Goal: Transaction & Acquisition: Purchase product/service

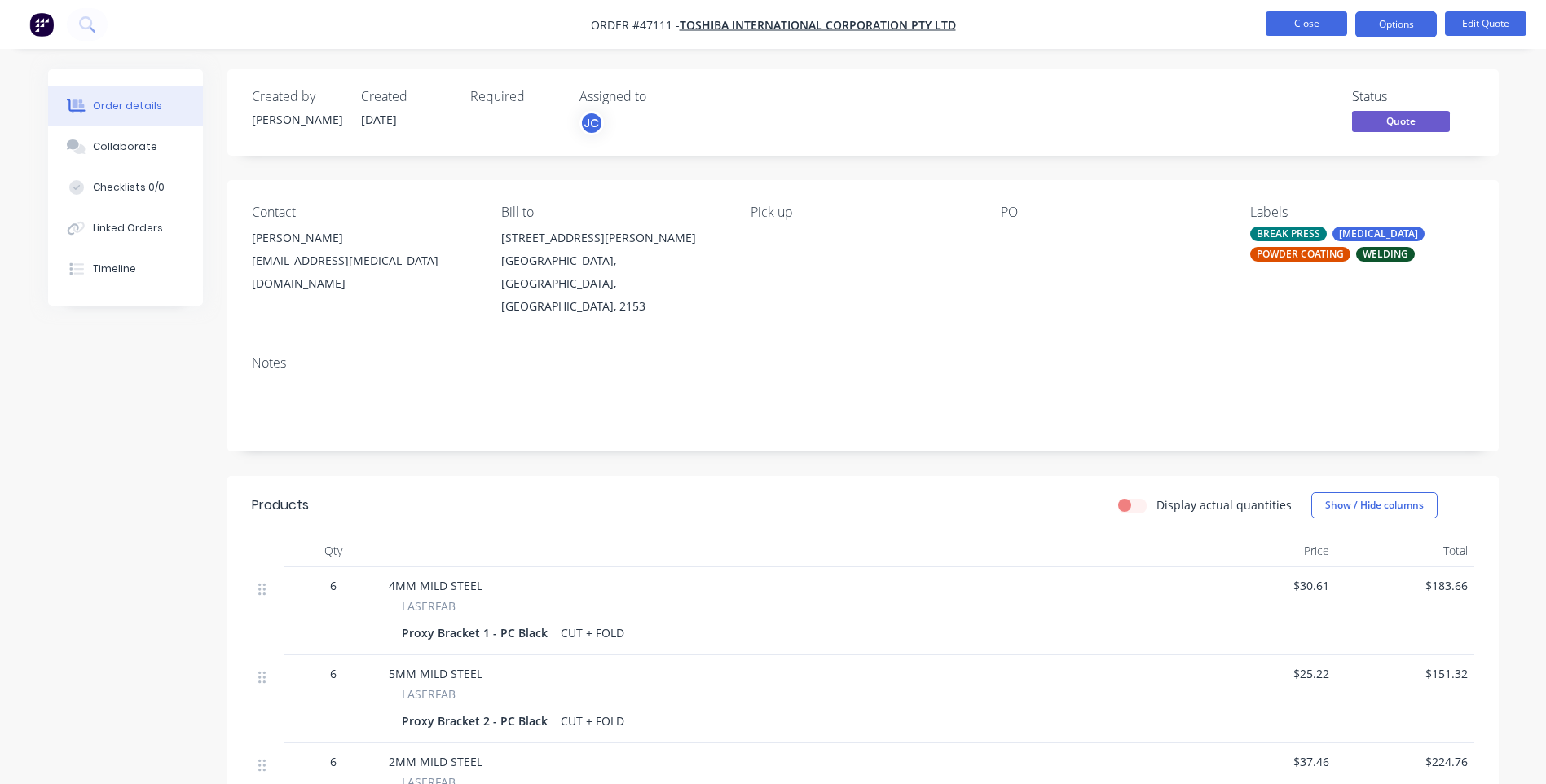
click at [1271, 28] on button "Close" at bounding box center [1307, 24] width 81 height 25
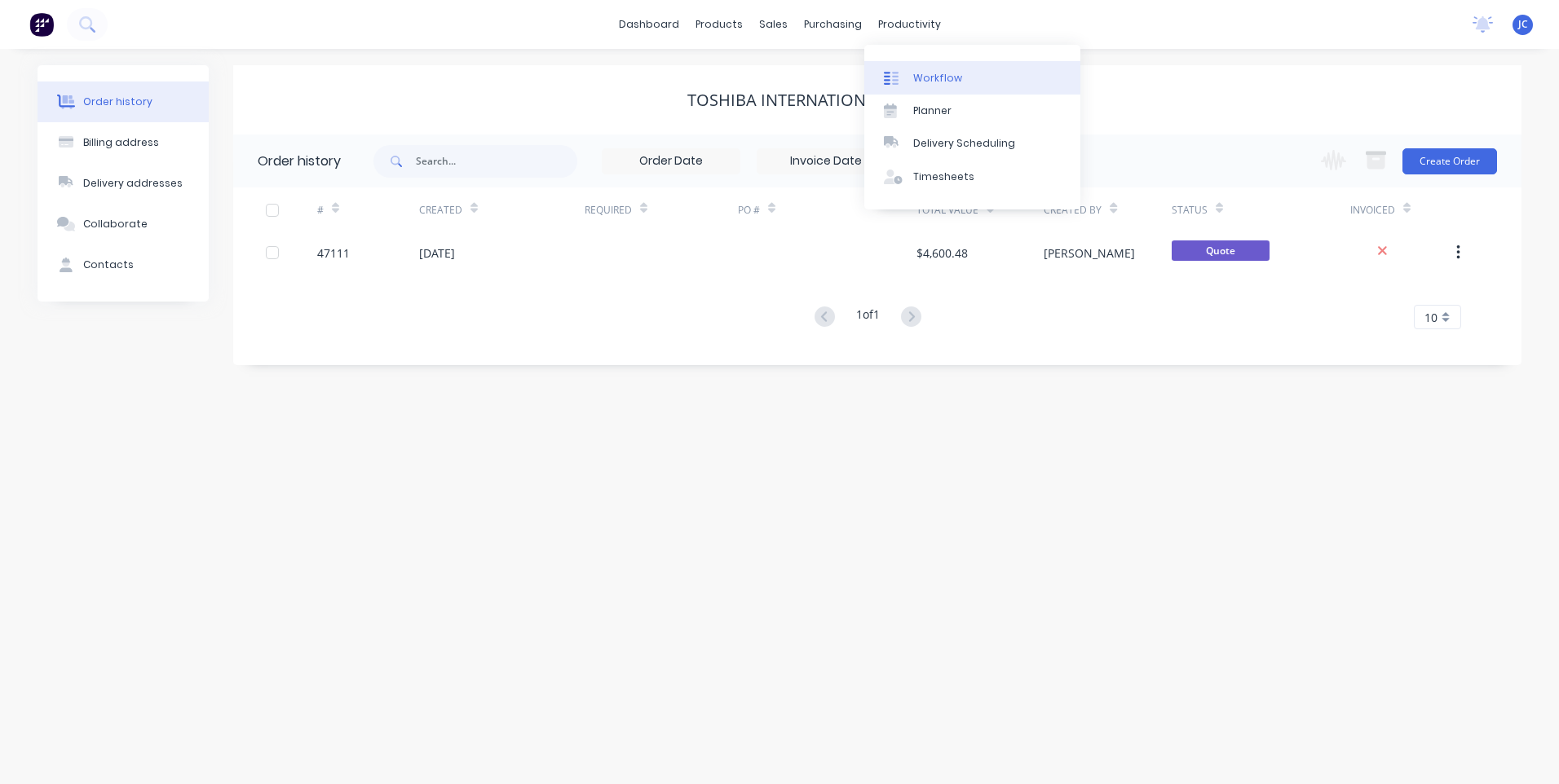
click at [905, 66] on link "Workflow" at bounding box center [972, 77] width 216 height 33
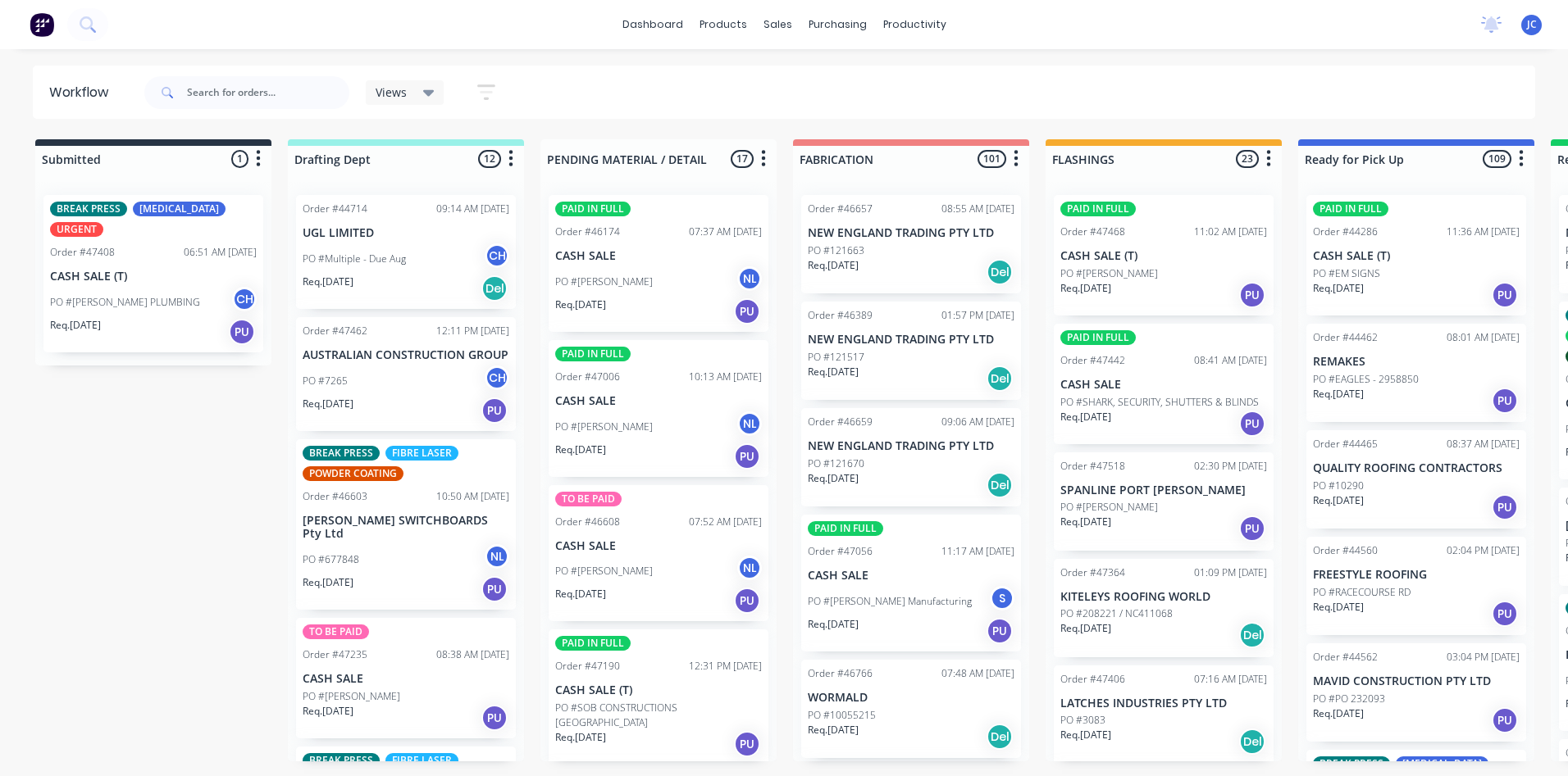
click at [202, 463] on div "Submitted 1 Sort By Created date Required date Order number Customer name Most …" at bounding box center [1356, 451] width 2735 height 622
click at [205, 92] on input "text" at bounding box center [267, 92] width 163 height 33
type input "[PERSON_NAME]"
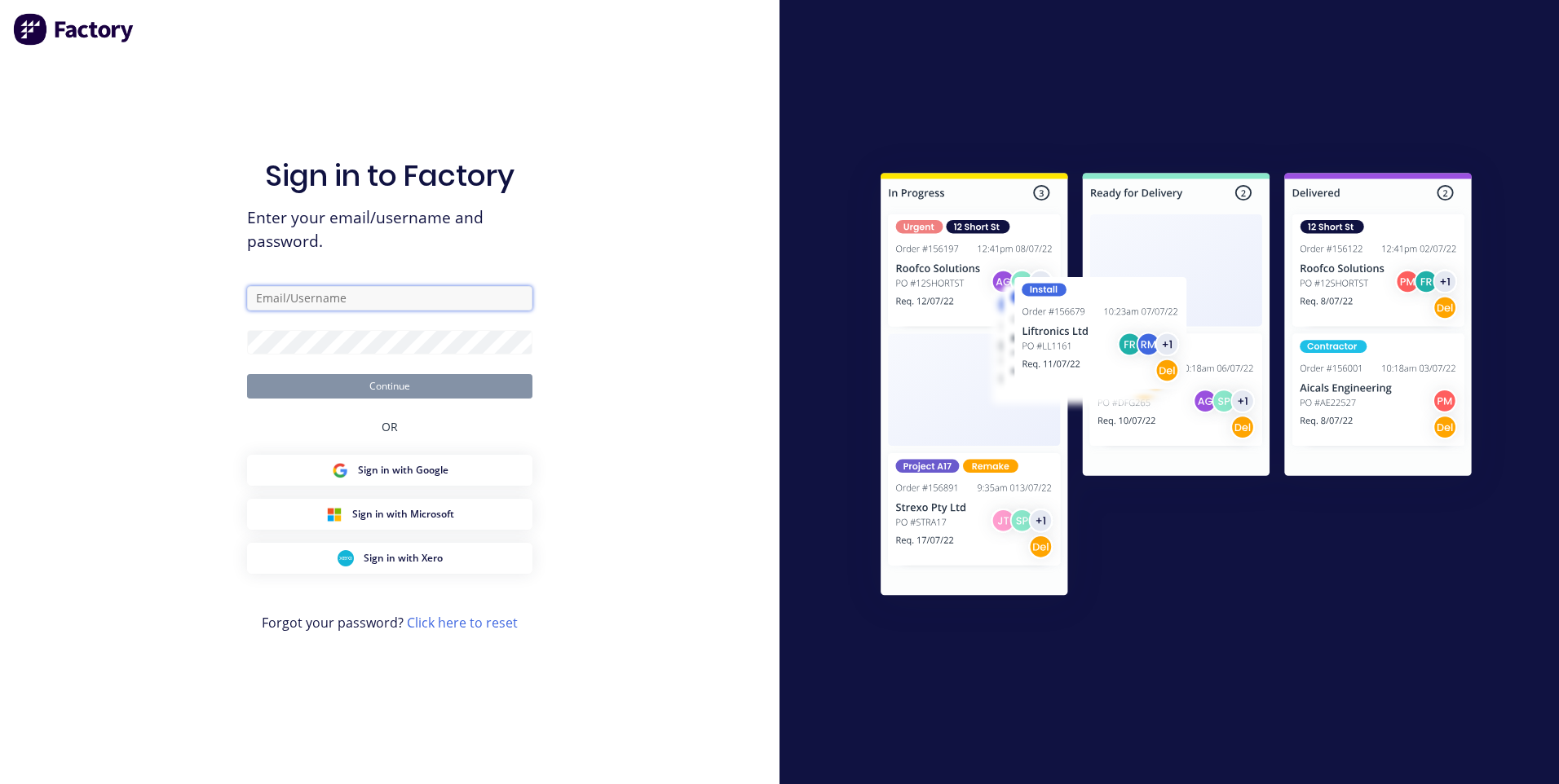
type input "[EMAIL_ADDRESS][DOMAIN_NAME]"
click at [378, 392] on button "Continue" at bounding box center [390, 386] width 286 height 25
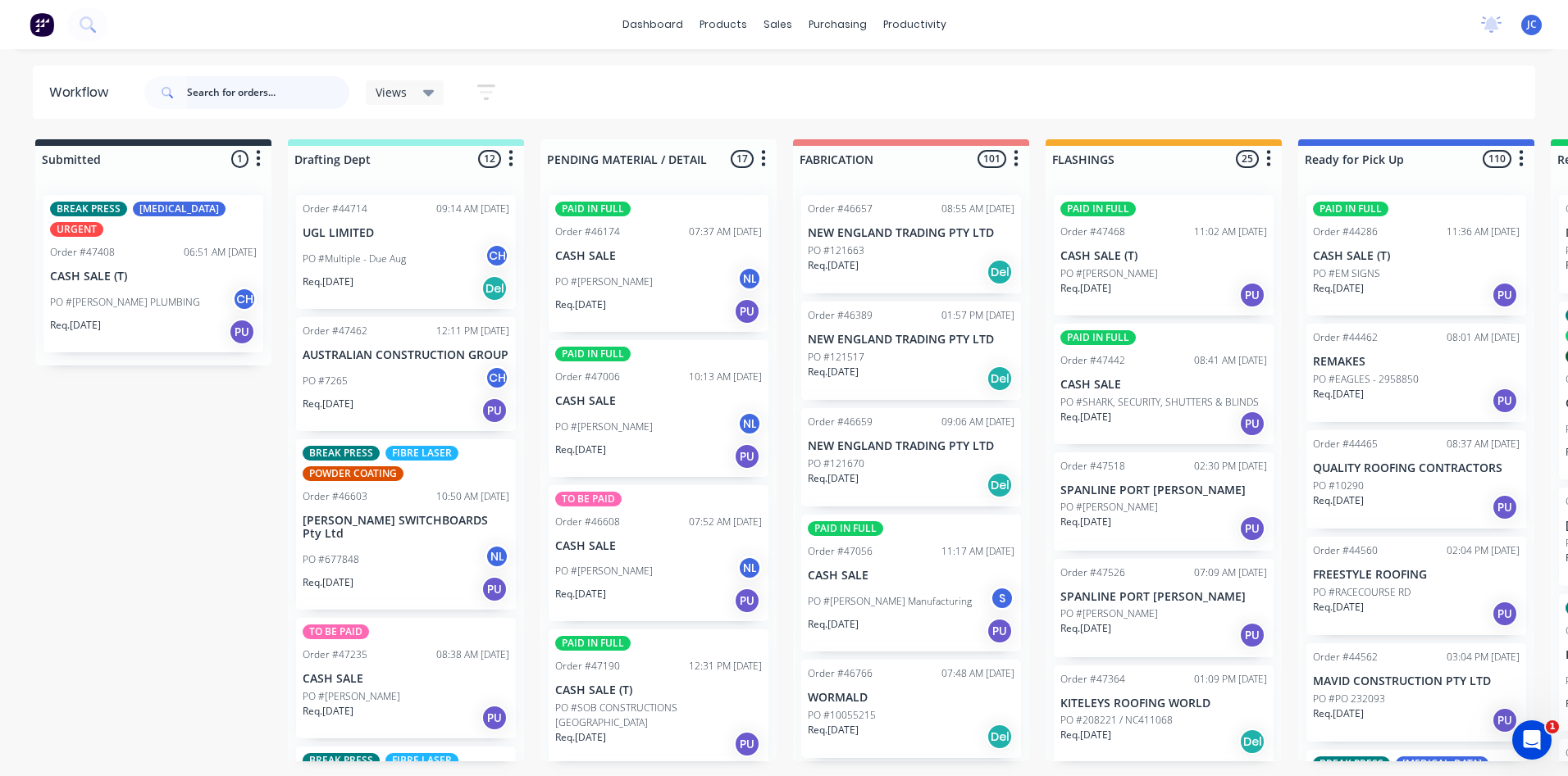
click at [223, 93] on input "text" at bounding box center [267, 92] width 163 height 33
type input "[PERSON_NAME]"
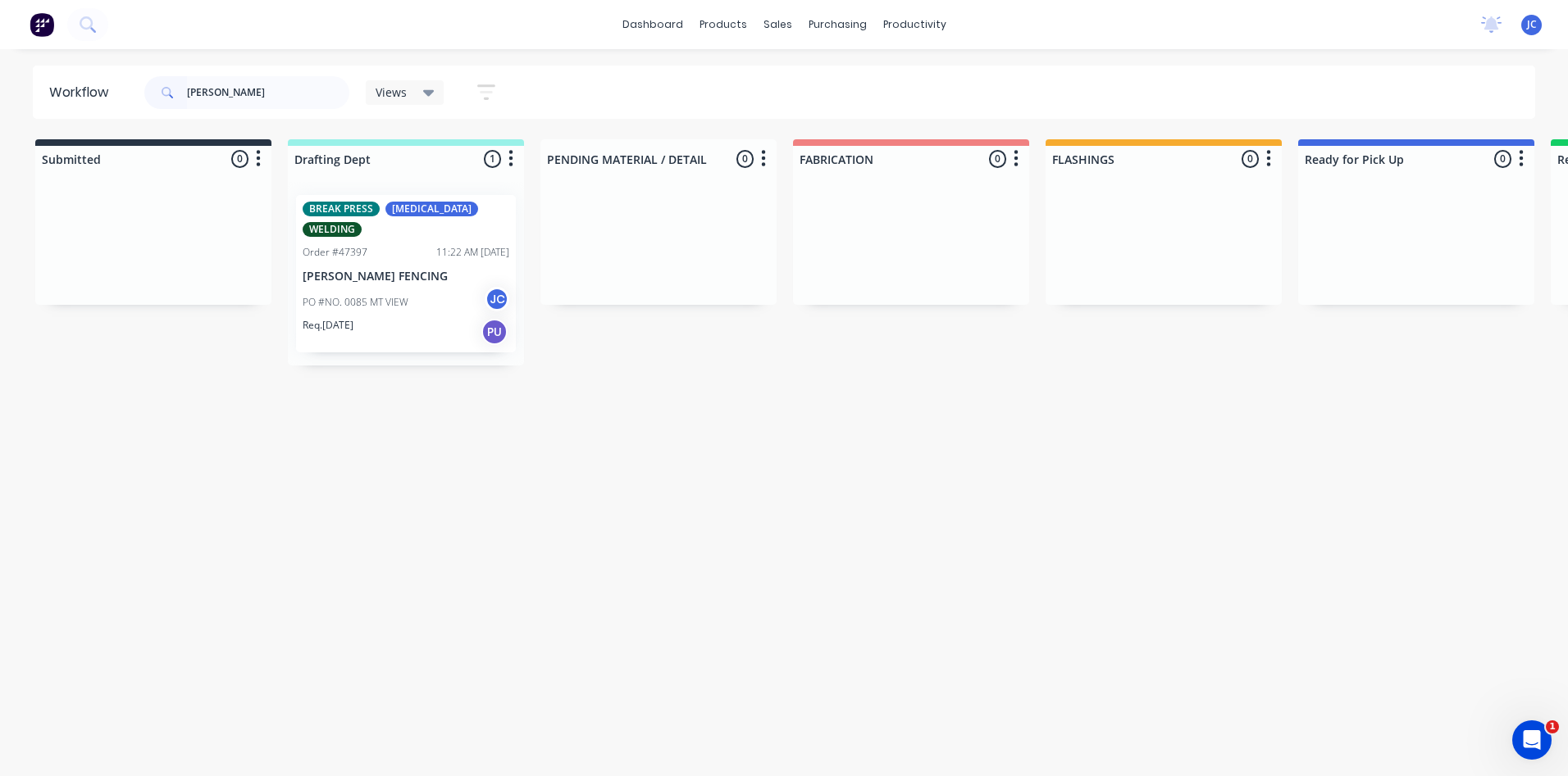
click at [379, 287] on div "PO #NO. 0085 MT VIEW JC" at bounding box center [405, 302] width 206 height 31
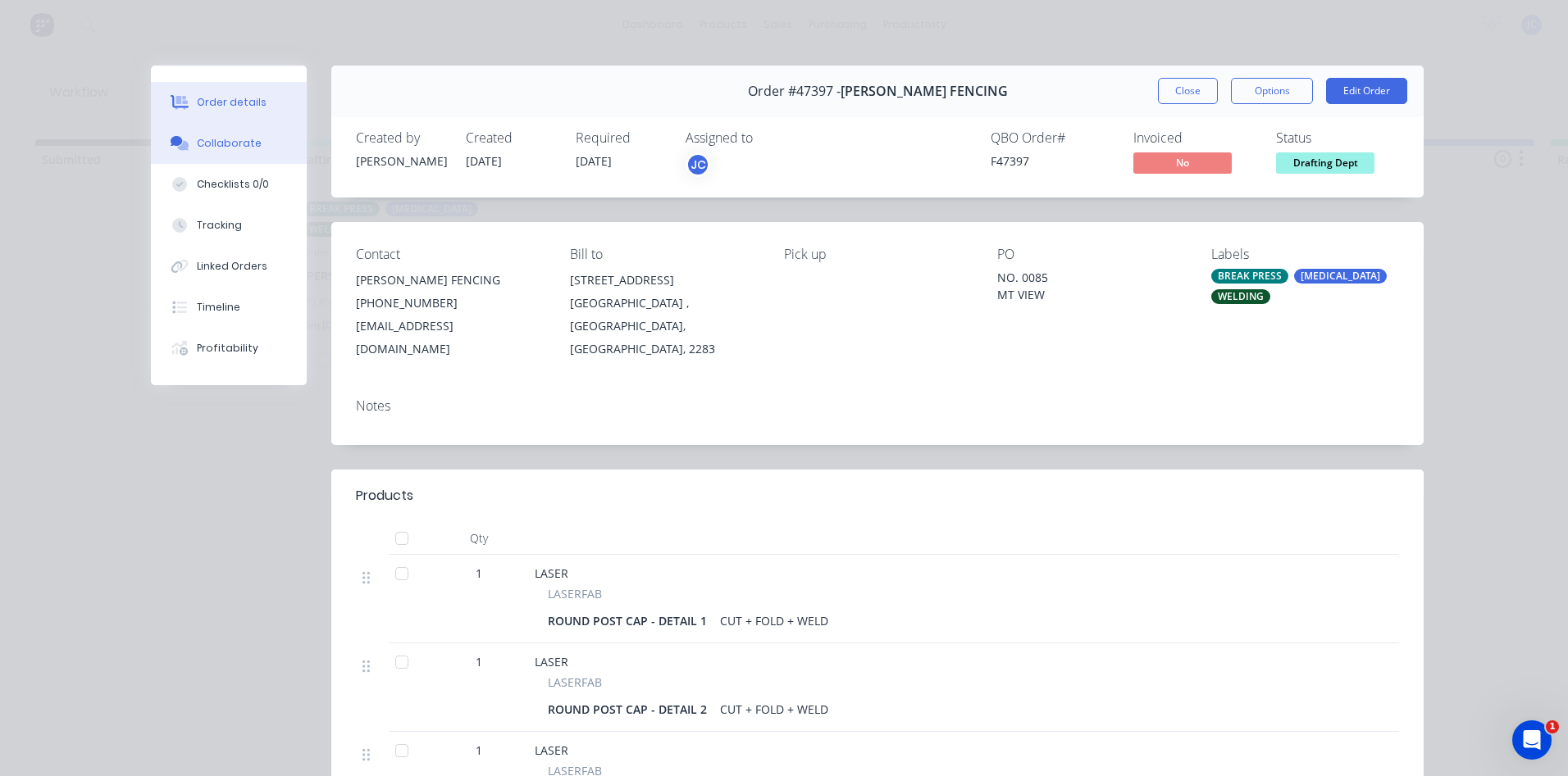
click at [196, 146] on div "Collaborate" at bounding box center [228, 143] width 65 height 15
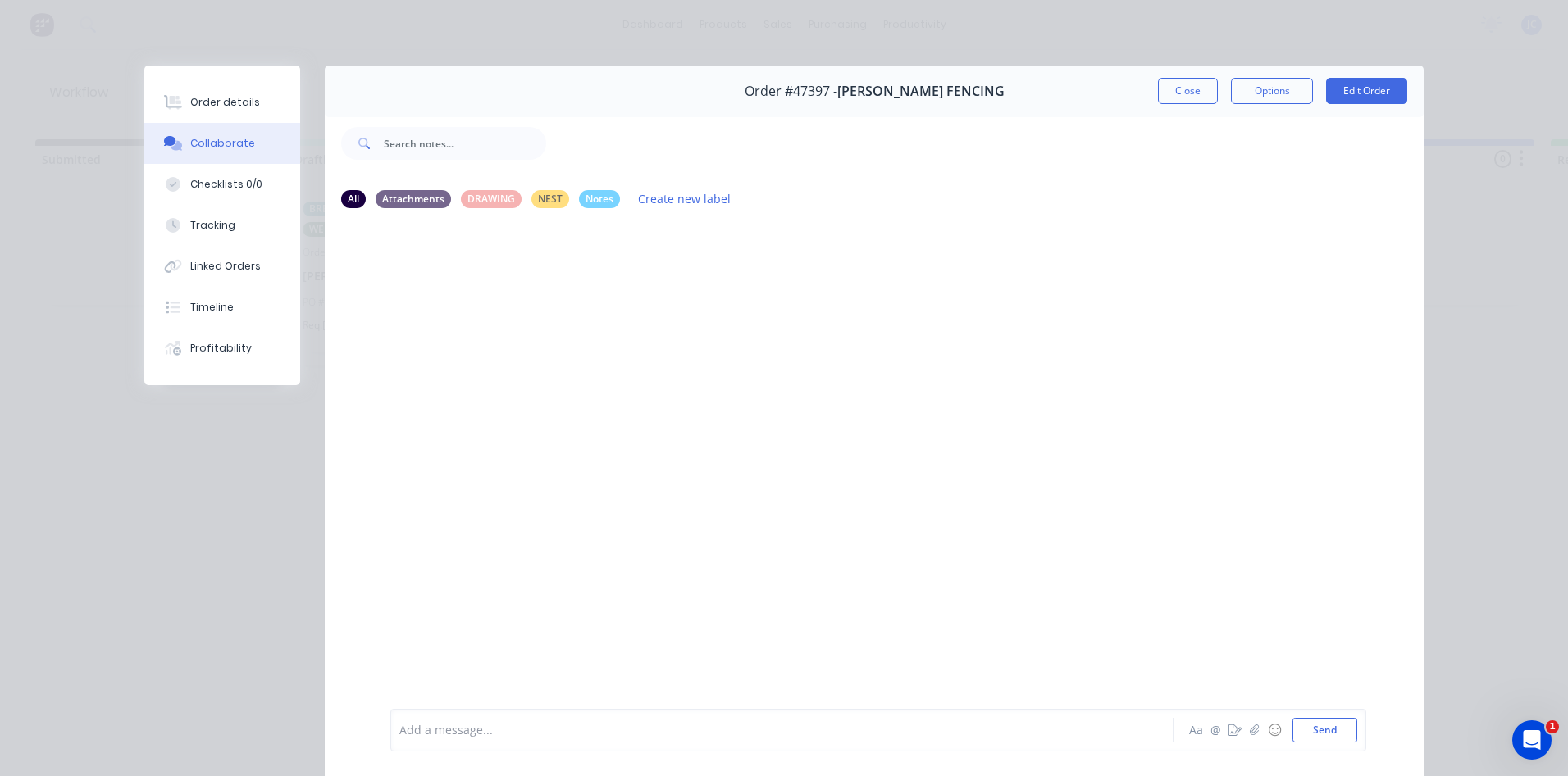
click at [529, 740] on div "Add a message..." at bounding box center [758, 730] width 718 height 25
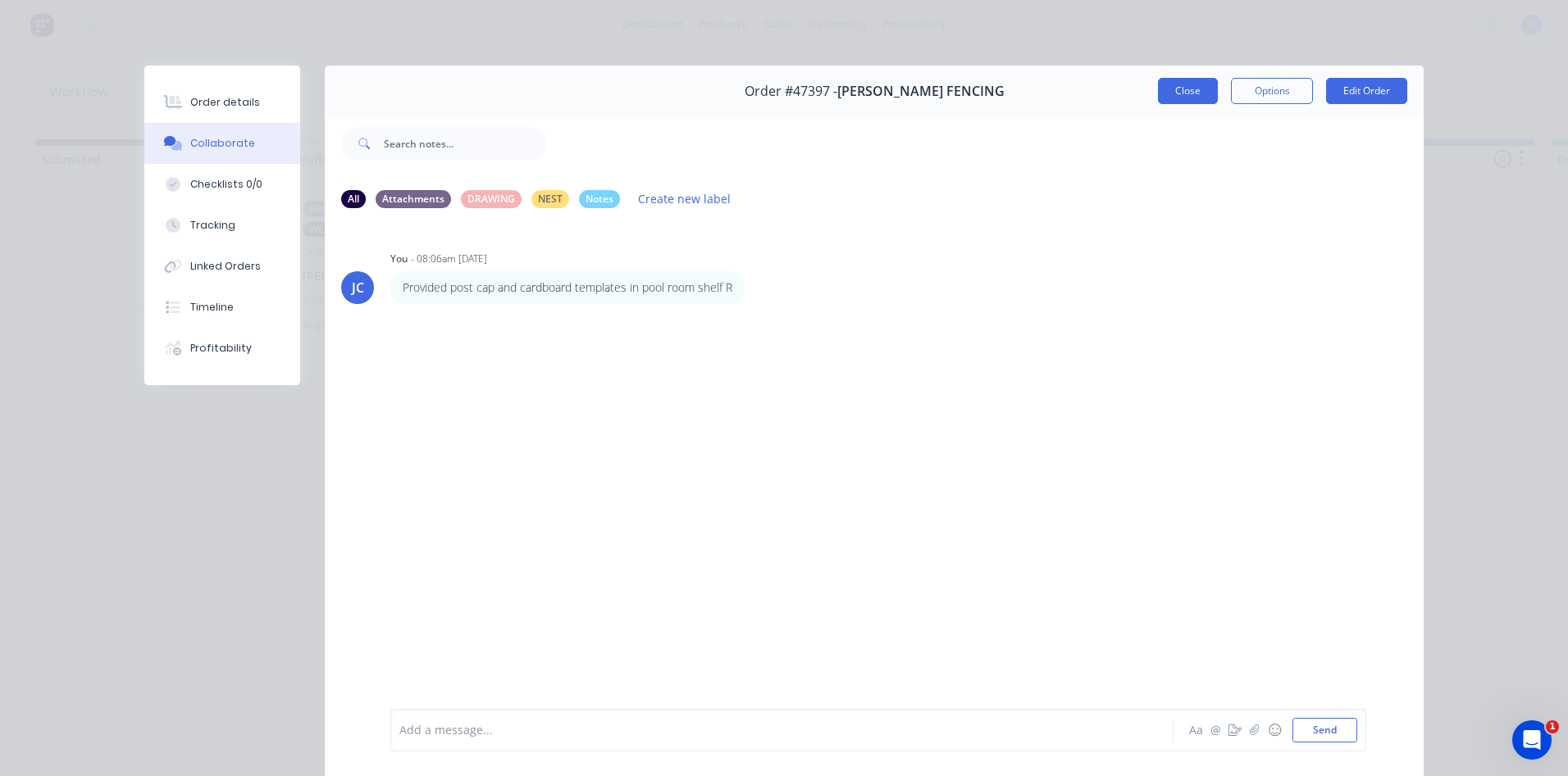
click at [1173, 96] on button "Close" at bounding box center [1188, 91] width 60 height 26
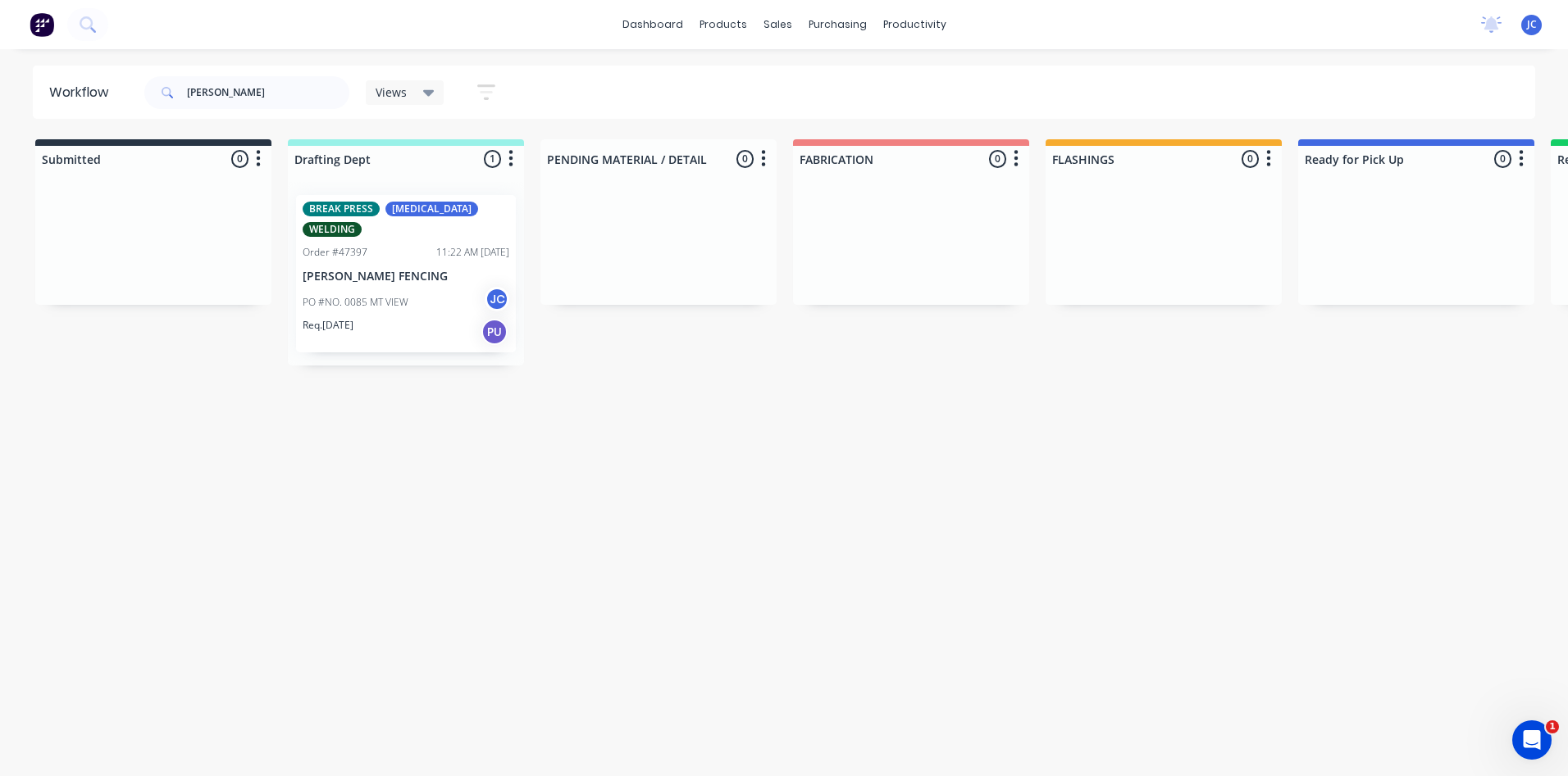
click at [404, 269] on p "[PERSON_NAME] FENCING" at bounding box center [405, 276] width 206 height 14
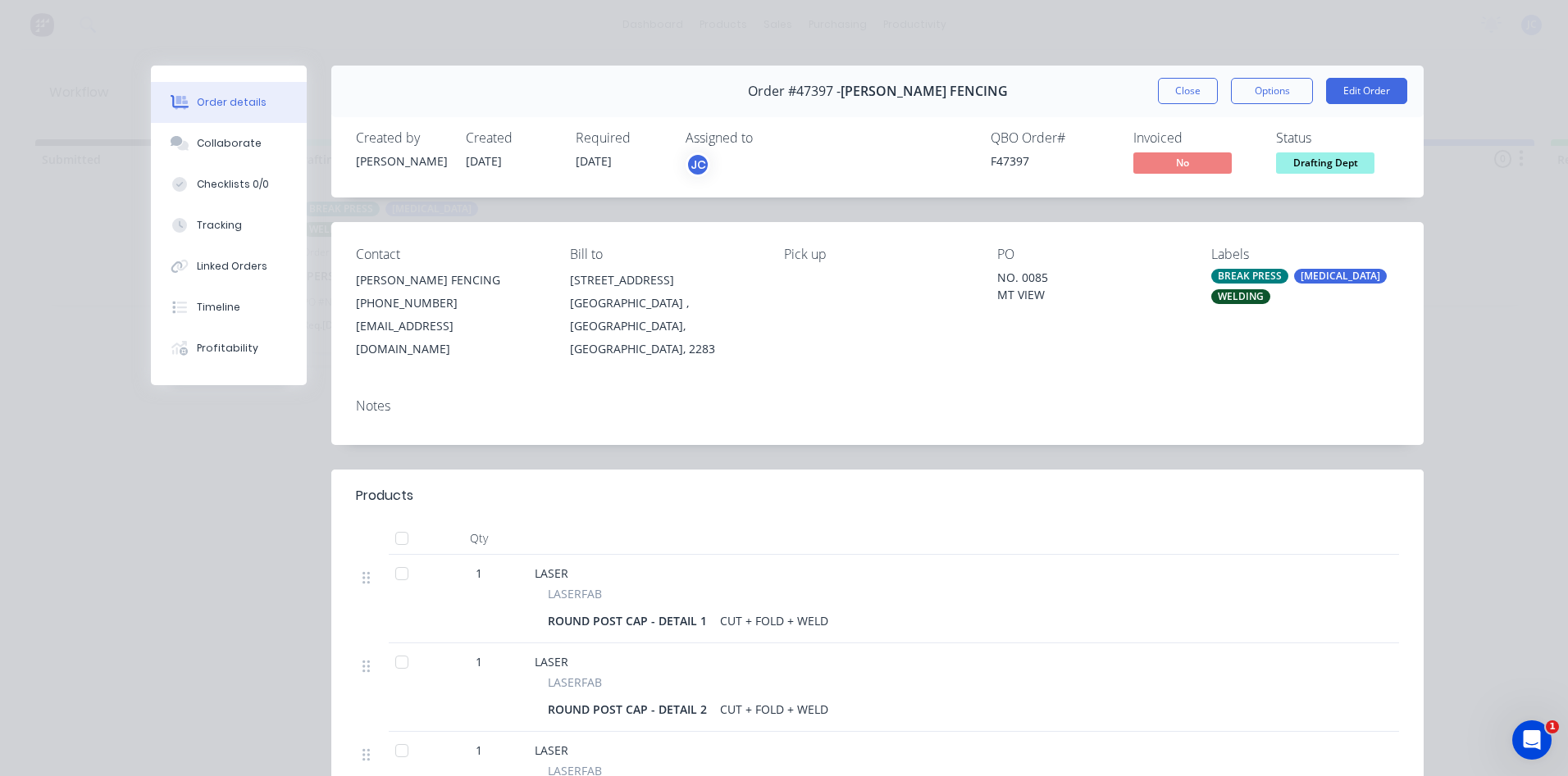
click at [1344, 154] on span "Drafting Dept" at bounding box center [1325, 163] width 99 height 21
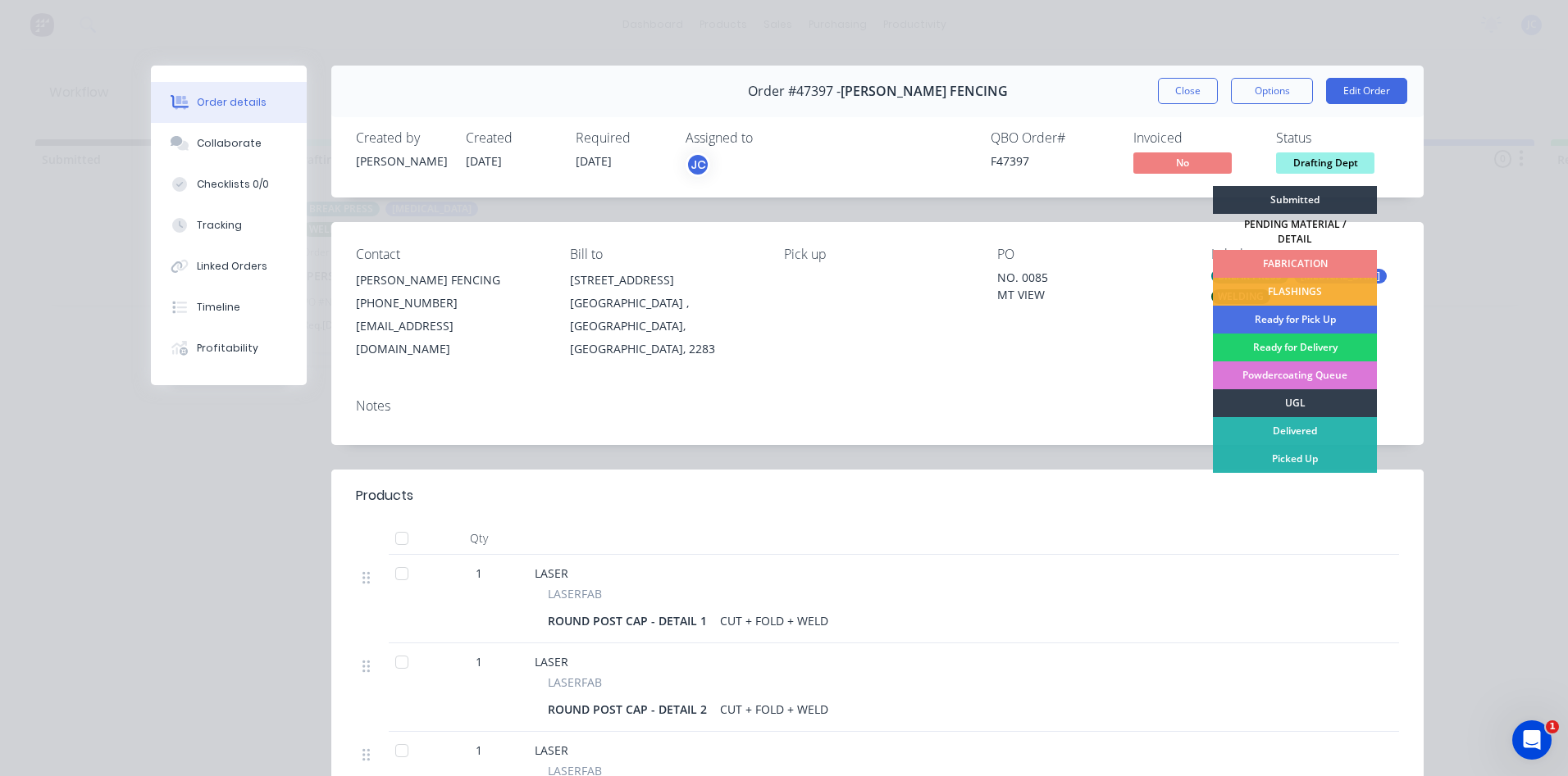
click at [1314, 250] on div "FABRICATION" at bounding box center [1295, 264] width 164 height 28
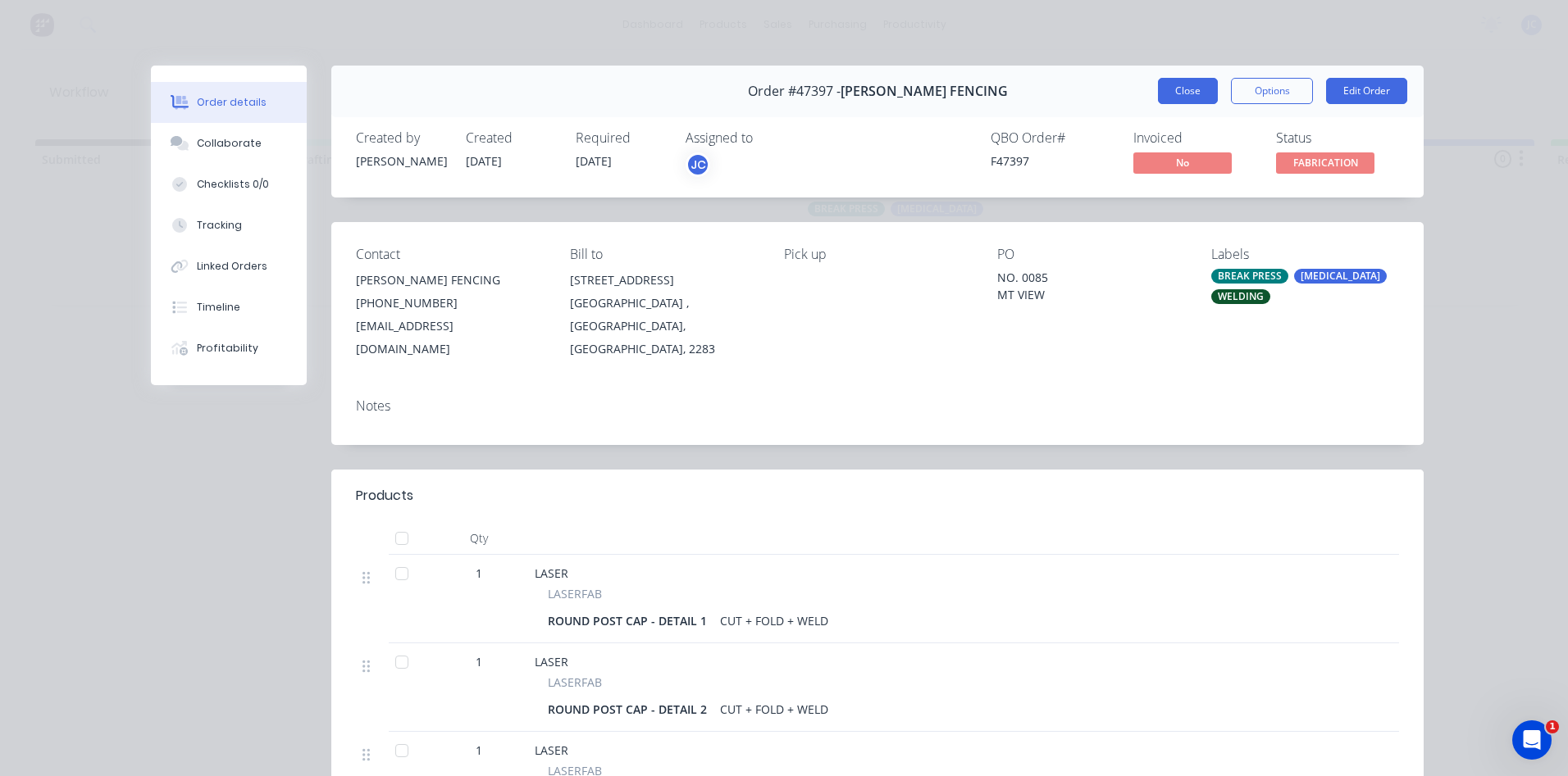
click at [1178, 98] on button "Close" at bounding box center [1188, 91] width 60 height 26
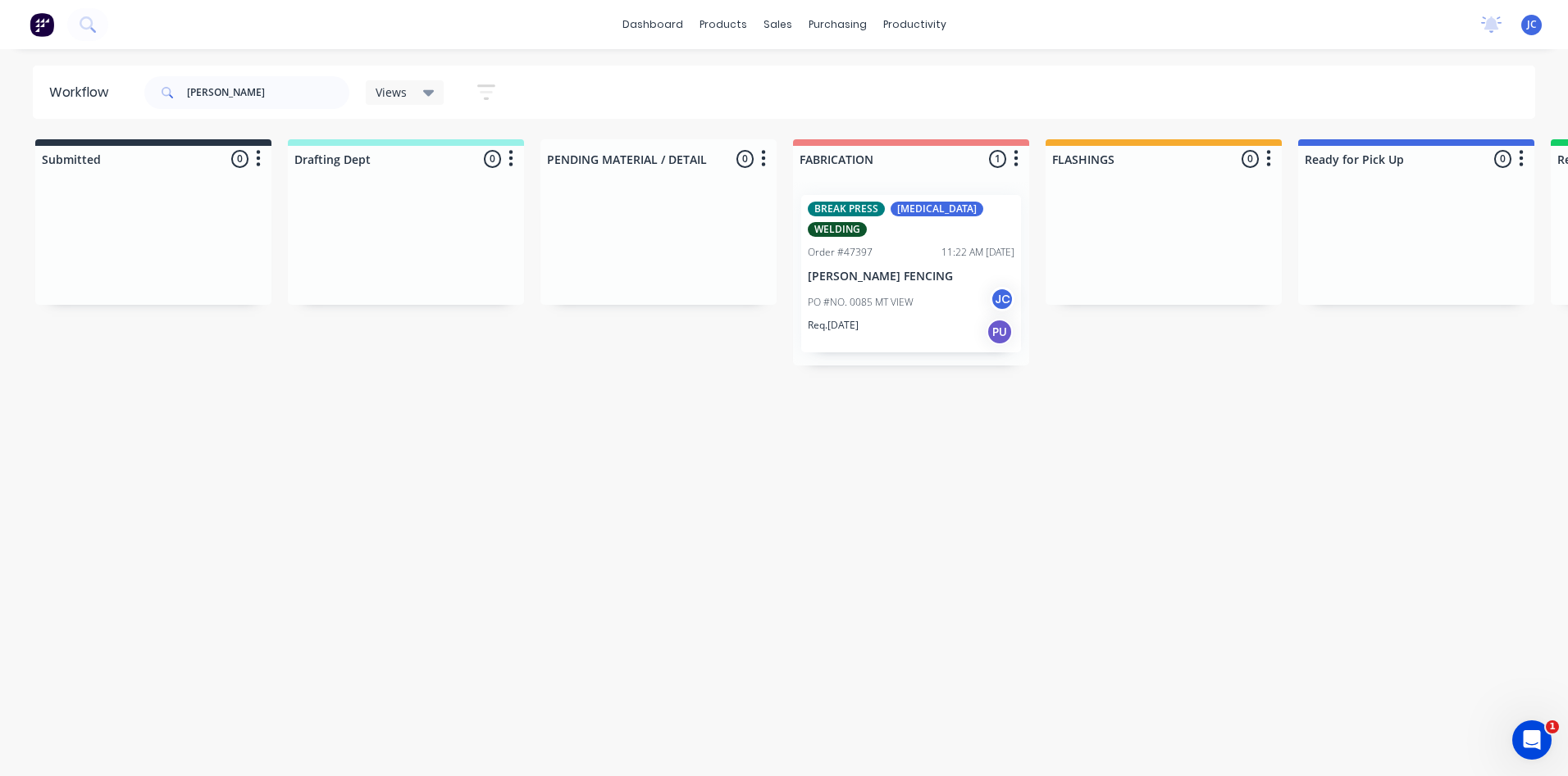
click at [618, 410] on div "Workflow [PERSON_NAME] Views Save new view None (Default) edit Nilesh edit Prod…" at bounding box center [784, 405] width 1568 height 678
drag, startPoint x: 234, startPoint y: 97, endPoint x: 165, endPoint y: 99, distance: 69.0
click at [165, 99] on div "[PERSON_NAME]" at bounding box center [247, 92] width 205 height 33
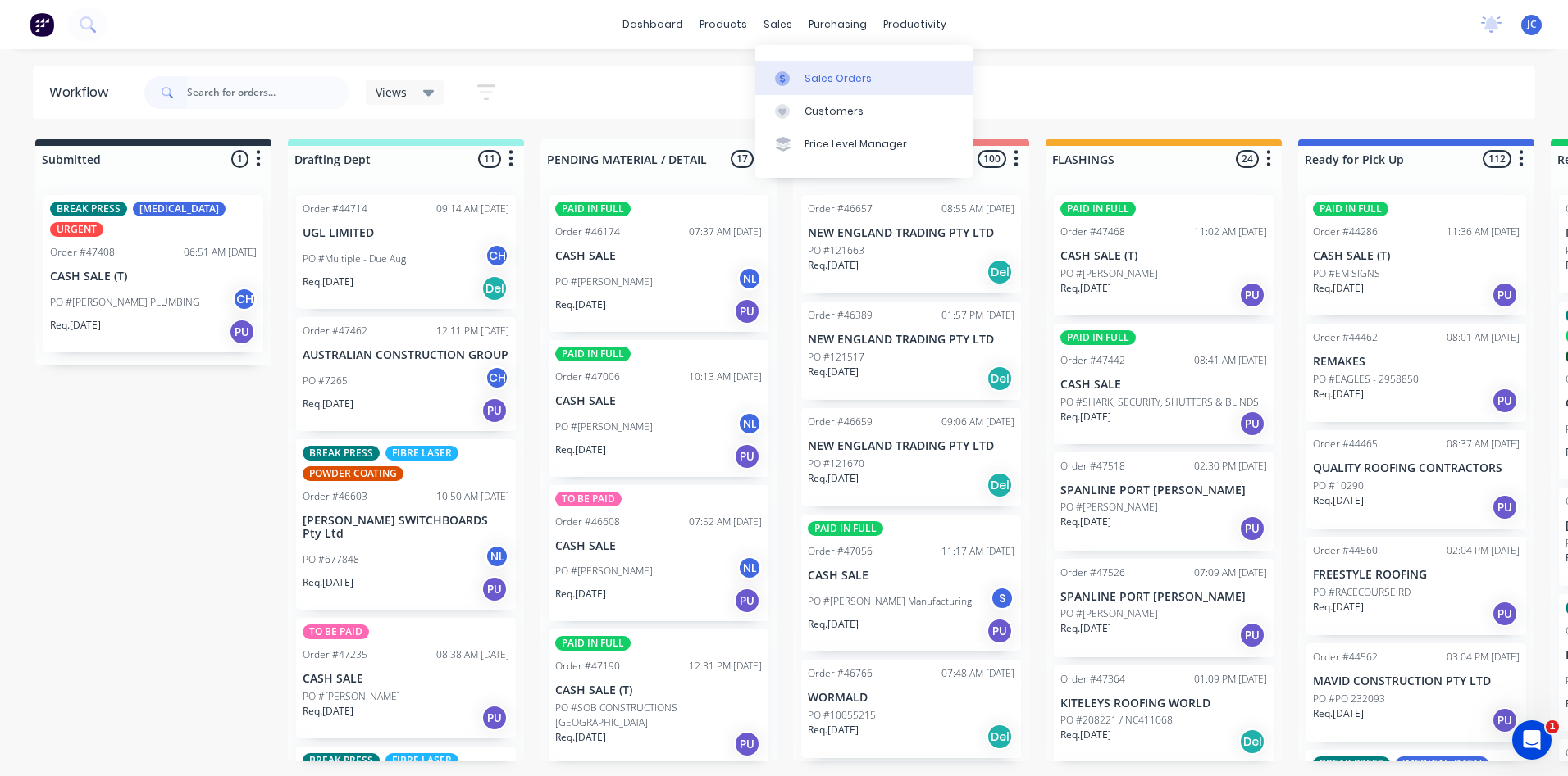
click at [814, 75] on div "Sales Orders" at bounding box center [837, 79] width 67 height 15
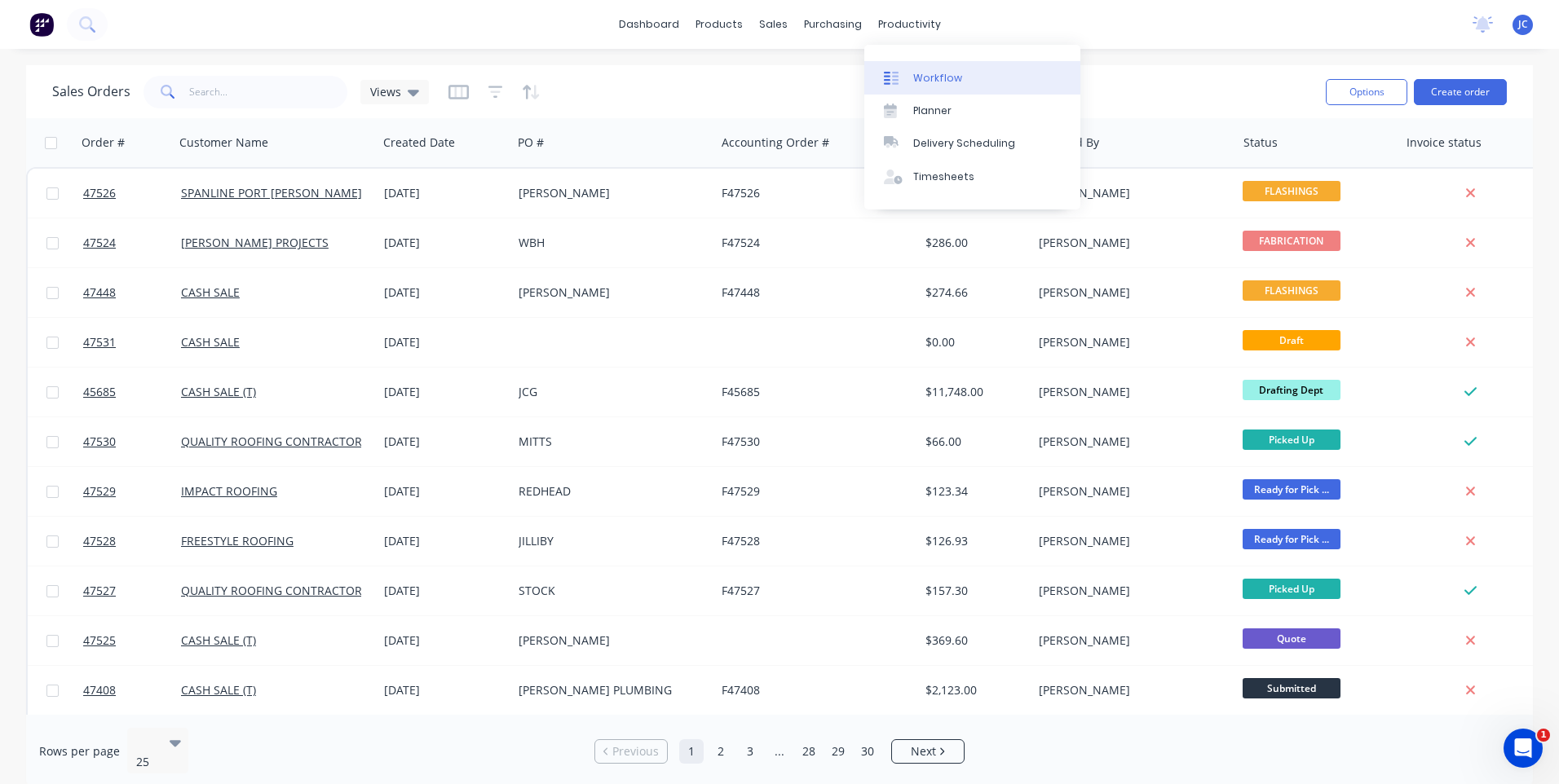
click at [898, 79] on icon at bounding box center [895, 77] width 7 height 13
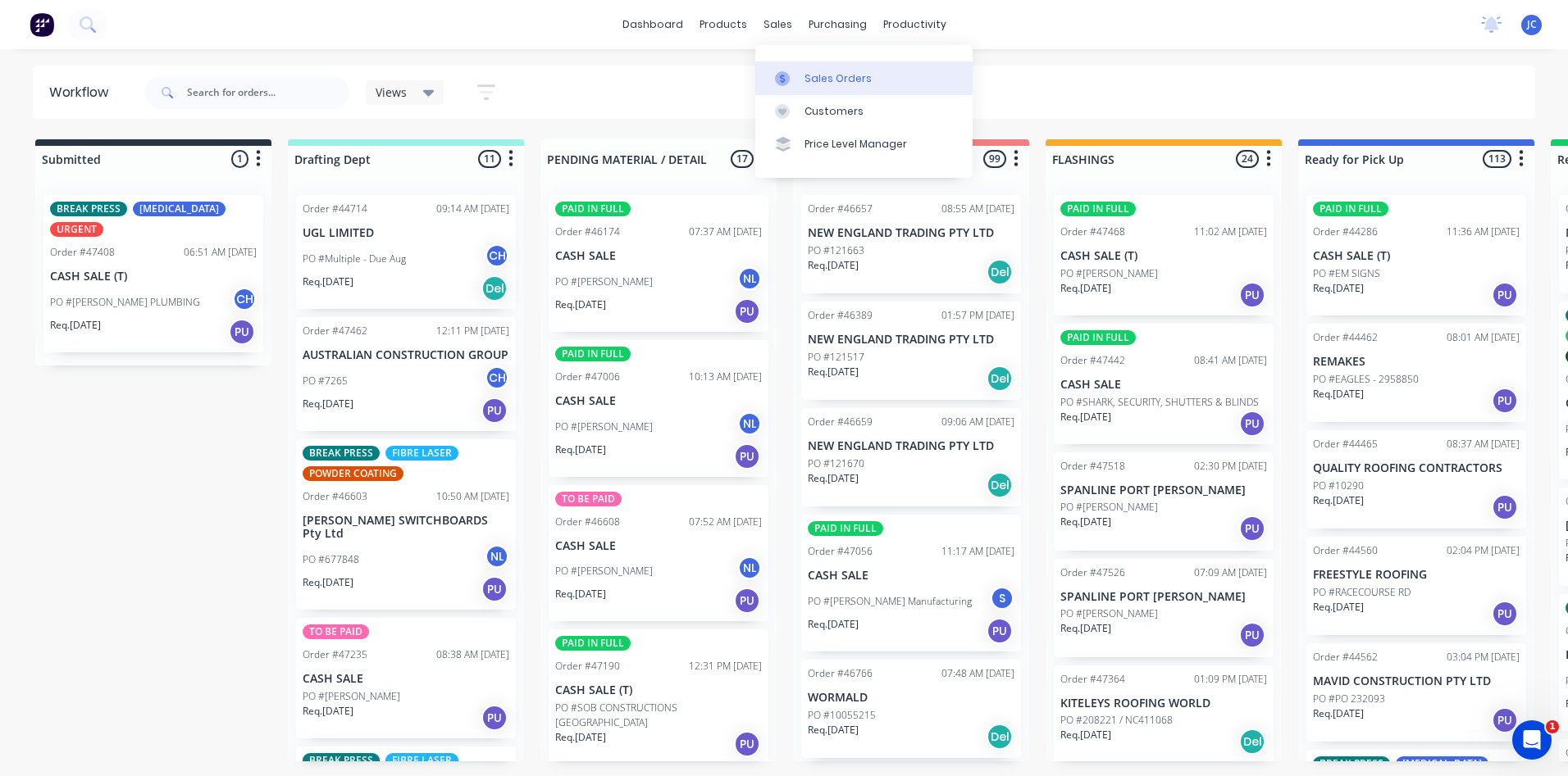
click at [795, 72] on div at bounding box center [787, 79] width 25 height 15
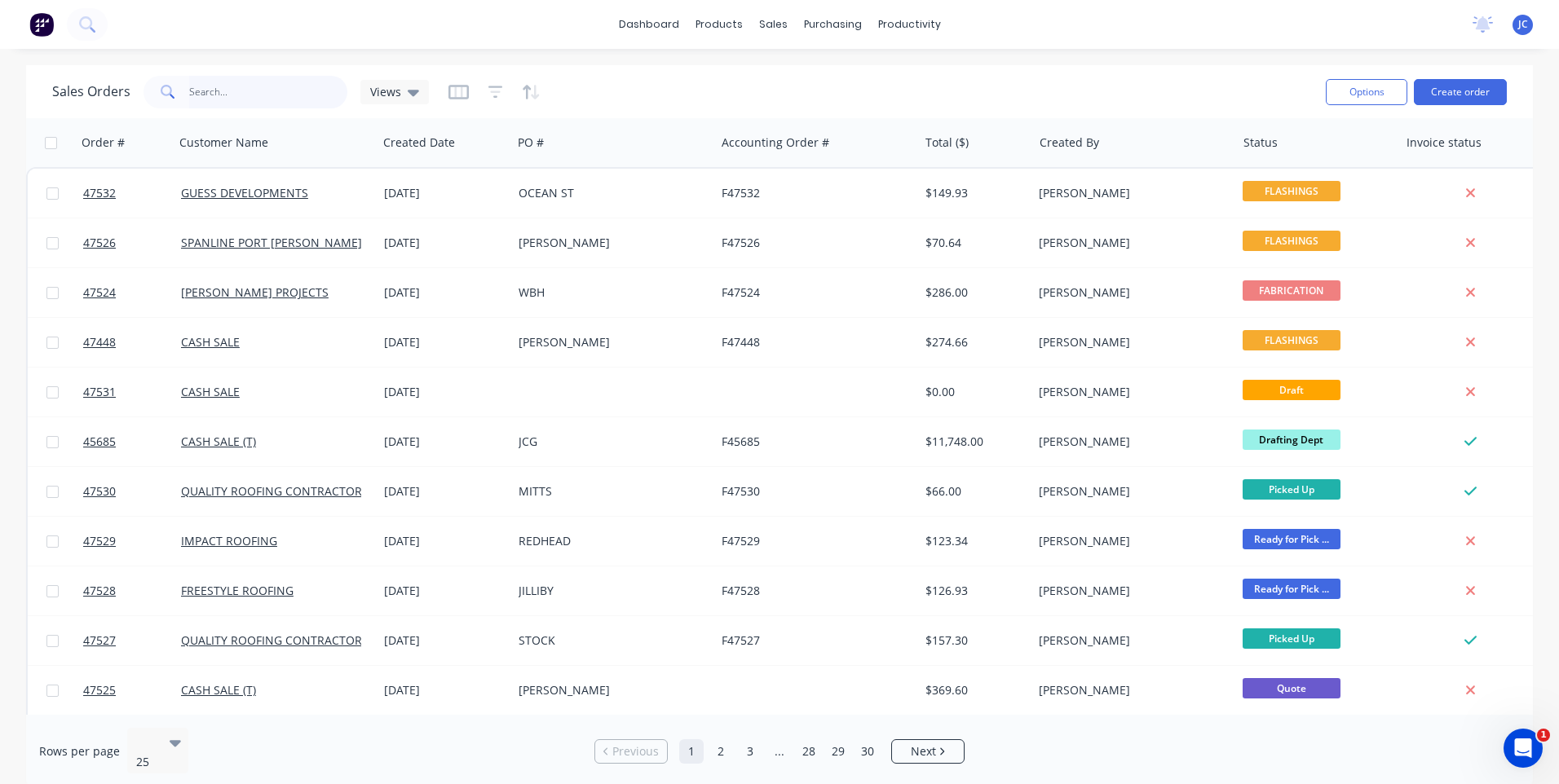
click at [247, 93] on input "text" at bounding box center [269, 91] width 159 height 33
type input "42263"
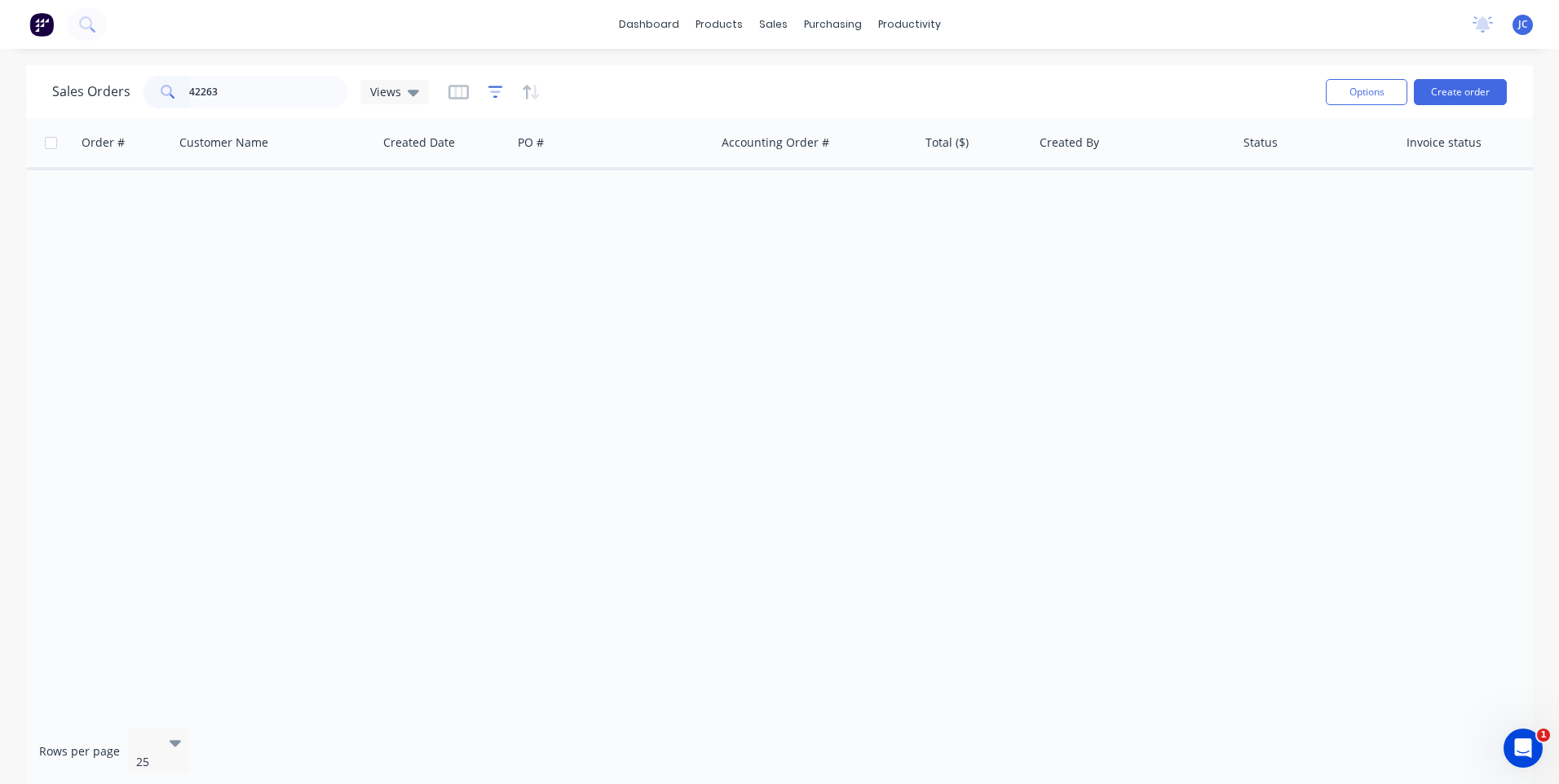
click at [493, 90] on icon "button" at bounding box center [495, 92] width 15 height 16
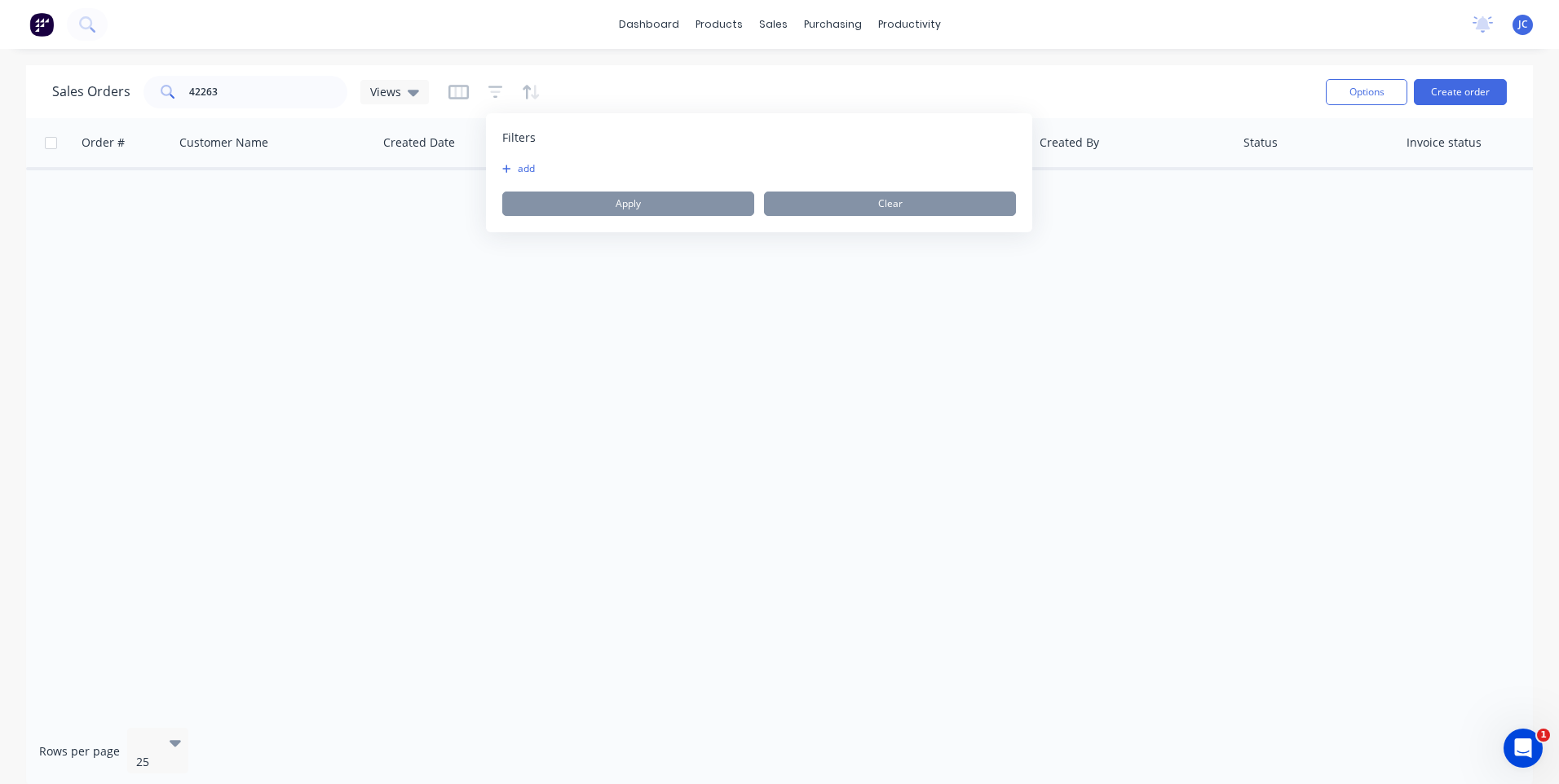
click at [515, 166] on button "add" at bounding box center [522, 168] width 41 height 13
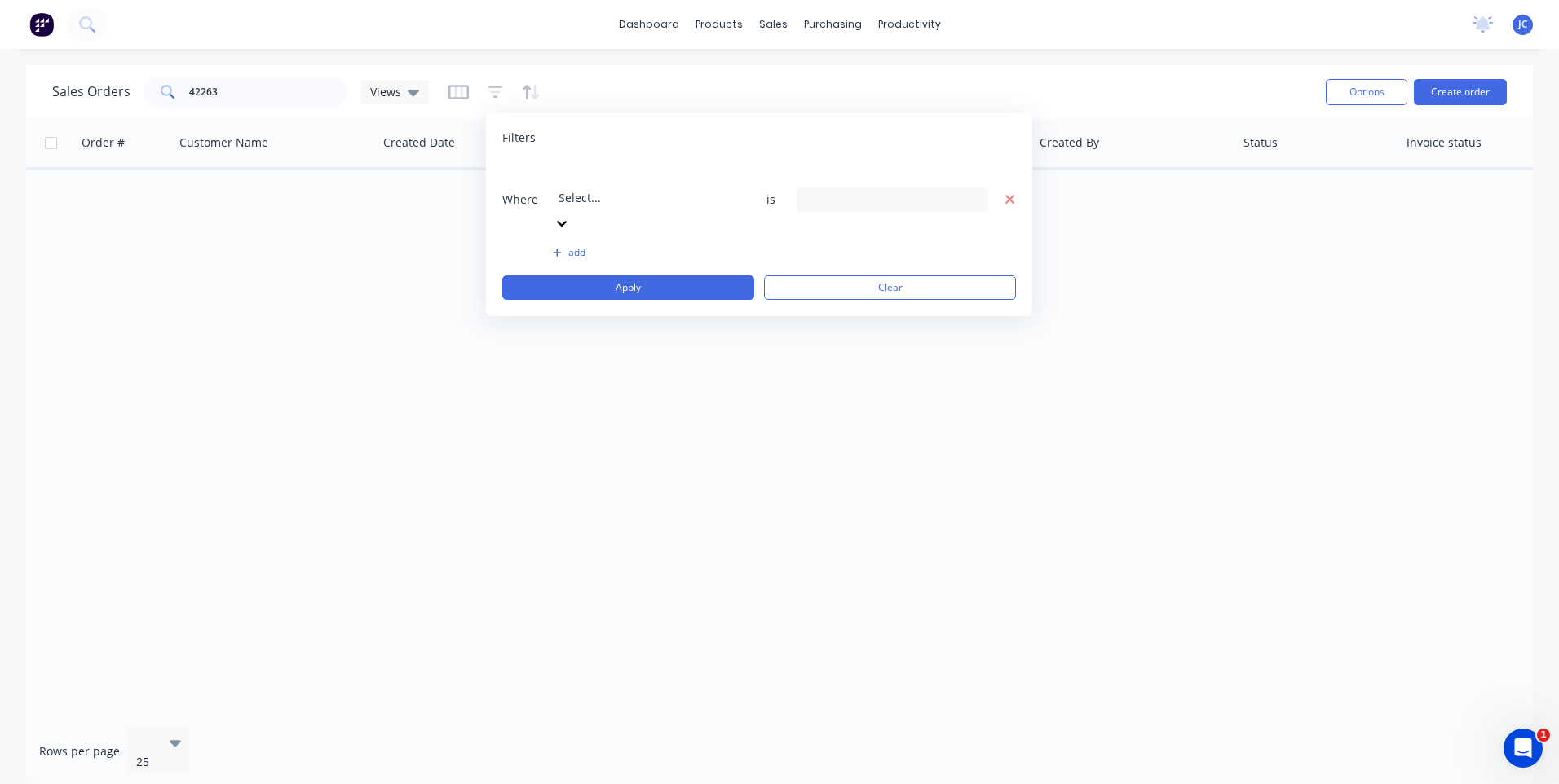
click at [1006, 192] on icon "button" at bounding box center [1011, 199] width 12 height 15
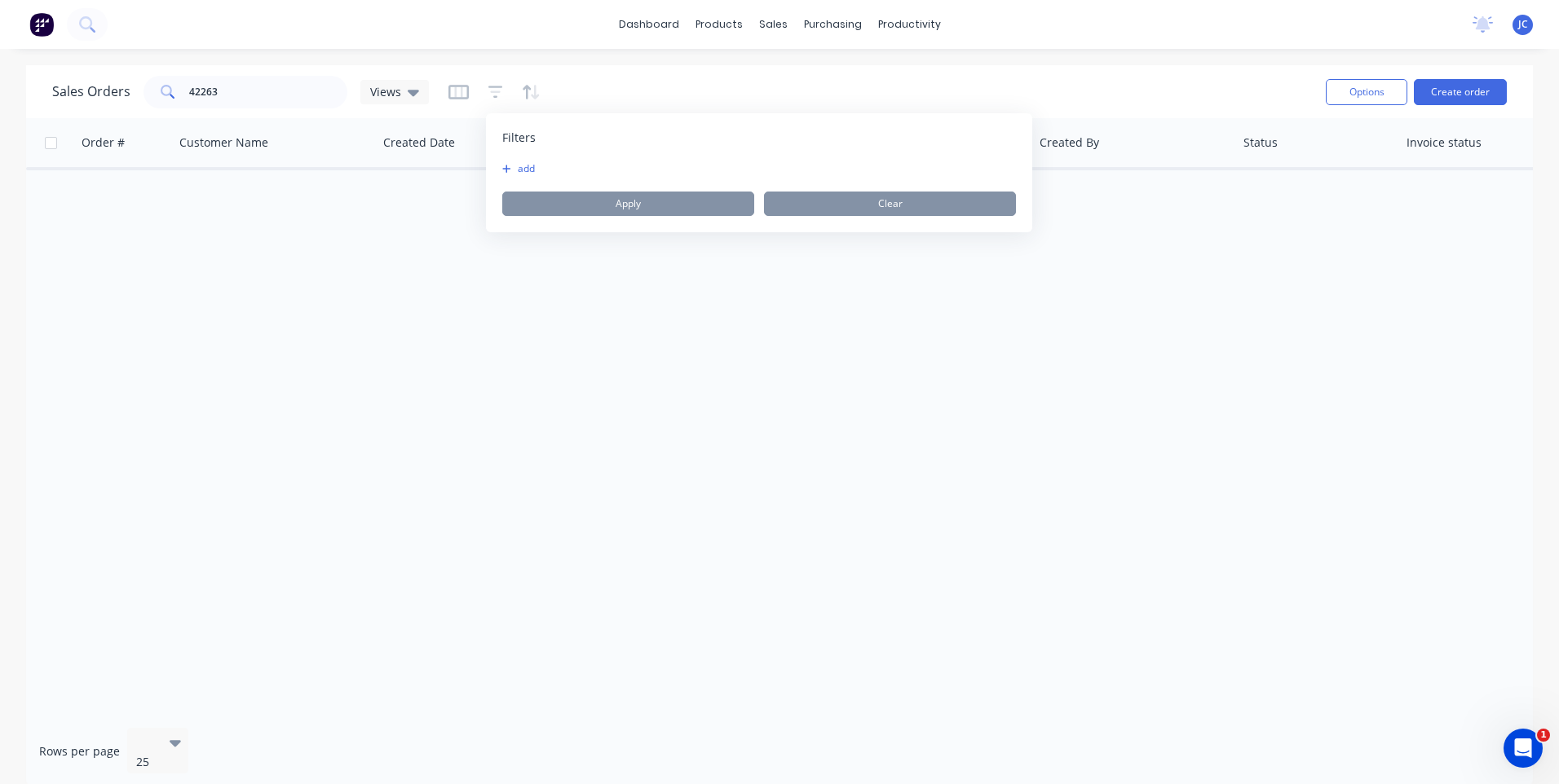
click at [459, 119] on div "Created Date" at bounding box center [444, 142] width 135 height 49
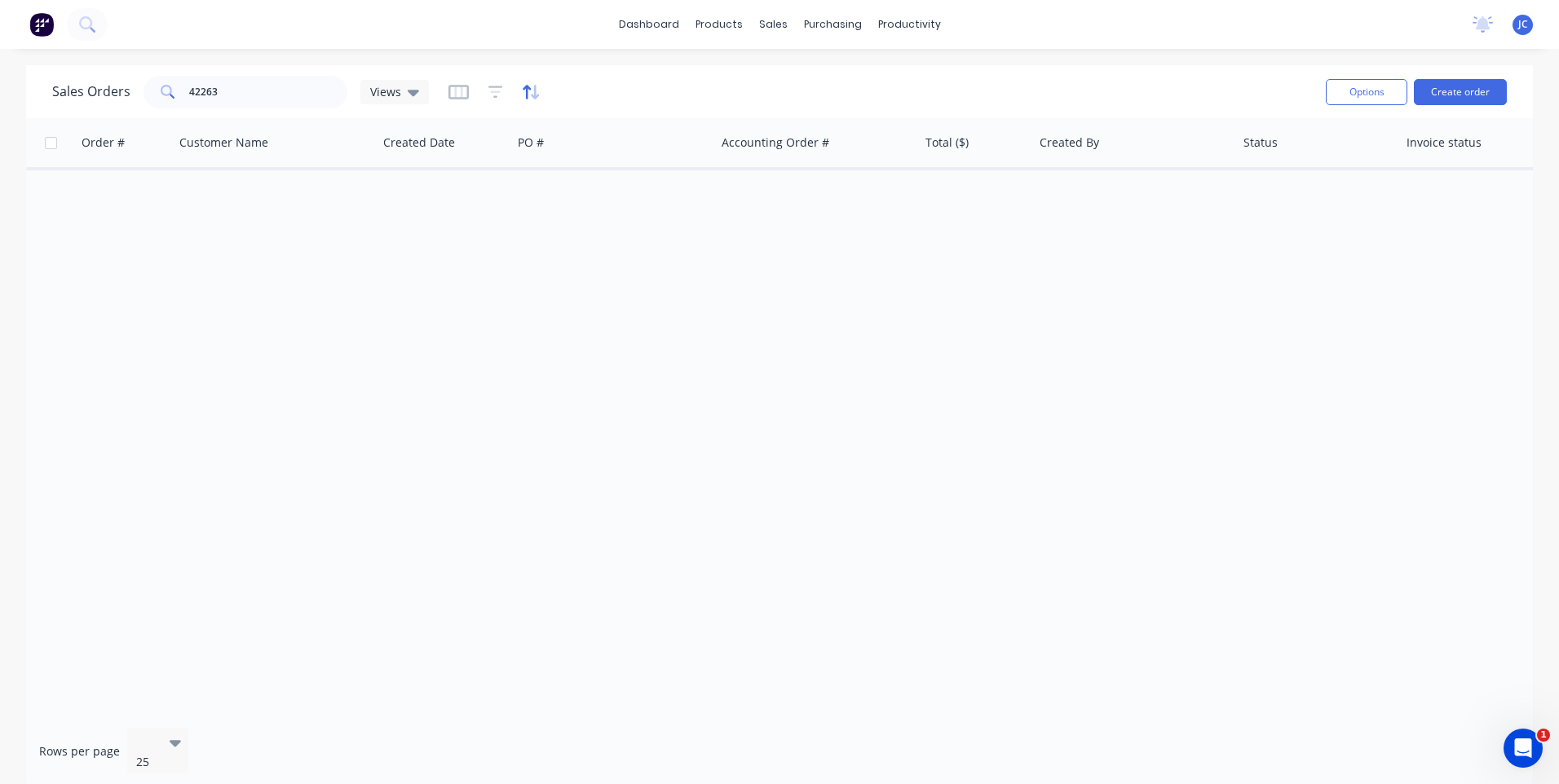
click at [531, 93] on icon "button" at bounding box center [531, 92] width 19 height 16
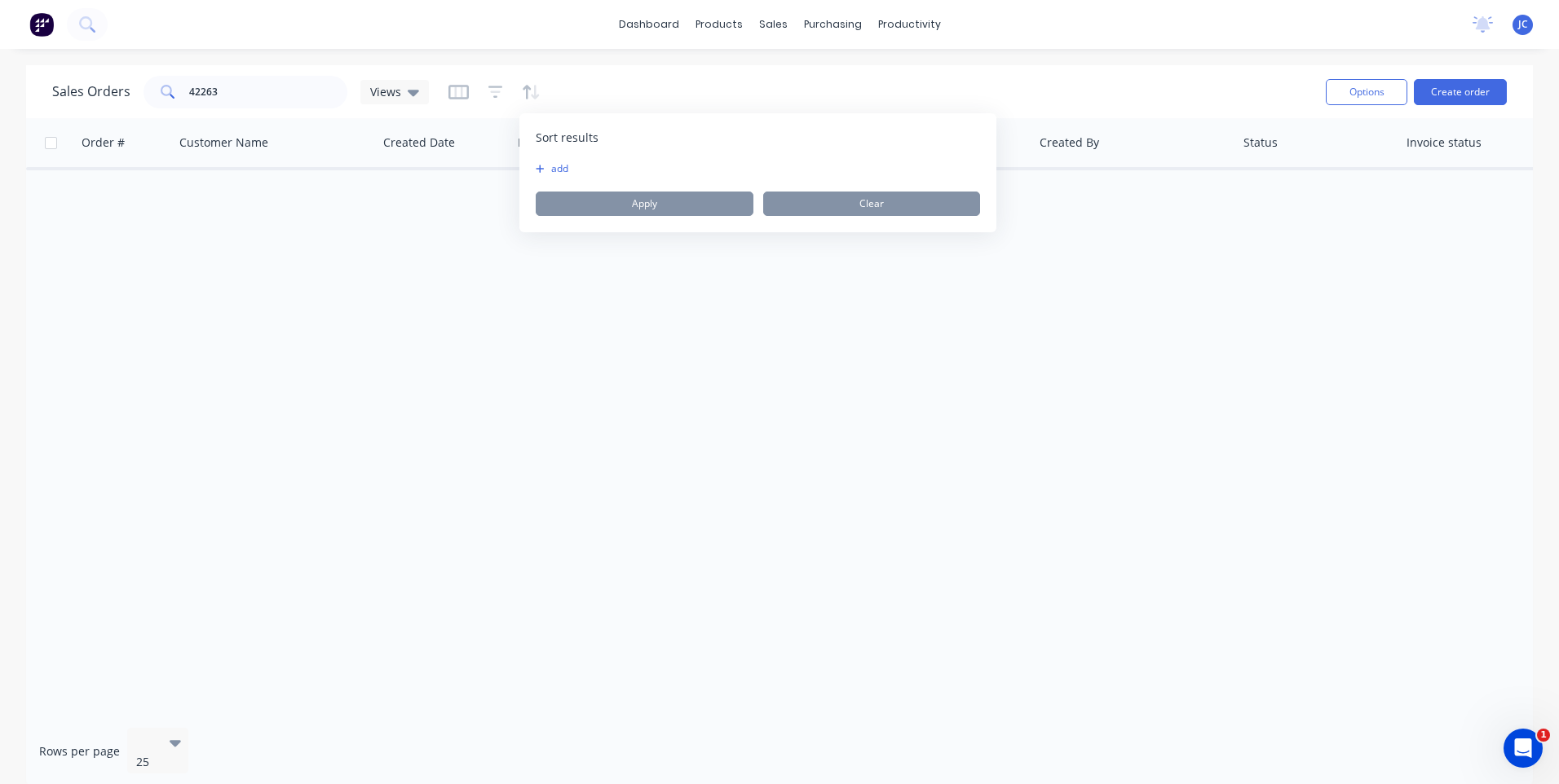
click at [480, 90] on div at bounding box center [494, 92] width 92 height 26
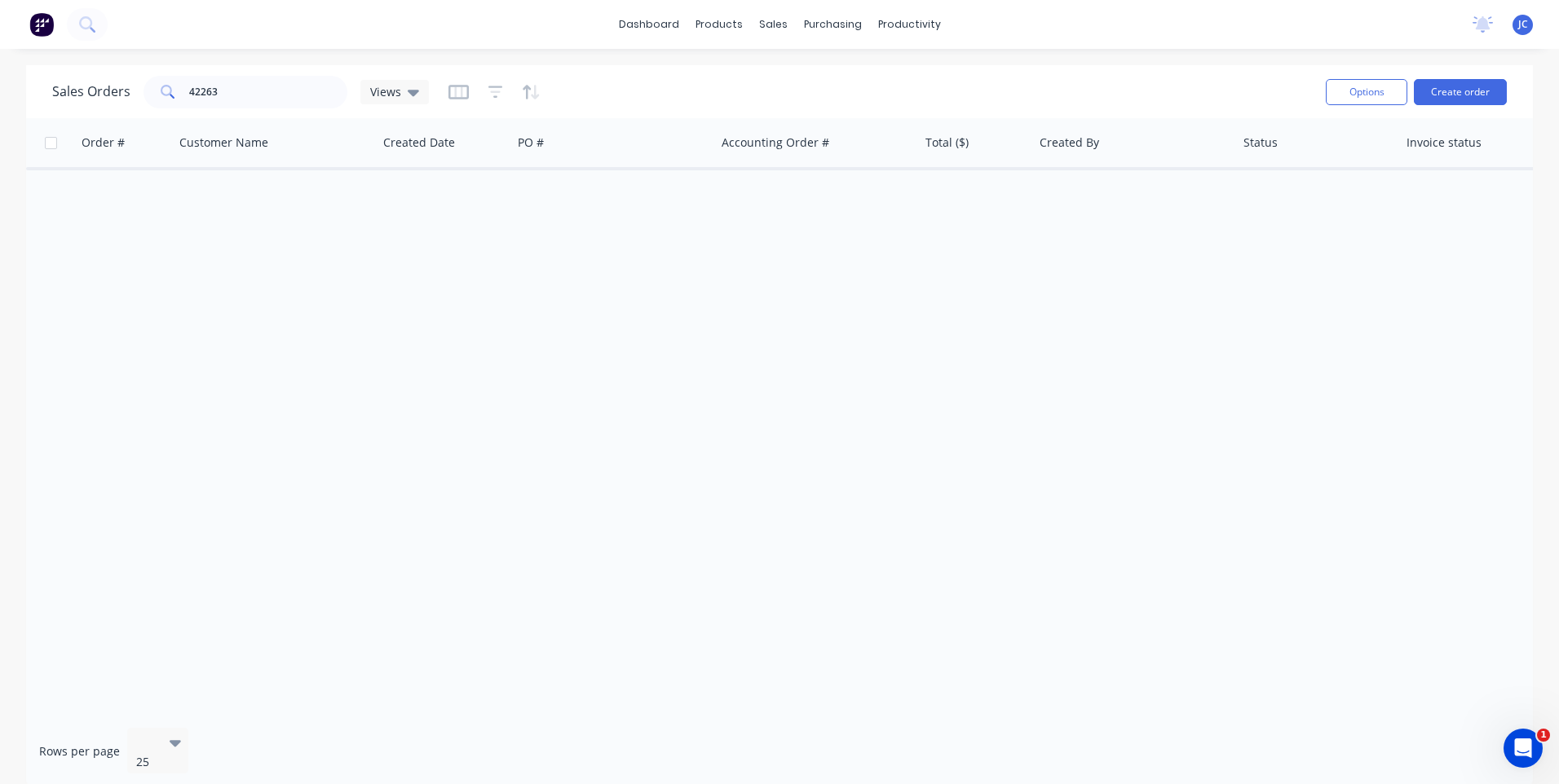
click at [480, 90] on div at bounding box center [494, 92] width 92 height 26
click at [492, 90] on icon "button" at bounding box center [495, 92] width 15 height 16
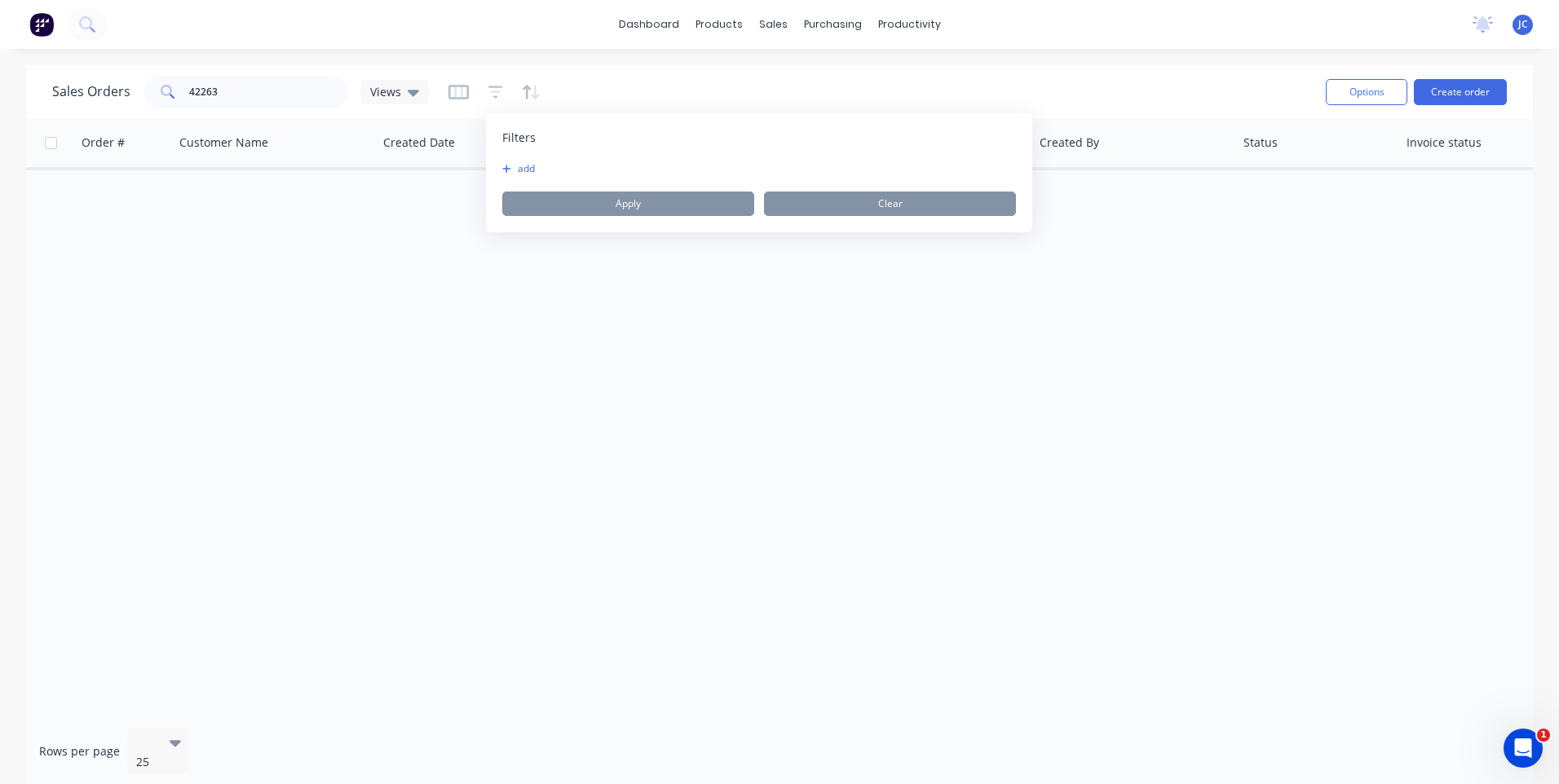
click at [492, 161] on div "Filters add Apply Clear" at bounding box center [759, 172] width 546 height 119
click at [508, 167] on icon "button" at bounding box center [506, 168] width 9 height 10
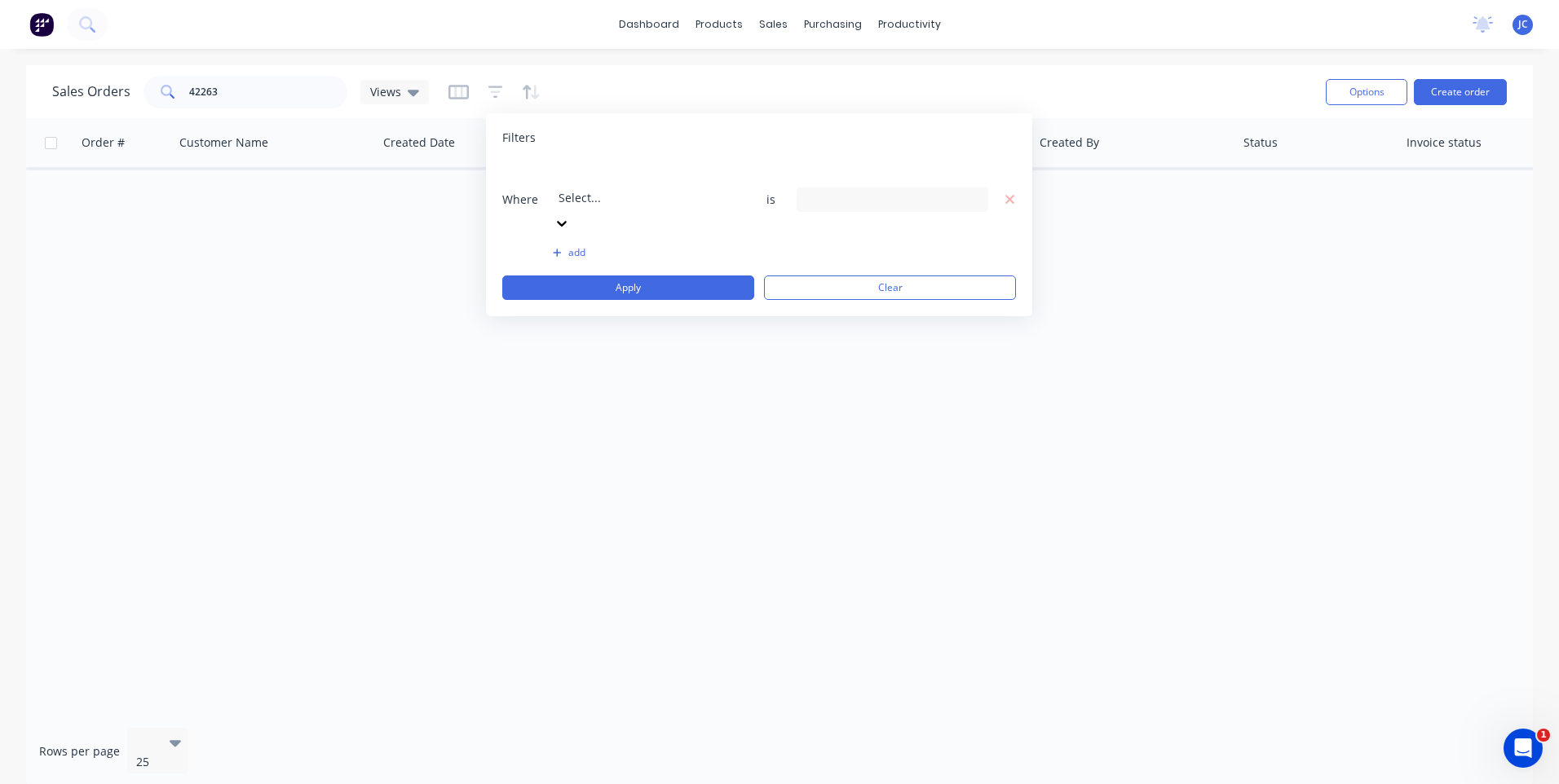
click at [612, 178] on div at bounding box center [675, 175] width 235 height 21
click at [671, 176] on div at bounding box center [675, 175] width 235 height 21
click at [864, 187] on div at bounding box center [892, 199] width 191 height 25
click at [688, 169] on div at bounding box center [675, 175] width 235 height 21
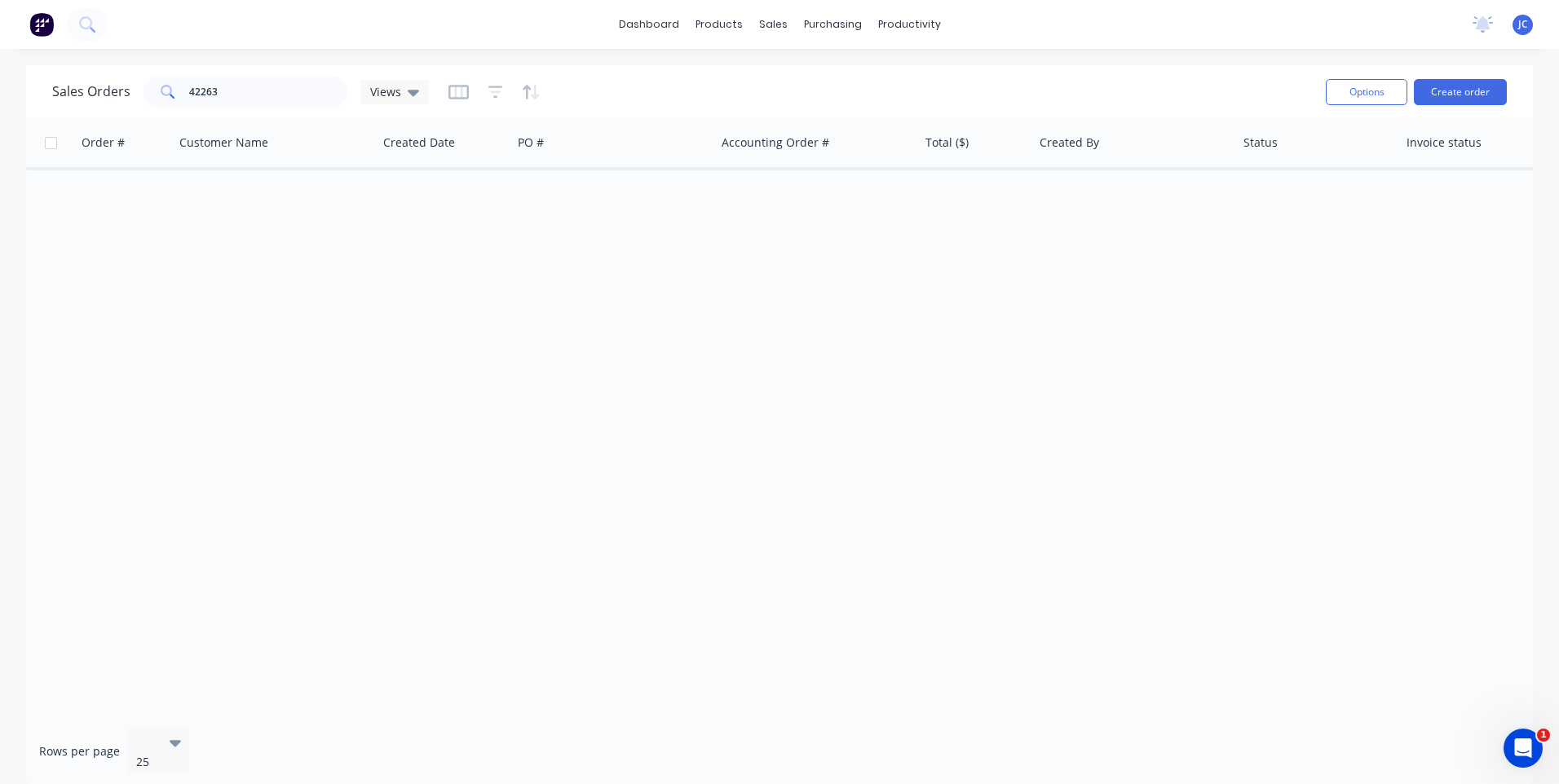
click at [800, 102] on div "Sales Orders 42263 Views" at bounding box center [682, 91] width 1260 height 40
click at [417, 94] on div "Views" at bounding box center [394, 92] width 68 height 25
click at [466, 89] on div at bounding box center [494, 92] width 92 height 26
click at [451, 89] on icon "button" at bounding box center [458, 92] width 21 height 16
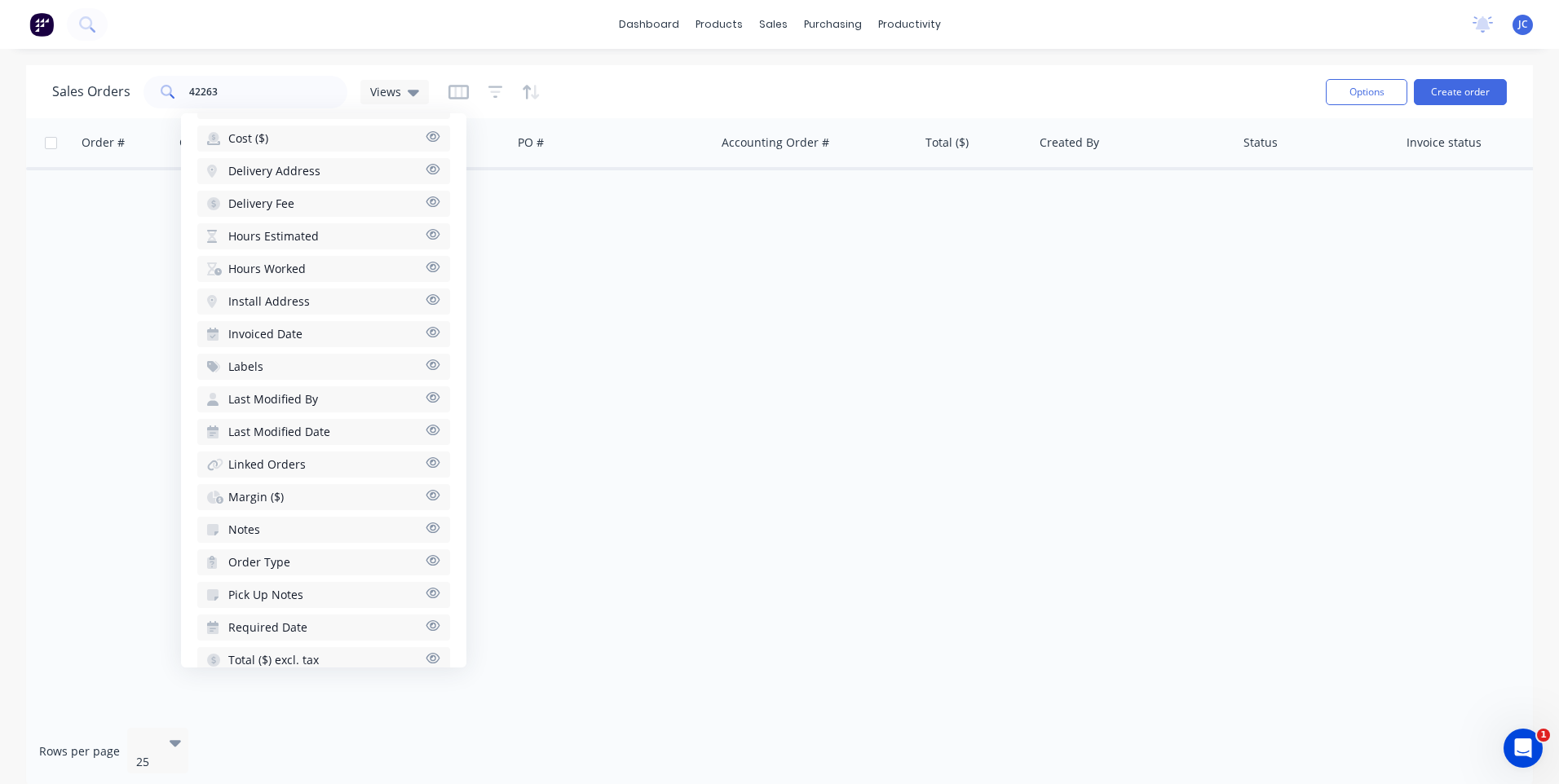
scroll to position [536, 0]
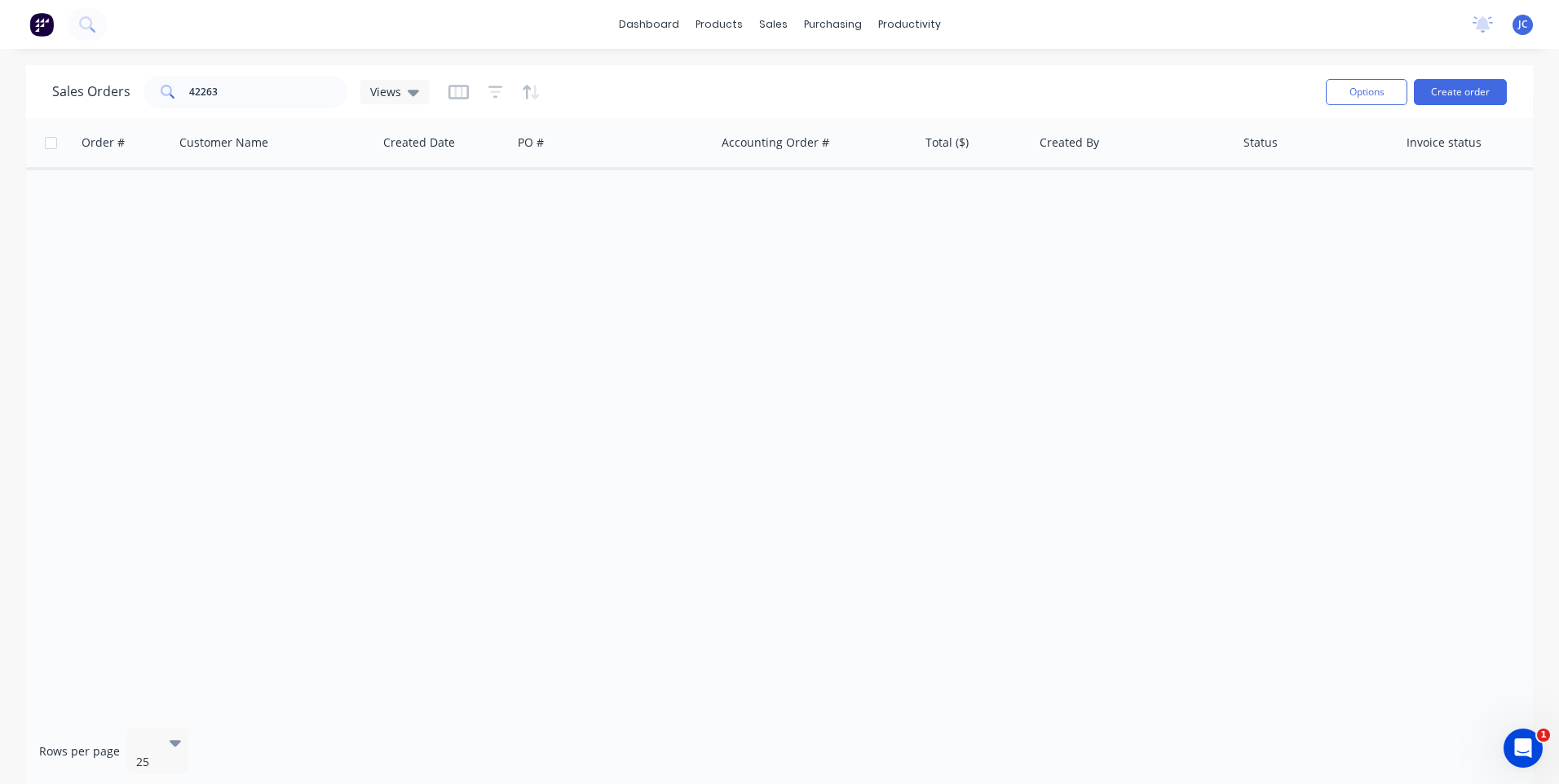
click at [617, 67] on div "Sales Orders 42263 Views Options Create order" at bounding box center [779, 91] width 1506 height 53
click at [522, 95] on icon "button" at bounding box center [531, 92] width 19 height 16
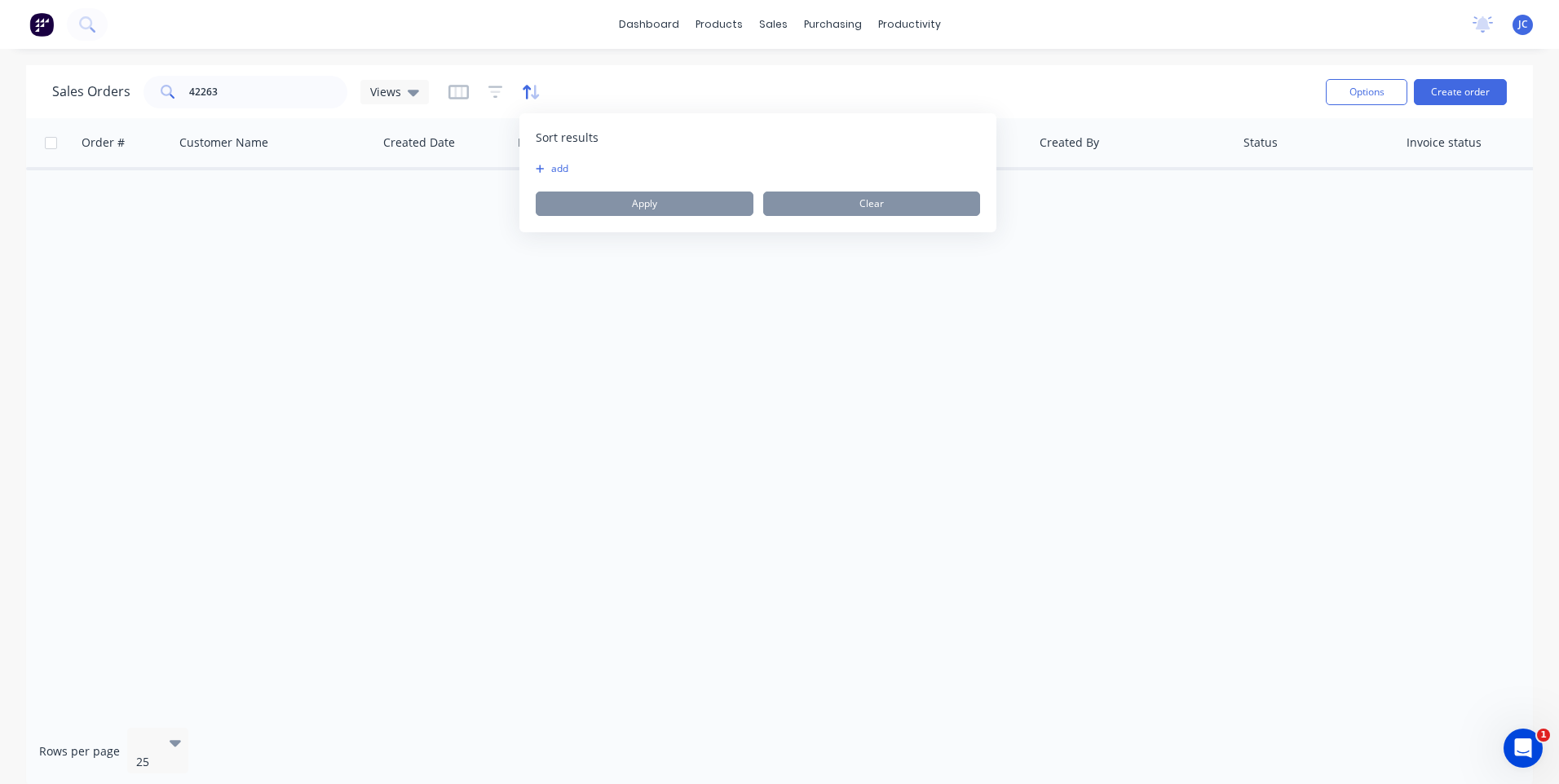
click at [525, 92] on icon "button" at bounding box center [527, 91] width 8 height 14
click at [555, 168] on button "add" at bounding box center [545, 168] width 21 height 13
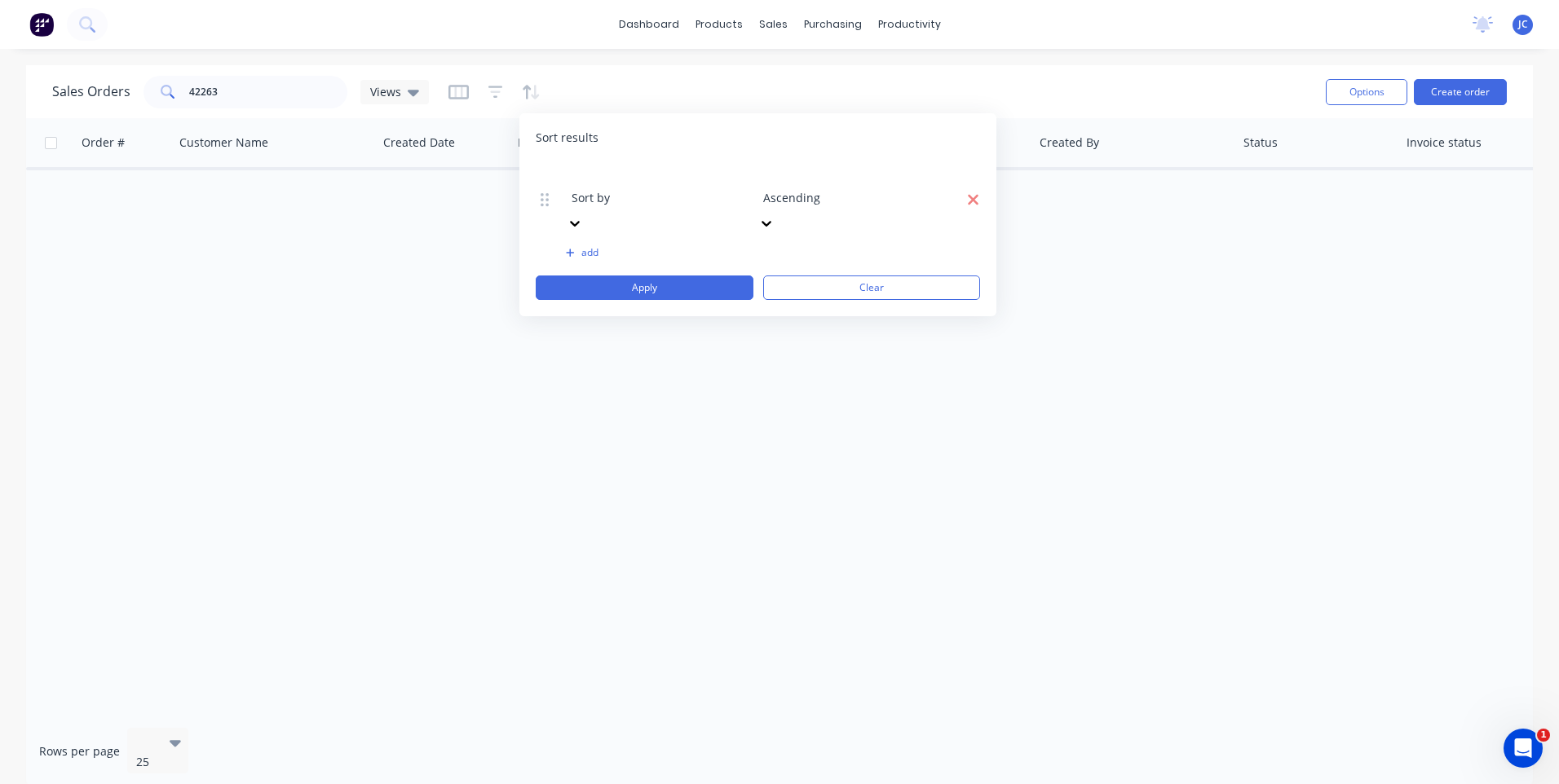
click at [977, 194] on icon "button" at bounding box center [973, 199] width 11 height 11
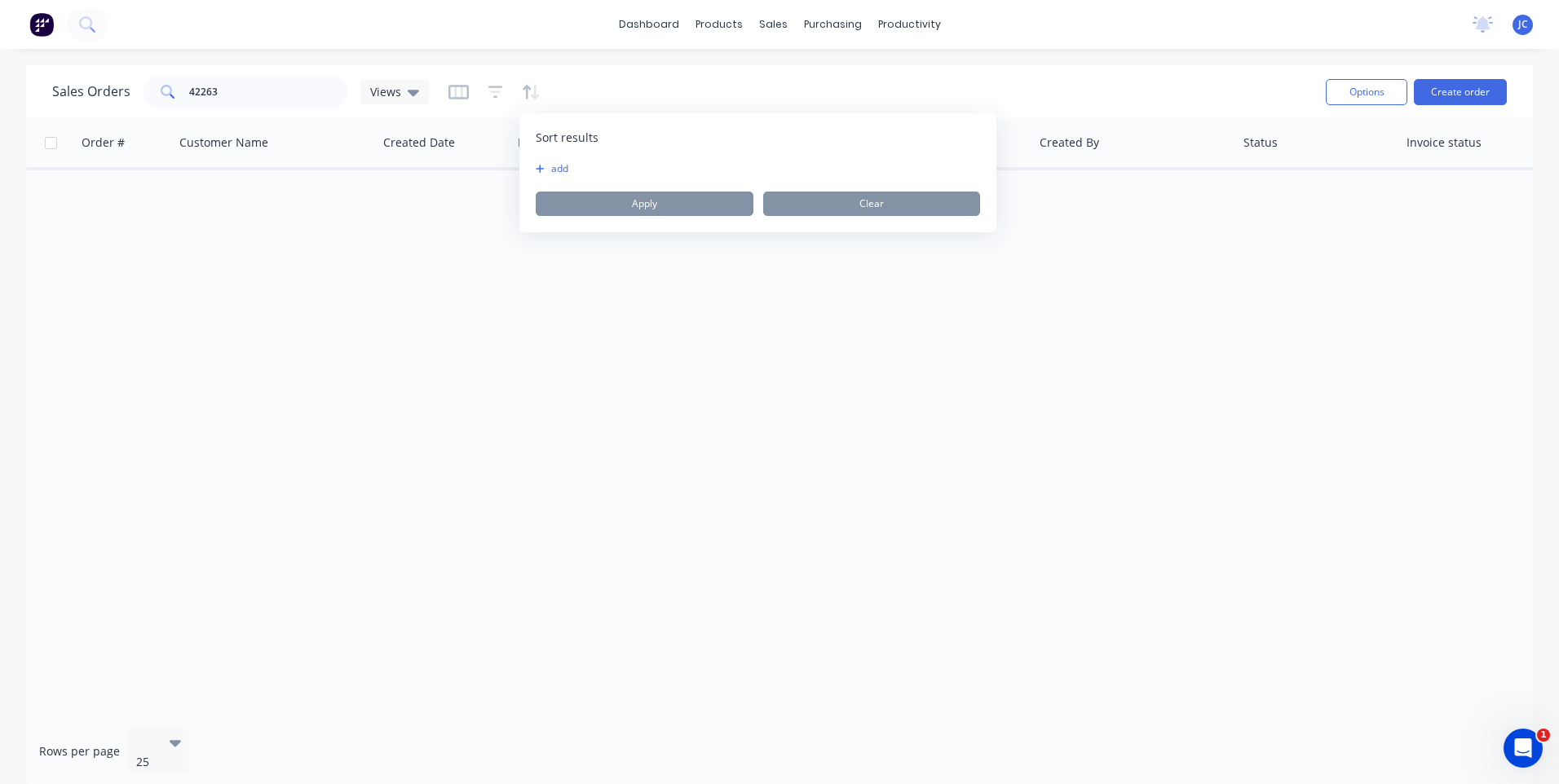
click at [711, 94] on div "Sales Orders 42263 Views" at bounding box center [682, 91] width 1260 height 40
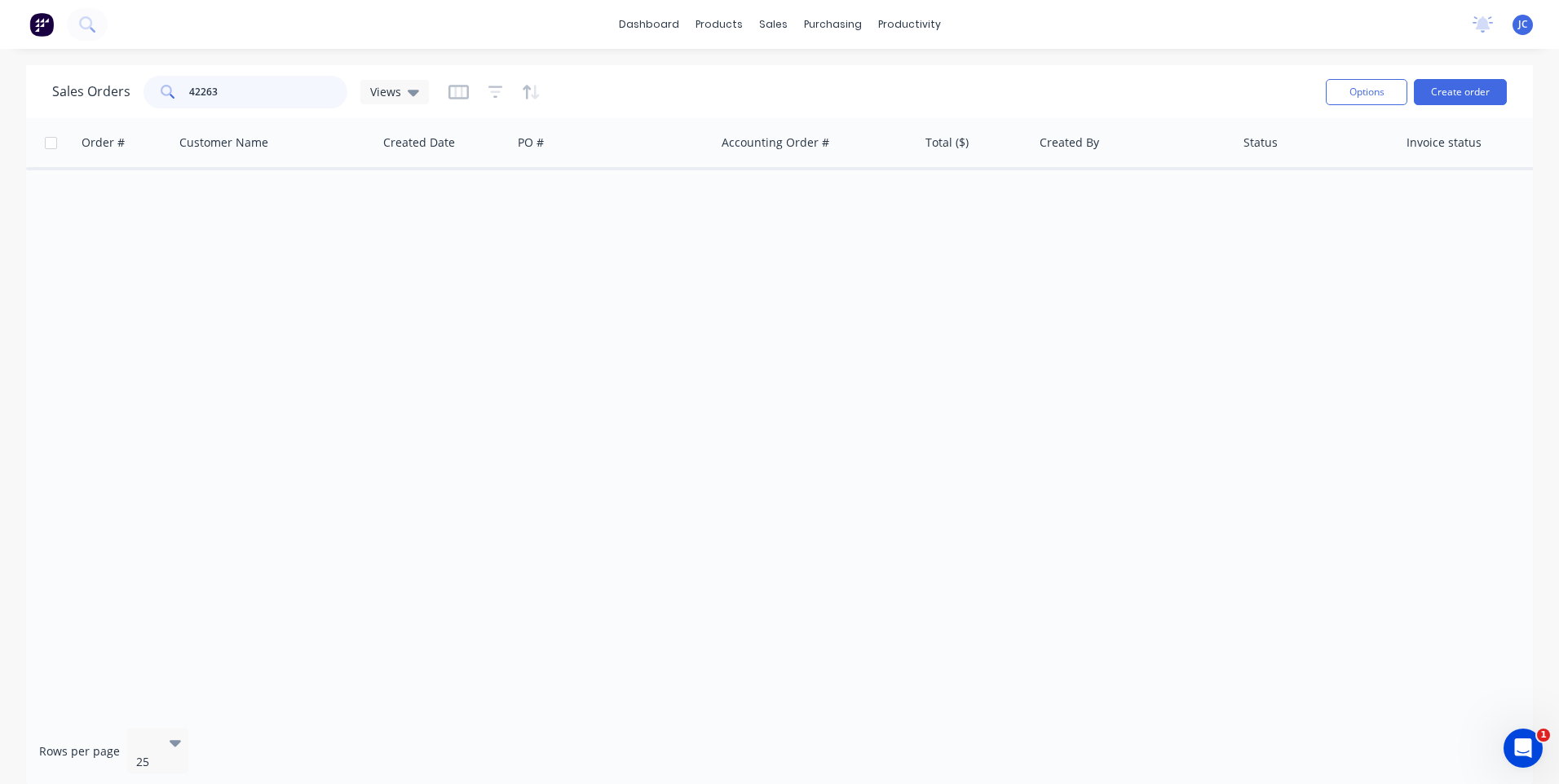
click at [300, 91] on input "42263" at bounding box center [269, 91] width 159 height 33
drag, startPoint x: 279, startPoint y: 92, endPoint x: 173, endPoint y: 90, distance: 106.0
click at [173, 90] on div "42263" at bounding box center [246, 91] width 204 height 33
drag, startPoint x: 866, startPoint y: 83, endPoint x: 882, endPoint y: 81, distance: 16.1
click at [864, 83] on div "Sales Orders 42263 Views" at bounding box center [682, 91] width 1260 height 40
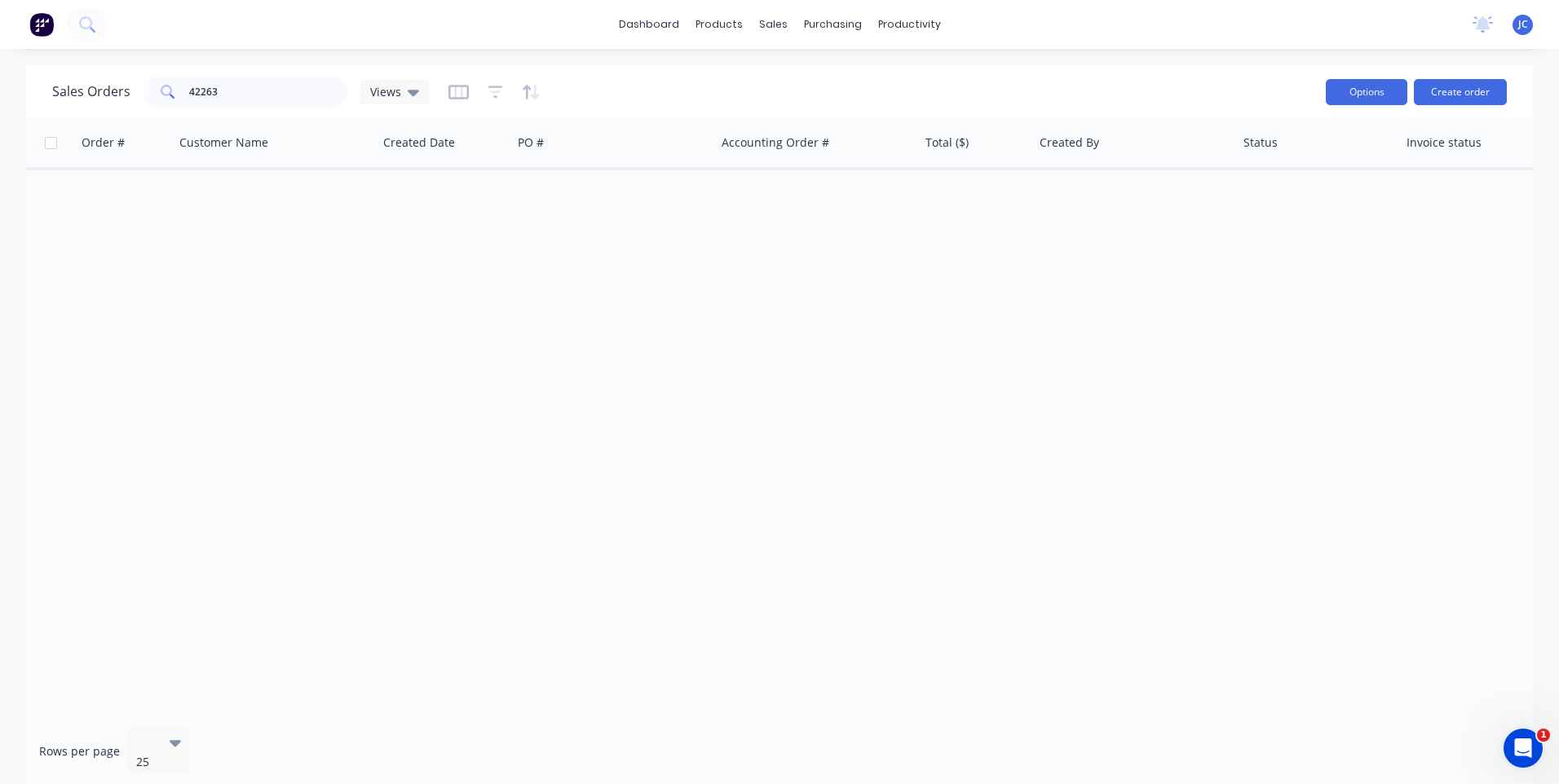
click at [1330, 87] on button "Options" at bounding box center [1367, 92] width 81 height 26
click at [1033, 94] on div "Sales Orders 42263 Views" at bounding box center [682, 91] width 1260 height 40
drag, startPoint x: 254, startPoint y: 89, endPoint x: 174, endPoint y: 93, distance: 80.1
click at [174, 93] on div "42263" at bounding box center [246, 91] width 204 height 33
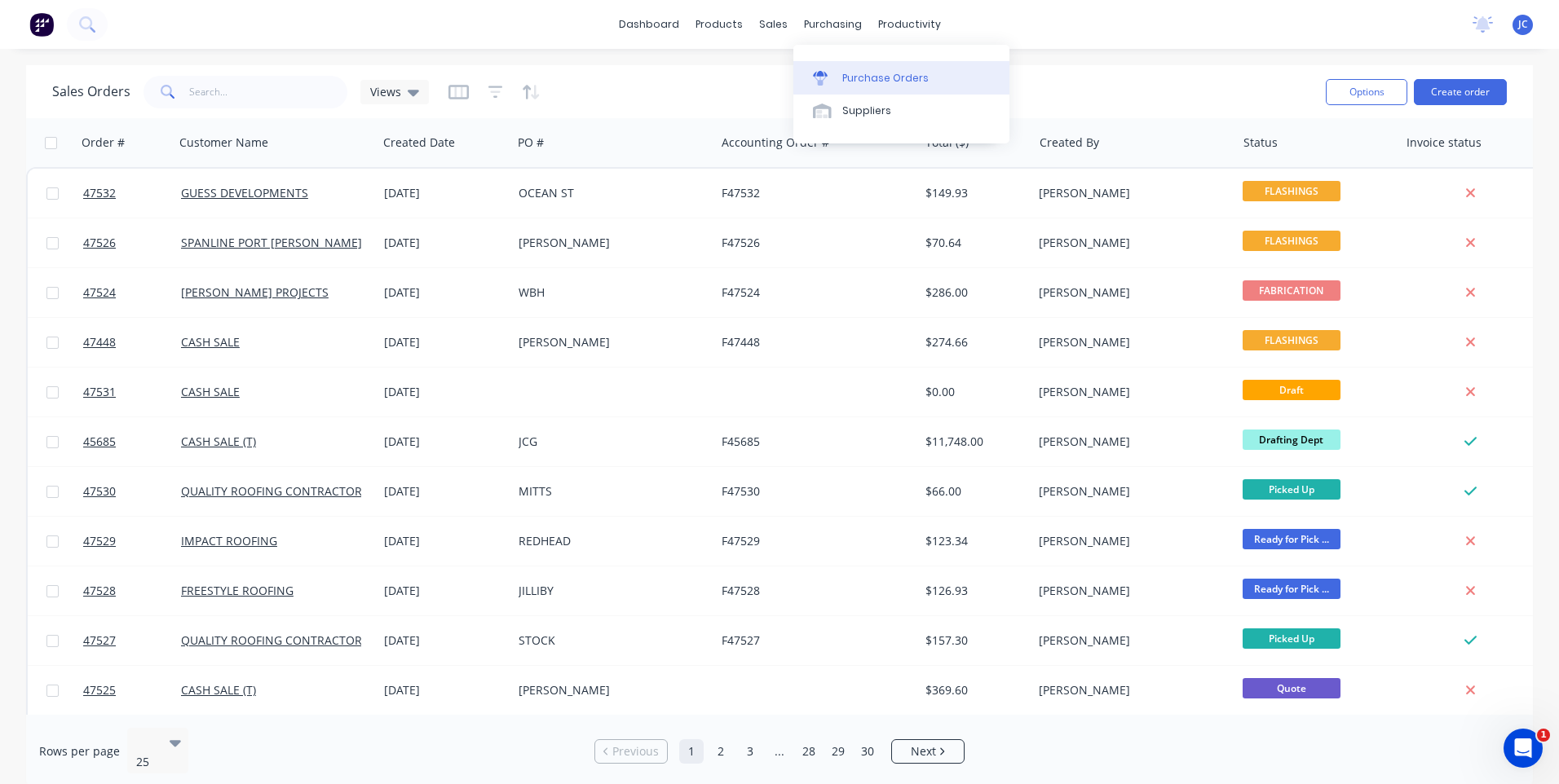
click at [851, 71] on div "Purchase Orders" at bounding box center [885, 78] width 86 height 15
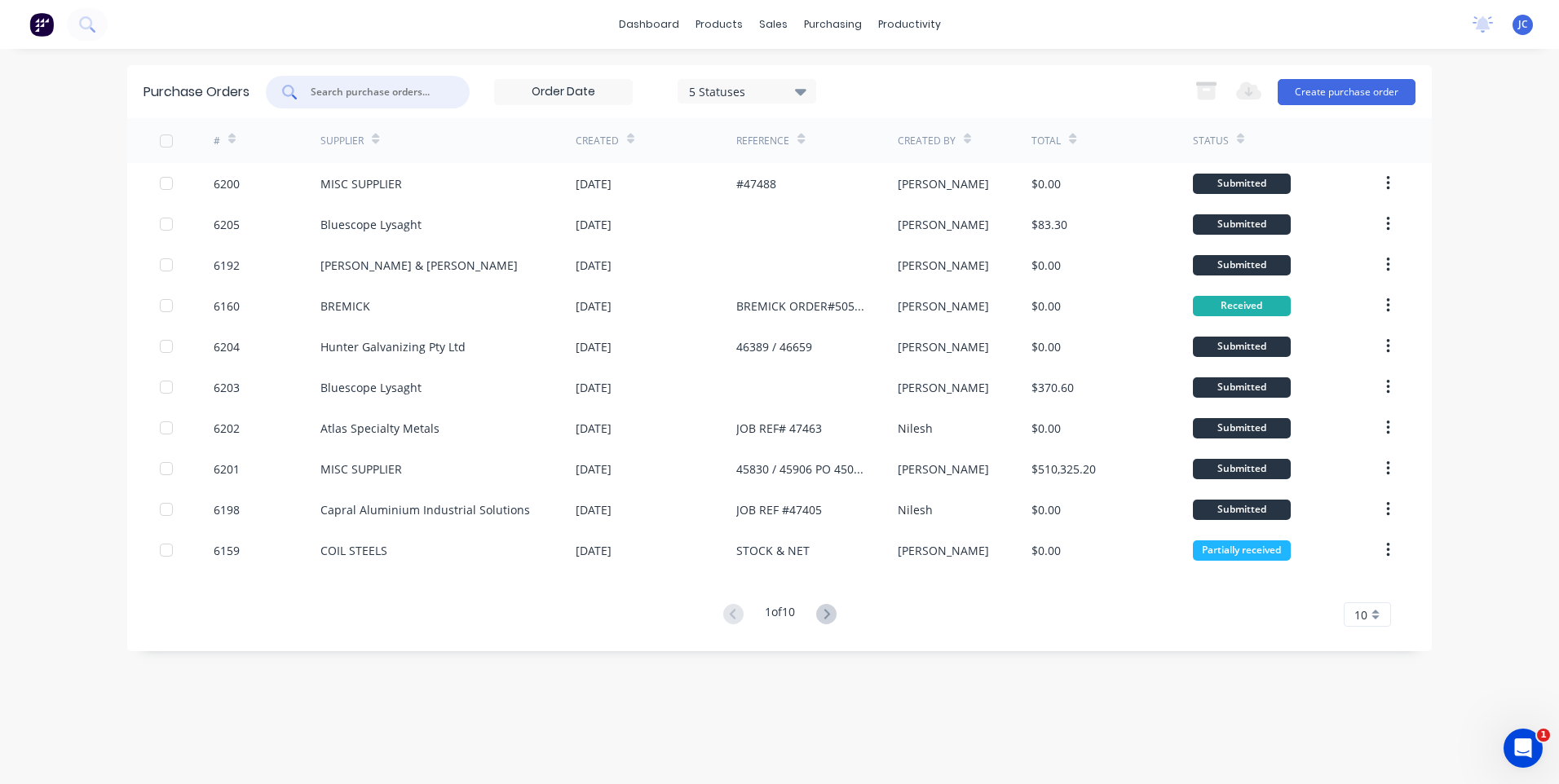
click at [360, 84] on input "text" at bounding box center [377, 92] width 135 height 16
type input "42263"
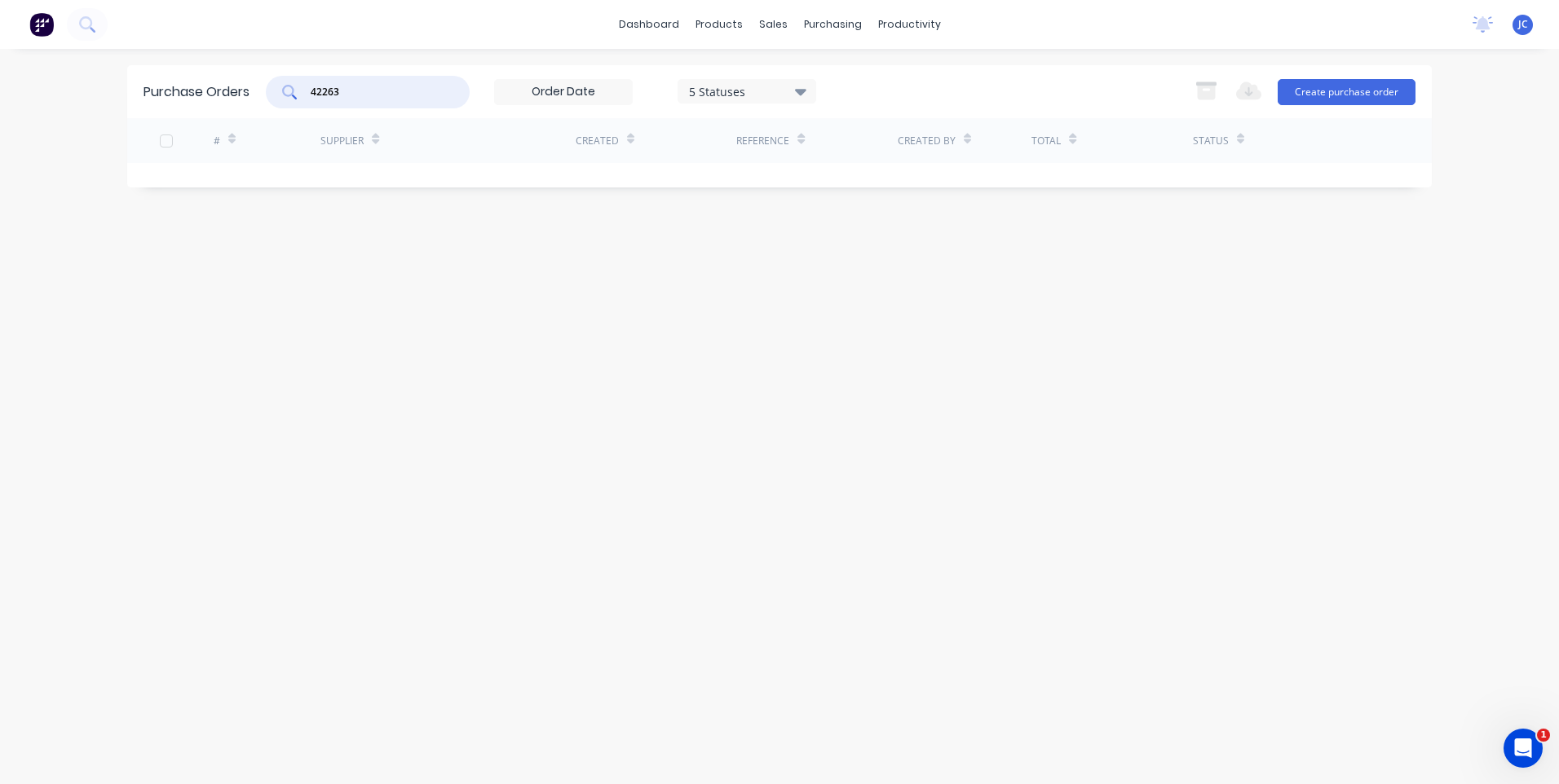
click at [540, 96] on input at bounding box center [563, 92] width 137 height 25
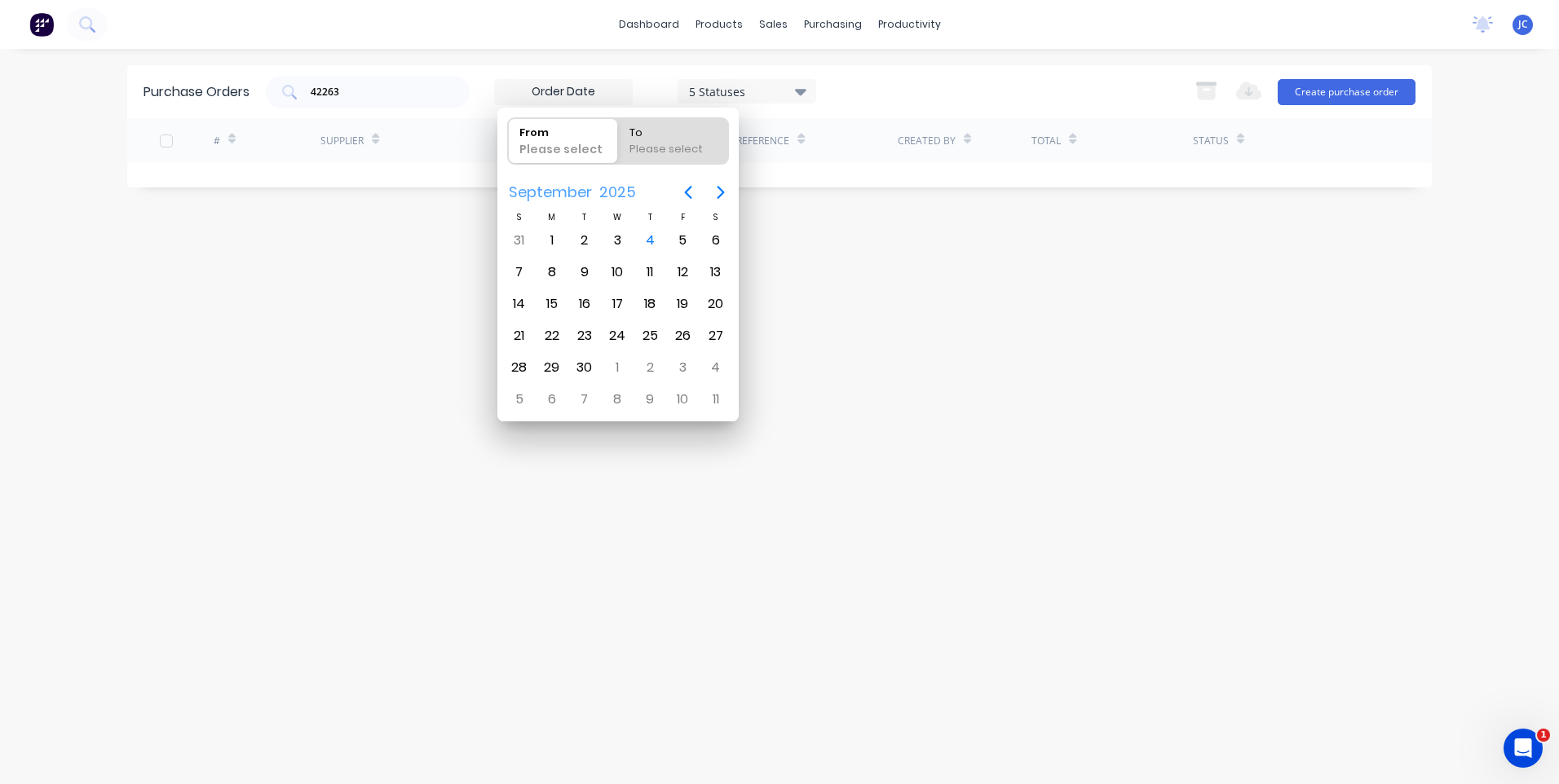
click at [596, 189] on span "2025" at bounding box center [618, 192] width 44 height 30
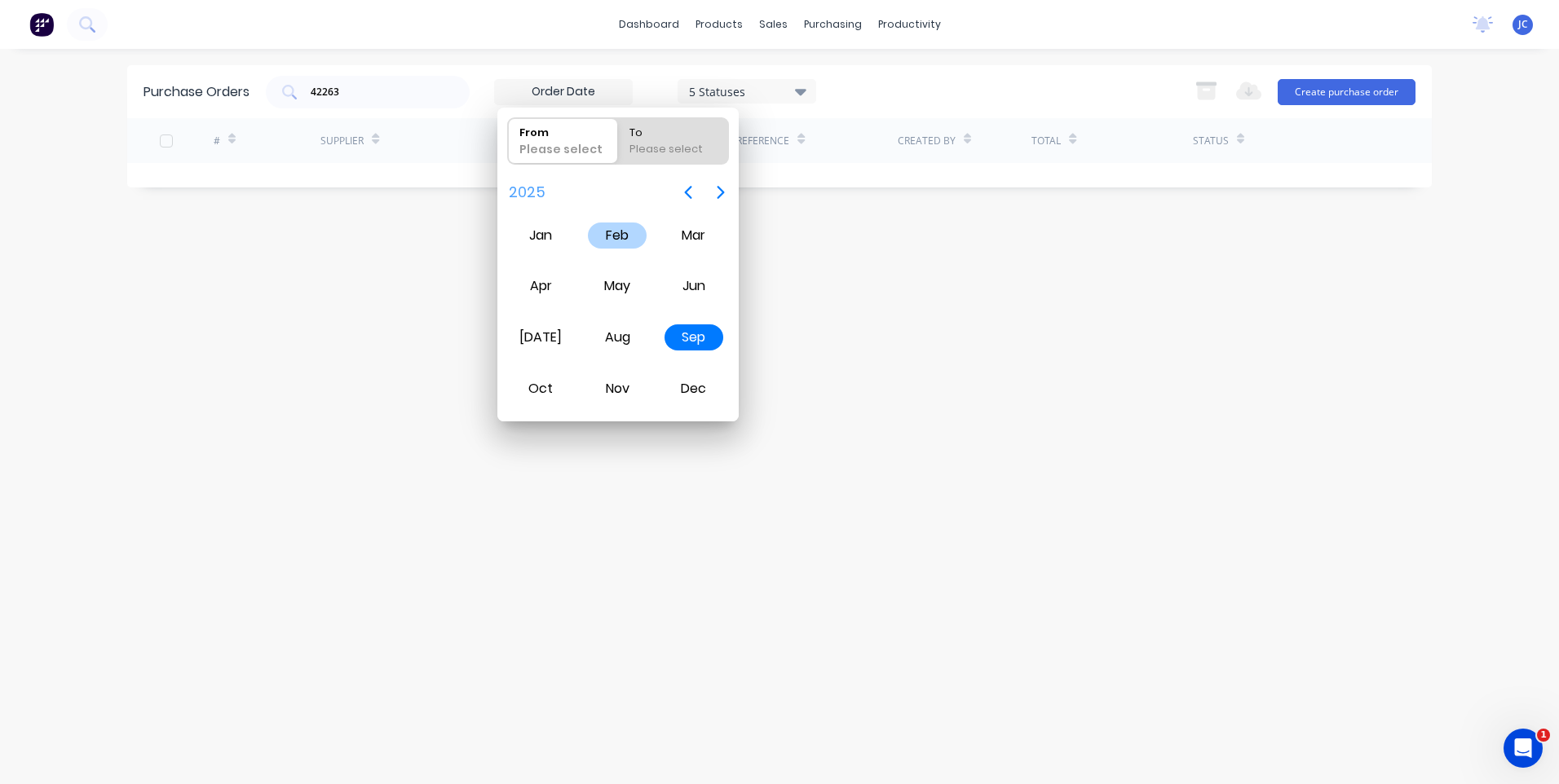
click at [609, 227] on div "Feb" at bounding box center [617, 235] width 59 height 26
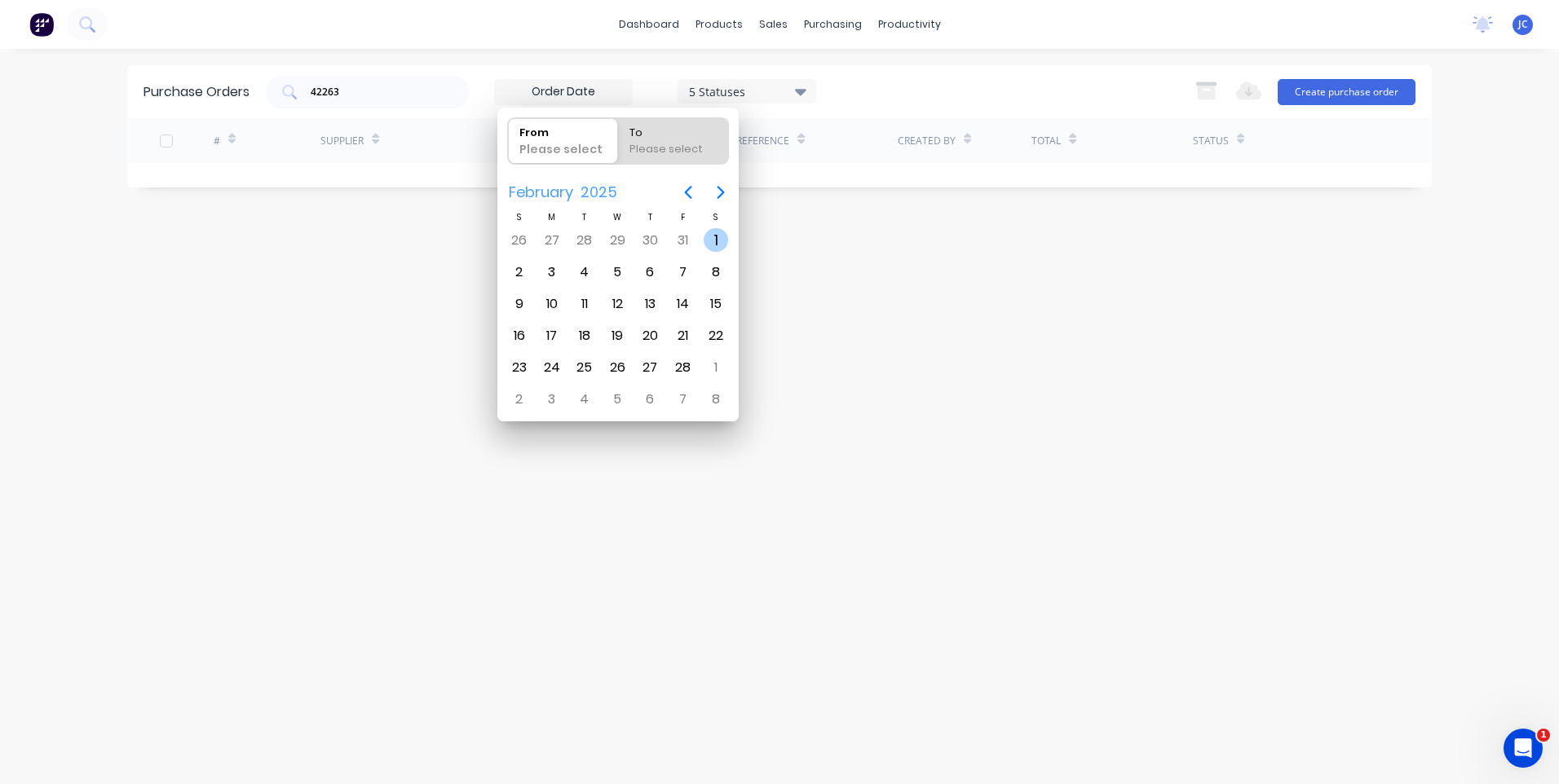
click at [722, 233] on div "1" at bounding box center [715, 240] width 25 height 25
type input "[DATE]"
radio input "false"
radio input "true"
click at [681, 372] on div "28" at bounding box center [682, 367] width 25 height 25
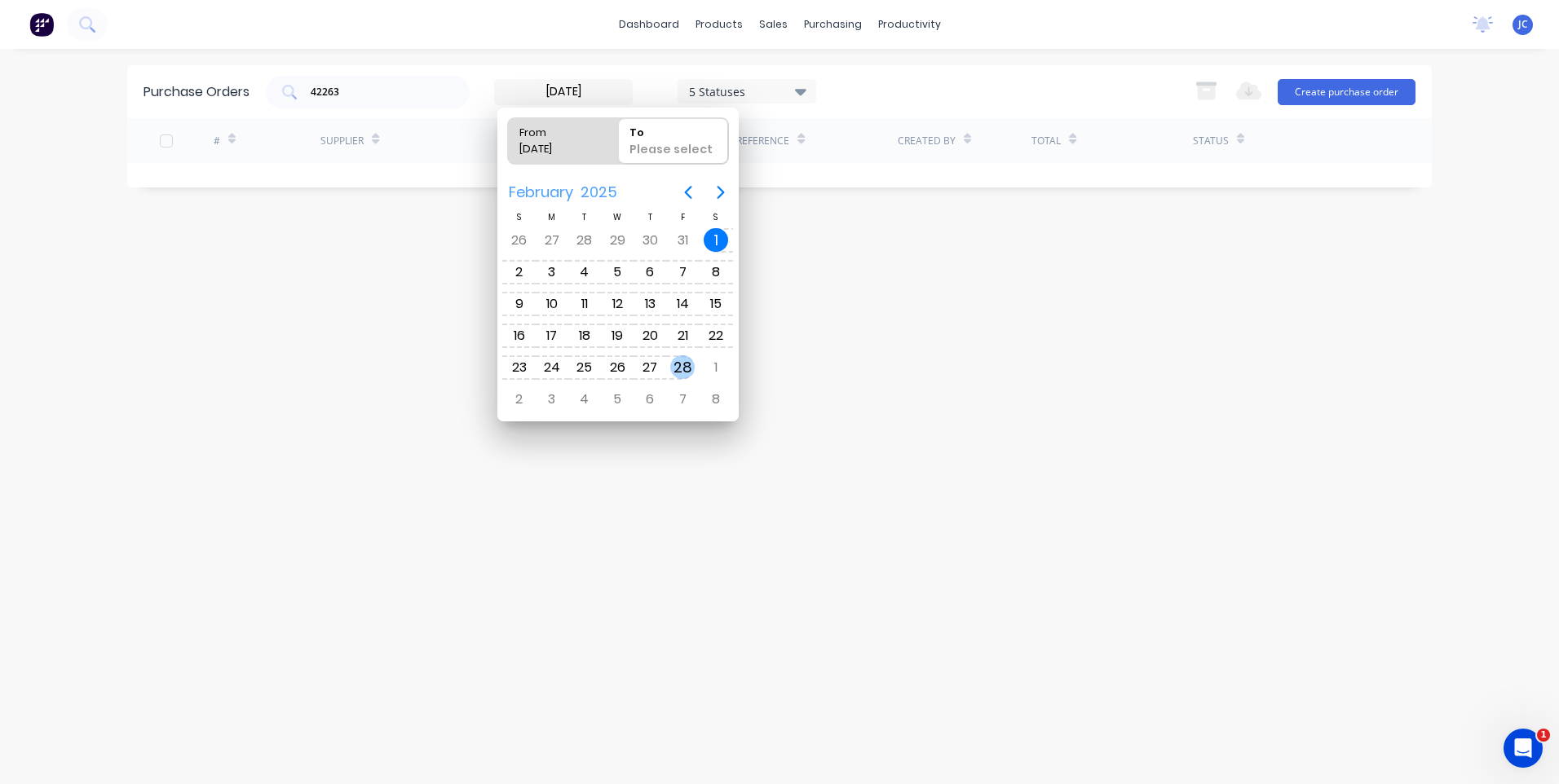
type input "[DATE] - [DATE]"
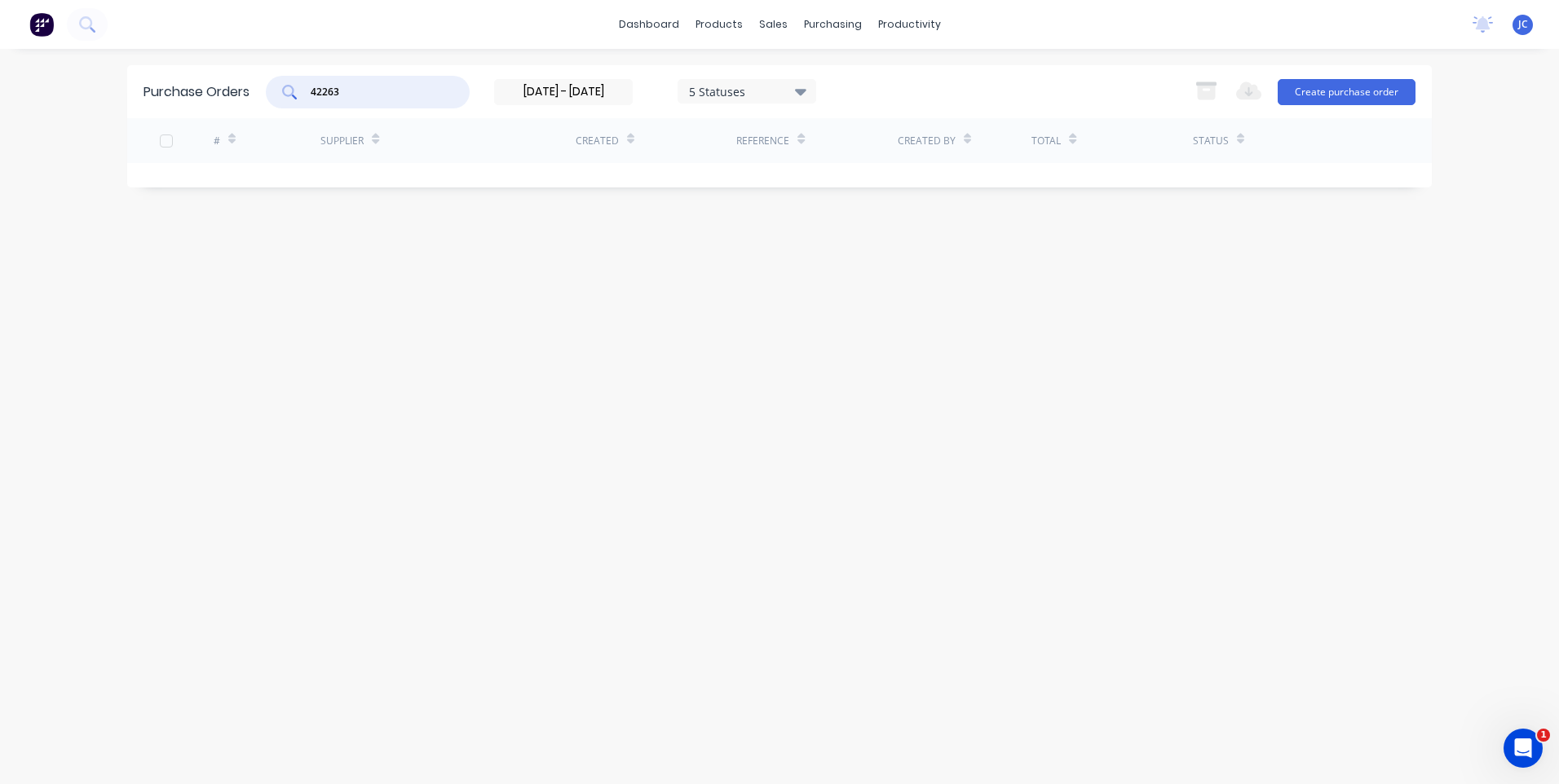
drag, startPoint x: 364, startPoint y: 91, endPoint x: 296, endPoint y: 93, distance: 68.0
click at [296, 93] on div "42263" at bounding box center [368, 91] width 204 height 33
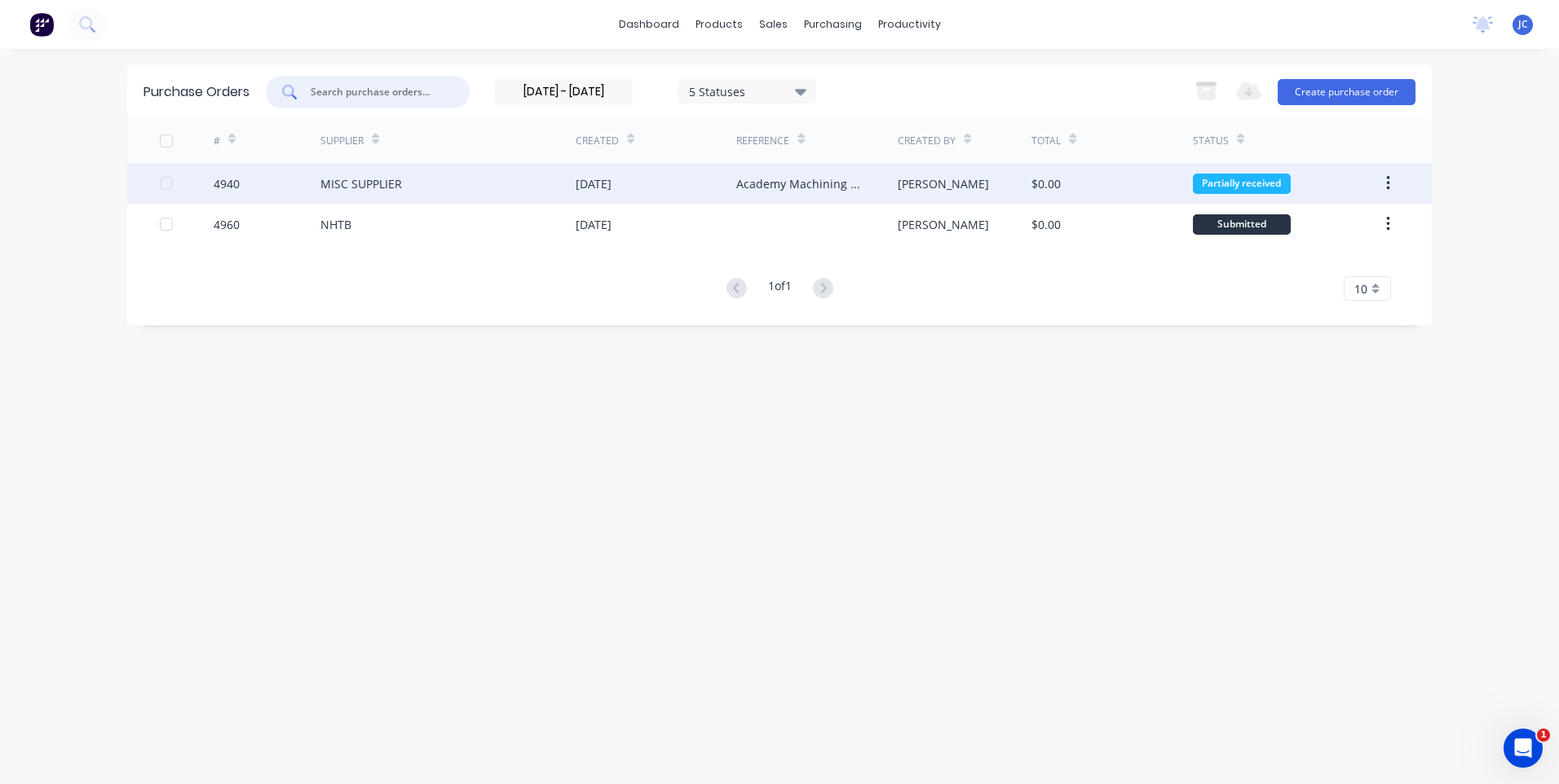
click at [443, 177] on div "MISC SUPPLIER" at bounding box center [447, 182] width 255 height 41
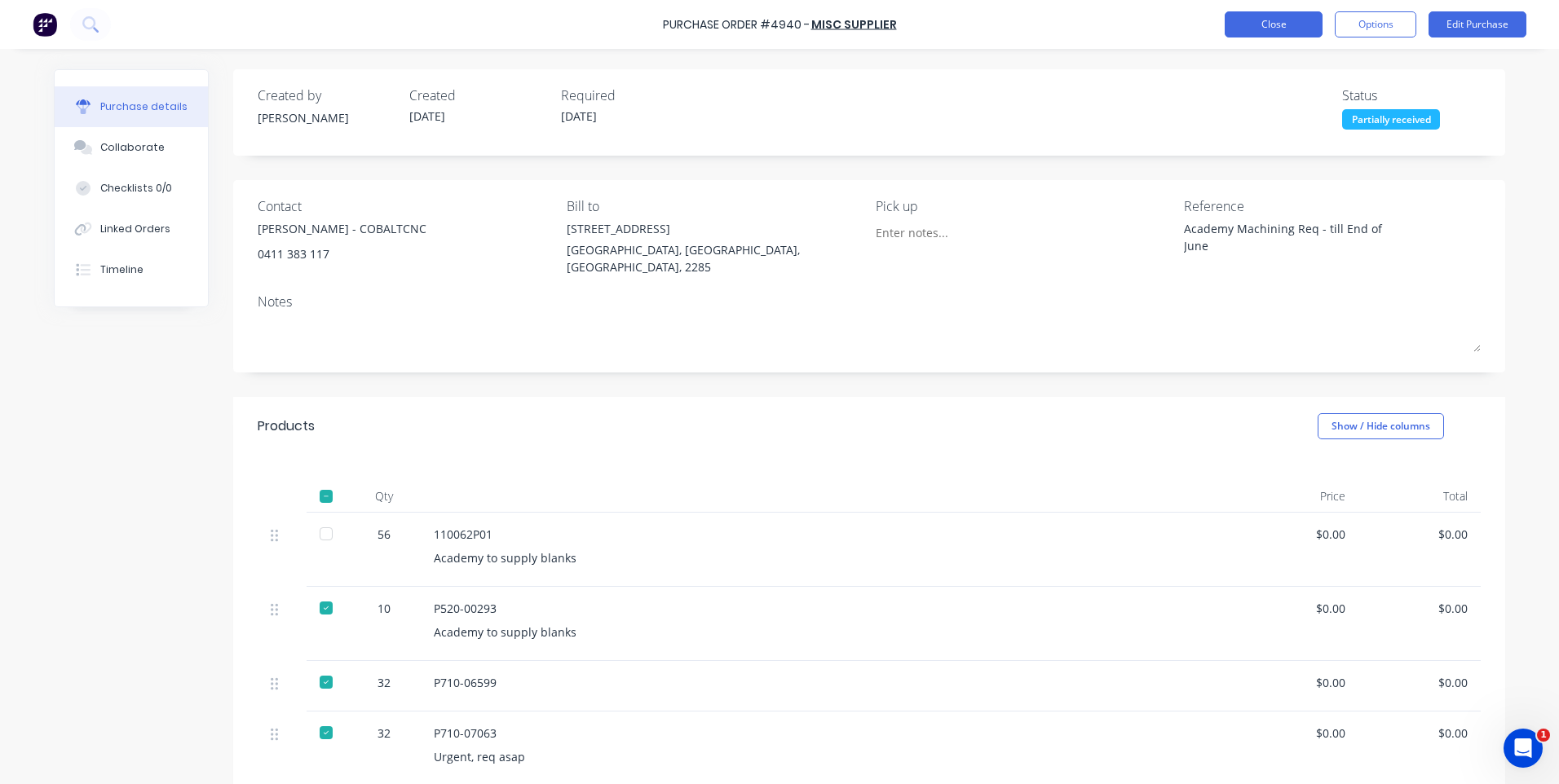
click at [1266, 20] on button "Close" at bounding box center [1273, 25] width 98 height 26
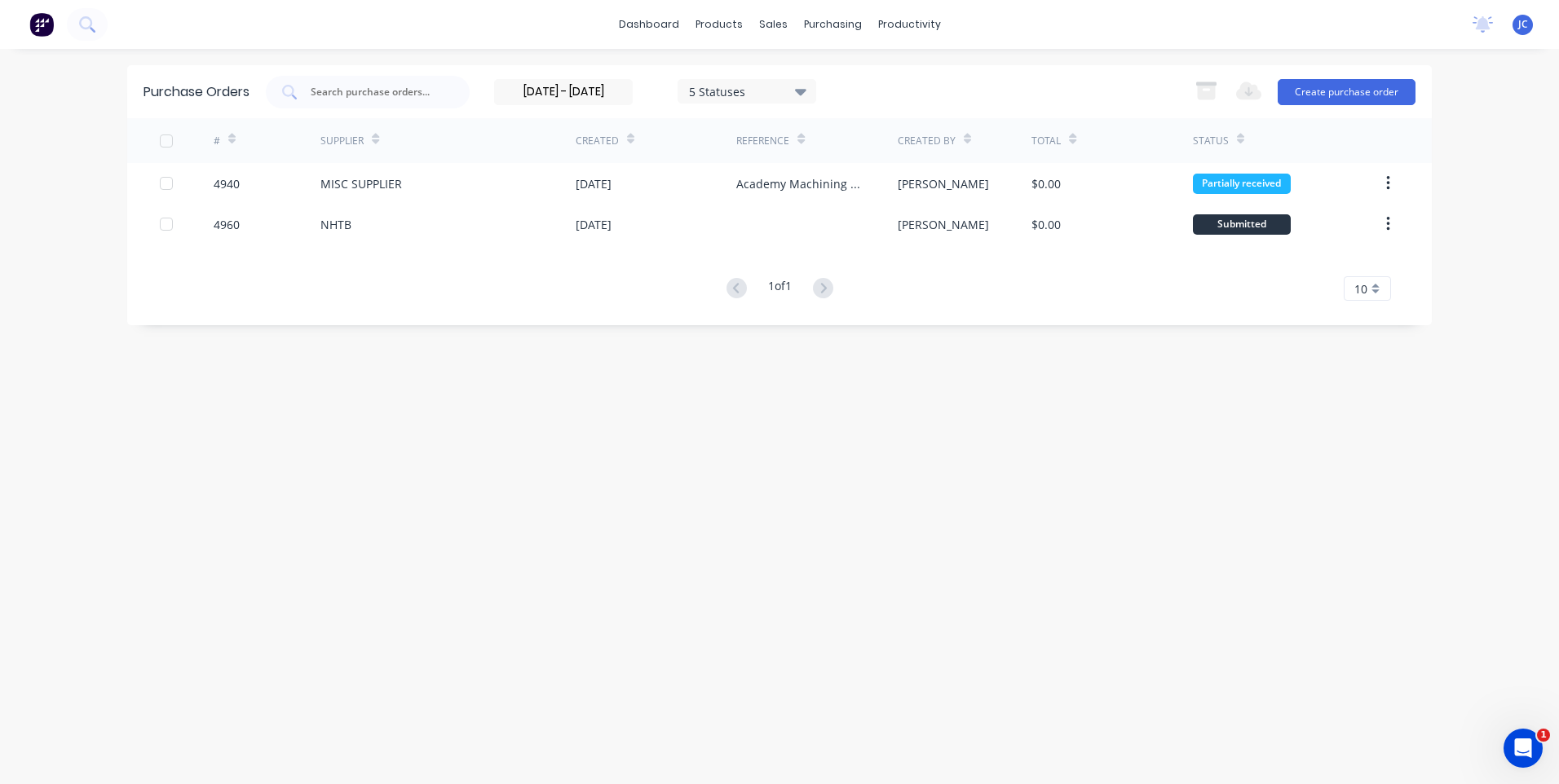
click at [794, 93] on div "5 Statuses" at bounding box center [748, 90] width 117 height 17
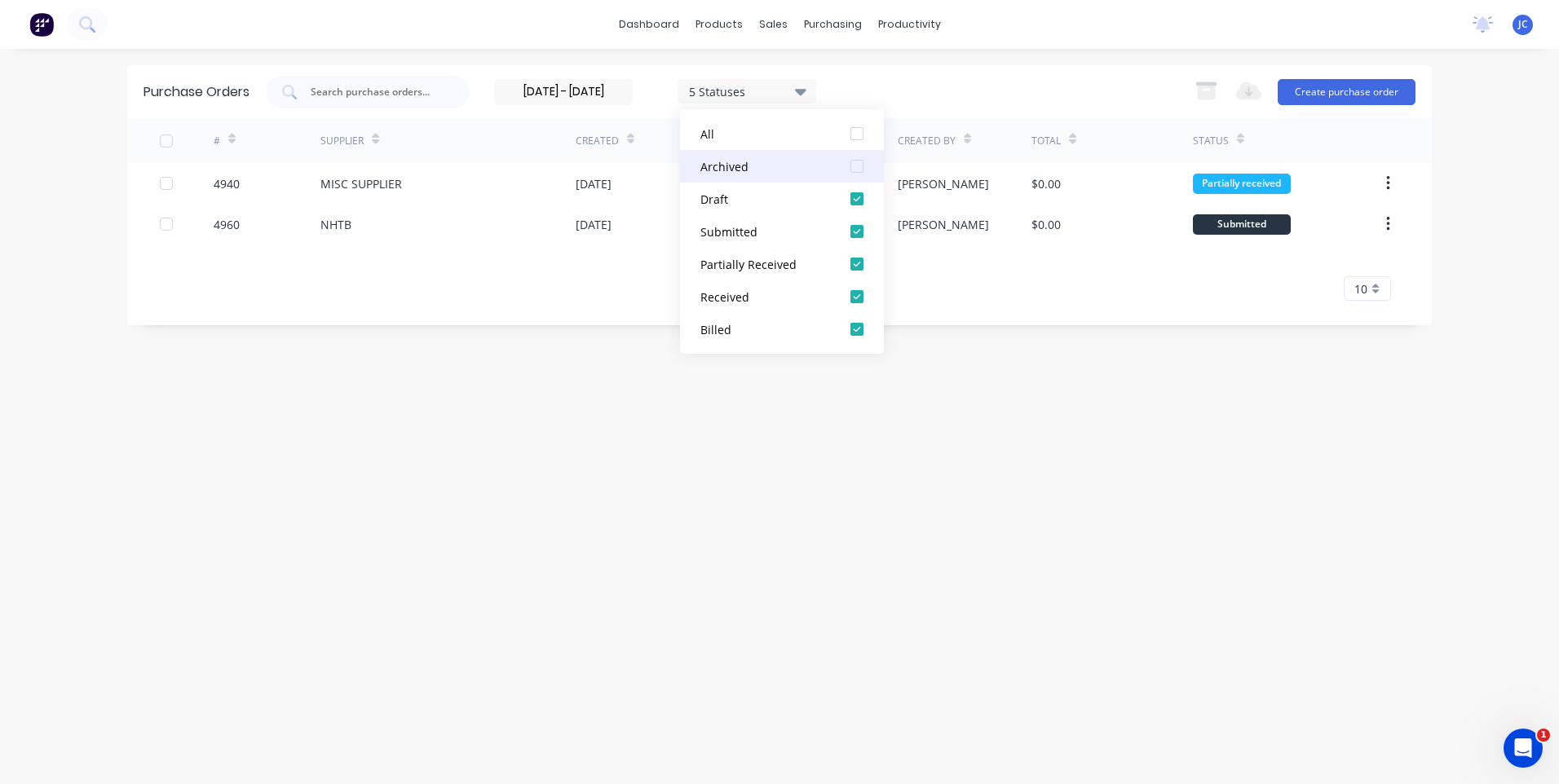
click at [854, 166] on div at bounding box center [857, 166] width 33 height 33
click at [803, 89] on icon at bounding box center [800, 92] width 12 height 7
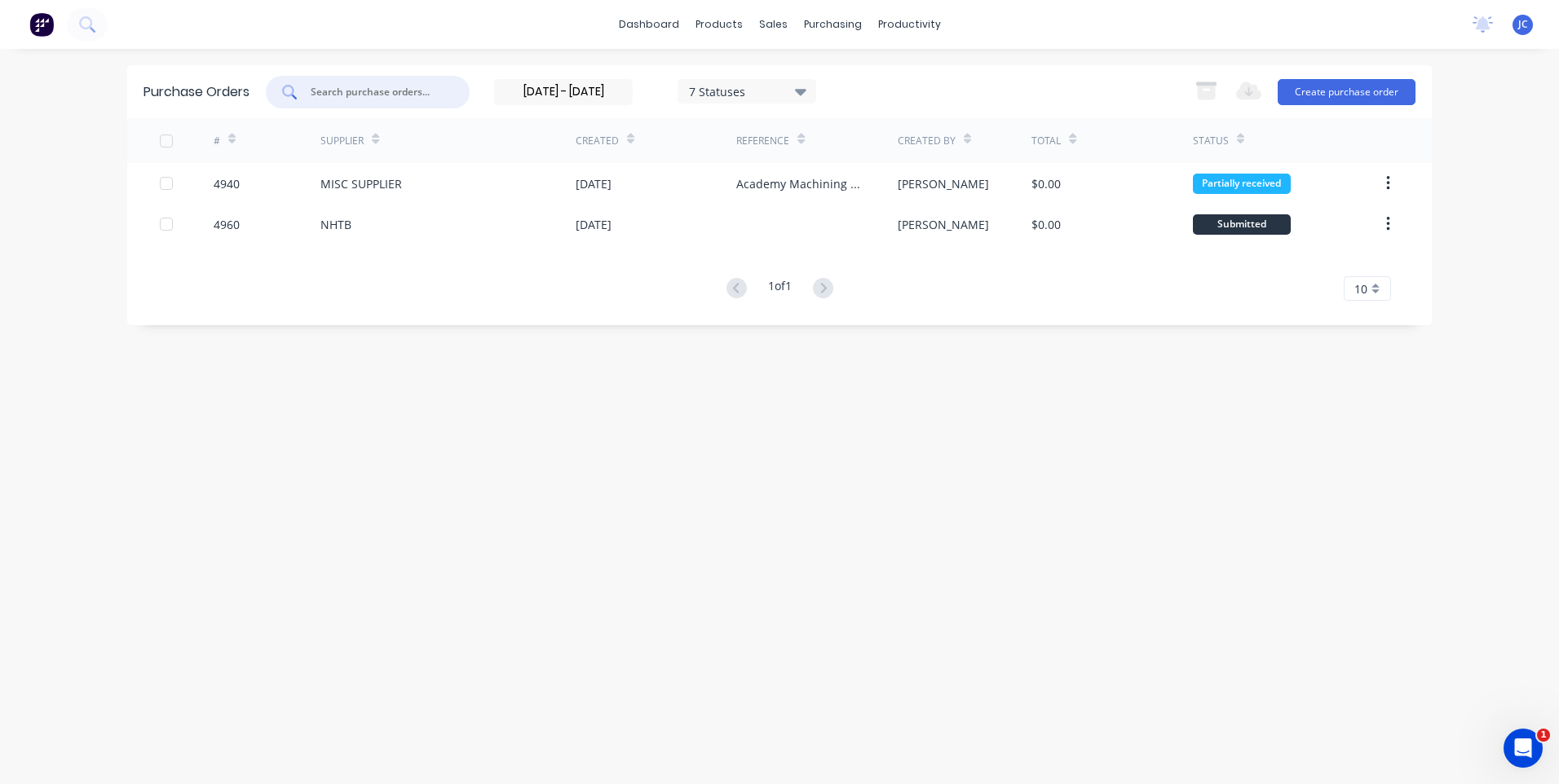
click at [366, 92] on input "text" at bounding box center [377, 92] width 135 height 16
click at [794, 66] on link "Sales Orders" at bounding box center [859, 77] width 216 height 33
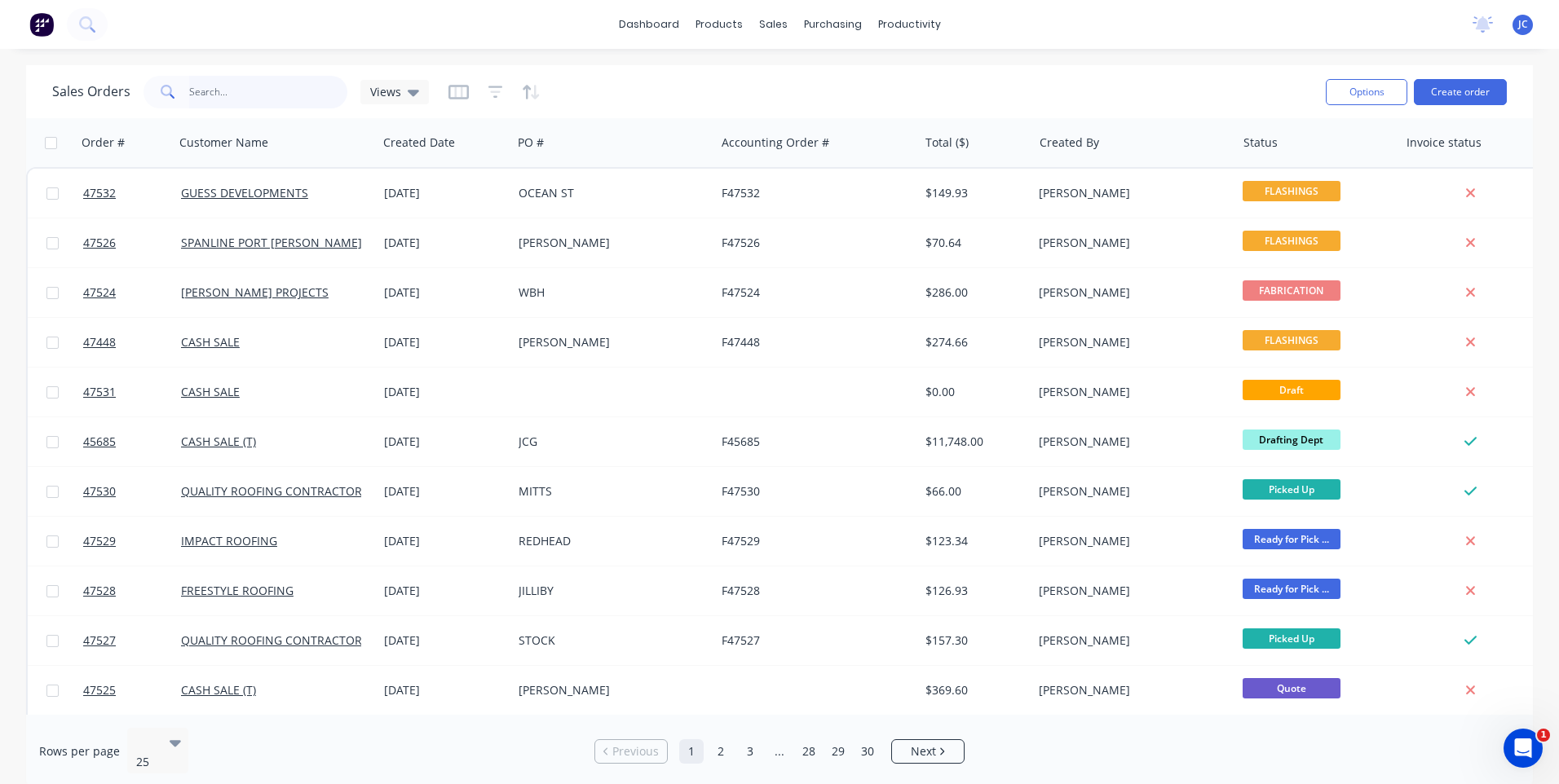
click at [262, 94] on input "text" at bounding box center [269, 91] width 159 height 33
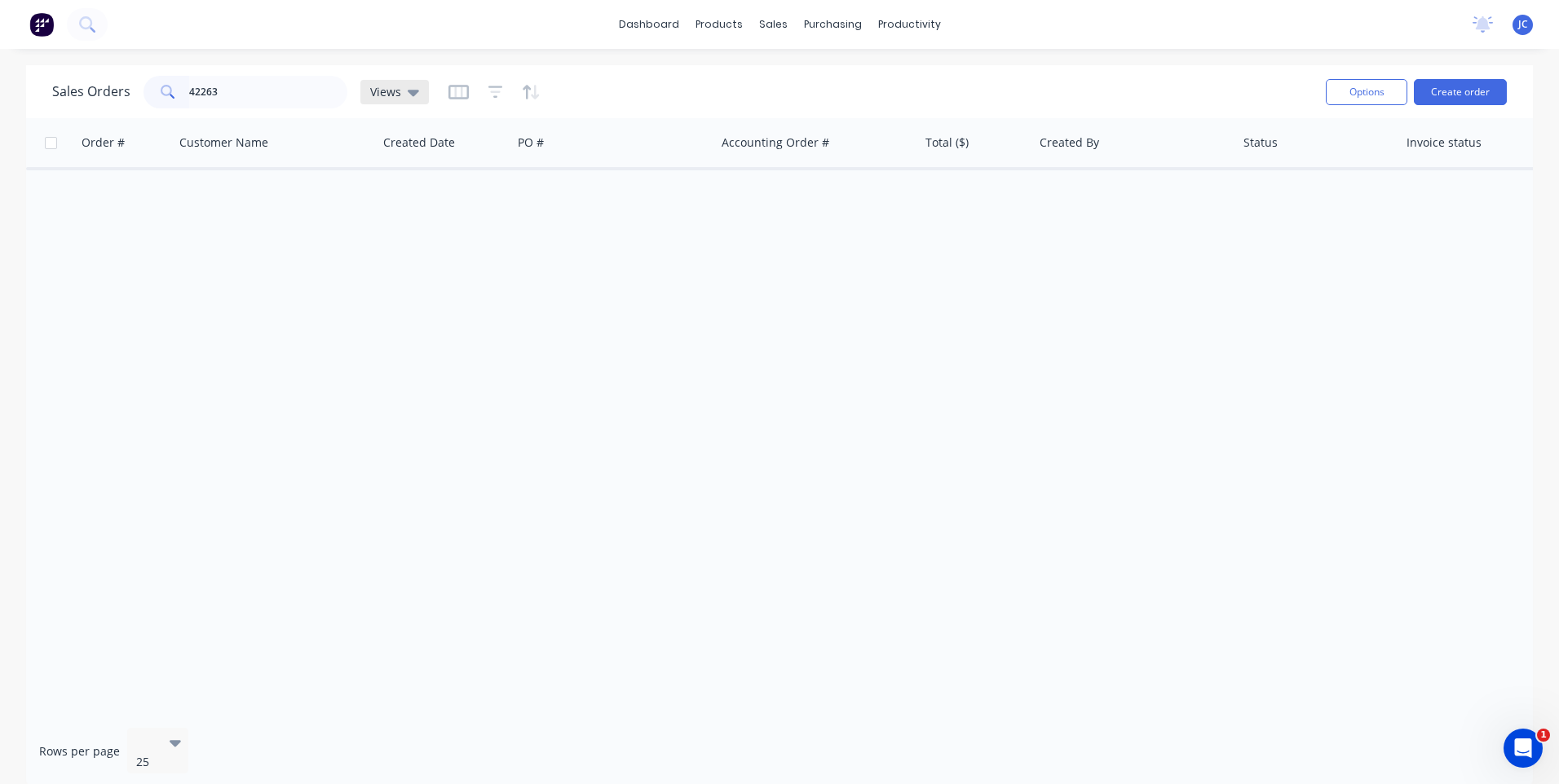
click at [396, 89] on span "Views" at bounding box center [385, 91] width 31 height 17
click at [492, 96] on icon "button" at bounding box center [495, 91] width 15 height 12
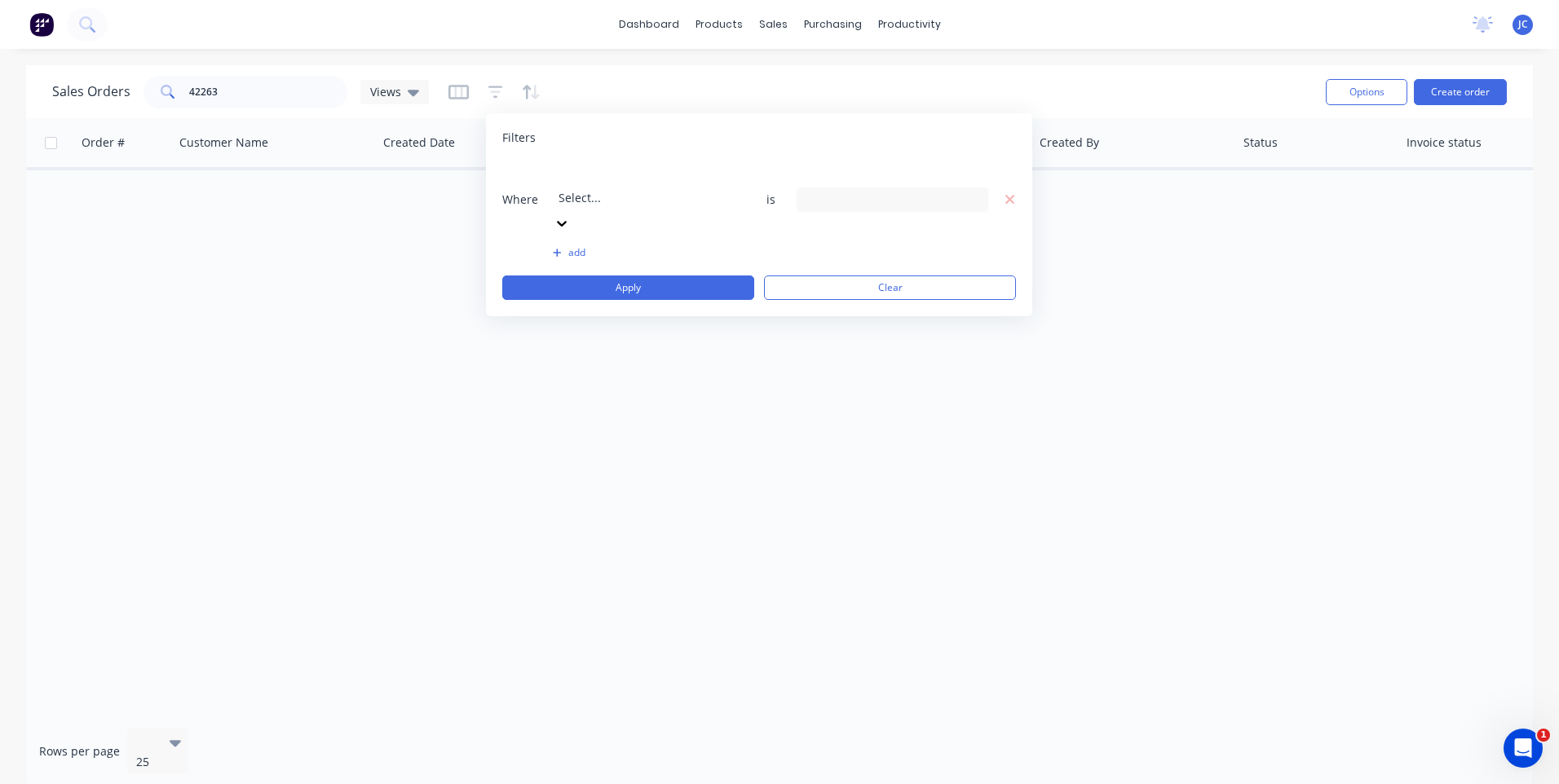
click at [870, 189] on div at bounding box center [892, 199] width 191 height 25
click at [913, 276] on button "Clear" at bounding box center [890, 287] width 252 height 25
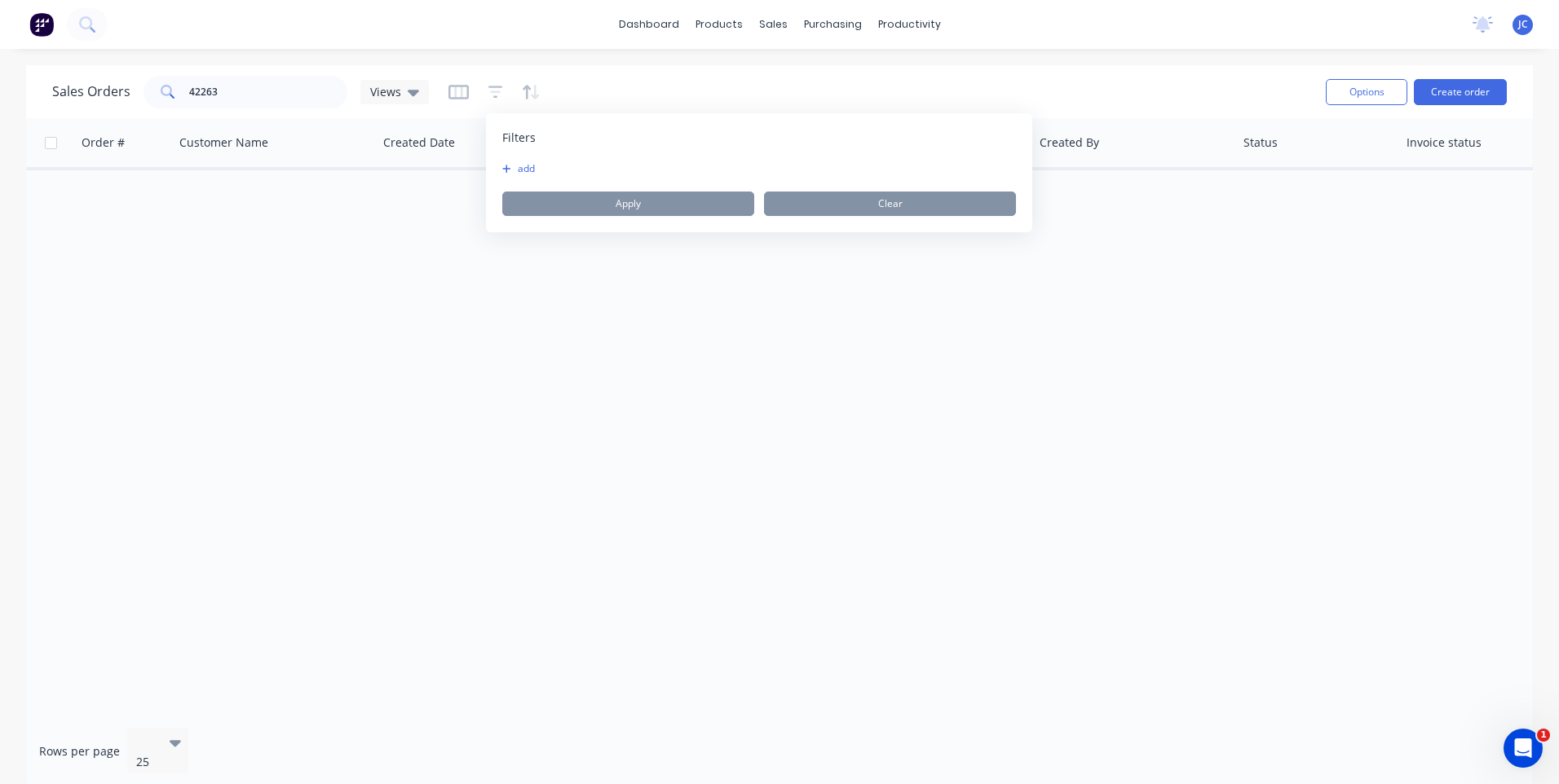
click at [531, 169] on button "add" at bounding box center [522, 168] width 41 height 13
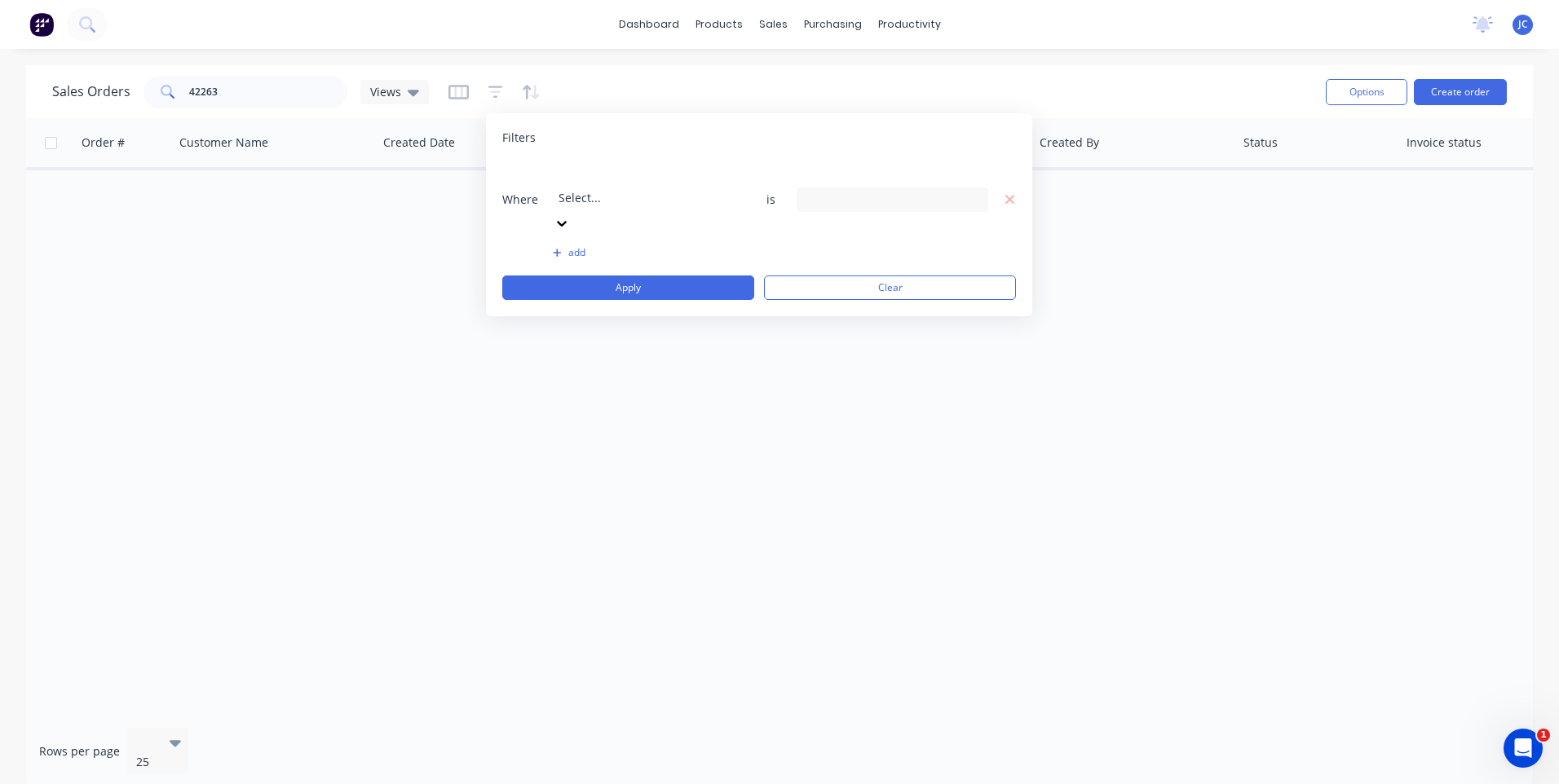
click at [570, 215] on icon at bounding box center [561, 223] width 16 height 16
click at [648, 160] on div "Filters Where Select... is add Apply Clear" at bounding box center [759, 214] width 546 height 203
click at [567, 355] on div "Order # Customer Name Created Date PO # Accounting Order # Total ($) Created By…" at bounding box center [779, 416] width 1506 height 597
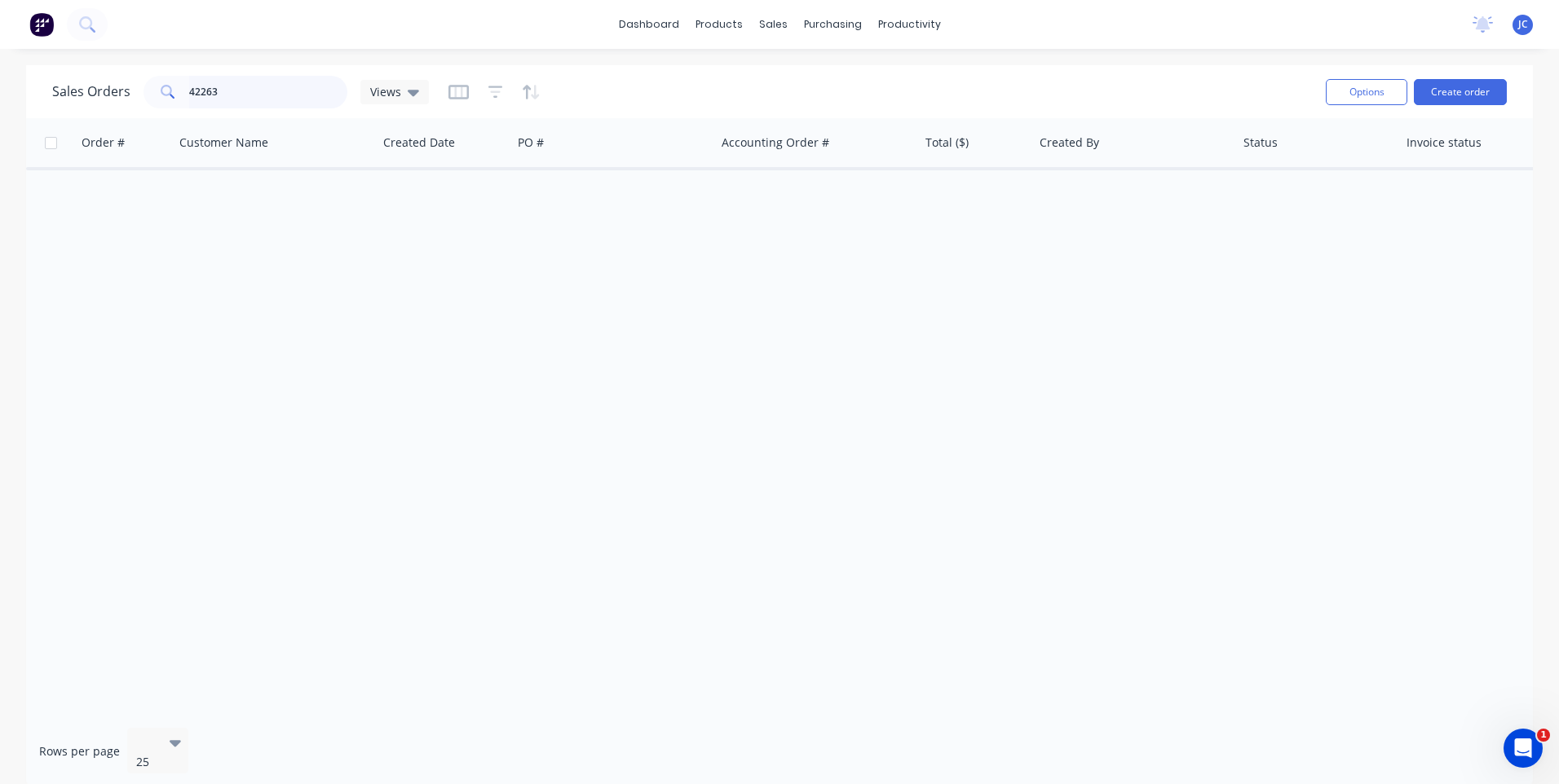
click at [235, 97] on input "42263" at bounding box center [269, 91] width 159 height 33
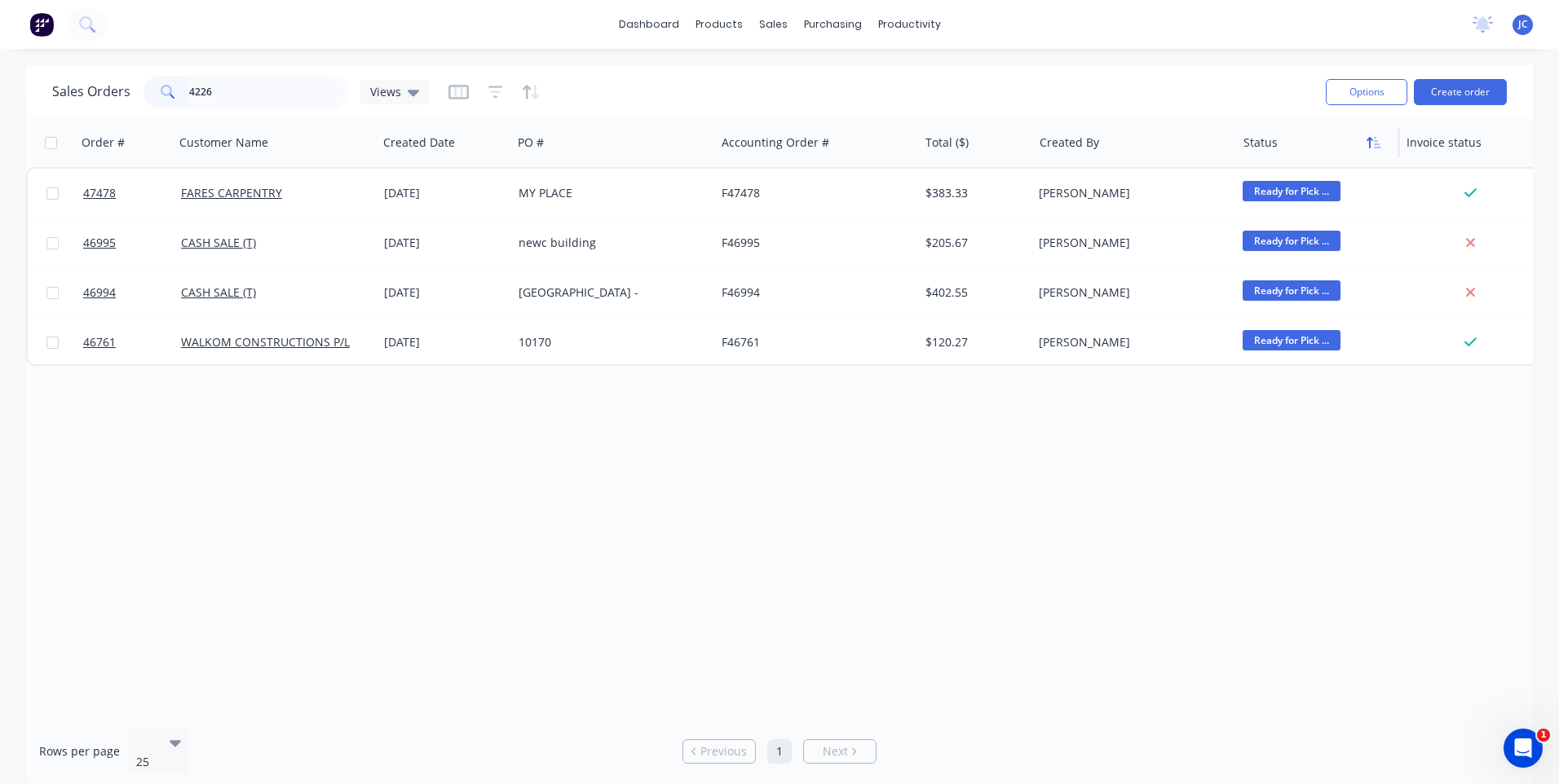
click at [1374, 145] on icon "button" at bounding box center [1377, 143] width 7 height 12
drag, startPoint x: 231, startPoint y: 93, endPoint x: 225, endPoint y: 75, distance: 19.0
click at [231, 87] on input "4226" at bounding box center [269, 91] width 159 height 33
type input "42263"
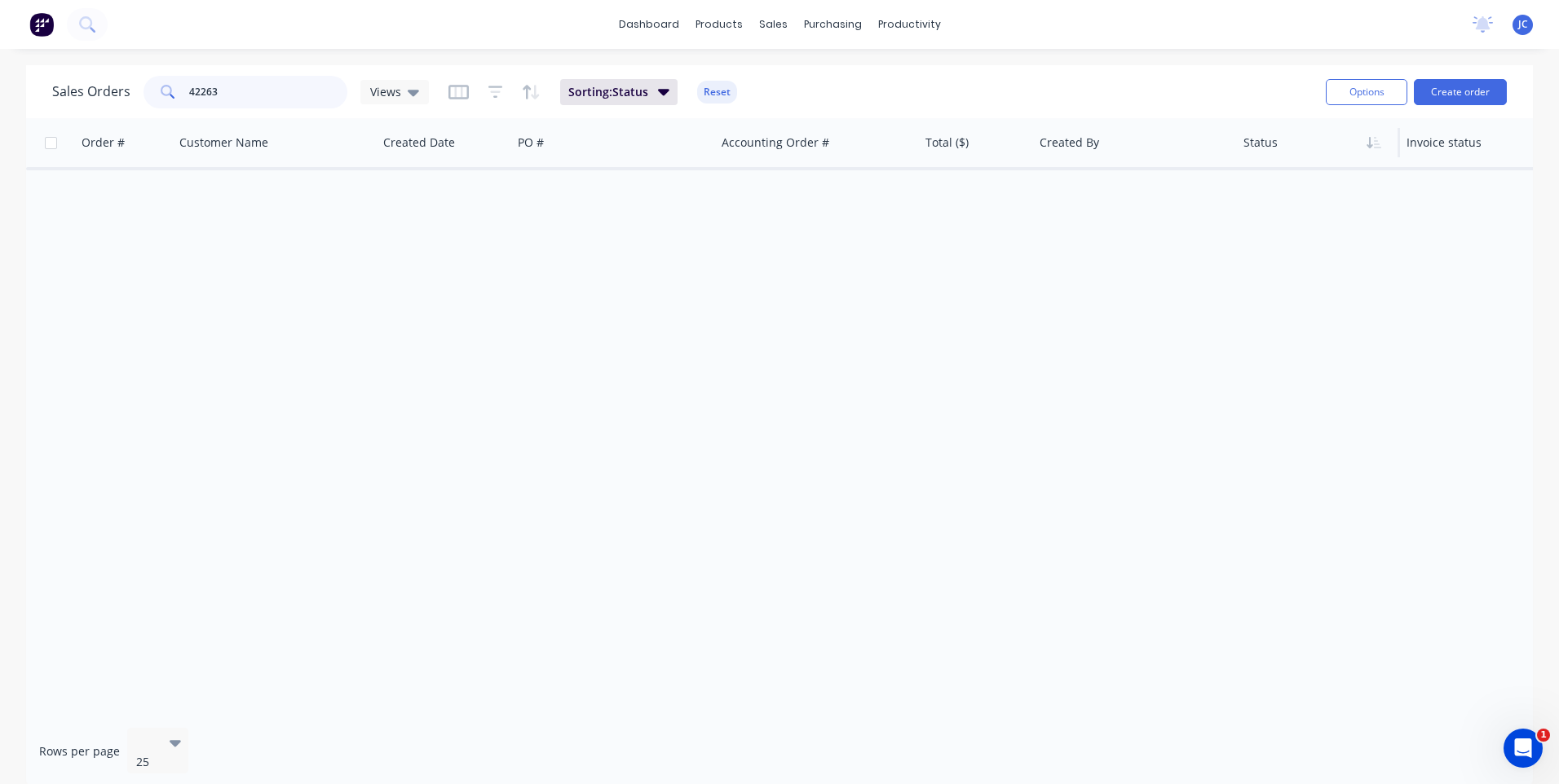
drag, startPoint x: 250, startPoint y: 93, endPoint x: 175, endPoint y: 91, distance: 75.0
click at [175, 91] on div "42263" at bounding box center [246, 91] width 204 height 33
click at [649, 94] on button "Sorting: Status" at bounding box center [619, 92] width 117 height 26
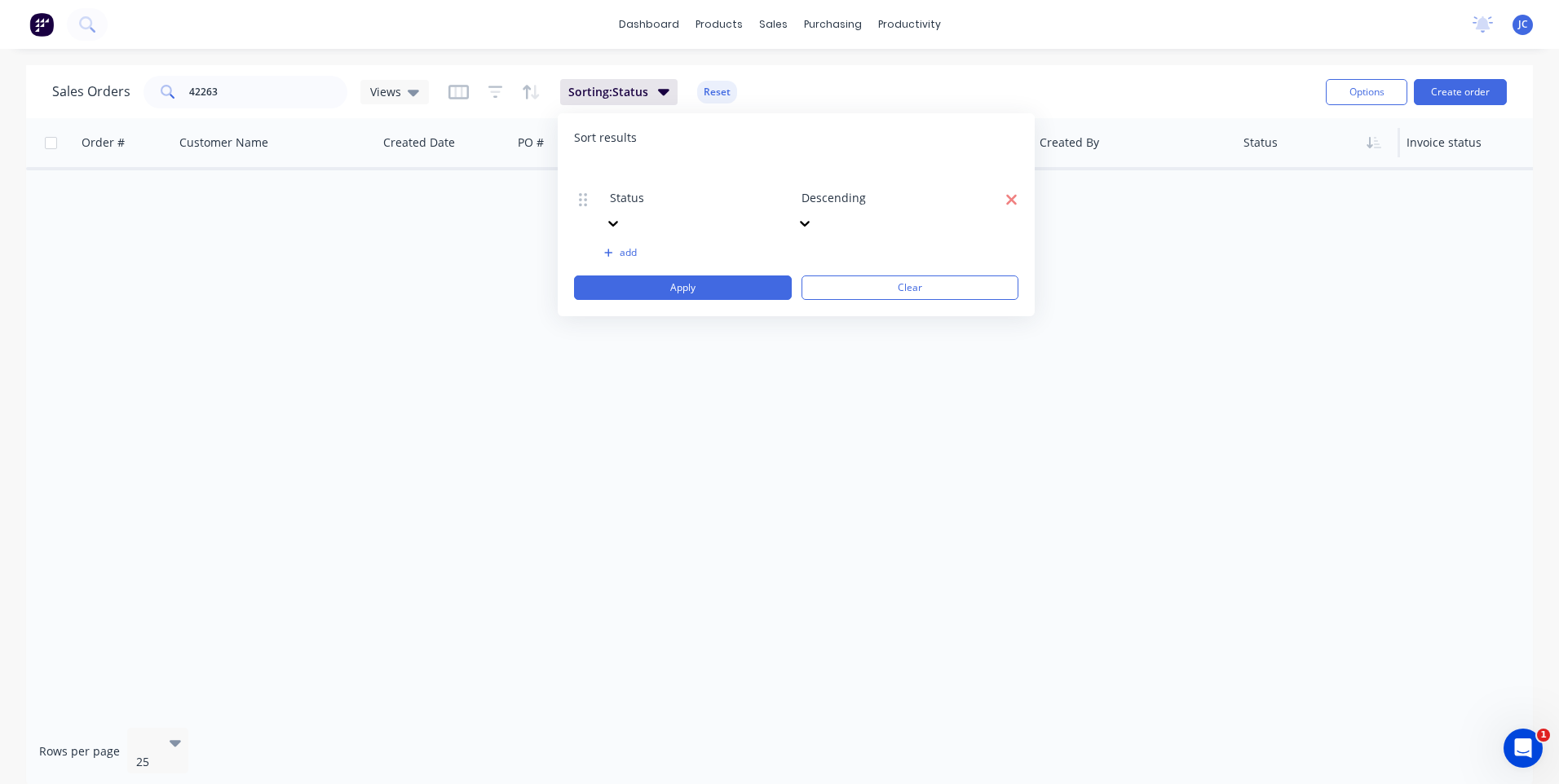
click at [1015, 194] on icon "button" at bounding box center [1011, 199] width 11 height 11
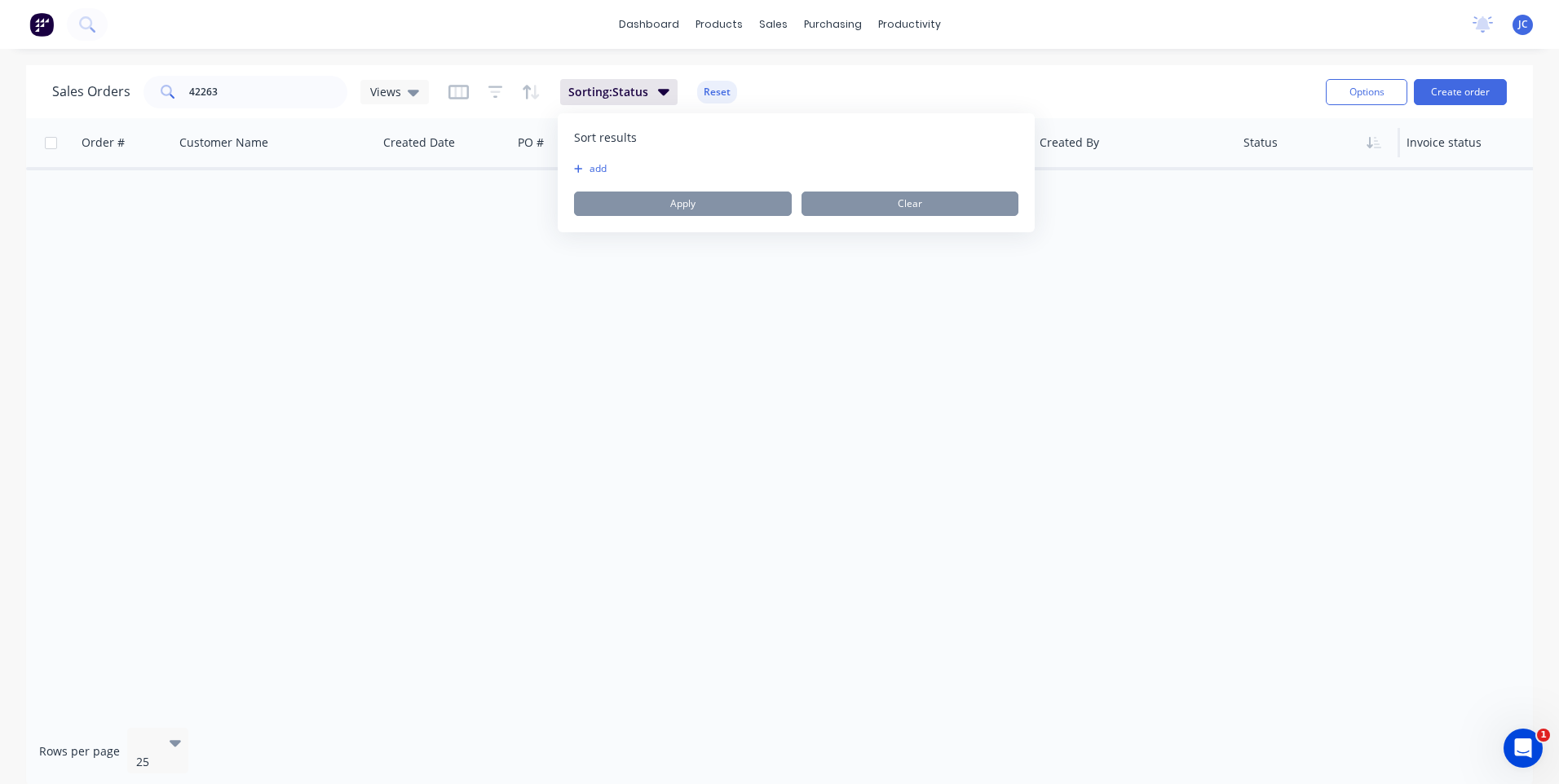
click at [561, 168] on div "Sort results To pick up a draggable item, press the space bar. While dragging, …" at bounding box center [795, 172] width 477 height 119
click at [627, 168] on div "add" at bounding box center [796, 168] width 444 height 13
click at [577, 170] on icon "button" at bounding box center [578, 168] width 9 height 10
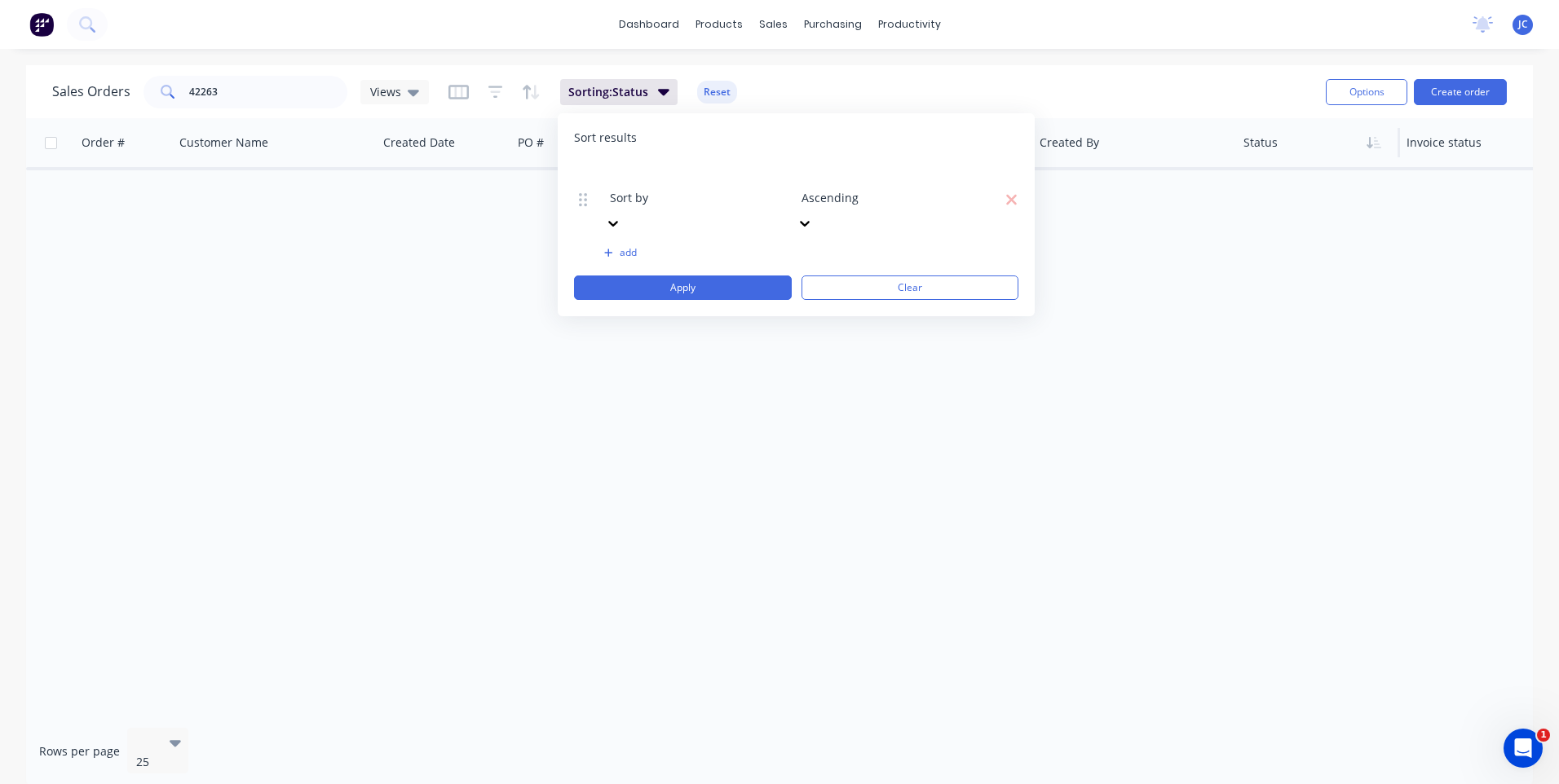
click at [692, 176] on div at bounding box center [727, 175] width 235 height 21
click at [813, 215] on icon at bounding box center [804, 223] width 16 height 16
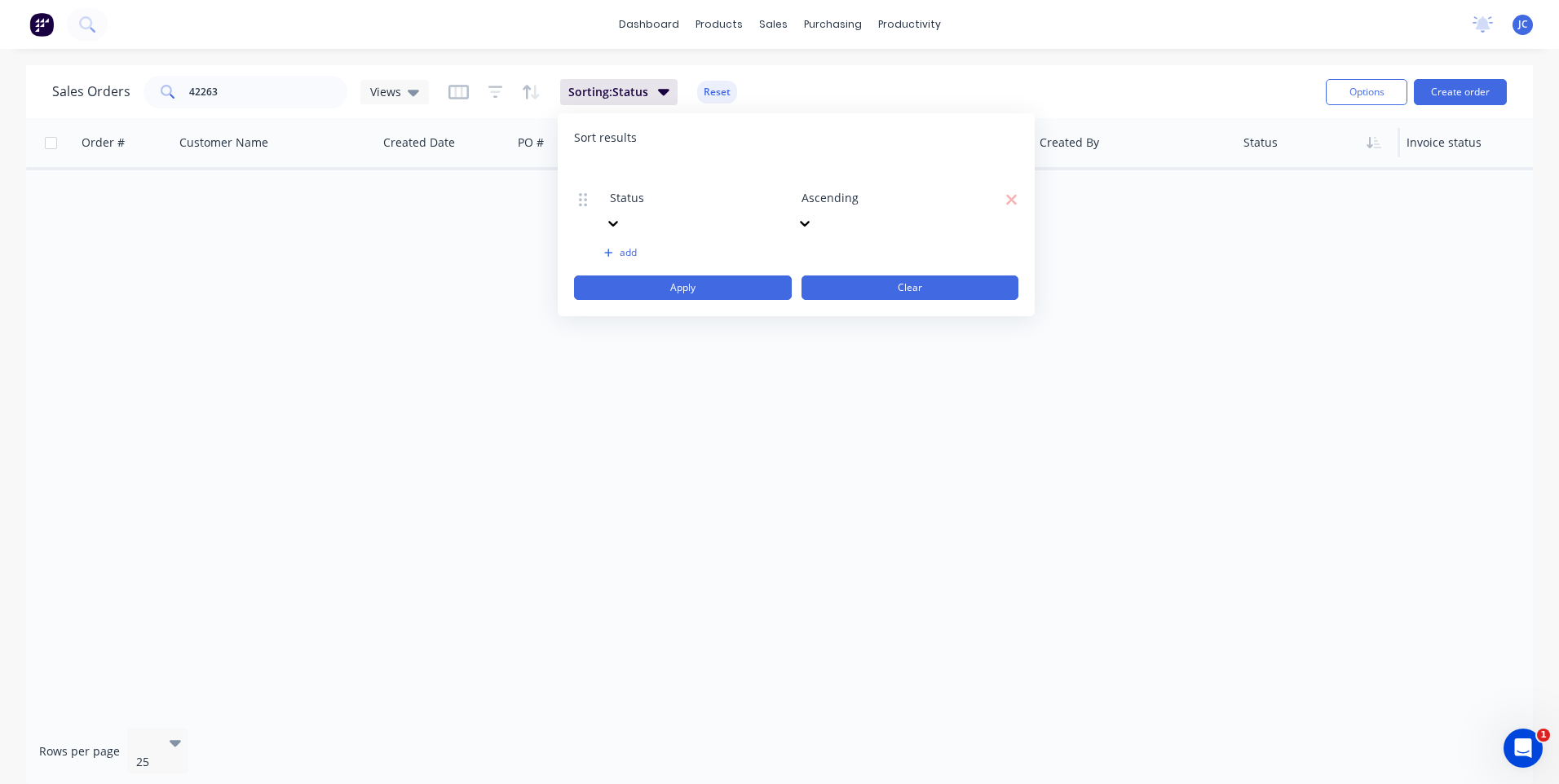
click at [899, 276] on button "Clear" at bounding box center [909, 287] width 217 height 25
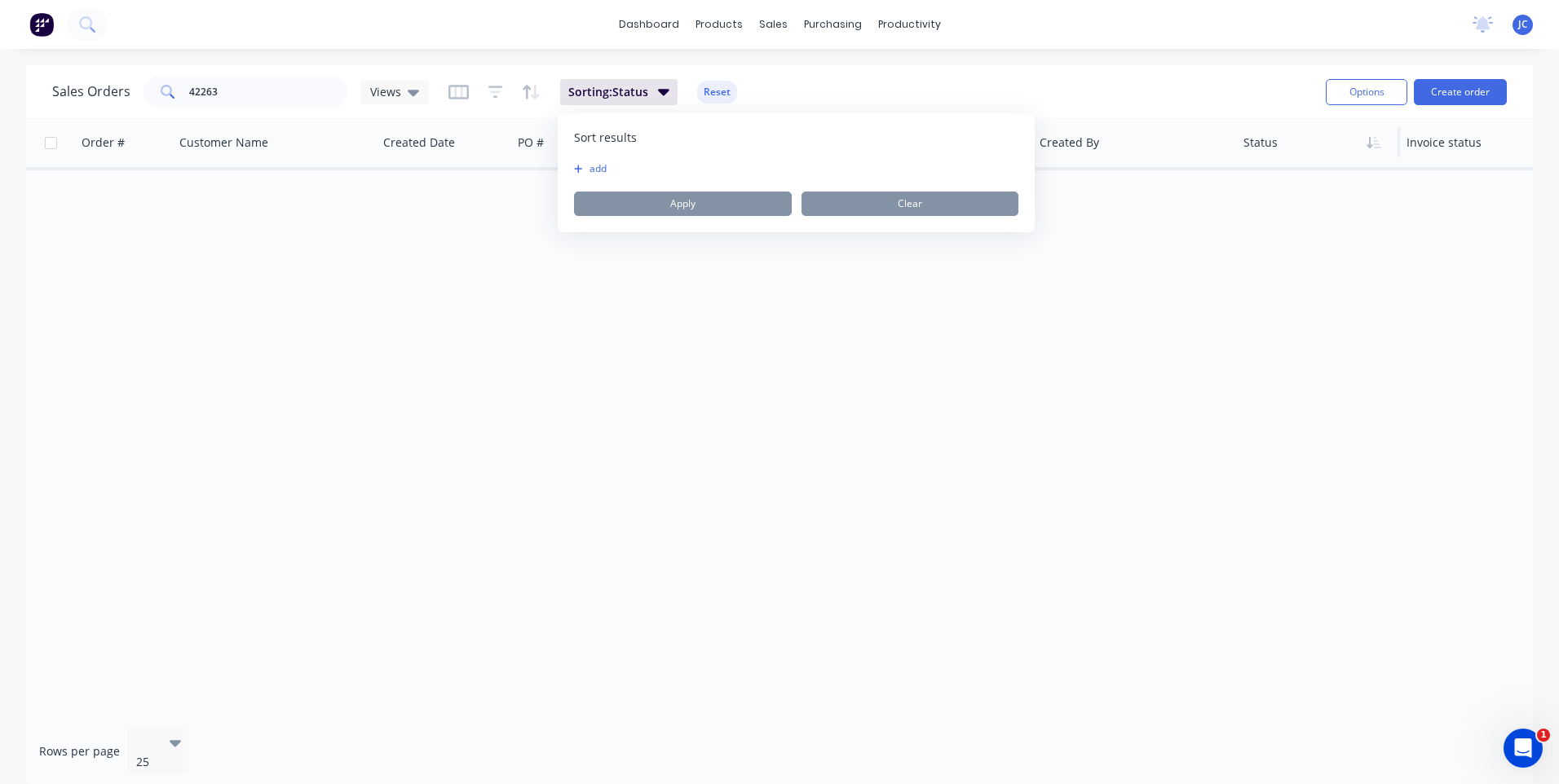
drag, startPoint x: 976, startPoint y: 74, endPoint x: 965, endPoint y: 84, distance: 14.9
click at [976, 76] on div "Sales Orders 42263 Views Sorting: Status Reset" at bounding box center [682, 91] width 1260 height 40
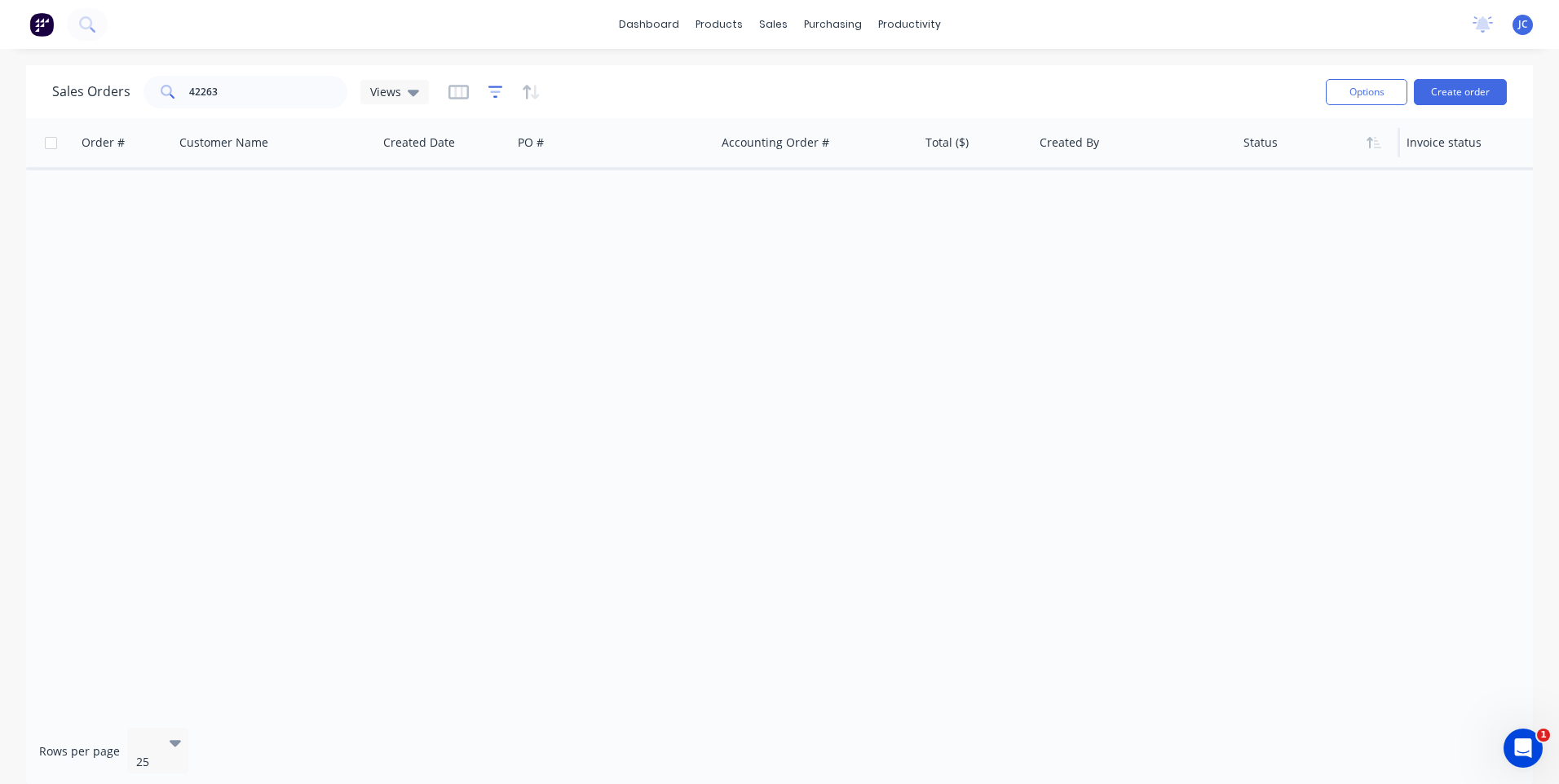
click at [499, 98] on div at bounding box center [494, 92] width 92 height 26
click at [495, 92] on icon "button" at bounding box center [495, 91] width 11 height 2
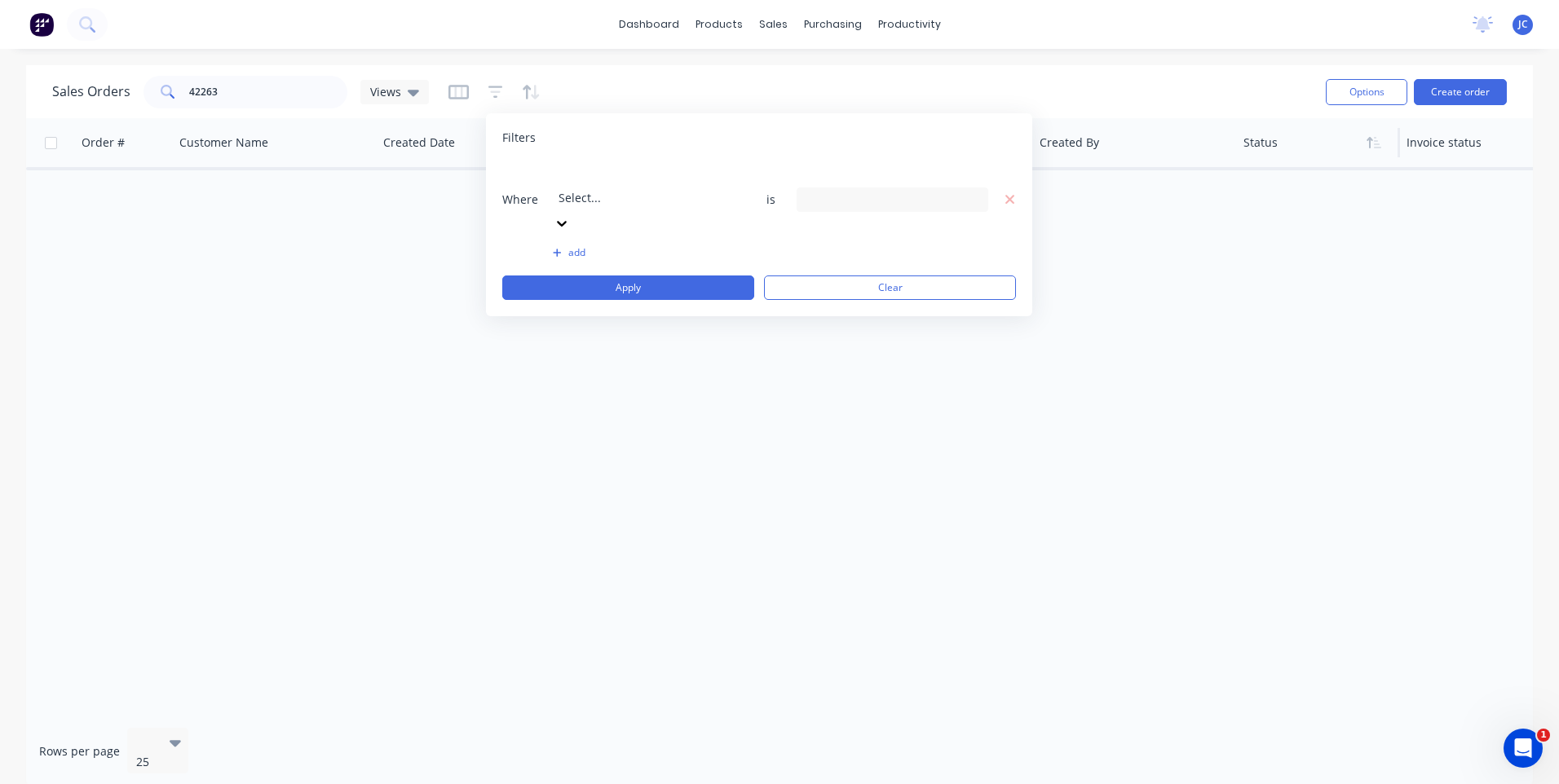
click at [570, 215] on icon at bounding box center [561, 223] width 16 height 16
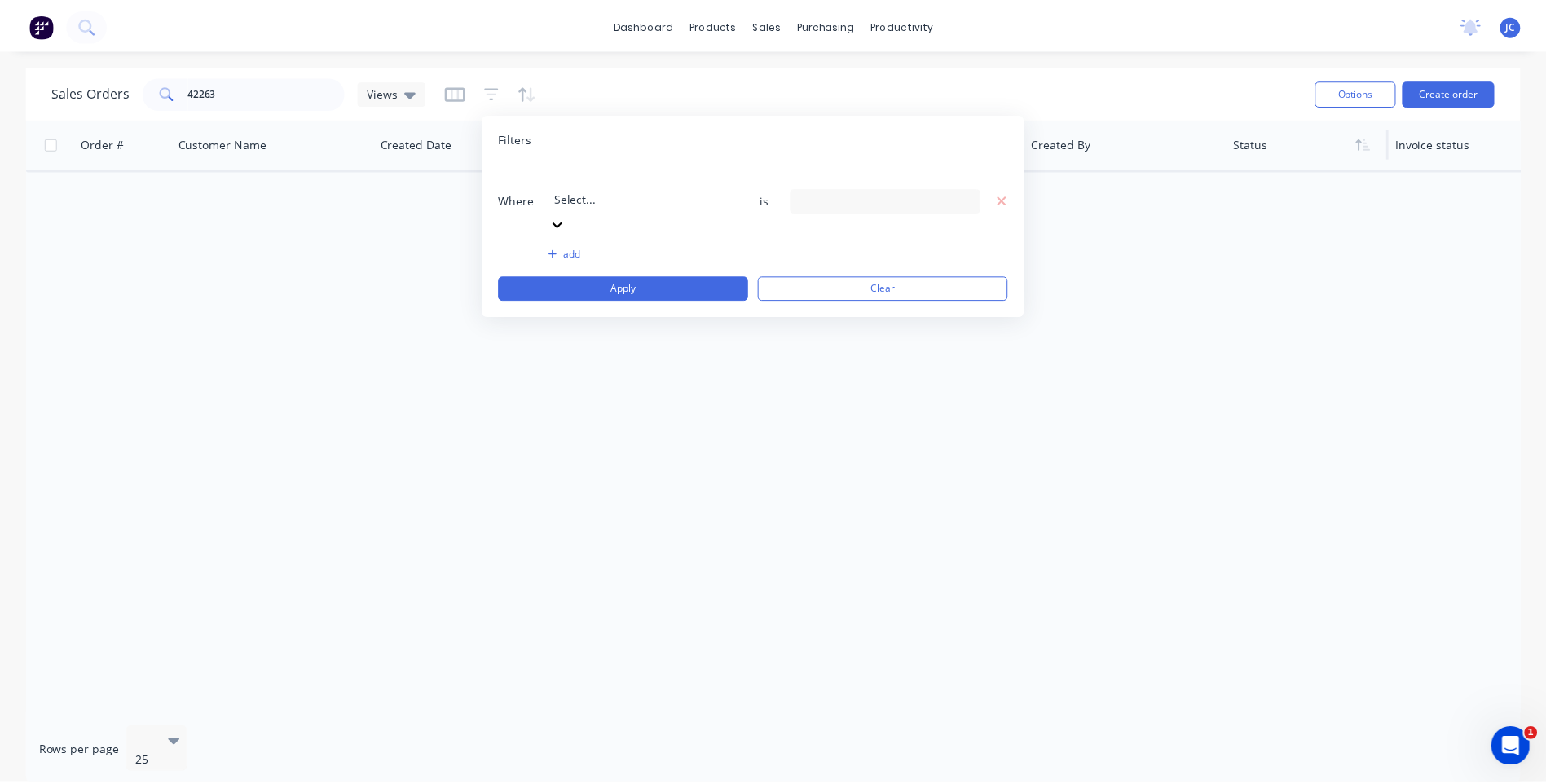
scroll to position [395, 0]
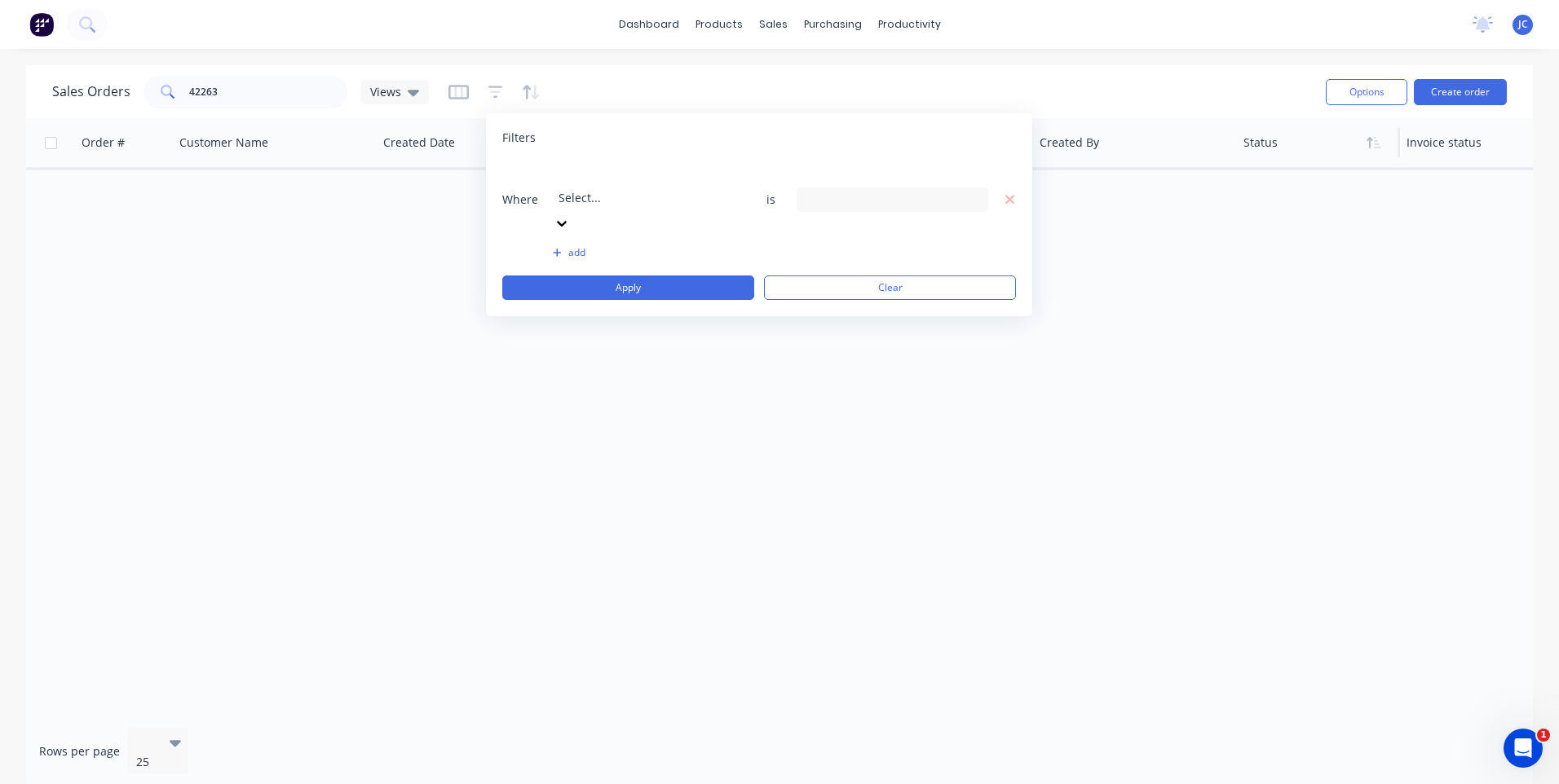
click at [562, 246] on button "add" at bounding box center [648, 252] width 191 height 13
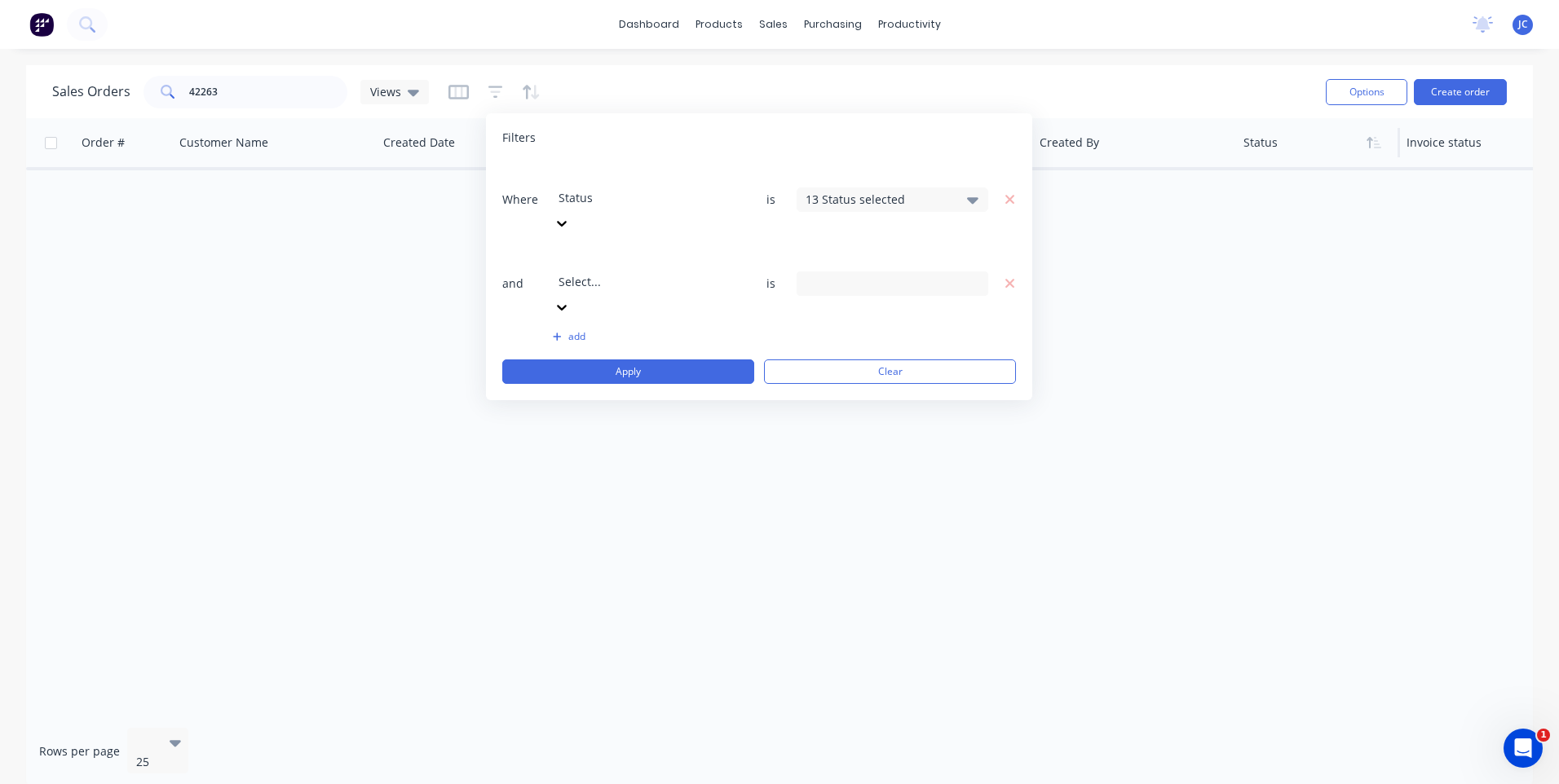
click at [692, 250] on div at bounding box center [675, 260] width 235 height 21
click at [837, 190] on div "13 Status selected" at bounding box center [879, 198] width 148 height 17
click at [994, 149] on div "Filters Where Status is 13 Status selected and Select... is add Apply Clear" at bounding box center [759, 256] width 546 height 286
click at [1009, 279] on icon "button" at bounding box center [1010, 282] width 9 height 9
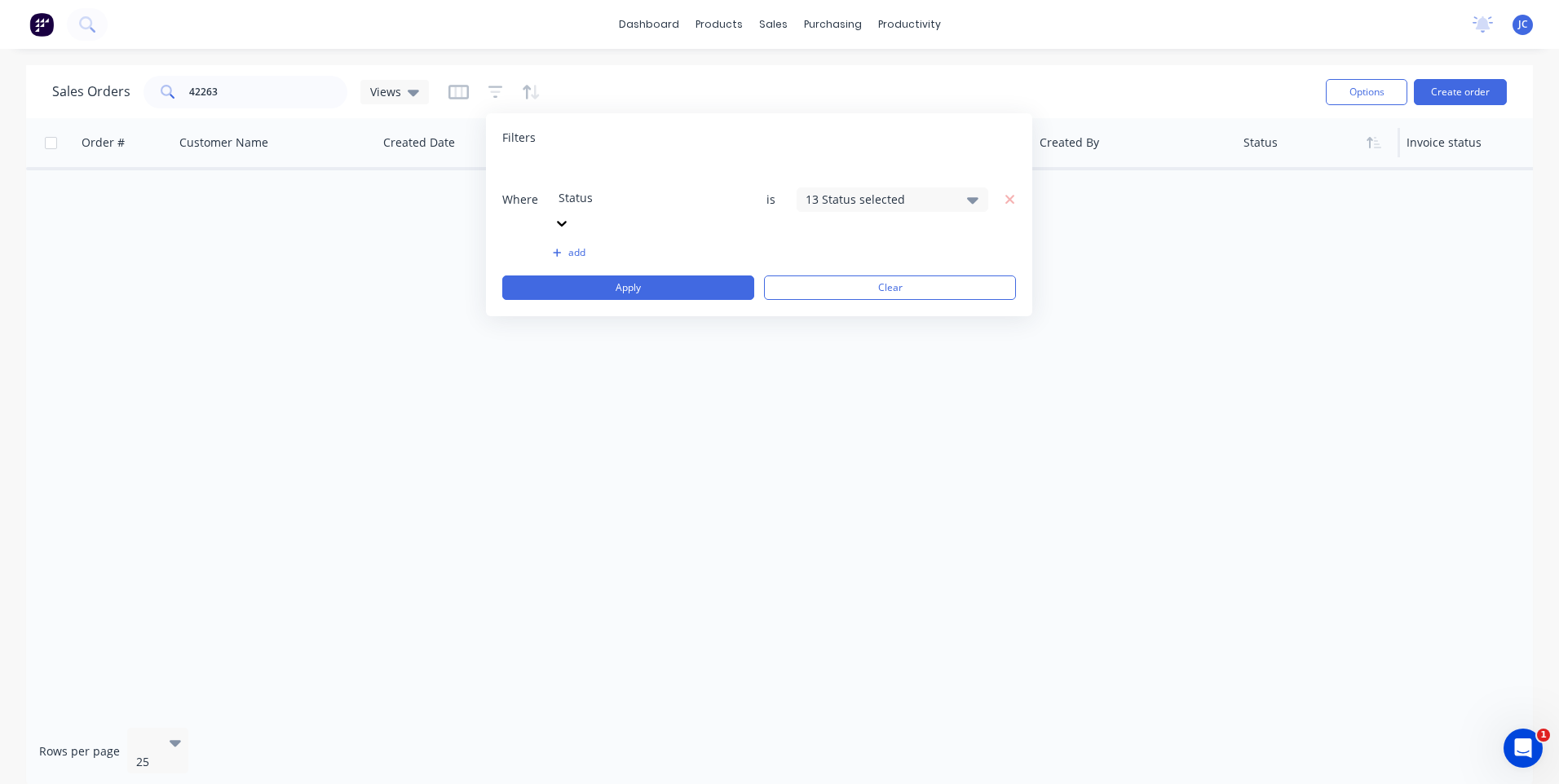
click at [892, 190] on div "13 Status selected" at bounding box center [879, 198] width 148 height 17
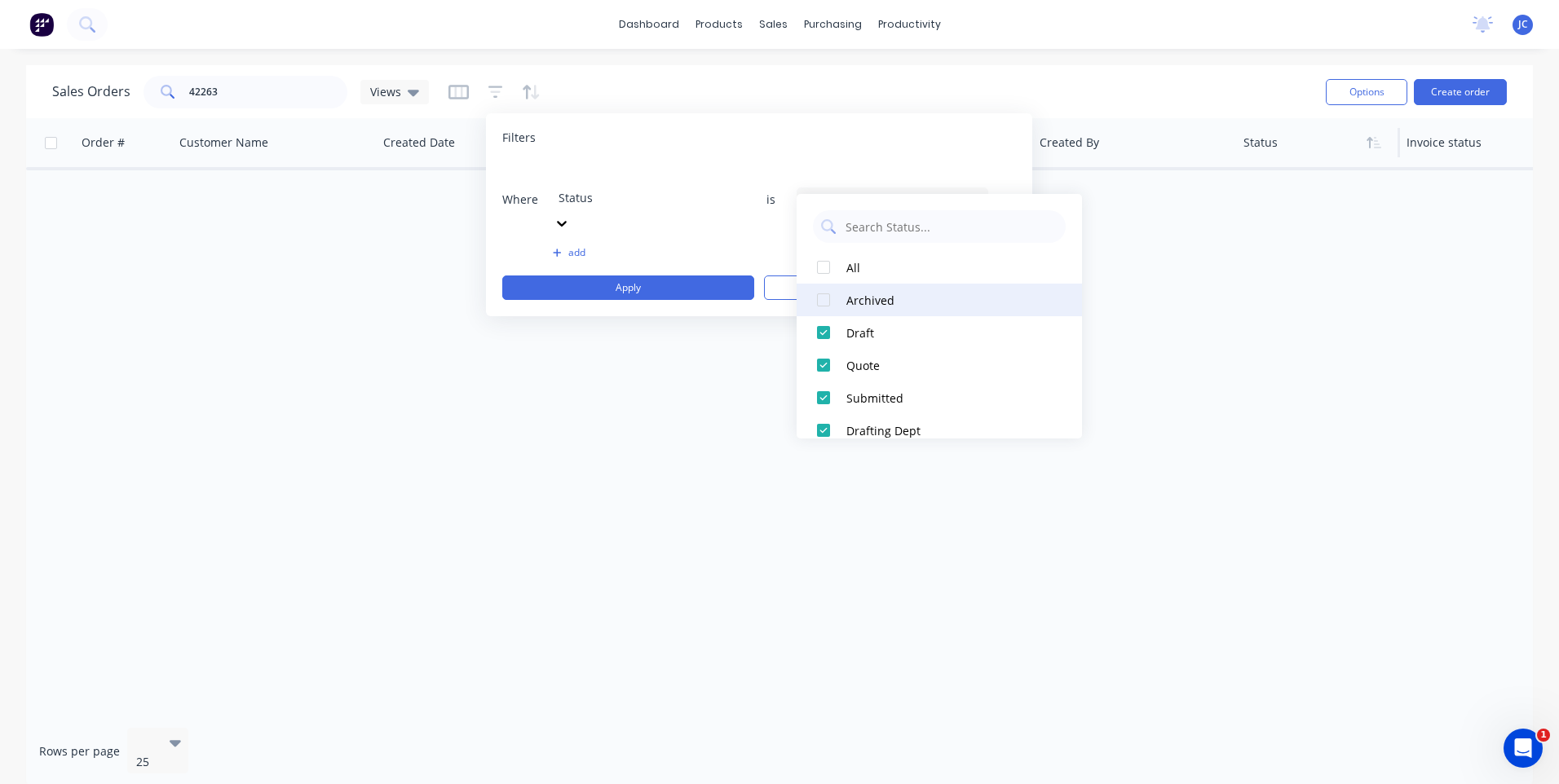
click at [822, 296] on div at bounding box center [823, 299] width 33 height 33
click at [881, 128] on div "Filters Where Status is 14 Status selected add Apply Clear" at bounding box center [759, 214] width 546 height 203
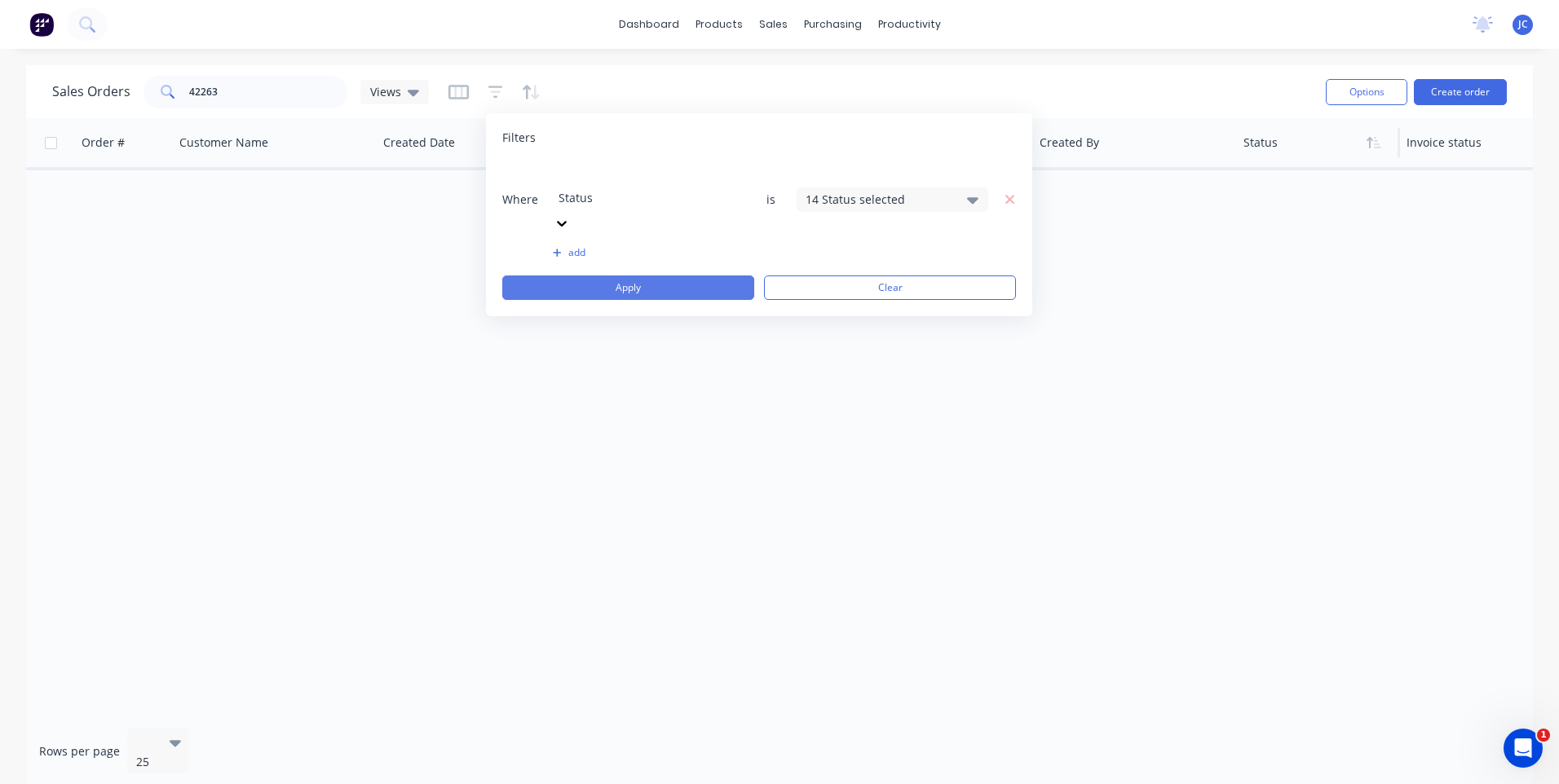
click at [676, 276] on button "Apply" at bounding box center [628, 287] width 252 height 25
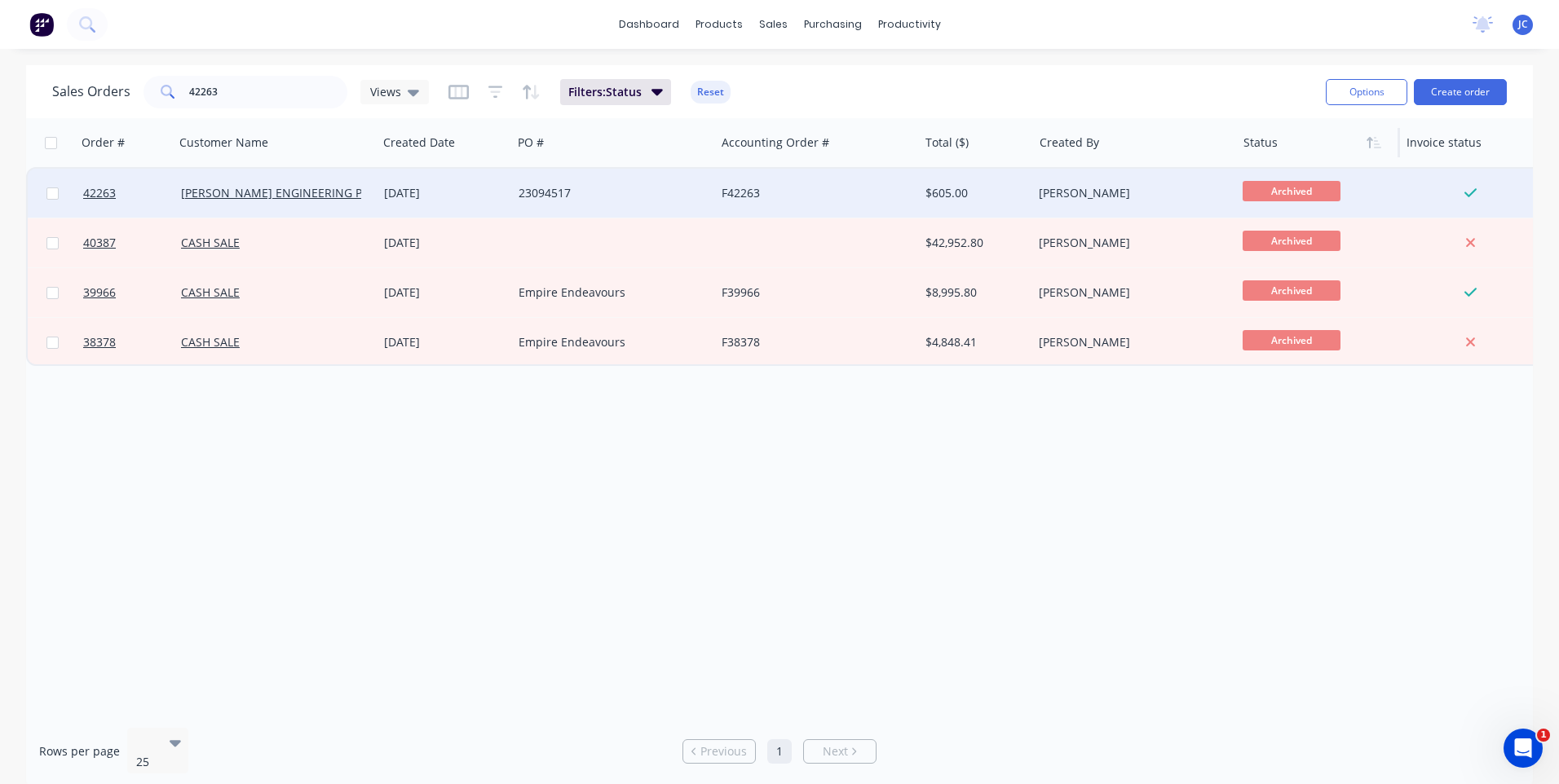
click at [579, 180] on div "23094517" at bounding box center [613, 192] width 203 height 49
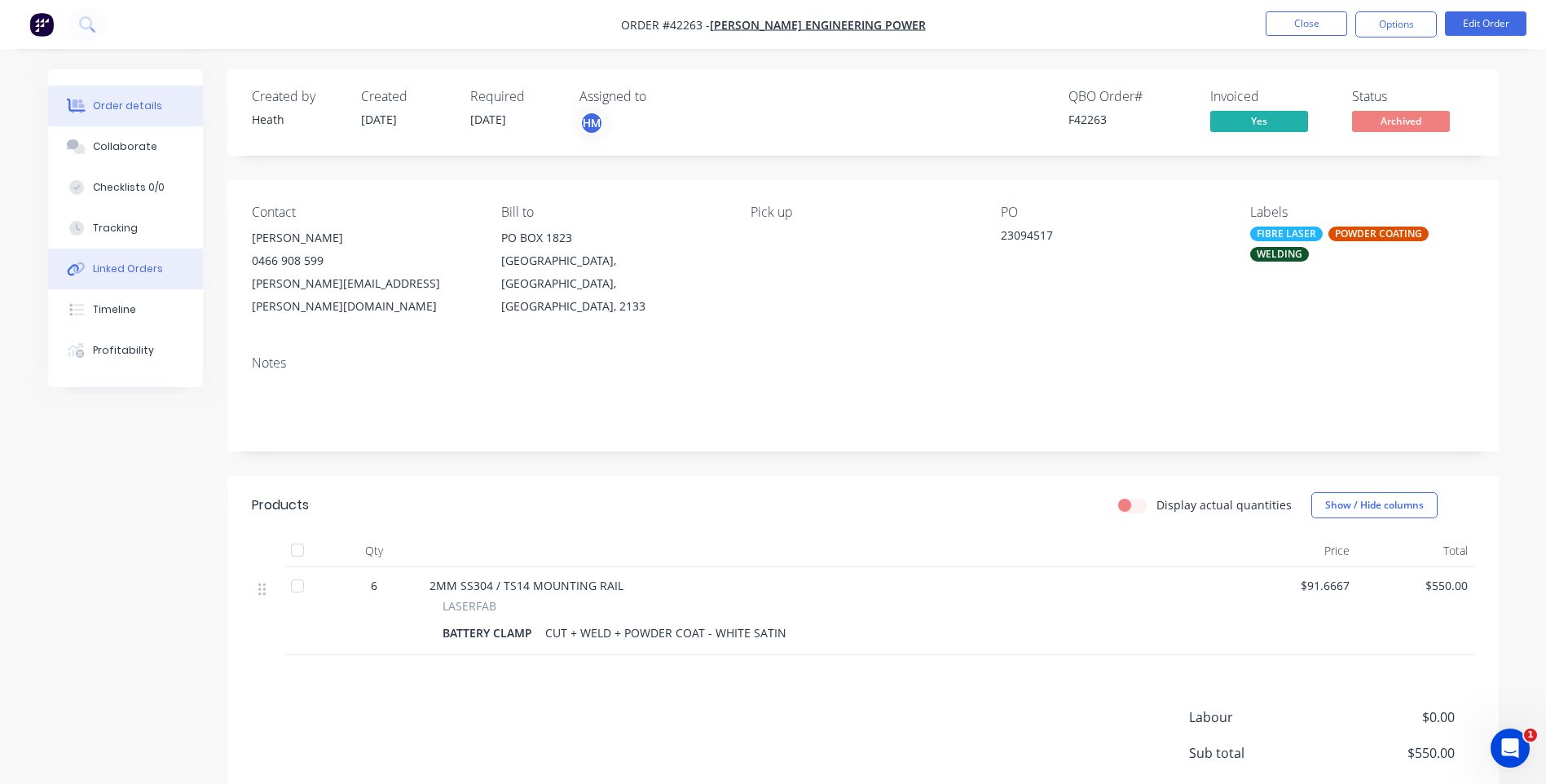
click at [121, 272] on div "Linked Orders" at bounding box center [128, 269] width 70 height 15
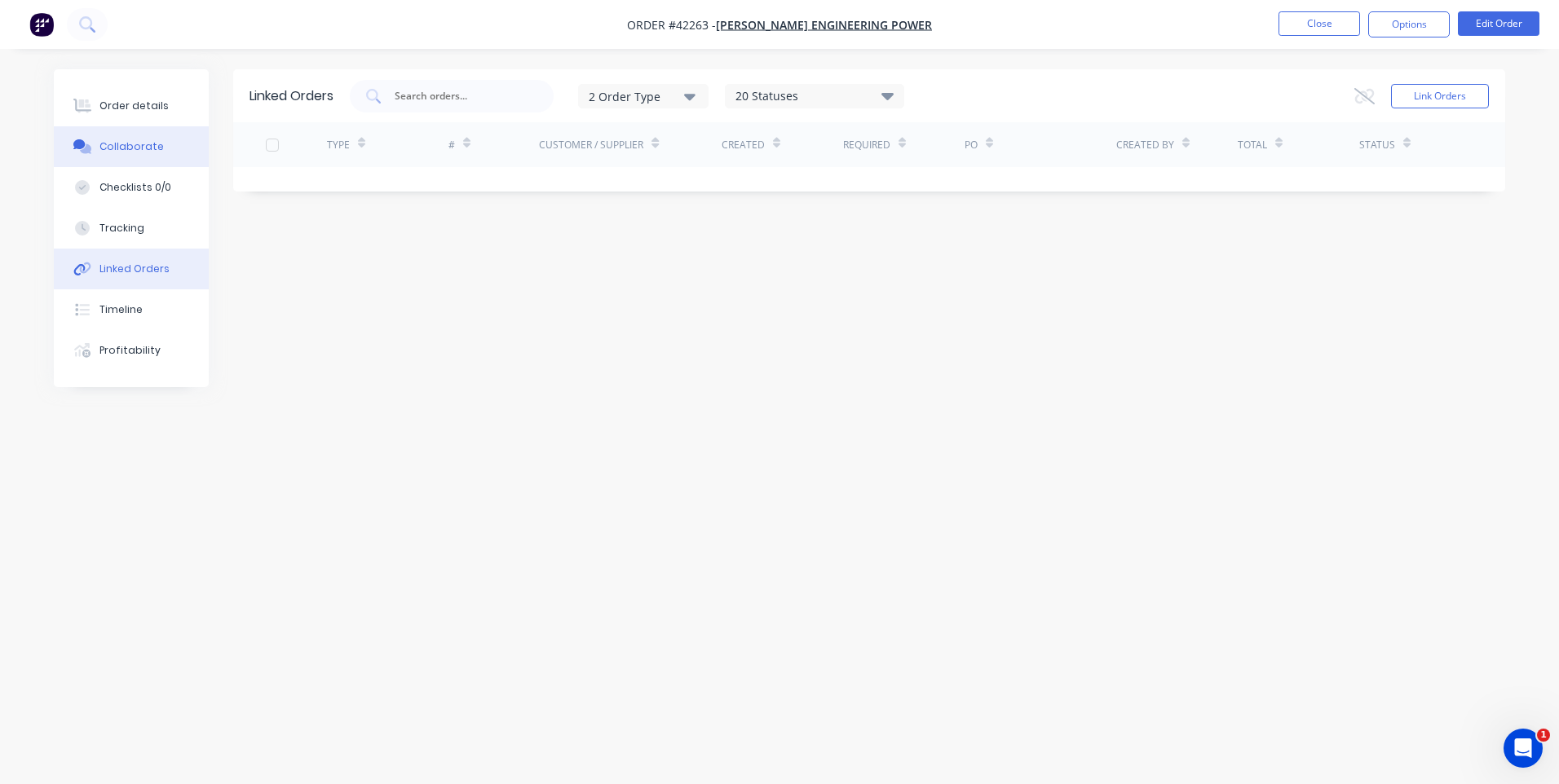
click at [124, 164] on button "Collaborate" at bounding box center [131, 146] width 155 height 41
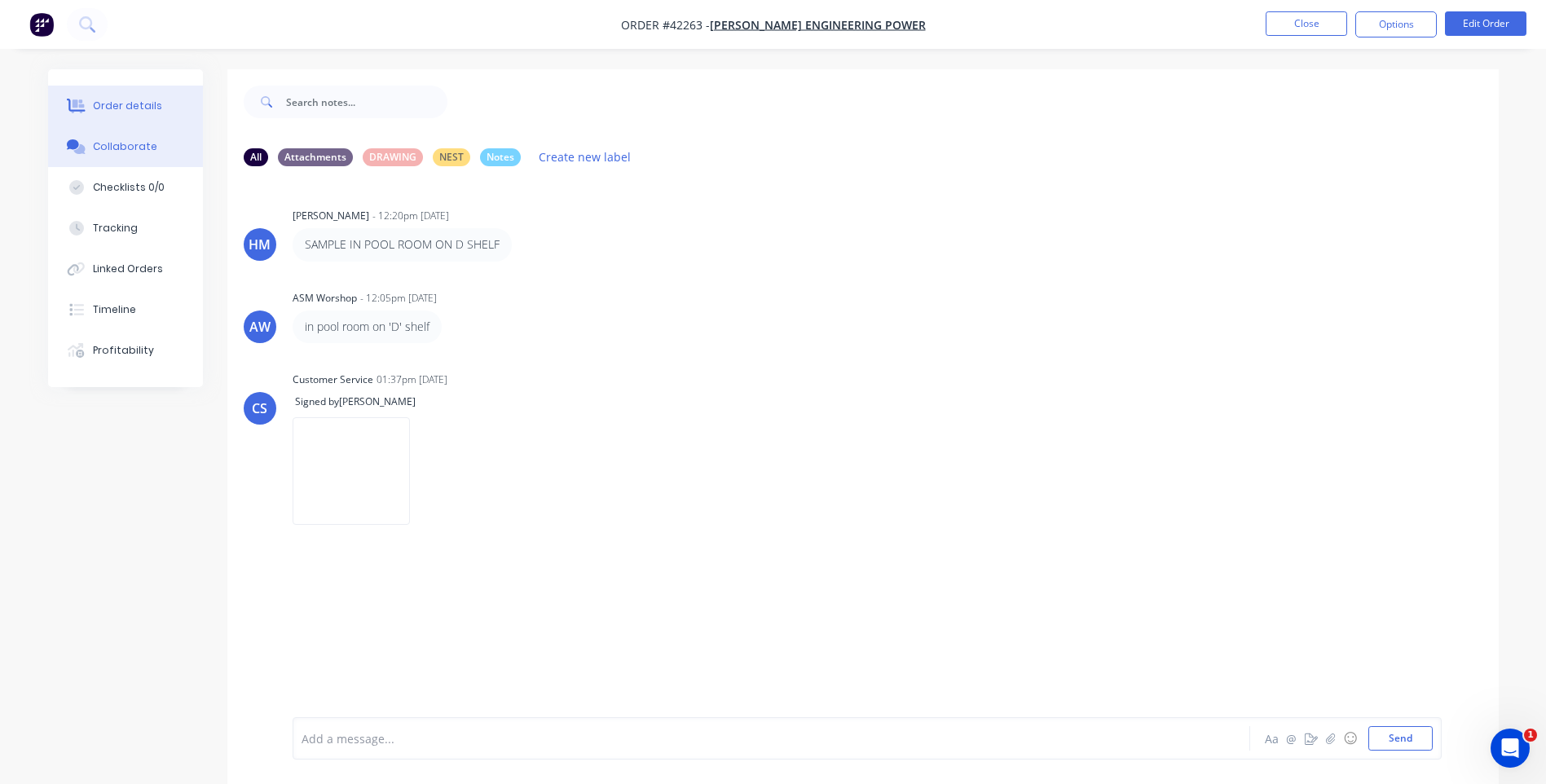
click at [85, 98] on div at bounding box center [76, 105] width 25 height 15
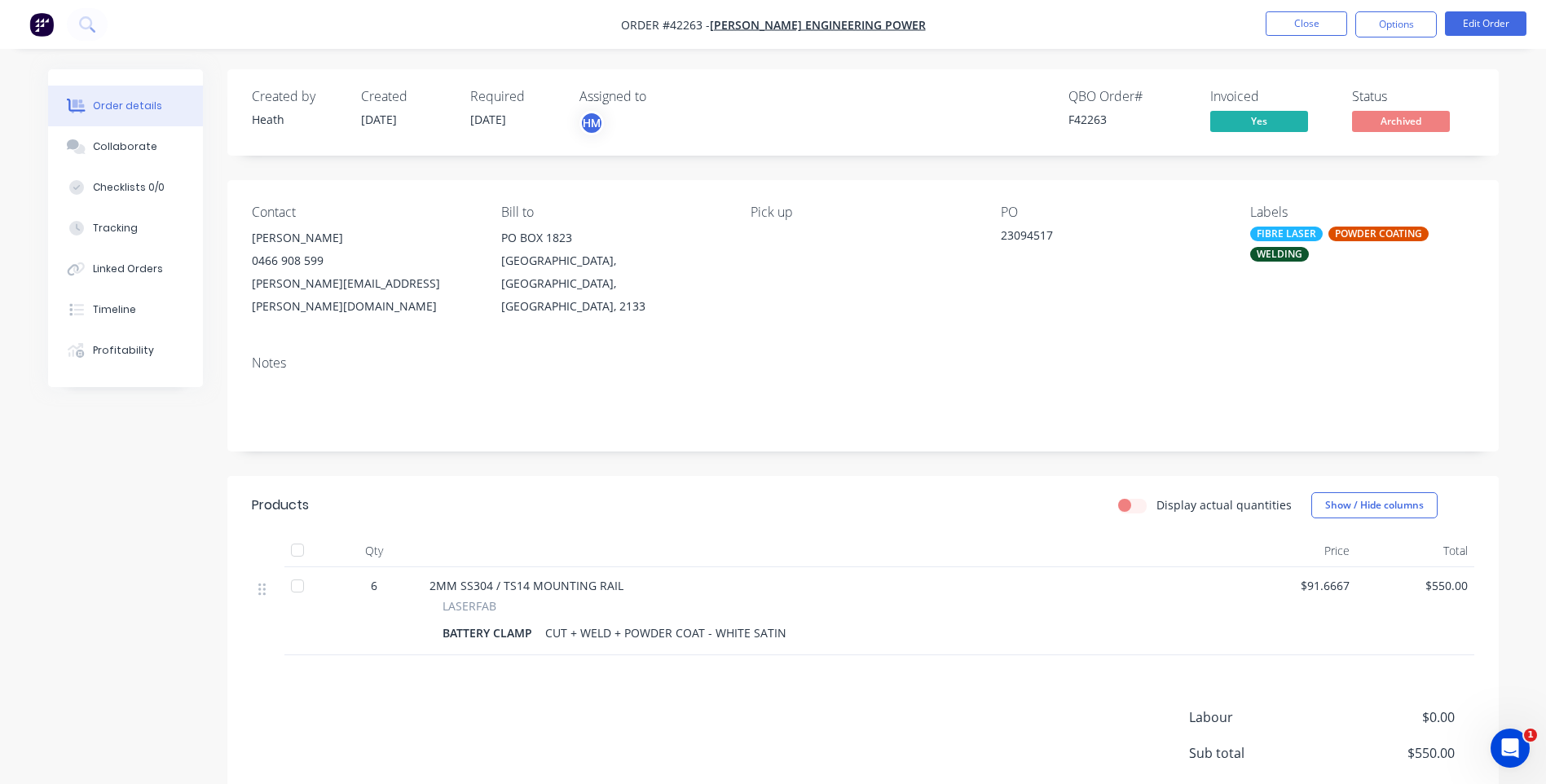
click at [967, 290] on div "Pick up" at bounding box center [862, 261] width 223 height 113
drag, startPoint x: 1116, startPoint y: 118, endPoint x: 1062, endPoint y: 125, distance: 54.5
click at [1062, 125] on div "QBO Order # F42263 Invoiced Yes Status Archived" at bounding box center [1109, 113] width 732 height 48
drag, startPoint x: 1062, startPoint y: 125, endPoint x: 1034, endPoint y: 190, distance: 70.8
click at [1024, 202] on div "Contact [PERSON_NAME] [PHONE_NUMBER] [PERSON_NAME][EMAIL_ADDRESS][PERSON_NAME][…" at bounding box center [863, 262] width 1271 height 163
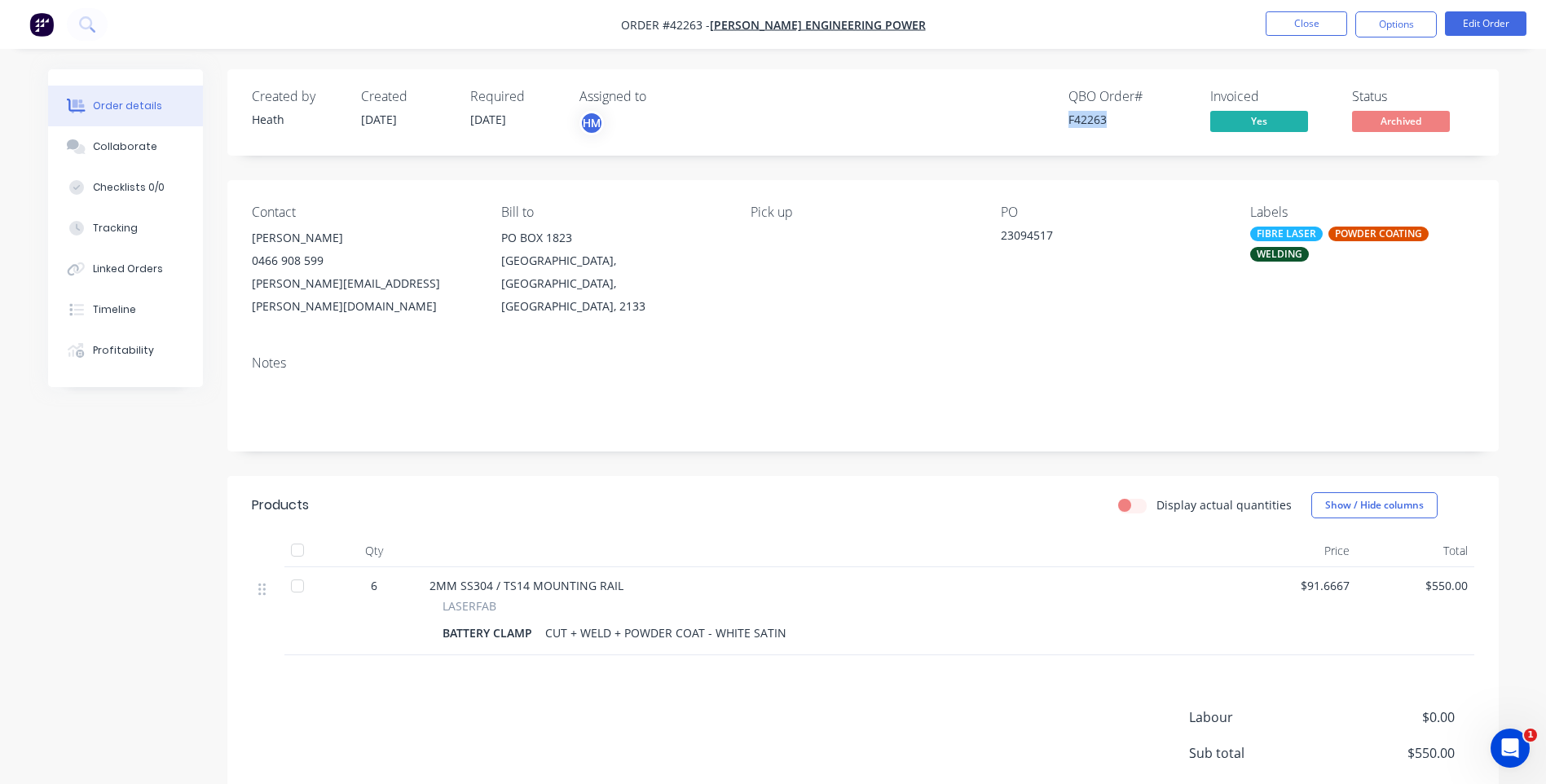
drag, startPoint x: 1070, startPoint y: 117, endPoint x: 1112, endPoint y: 119, distance: 42.0
click at [1112, 119] on div "F42263" at bounding box center [1130, 119] width 122 height 17
drag, startPoint x: 1112, startPoint y: 119, endPoint x: 1042, endPoint y: 134, distance: 71.6
click at [1042, 134] on div "QBO Order # F42263 Invoiced Yes Status Archived" at bounding box center [1109, 113] width 732 height 48
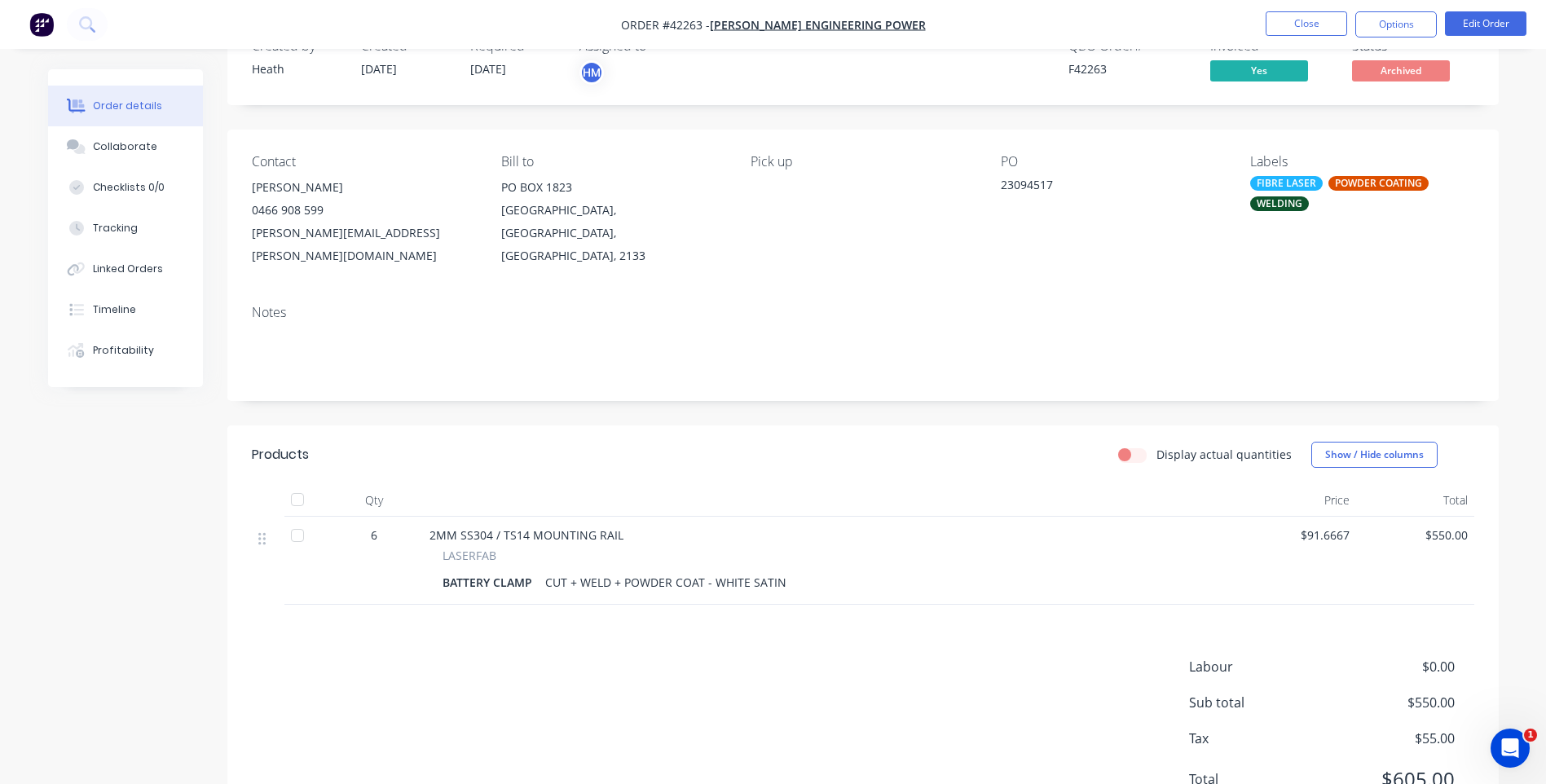
scroll to position [103, 0]
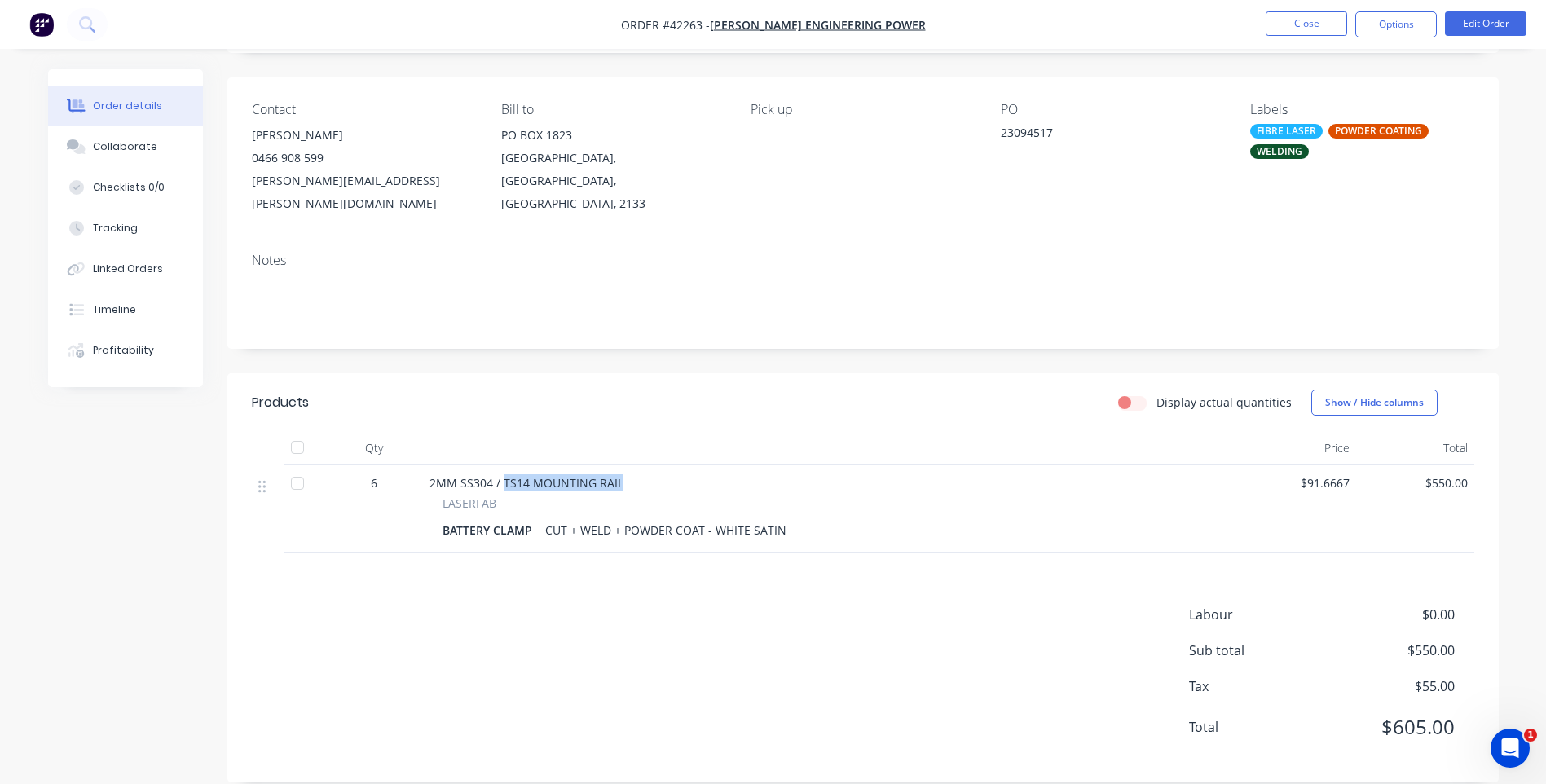
drag, startPoint x: 502, startPoint y: 461, endPoint x: 626, endPoint y: 456, distance: 124.1
click at [626, 474] on div "2MM SS304 / TS14 MOUNTING RAIL" at bounding box center [830, 482] width 802 height 17
click at [861, 432] on div at bounding box center [831, 448] width 815 height 33
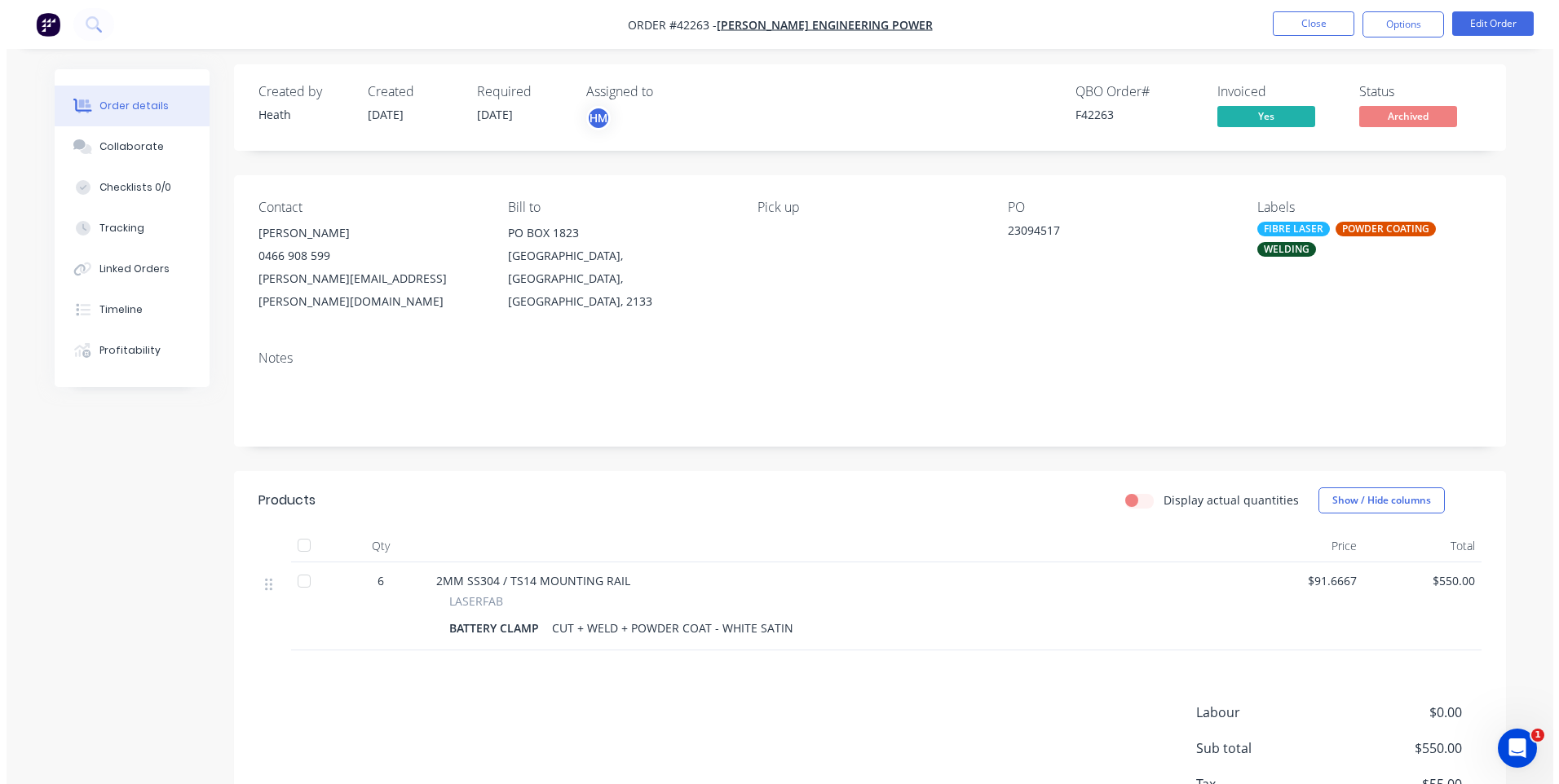
scroll to position [0, 0]
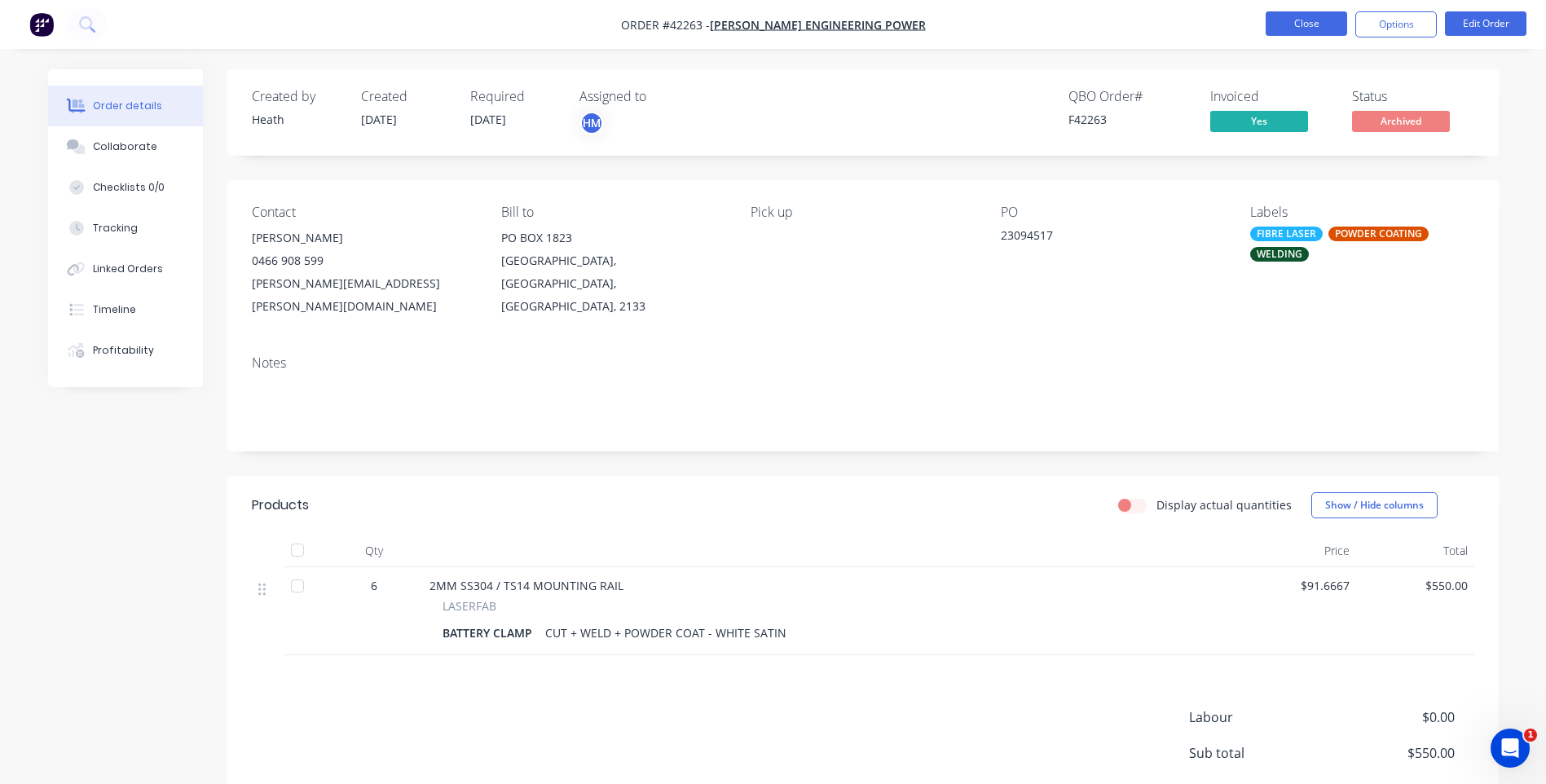
click at [1299, 27] on button "Close" at bounding box center [1307, 24] width 81 height 25
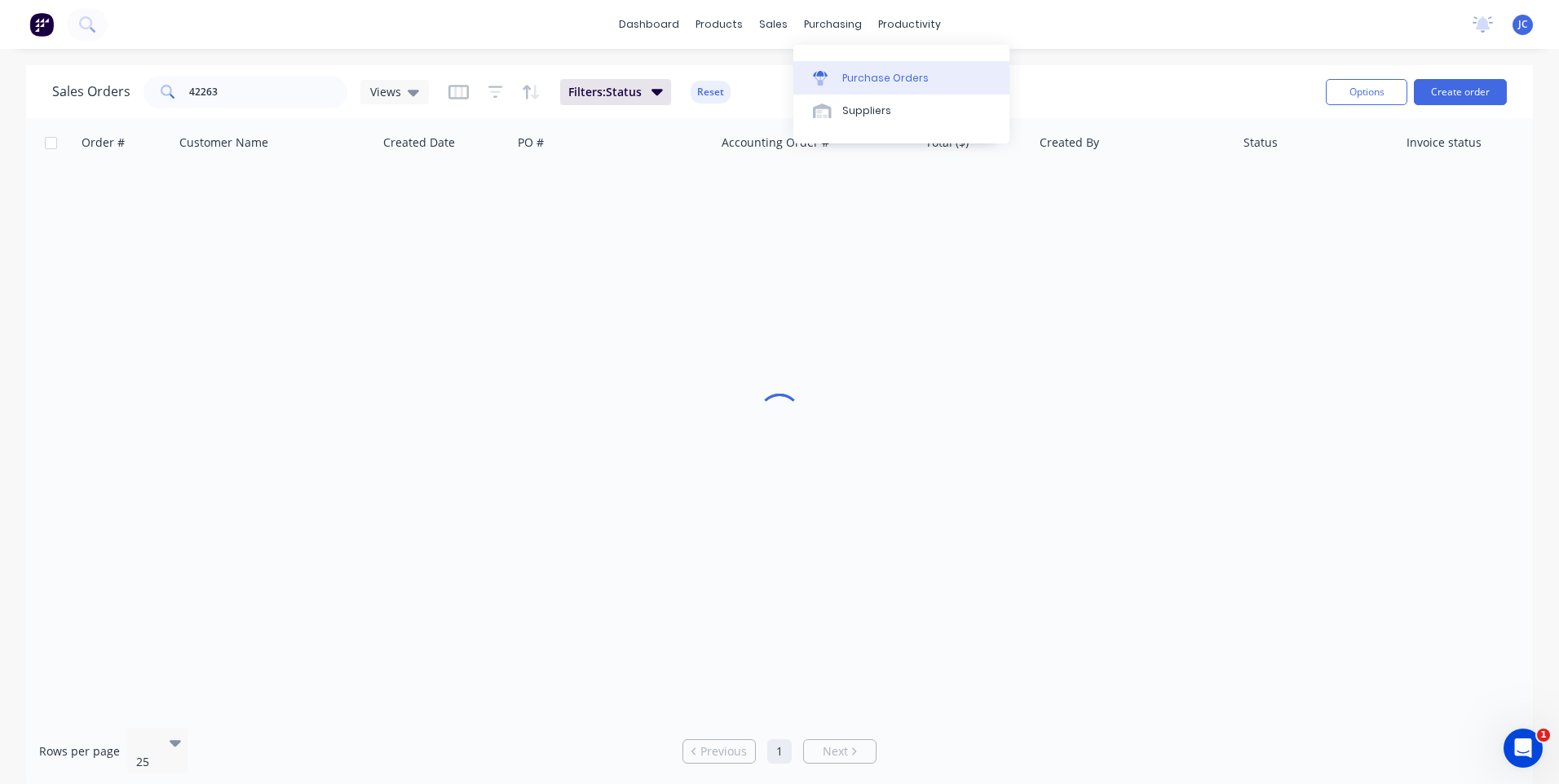
click at [862, 82] on div "Purchase Orders" at bounding box center [885, 78] width 86 height 15
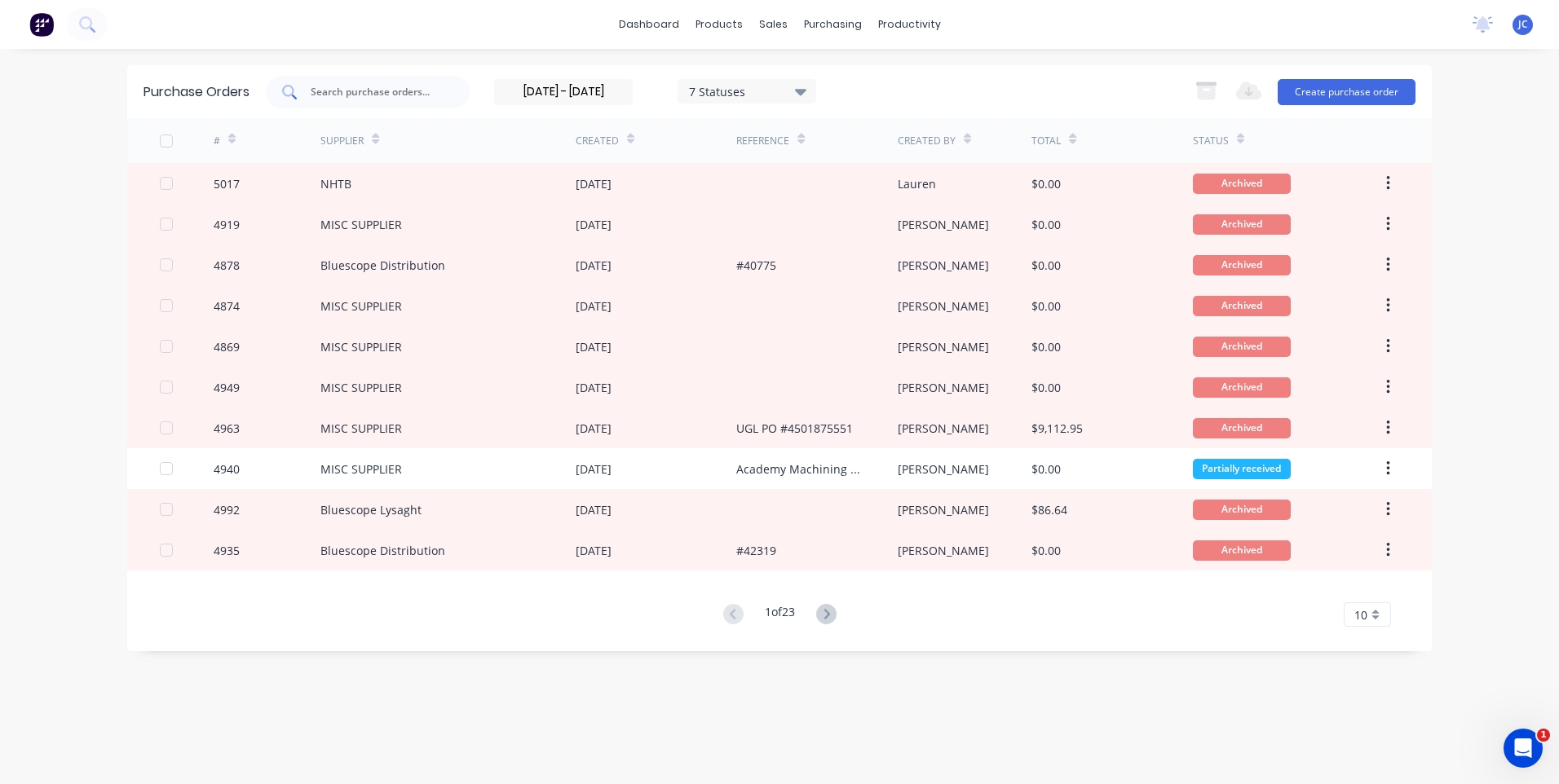
click at [385, 89] on input "text" at bounding box center [377, 92] width 135 height 16
type input "[PERSON_NAME]"
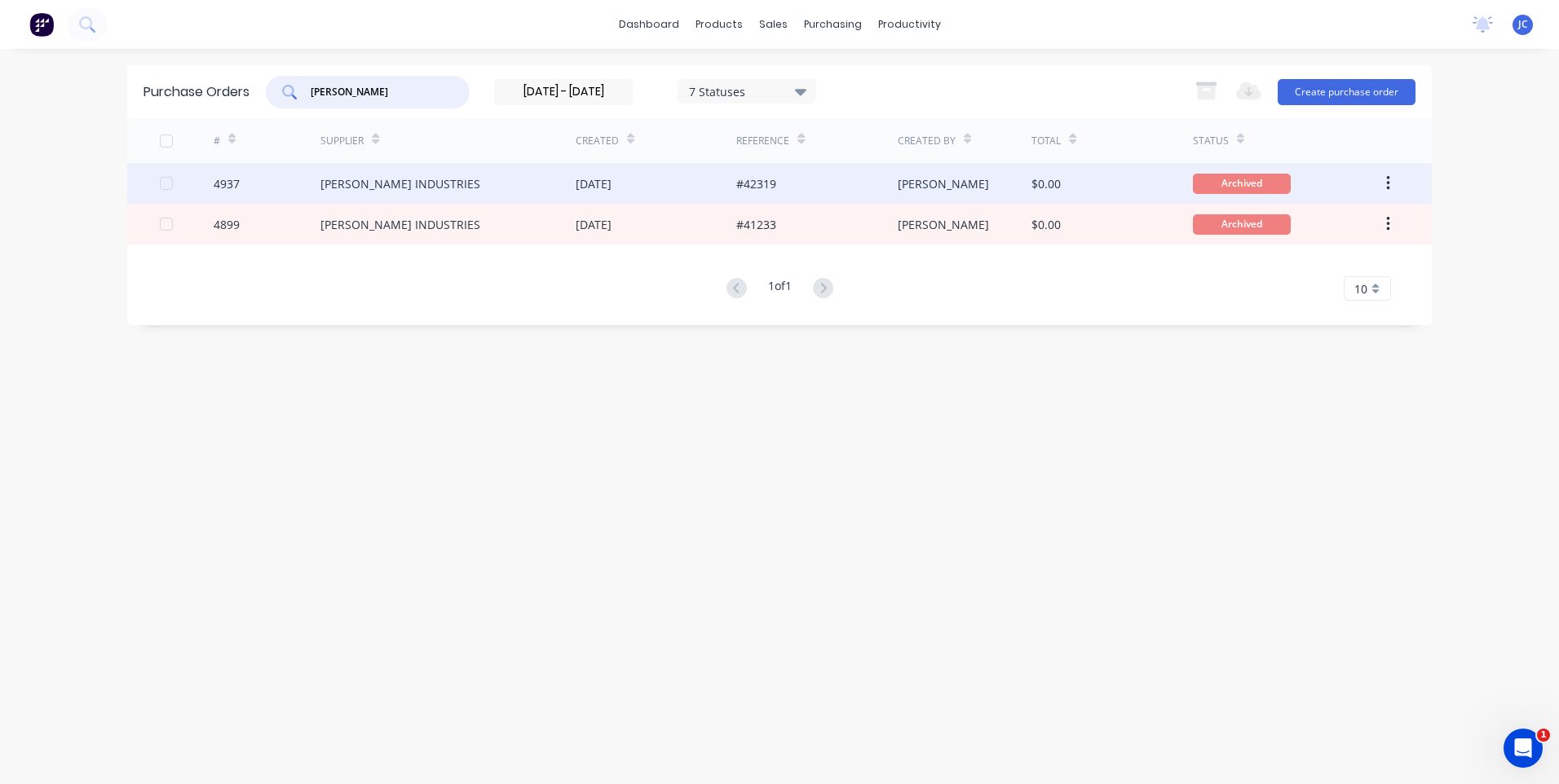
click at [422, 179] on div "[PERSON_NAME] INDUSTRIES" at bounding box center [400, 183] width 160 height 17
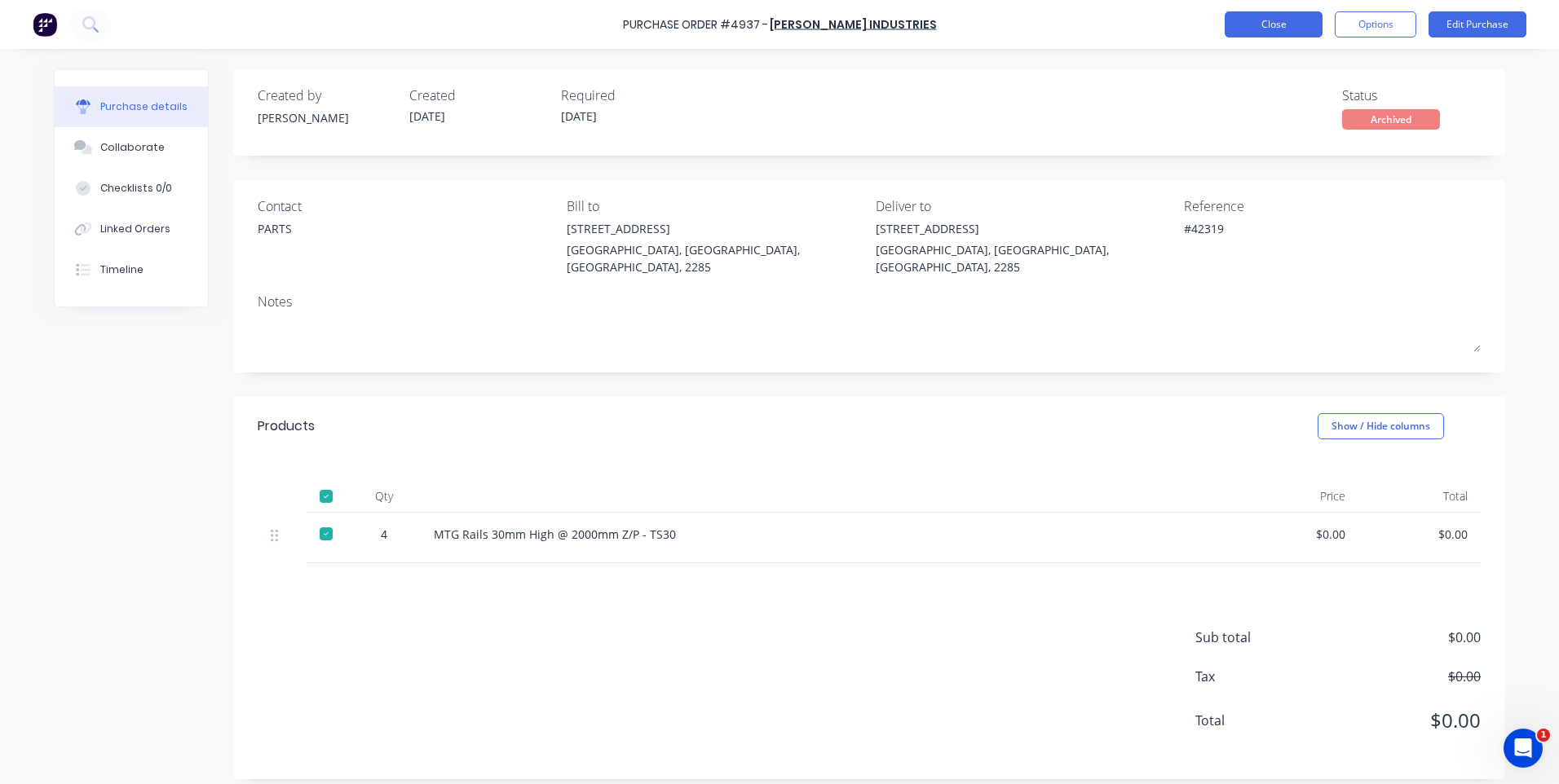
click at [1283, 23] on button "Close" at bounding box center [1273, 25] width 98 height 26
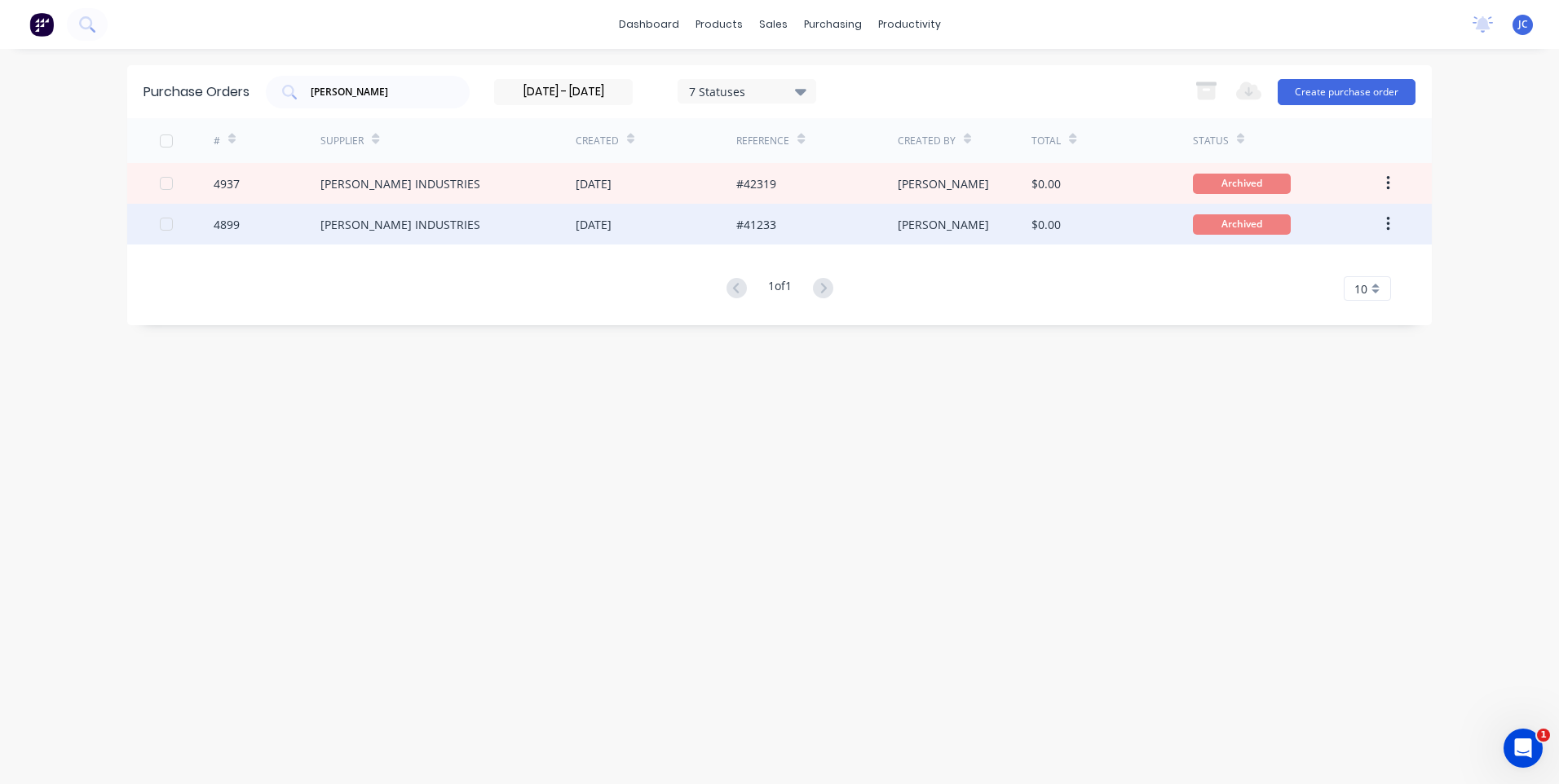
click at [591, 214] on div "[DATE]" at bounding box center [656, 224] width 161 height 41
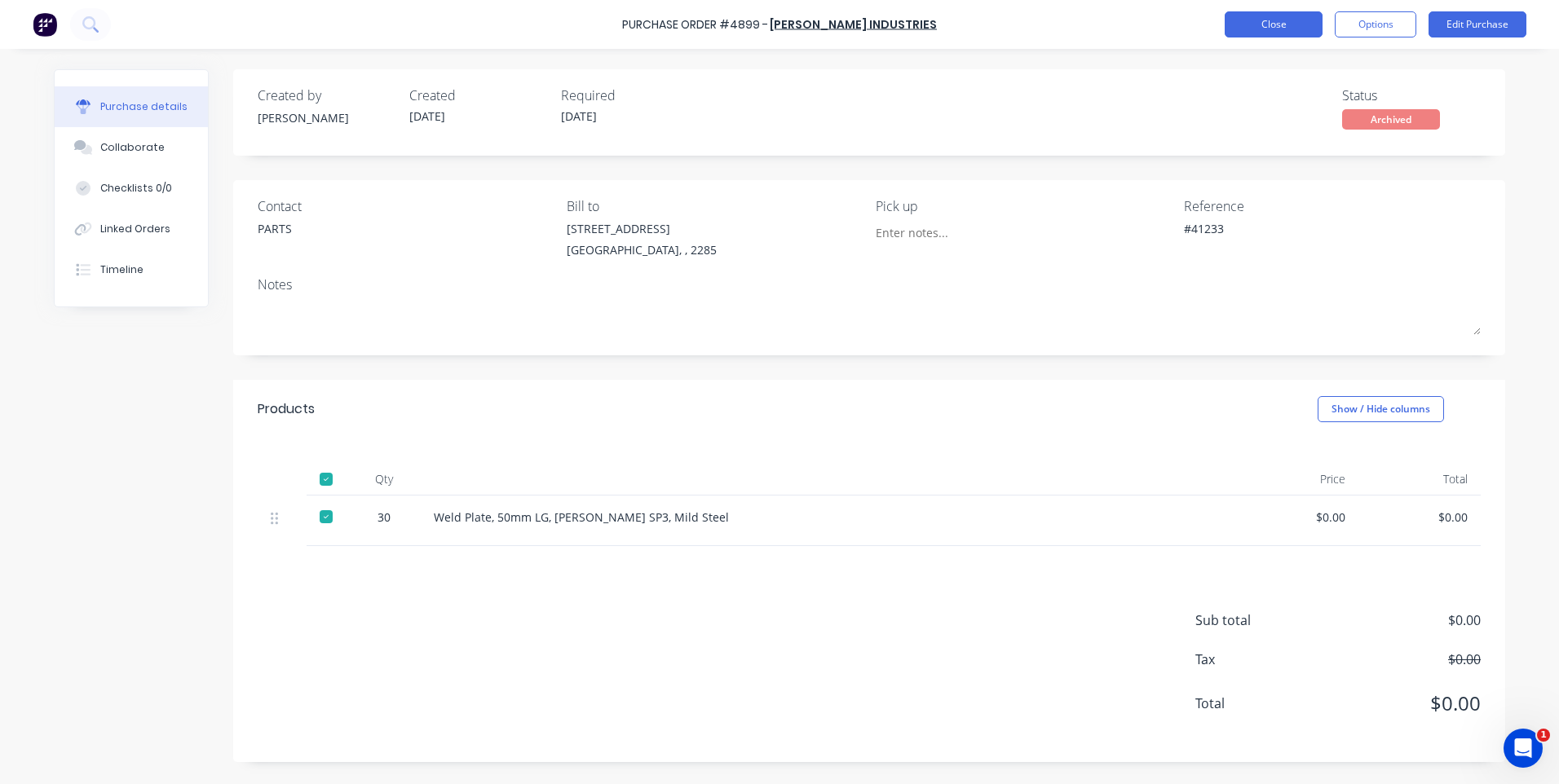
click at [1275, 21] on button "Close" at bounding box center [1273, 25] width 98 height 26
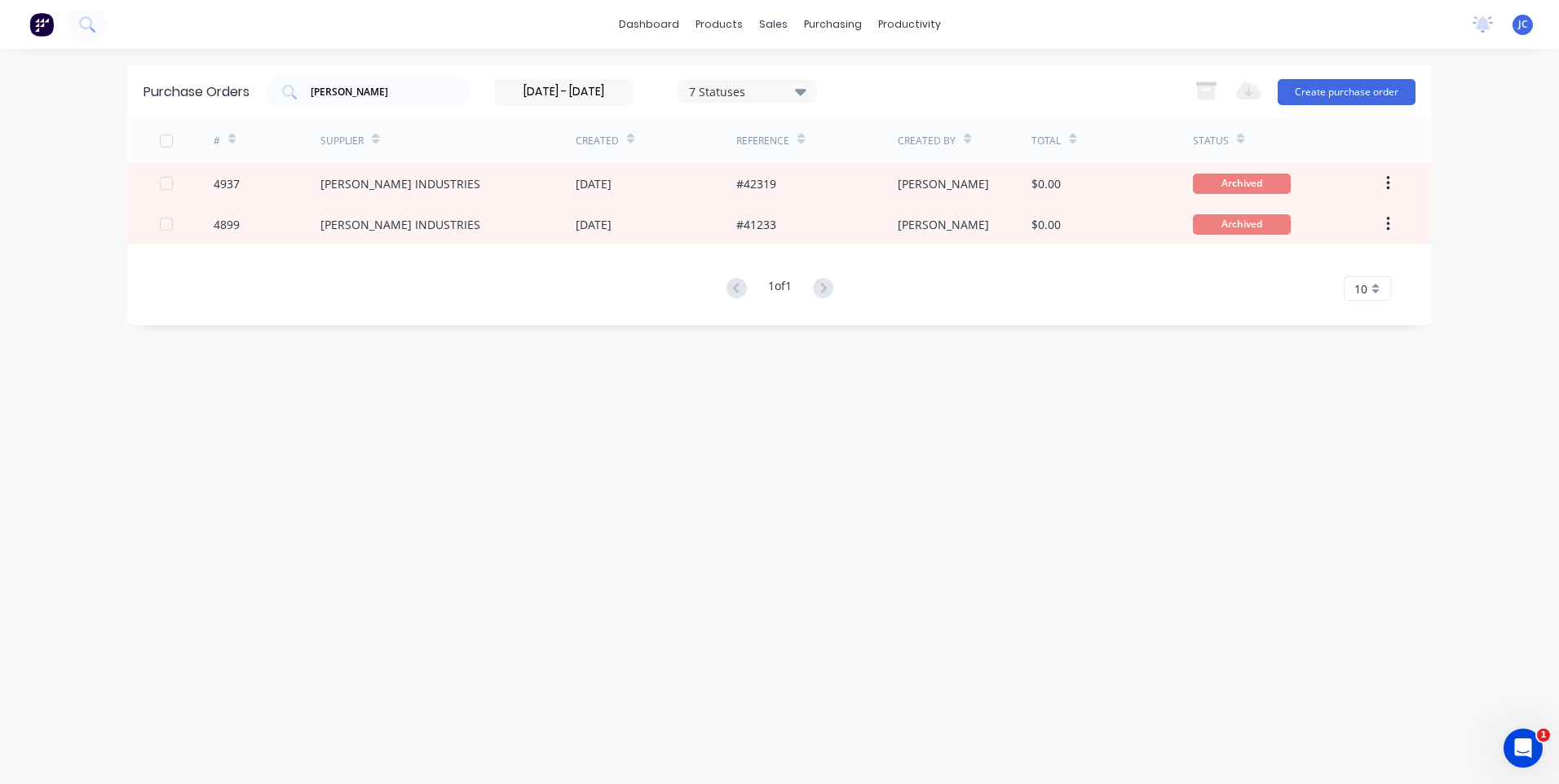
click at [751, 98] on div "7 Statuses" at bounding box center [748, 90] width 117 height 17
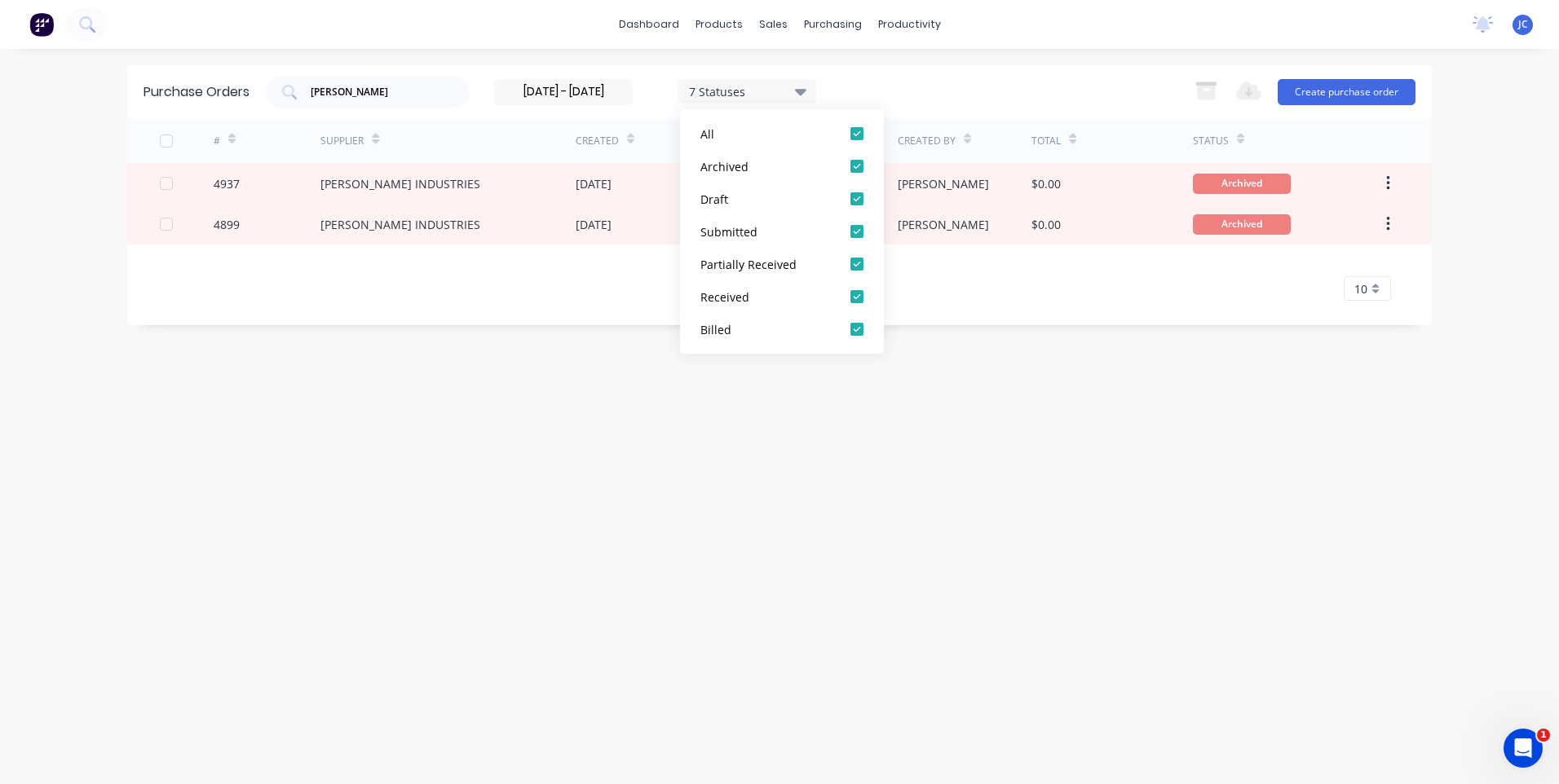
click at [796, 82] on icon at bounding box center [800, 91] width 12 height 18
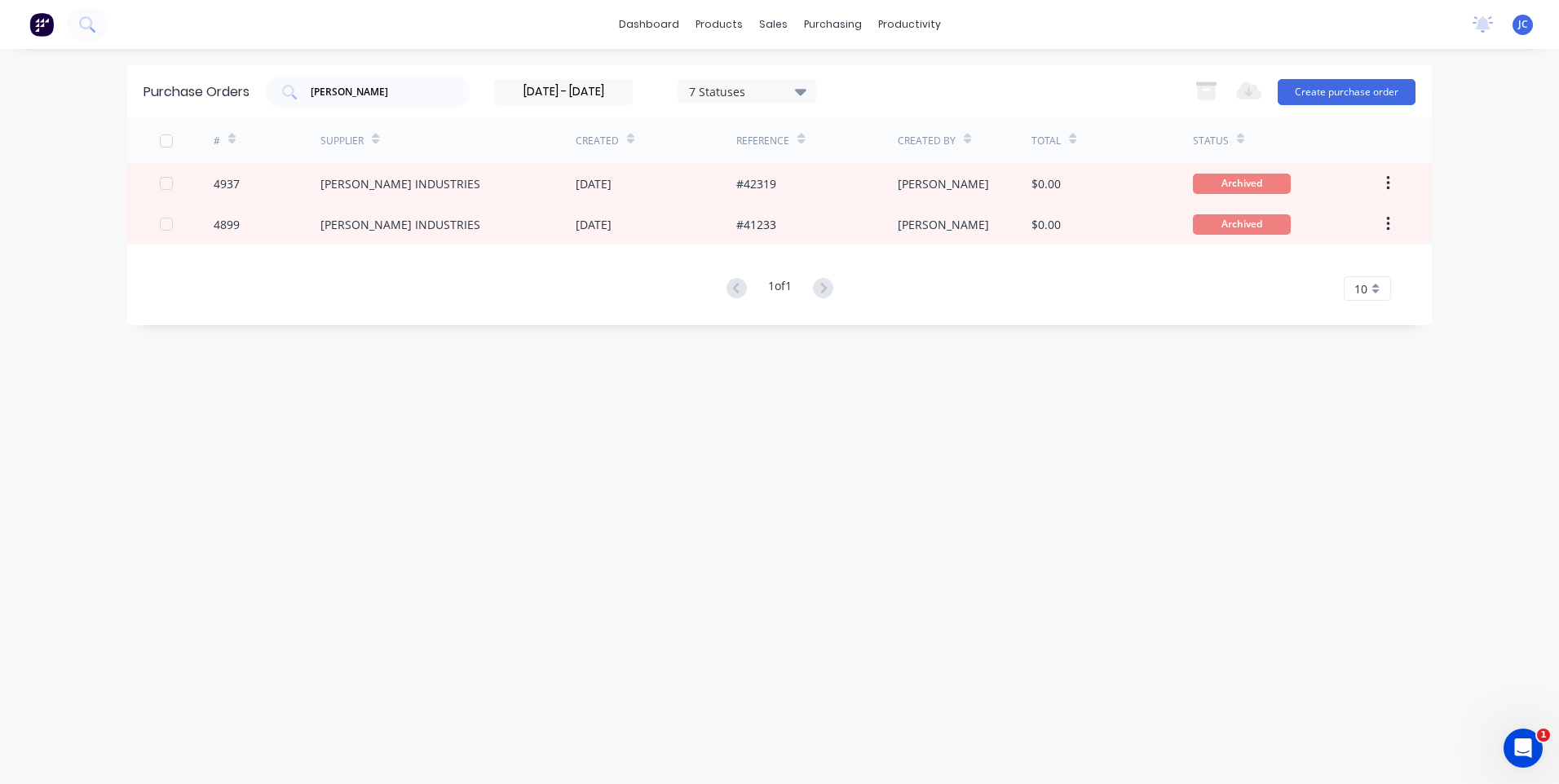
click at [613, 91] on input "[DATE] - [DATE]" at bounding box center [563, 92] width 137 height 25
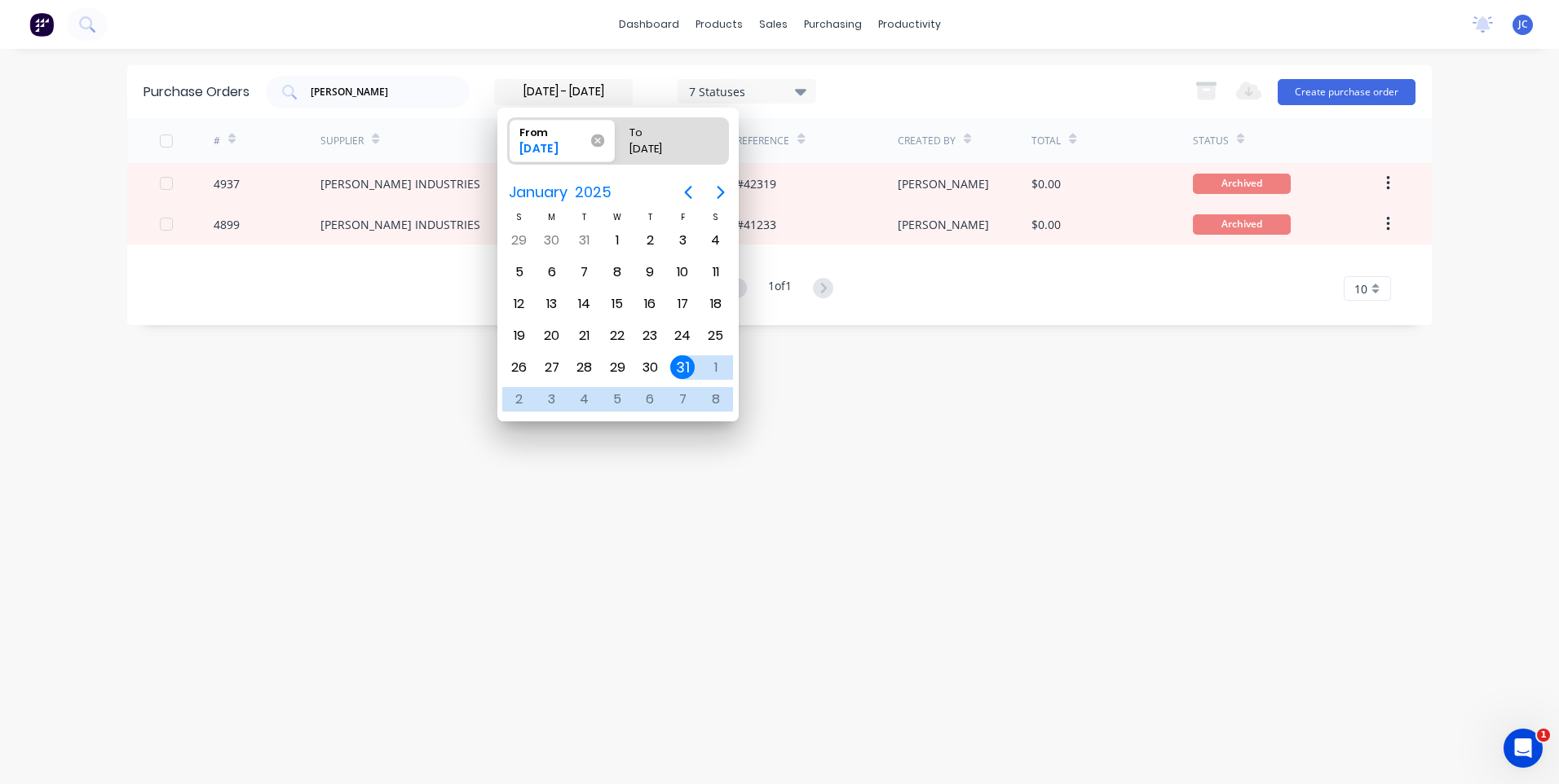
click at [599, 139] on icon at bounding box center [596, 140] width 13 height 13
click at [509, 139] on input "From [DATE]" at bounding box center [508, 141] width 1 height 46
click at [661, 79] on div "7 Statuses" at bounding box center [655, 92] width 322 height 26
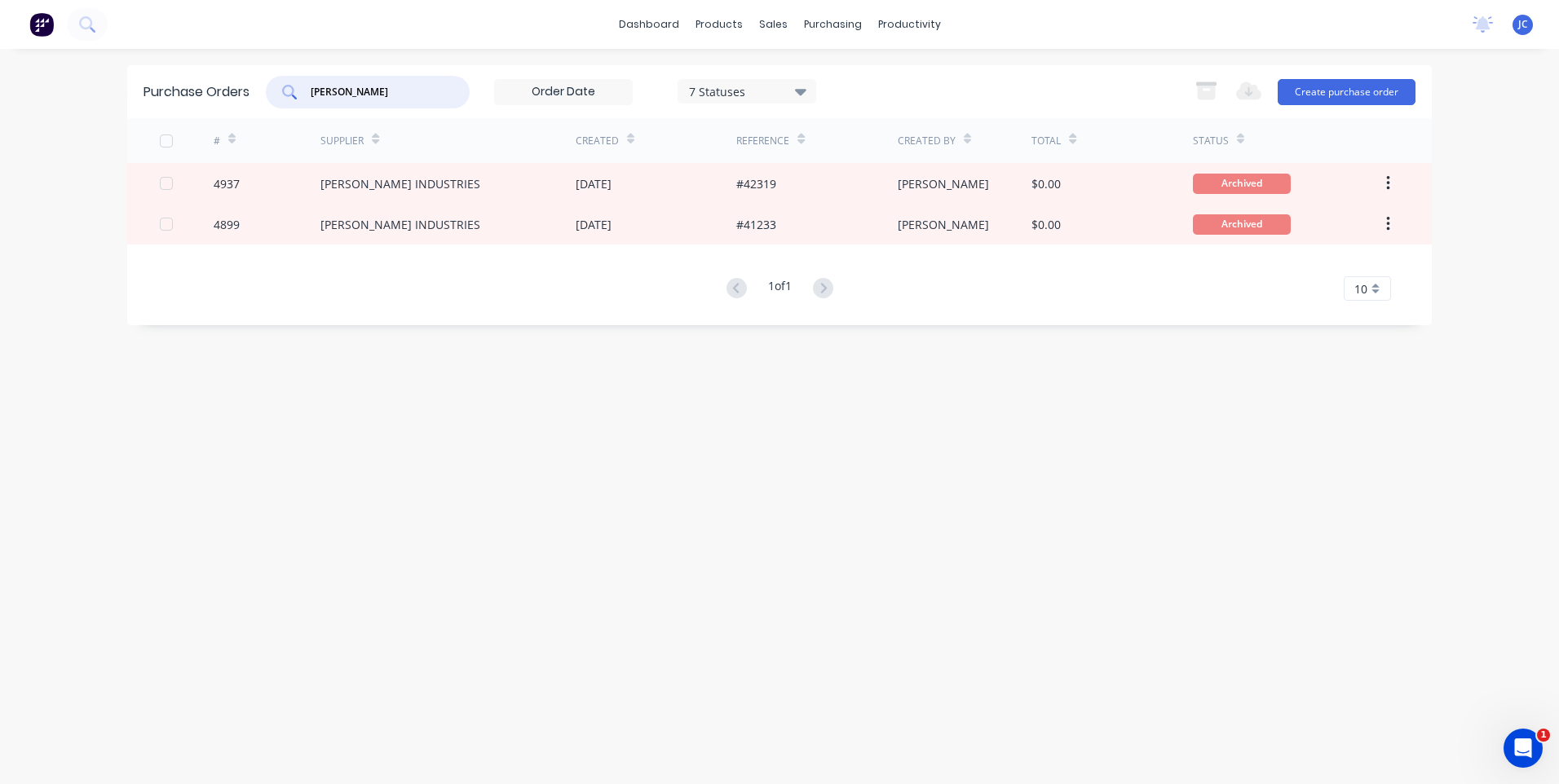
click at [399, 94] on input "[PERSON_NAME]" at bounding box center [377, 92] width 135 height 16
click at [499, 83] on input at bounding box center [563, 92] width 137 height 25
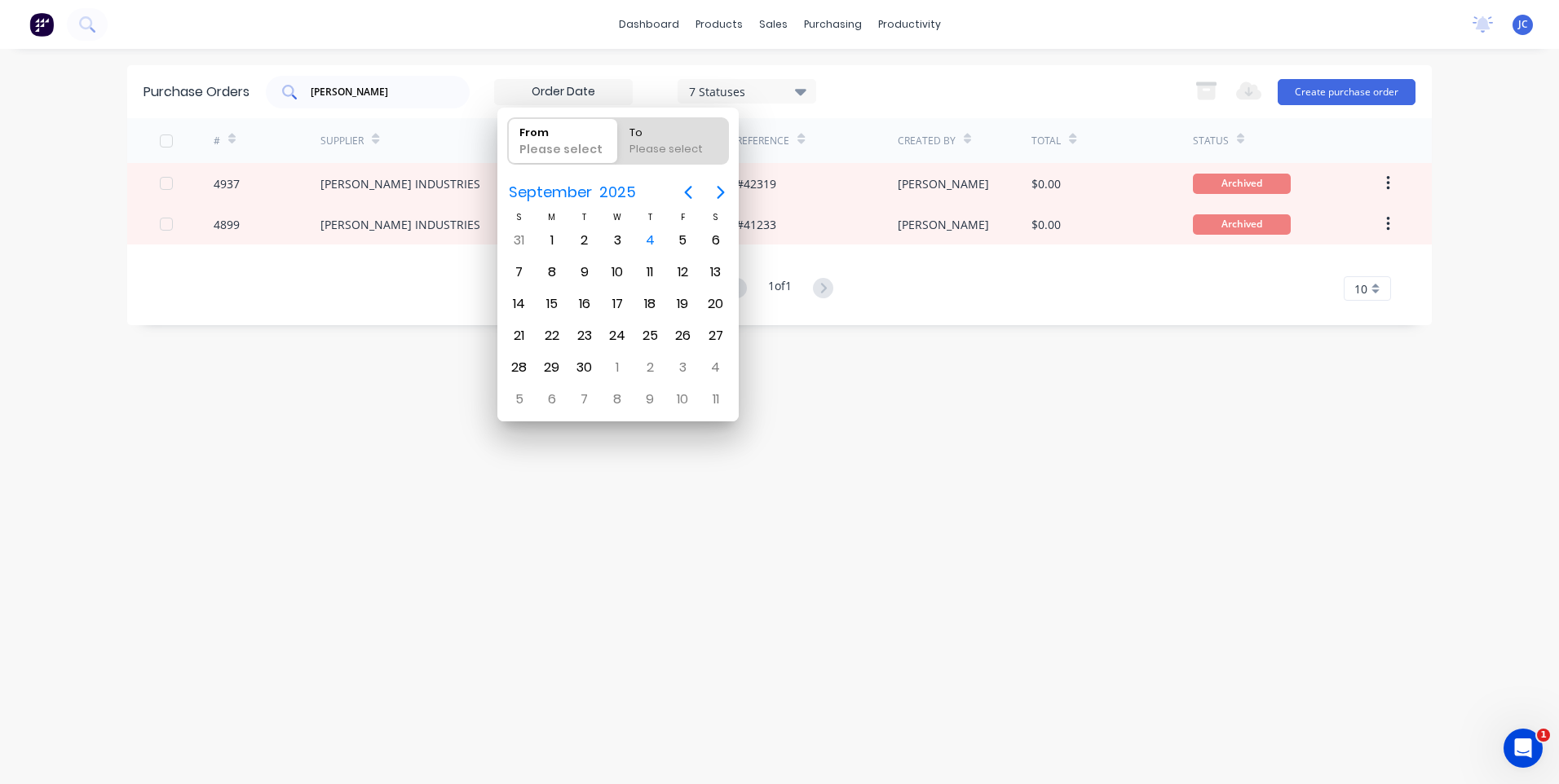
click at [408, 93] on input "[PERSON_NAME]" at bounding box center [377, 92] width 135 height 16
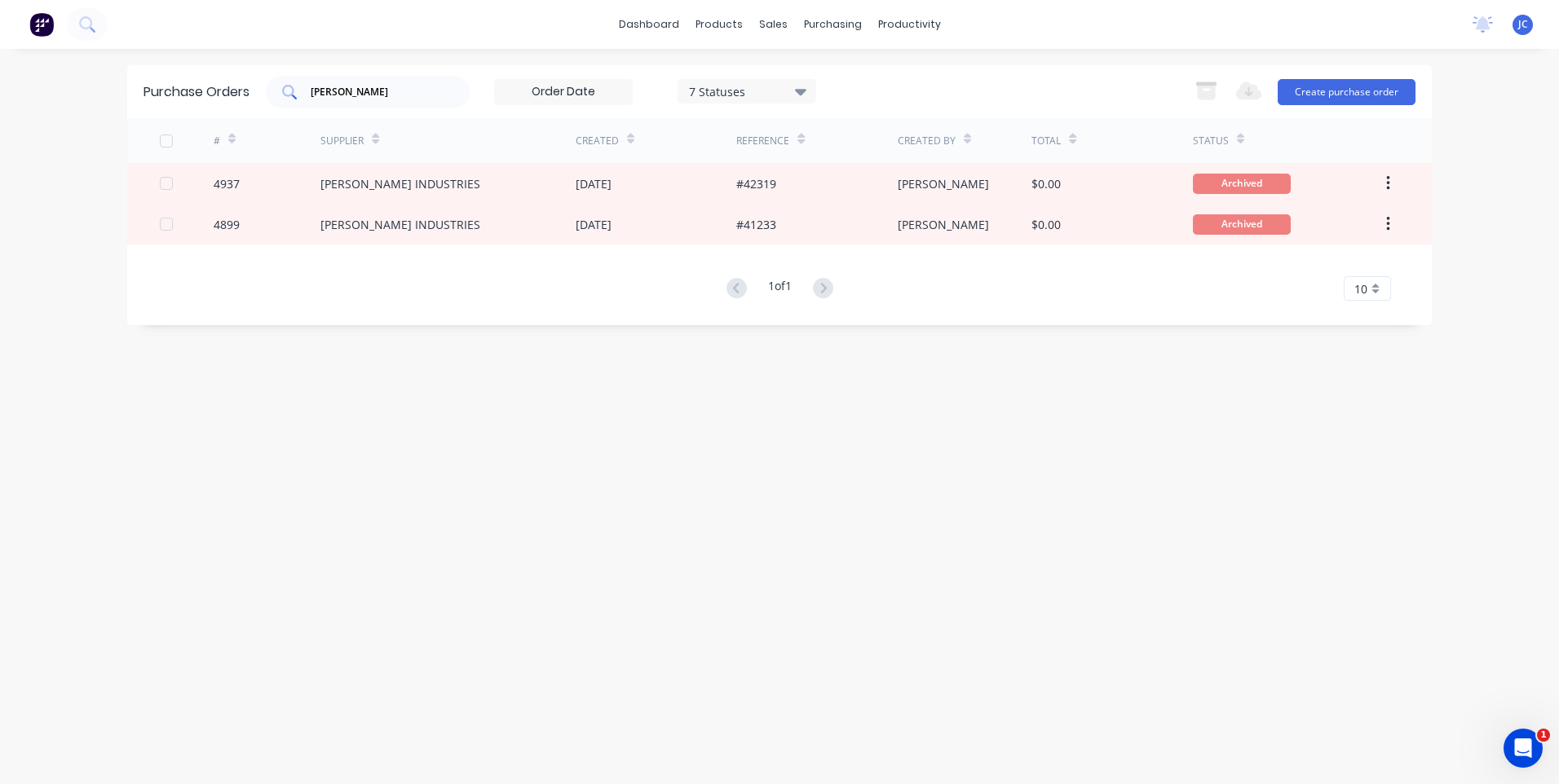
click at [406, 90] on input "[PERSON_NAME]" at bounding box center [377, 92] width 135 height 16
type input "s"
type input "[PERSON_NAME]"
click at [766, 104] on div "7 Statuses" at bounding box center [747, 92] width 139 height 26
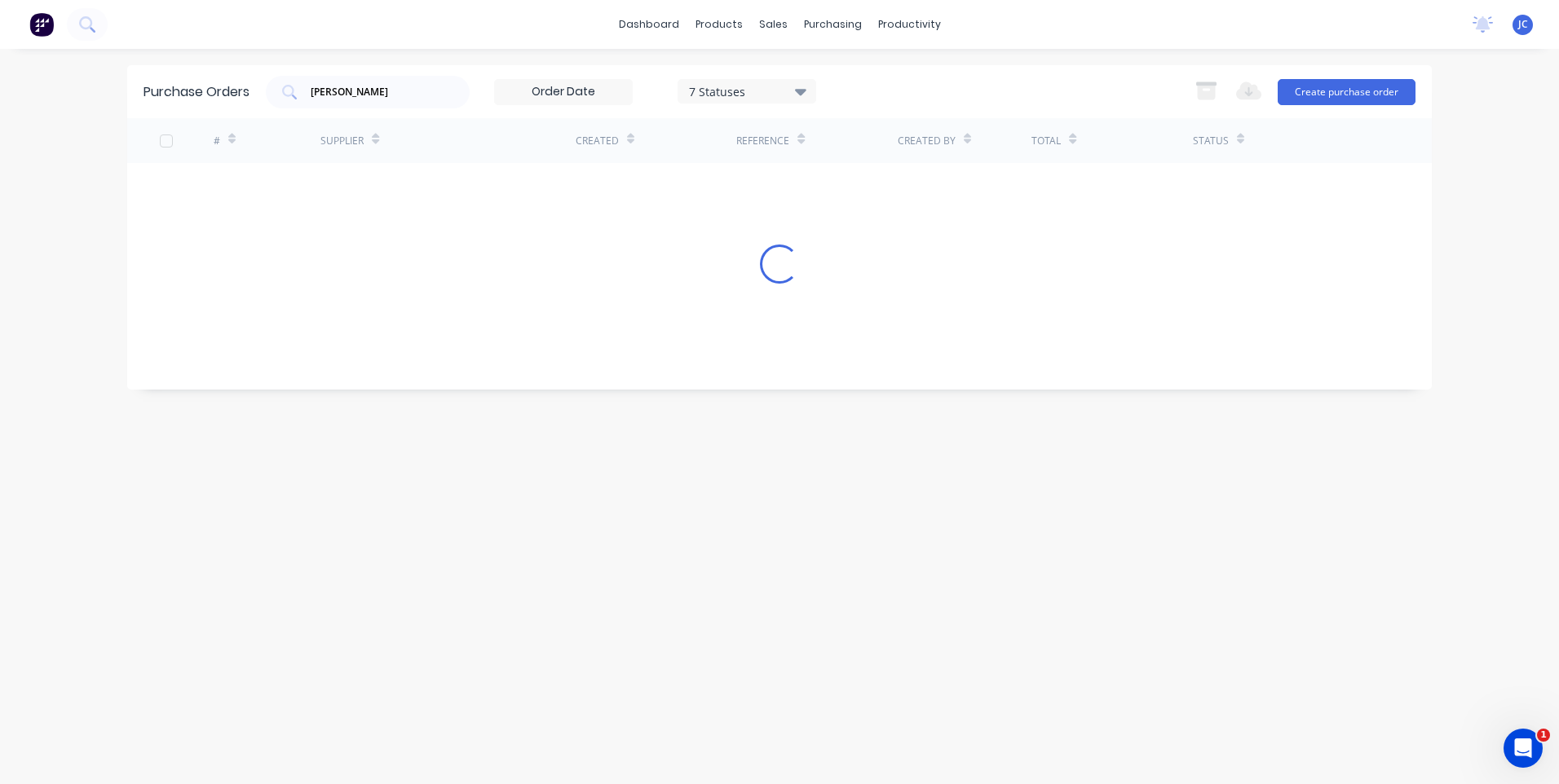
click at [953, 79] on div "[PERSON_NAME] 7 Statuses [DATE] - [DATE] 7 Statuses Export to Excel (XLSX) Crea…" at bounding box center [840, 91] width 1149 height 33
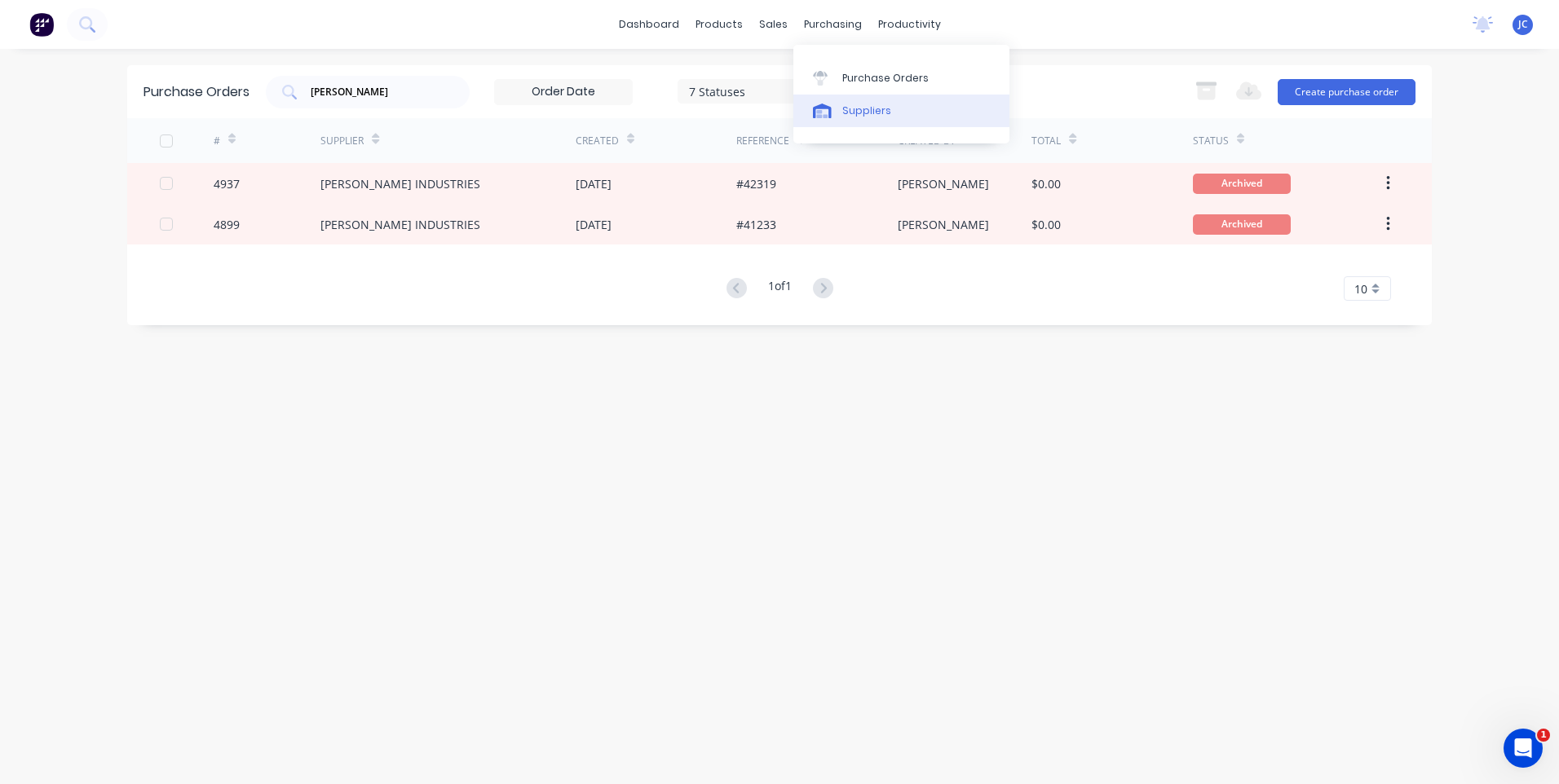
click at [864, 106] on div "Suppliers" at bounding box center [866, 110] width 49 height 15
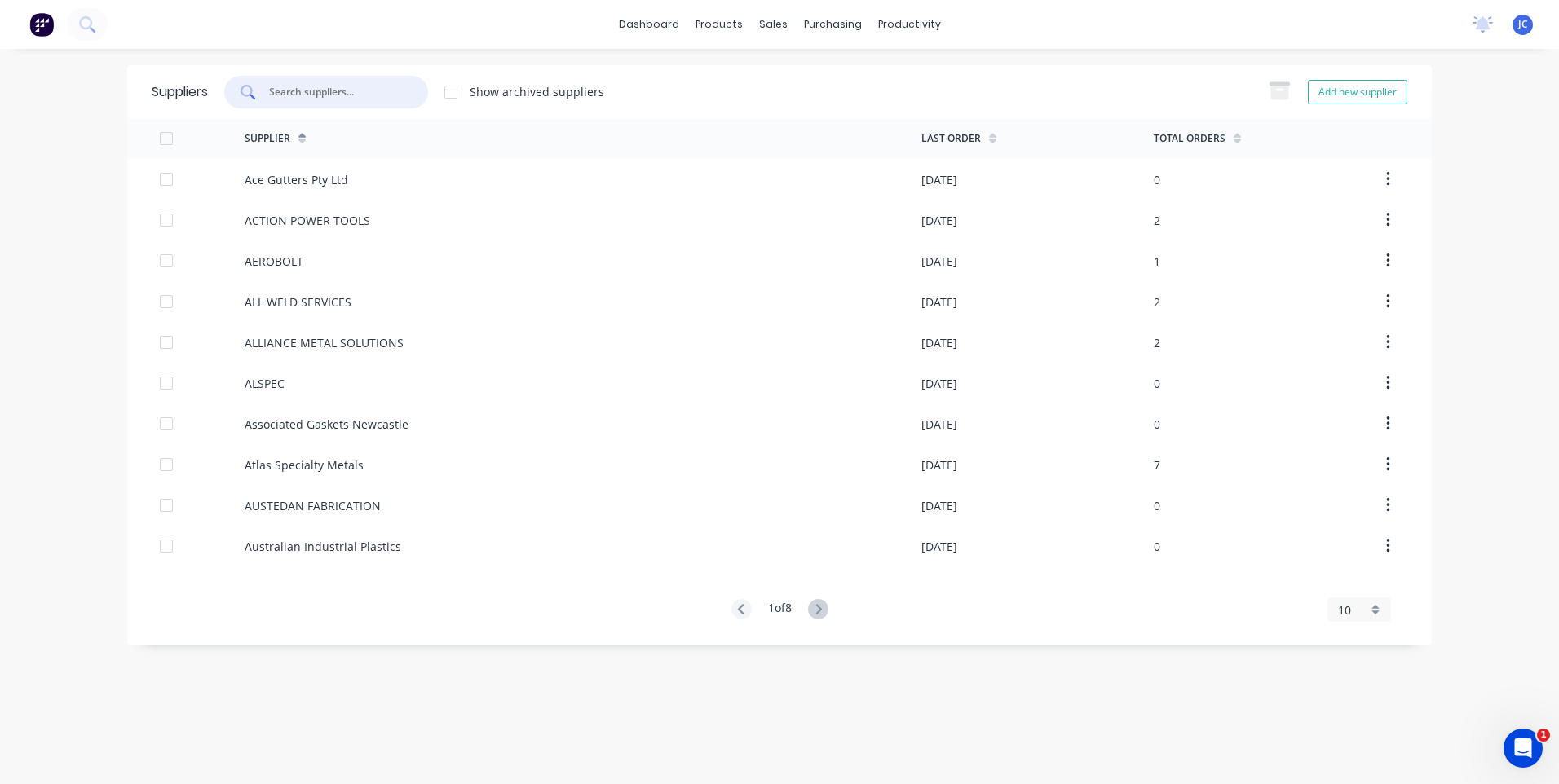
click at [353, 92] on input "text" at bounding box center [335, 92] width 135 height 16
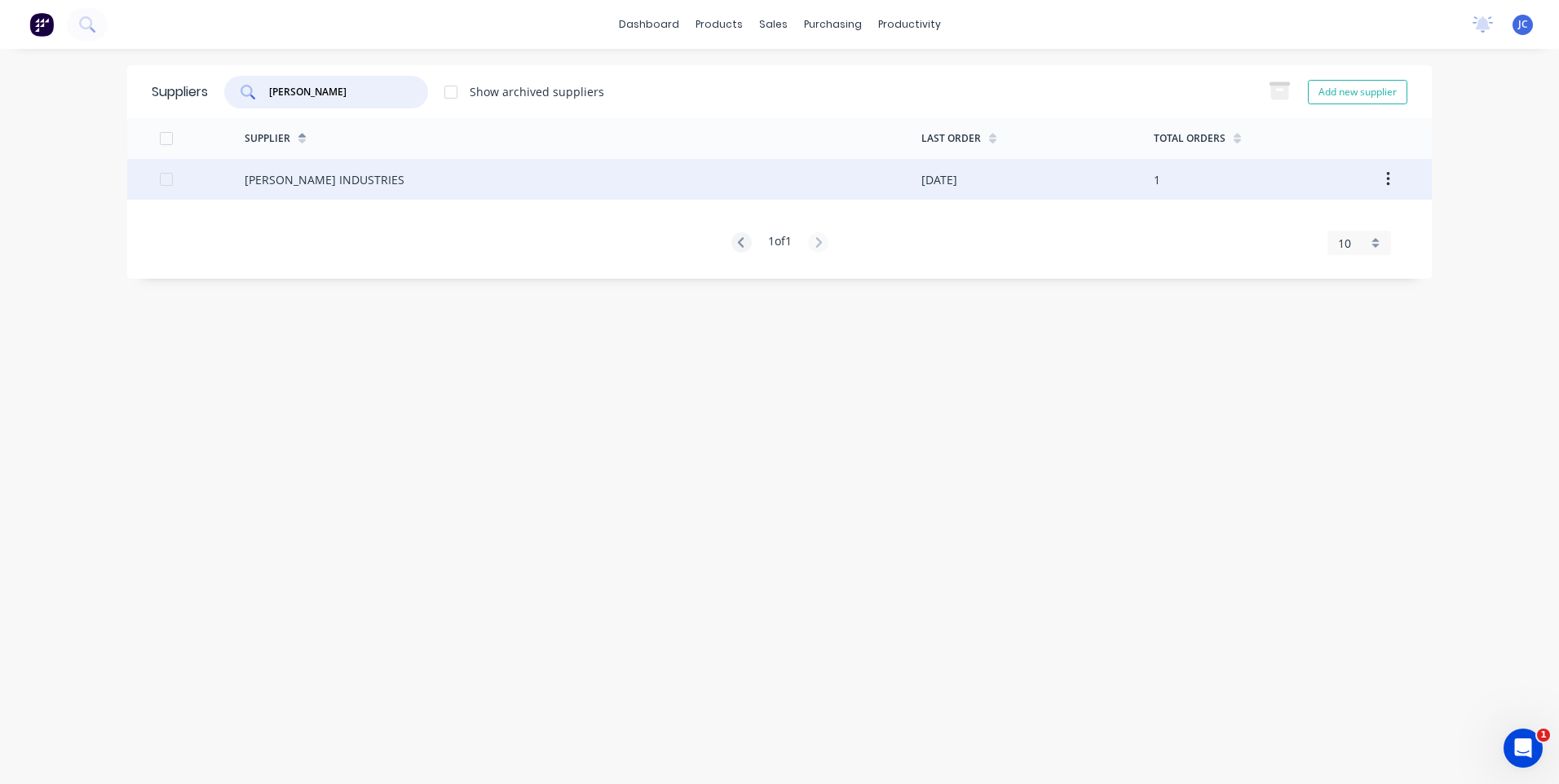
type input "[PERSON_NAME]"
click at [336, 182] on div "[PERSON_NAME] INDUSTRIES" at bounding box center [324, 179] width 160 height 17
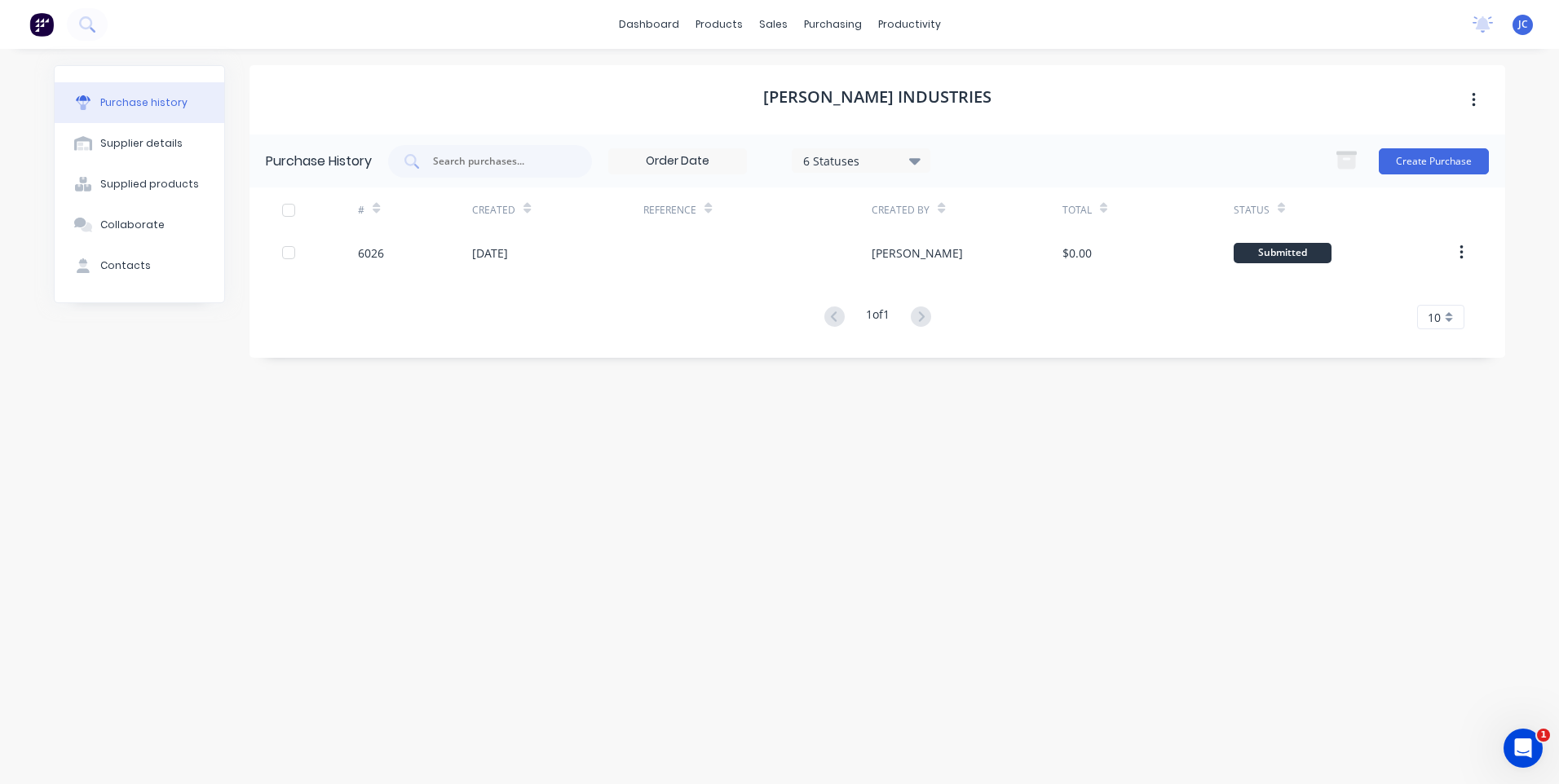
click at [920, 162] on icon at bounding box center [915, 161] width 12 height 7
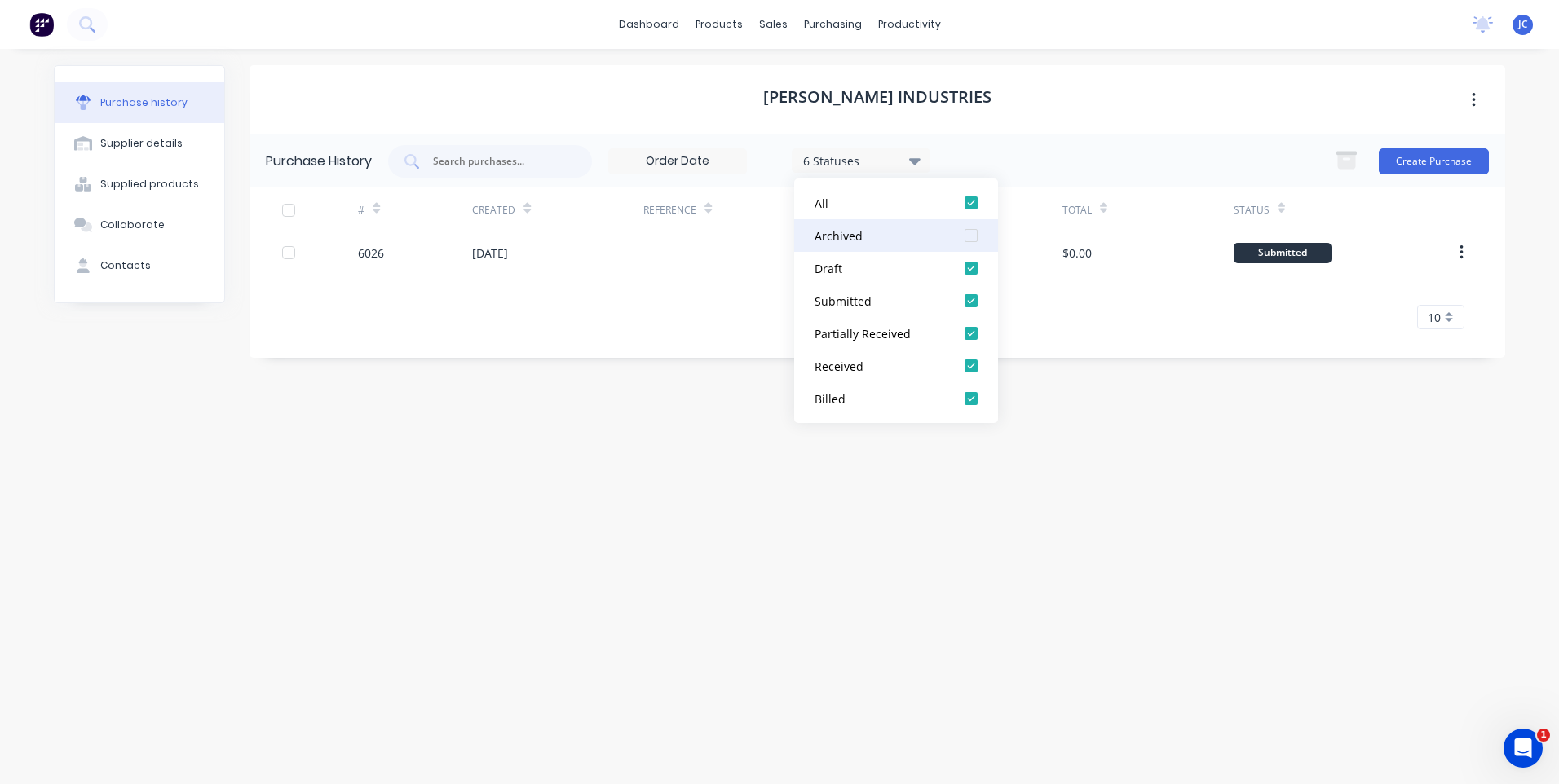
click at [982, 234] on div at bounding box center [971, 235] width 33 height 33
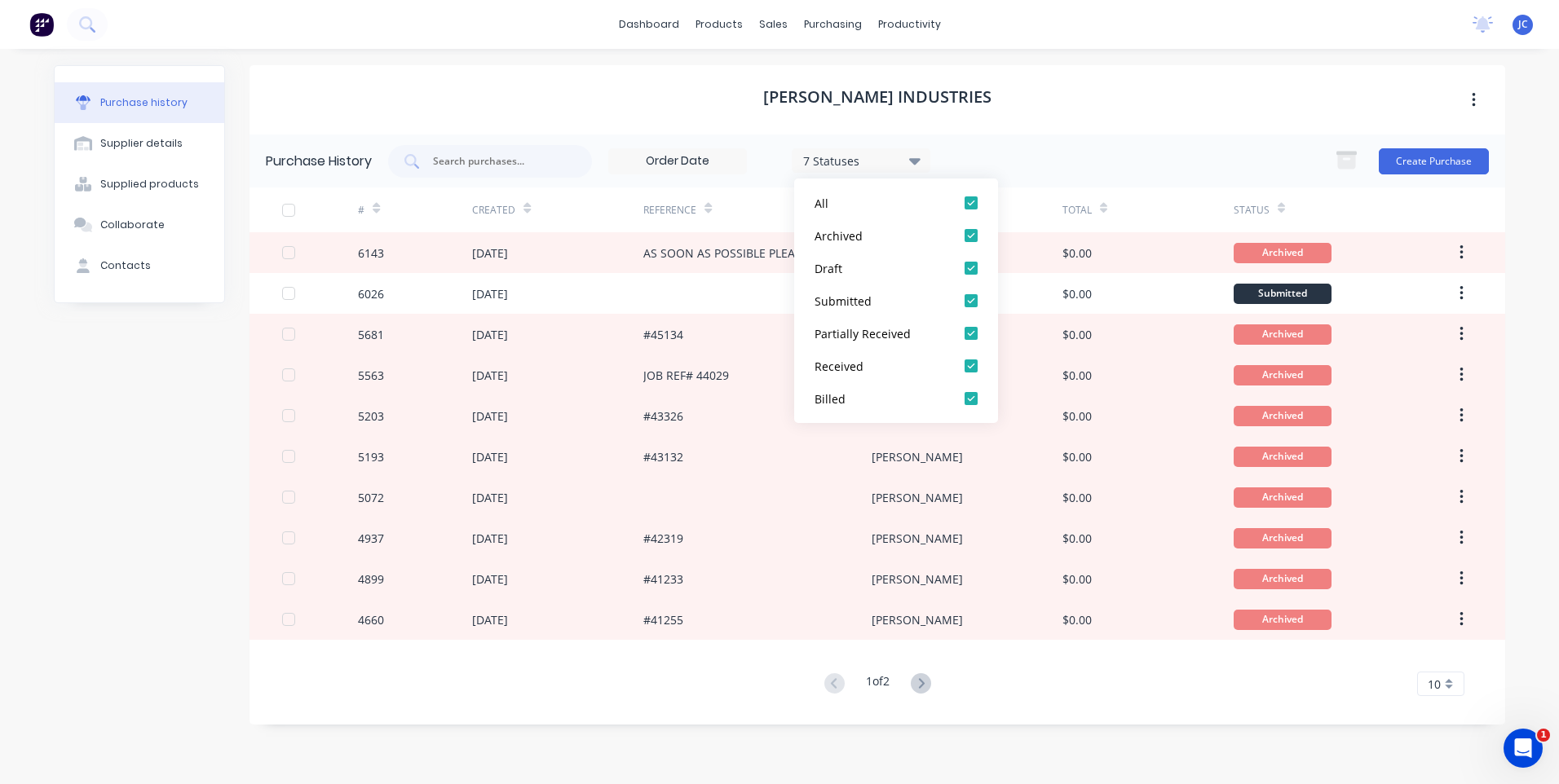
click at [1098, 160] on div "7 Statuses 7 Statuses Create Purchase" at bounding box center [938, 161] width 1101 height 33
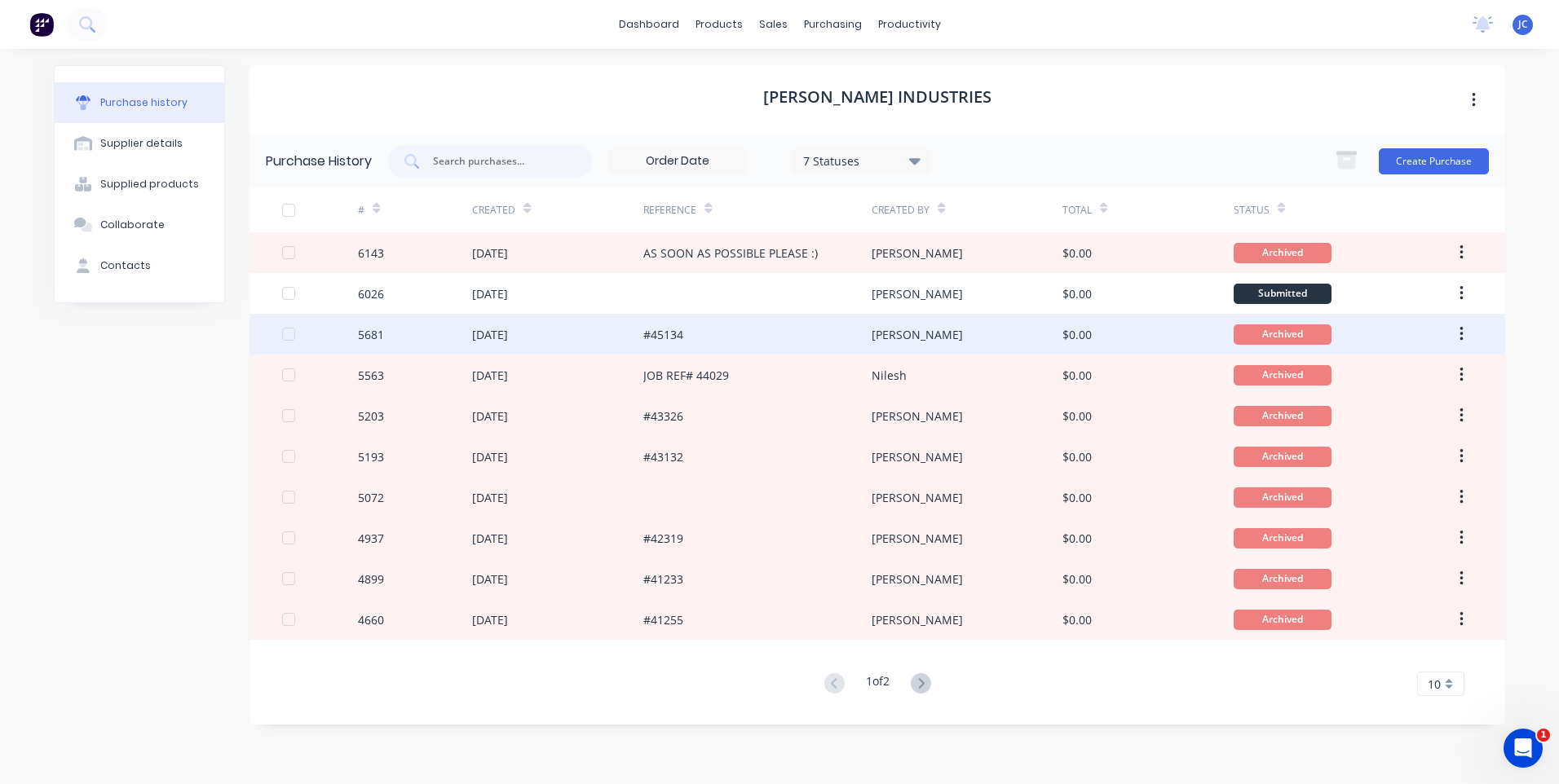
click at [693, 333] on div "#45134" at bounding box center [758, 333] width 228 height 41
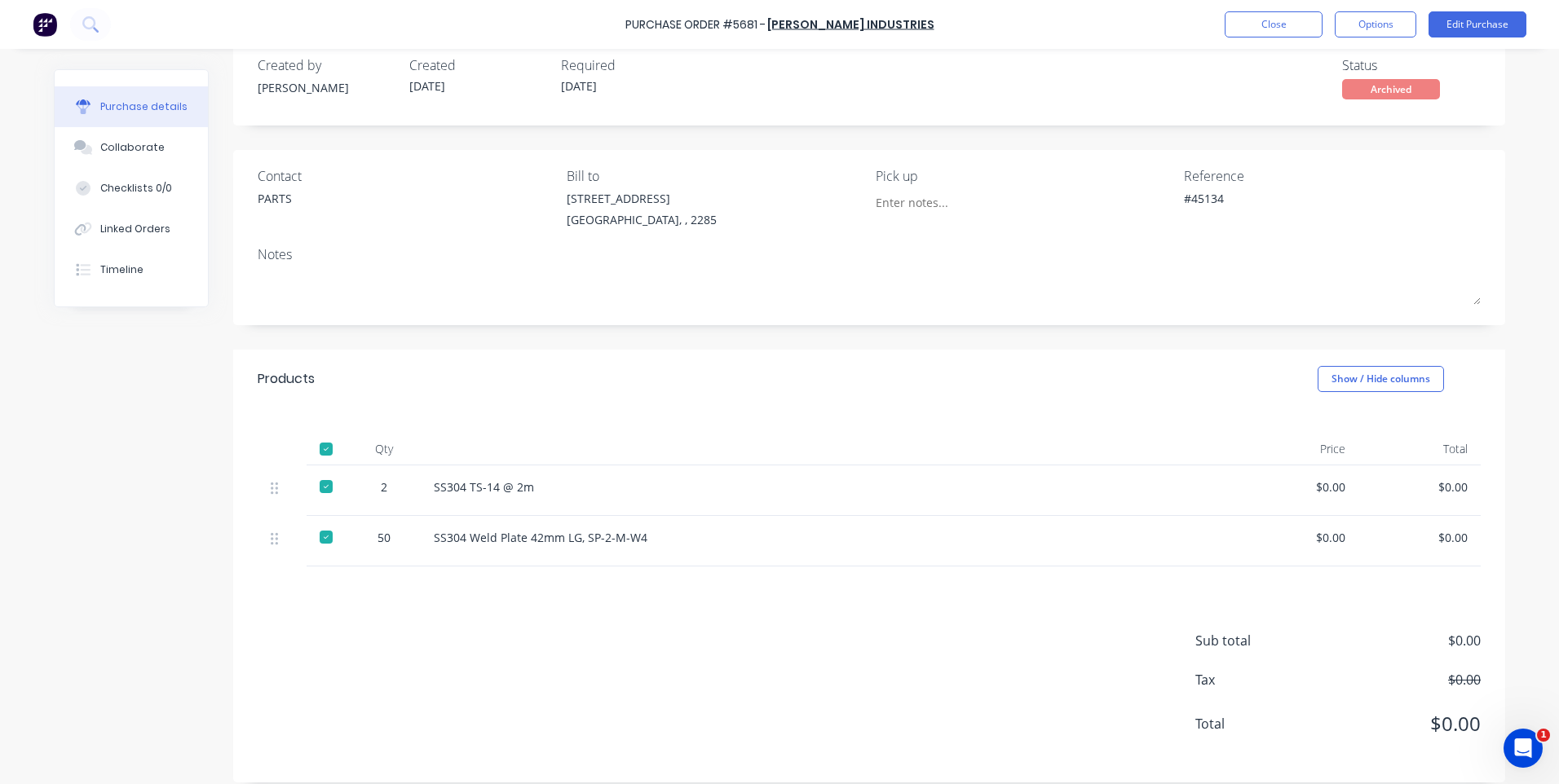
scroll to position [45, 0]
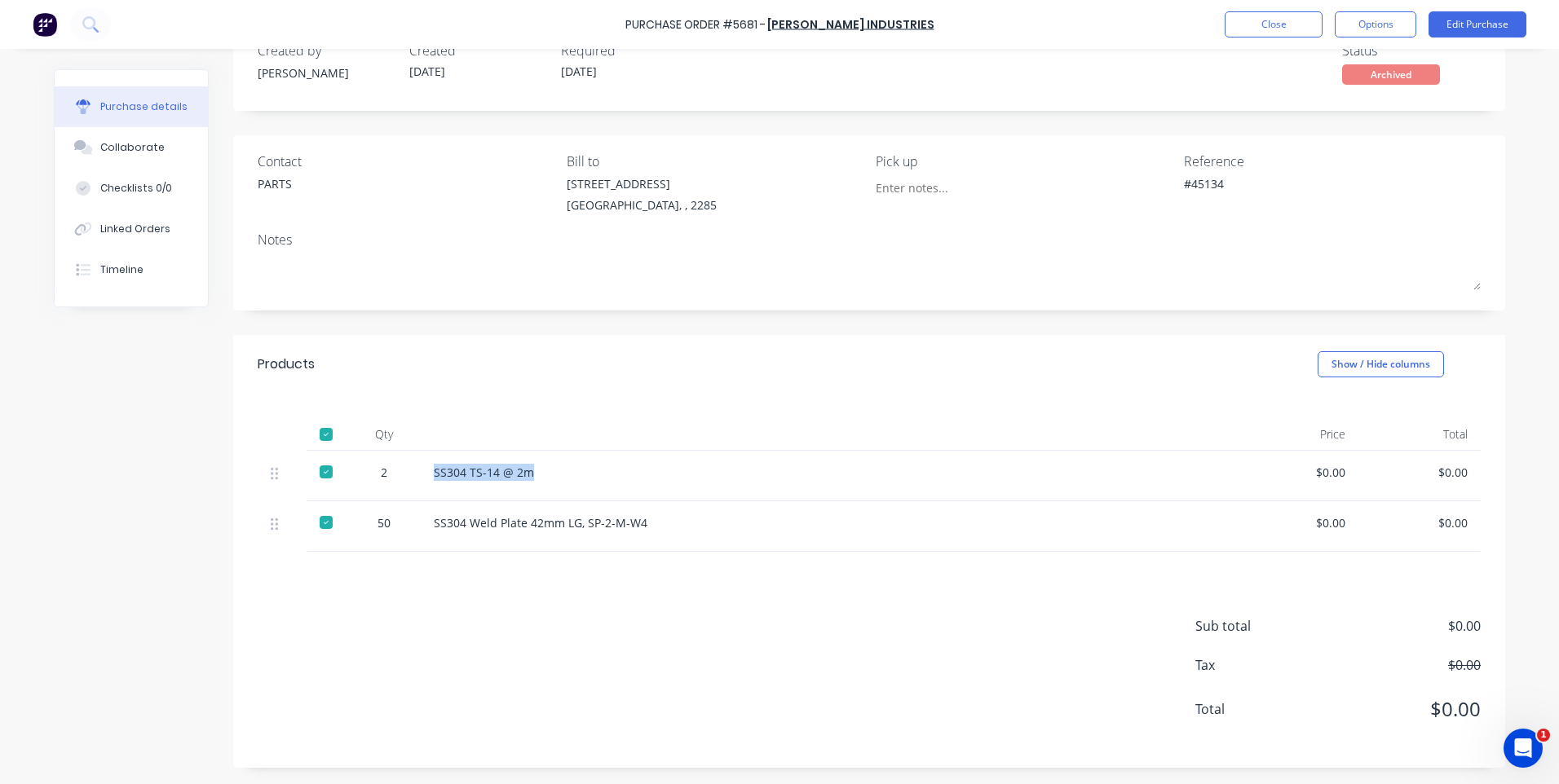
drag, startPoint x: 537, startPoint y: 465, endPoint x: 422, endPoint y: 479, distance: 115.8
click at [422, 479] on div "SS304 TS-14 @ 2m" at bounding box center [828, 476] width 815 height 51
click at [515, 476] on div "SS304 TS-14 @ 2m" at bounding box center [828, 472] width 789 height 17
drag, startPoint x: 524, startPoint y: 476, endPoint x: 511, endPoint y: 480, distance: 13.6
click at [511, 480] on div "SS304 TS-14 @ 2m" at bounding box center [828, 472] width 789 height 17
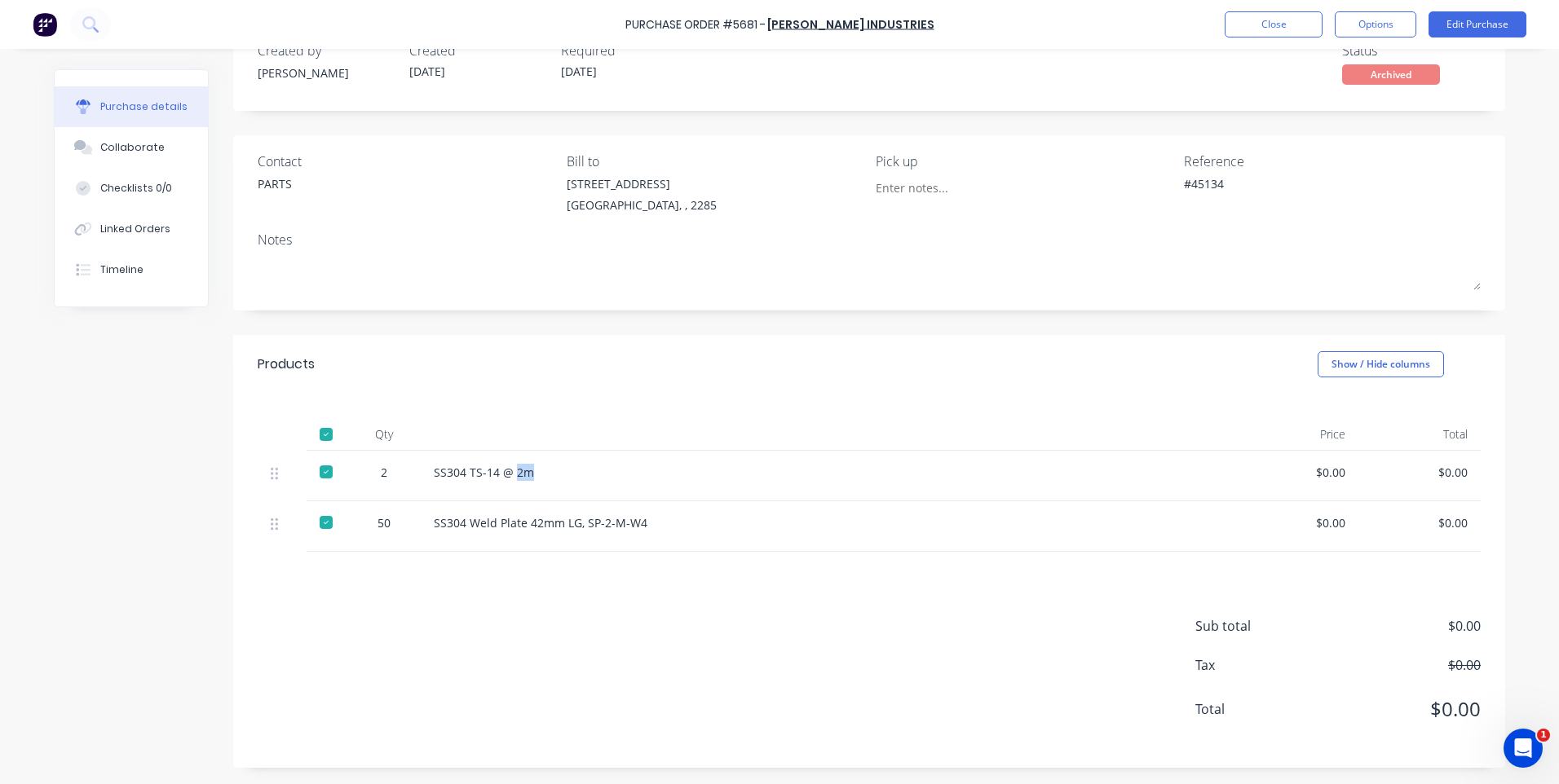
click at [748, 461] on div "SS304 TS-14 @ 2m" at bounding box center [828, 476] width 815 height 51
drag, startPoint x: 533, startPoint y: 469, endPoint x: 424, endPoint y: 481, distance: 109.7
click at [424, 481] on div "SS304 TS-14 @ 2m" at bounding box center [828, 476] width 815 height 51
copy div "SS304 TS-14 @ 2m"
click at [1395, 18] on button "Options" at bounding box center [1376, 25] width 81 height 26
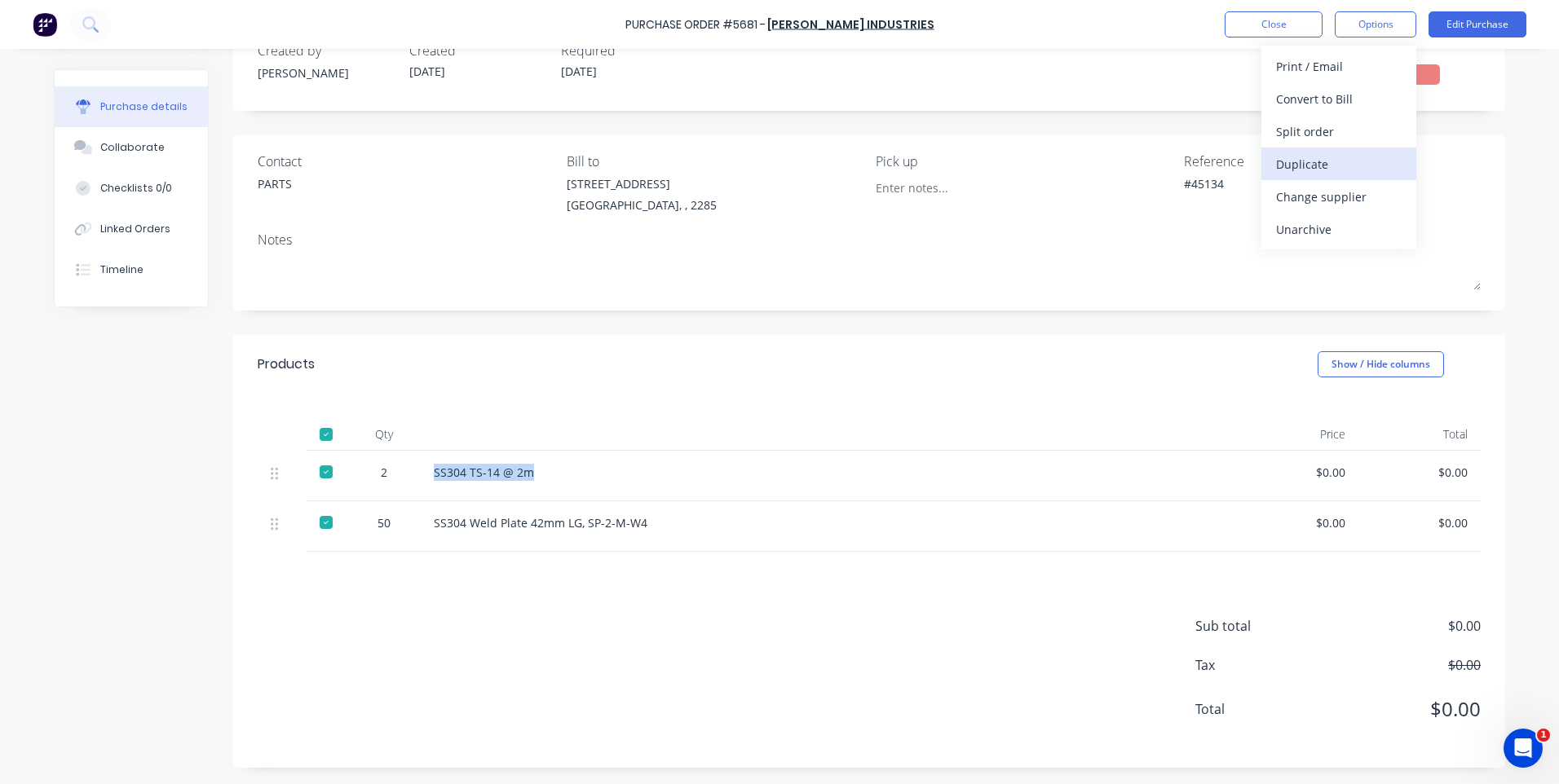
click at [1308, 161] on div "Duplicate" at bounding box center [1338, 165] width 126 height 24
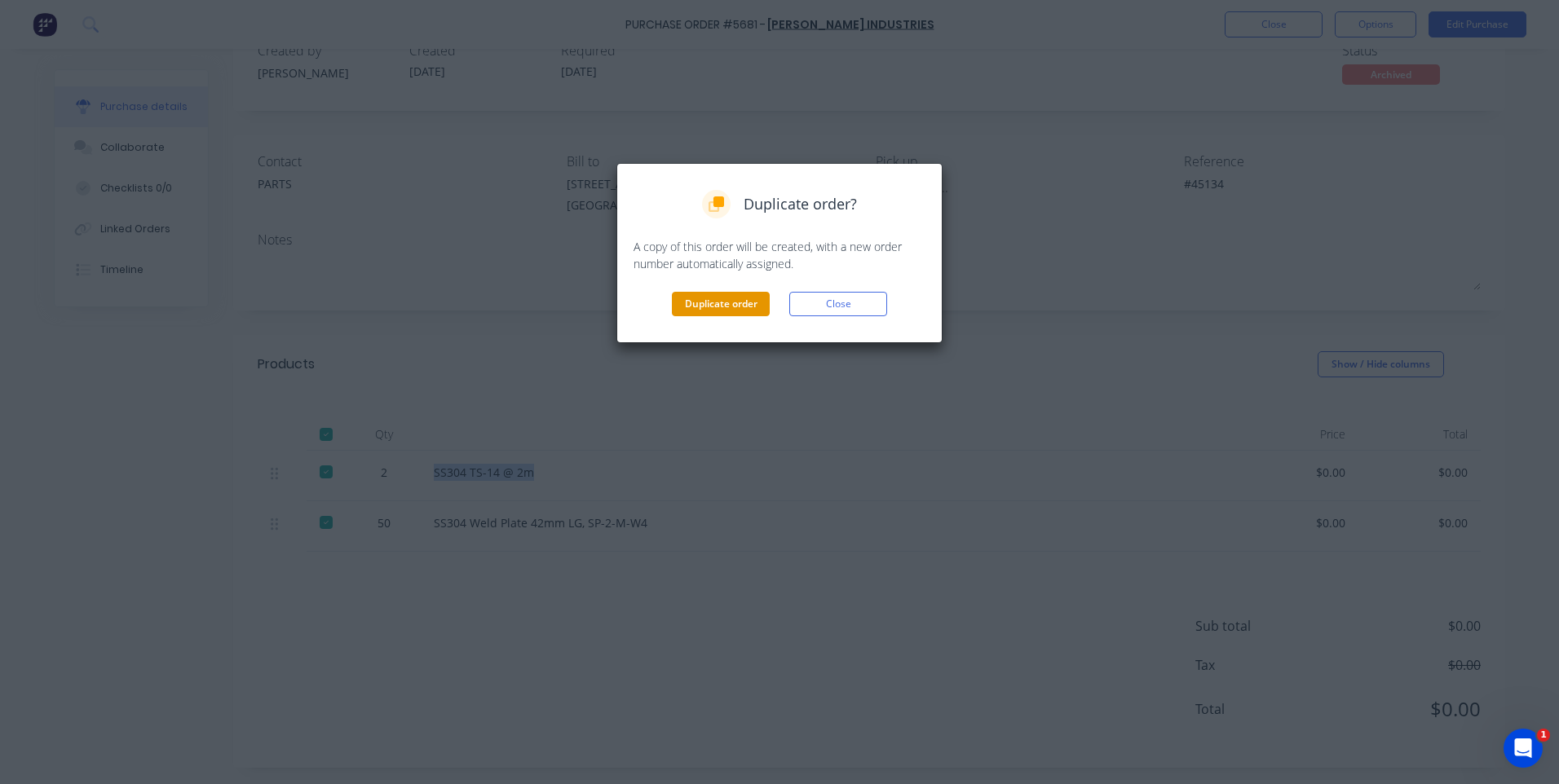
click at [733, 299] on button "Duplicate order" at bounding box center [720, 303] width 98 height 25
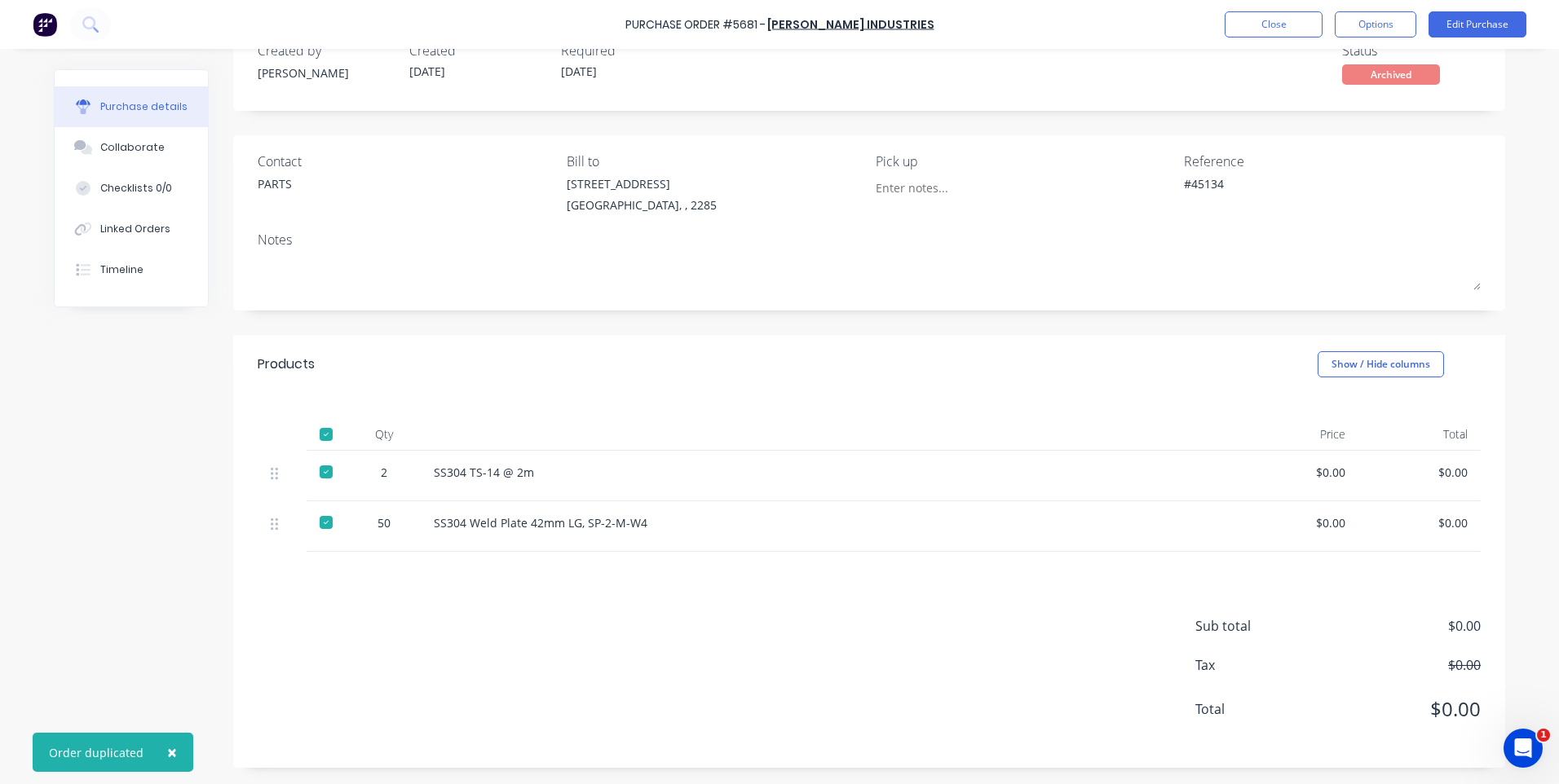
click at [1275, 524] on div "$0.00" at bounding box center [1296, 522] width 96 height 17
click at [1278, 30] on button "Close" at bounding box center [1273, 25] width 98 height 26
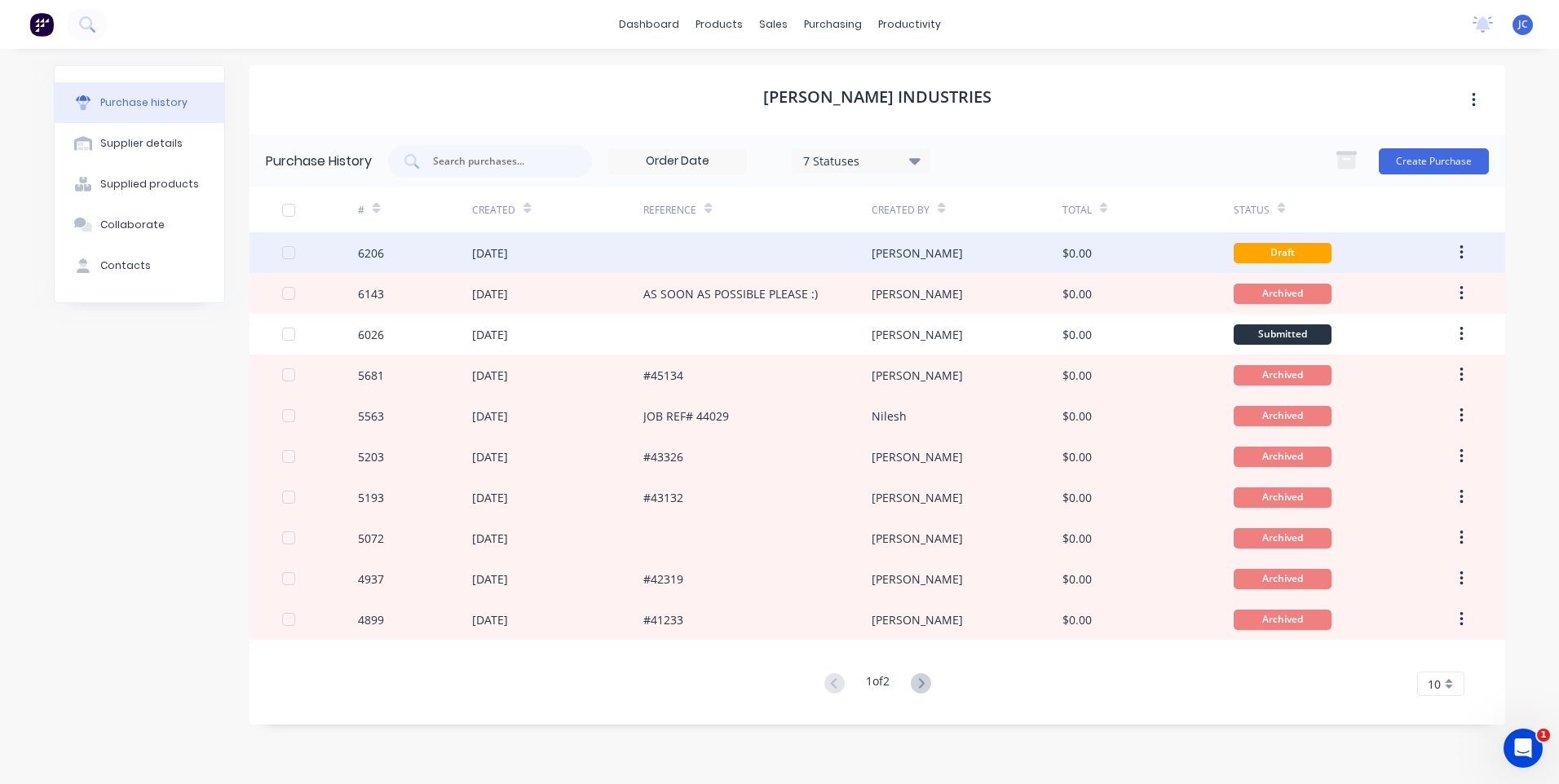
click at [545, 244] on div "[DATE]" at bounding box center [557, 252] width 172 height 41
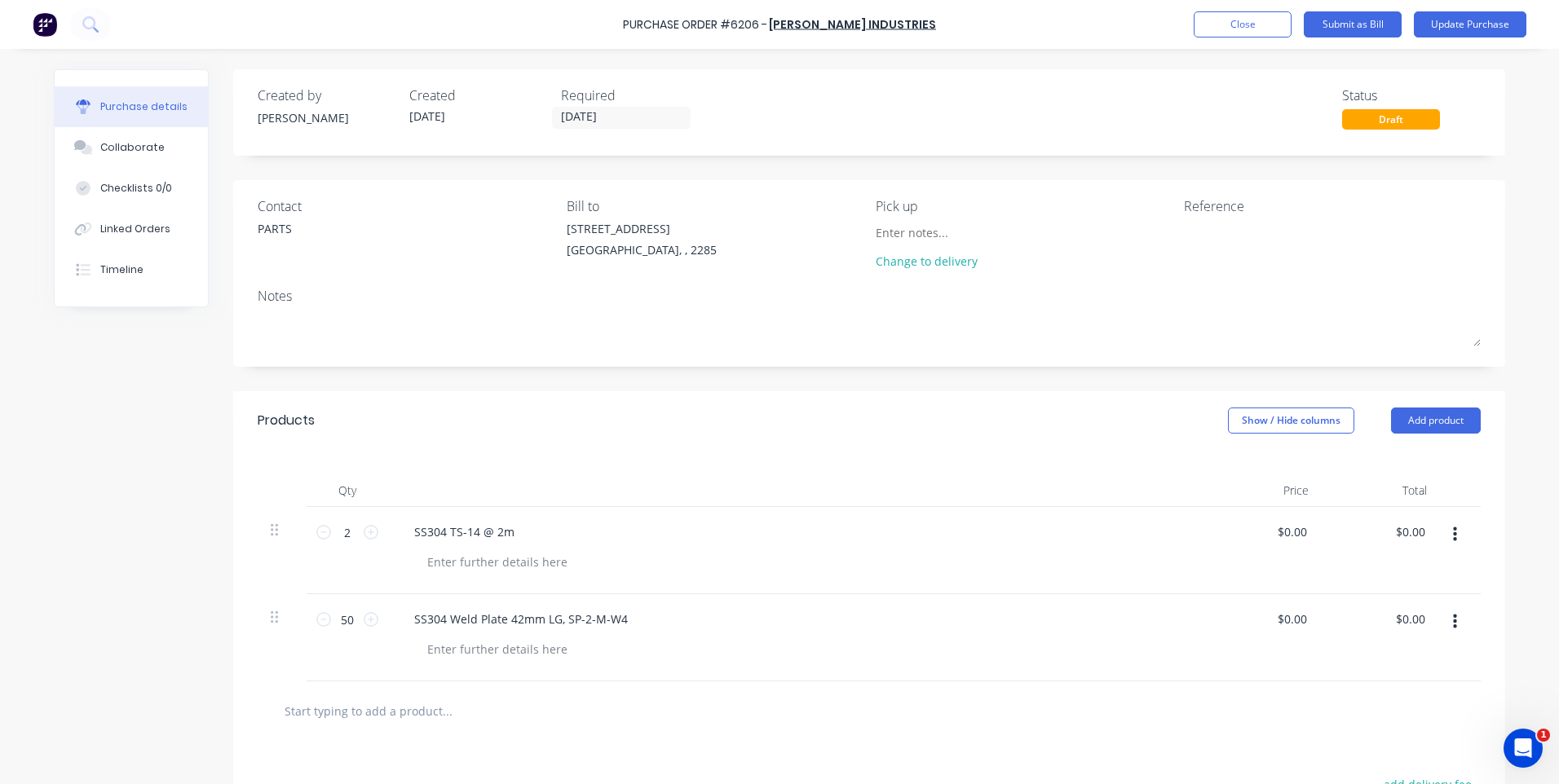
click at [1457, 627] on button "button" at bounding box center [1455, 621] width 39 height 30
click at [1375, 725] on button "Delete" at bounding box center [1405, 729] width 139 height 33
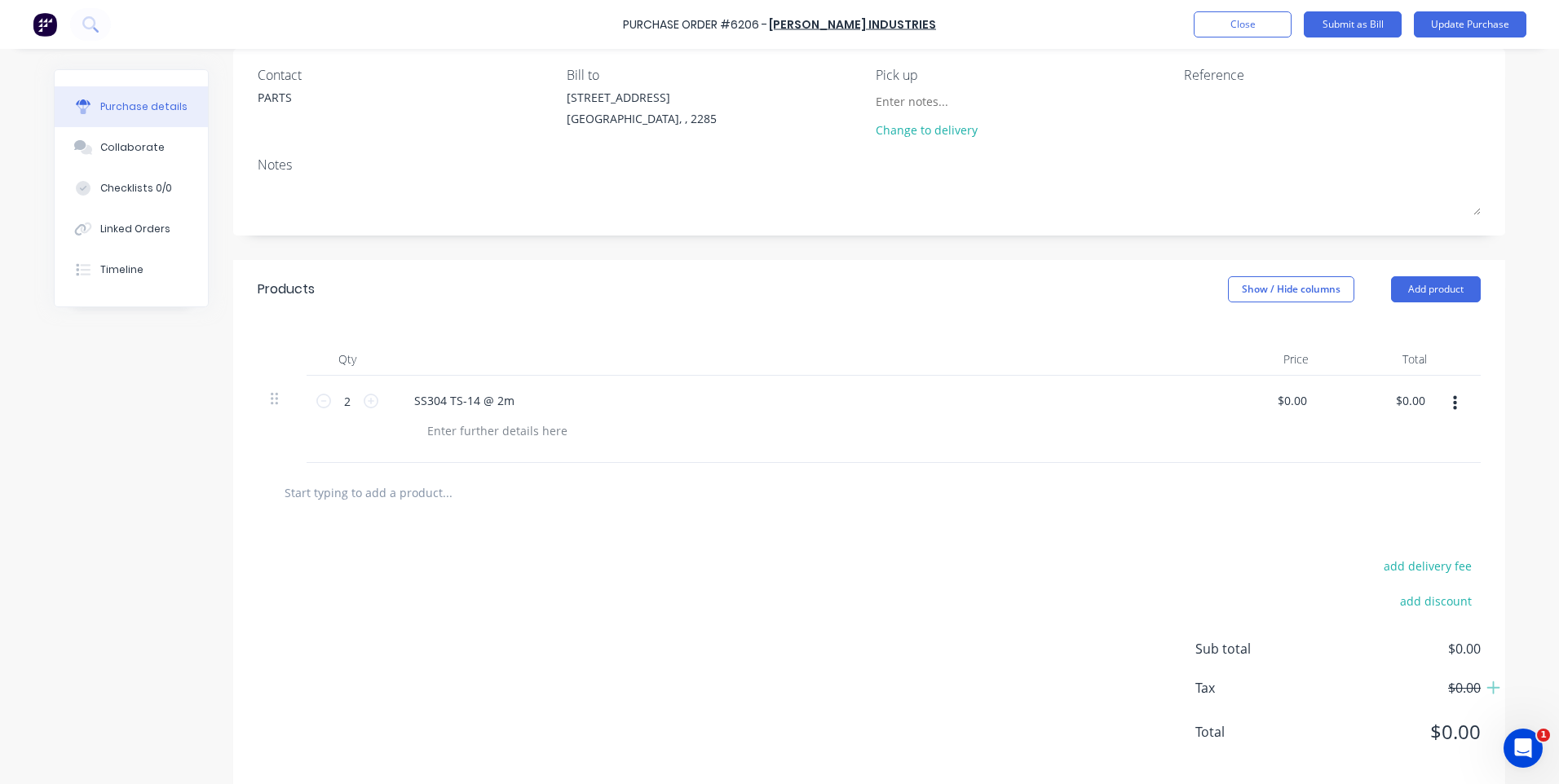
scroll to position [154, 0]
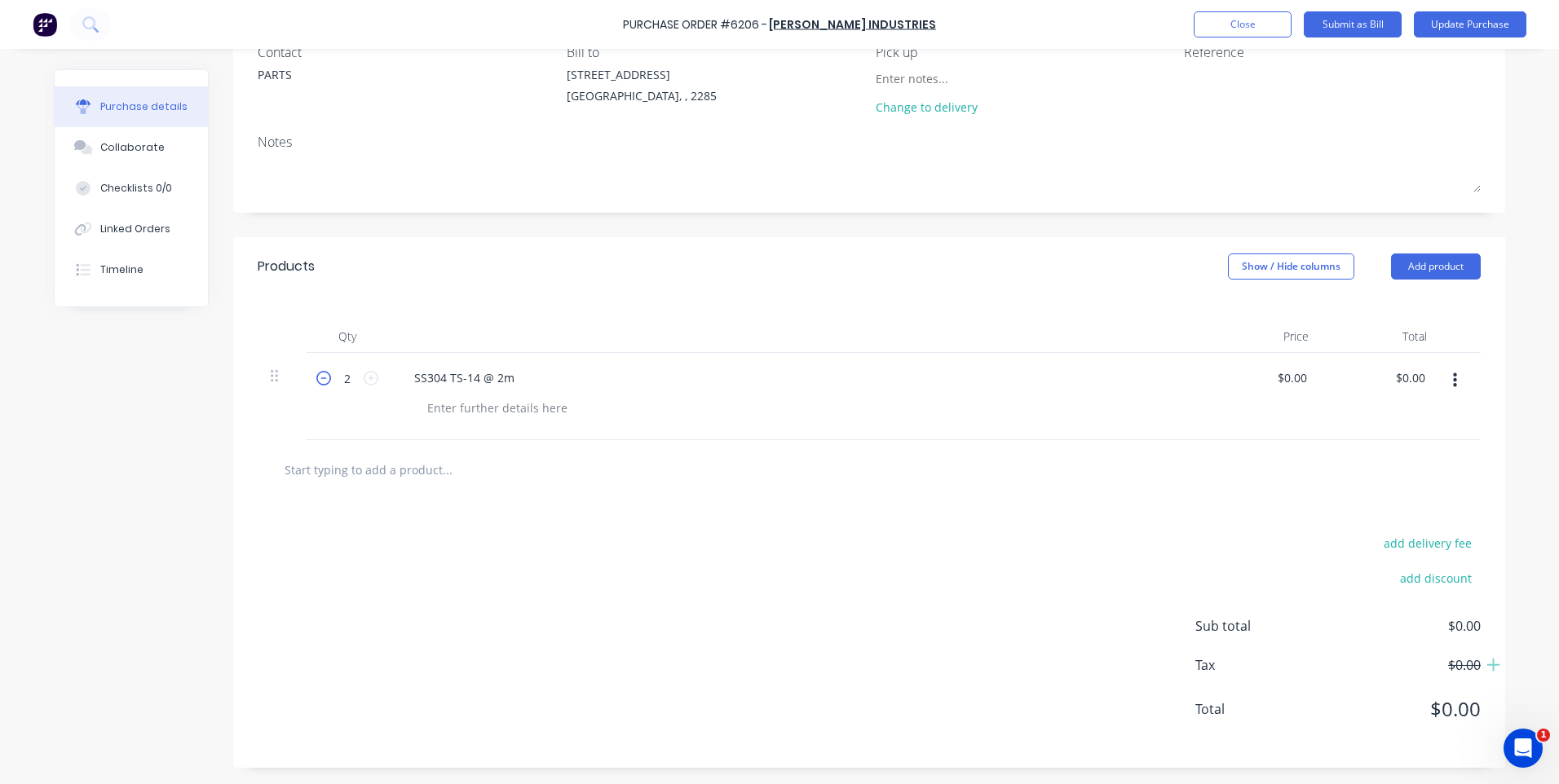
click at [316, 381] on icon at bounding box center [323, 378] width 15 height 15
type input "1"
click at [894, 389] on div "SS304 TS-14 @ 2m" at bounding box center [795, 378] width 789 height 24
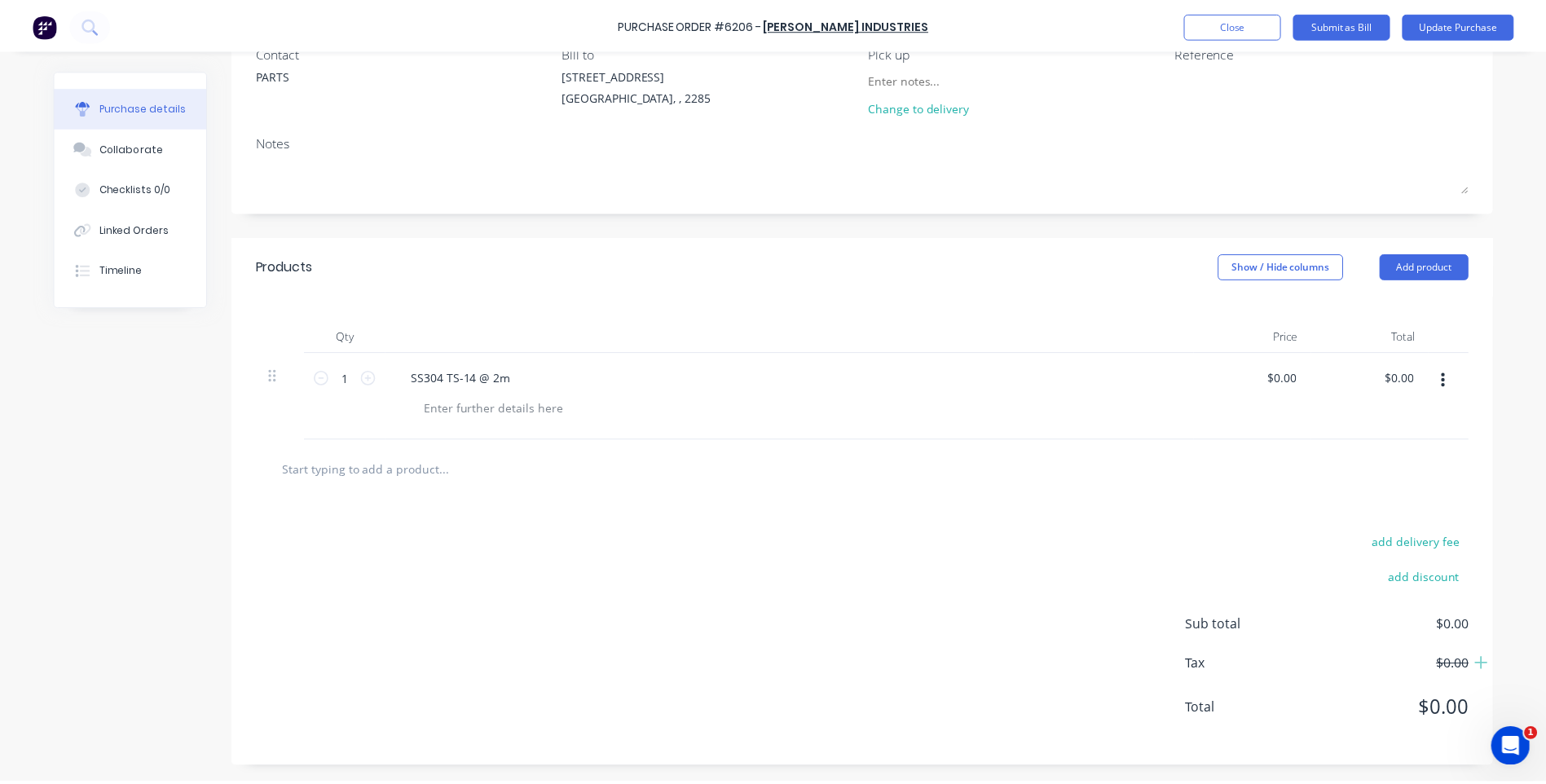
scroll to position [0, 0]
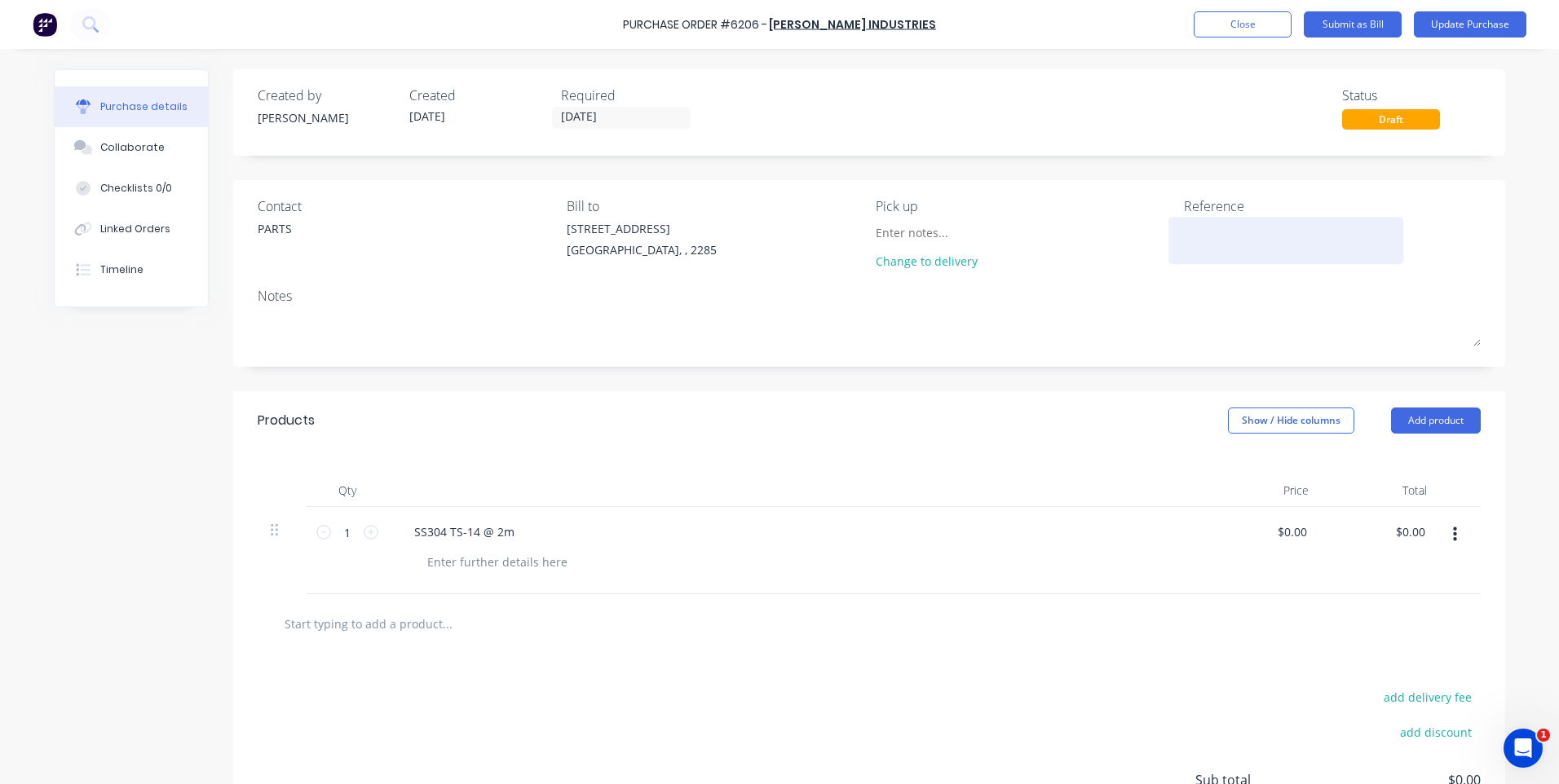
click at [1221, 234] on textarea at bounding box center [1286, 238] width 204 height 37
click at [1221, 21] on button "Close" at bounding box center [1242, 25] width 98 height 26
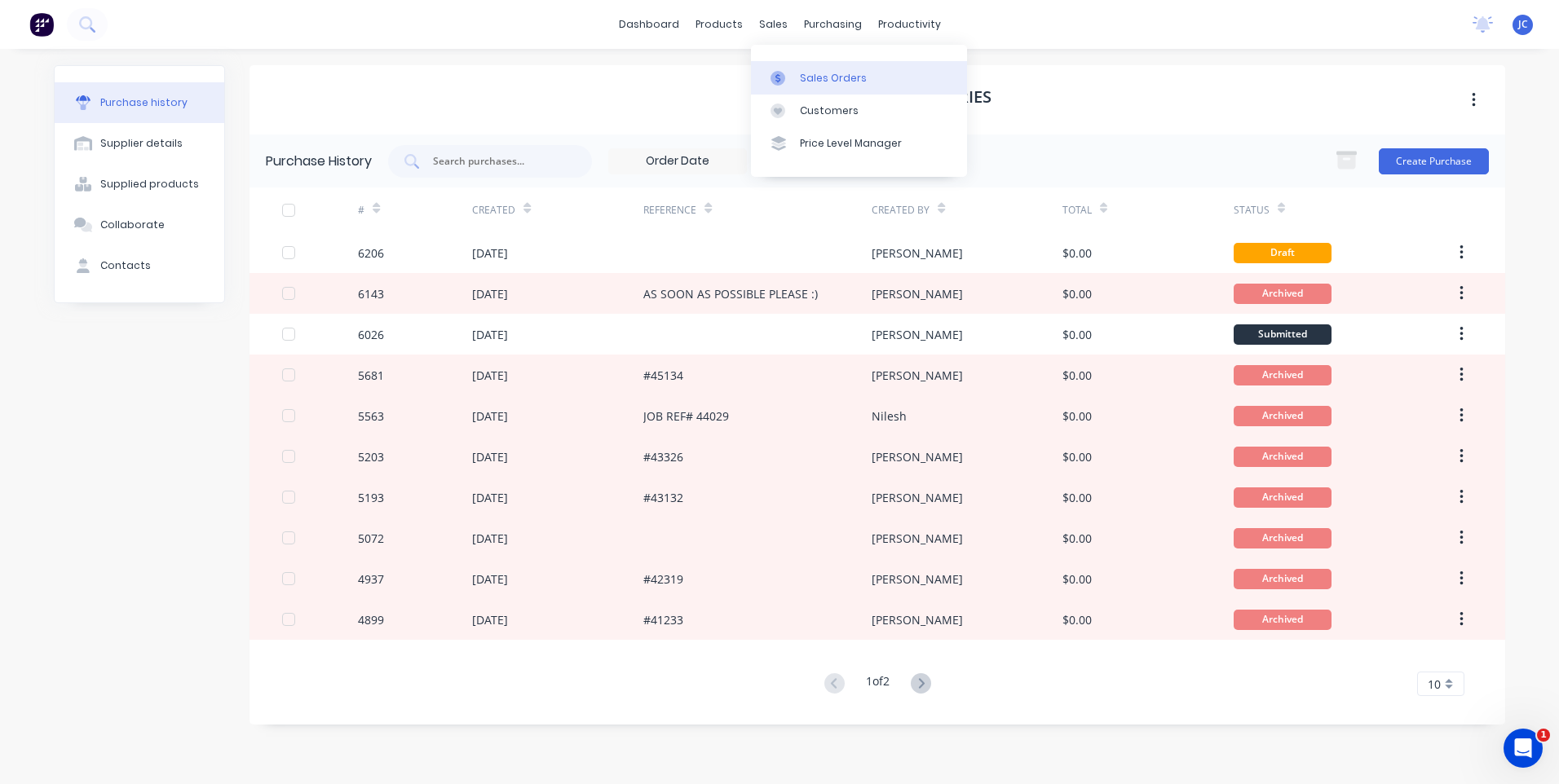
click at [800, 75] on div "Sales Orders" at bounding box center [832, 78] width 66 height 15
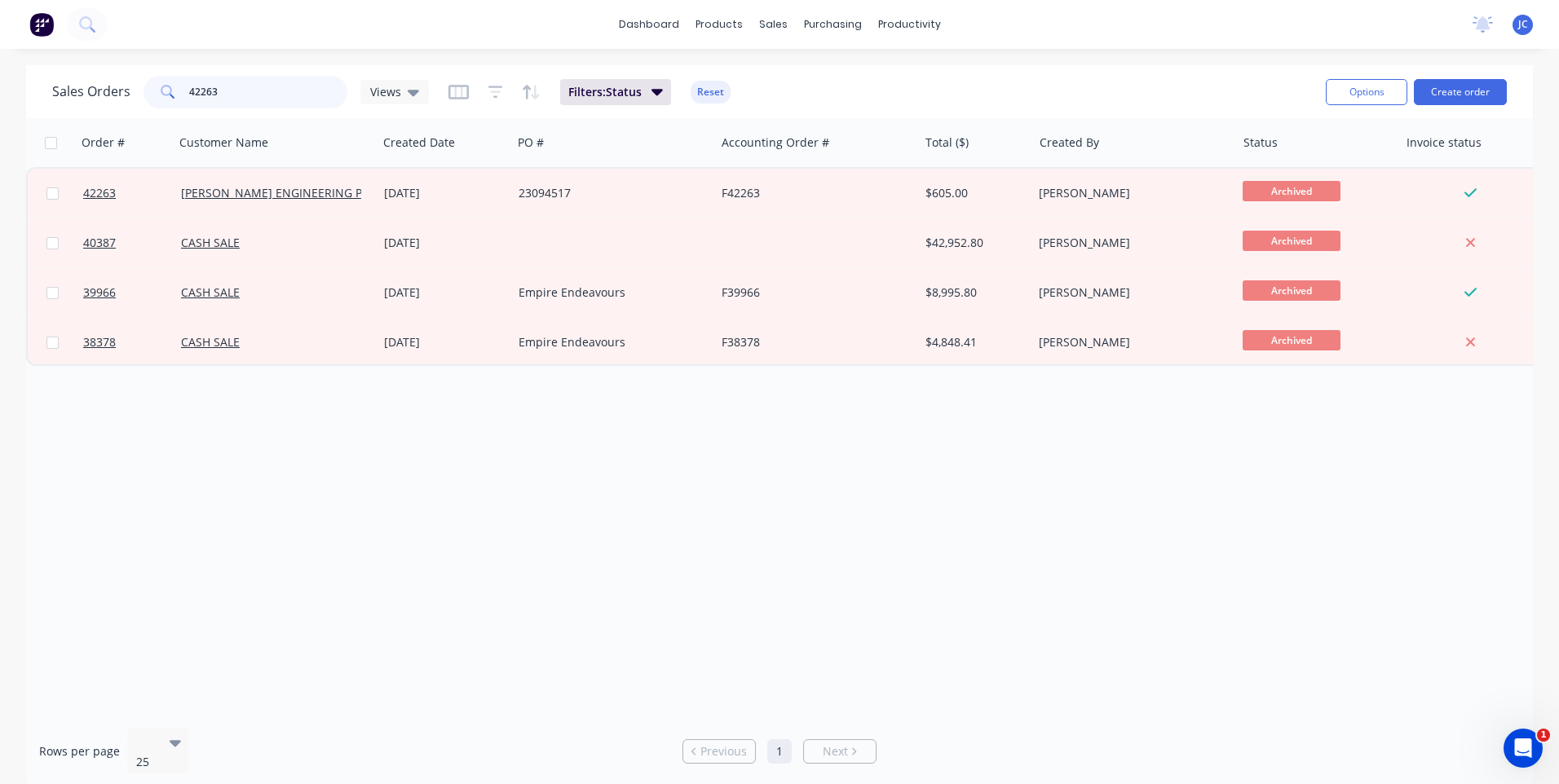
drag, startPoint x: 245, startPoint y: 106, endPoint x: 187, endPoint y: 98, distance: 58.5
click at [189, 98] on input "42263" at bounding box center [269, 91] width 159 height 33
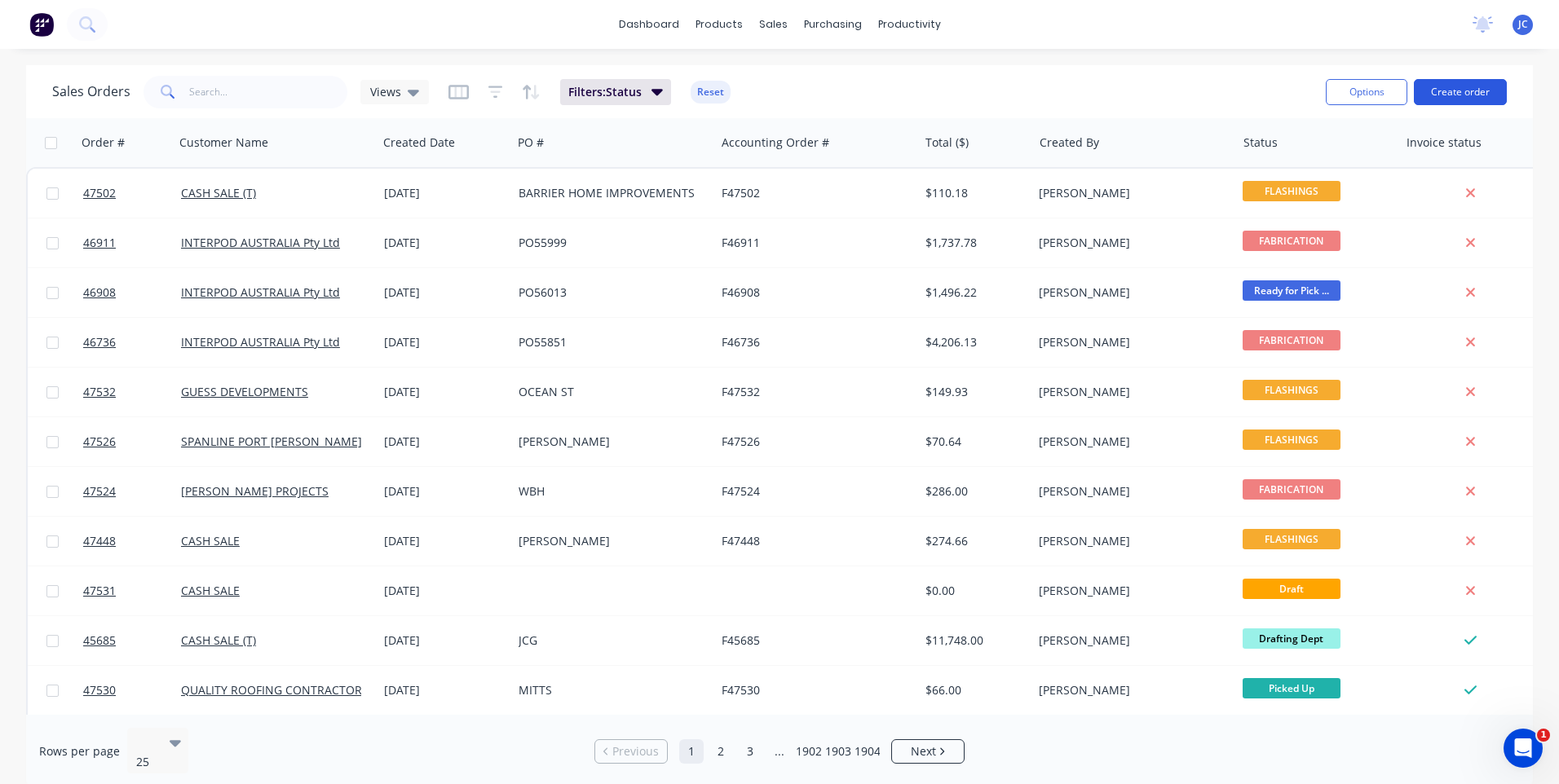
click at [1458, 96] on button "Create order" at bounding box center [1460, 92] width 93 height 26
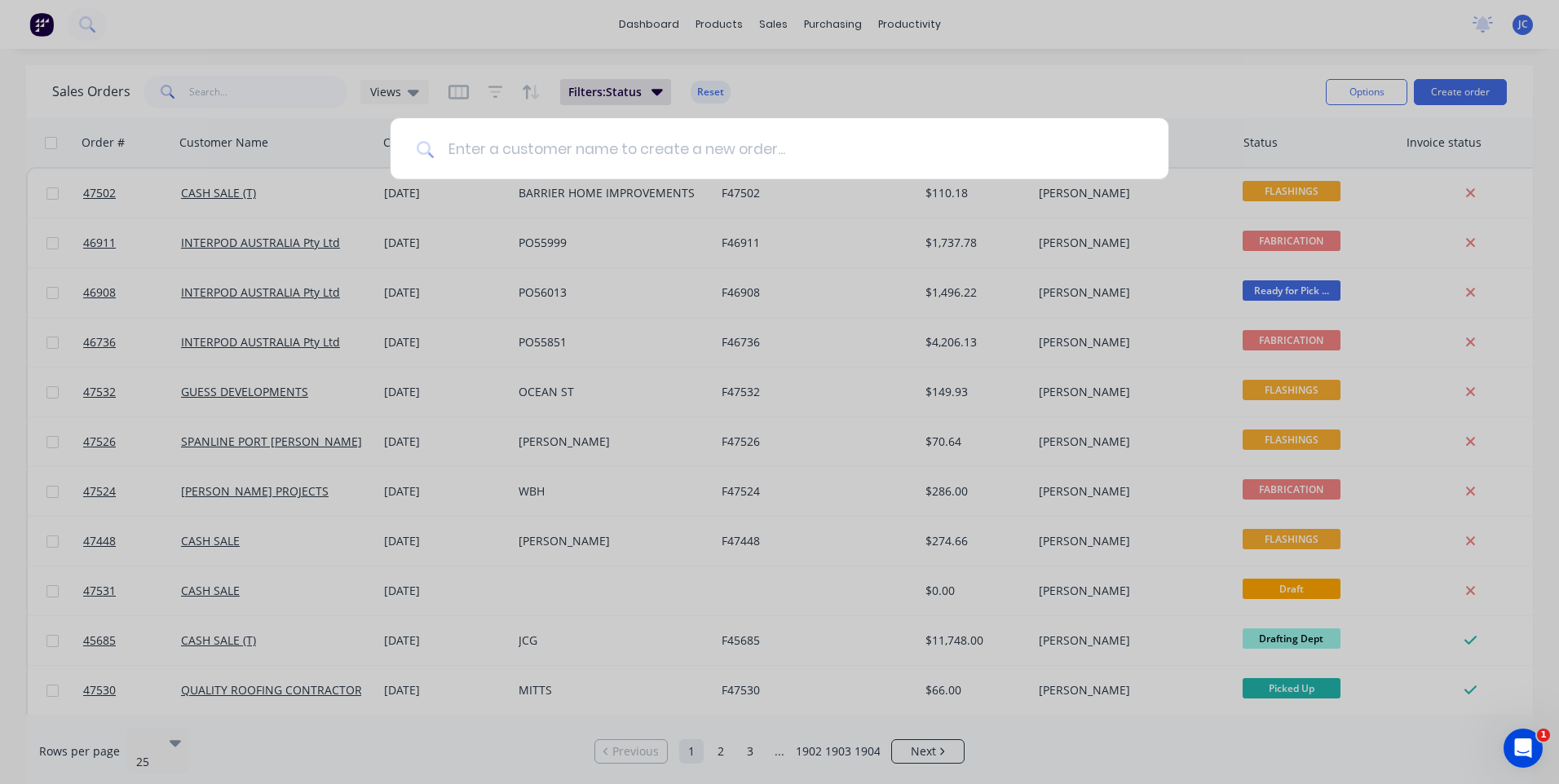
click at [589, 152] on input at bounding box center [788, 149] width 708 height 61
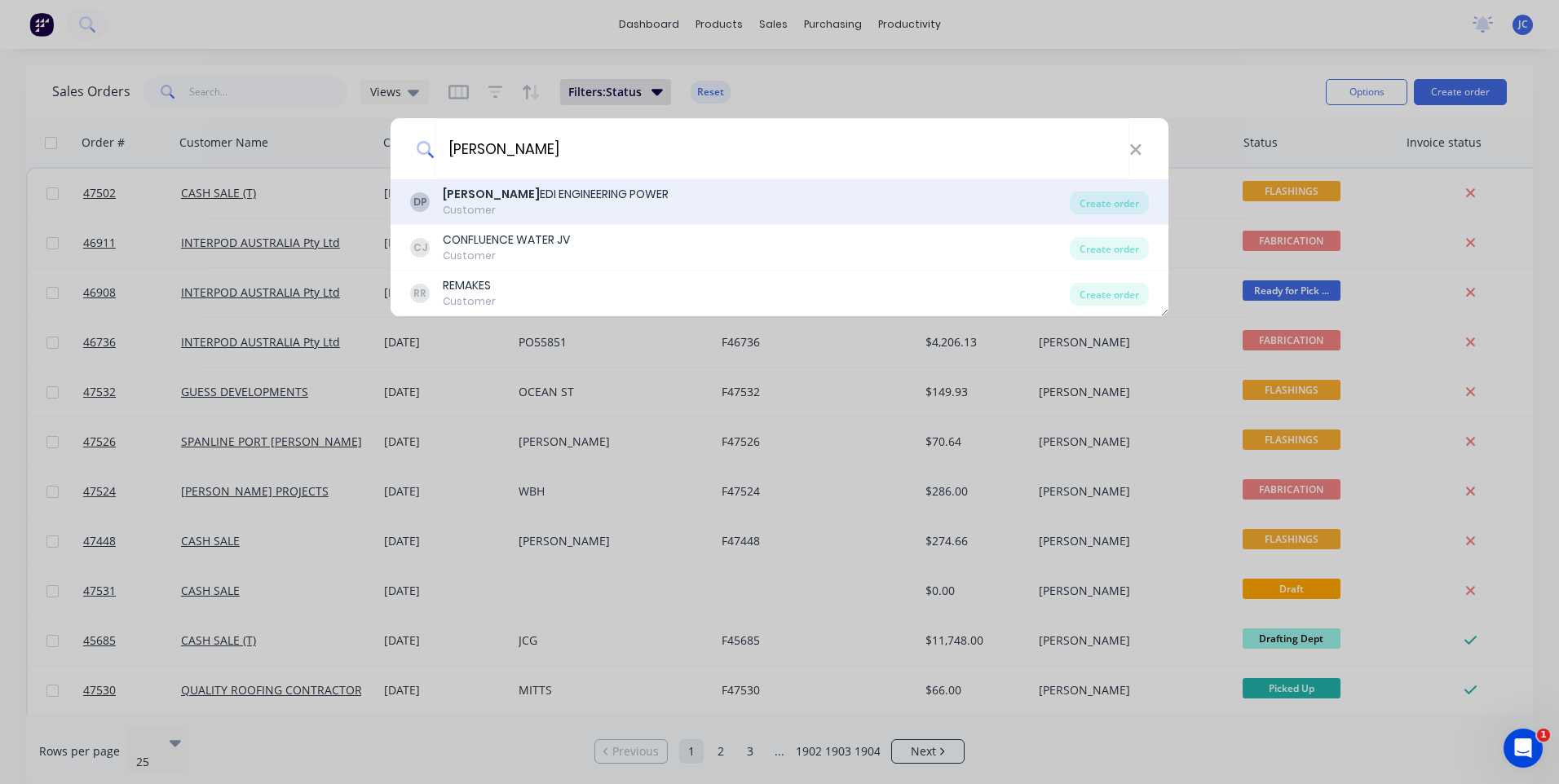
type input "[PERSON_NAME]"
click at [582, 191] on div "[PERSON_NAME] ENGINEERING POWER" at bounding box center [555, 193] width 226 height 17
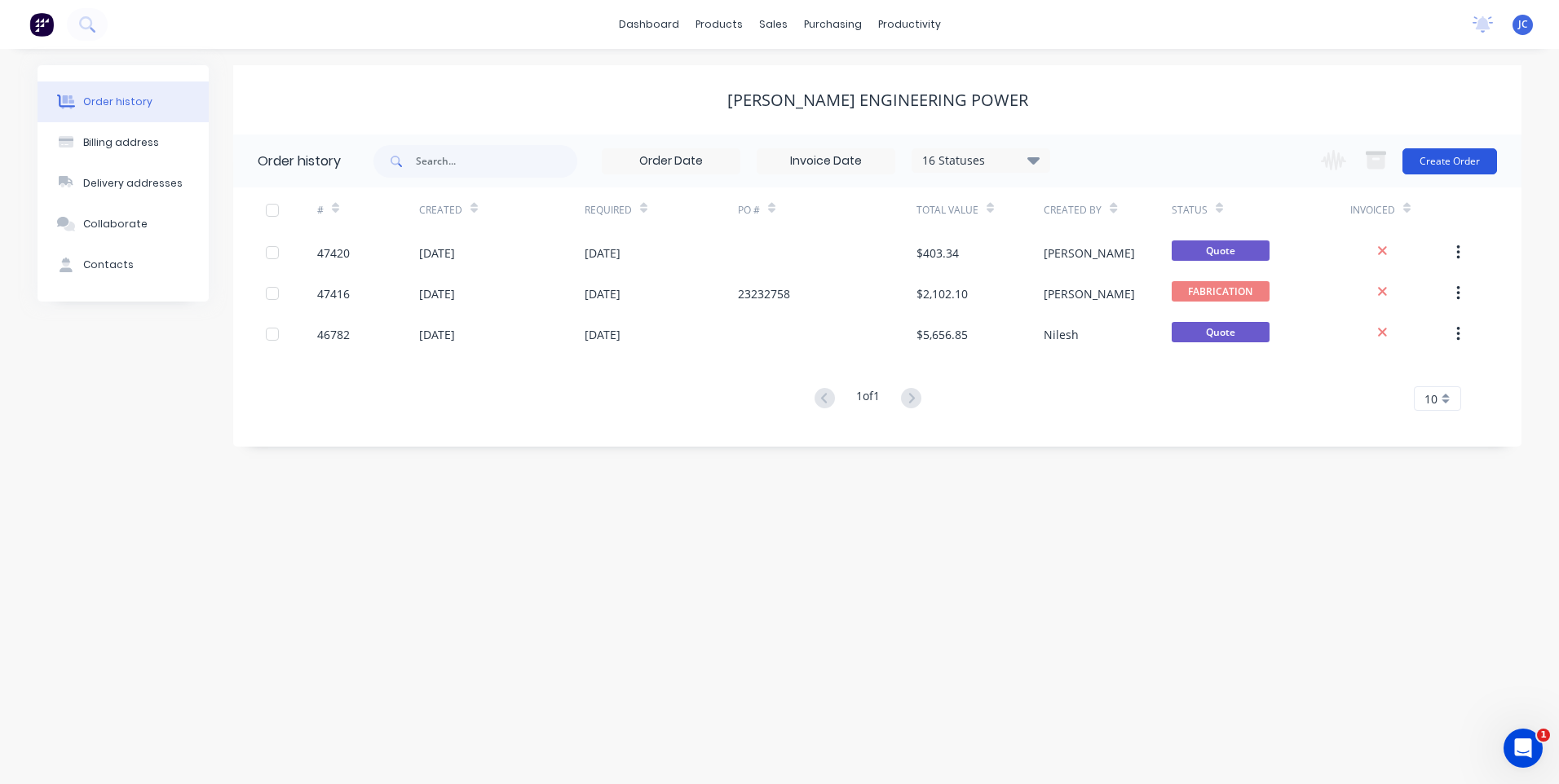
click at [1436, 165] on button "Create Order" at bounding box center [1449, 162] width 94 height 26
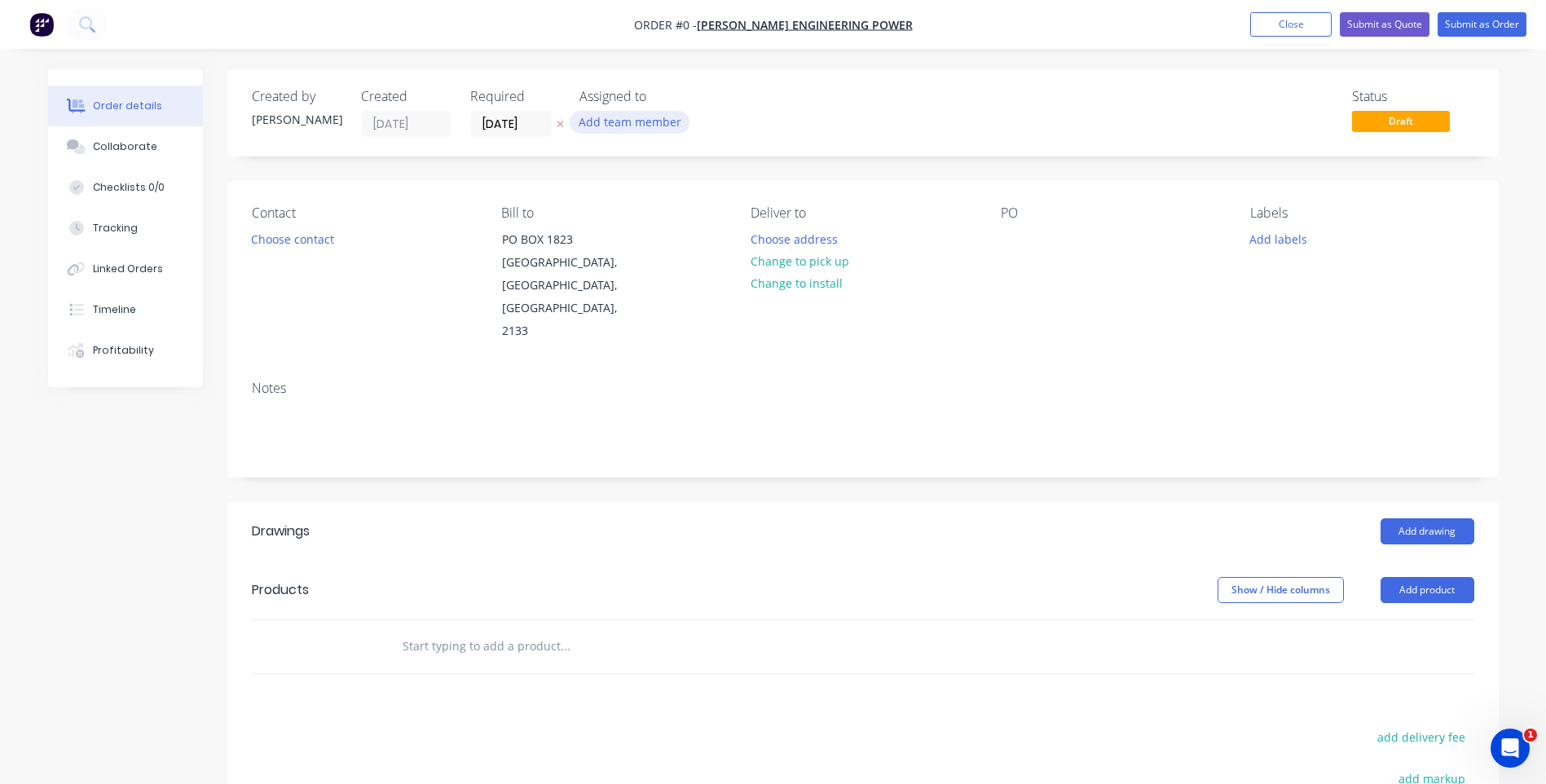
click at [633, 121] on button "Add team member" at bounding box center [630, 122] width 120 height 22
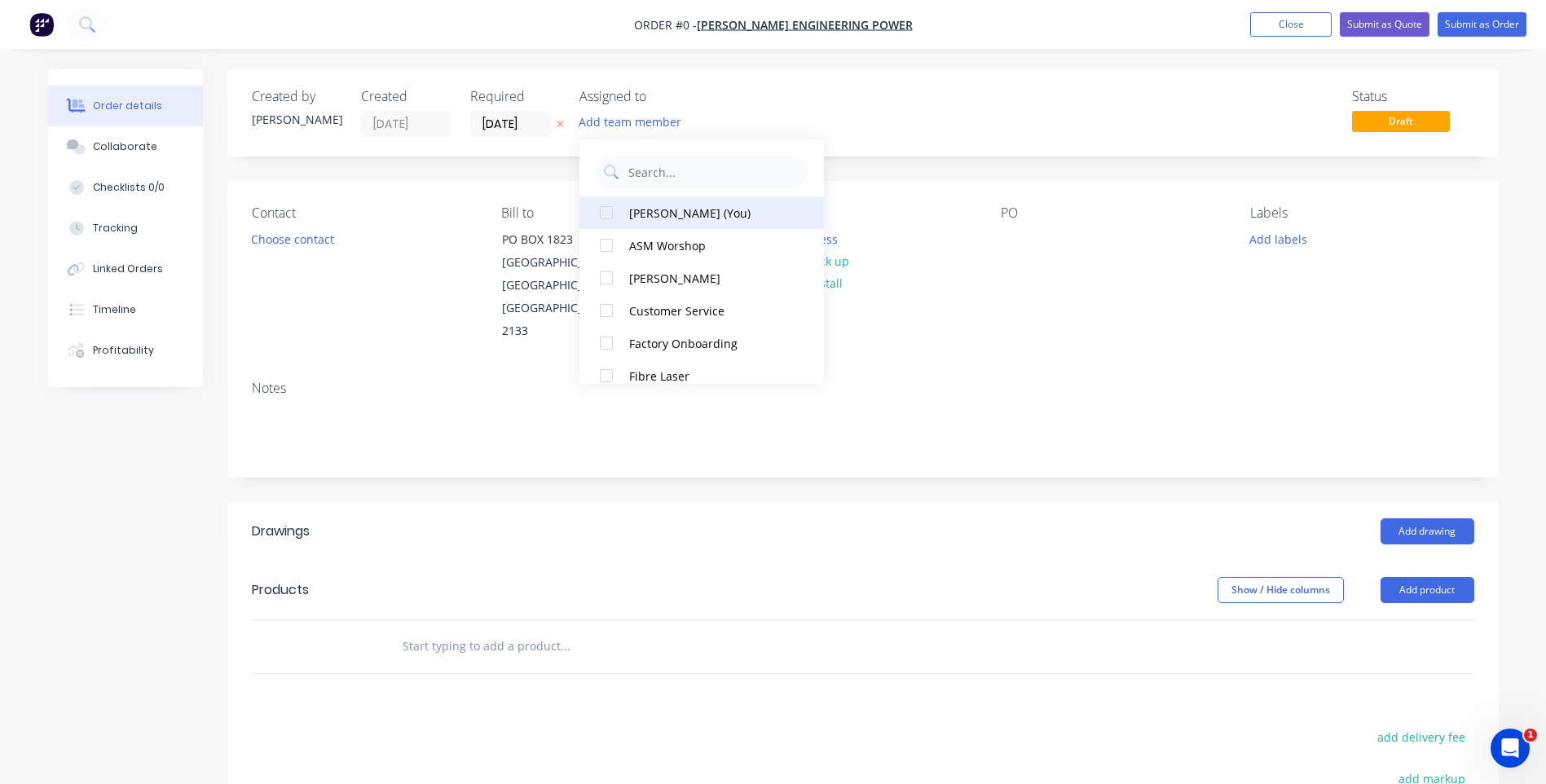
click at [607, 208] on div at bounding box center [606, 212] width 33 height 33
click at [893, 138] on div "Order details Collaborate Checklists 0/0 Tracking Linked Orders Timeline Profit…" at bounding box center [773, 561] width 1484 height 984
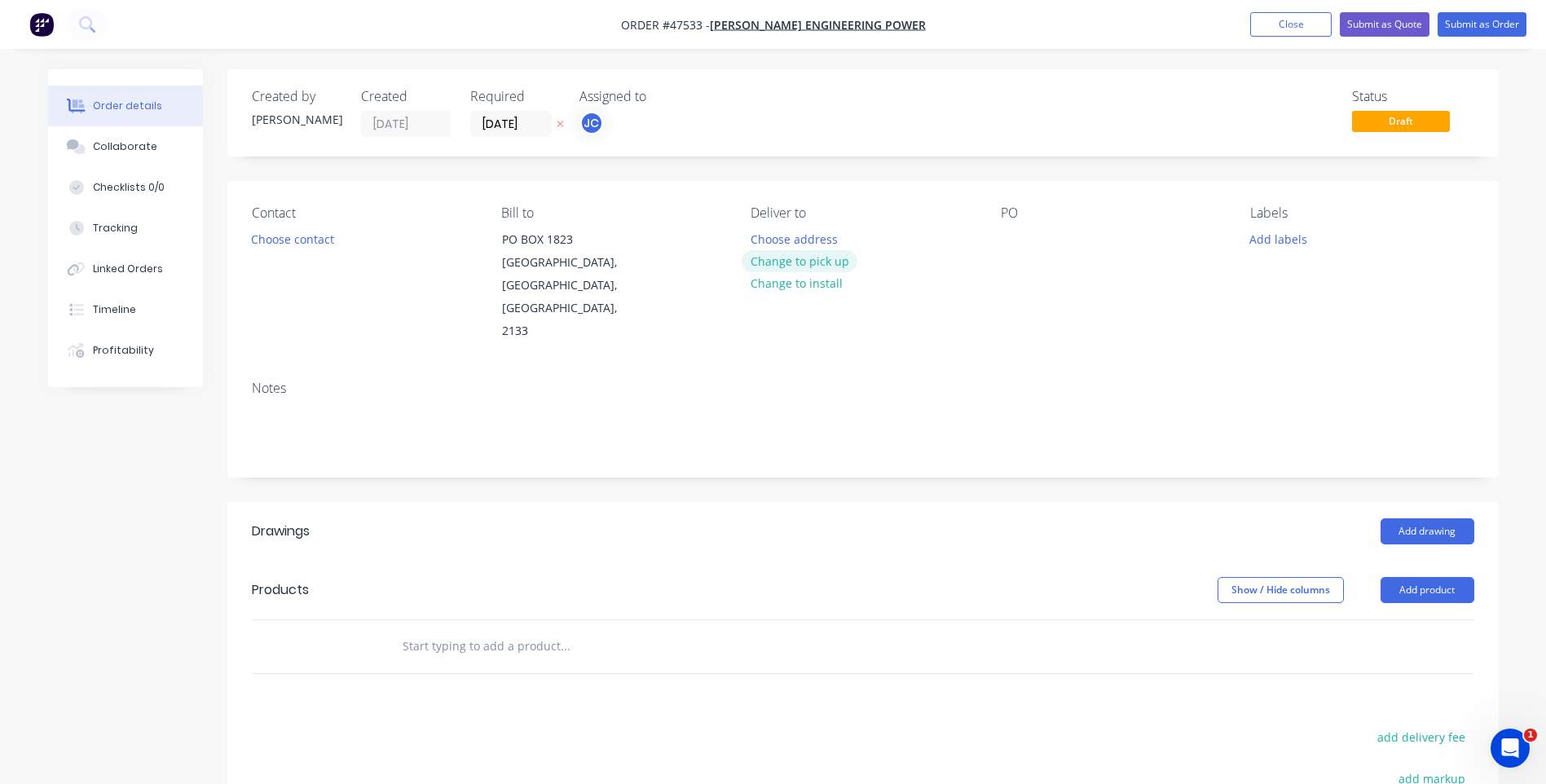
click at [799, 259] on button "Change to pick up" at bounding box center [799, 261] width 116 height 22
click at [1261, 241] on button "Add labels" at bounding box center [1279, 238] width 75 height 22
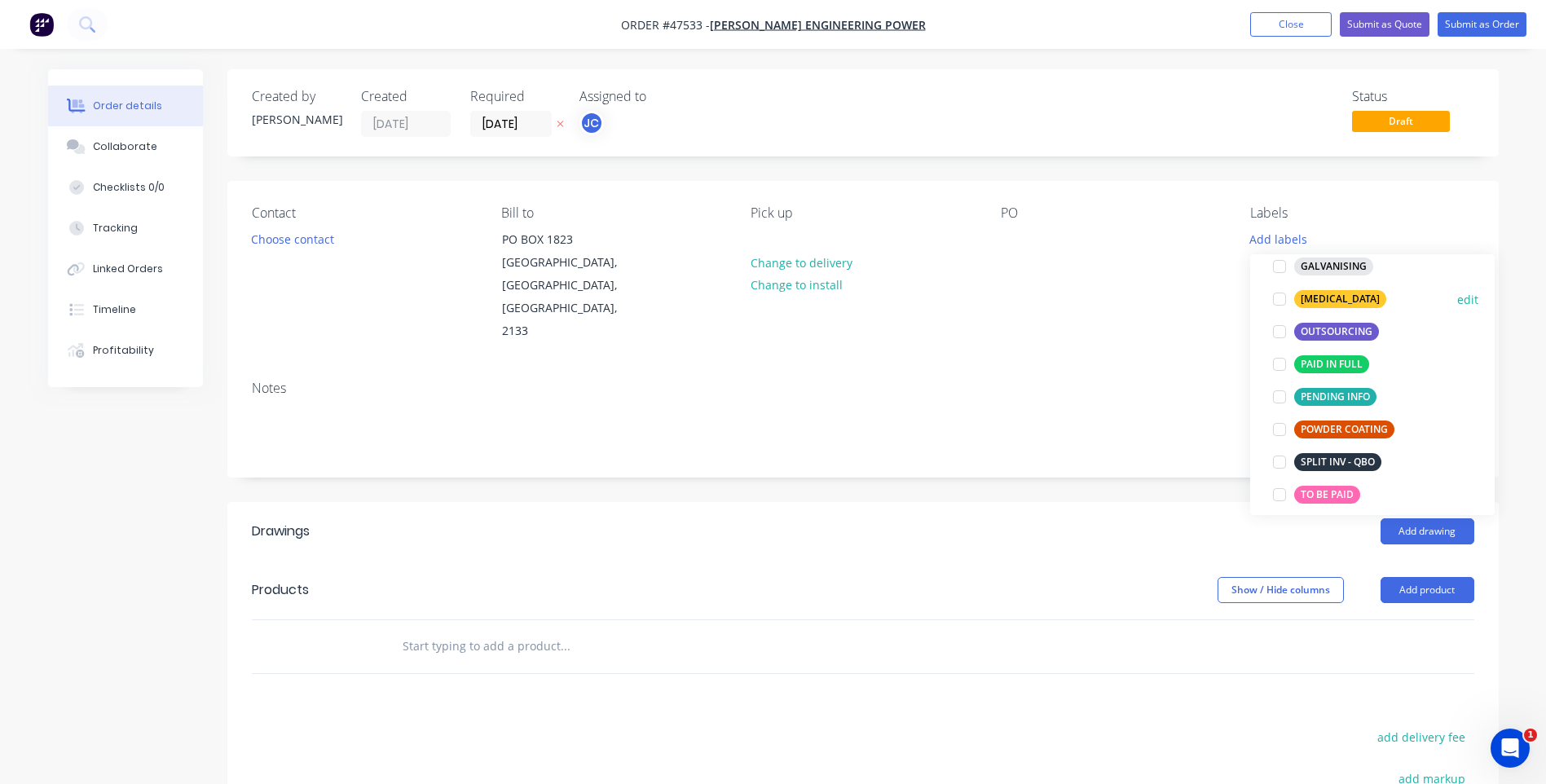
scroll to position [326, 0]
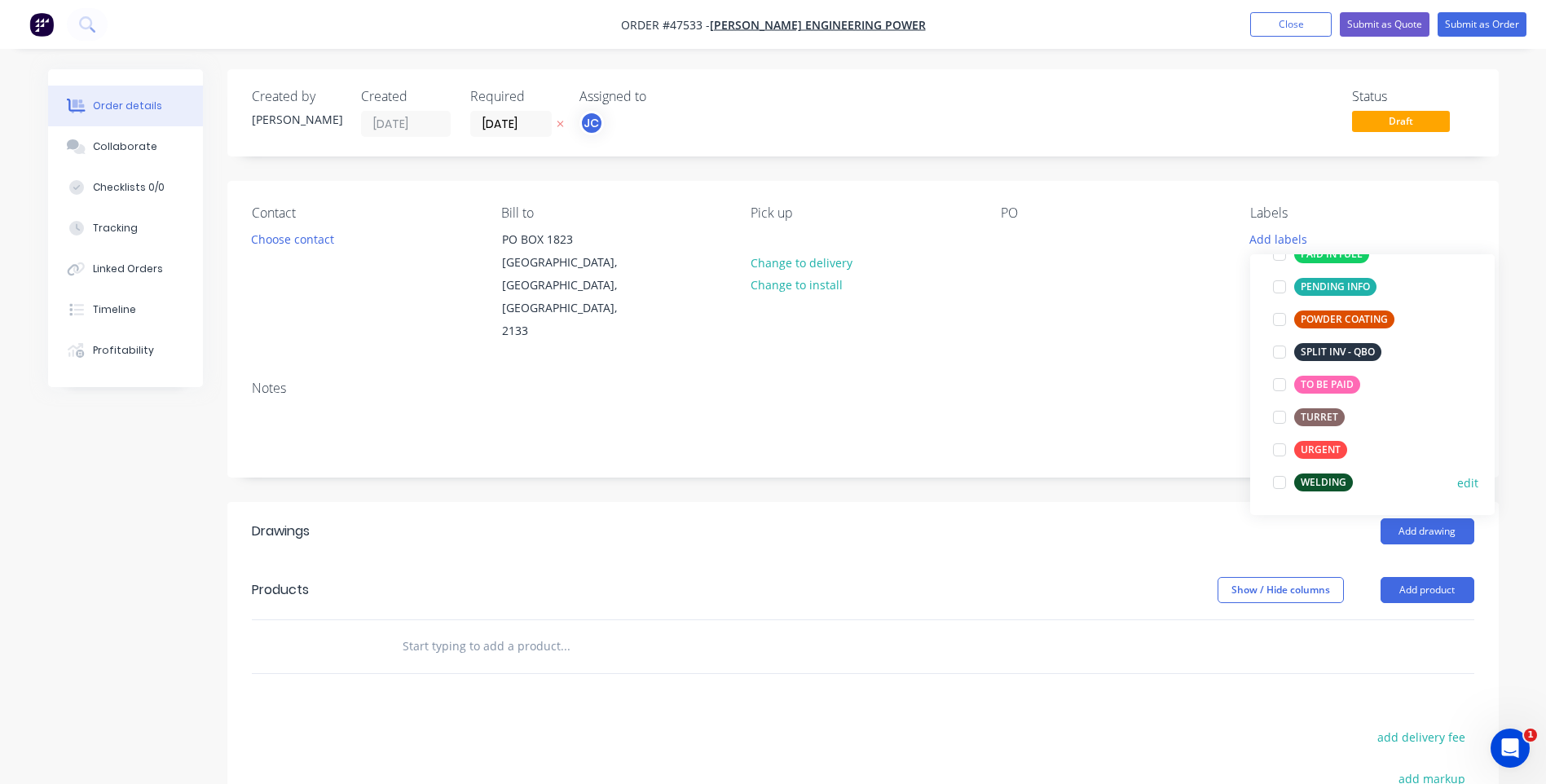
click at [1280, 479] on div at bounding box center [1279, 482] width 33 height 33
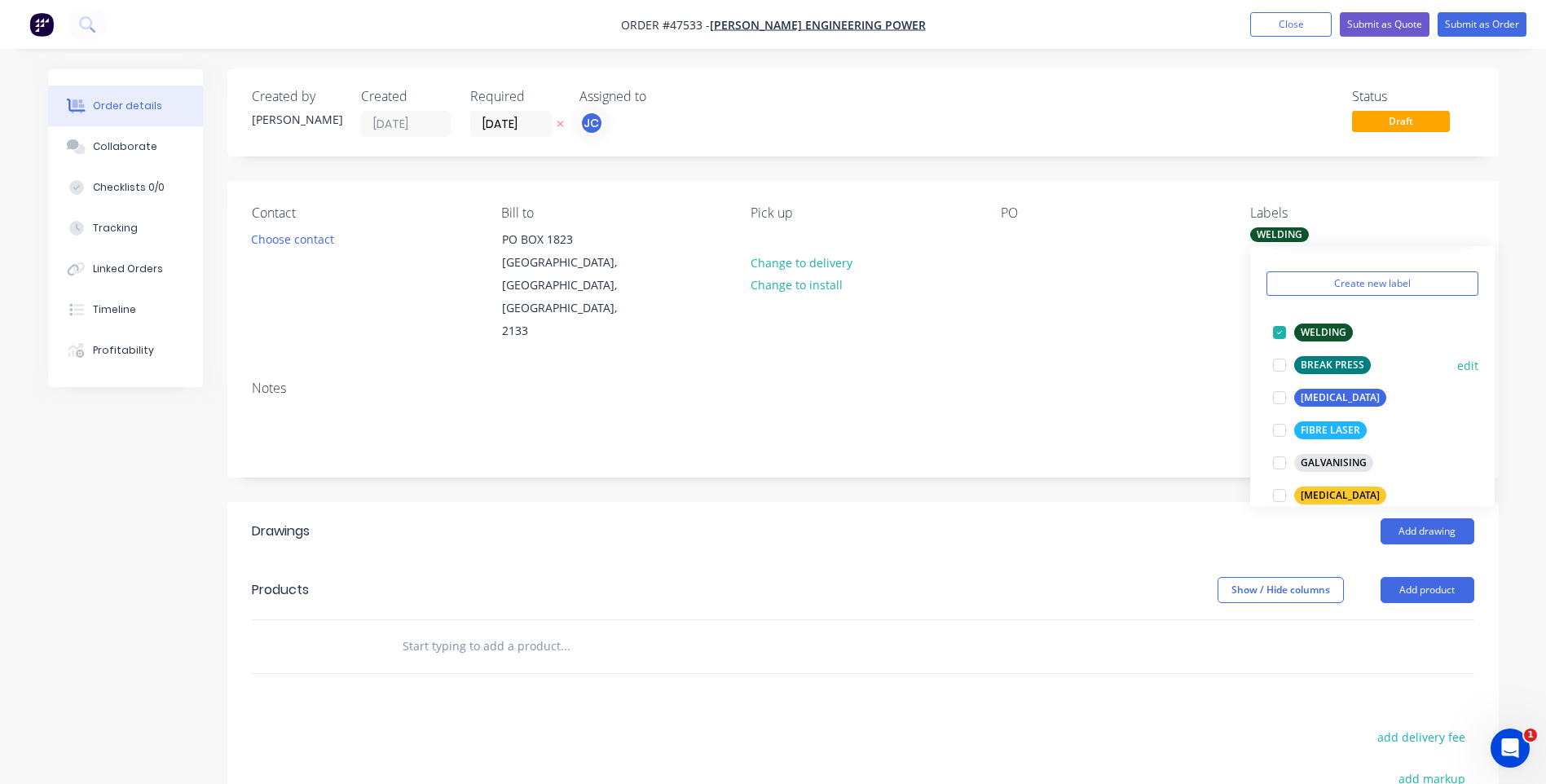
scroll to position [81, 0]
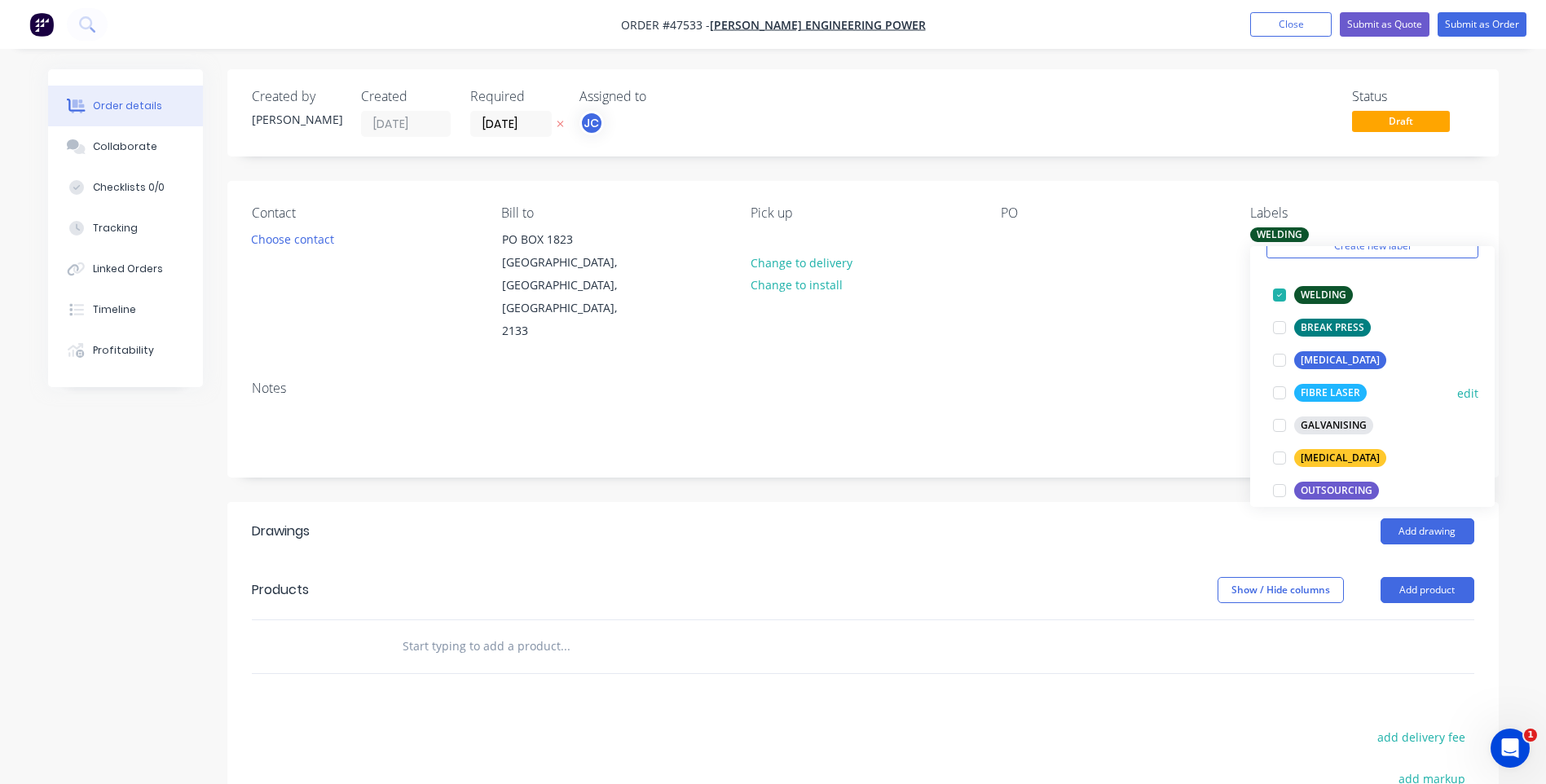
click at [1280, 392] on div at bounding box center [1279, 392] width 33 height 33
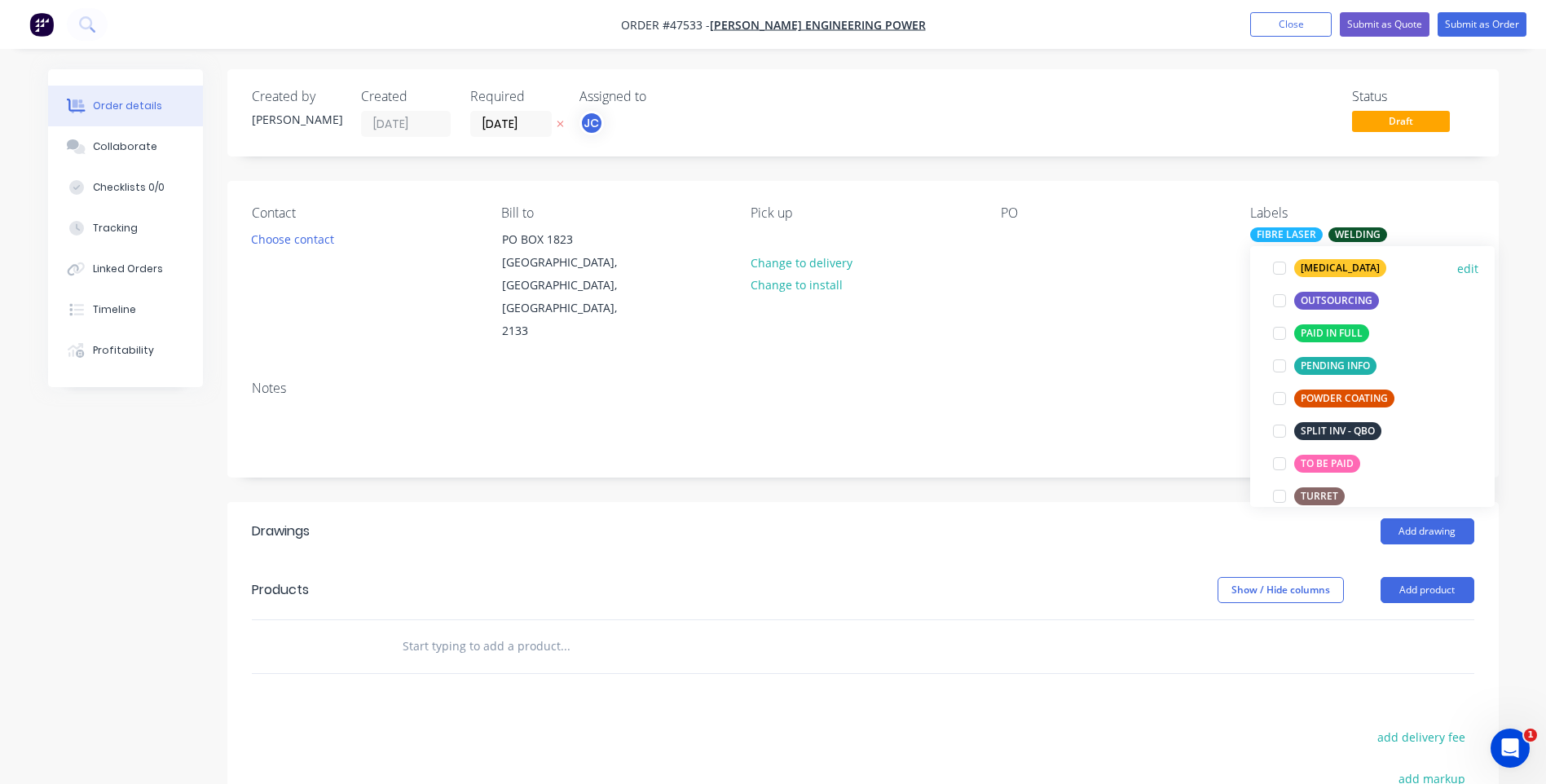
scroll to position [326, 0]
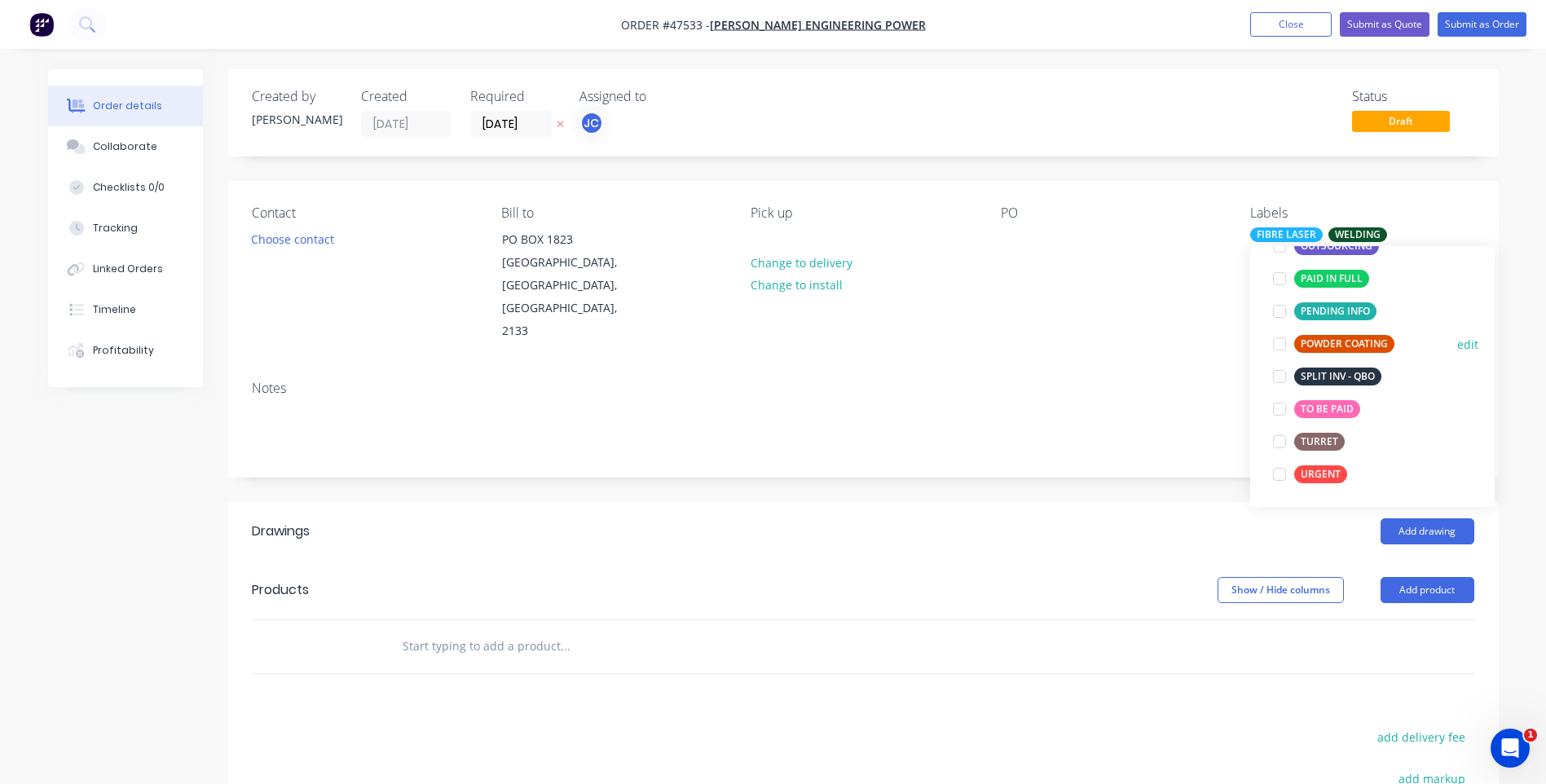
click at [1280, 344] on div at bounding box center [1279, 343] width 33 height 33
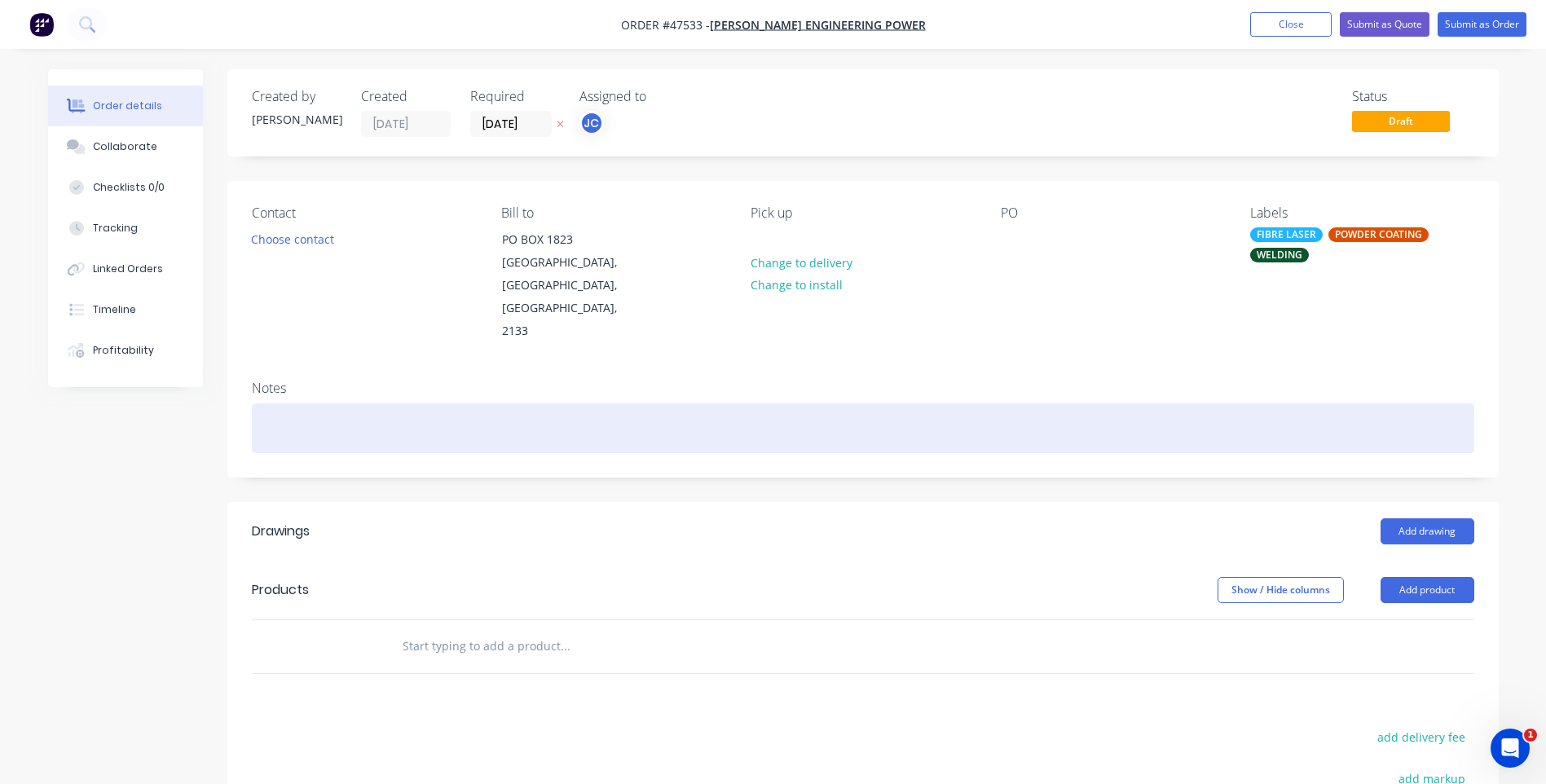
click at [1198, 403] on div at bounding box center [863, 428] width 1223 height 50
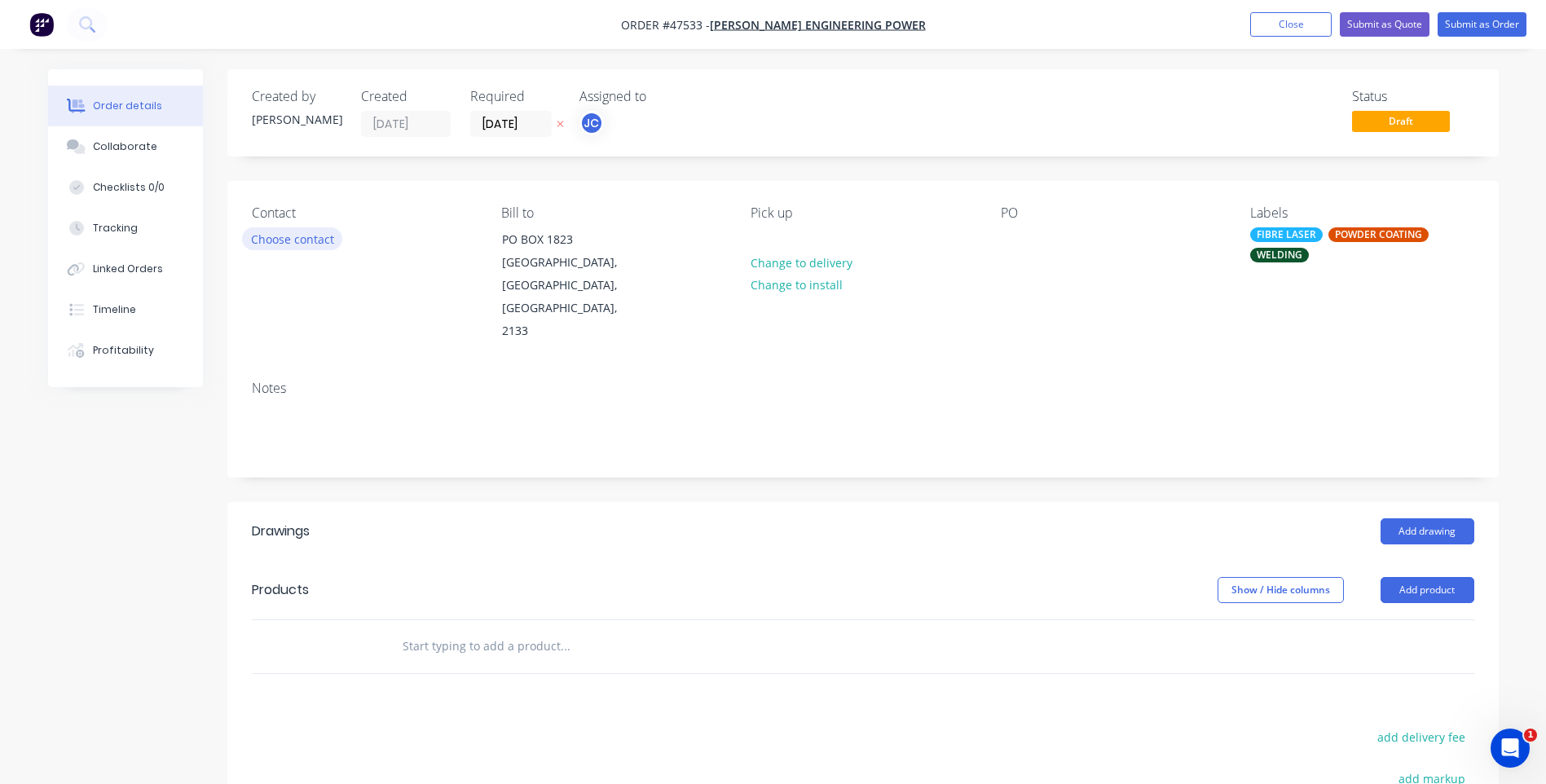
click at [322, 238] on button "Choose contact" at bounding box center [292, 238] width 100 height 22
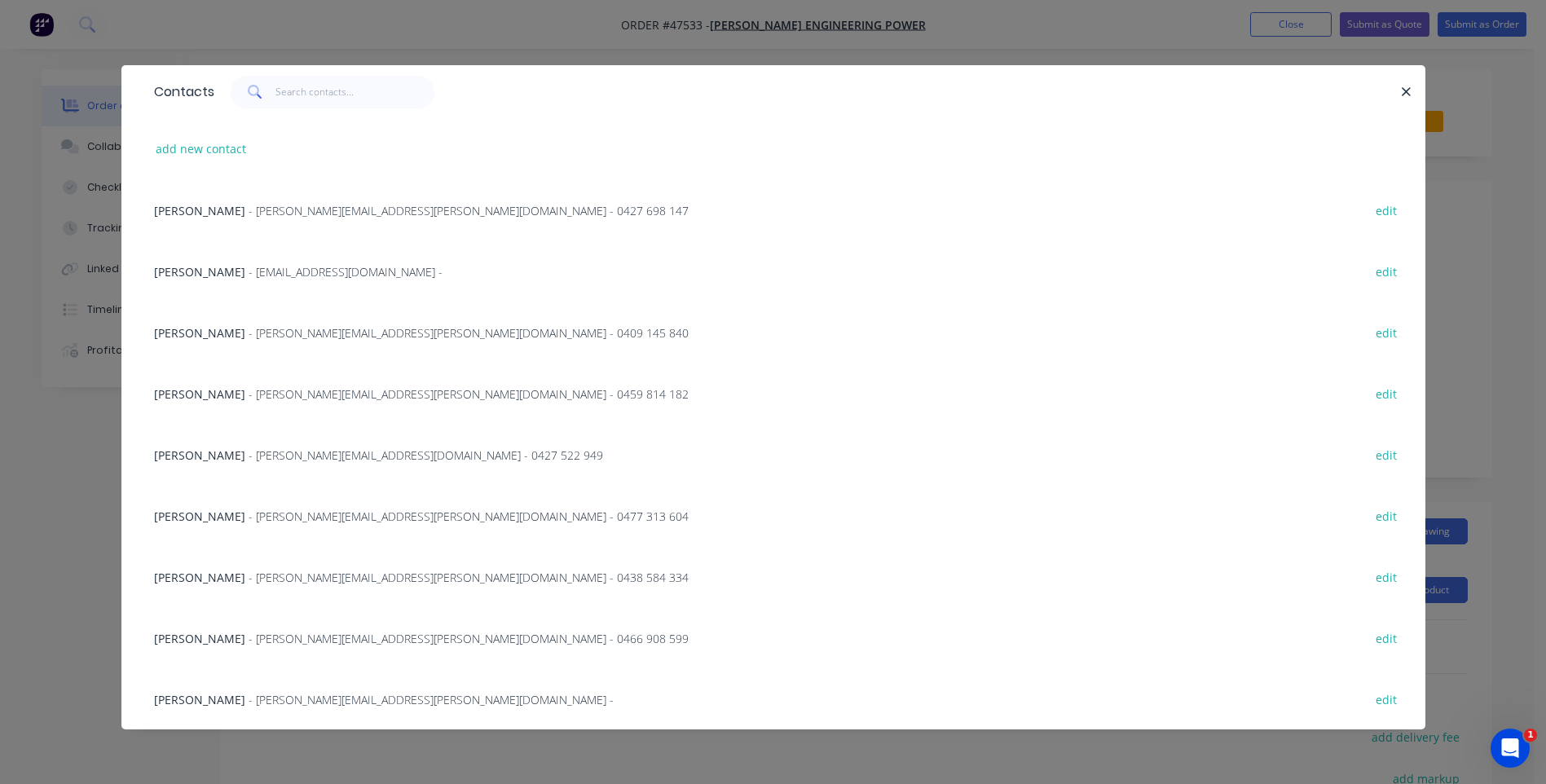
click at [200, 641] on span "[PERSON_NAME]" at bounding box center [199, 638] width 91 height 16
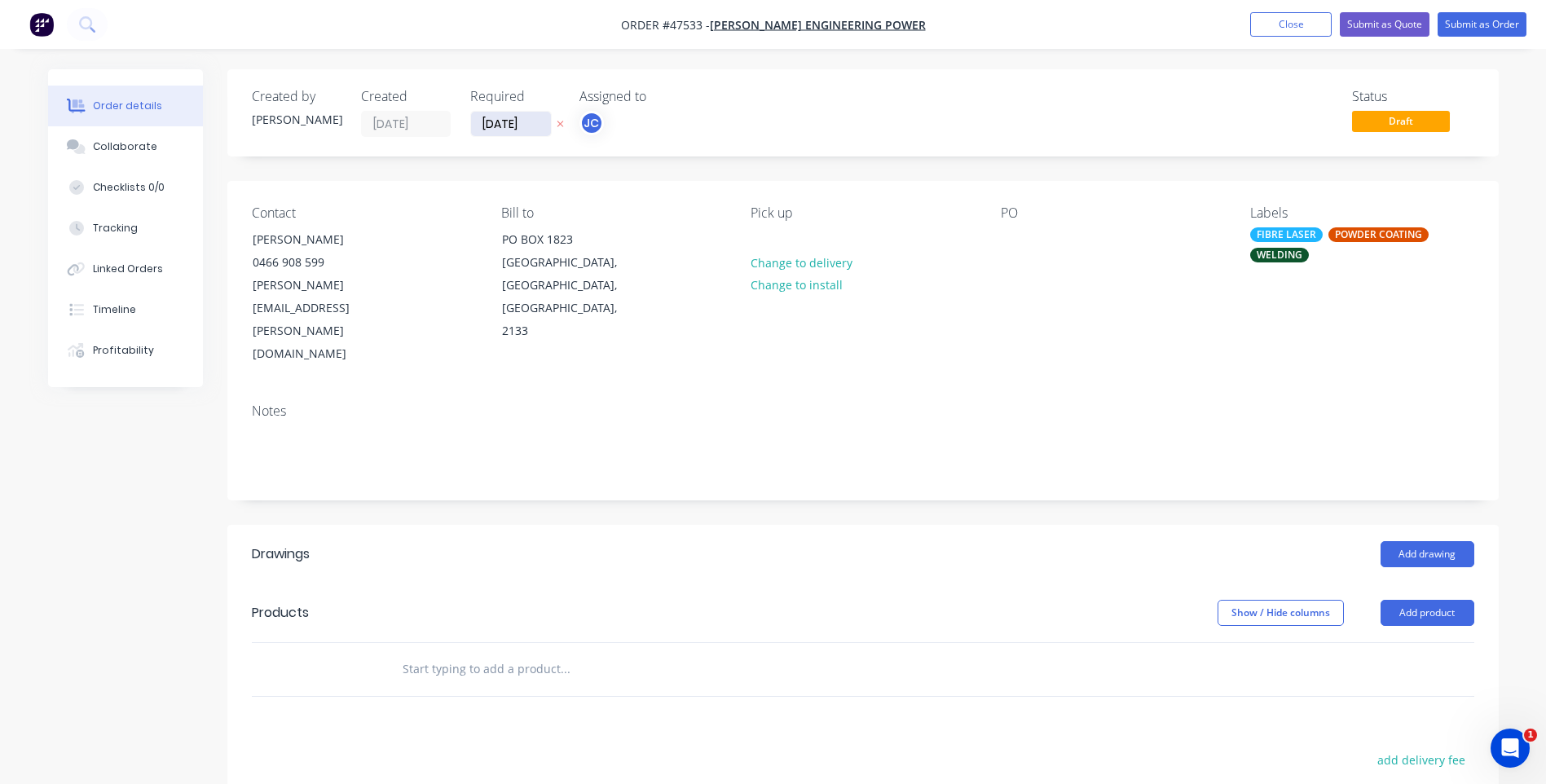
click at [510, 125] on input "[DATE]" at bounding box center [511, 124] width 80 height 25
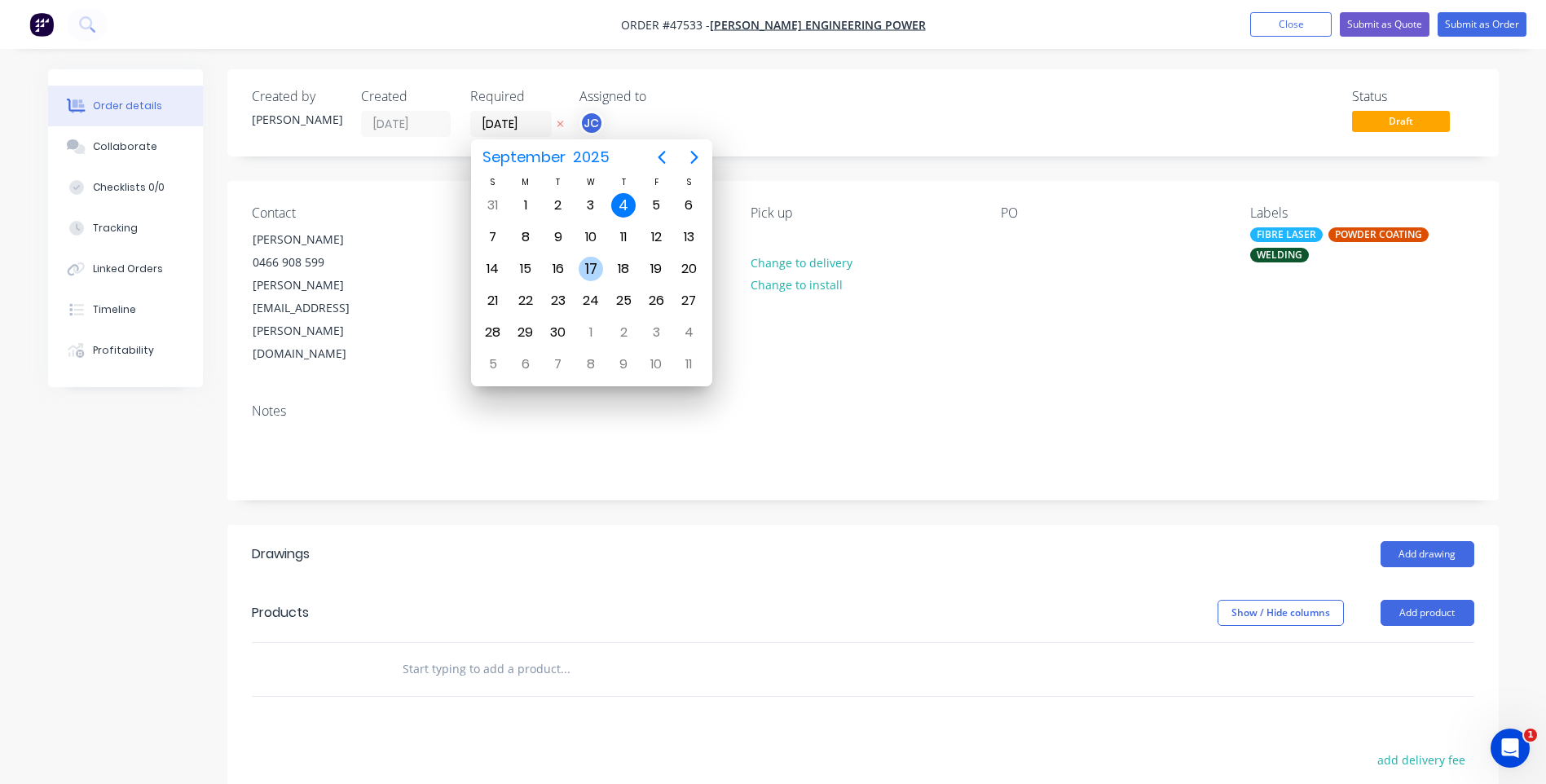
click at [596, 266] on div "17" at bounding box center [591, 269] width 25 height 25
type input "[DATE]"
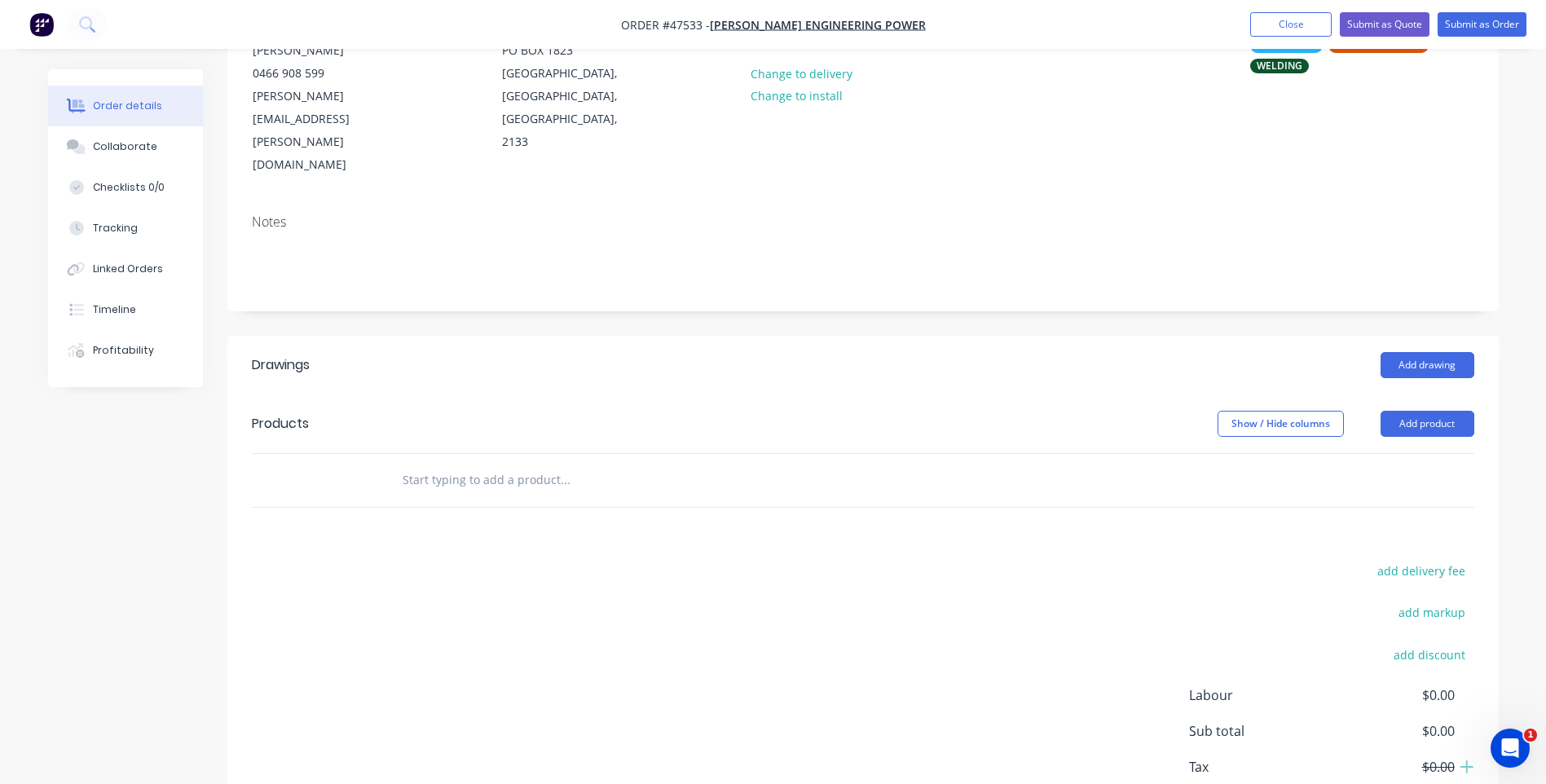
scroll to position [224, 0]
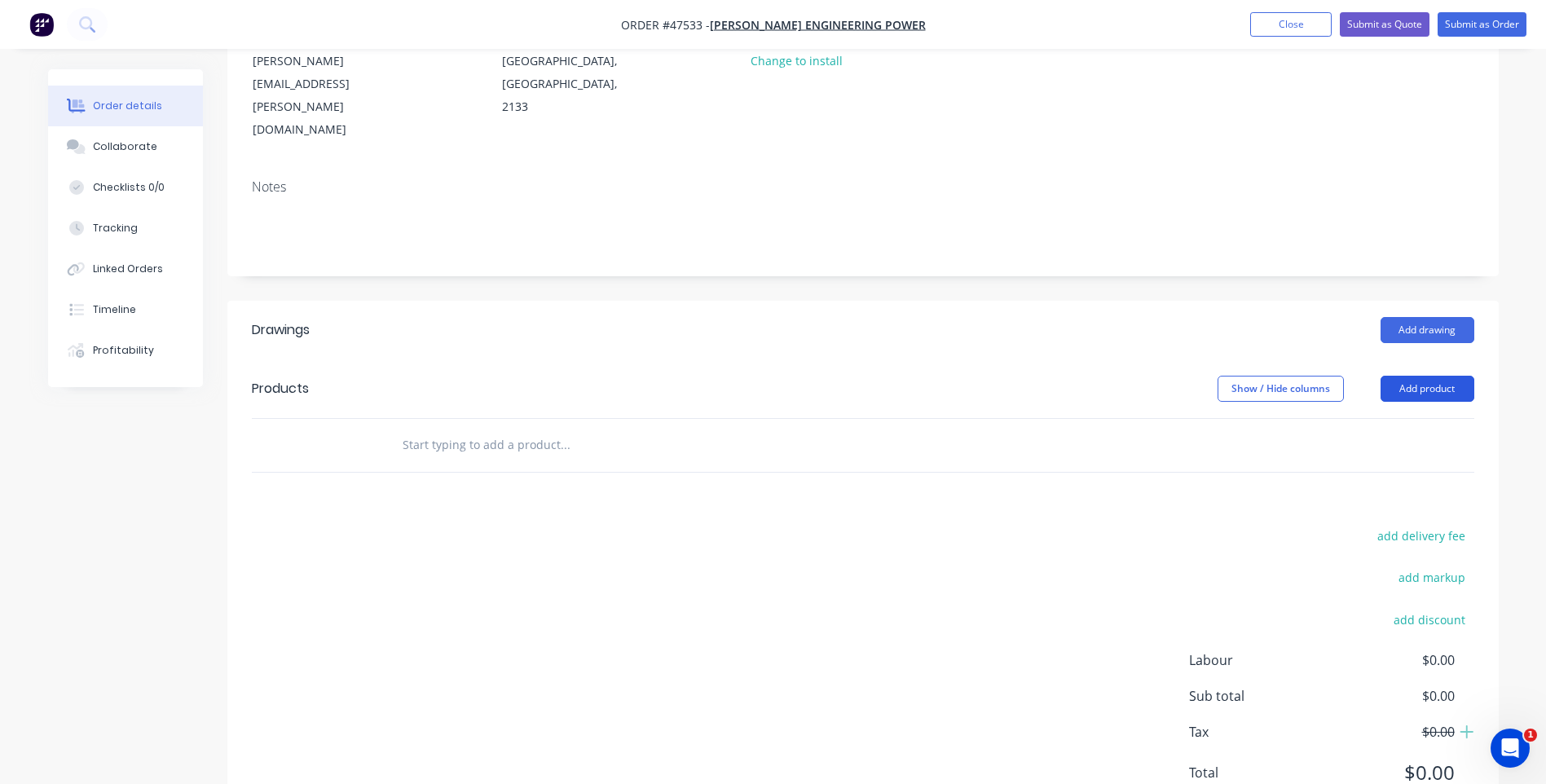
click at [1405, 376] on button "Add product" at bounding box center [1428, 389] width 94 height 26
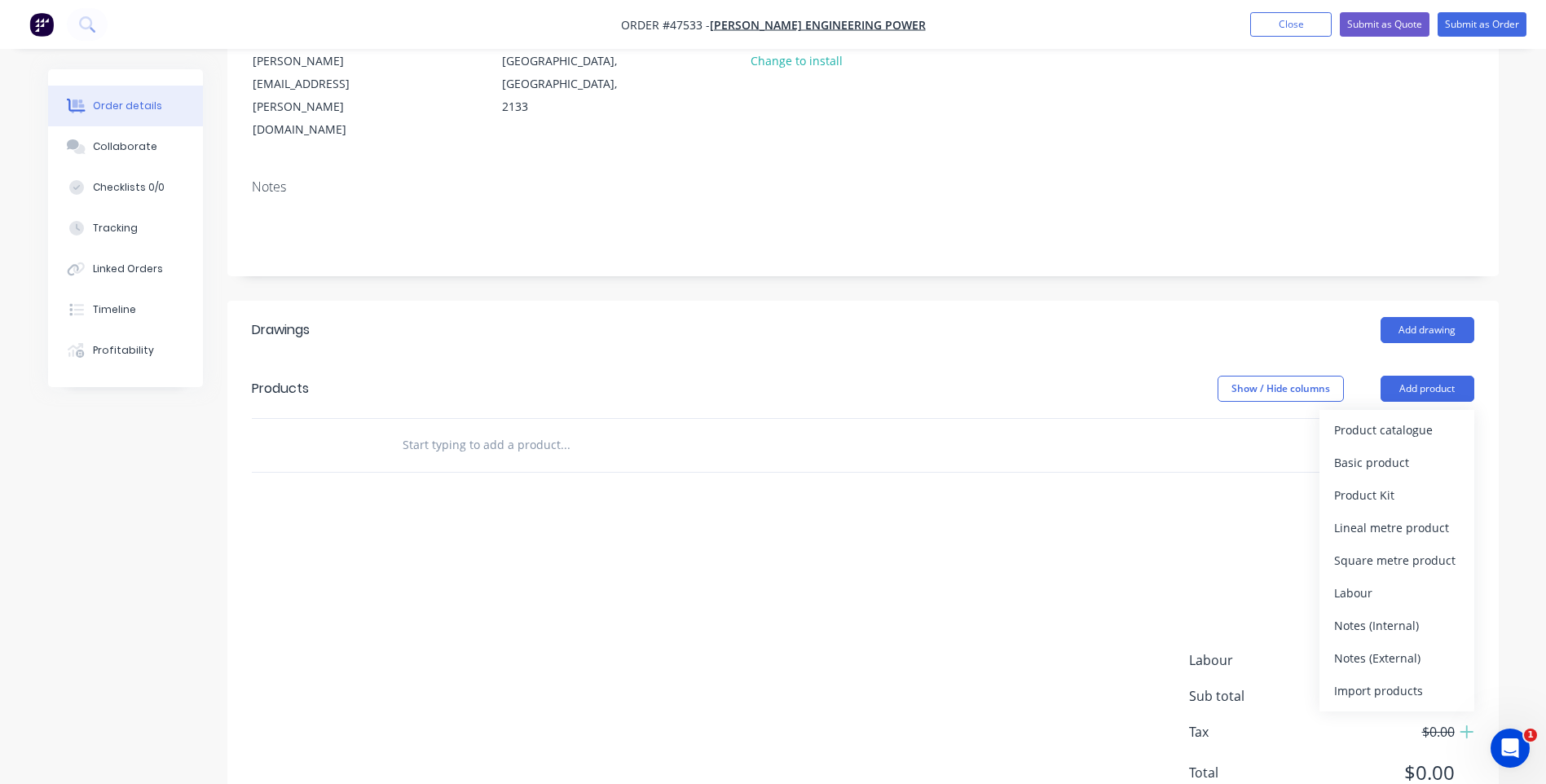
click at [1227, 300] on header "Drawings Add drawing" at bounding box center [863, 329] width 1271 height 58
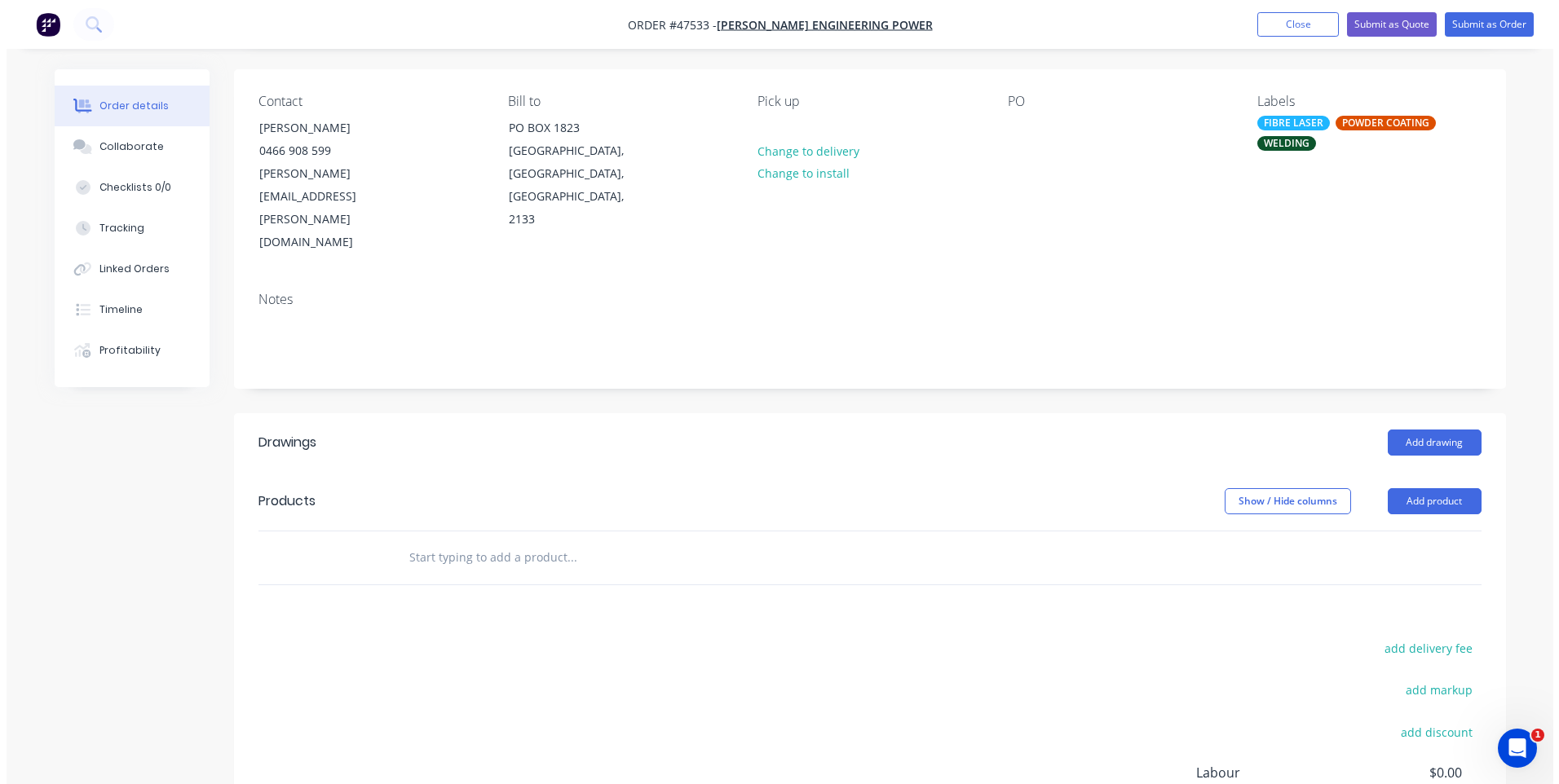
scroll to position [0, 0]
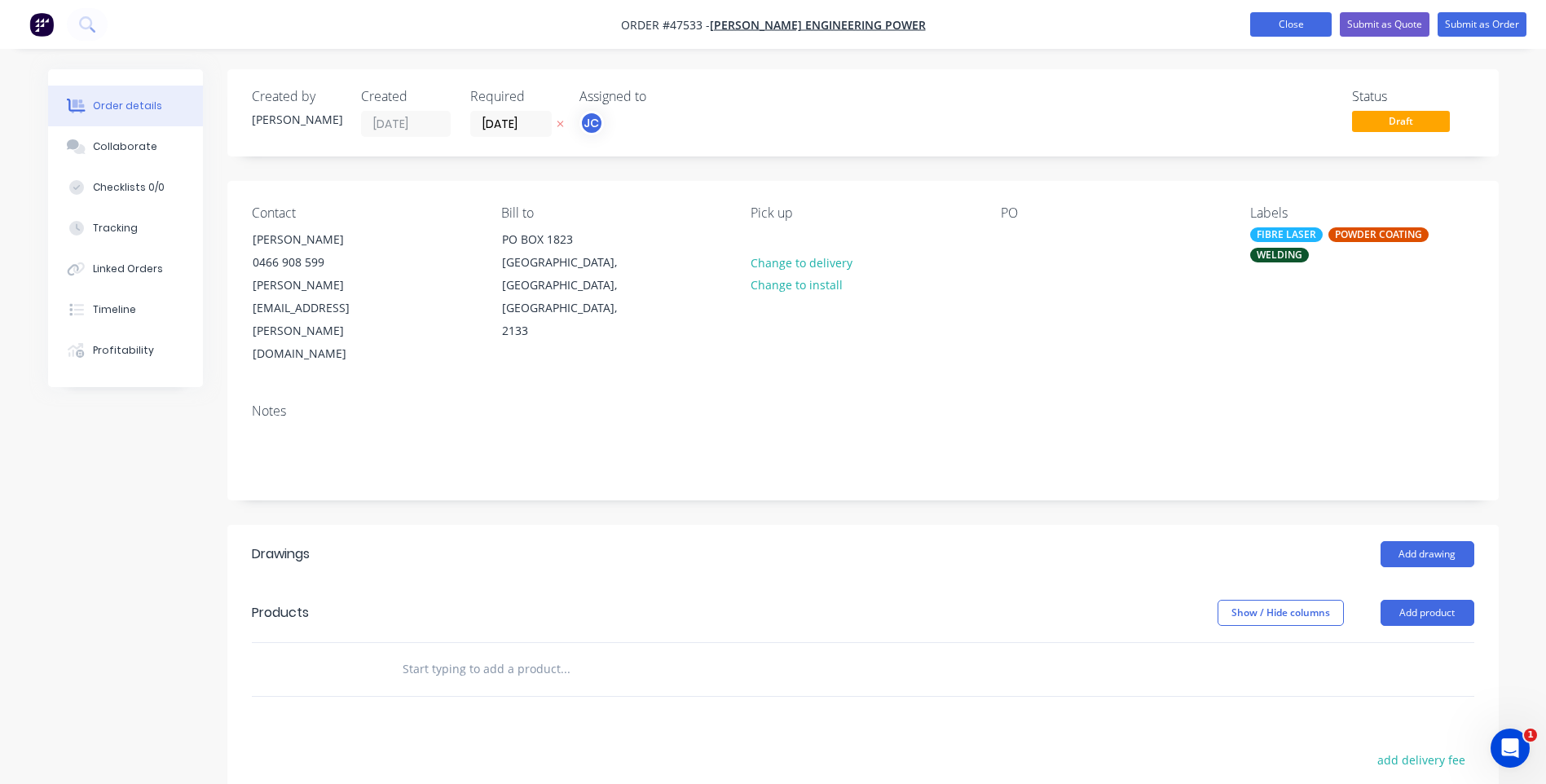
click at [1300, 30] on button "Close" at bounding box center [1291, 24] width 81 height 25
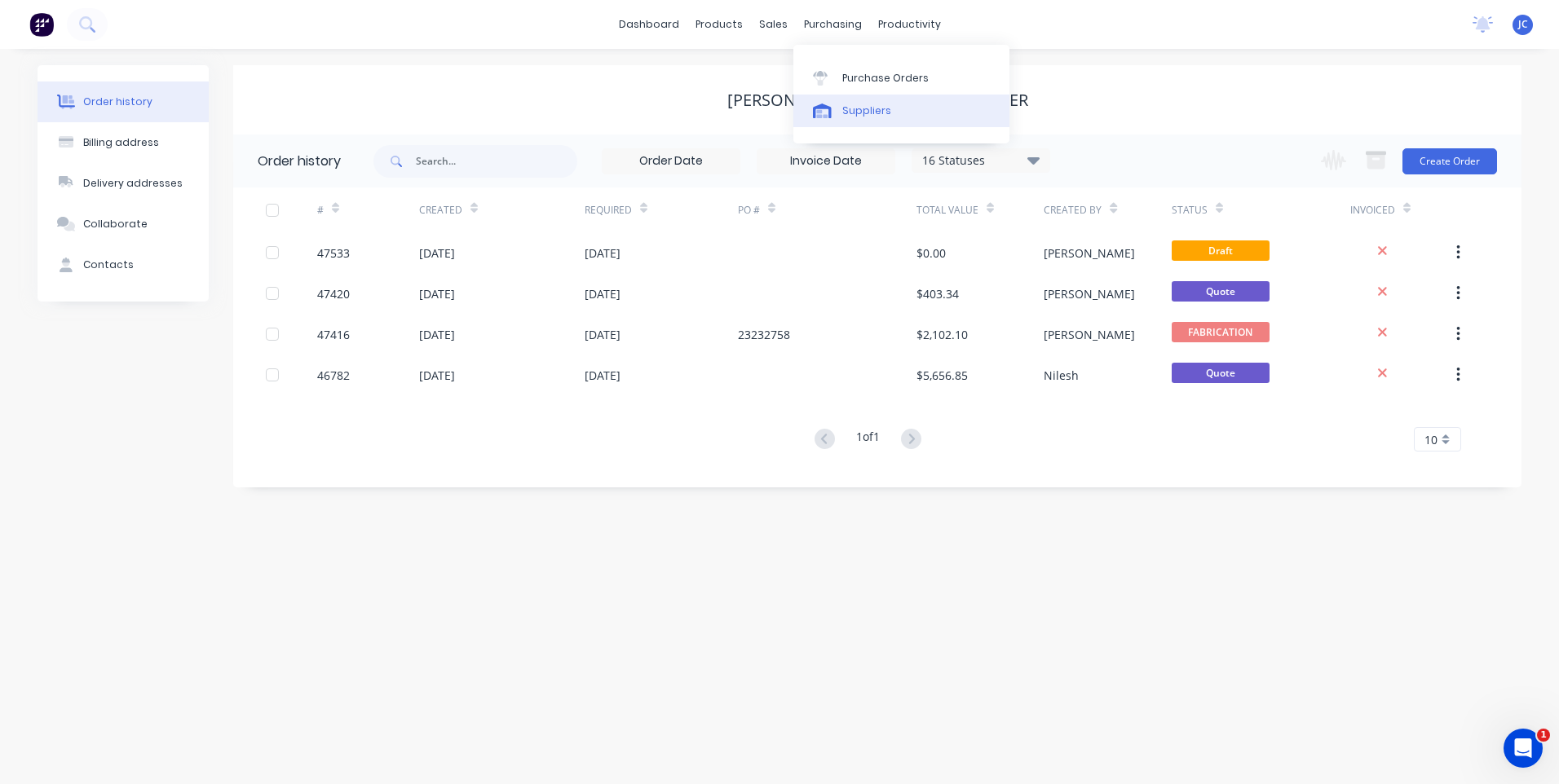
click at [854, 110] on div "Suppliers" at bounding box center [866, 110] width 49 height 15
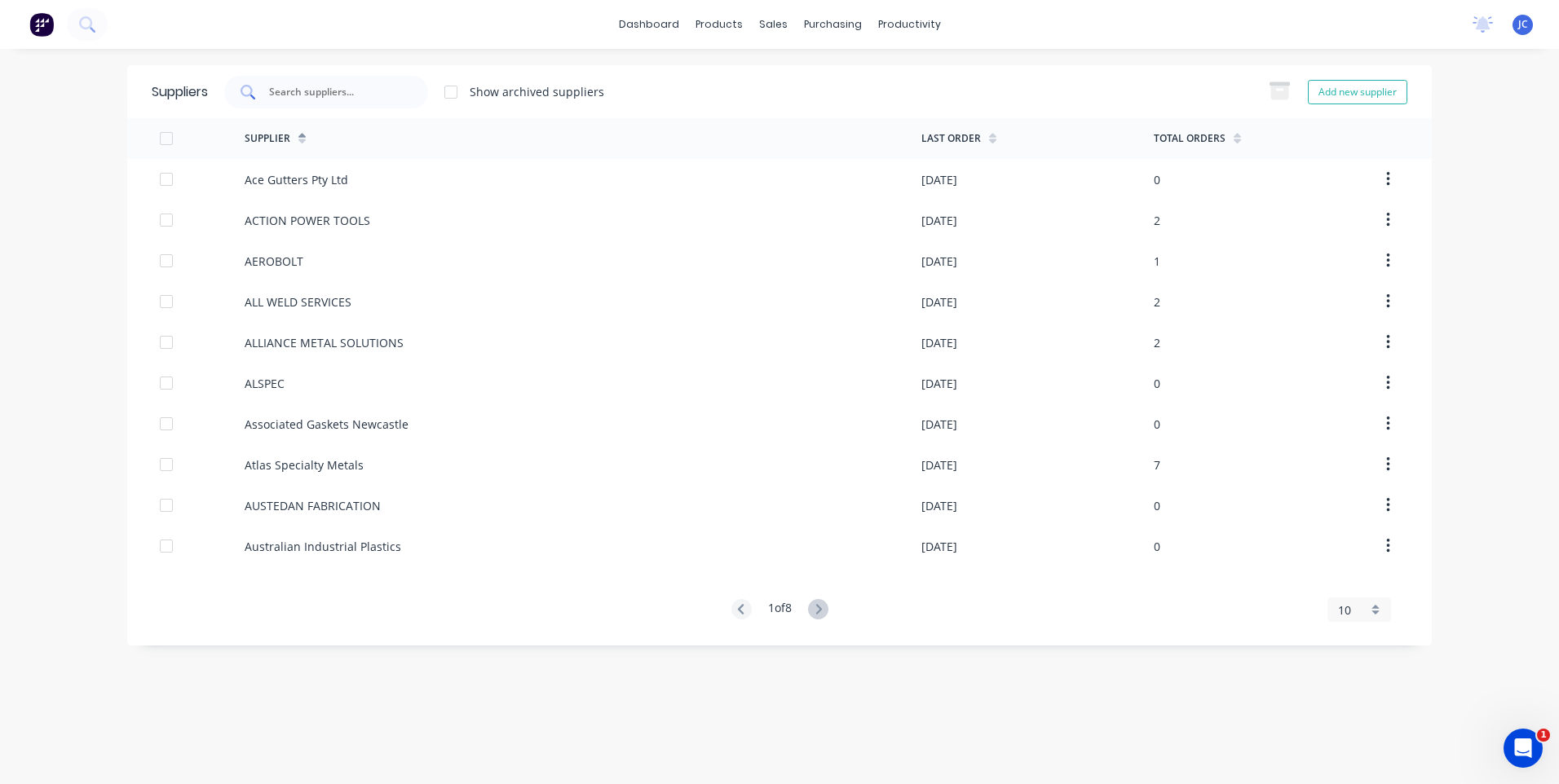
click at [341, 92] on input "text" at bounding box center [335, 92] width 135 height 16
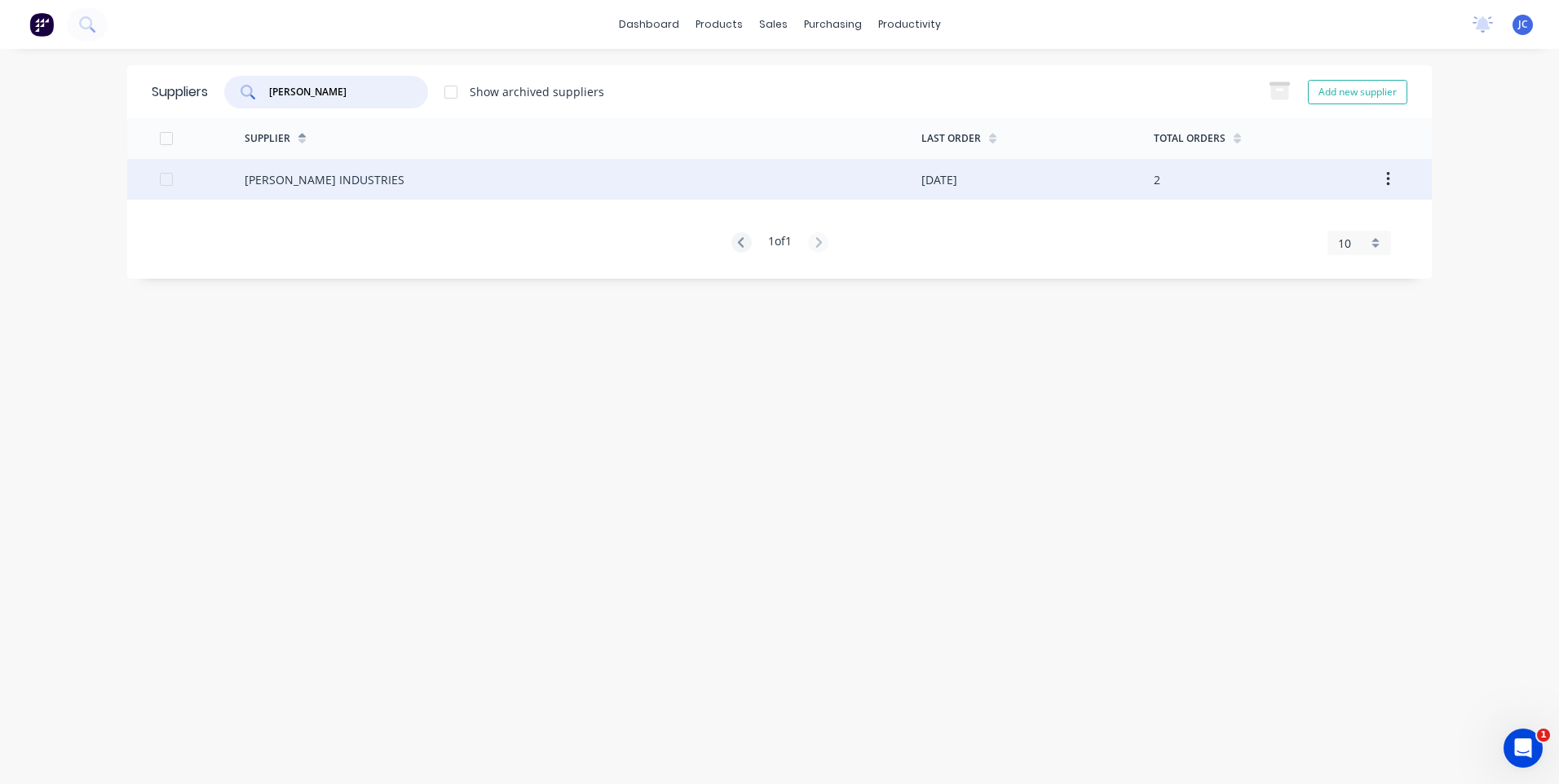
type input "[PERSON_NAME]"
click at [375, 176] on div "[PERSON_NAME] INDUSTRIES" at bounding box center [583, 178] width 676 height 41
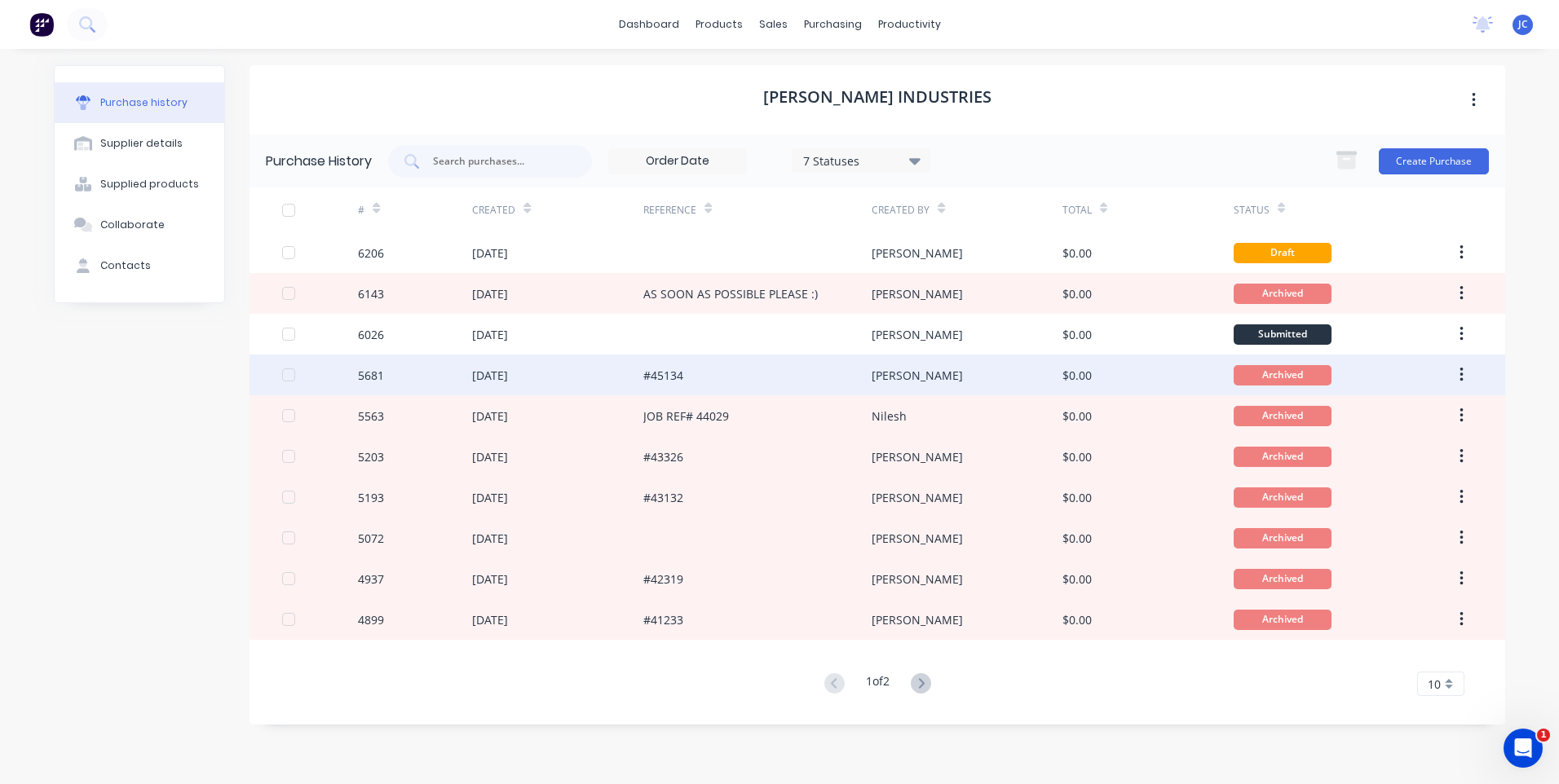
click at [595, 377] on div "[DATE]" at bounding box center [557, 375] width 172 height 41
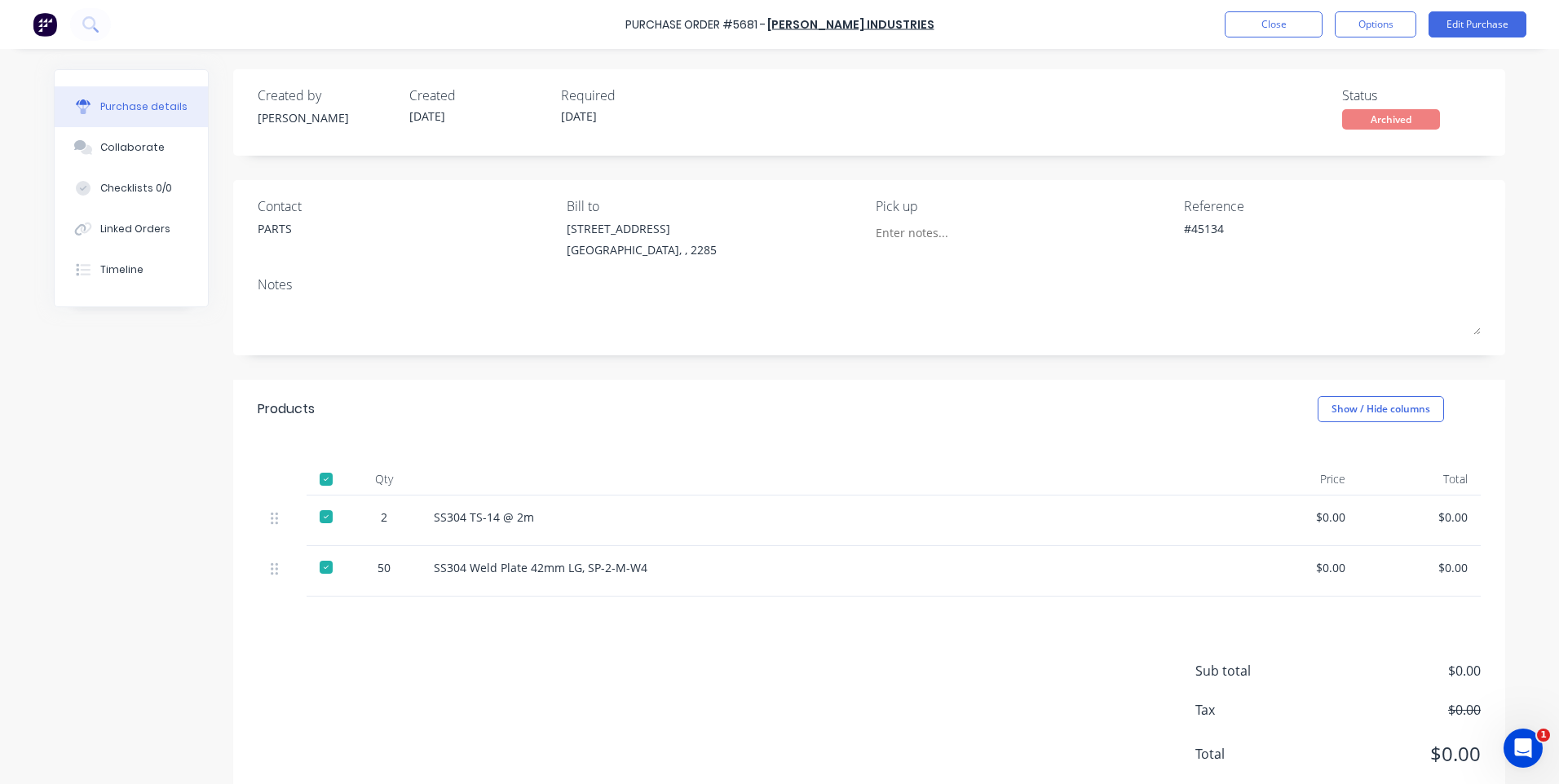
scroll to position [45, 0]
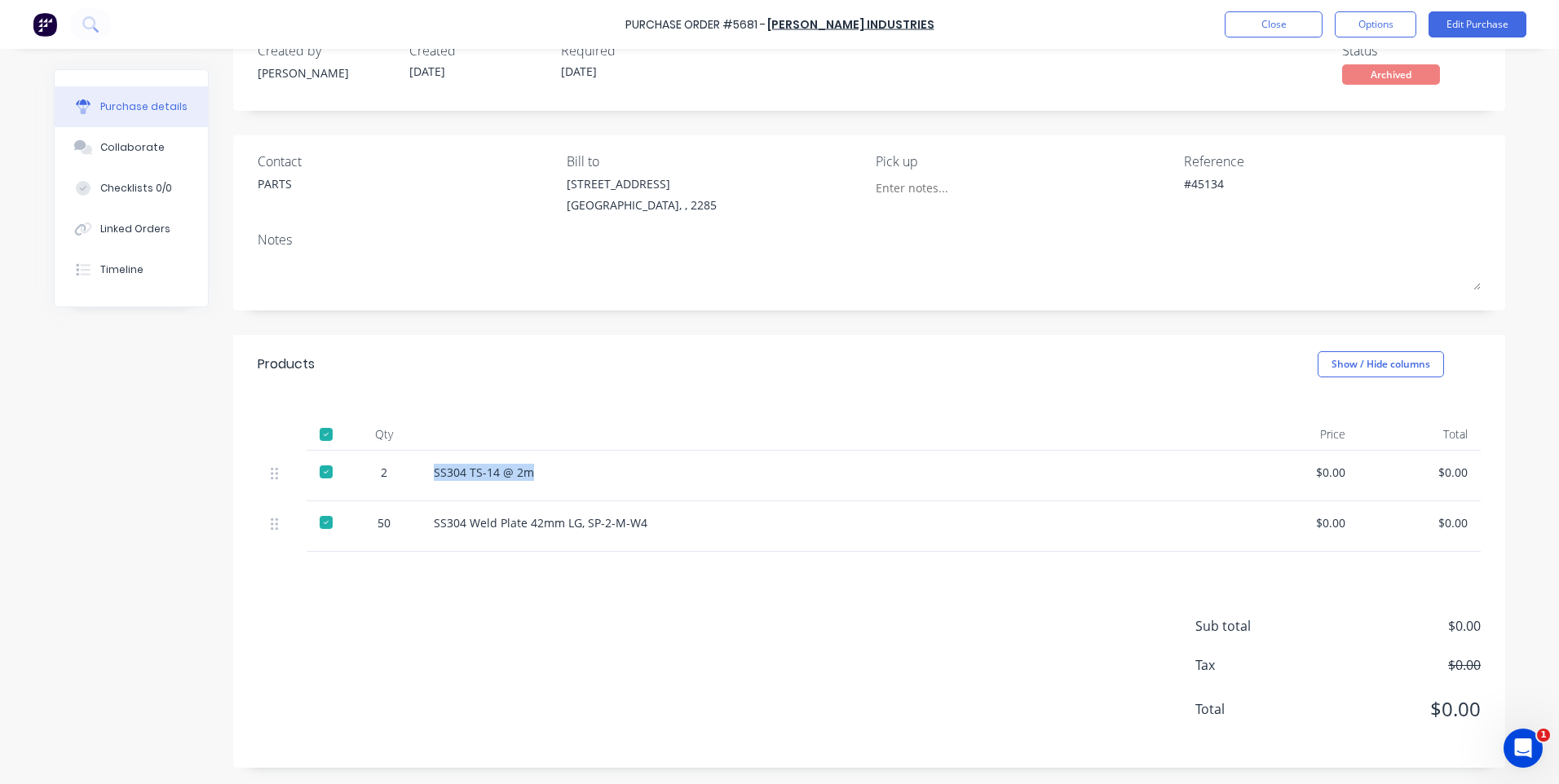
drag, startPoint x: 546, startPoint y: 473, endPoint x: 424, endPoint y: 475, distance: 122.0
click at [424, 475] on div "SS304 TS-14 @ 2m" at bounding box center [828, 476] width 815 height 51
copy div "SS304 TS-14 @ 2m"
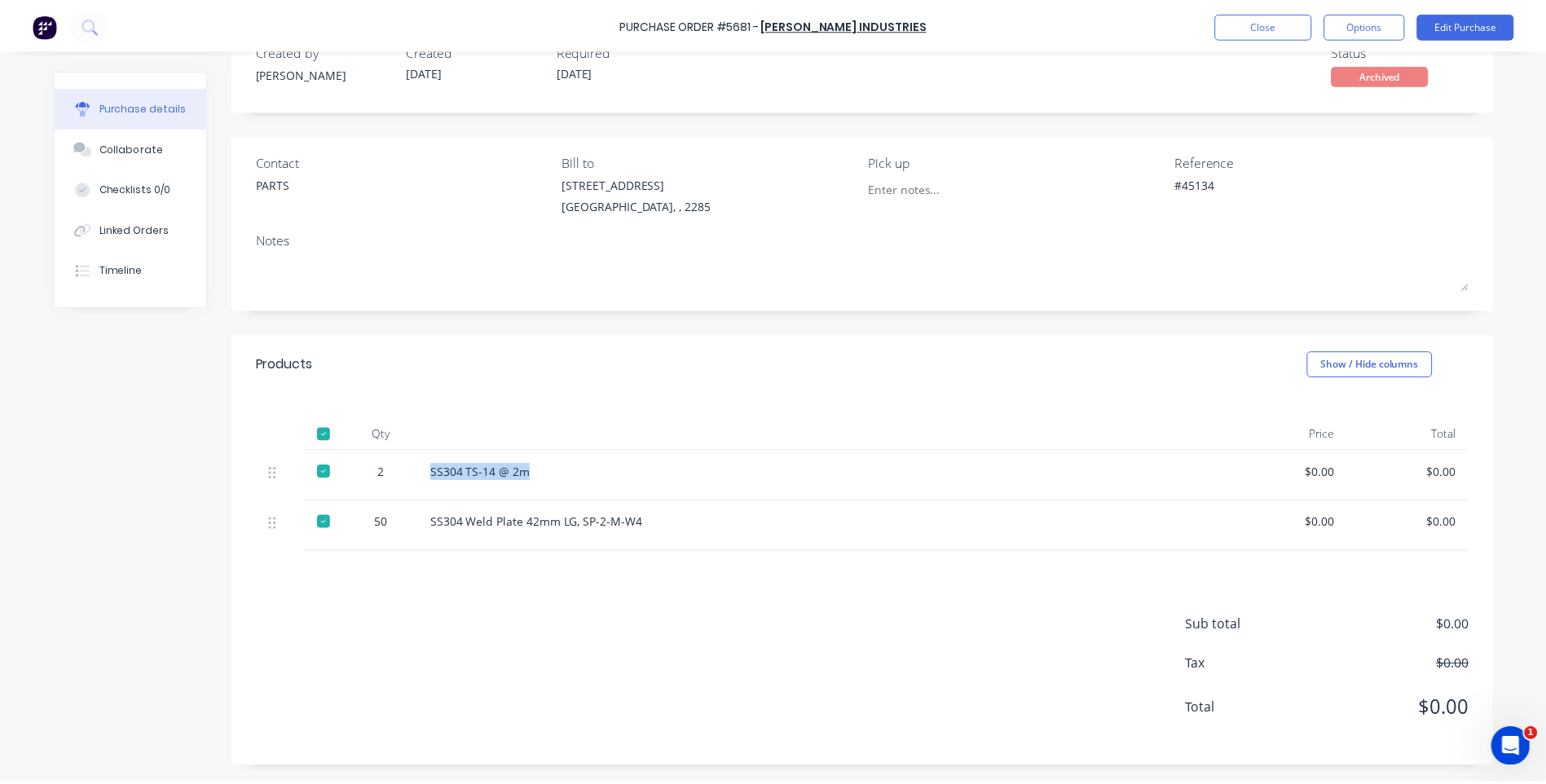
scroll to position [0, 0]
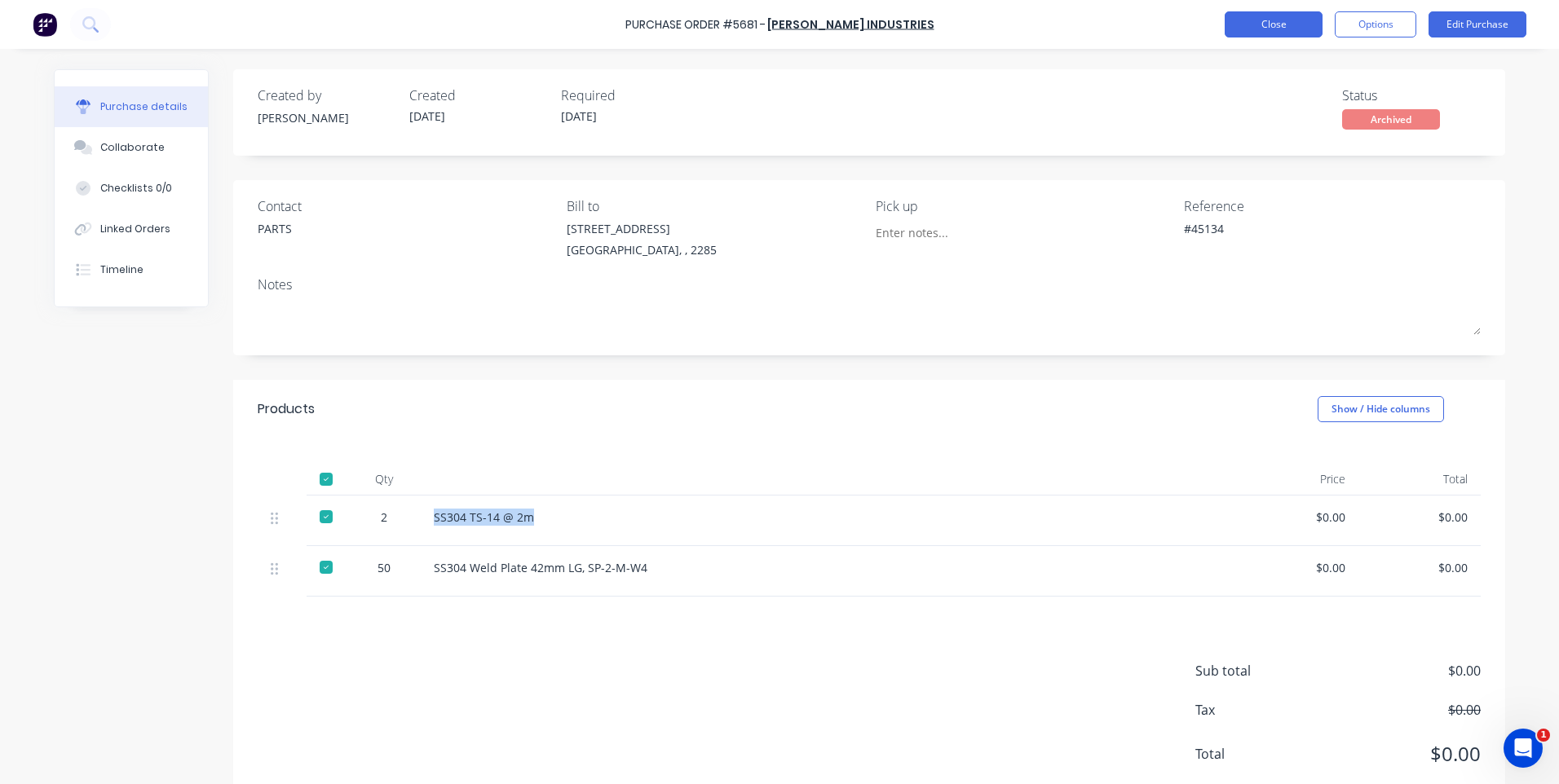
click at [1275, 26] on button "Close" at bounding box center [1273, 25] width 98 height 26
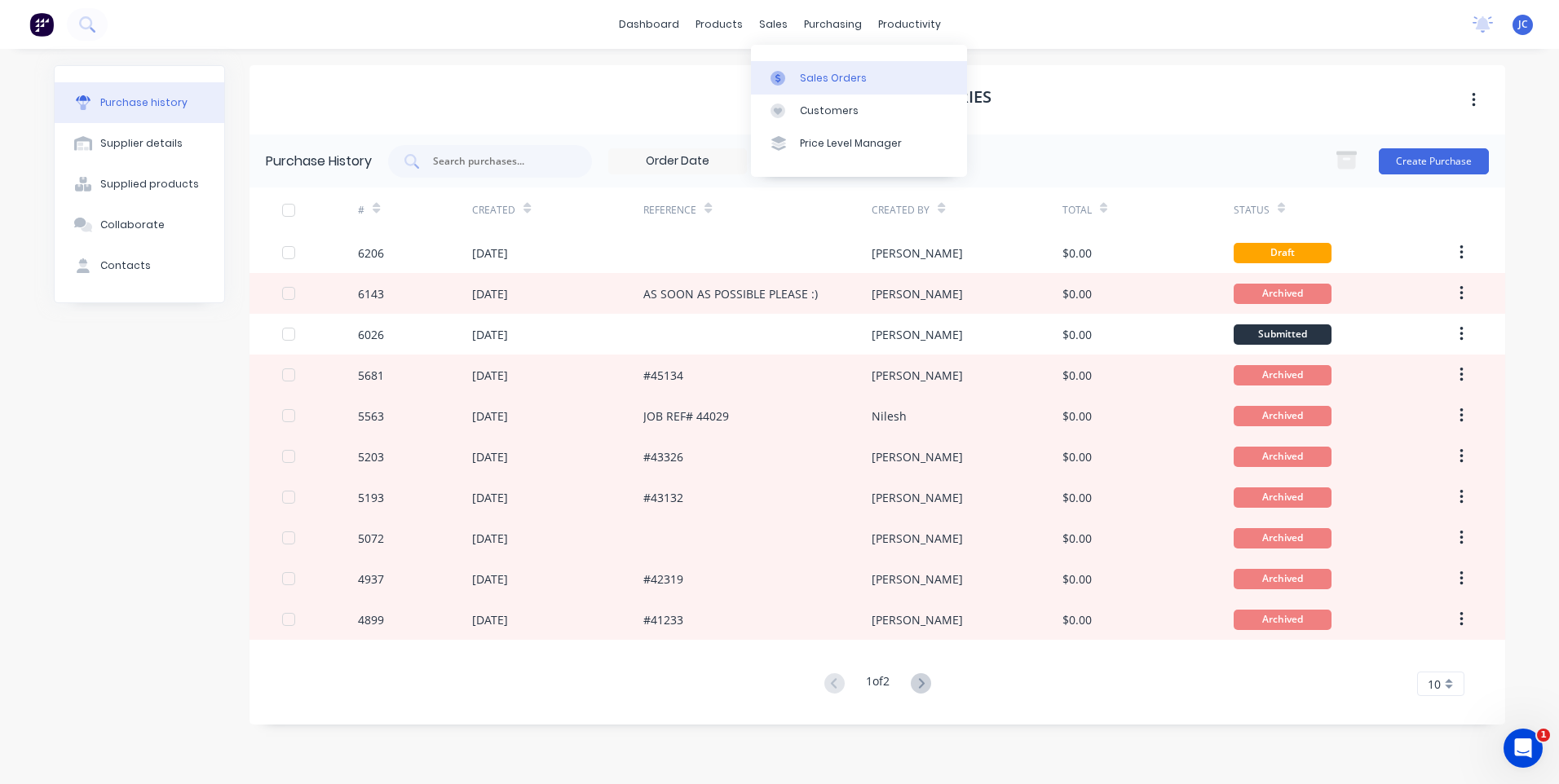
click at [804, 71] on div "Sales Orders" at bounding box center [832, 78] width 66 height 15
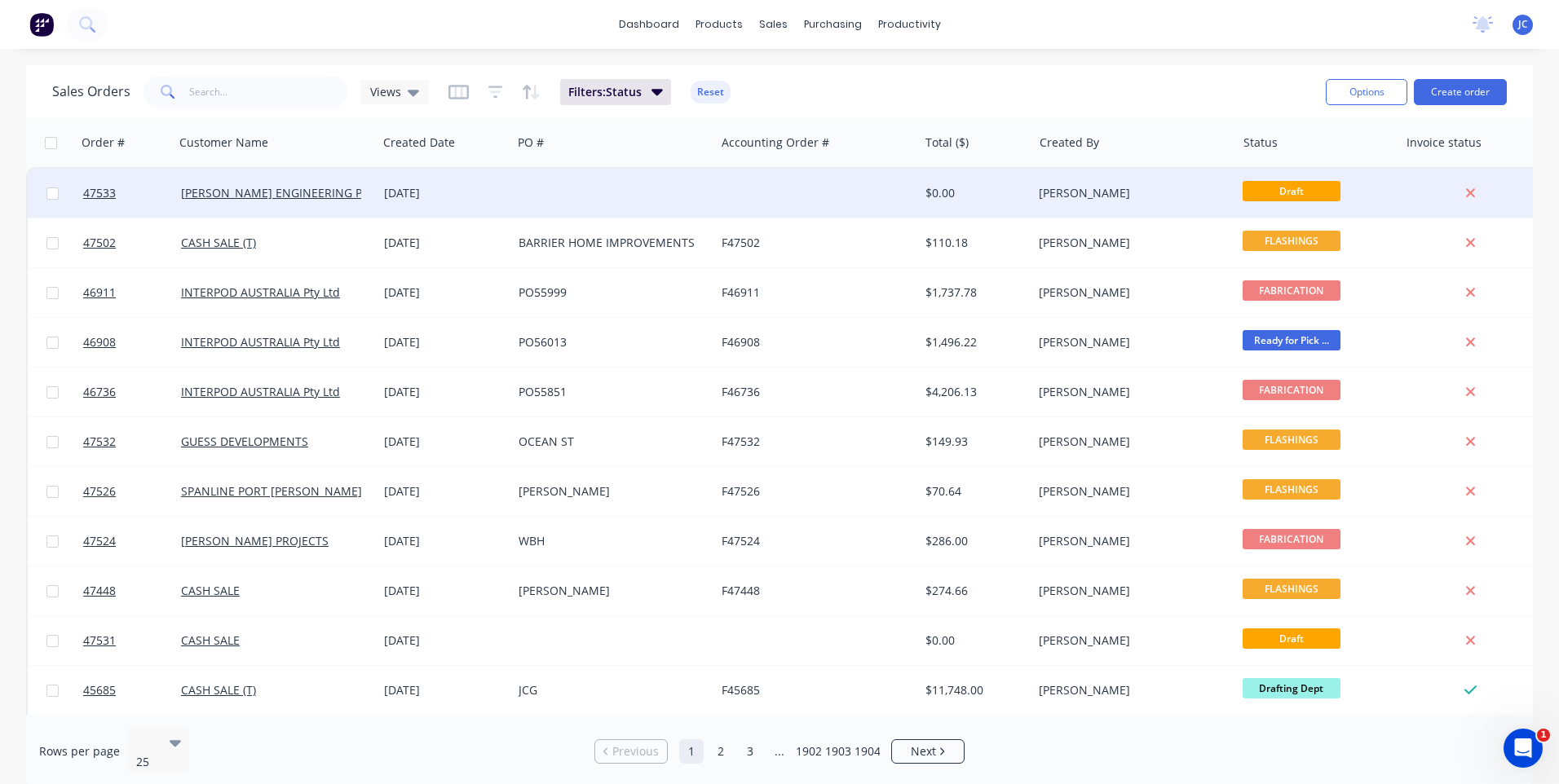
click at [437, 199] on div "[DATE]" at bounding box center [444, 193] width 121 height 16
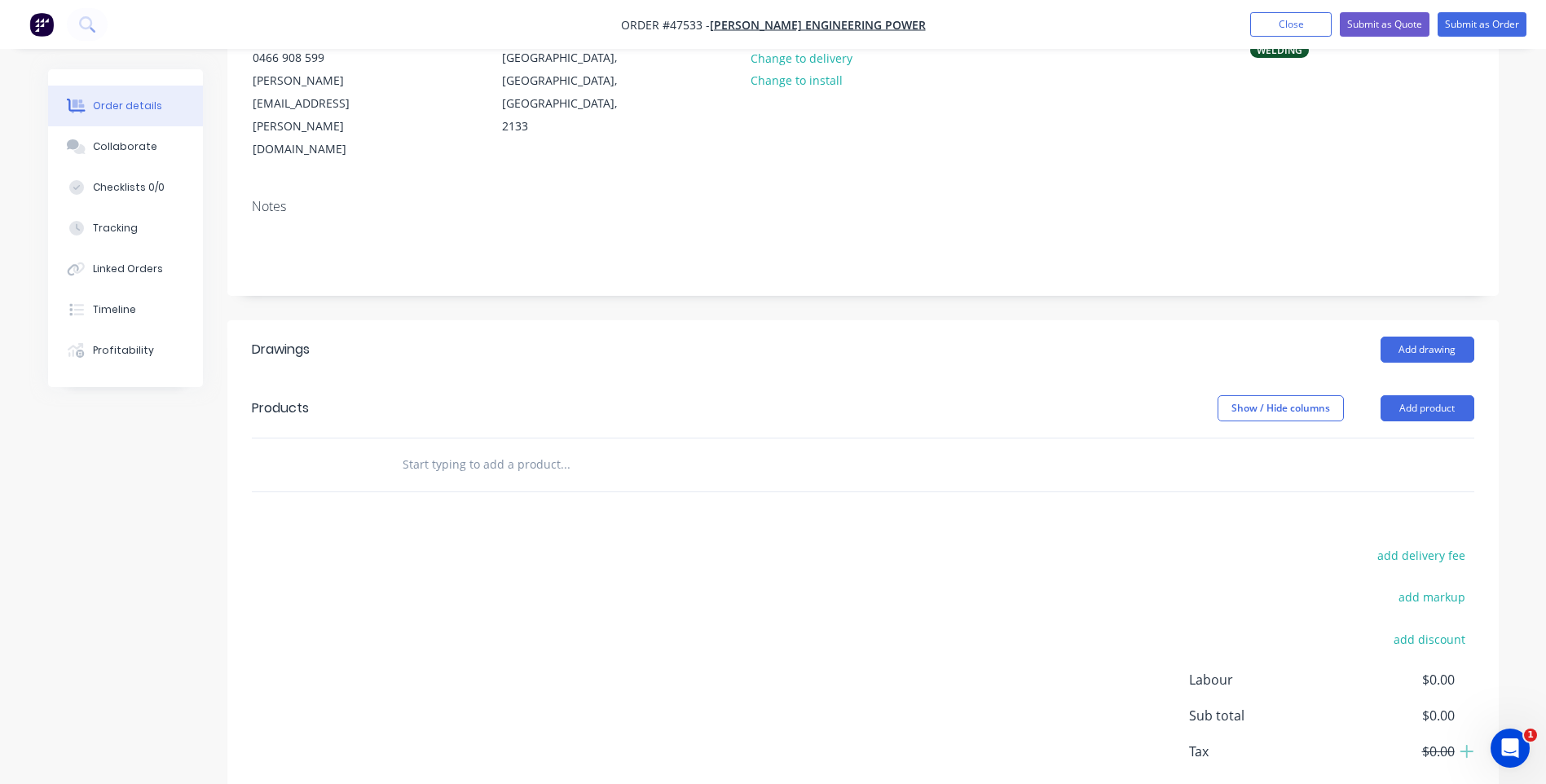
scroll to position [224, 0]
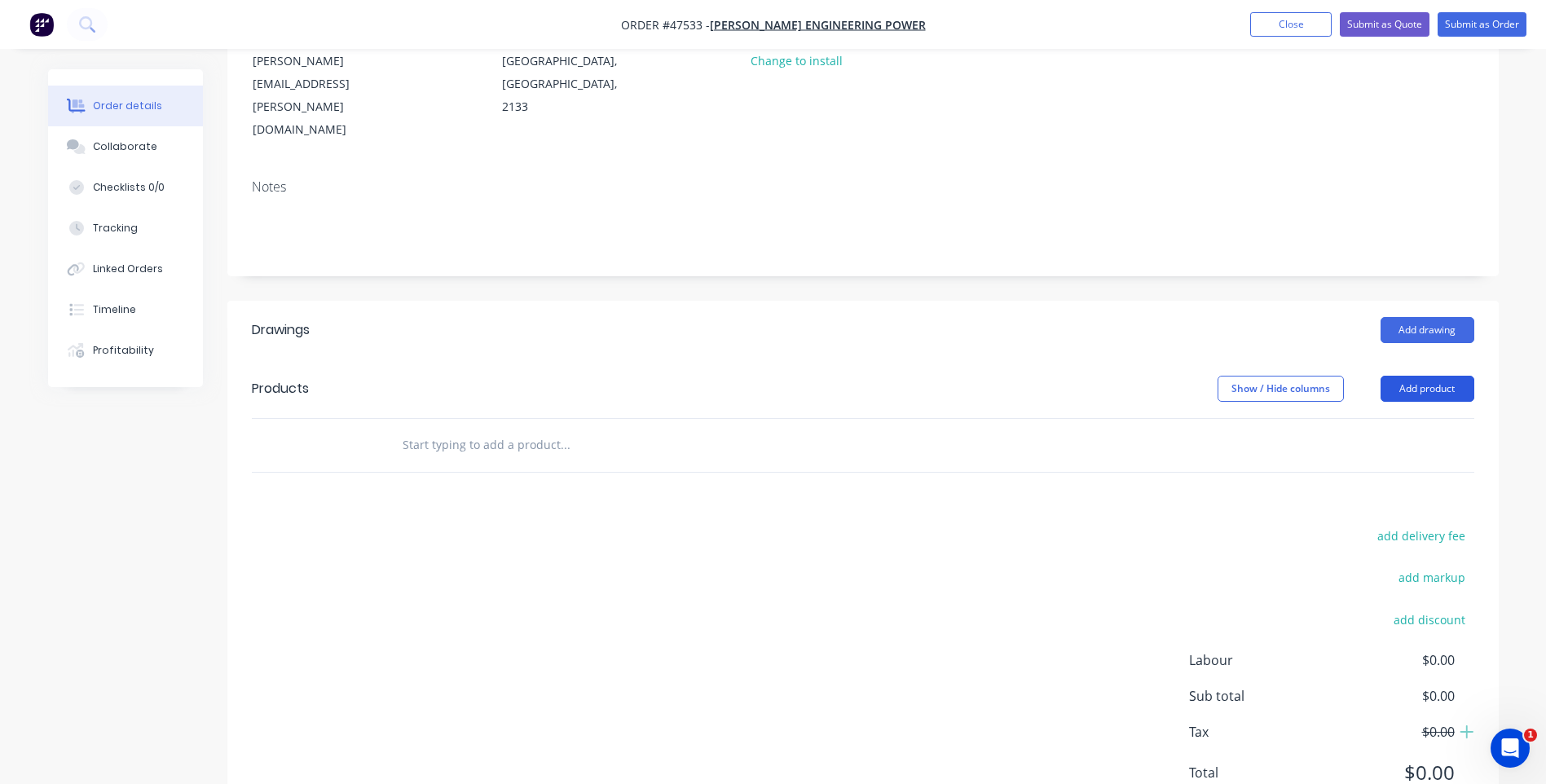
click at [1414, 376] on button "Add product" at bounding box center [1428, 389] width 94 height 26
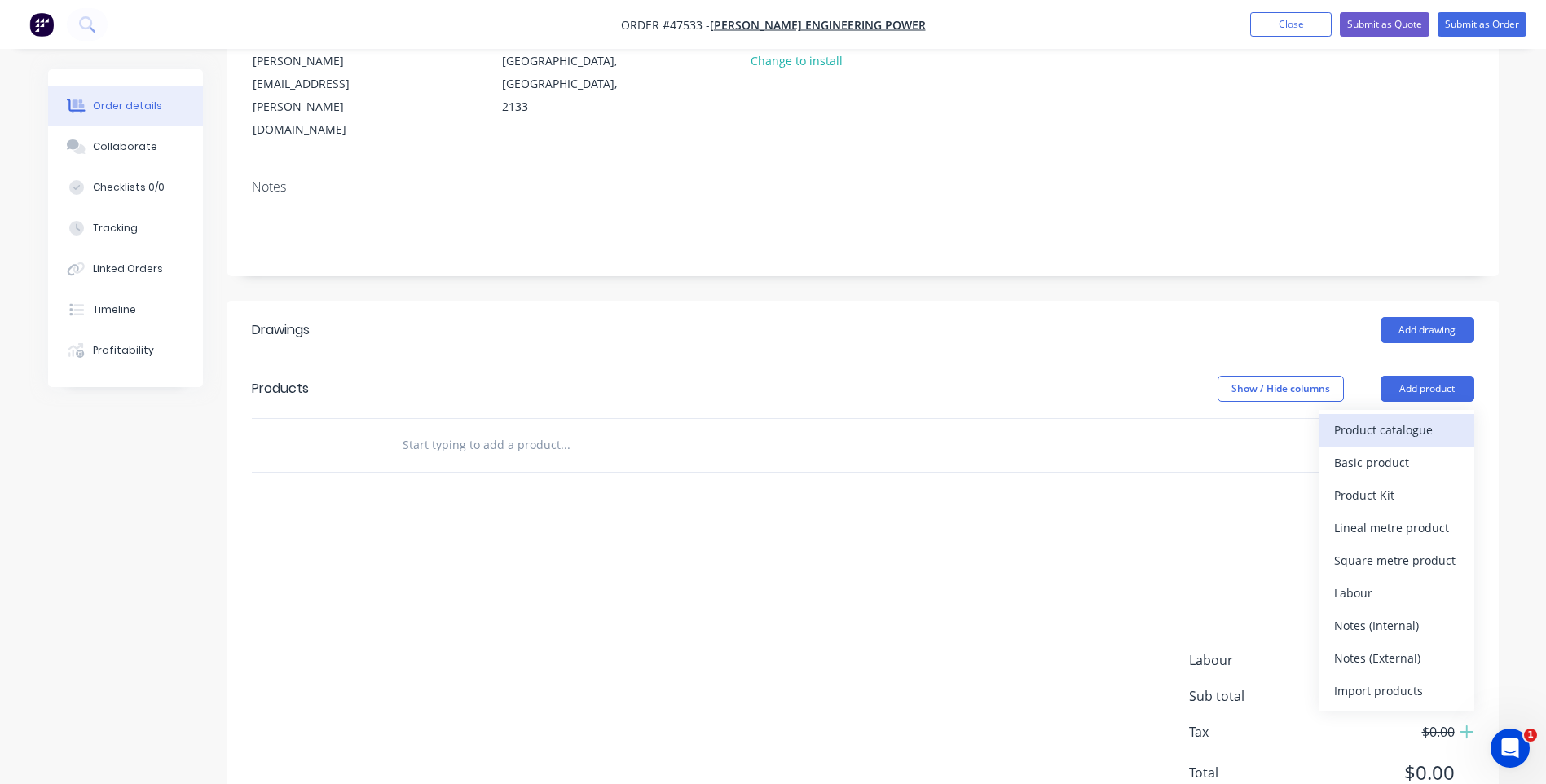
click at [1390, 418] on div "Product catalogue" at bounding box center [1397, 430] width 126 height 24
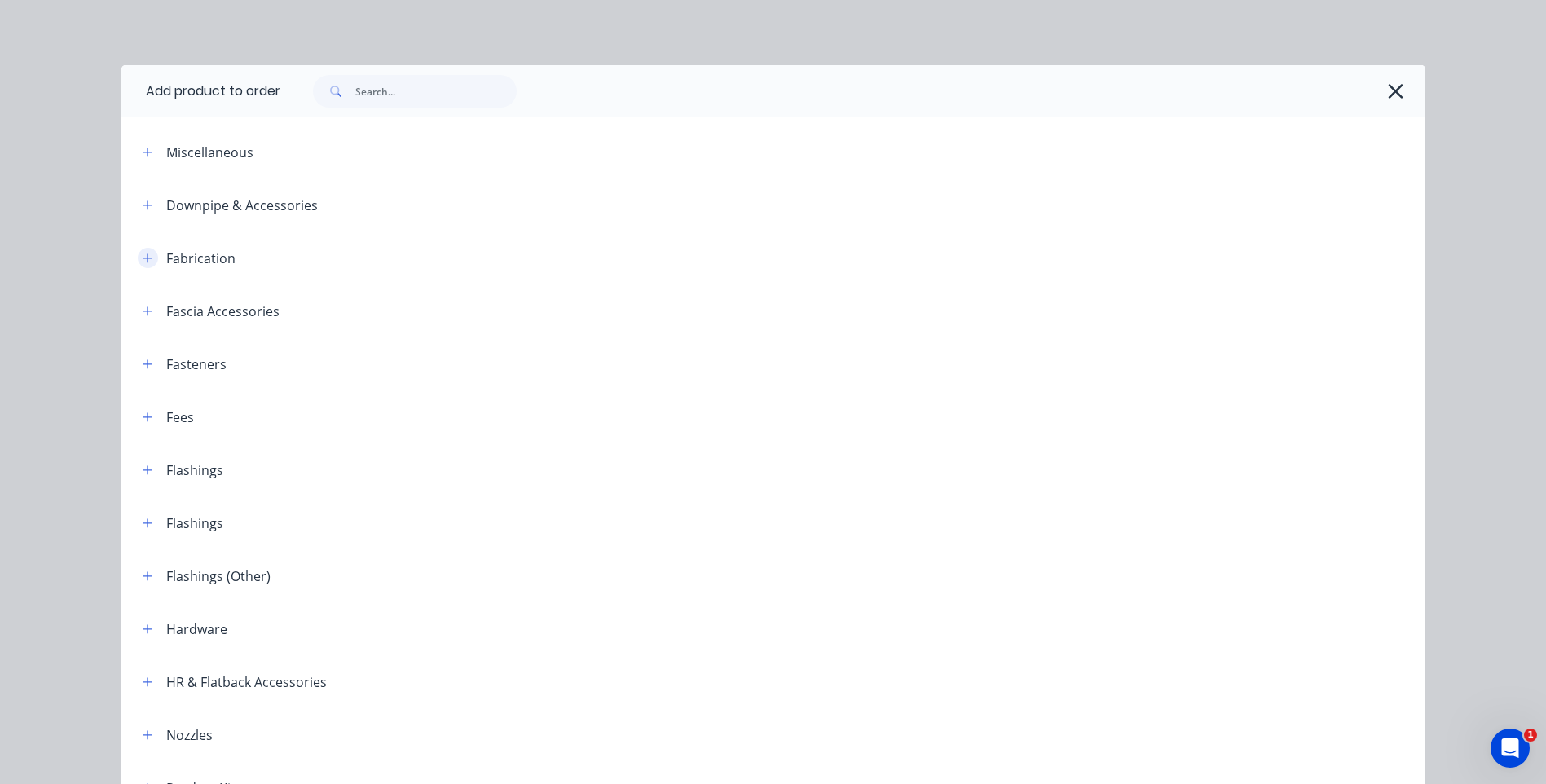
click at [143, 259] on icon "button" at bounding box center [147, 258] width 9 height 9
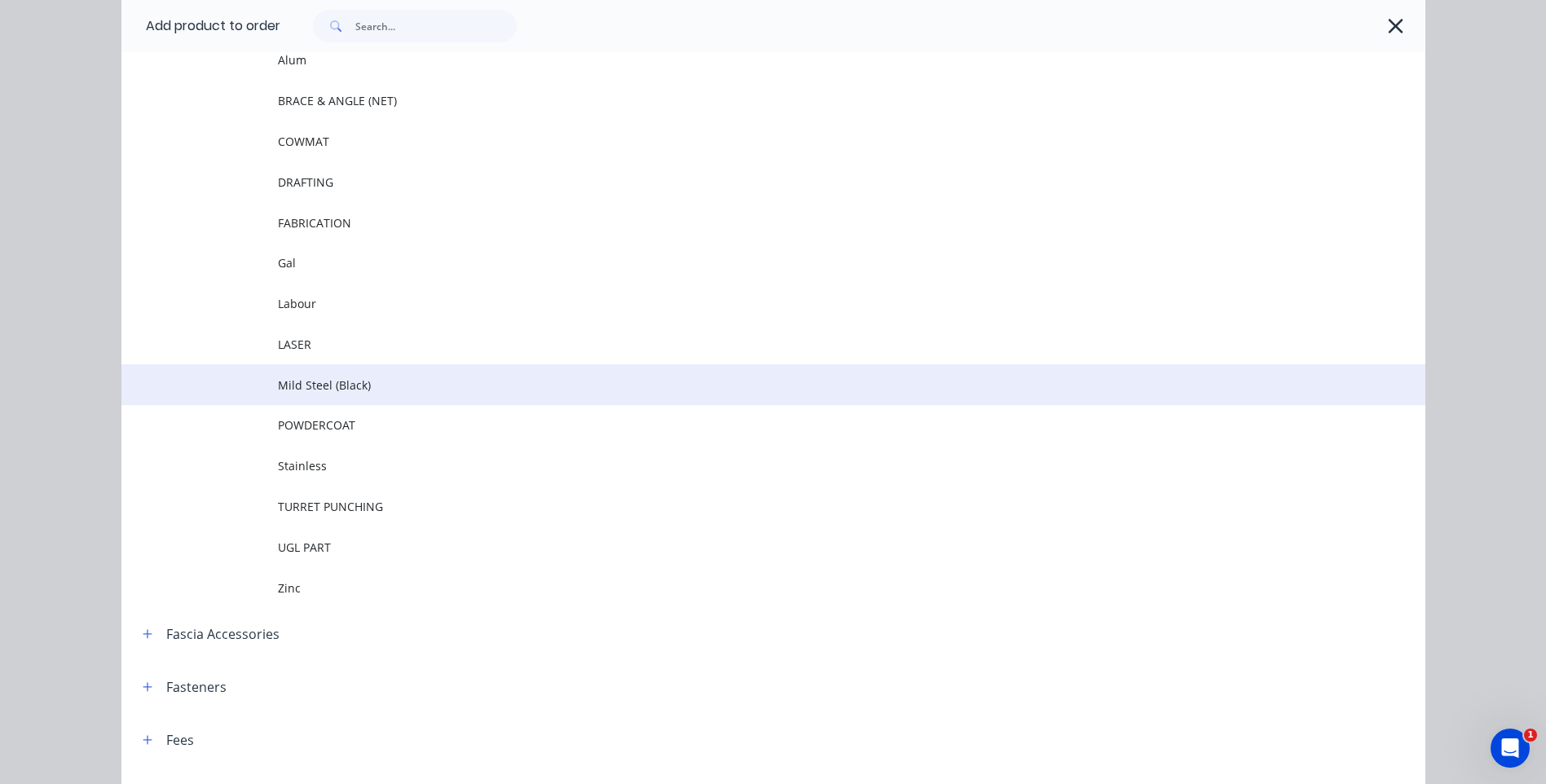
scroll to position [163, 0]
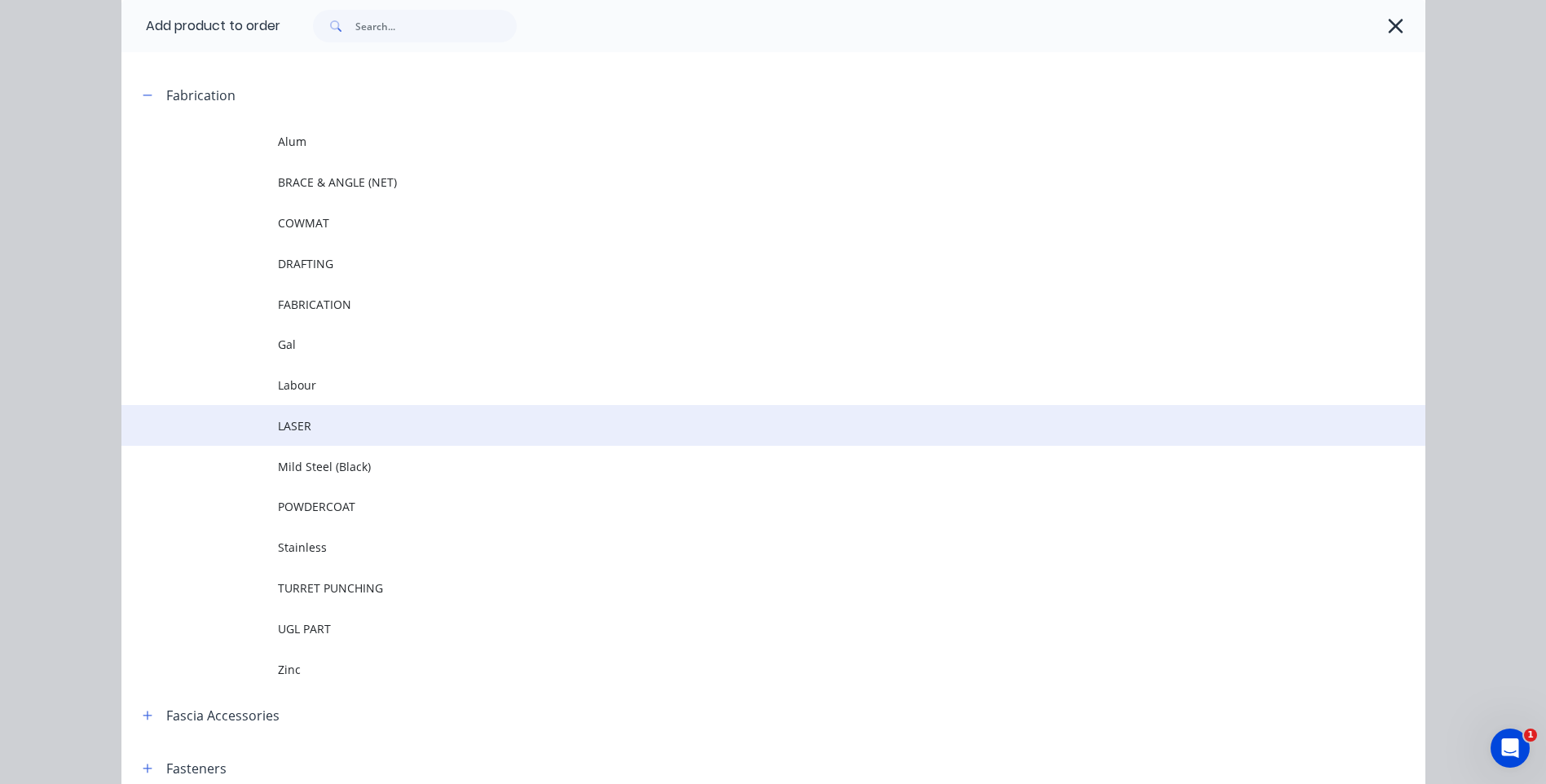
click at [309, 423] on span "LASER" at bounding box center [737, 425] width 918 height 17
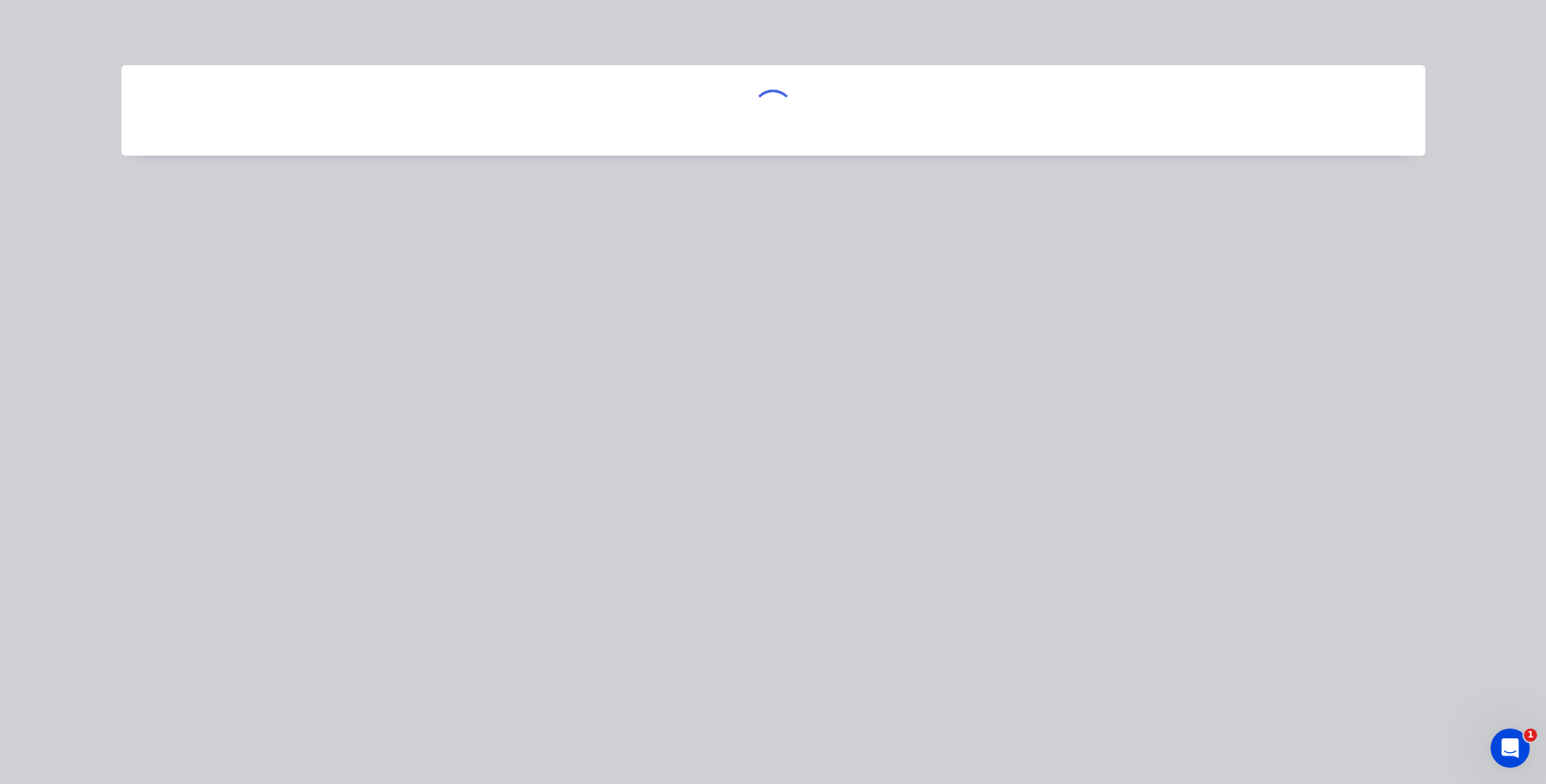
scroll to position [0, 0]
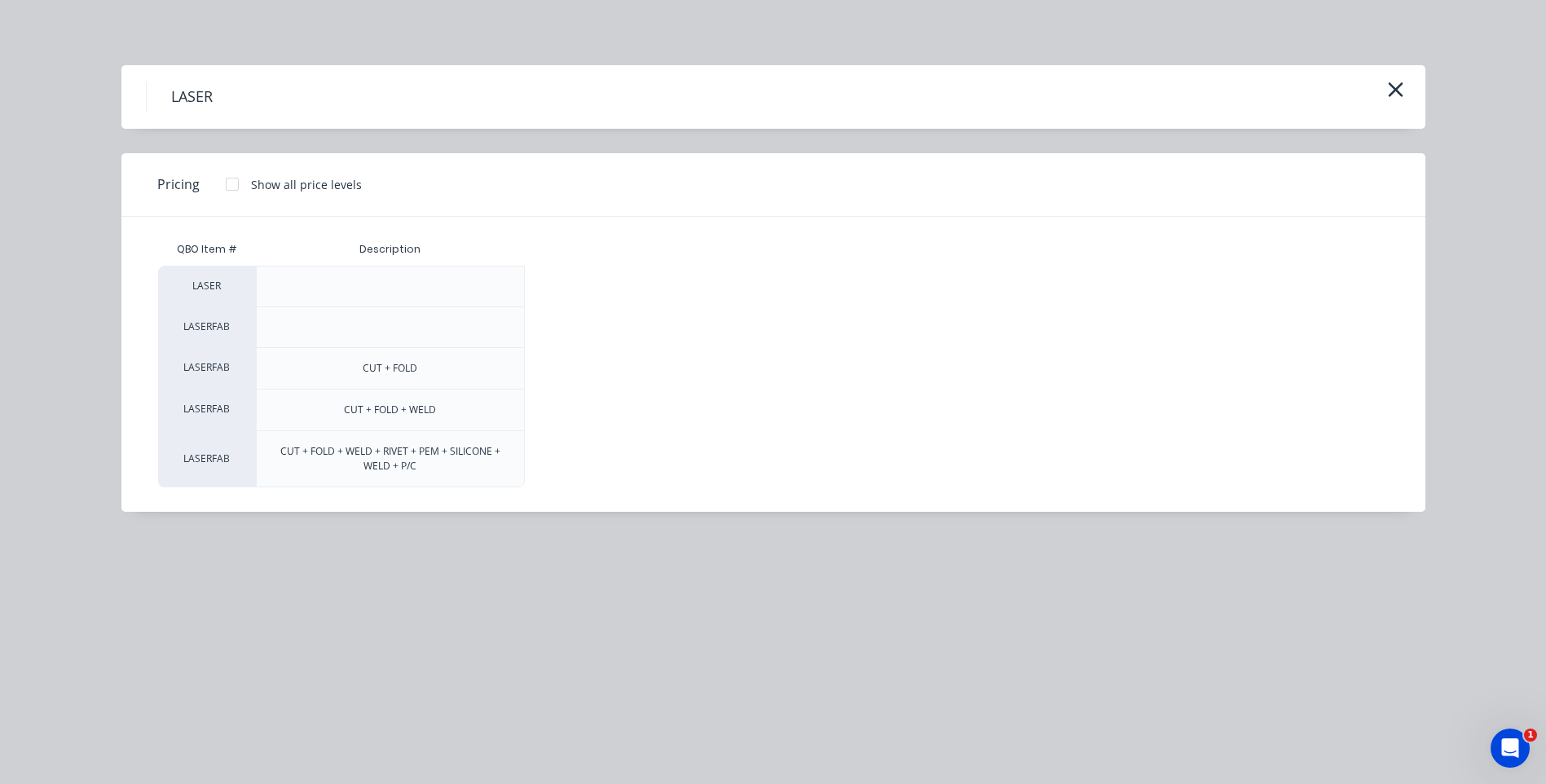
click at [232, 184] on div at bounding box center [232, 183] width 33 height 33
click at [604, 413] on div "$0.00" at bounding box center [579, 409] width 108 height 41
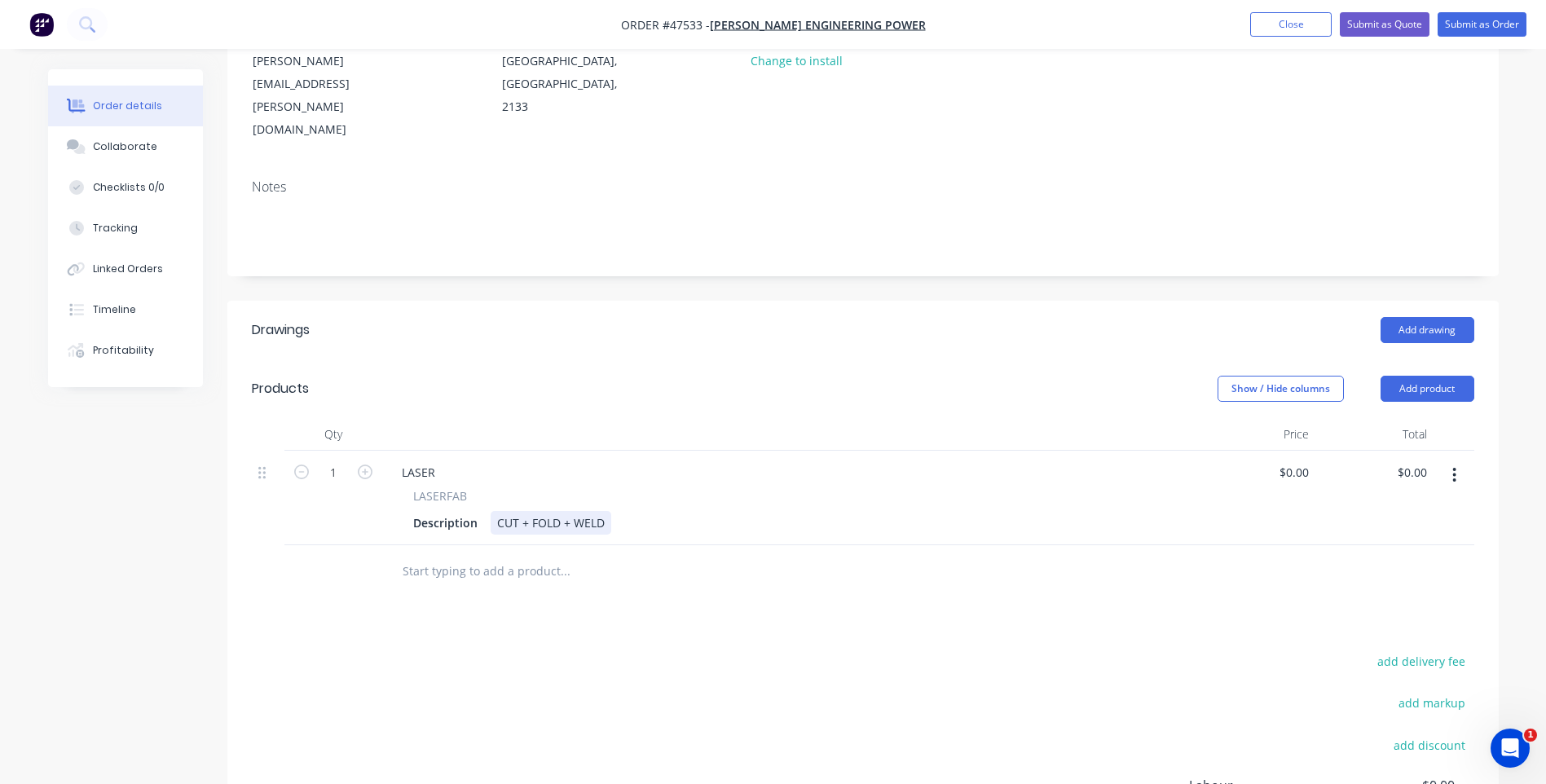
click at [570, 510] on div "CUT + FOLD + WELD" at bounding box center [551, 522] width 121 height 24
drag, startPoint x: 566, startPoint y: 456, endPoint x: 532, endPoint y: 456, distance: 34.0
click at [532, 510] on div "CUT + FOLD + WELD" at bounding box center [551, 522] width 121 height 24
click at [433, 460] on div "LASER" at bounding box center [418, 472] width 59 height 24
drag, startPoint x: 439, startPoint y: 400, endPoint x: 397, endPoint y: 403, distance: 42.1
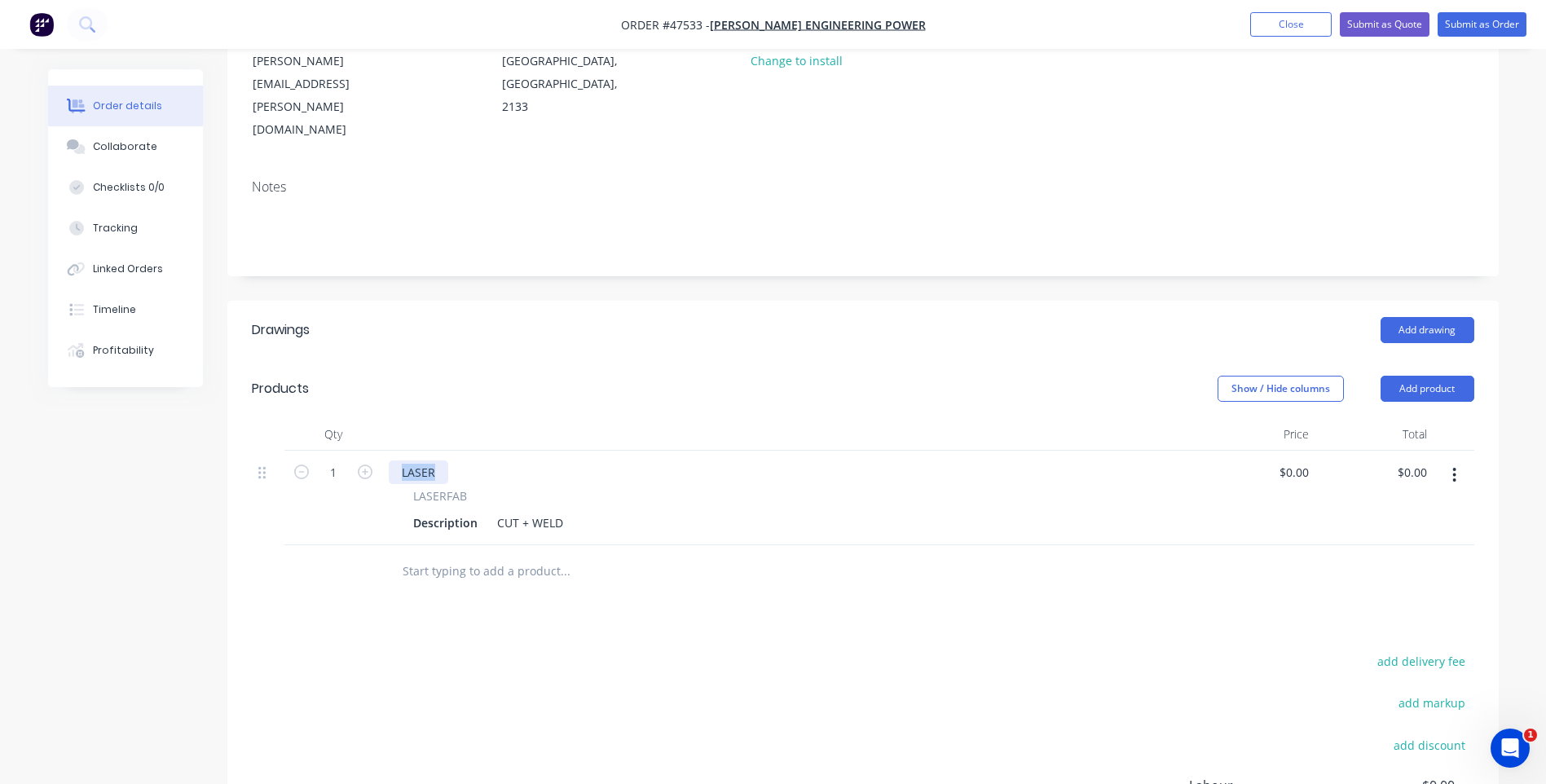
click at [397, 460] on div "LASER" at bounding box center [418, 472] width 59 height 24
paste div
click at [471, 460] on div "SS304 TS-14," at bounding box center [435, 472] width 94 height 24
click at [465, 460] on div "SS304 TS-14, 2MM SS304 2B" at bounding box center [478, 472] width 178 height 24
click at [435, 510] on div "Description" at bounding box center [445, 522] width 77 height 24
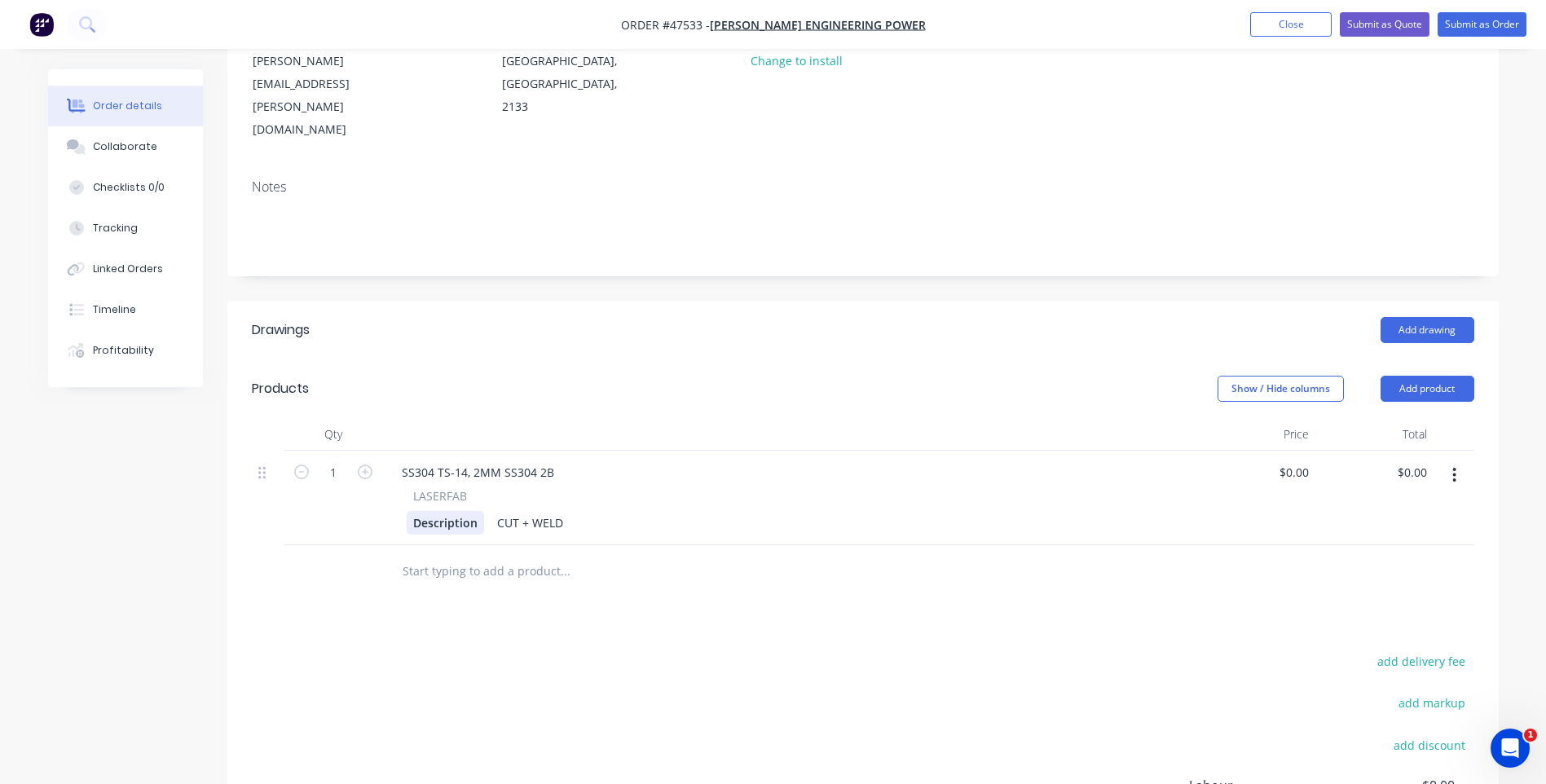
click at [473, 510] on div "Description" at bounding box center [445, 522] width 77 height 24
drag, startPoint x: 474, startPoint y: 456, endPoint x: 364, endPoint y: 455, distance: 110.0
click at [364, 455] on div "1 SS304 TS-14, 2MM SS304 2B LASERFAB Description CUT + WELD $0.00 $0.00 $0.00 $…" at bounding box center [863, 498] width 1223 height 94
click at [465, 460] on div "SS304 TS-14, 2MM SS304 2B" at bounding box center [478, 472] width 178 height 24
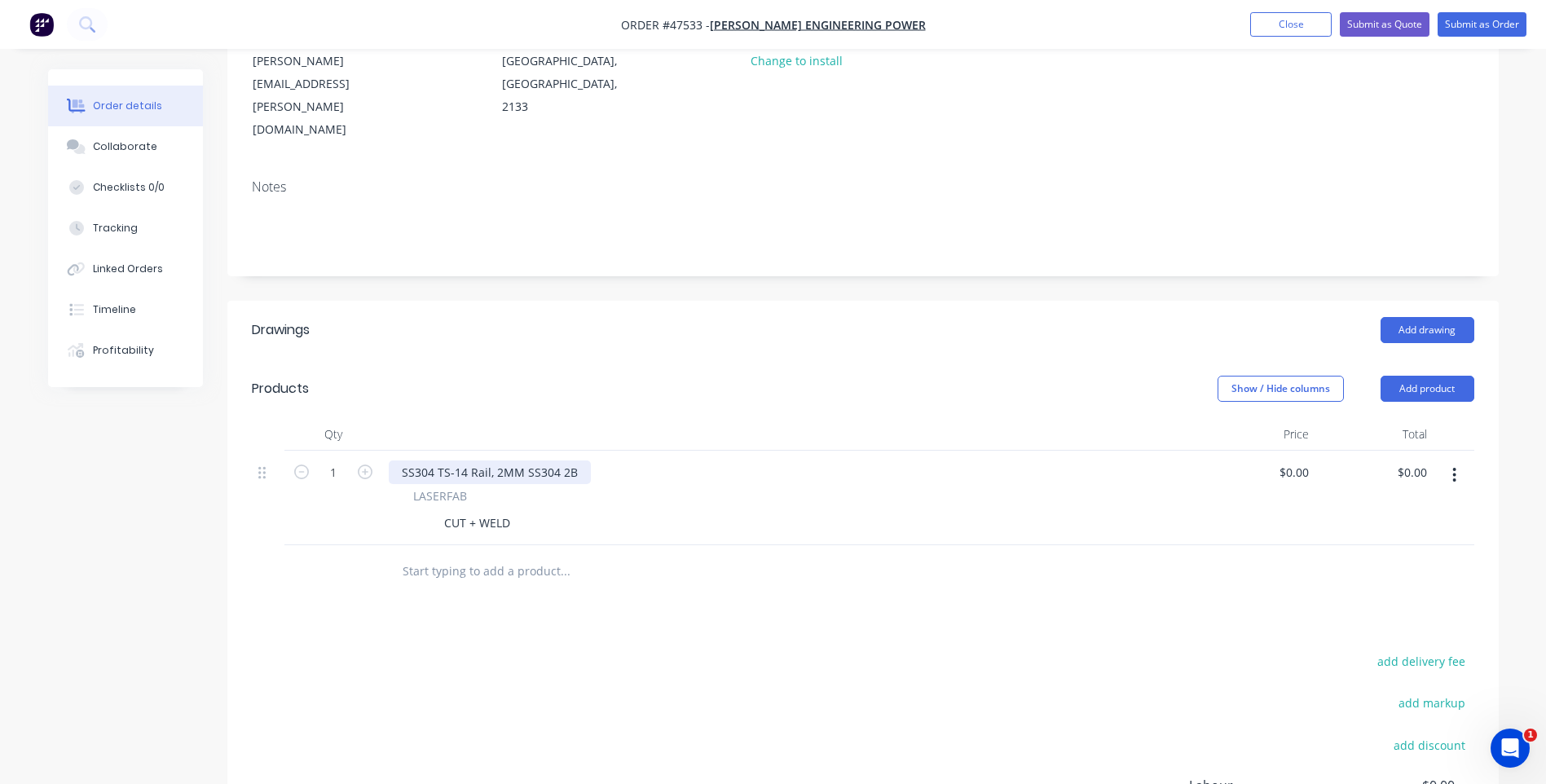
click at [579, 460] on div "SS304 TS-14 Rail, 2MM SS304 2B" at bounding box center [490, 472] width 202 height 24
click at [573, 460] on div "SS304 TS-14 Rail, 2MM SS304 2B" at bounding box center [490, 472] width 202 height 24
click at [575, 510] on div "CUT + WELD" at bounding box center [786, 522] width 760 height 24
click at [427, 510] on div at bounding box center [418, 522] width 25 height 24
click at [704, 510] on div "415x28, 1x 6mm hole each CUT + WELD" at bounding box center [786, 522] width 760 height 24
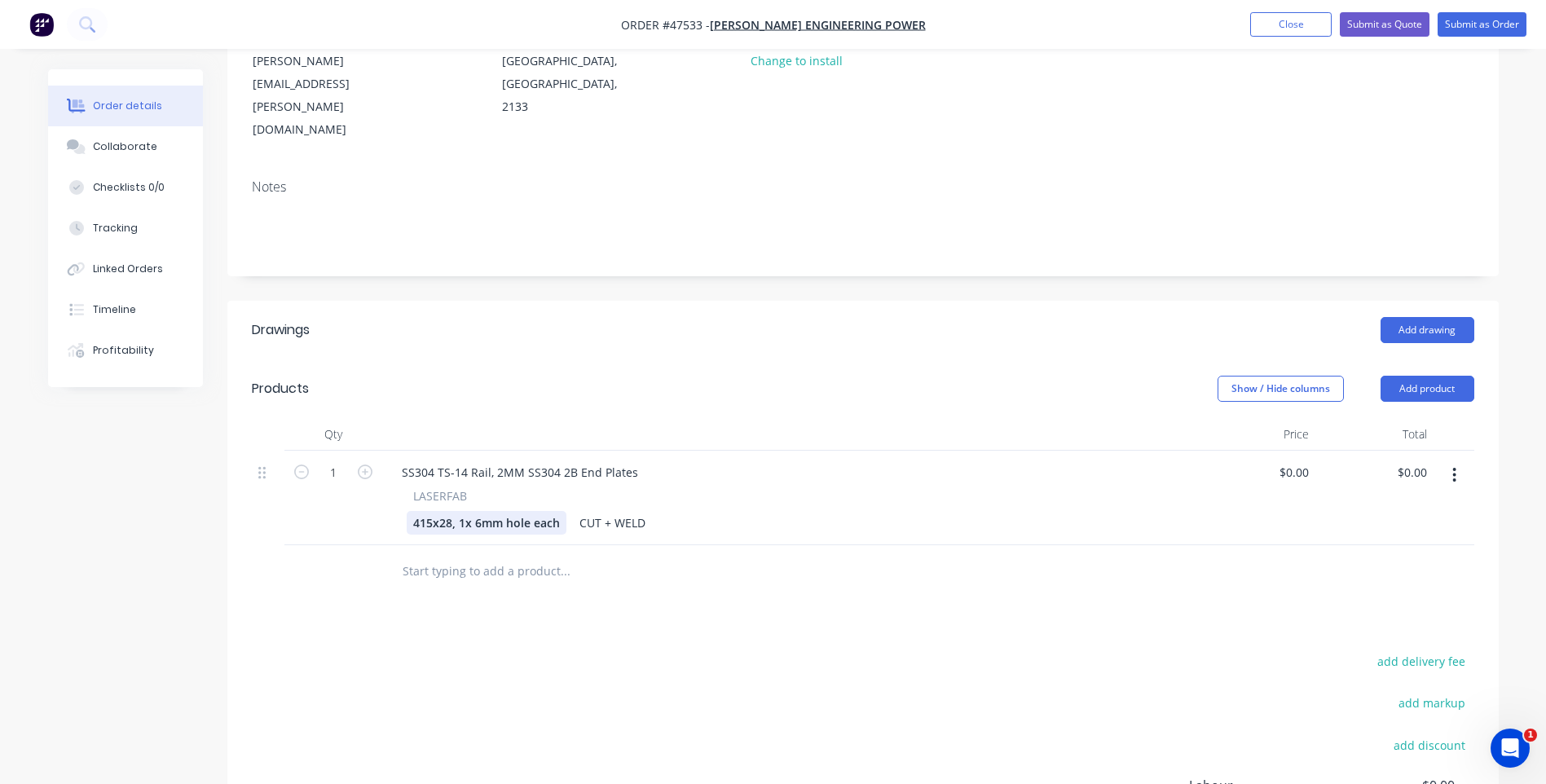
click at [415, 510] on div "415x28, 1x 6mm hole each" at bounding box center [486, 522] width 160 height 24
click at [398, 460] on div "SS304 TS-14 Rail, 2MM SS304 2B End Plates" at bounding box center [520, 472] width 263 height 24
click at [411, 510] on div "415x28, 1x 6mm hole each" at bounding box center [486, 522] width 160 height 24
click at [399, 460] on div "SS304 TS-14 Rail, 2MM SS304 2B End Plates" at bounding box center [520, 472] width 263 height 24
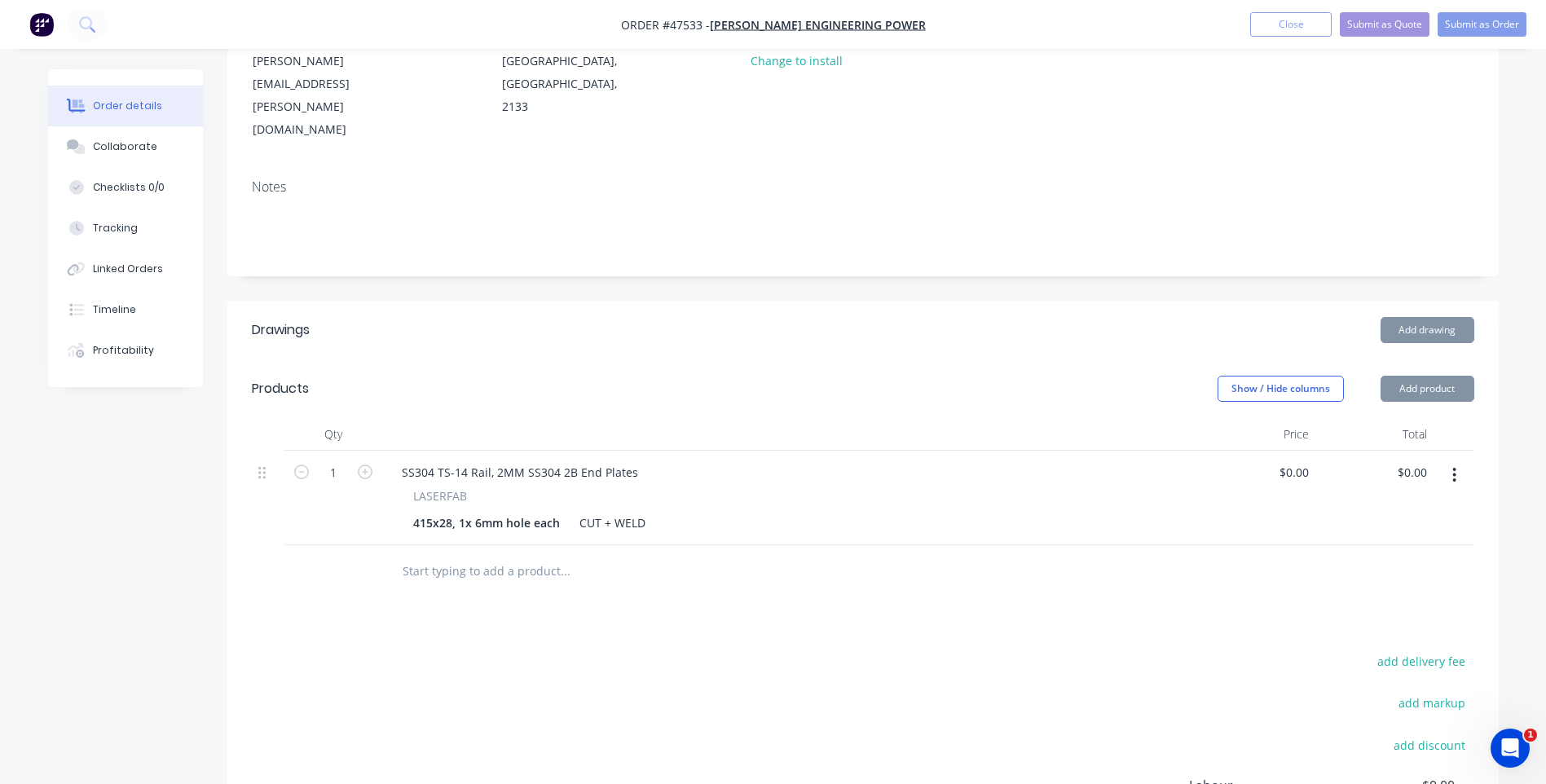
click at [415, 510] on div "415x28, 1x 6mm hole each" at bounding box center [486, 522] width 160 height 24
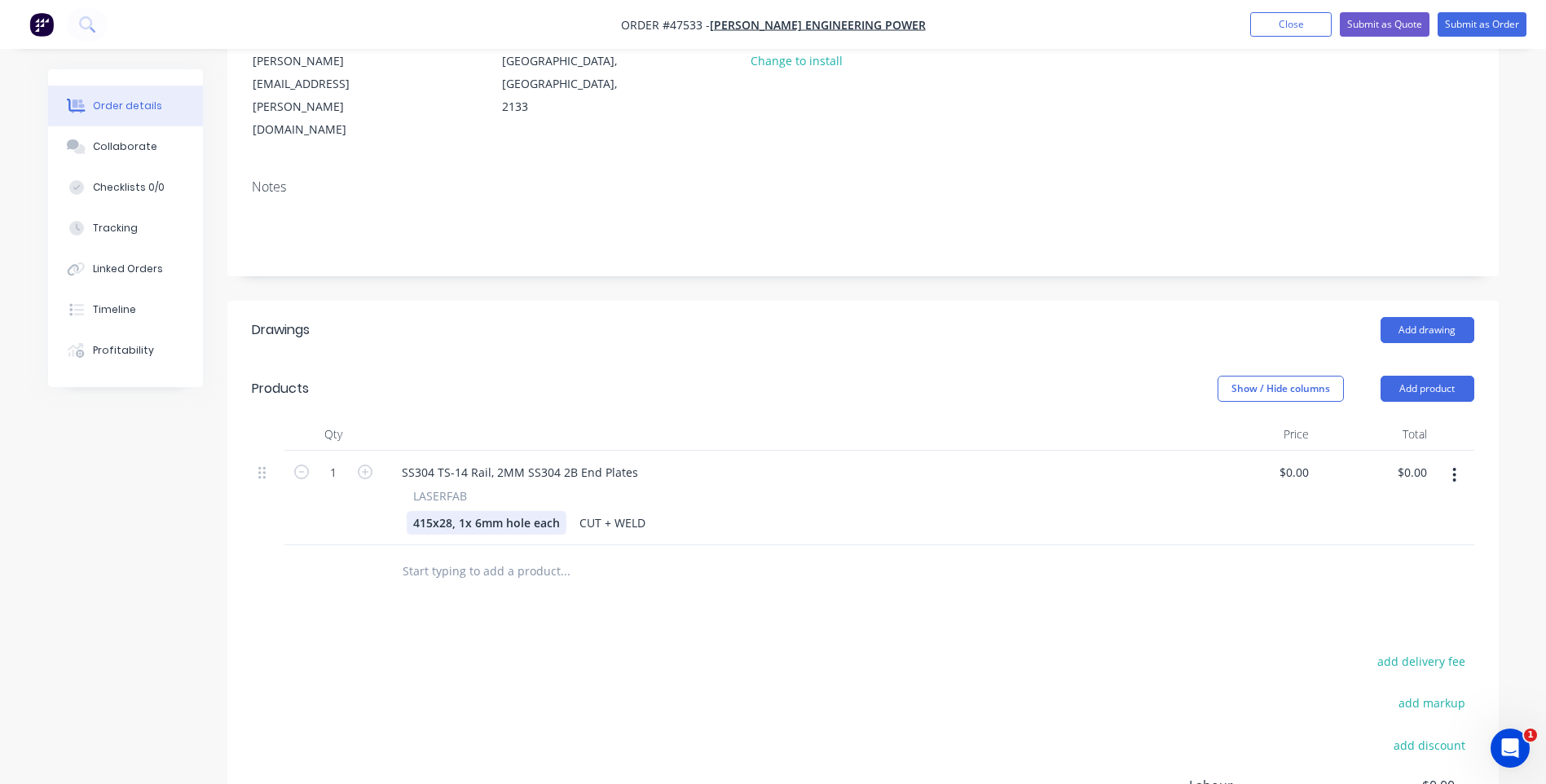
click at [415, 510] on div "415x28, 1x 6mm hole each" at bounding box center [486, 522] width 160 height 24
click at [410, 510] on div "415x28, 1x 6mm hole each" at bounding box center [486, 522] width 160 height 24
click at [498, 510] on div "Battery Clamp 415x28, 1x 6mm hole each" at bounding box center [509, 530] width 204 height 41
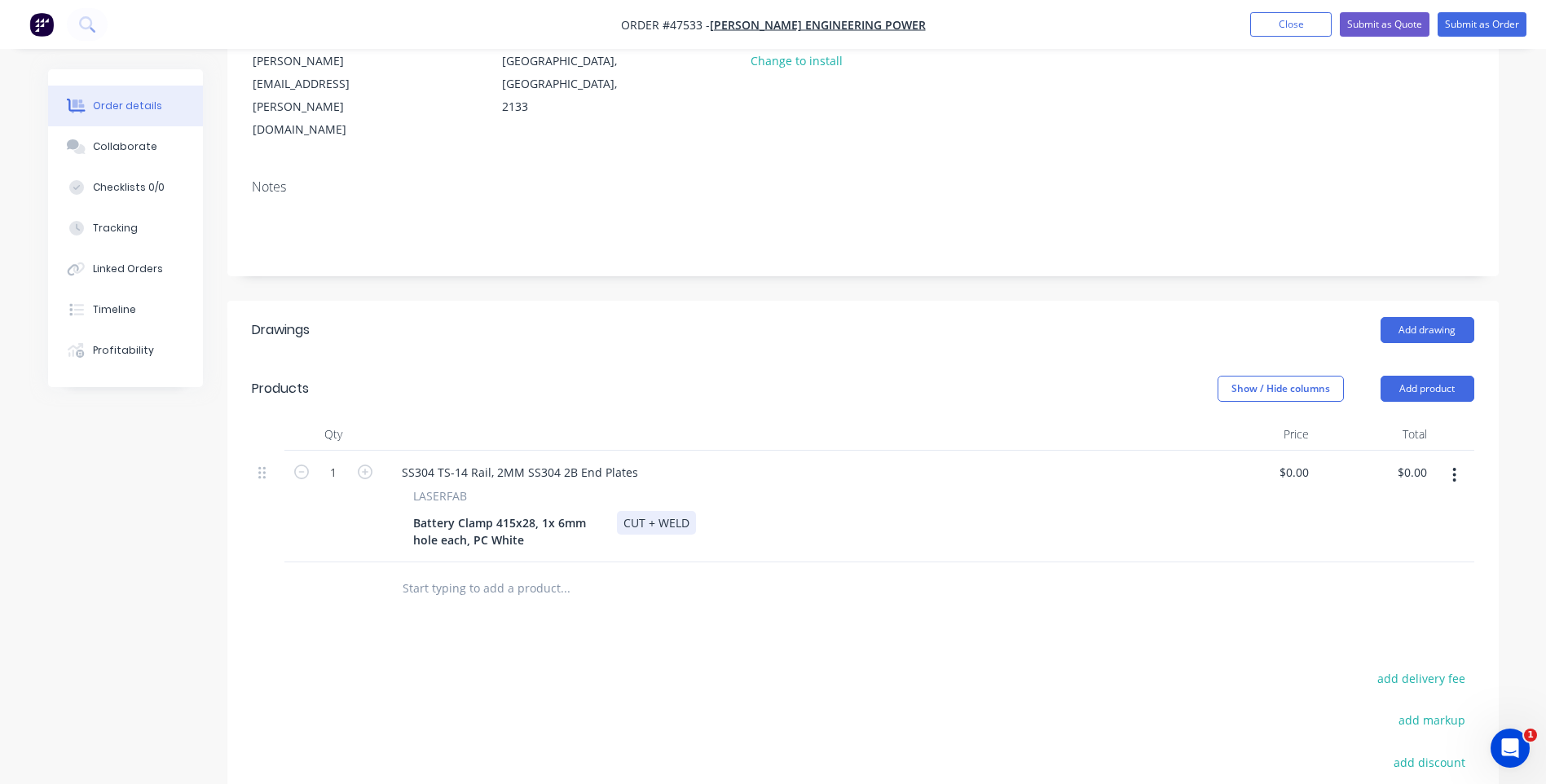
click at [689, 510] on div "CUT + WELD" at bounding box center [656, 522] width 79 height 24
click at [801, 572] on div at bounding box center [633, 588] width 489 height 33
click at [1299, 460] on input "0" at bounding box center [1306, 472] width 19 height 24
type input "$91.6667"
type input "$91.67"
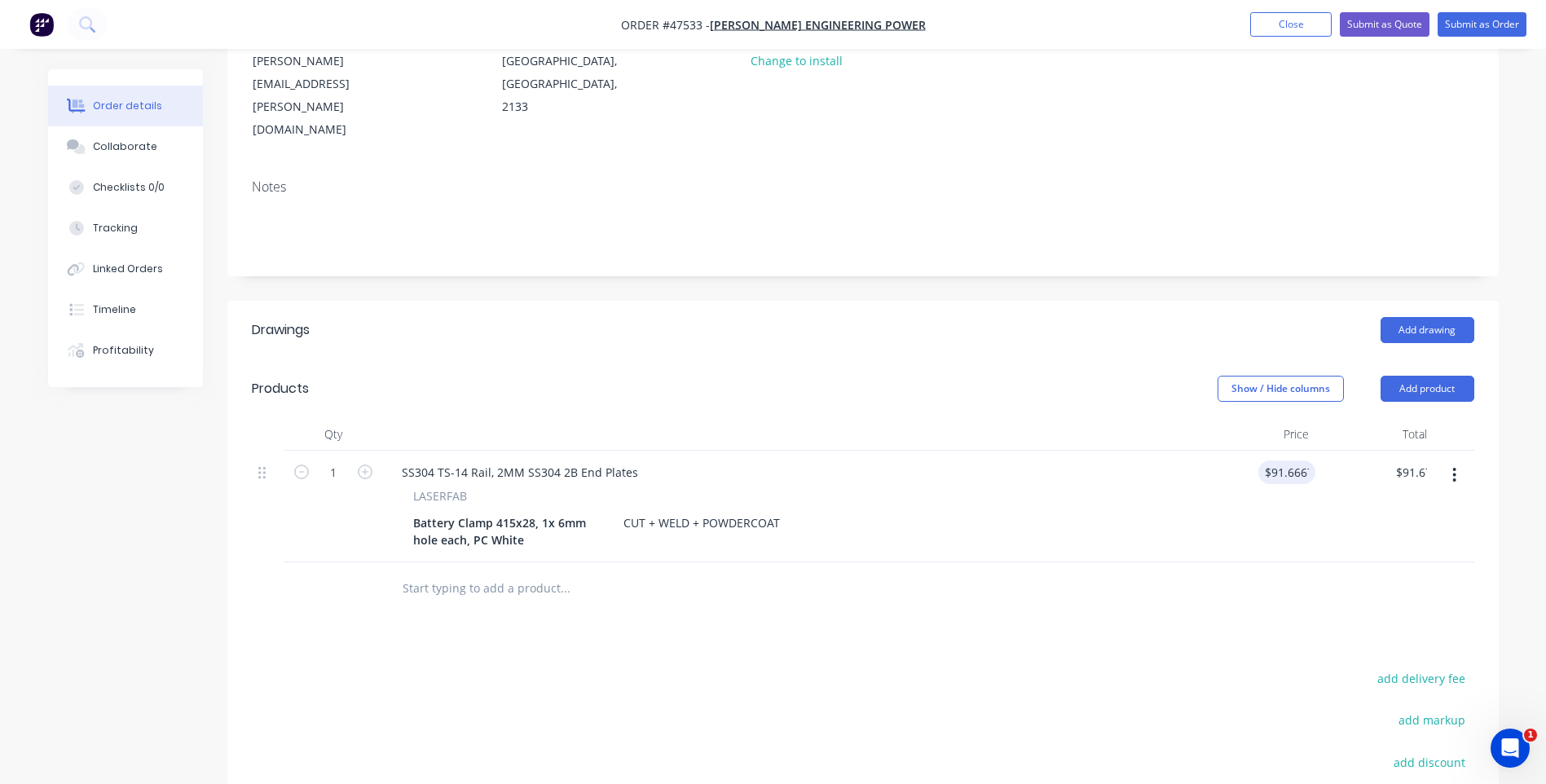
click at [1294, 459] on div "$91.6667 91.6667" at bounding box center [1256, 506] width 118 height 112
click at [369, 465] on icon "button" at bounding box center [365, 472] width 15 height 15
type input "2"
type input "$183.33"
click at [367, 465] on icon "button" at bounding box center [365, 472] width 15 height 15
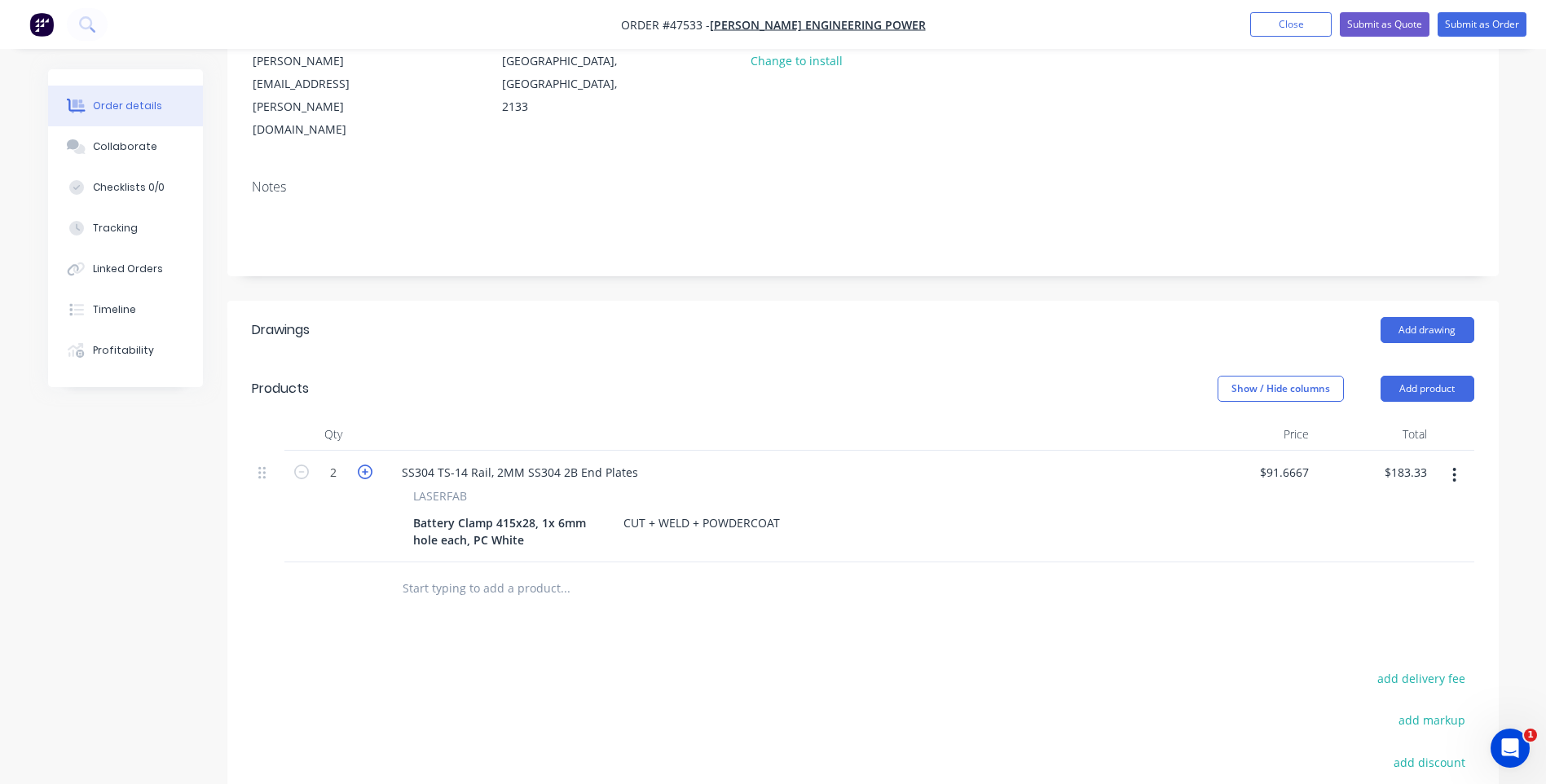
type input "3"
type input "$275.00"
click at [367, 465] on icon "button" at bounding box center [365, 472] width 15 height 15
type input "4"
type input "$366.67"
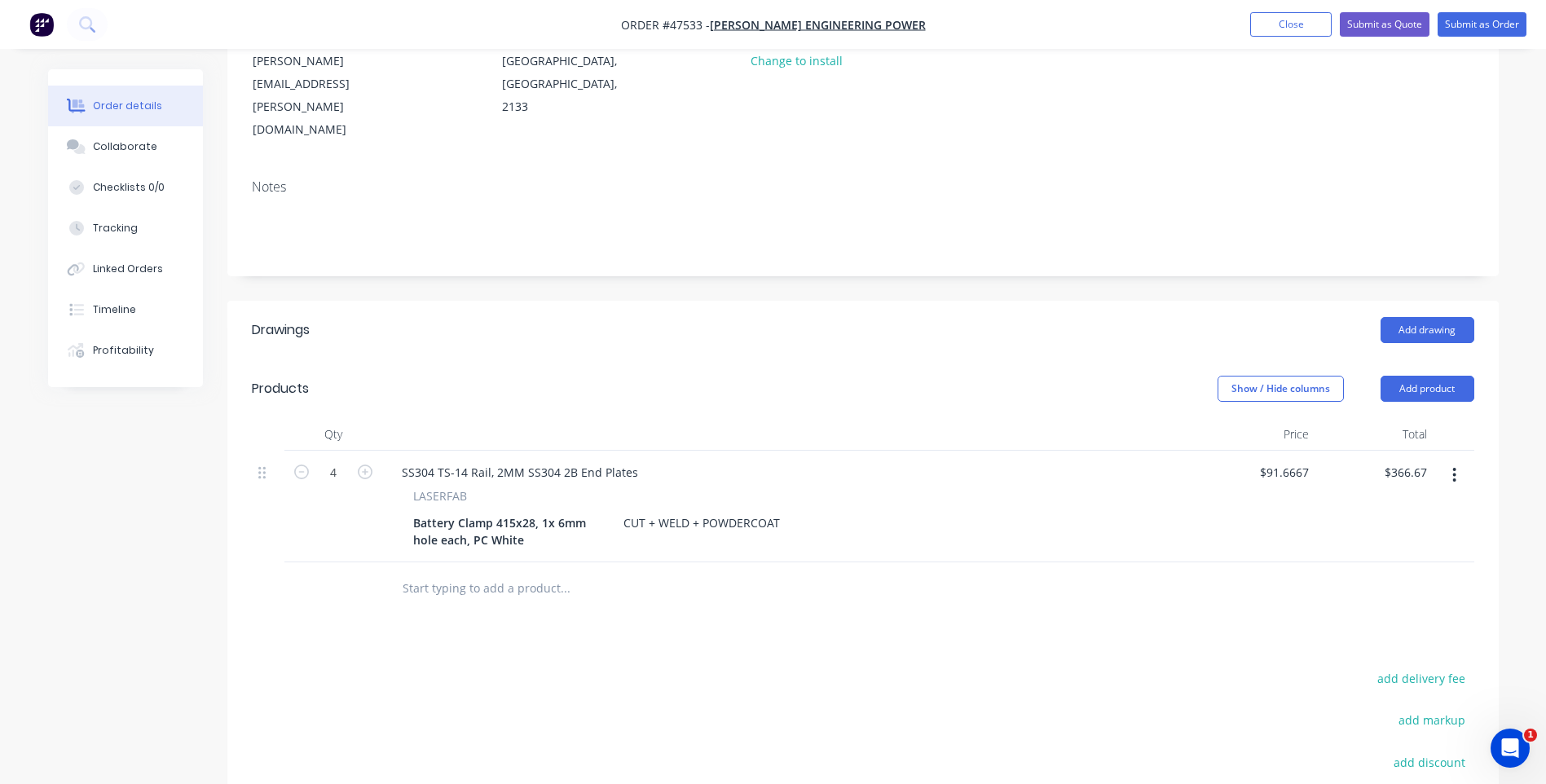
click at [1037, 562] on div at bounding box center [863, 588] width 1223 height 53
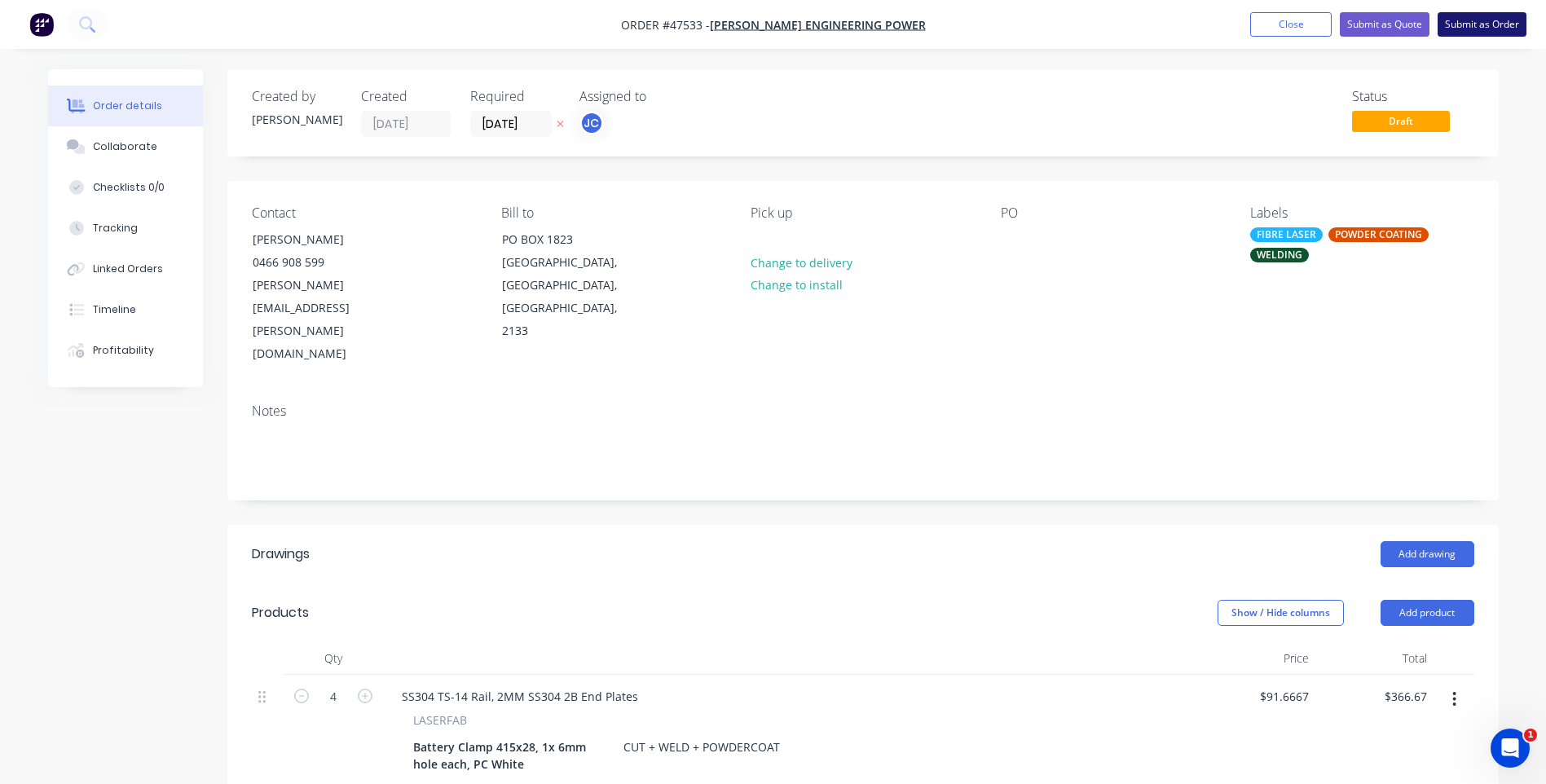
click at [1487, 21] on button "Submit as Order" at bounding box center [1483, 24] width 89 height 25
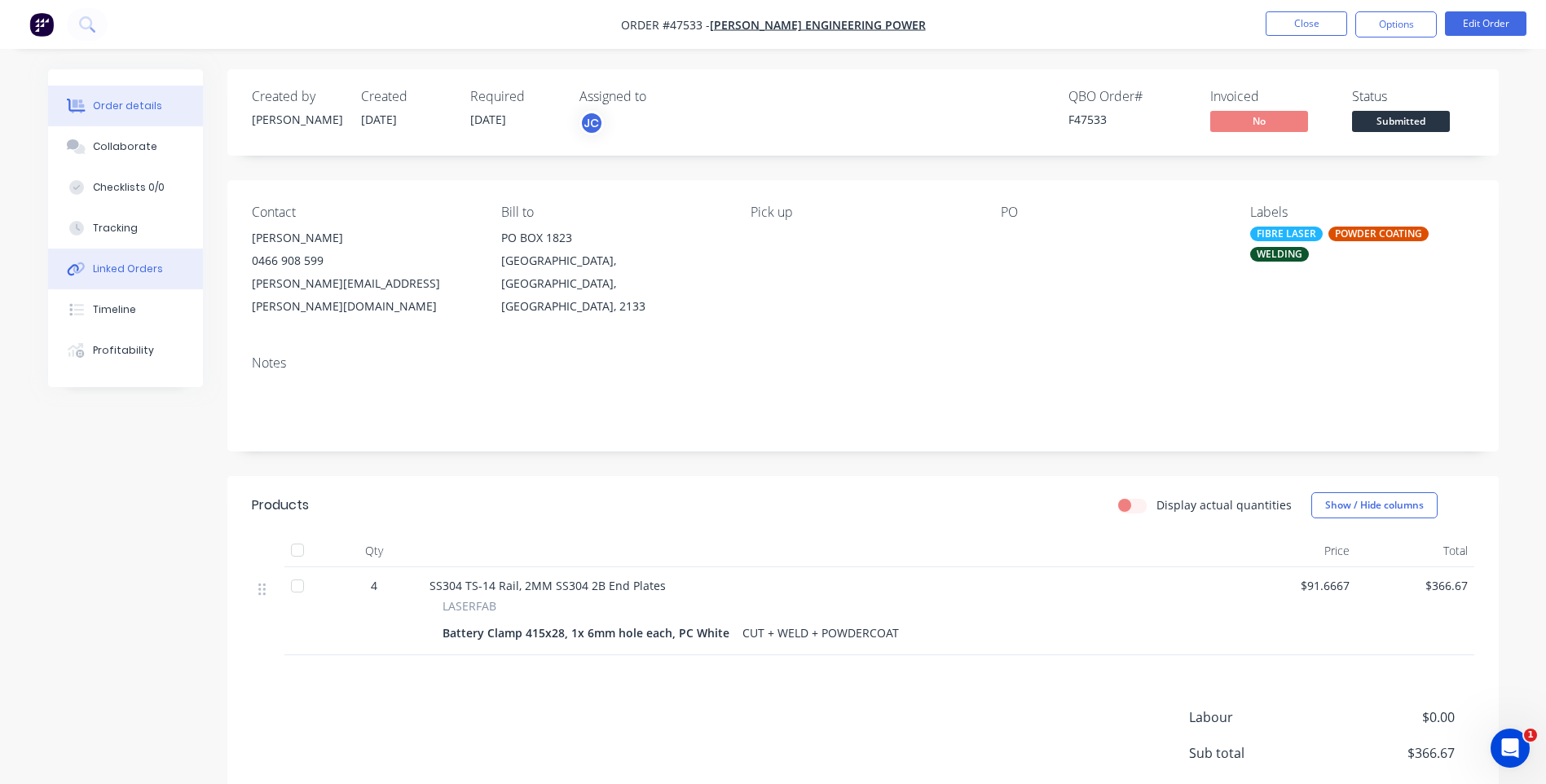
click at [114, 269] on div "Linked Orders" at bounding box center [128, 269] width 70 height 15
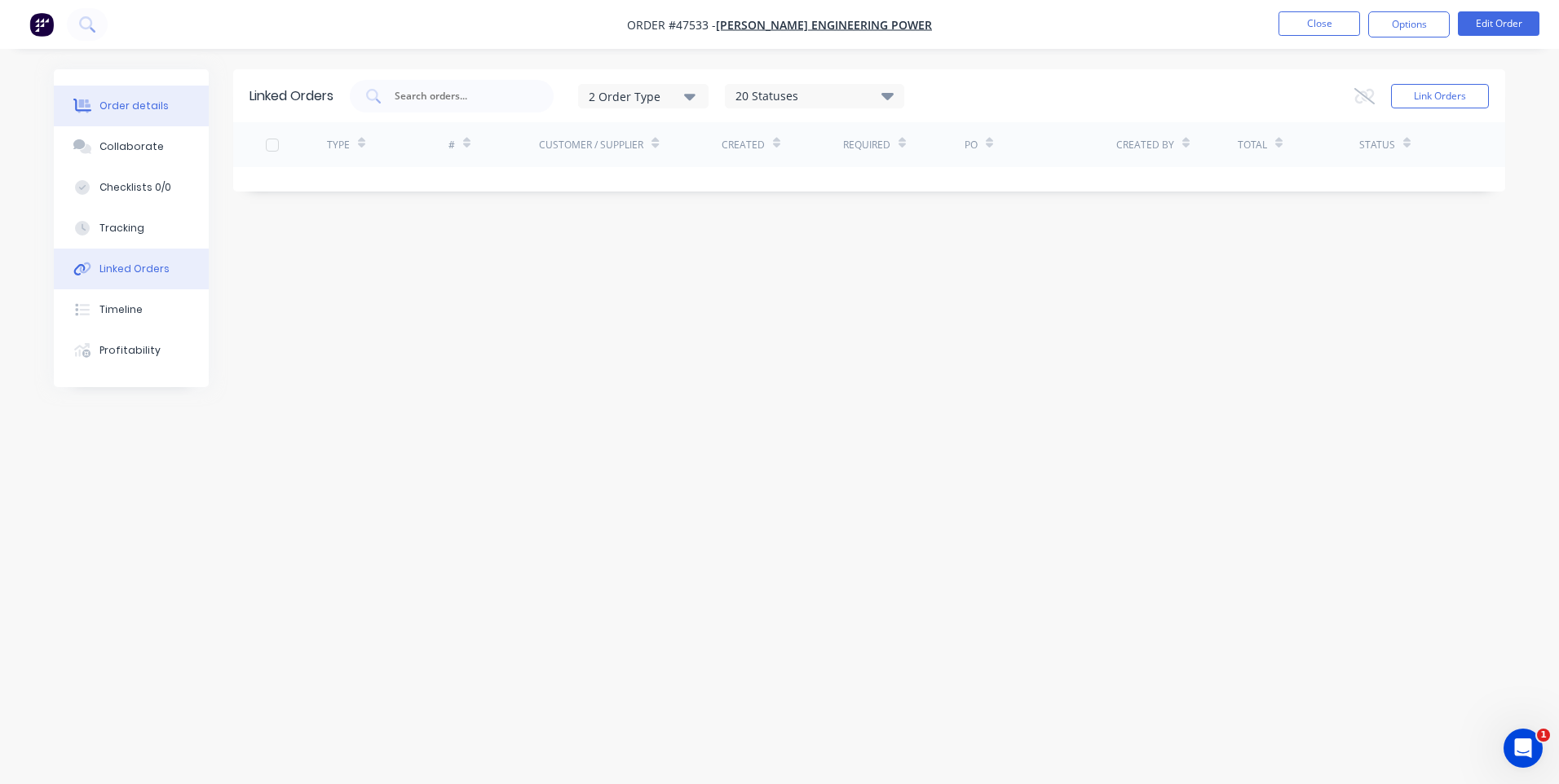
click at [125, 102] on div "Order details" at bounding box center [134, 105] width 69 height 15
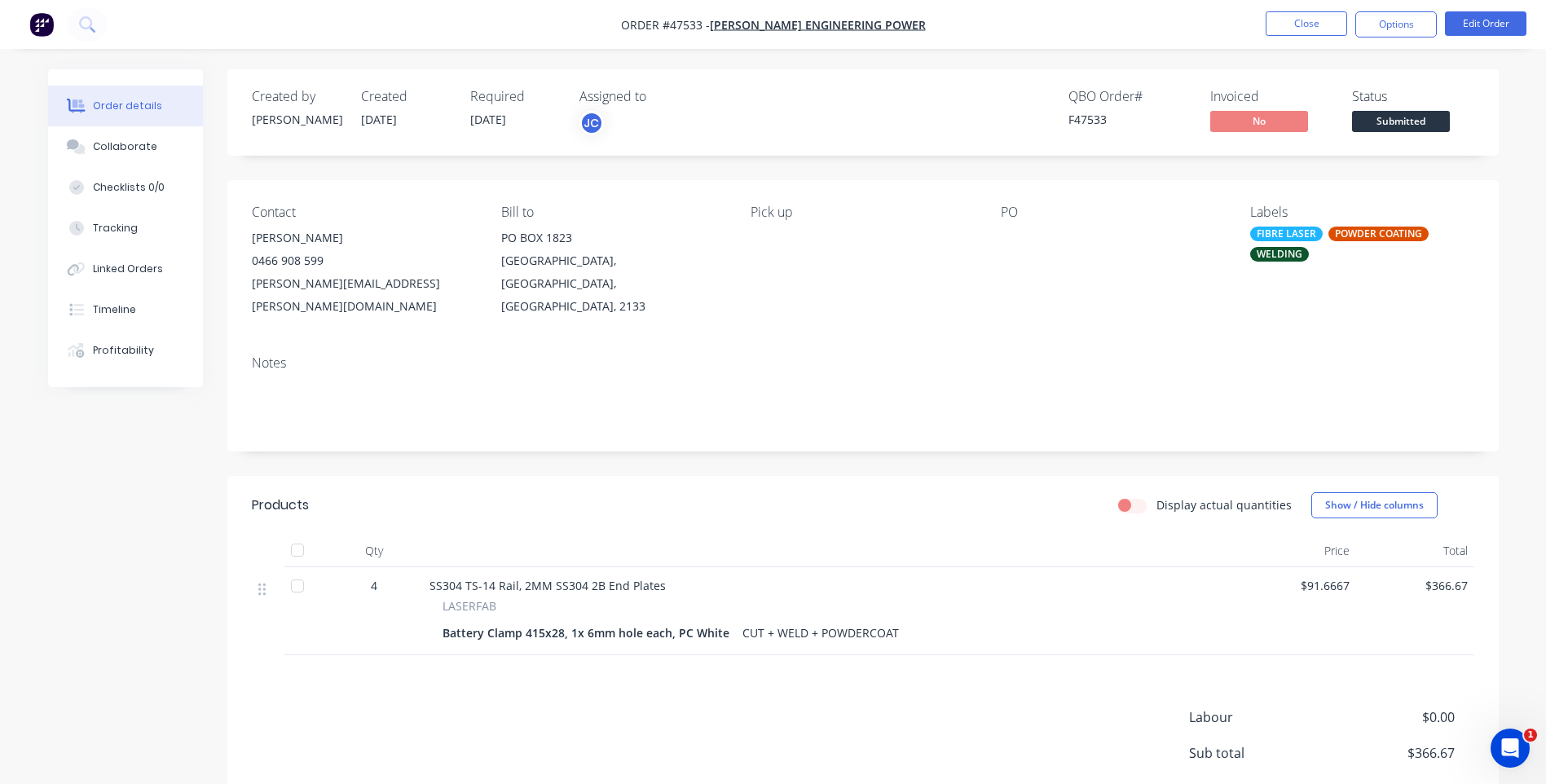
click at [986, 355] on div "Notes" at bounding box center [863, 363] width 1223 height 16
click at [1303, 32] on button "Close" at bounding box center [1307, 24] width 81 height 25
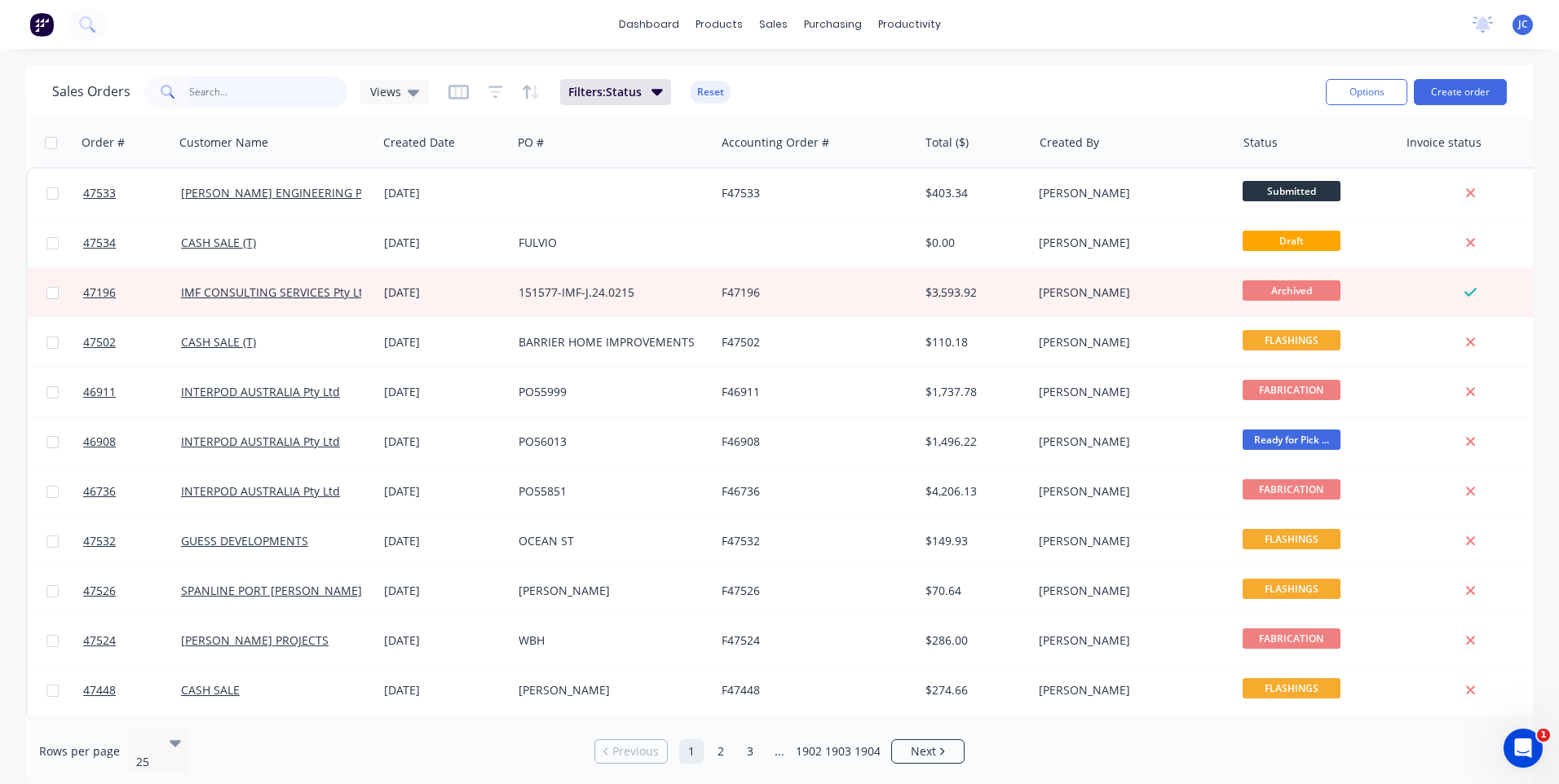
click at [196, 94] on input "text" at bounding box center [269, 91] width 159 height 33
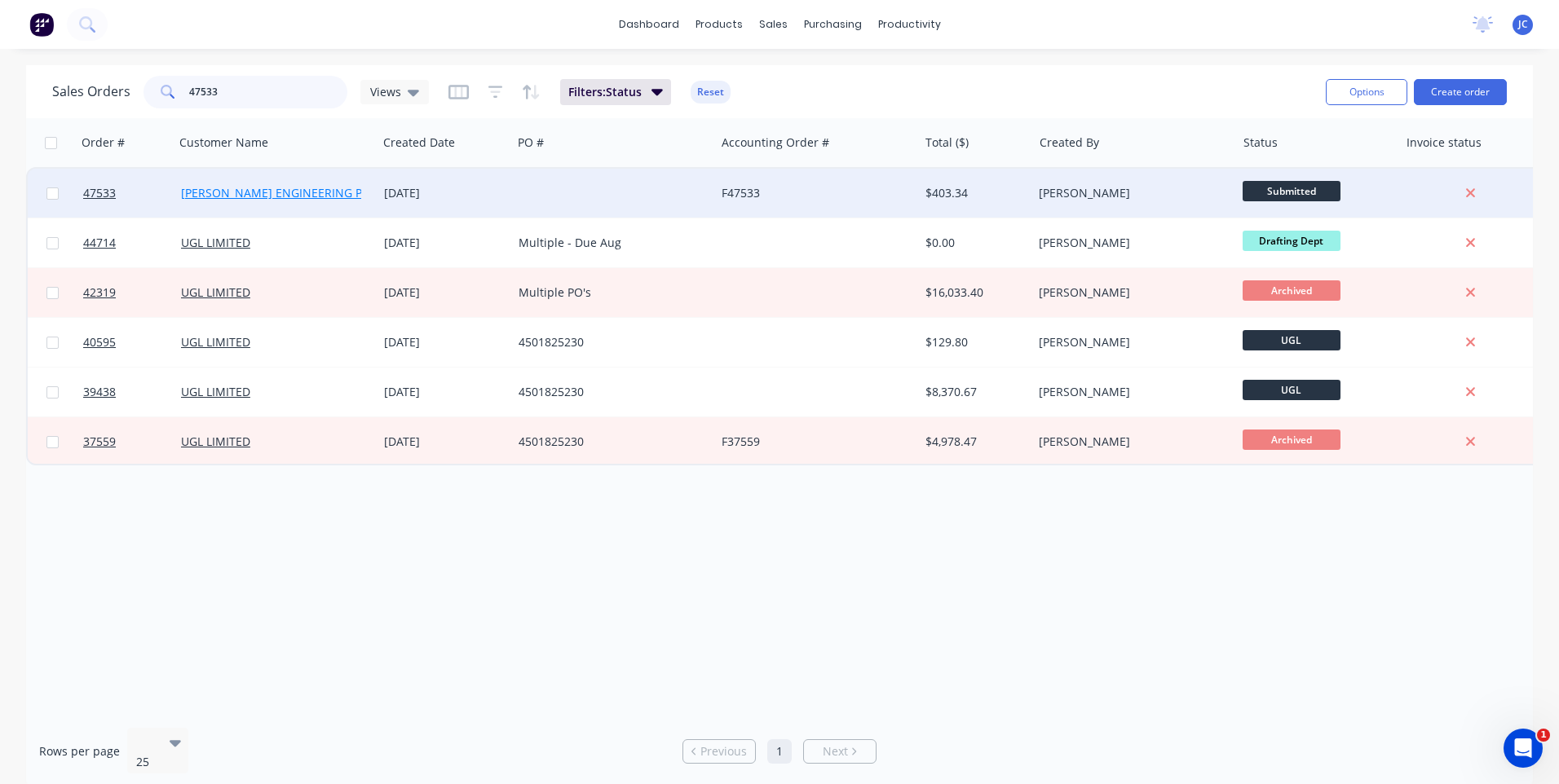
type input "47533"
click at [265, 186] on link "[PERSON_NAME] ENGINEERING POWER" at bounding box center [288, 193] width 214 height 16
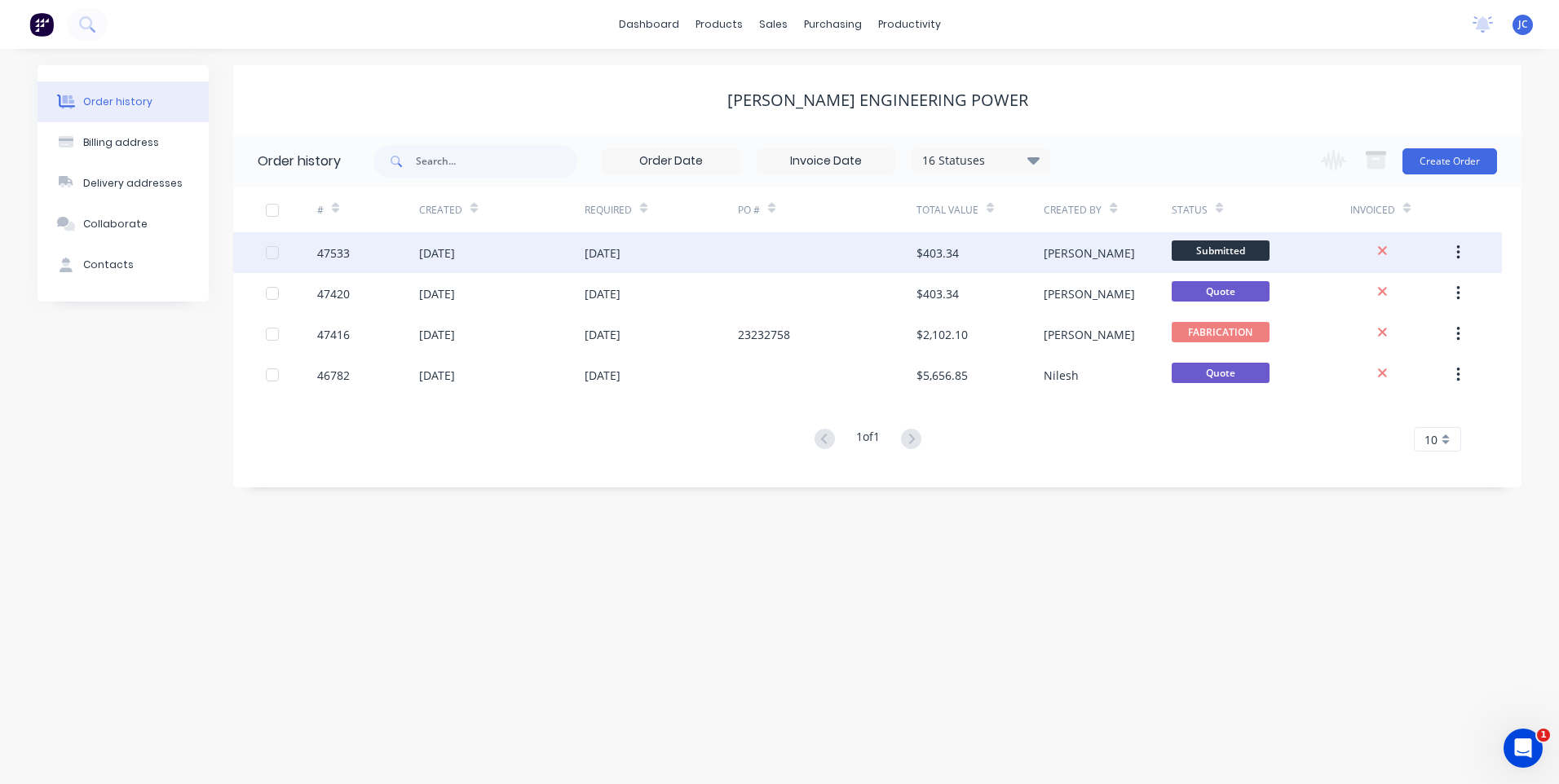
click at [621, 251] on div "[DATE]" at bounding box center [602, 253] width 36 height 17
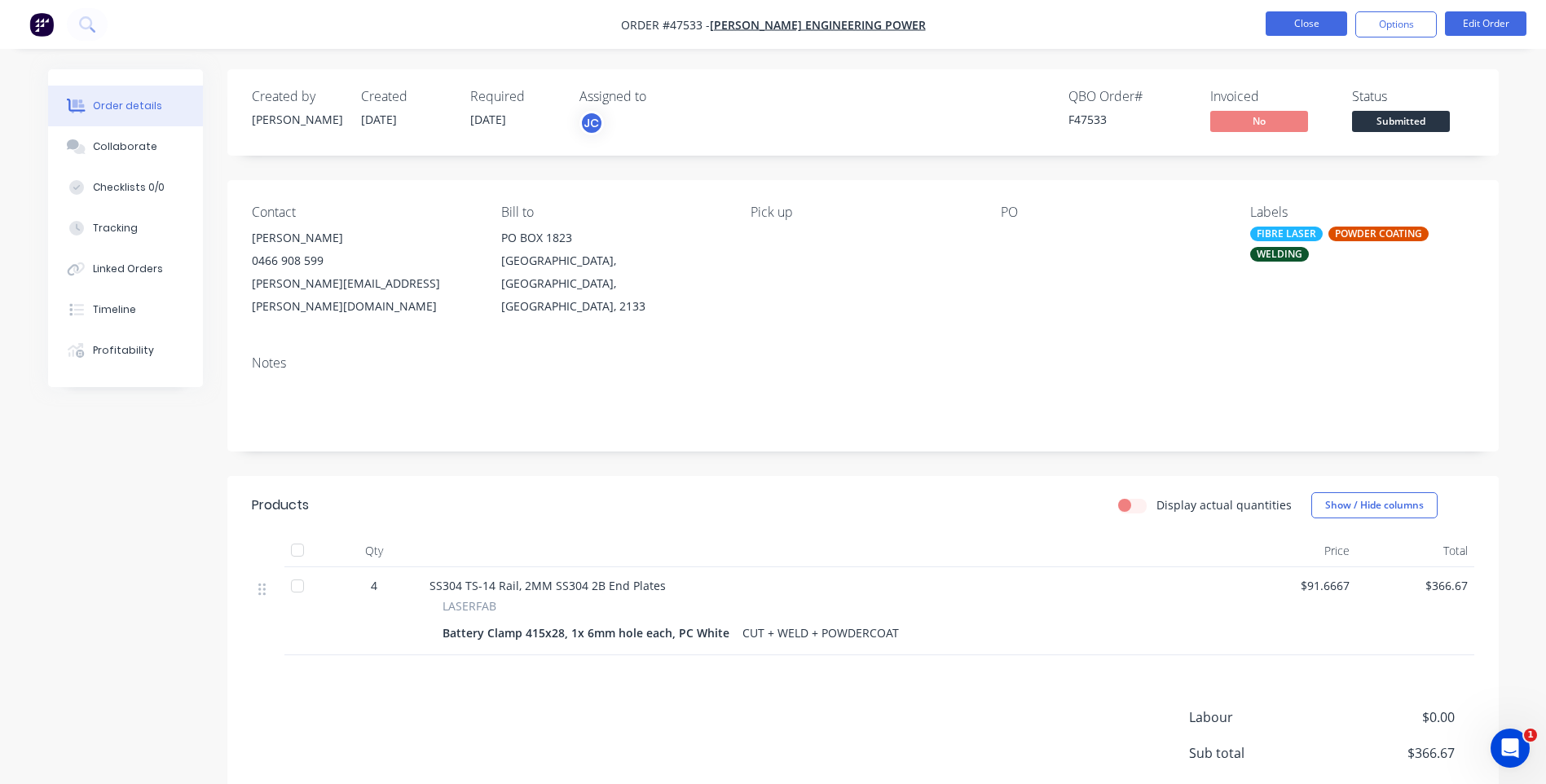
click at [1299, 21] on button "Close" at bounding box center [1307, 24] width 81 height 25
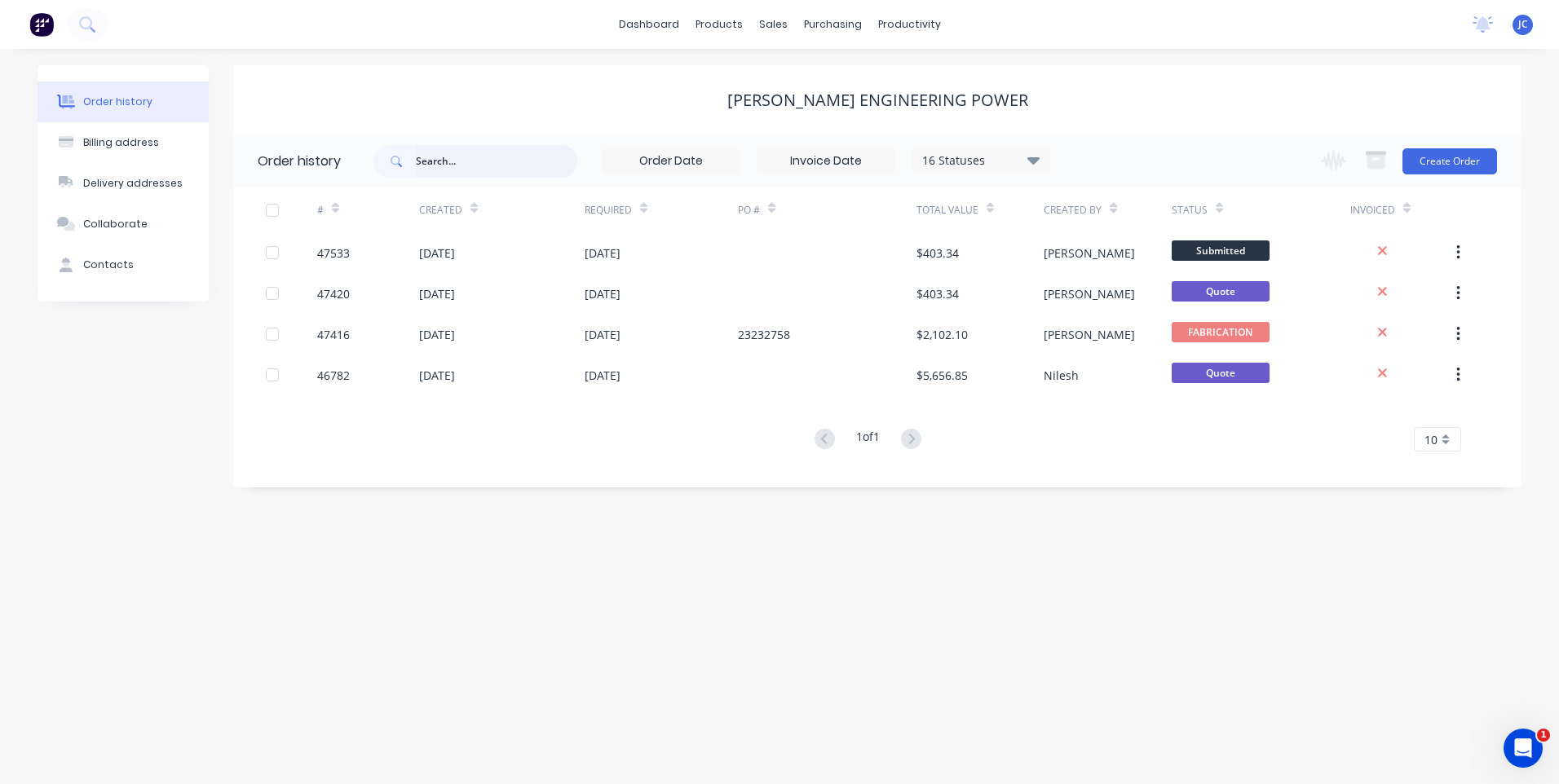
click at [453, 163] on input "text" at bounding box center [496, 161] width 162 height 33
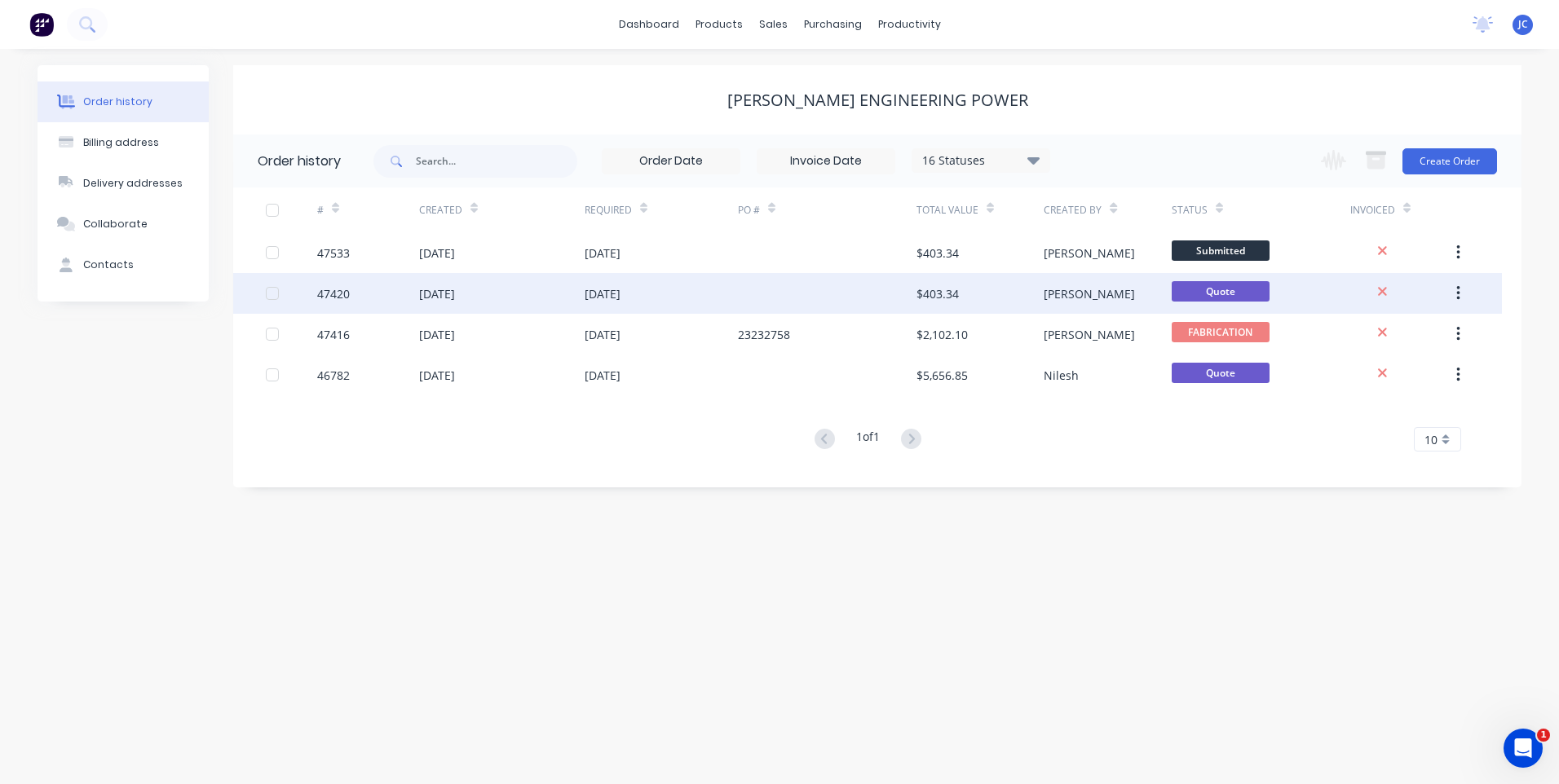
click at [453, 286] on div "[DATE]" at bounding box center [437, 293] width 36 height 17
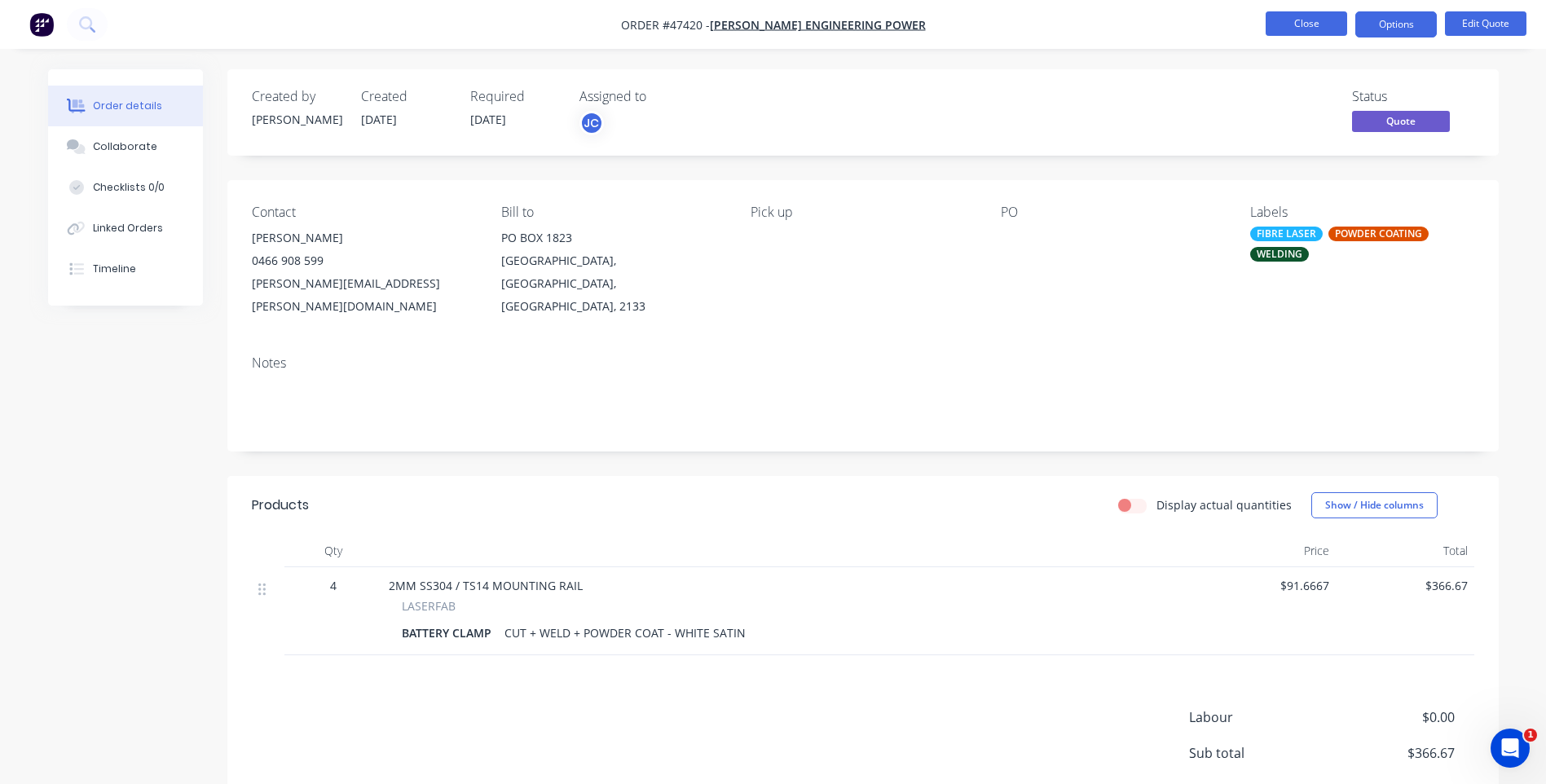
click at [1325, 24] on button "Close" at bounding box center [1307, 24] width 81 height 25
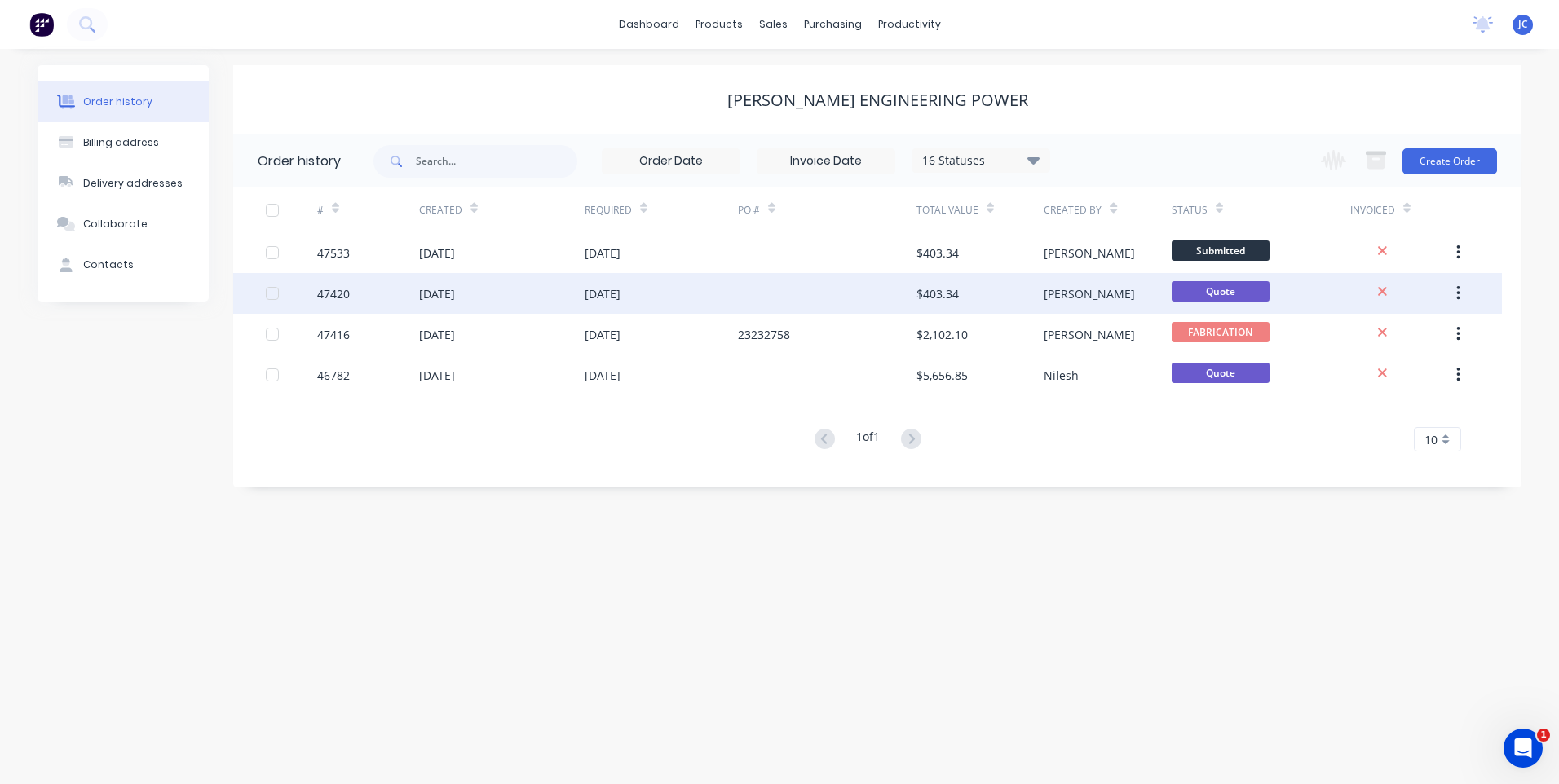
click at [455, 296] on div "[DATE]" at bounding box center [437, 293] width 36 height 17
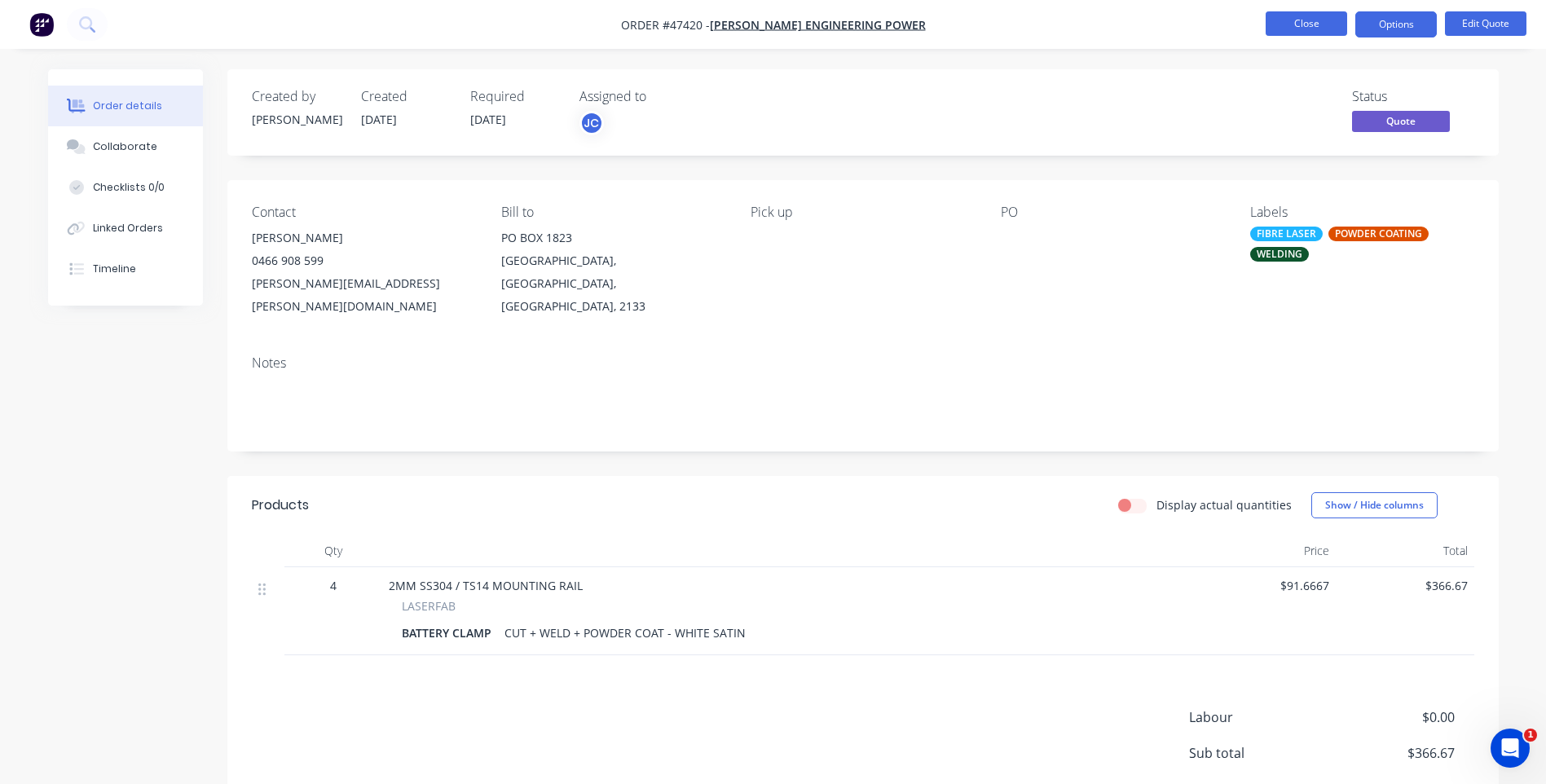
click at [1337, 15] on button "Close" at bounding box center [1307, 24] width 81 height 25
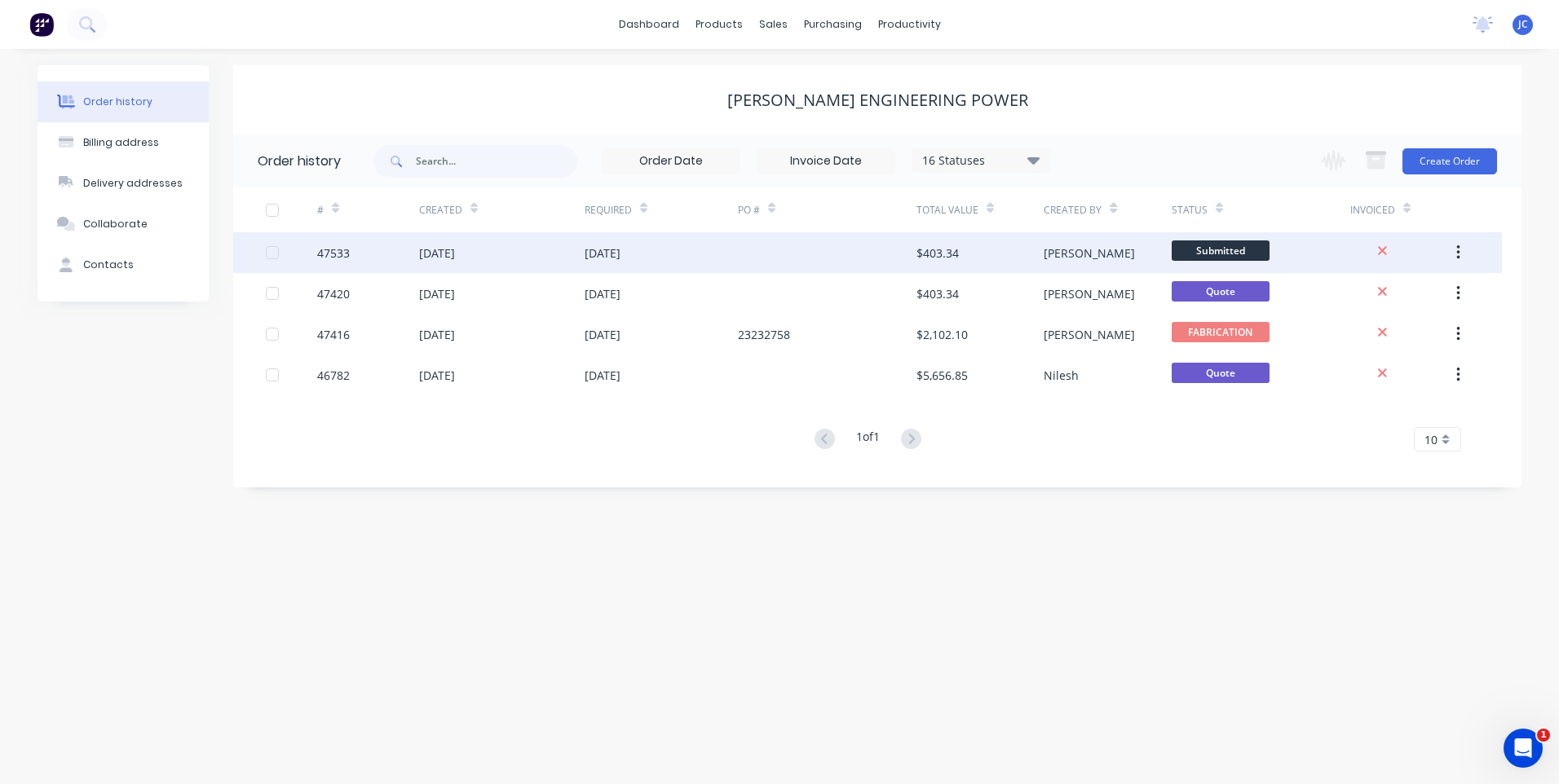
click at [658, 250] on div "[DATE]" at bounding box center [660, 252] width 154 height 41
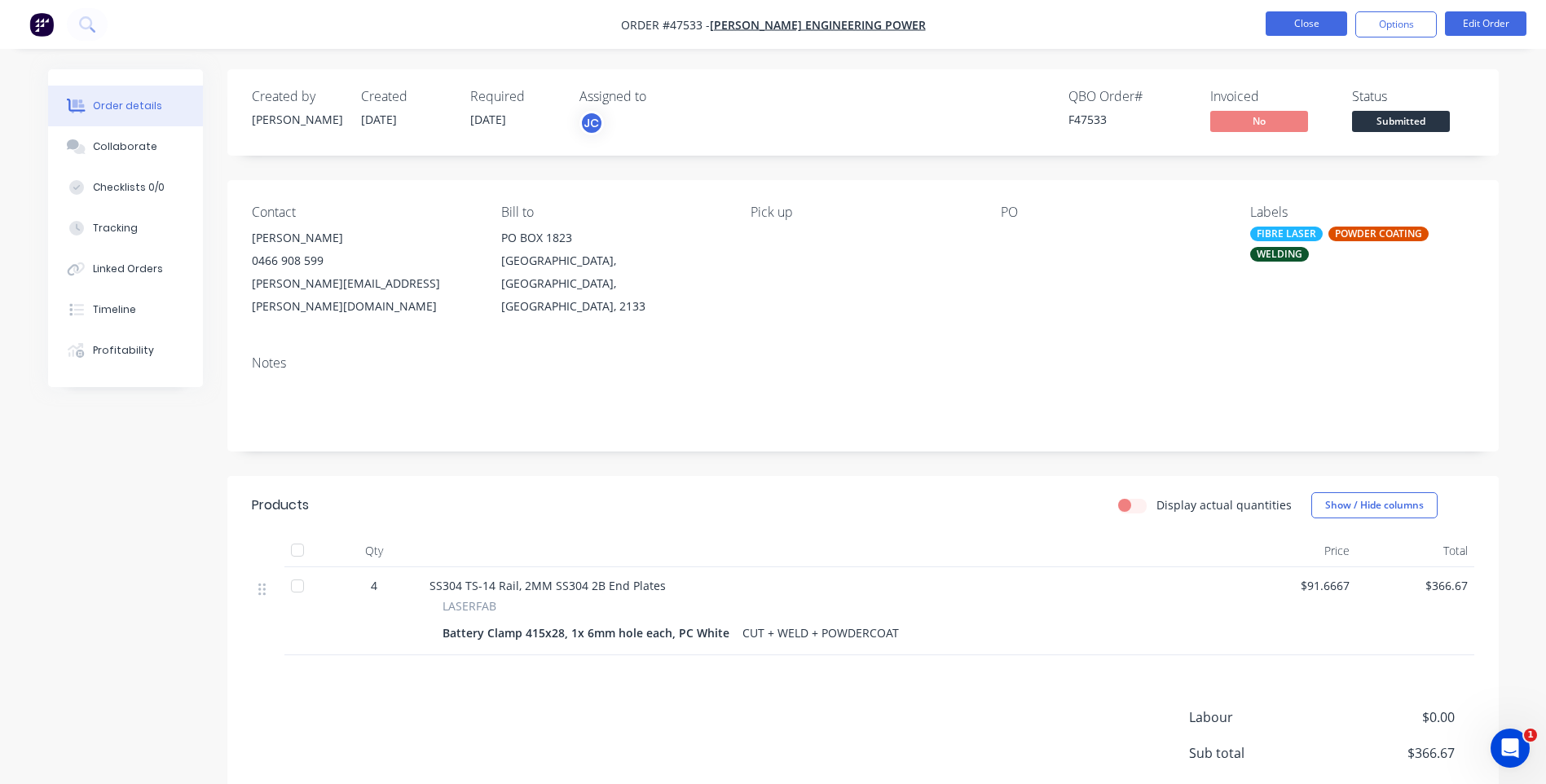
click at [1286, 24] on button "Close" at bounding box center [1307, 24] width 81 height 25
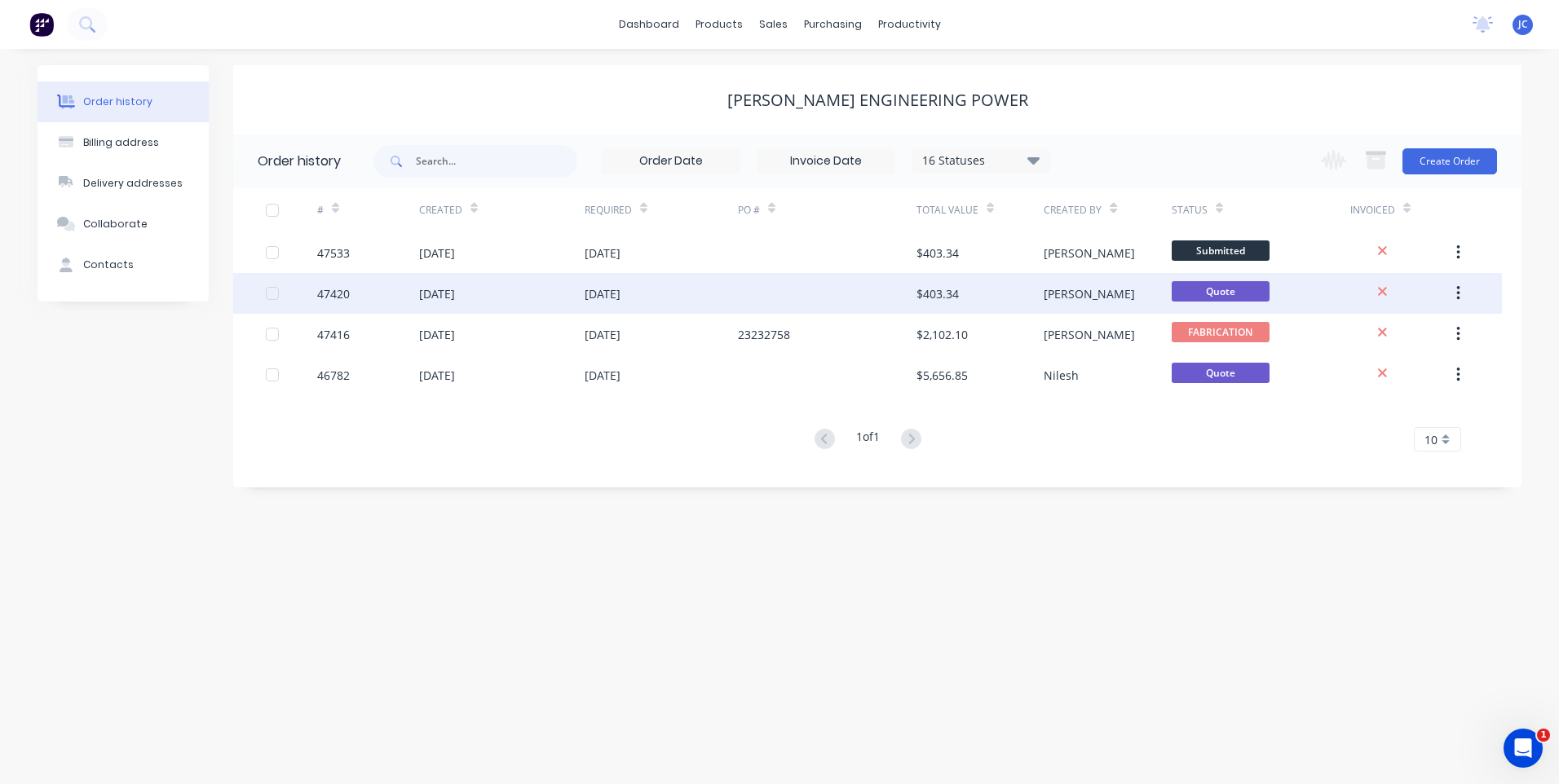
click at [675, 280] on div "[DATE]" at bounding box center [660, 292] width 154 height 41
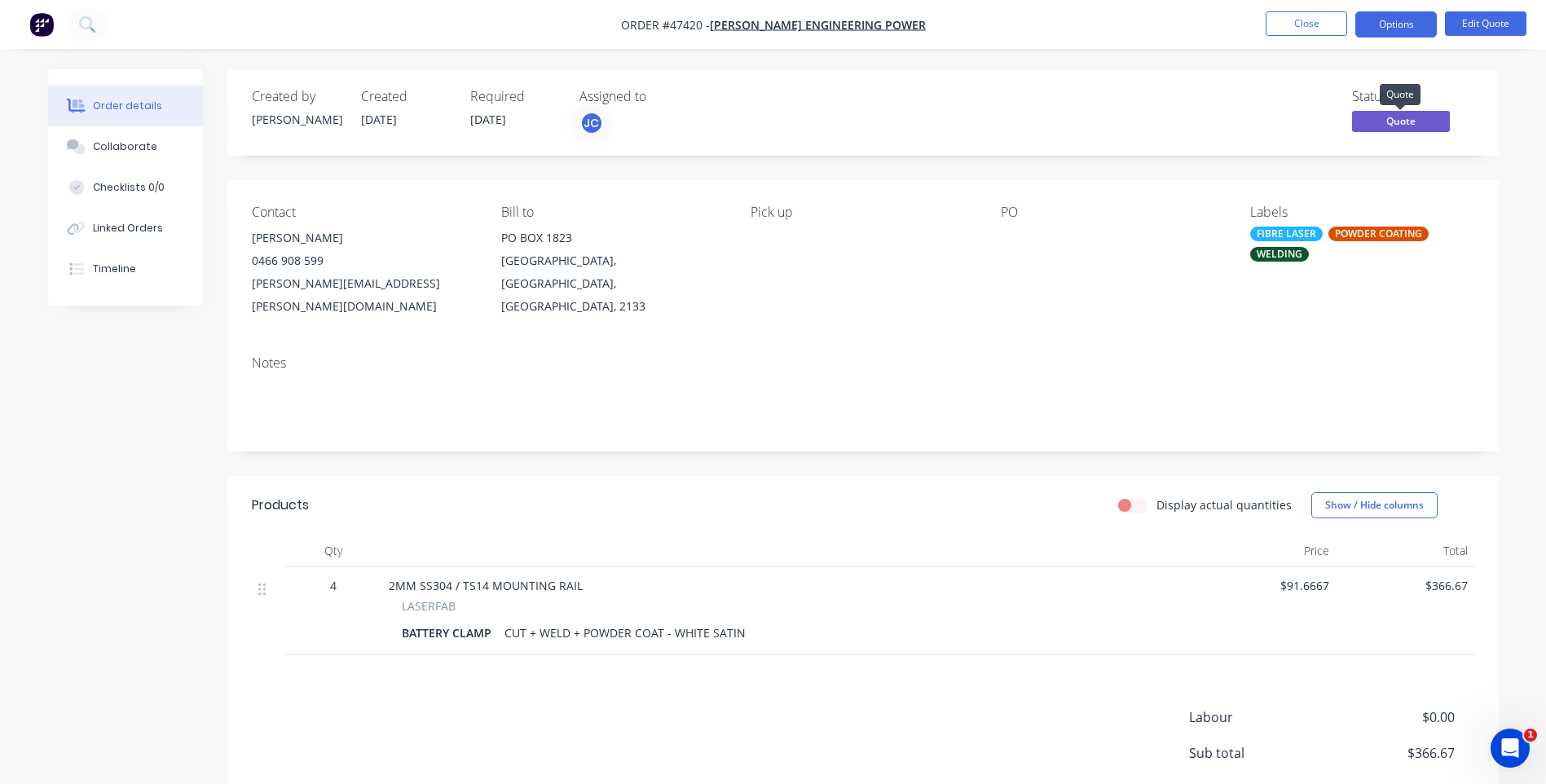
click at [1418, 117] on span "Quote" at bounding box center [1401, 121] width 98 height 21
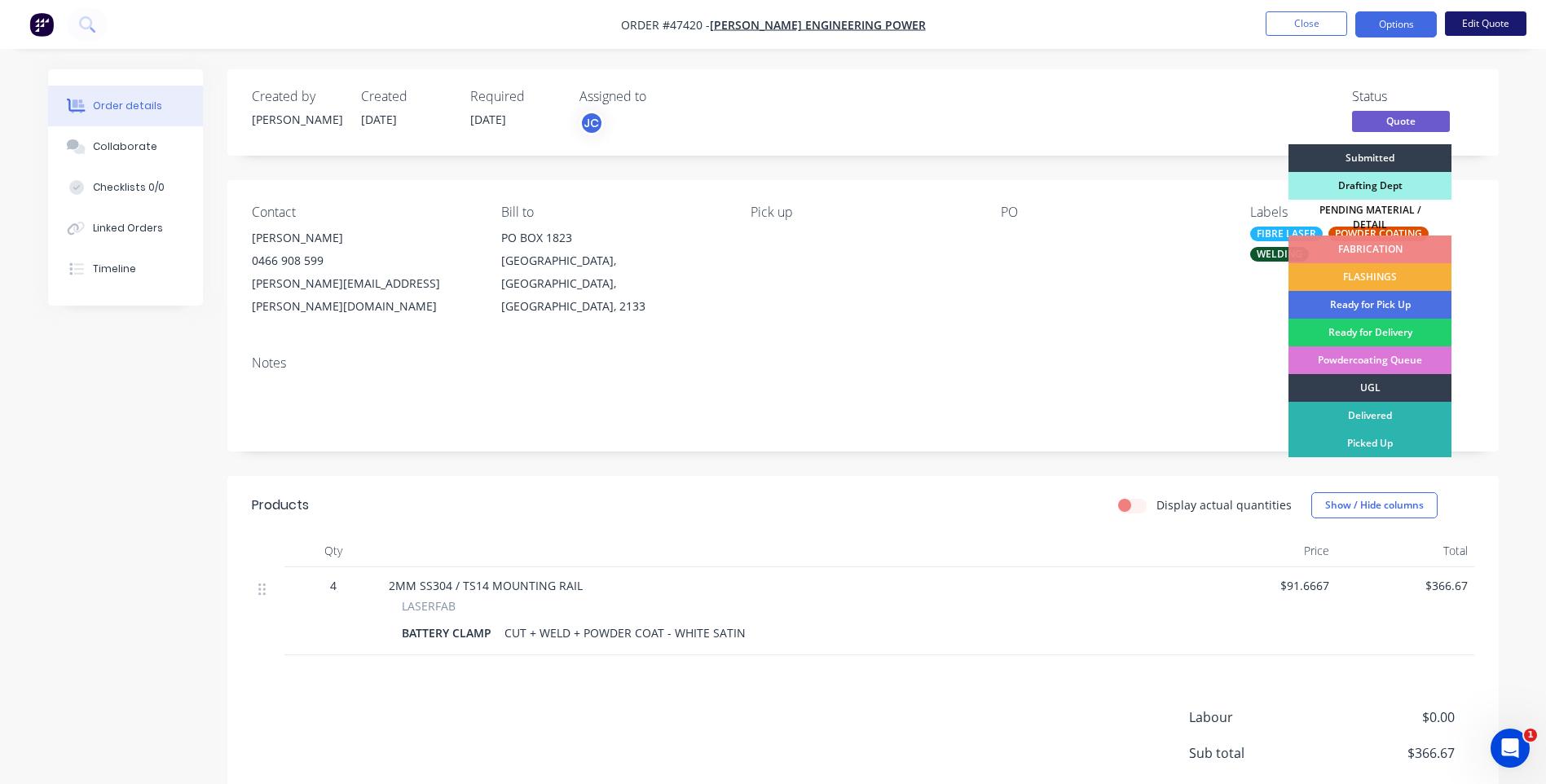
click at [1446, 25] on button "Edit Quote" at bounding box center [1486, 24] width 81 height 25
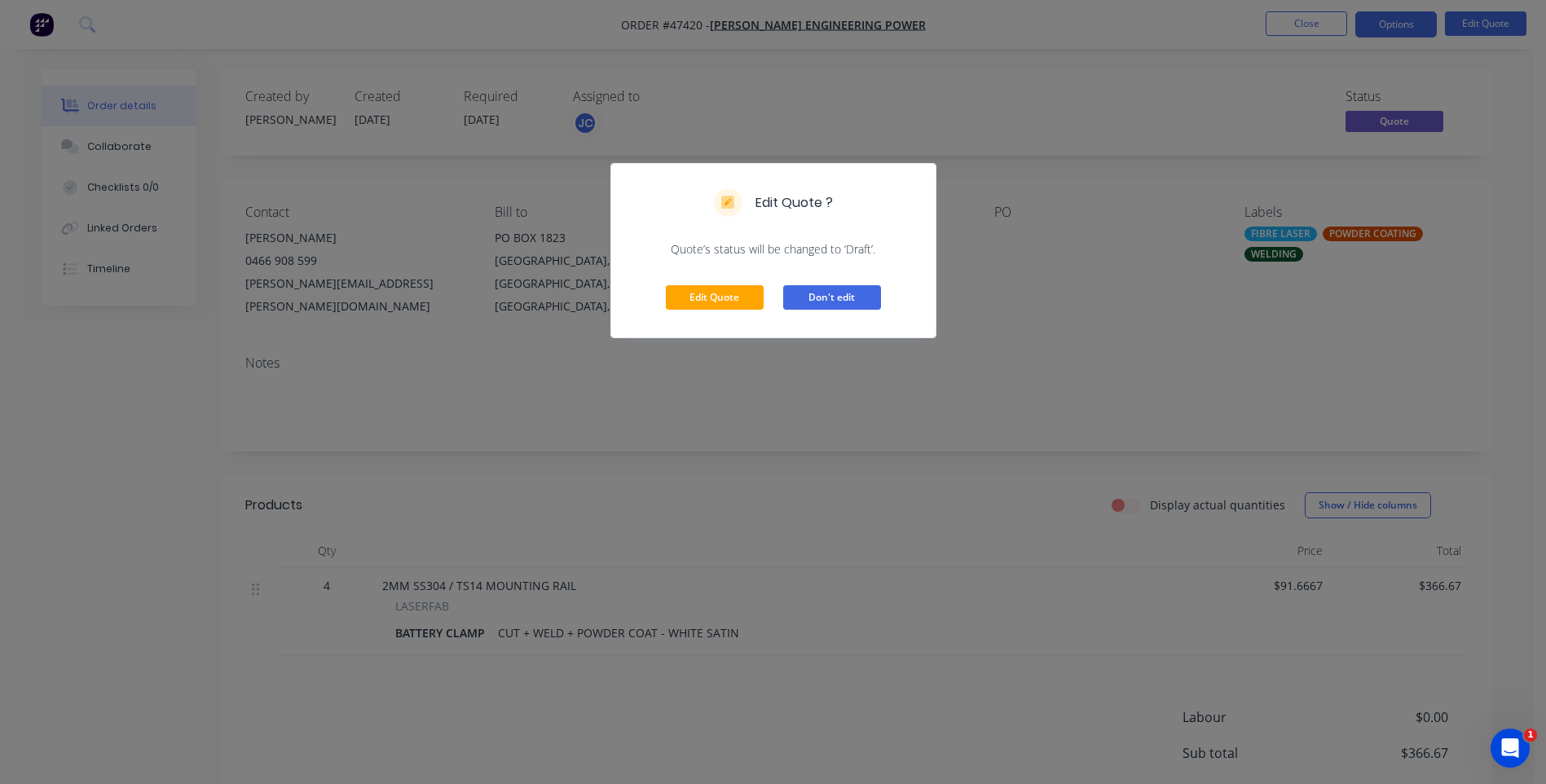
click at [800, 298] on button "Don't edit" at bounding box center [832, 297] width 98 height 25
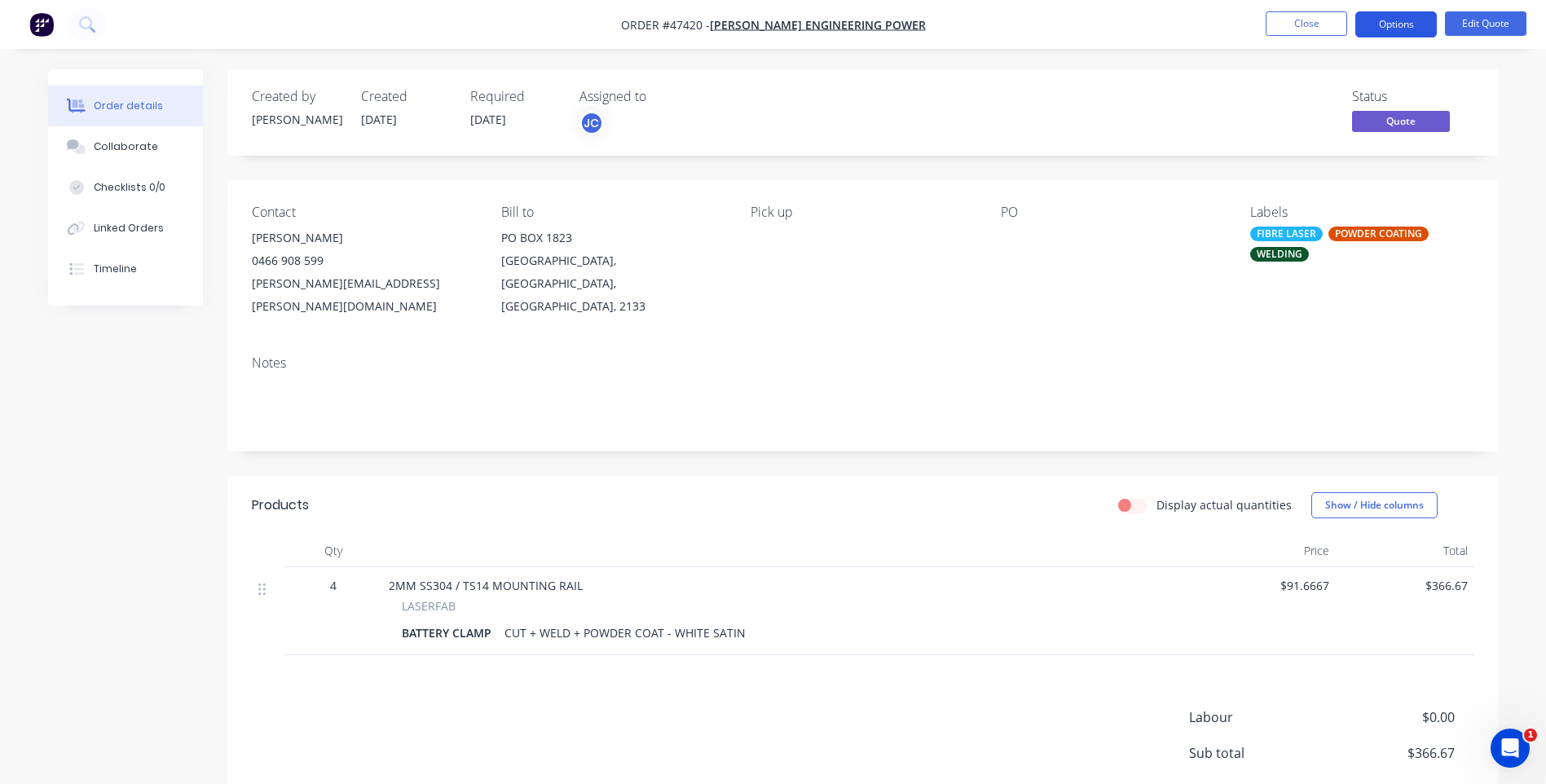
click at [1399, 23] on button "Options" at bounding box center [1396, 25] width 81 height 26
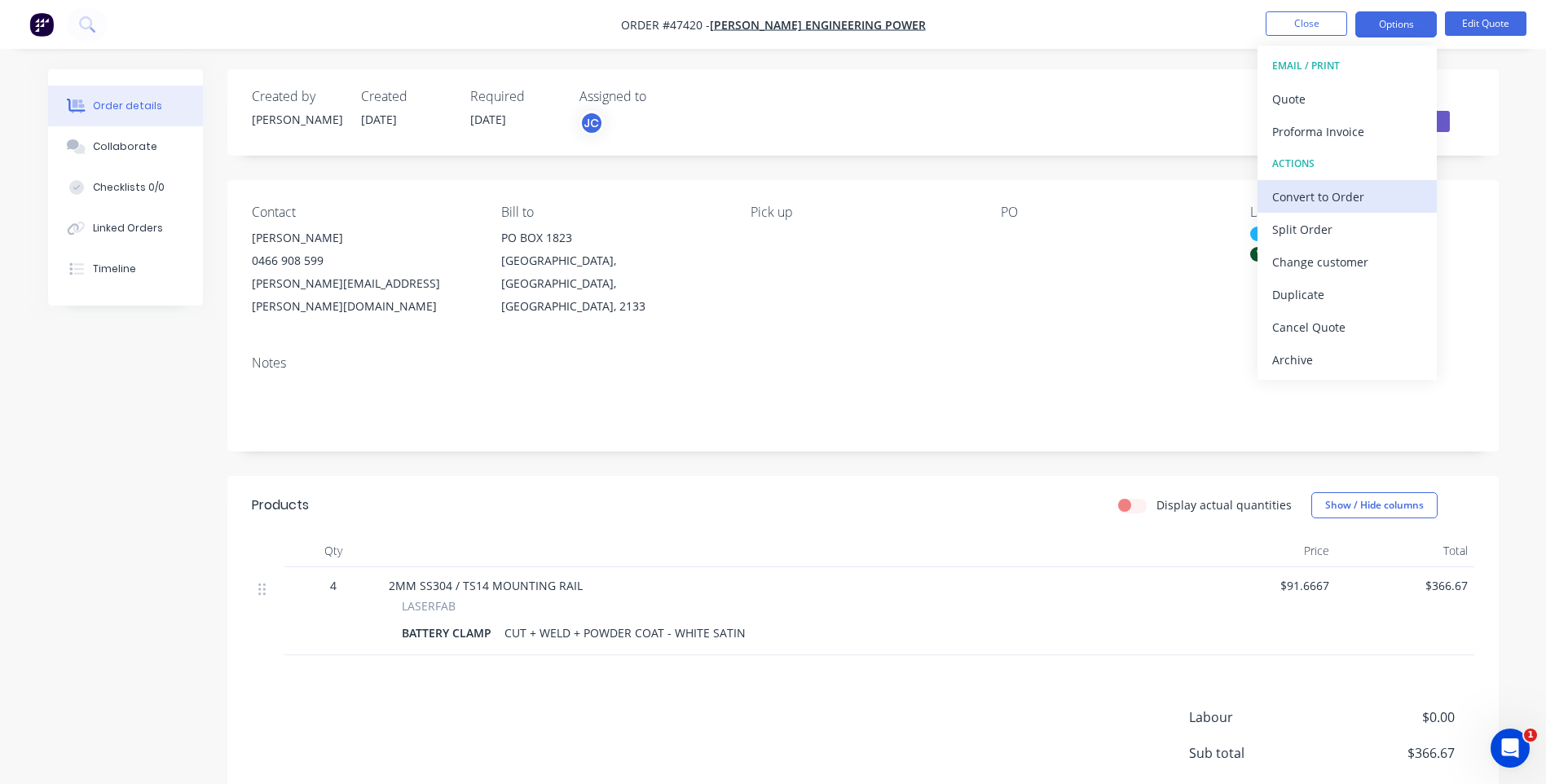
click at [1327, 200] on div "Convert to Order" at bounding box center [1347, 197] width 150 height 24
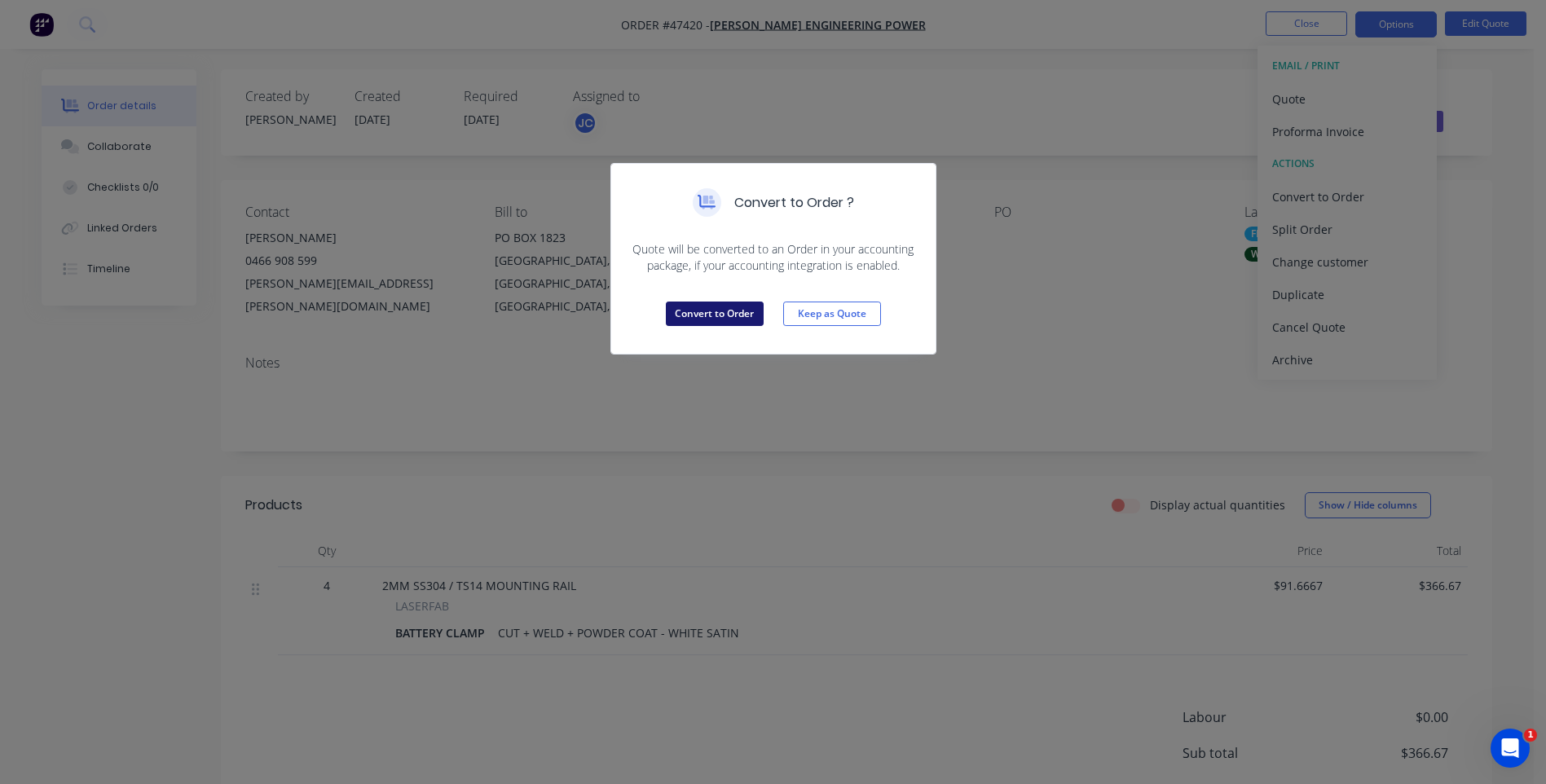
click at [729, 318] on button "Convert to Order" at bounding box center [715, 313] width 98 height 25
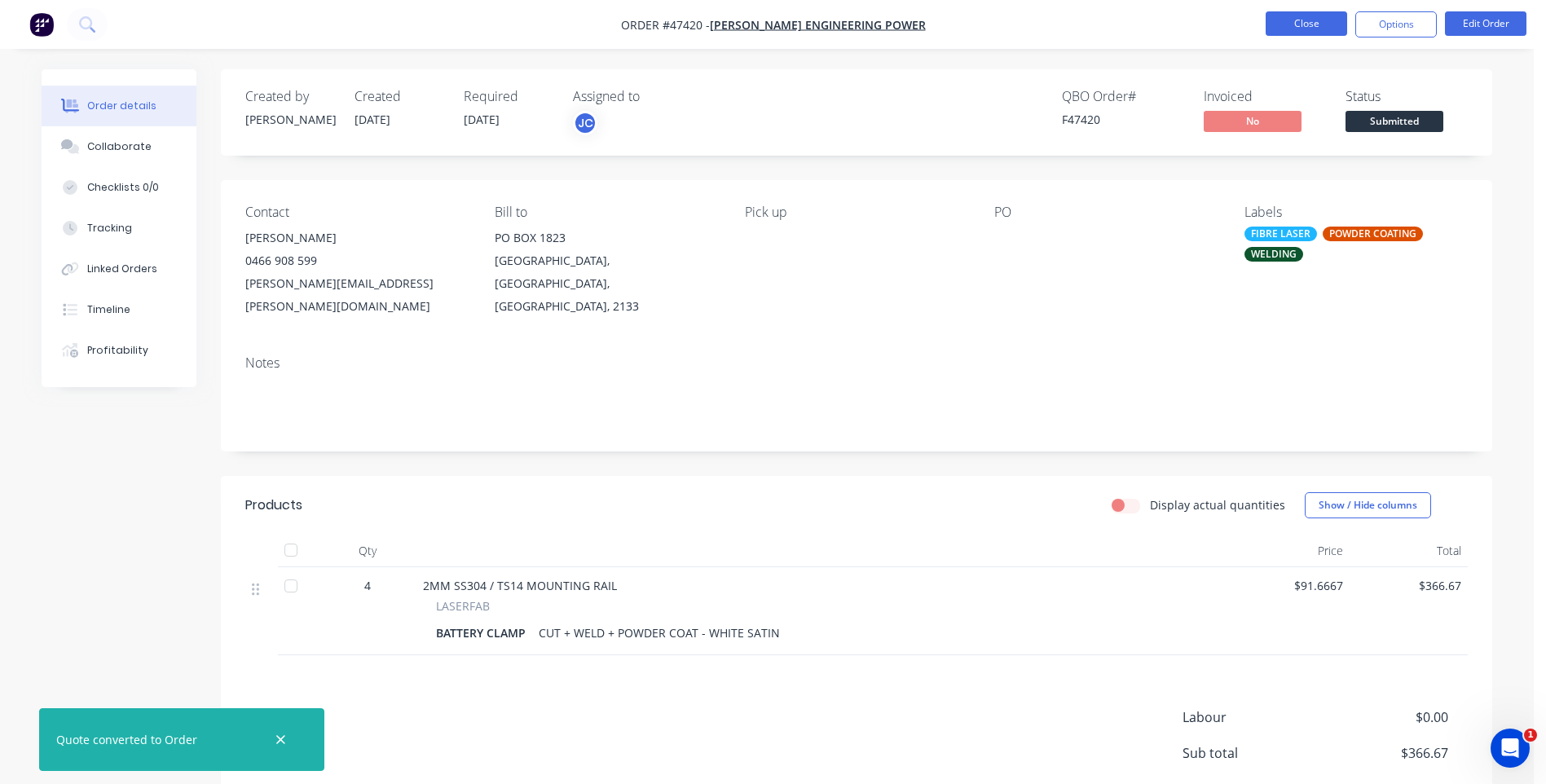
click at [1290, 25] on button "Close" at bounding box center [1307, 24] width 81 height 25
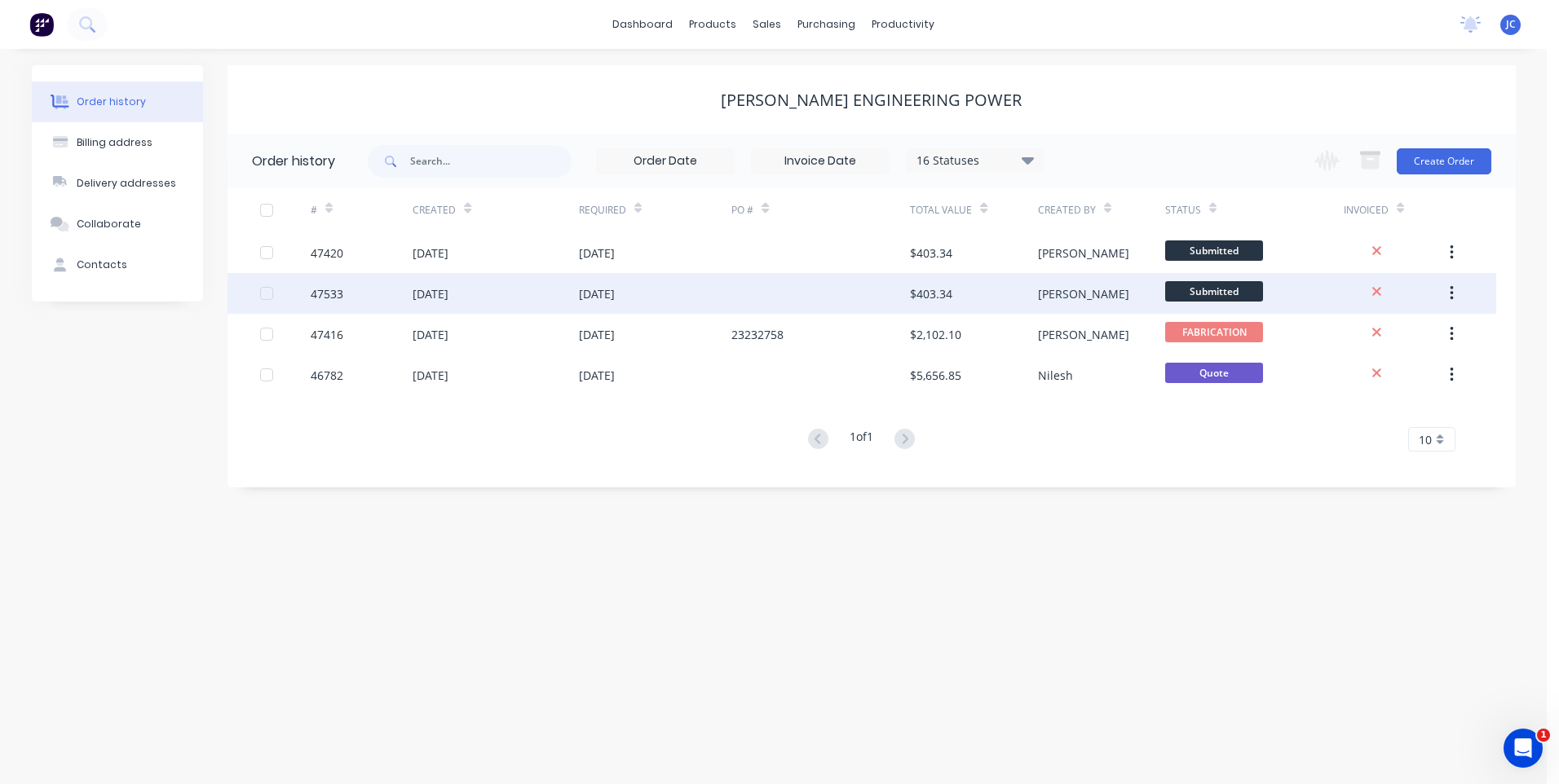
click at [1450, 286] on icon "button" at bounding box center [1452, 293] width 4 height 18
click at [440, 286] on div "[DATE]" at bounding box center [430, 293] width 36 height 17
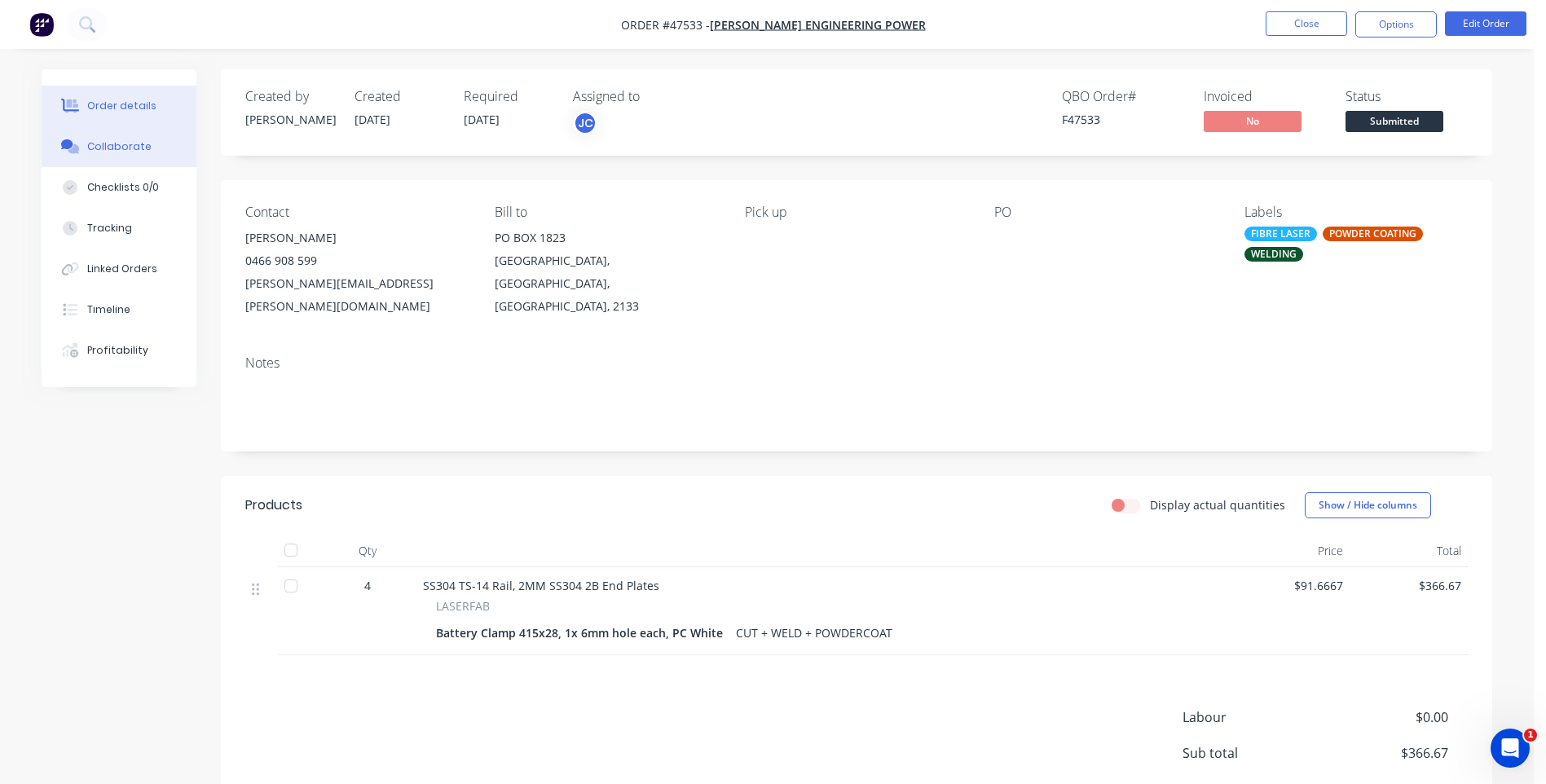
click at [121, 148] on div "Collaborate" at bounding box center [119, 147] width 64 height 15
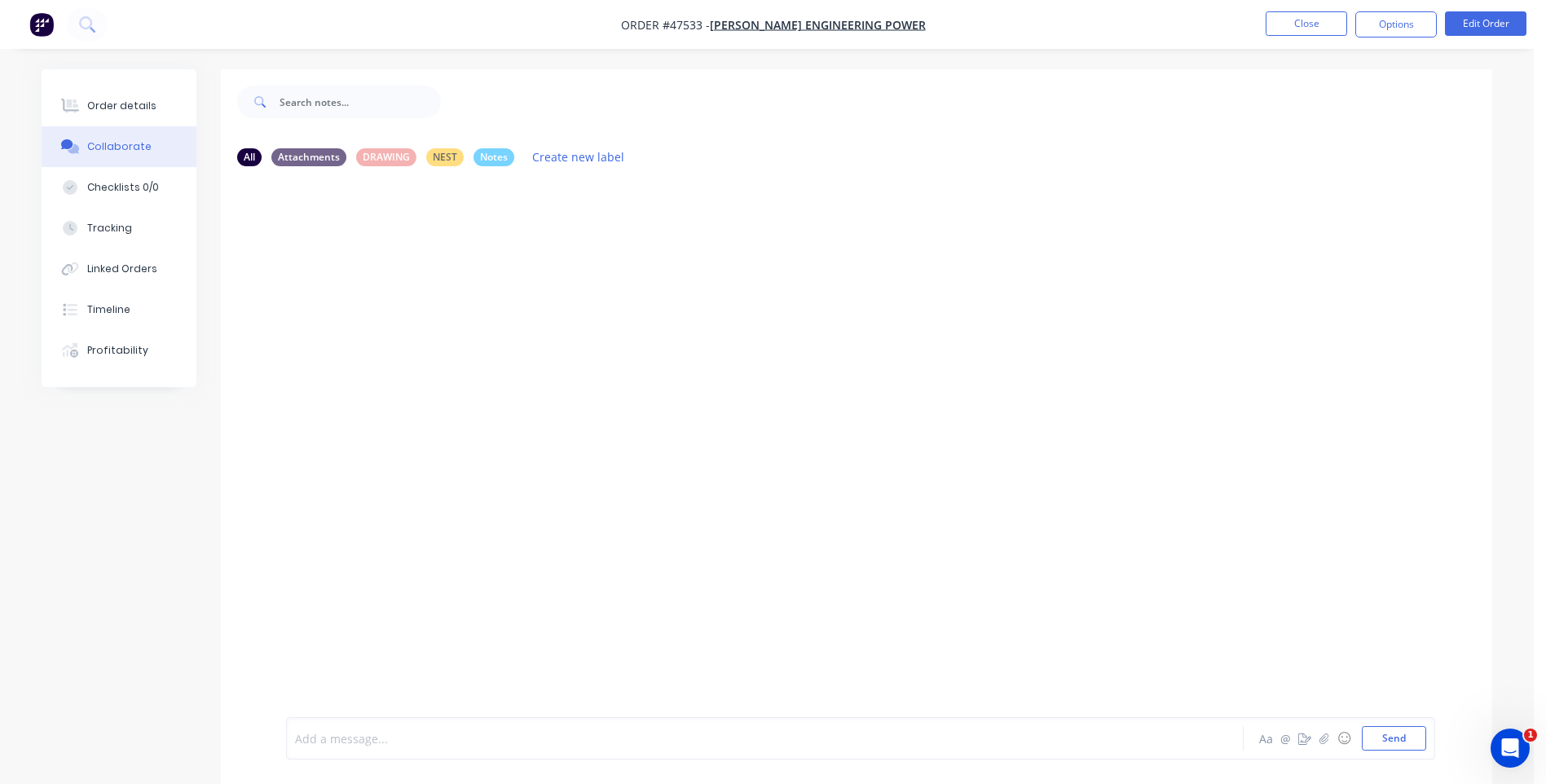
click at [443, 733] on div at bounding box center [719, 738] width 848 height 17
click at [1310, 28] on button "Close" at bounding box center [1307, 24] width 81 height 25
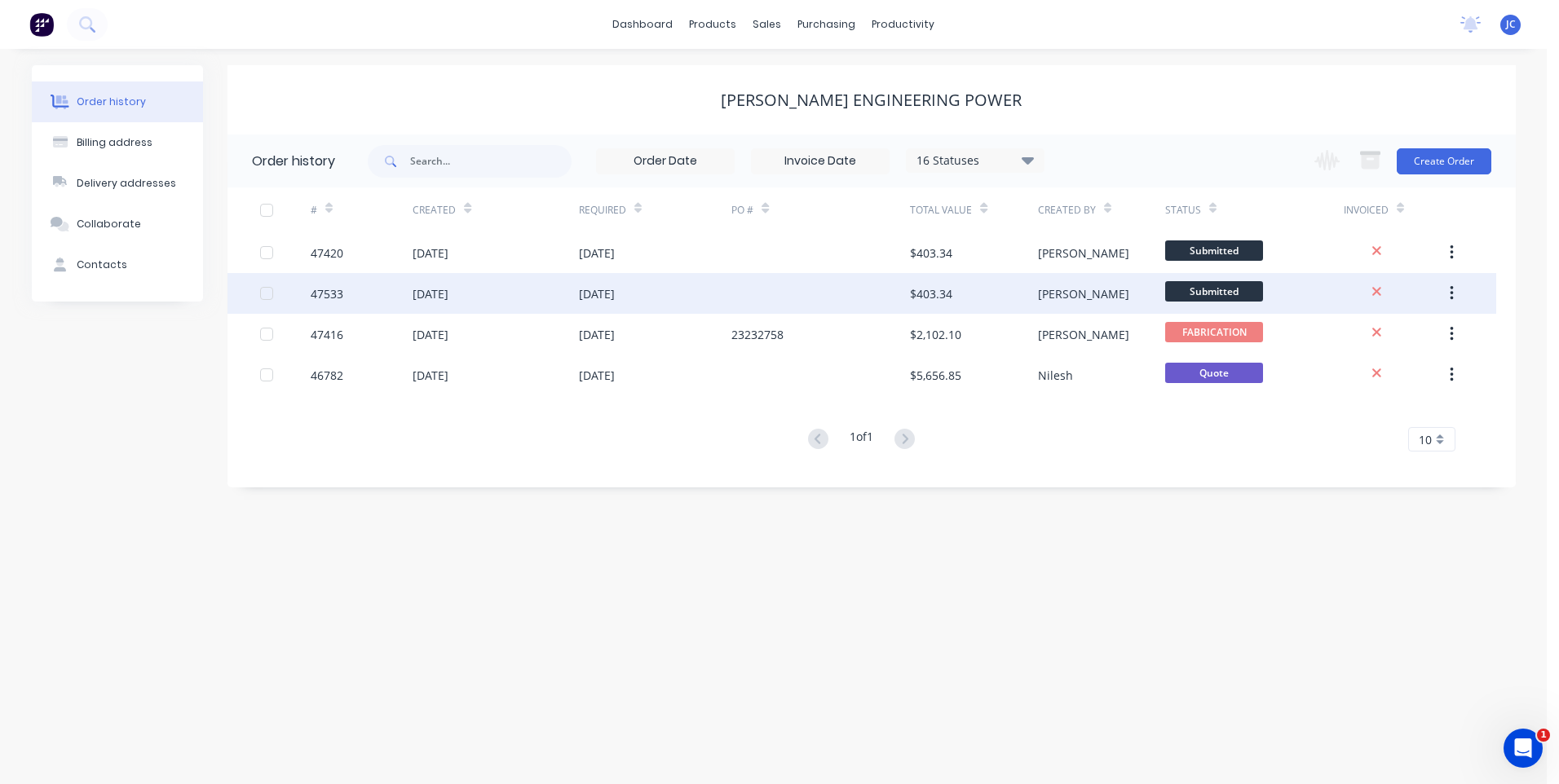
click at [1455, 294] on button "button" at bounding box center [1451, 293] width 39 height 30
click at [1363, 328] on div "Archive" at bounding box center [1393, 336] width 126 height 24
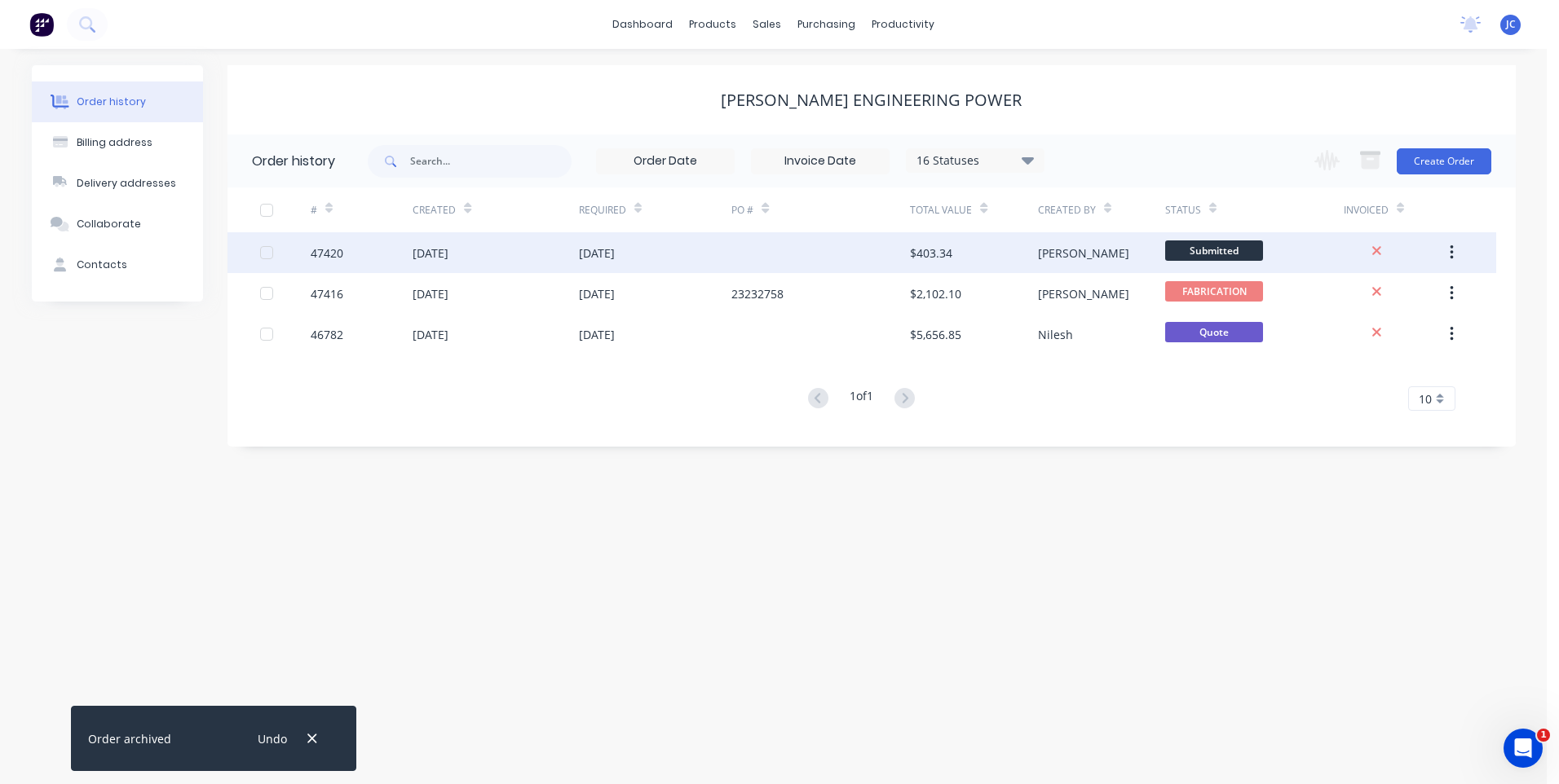
click at [518, 245] on div "[DATE]" at bounding box center [495, 252] width 166 height 41
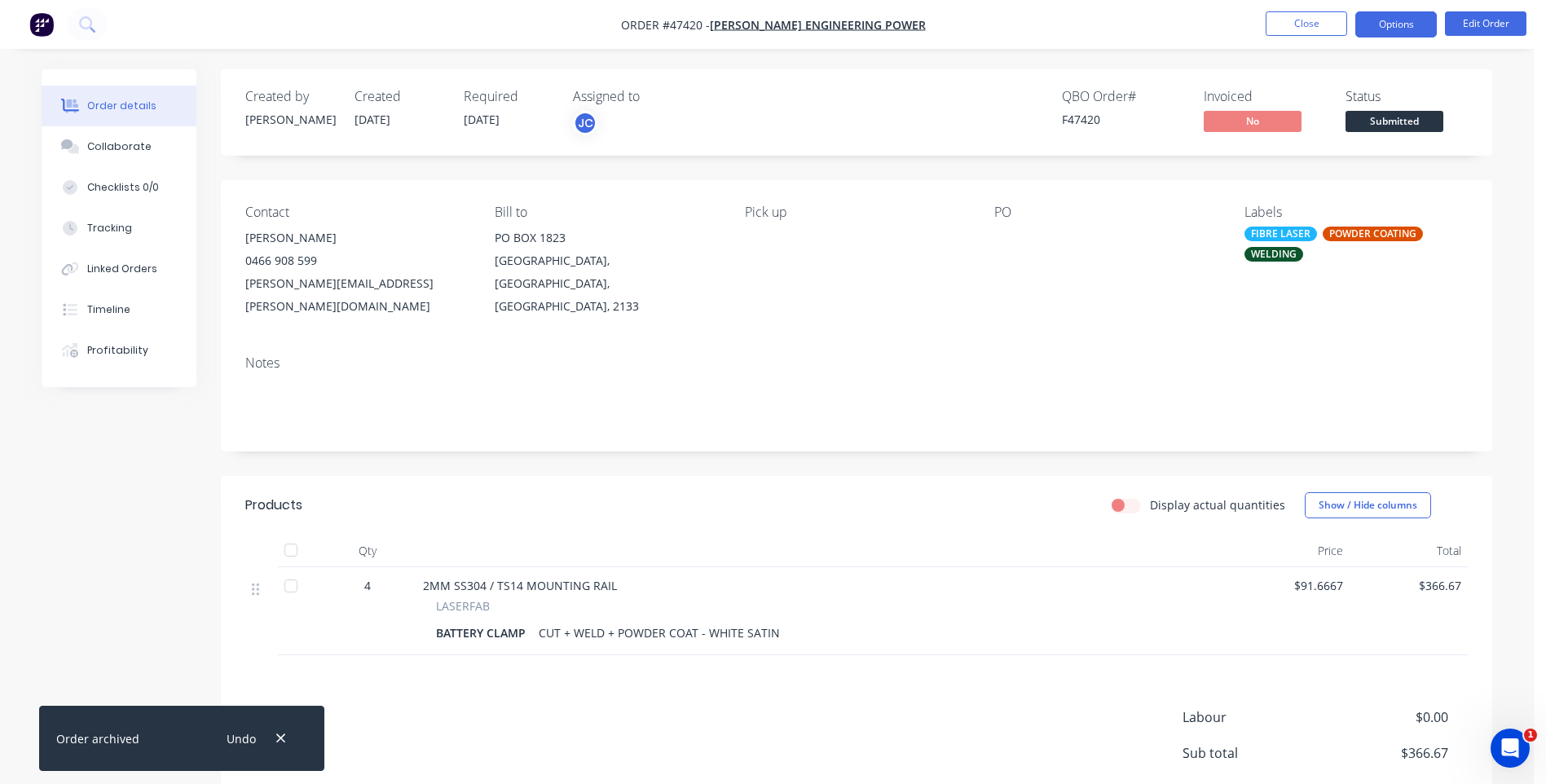
click at [1407, 22] on button "Options" at bounding box center [1396, 25] width 81 height 26
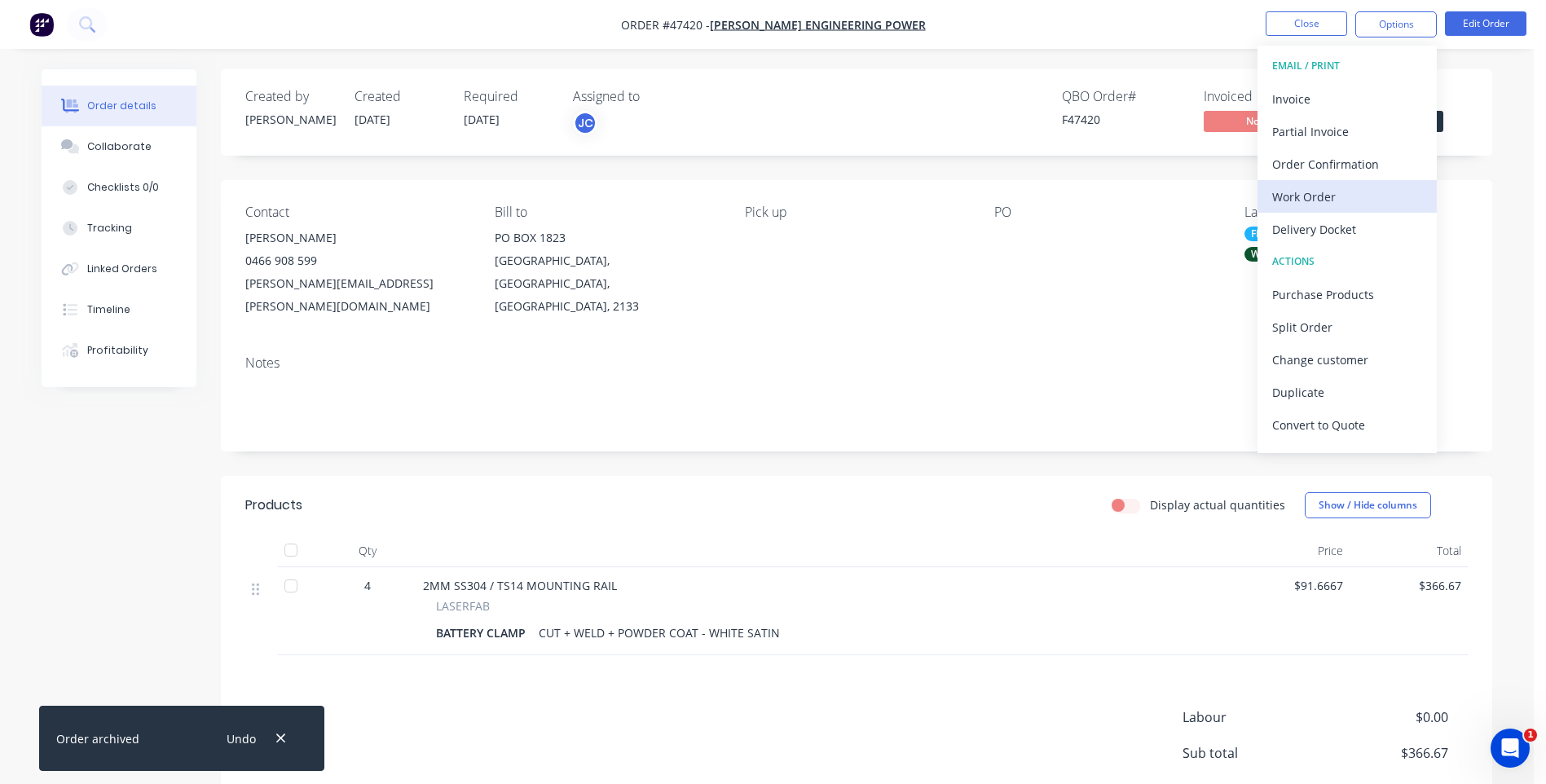
click at [1287, 199] on div "Work Order" at bounding box center [1347, 197] width 150 height 24
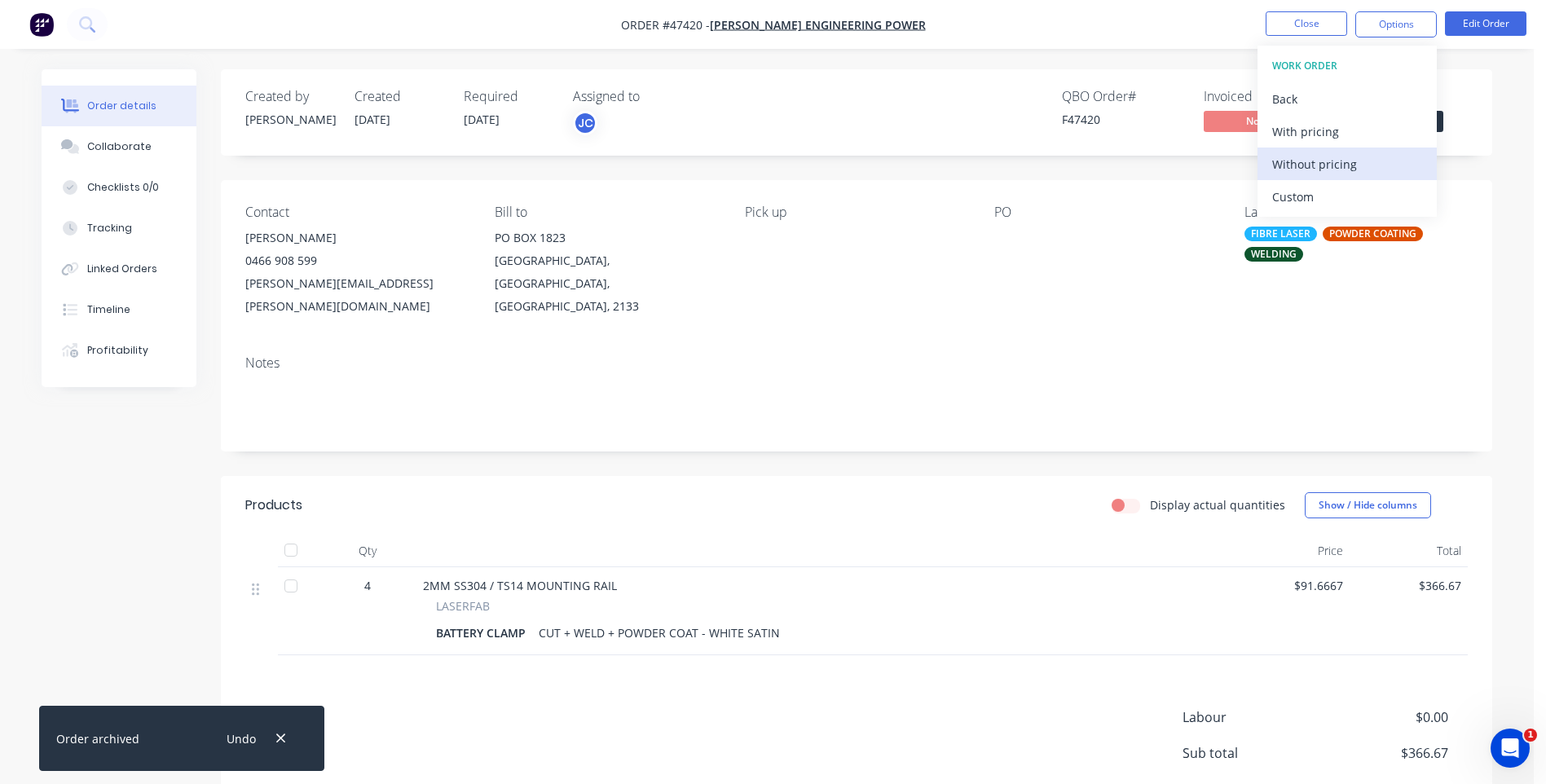
click at [1319, 158] on div "Without pricing" at bounding box center [1347, 165] width 150 height 24
click at [1011, 259] on div "PO" at bounding box center [1106, 261] width 223 height 113
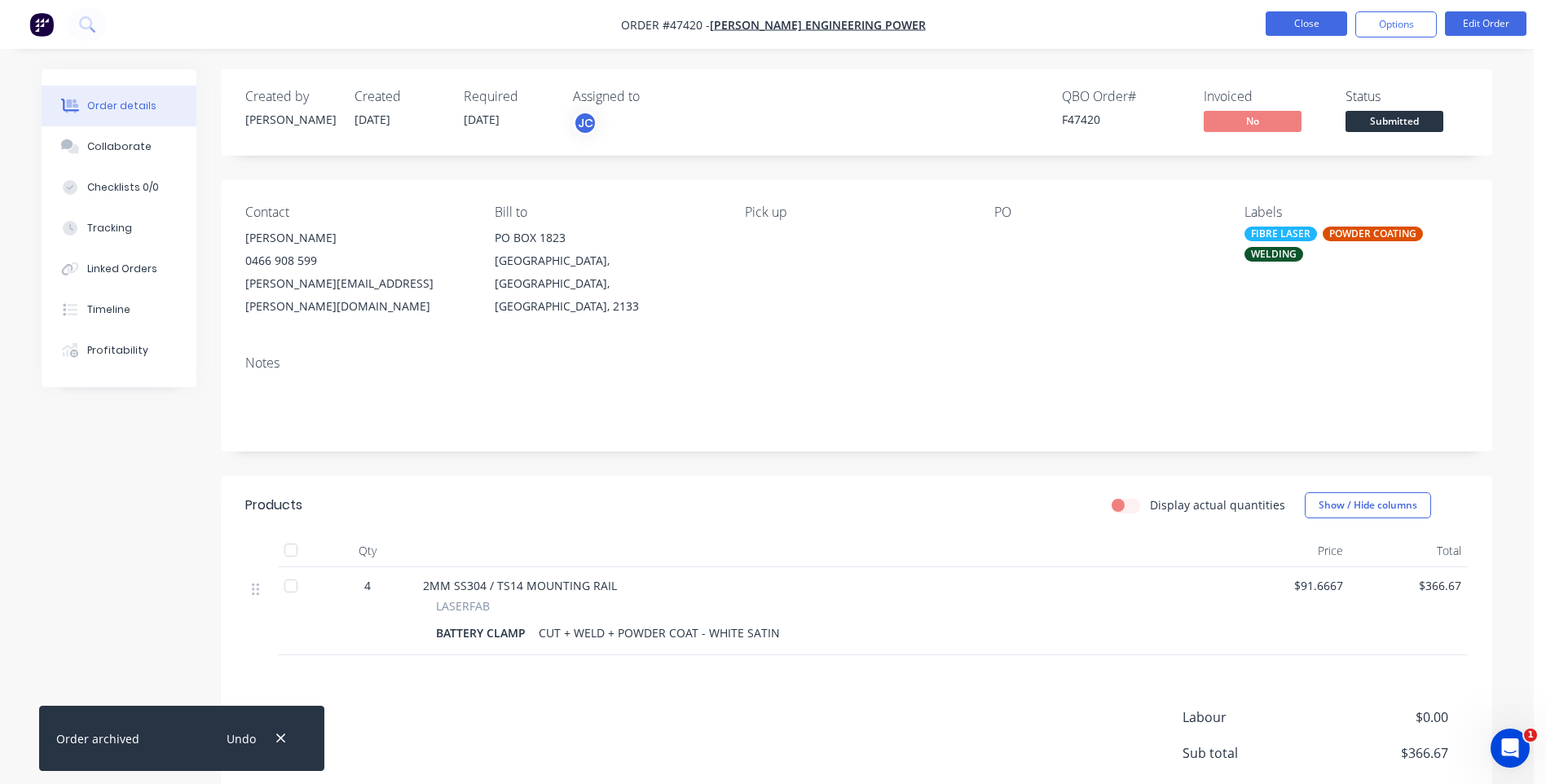
click at [1298, 25] on button "Close" at bounding box center [1307, 24] width 81 height 25
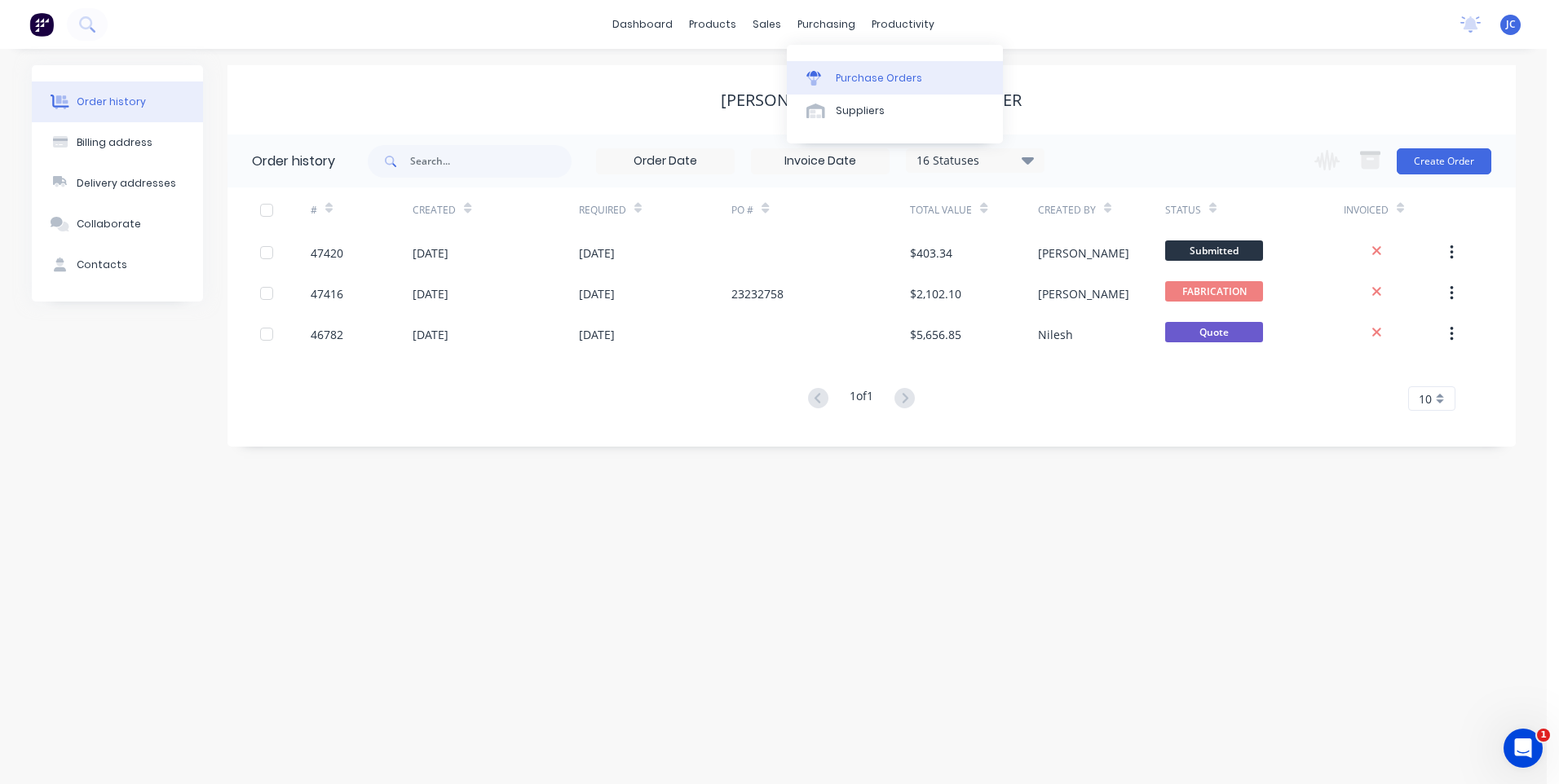
click at [856, 76] on div "Purchase Orders" at bounding box center [879, 78] width 86 height 15
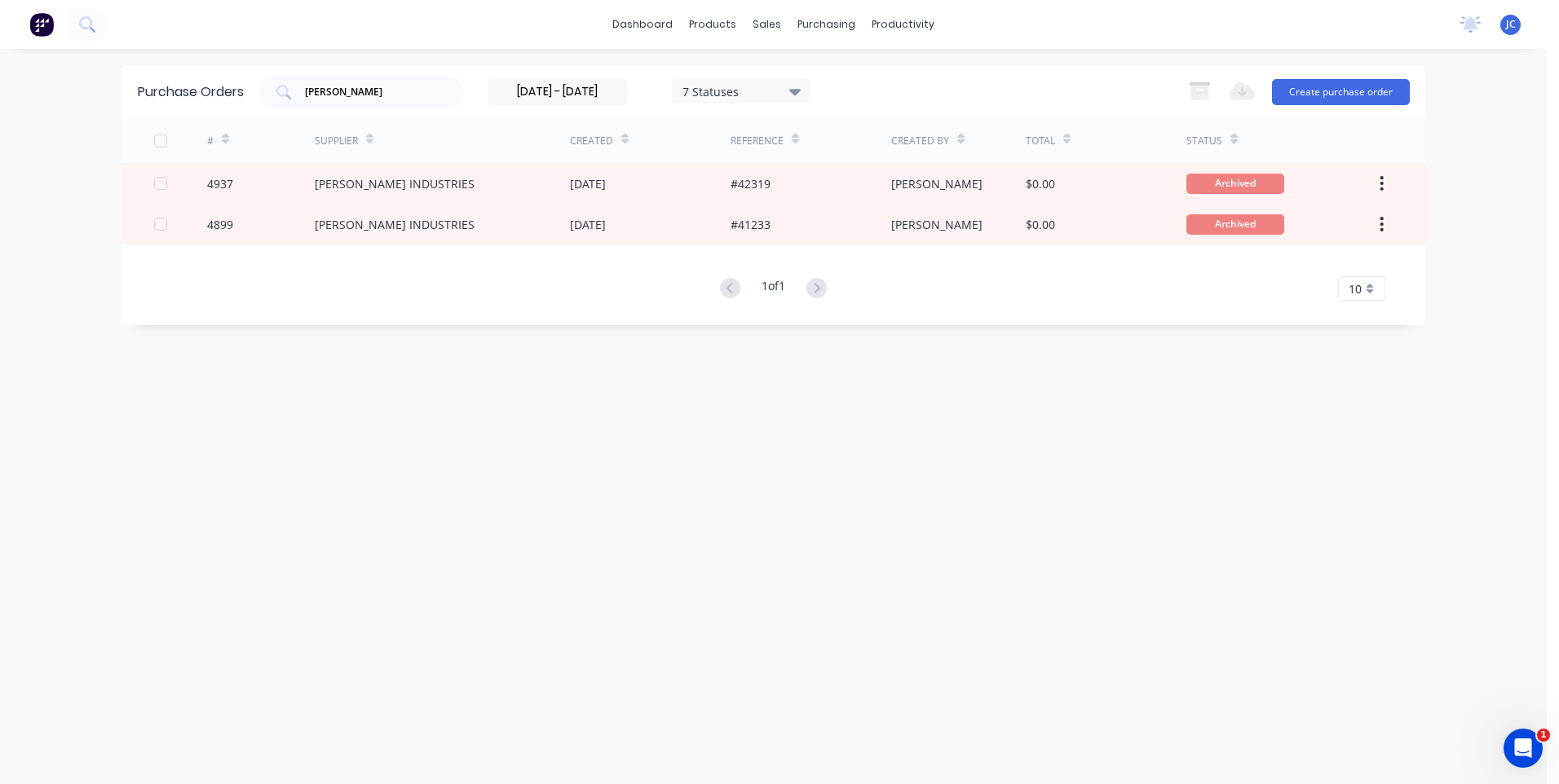
drag, startPoint x: 617, startPoint y: 91, endPoint x: 483, endPoint y: 94, distance: 134.0
click at [483, 94] on div "[PERSON_NAME] [DATE] - [DATE] 7 Statuses [DATE] - [DATE] 7 Statuses" at bounding box center [535, 91] width 550 height 33
click at [906, 84] on div "[PERSON_NAME] 7 Statuses [DATE] - [DATE] 7 Statuses Export to Excel (XLSX) Crea…" at bounding box center [834, 91] width 1149 height 33
click at [827, 104] on div at bounding box center [818, 110] width 25 height 15
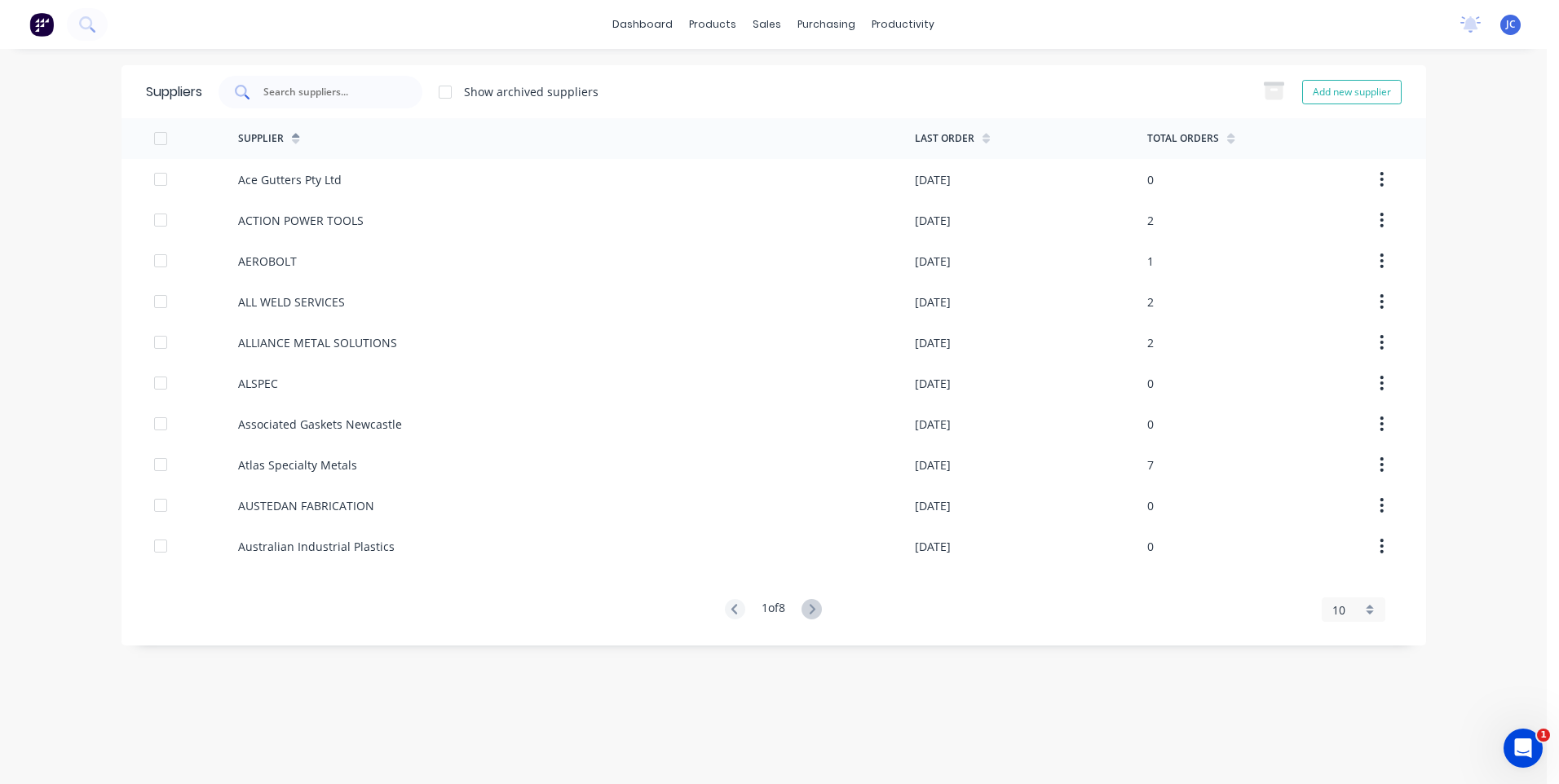
click at [305, 84] on input "text" at bounding box center [329, 92] width 135 height 16
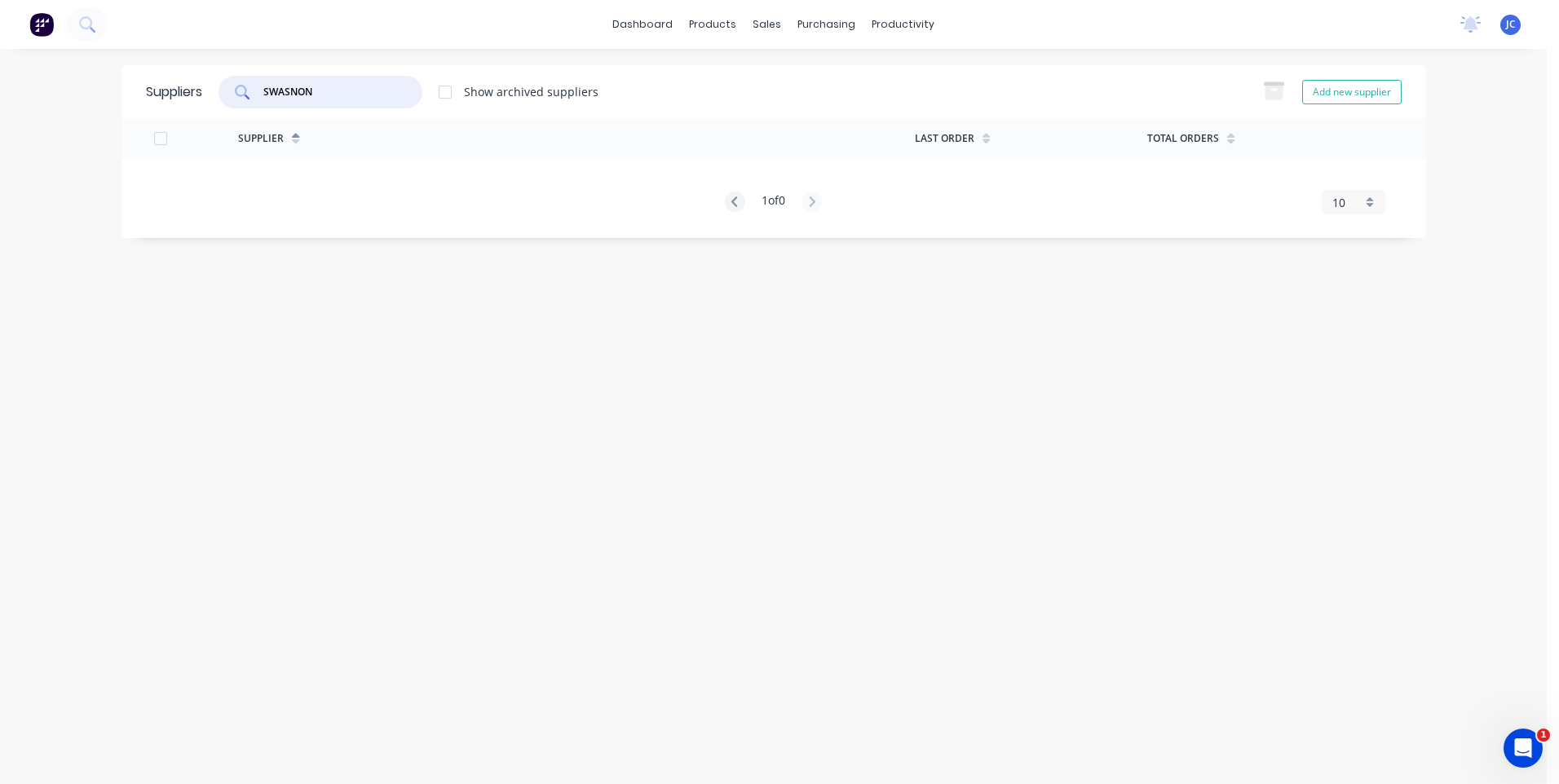
drag, startPoint x: 329, startPoint y: 90, endPoint x: 159, endPoint y: 116, distance: 172.0
click at [159, 116] on div "Suppliers SWASNON Show archived suppliers Add new supplier" at bounding box center [773, 91] width 1304 height 53
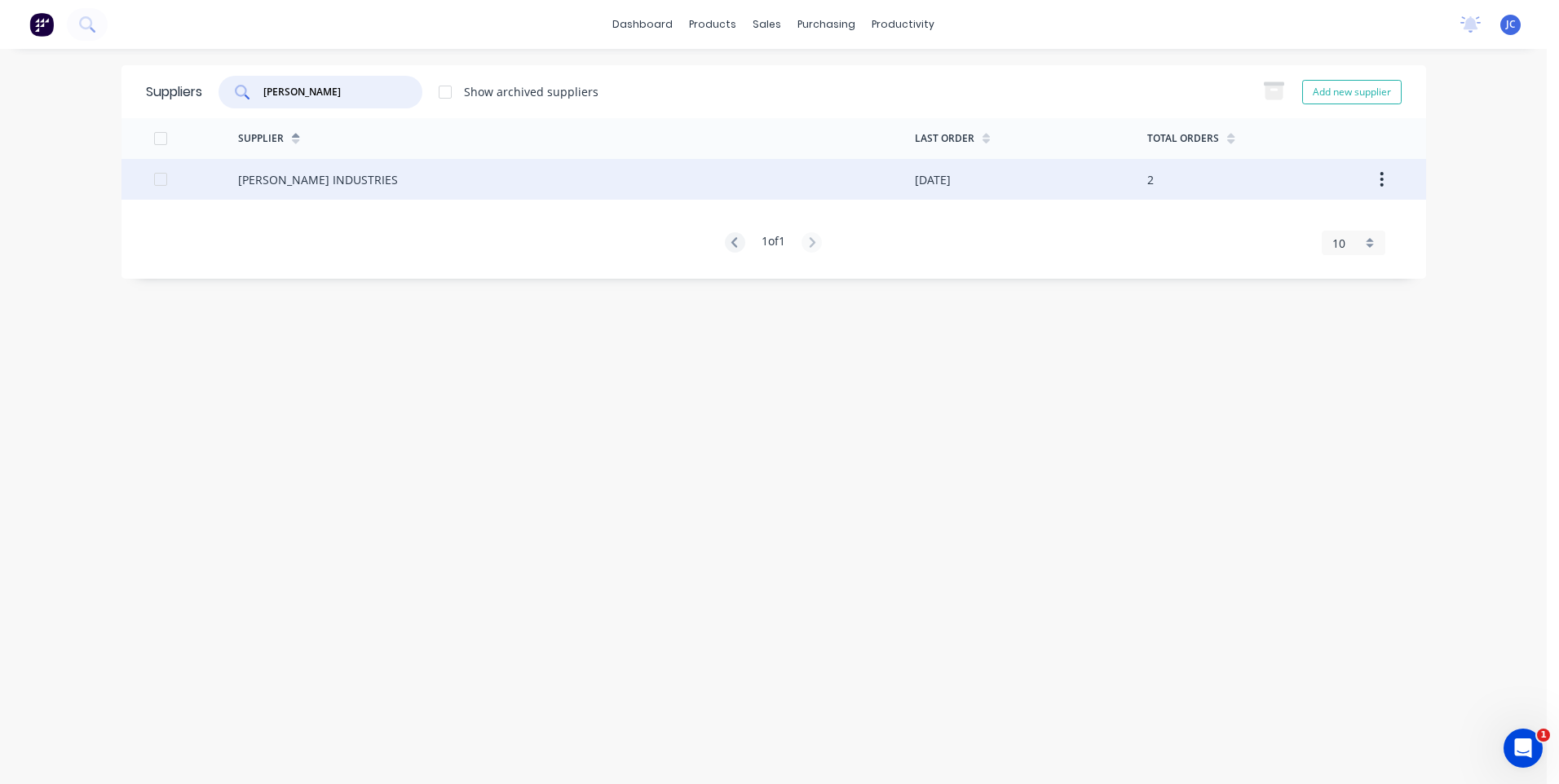
type input "[PERSON_NAME]"
click at [382, 170] on div "[PERSON_NAME] INDUSTRIES" at bounding box center [576, 178] width 676 height 41
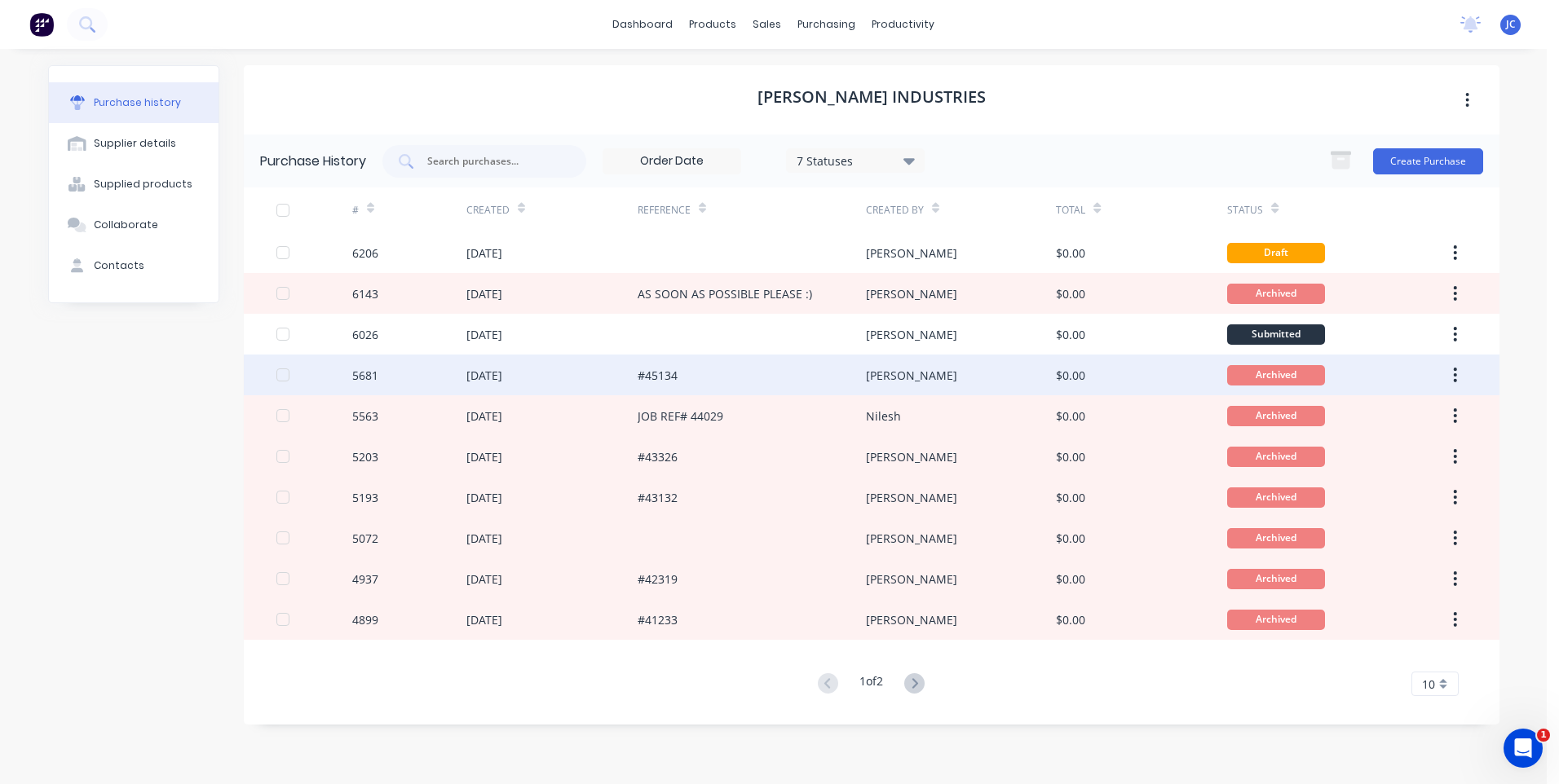
click at [561, 369] on div "[DATE]" at bounding box center [551, 375] width 172 height 41
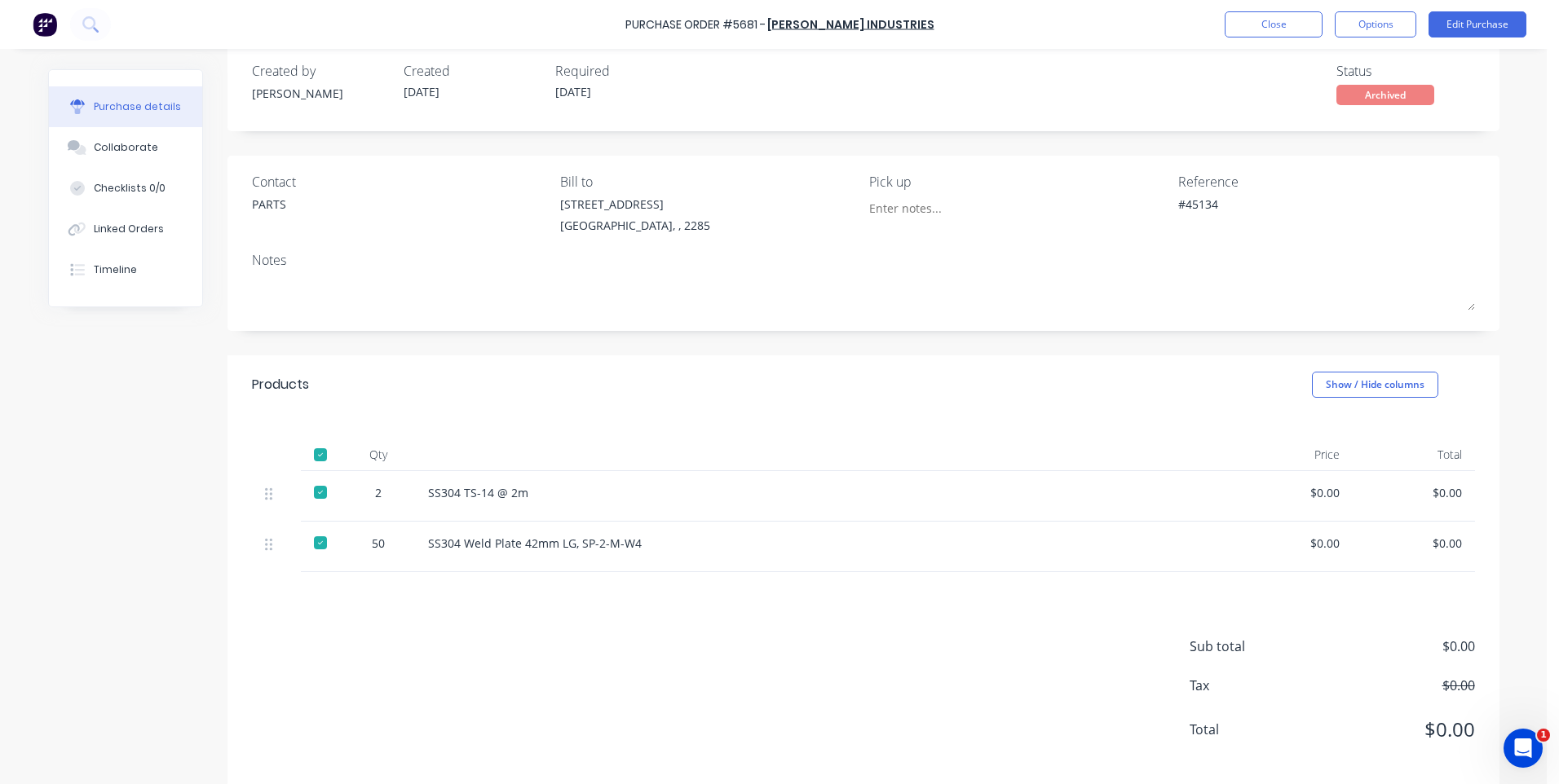
scroll to position [45, 0]
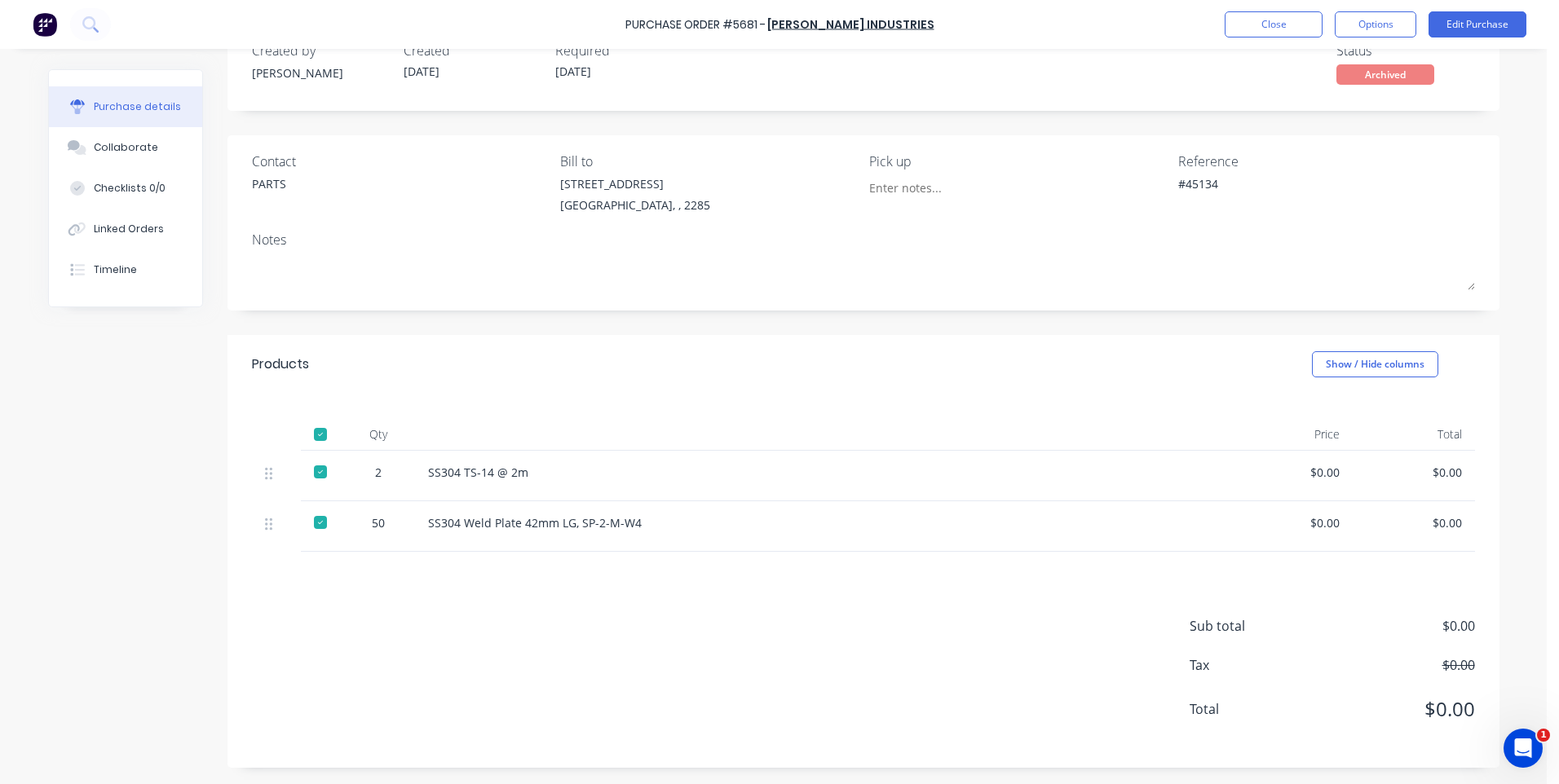
click at [523, 474] on div "SS304 TS-14 @ 2m" at bounding box center [823, 472] width 789 height 17
drag, startPoint x: 543, startPoint y: 470, endPoint x: 408, endPoint y: 470, distance: 135.0
click at [408, 470] on div "2 SS304 TS-14 @ 2m $0.00 $0.00" at bounding box center [863, 476] width 1223 height 51
copy div "SS304 TS-14 @ 2m"
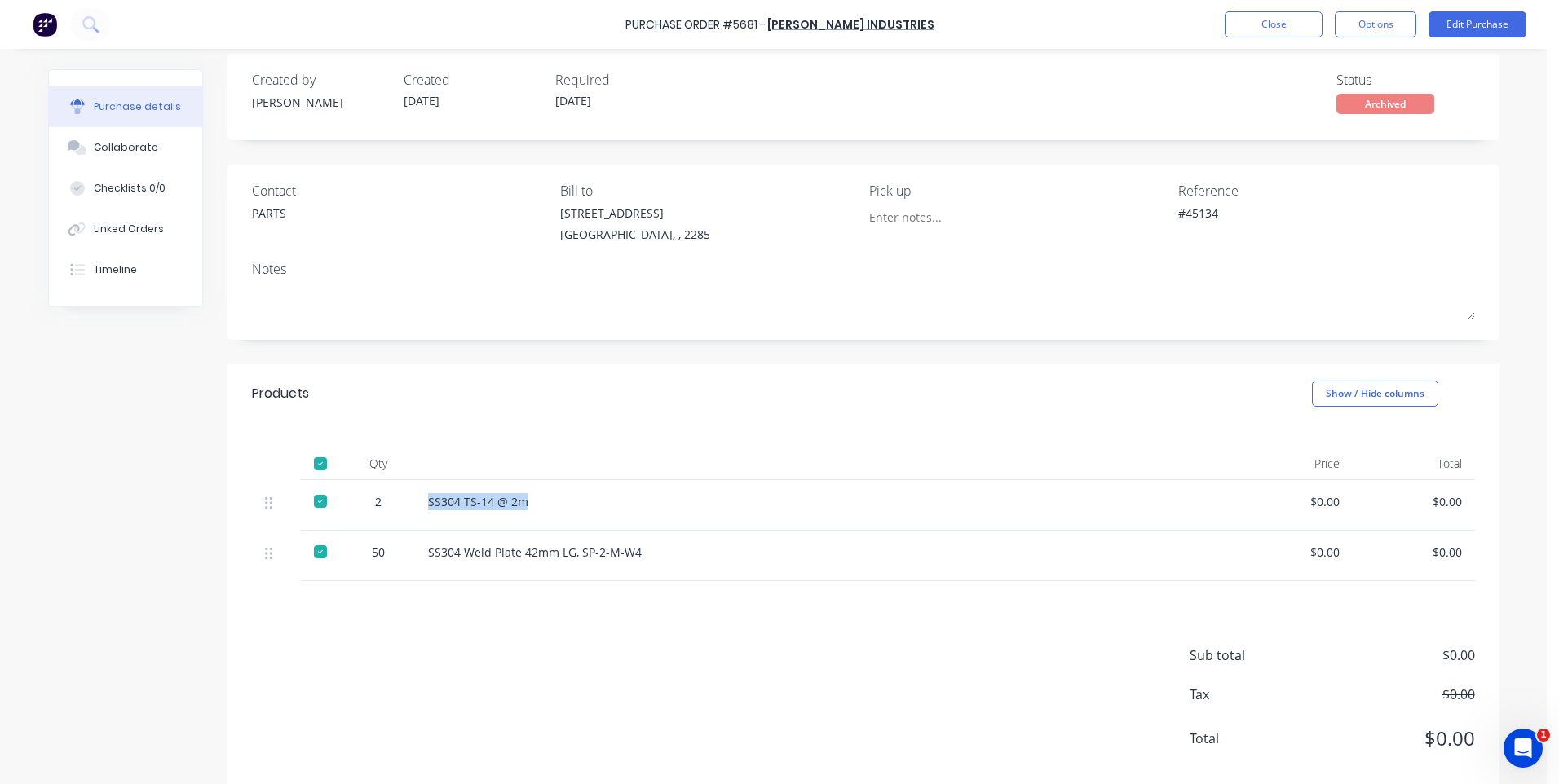
scroll to position [0, 0]
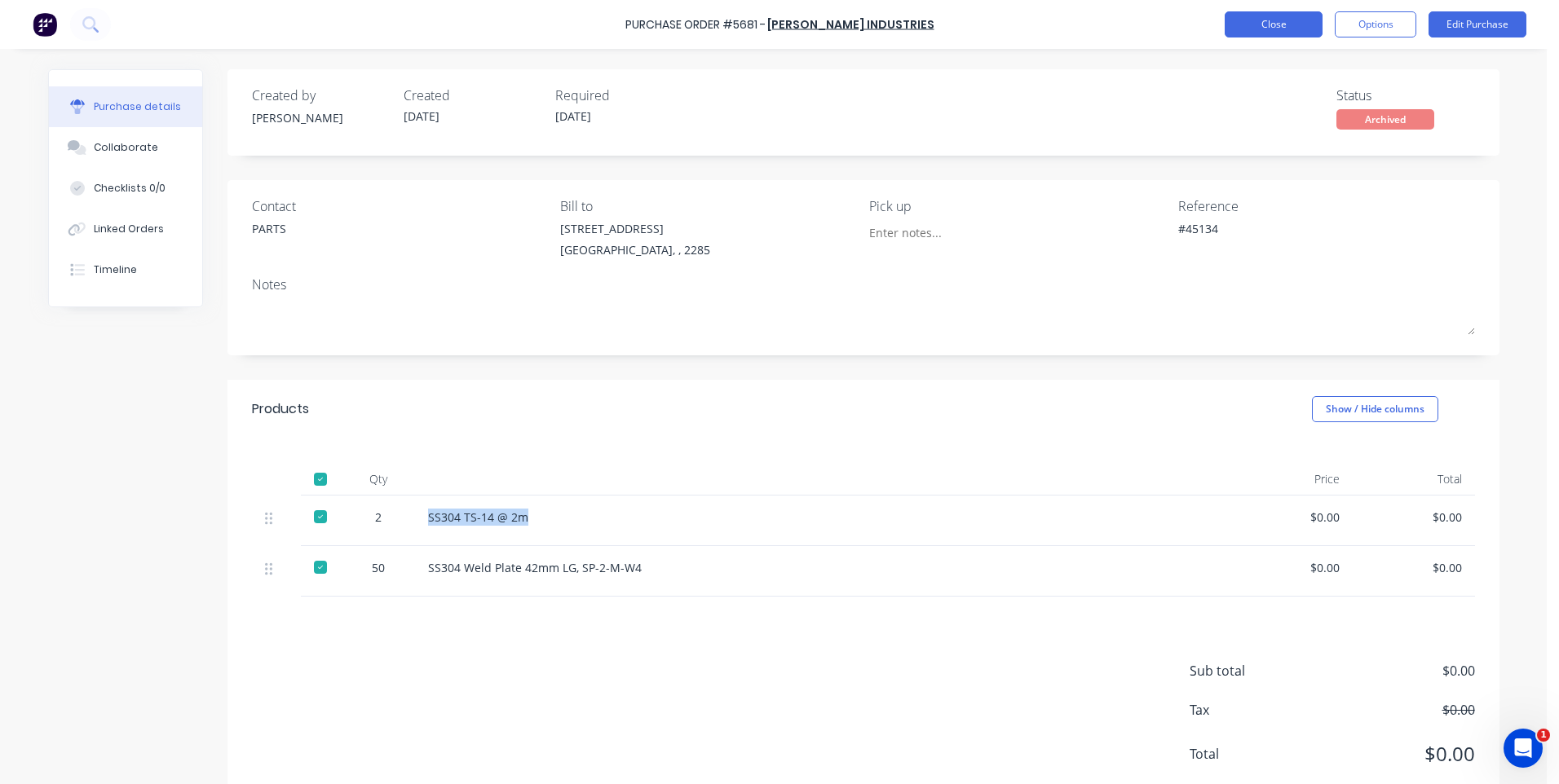
click at [1257, 25] on button "Close" at bounding box center [1273, 25] width 98 height 26
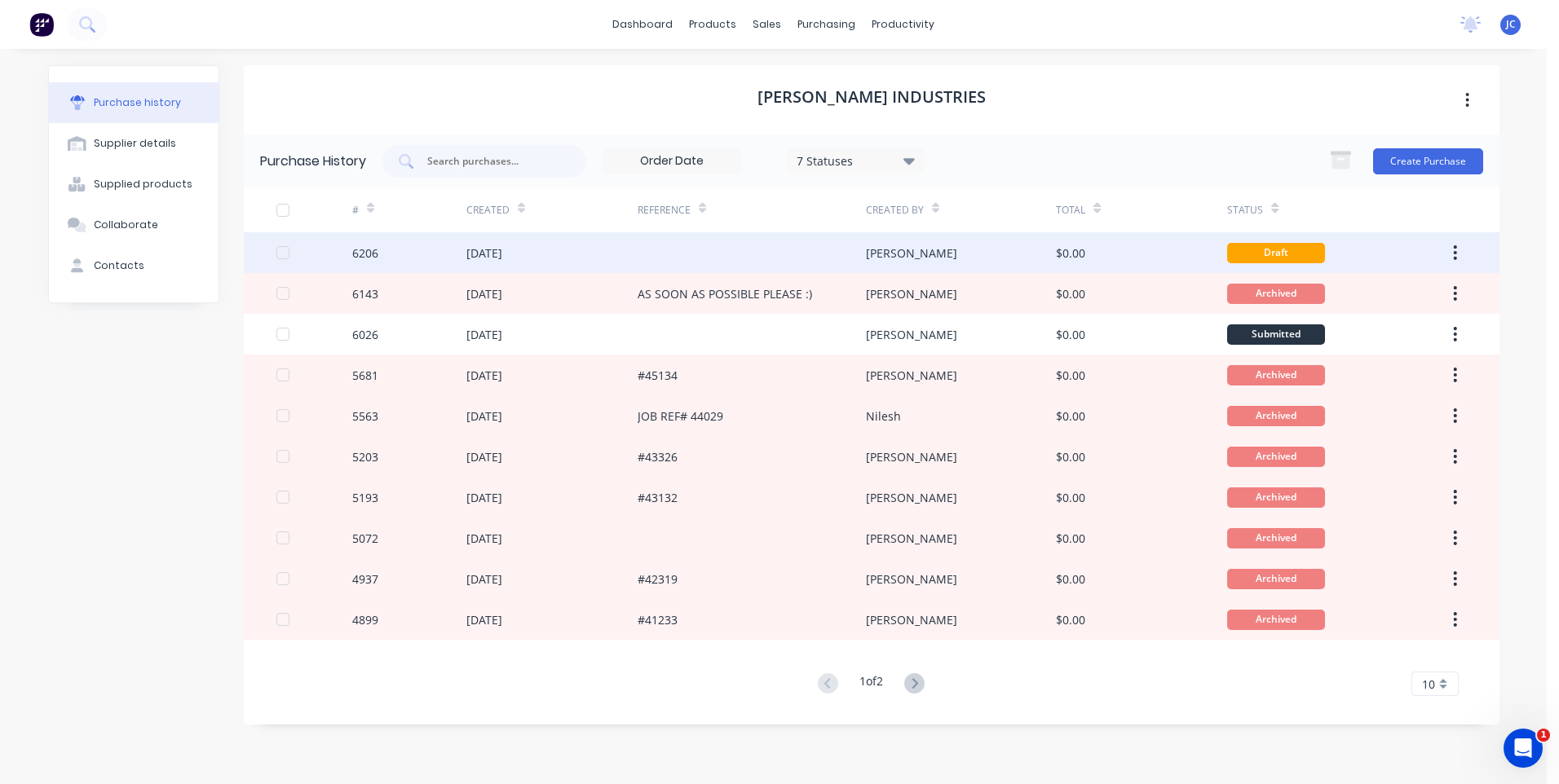
click at [599, 250] on div "[DATE]" at bounding box center [551, 252] width 172 height 41
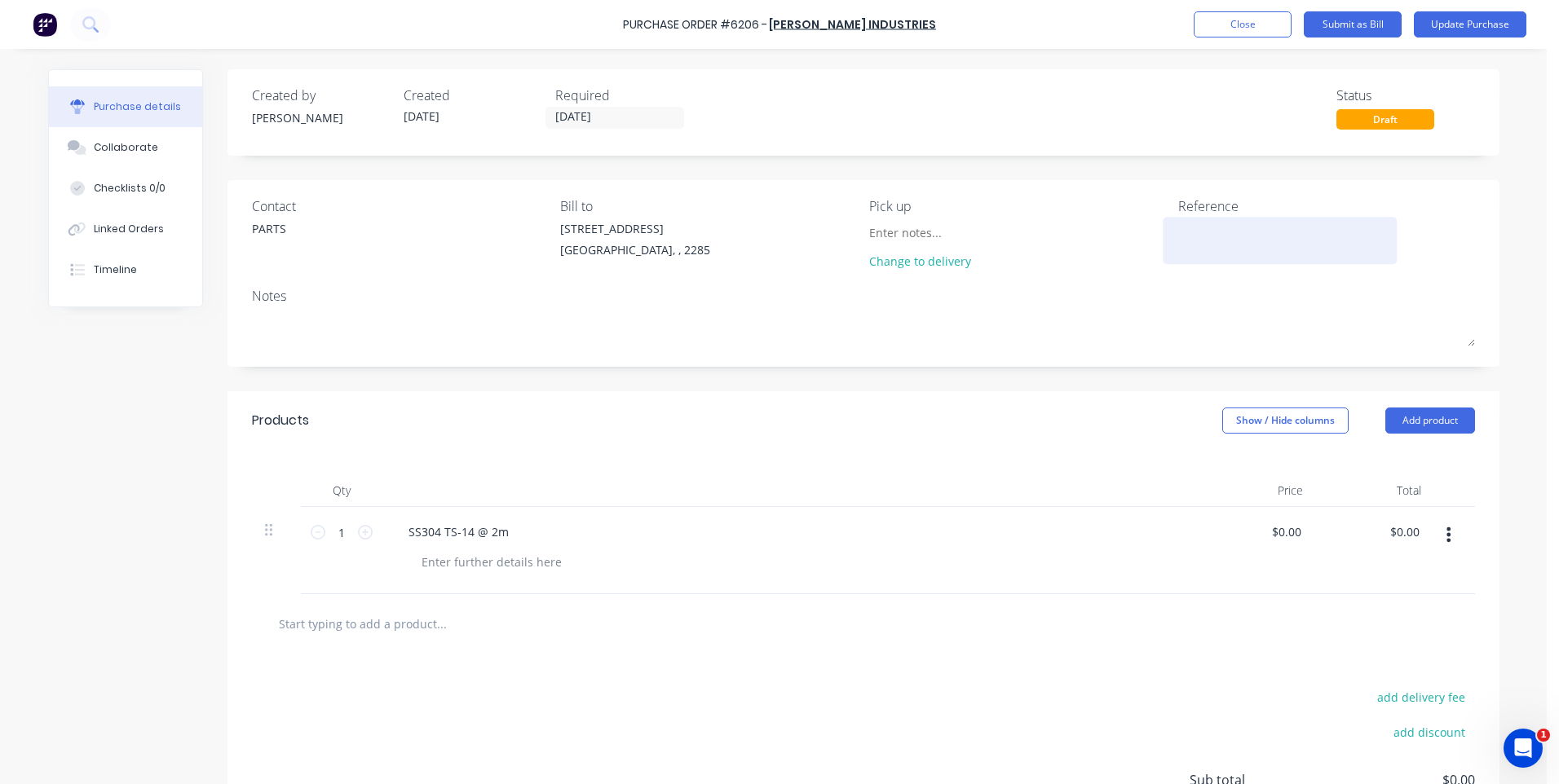
click at [1202, 237] on textarea at bounding box center [1280, 238] width 204 height 37
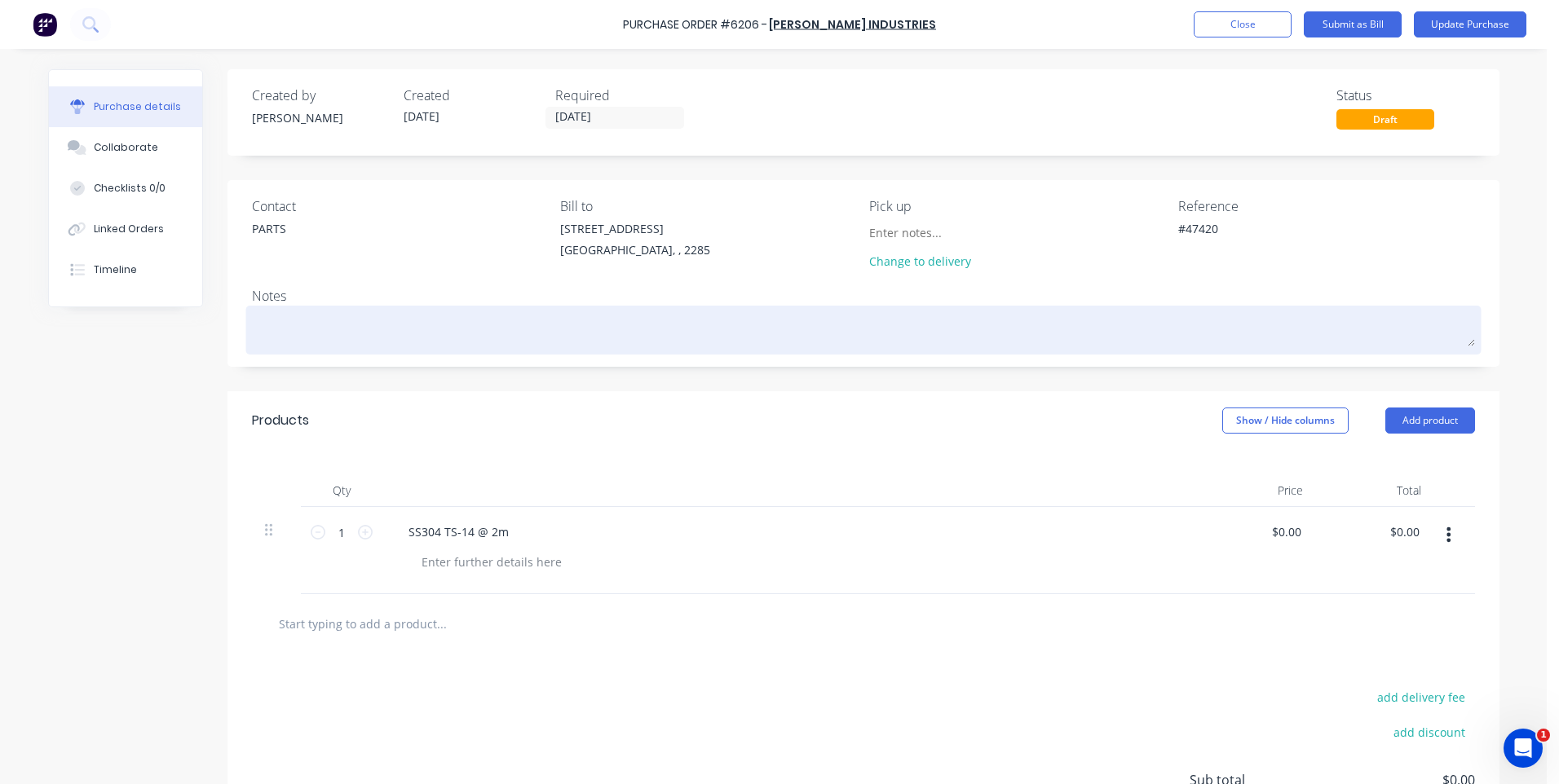
type textarea "#47420"
click at [1249, 310] on textarea at bounding box center [863, 327] width 1223 height 37
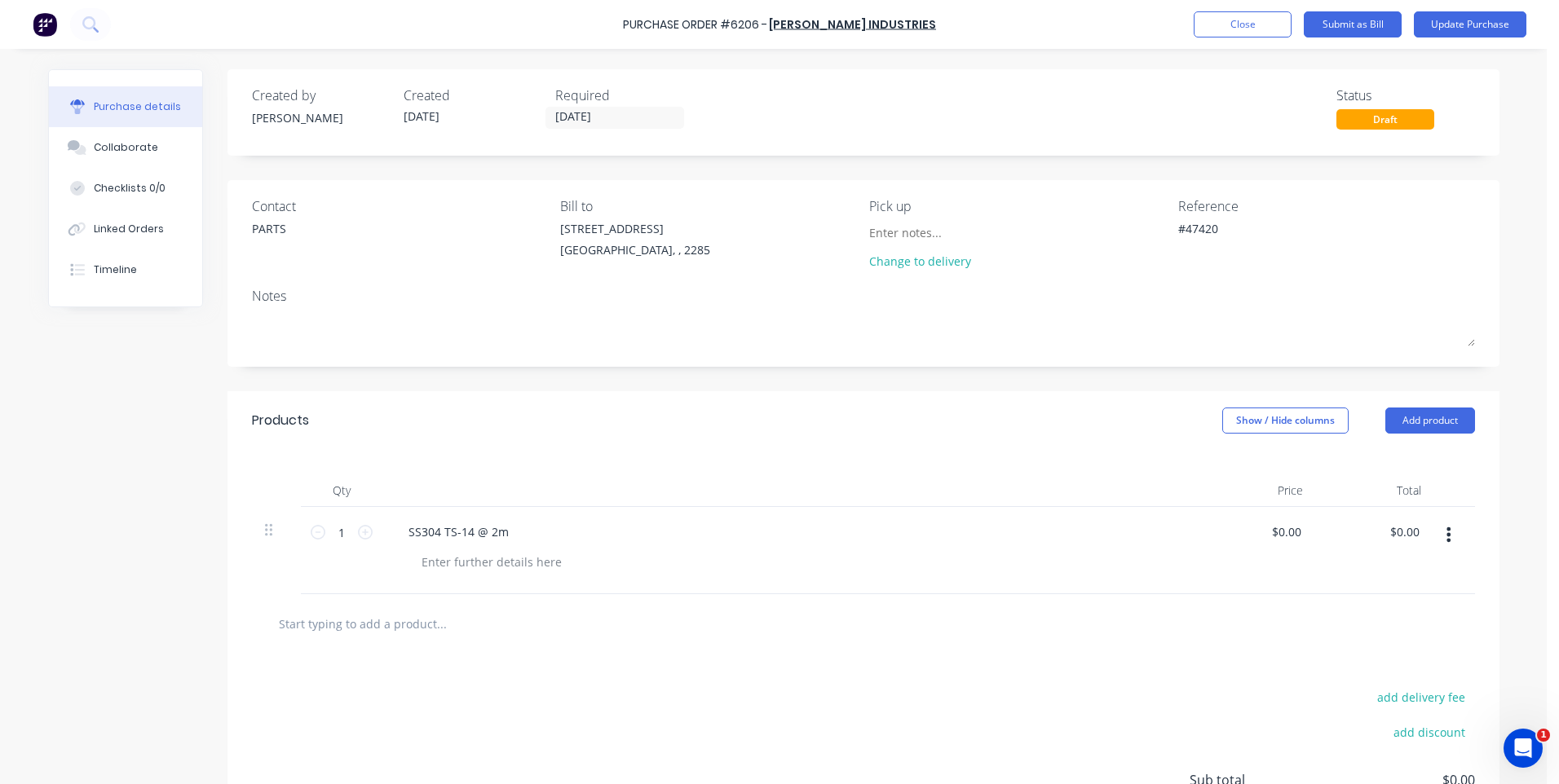
click at [1446, 230] on div "#47420" at bounding box center [1326, 240] width 297 height 41
click at [274, 224] on div "PARTS" at bounding box center [269, 228] width 35 height 17
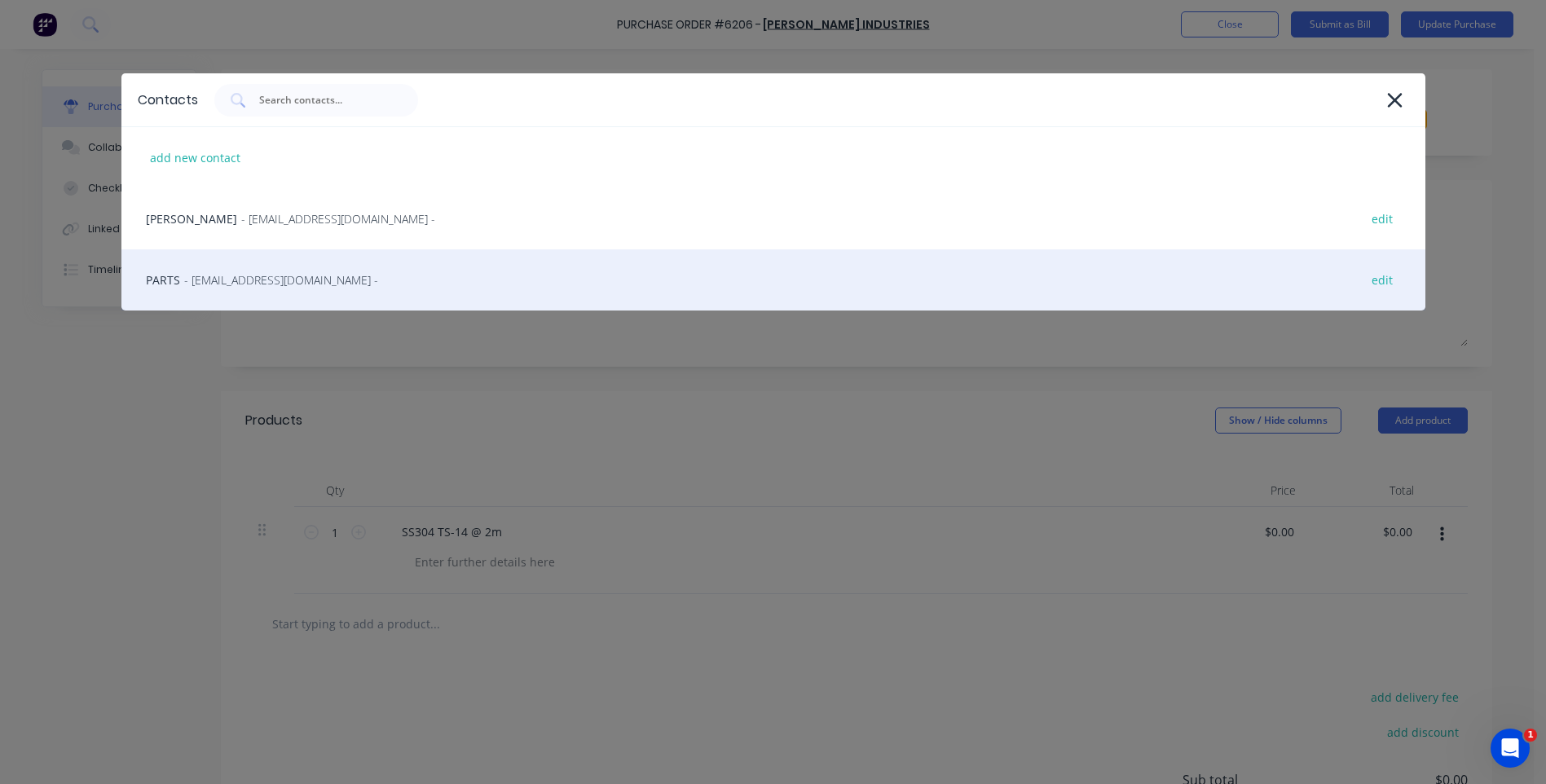
click at [261, 280] on span "- [EMAIL_ADDRESS][DOMAIN_NAME] -" at bounding box center [282, 280] width 194 height 17
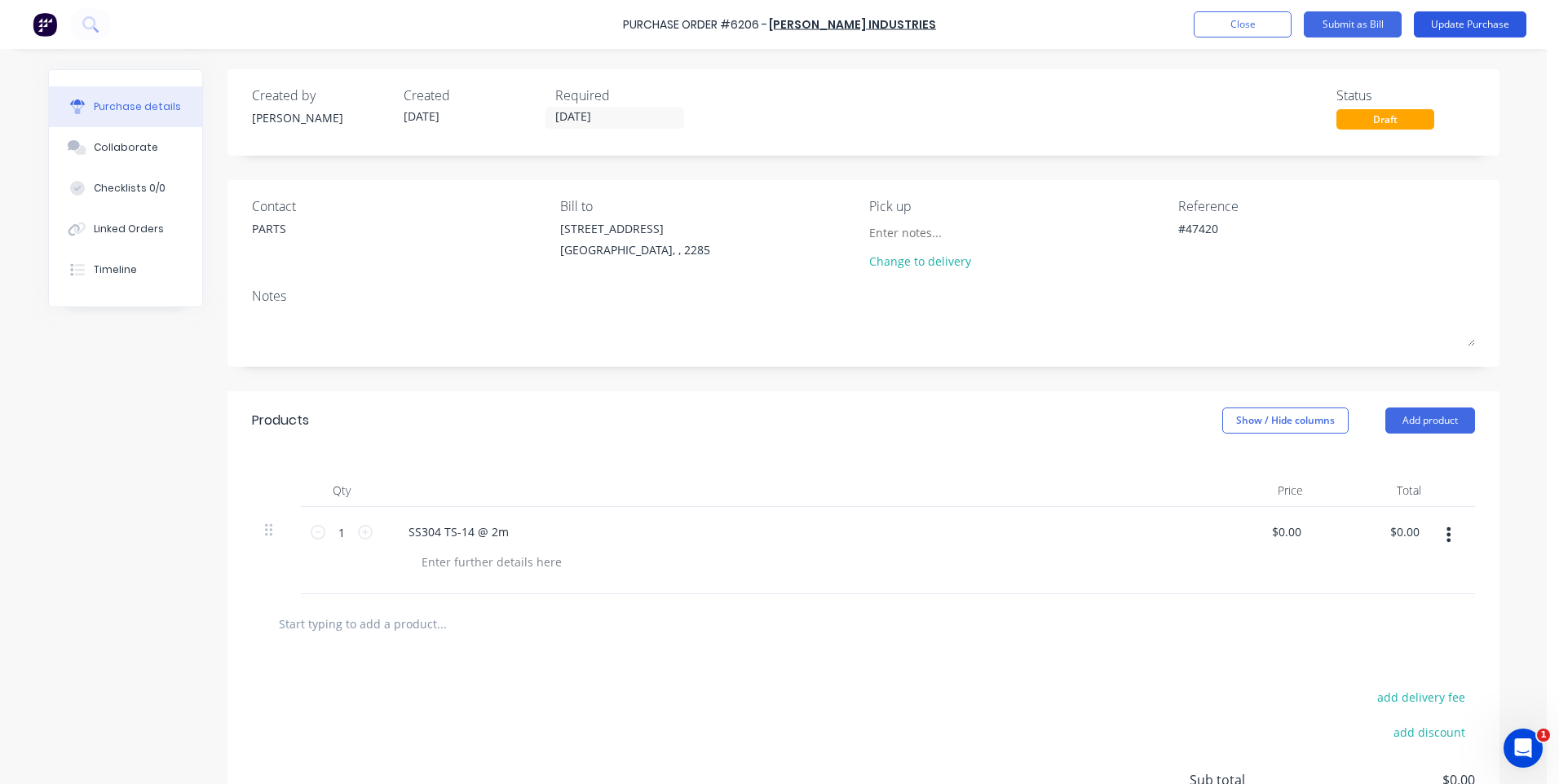
click at [1468, 27] on button "Update Purchase" at bounding box center [1469, 25] width 112 height 26
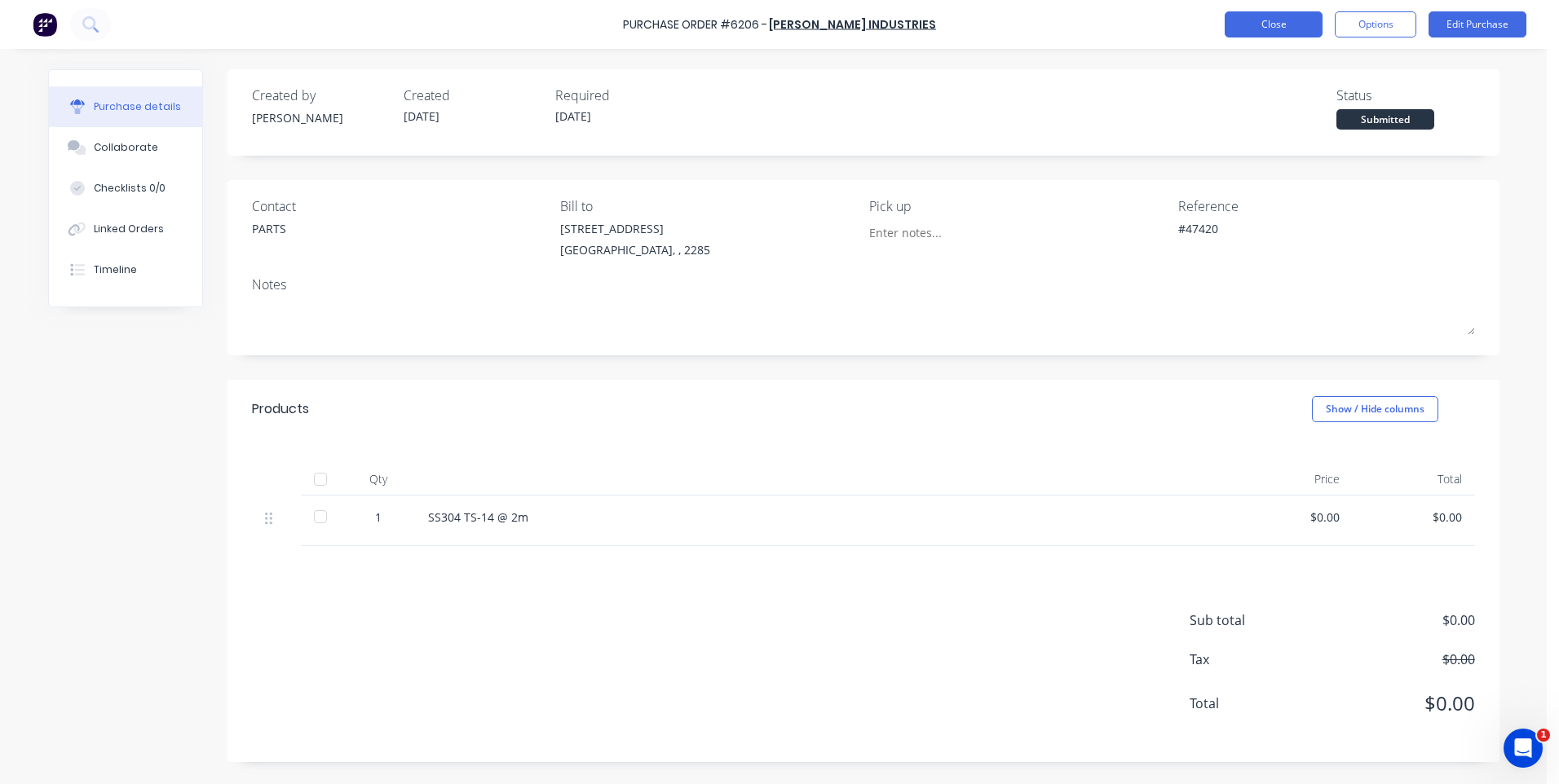
click at [1282, 27] on button "Close" at bounding box center [1273, 25] width 98 height 26
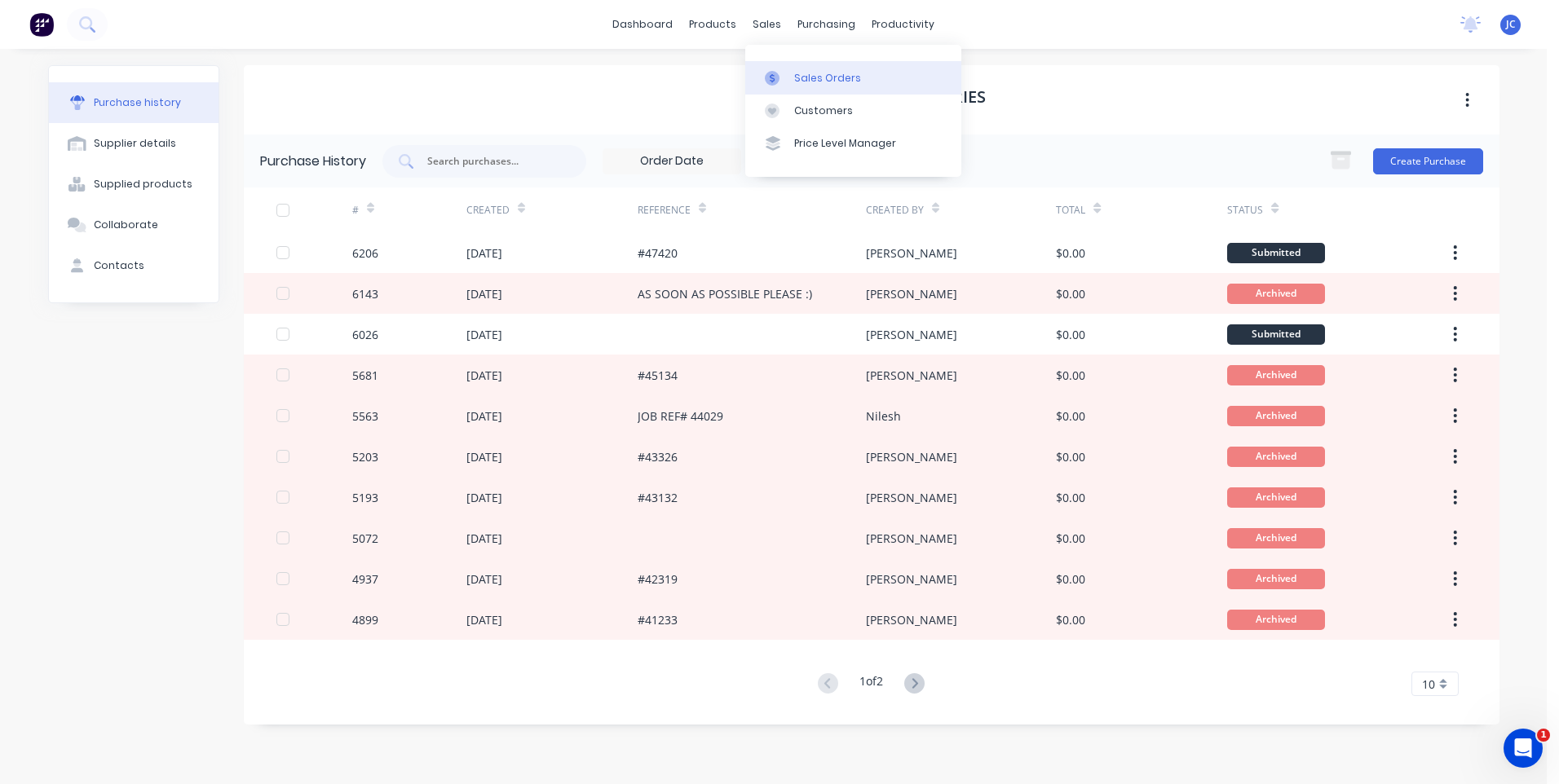
click at [794, 76] on div "Sales Orders" at bounding box center [827, 78] width 66 height 15
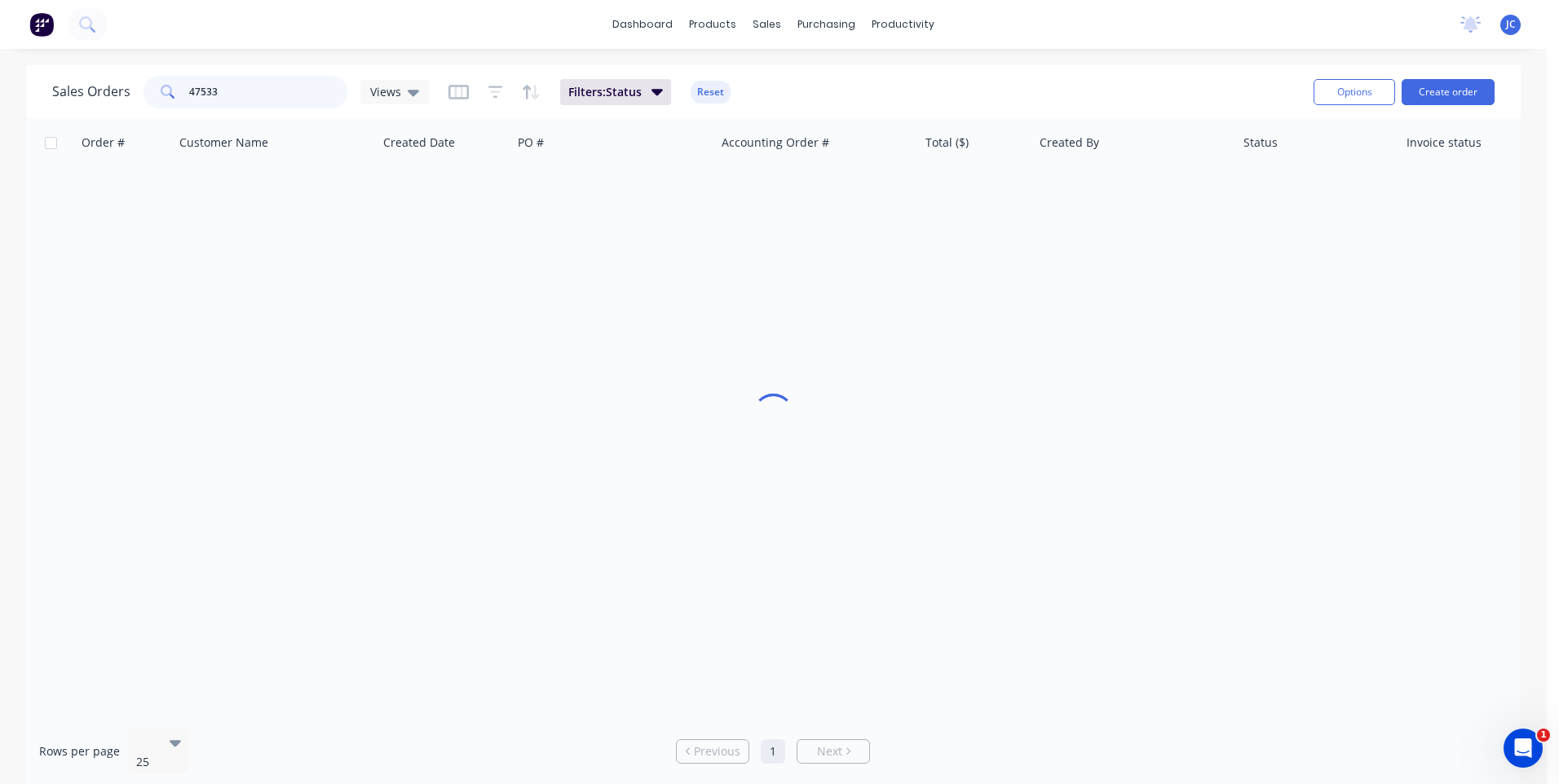
drag, startPoint x: 281, startPoint y: 94, endPoint x: 161, endPoint y: 107, distance: 120.7
click at [161, 107] on div "47533" at bounding box center [246, 91] width 204 height 33
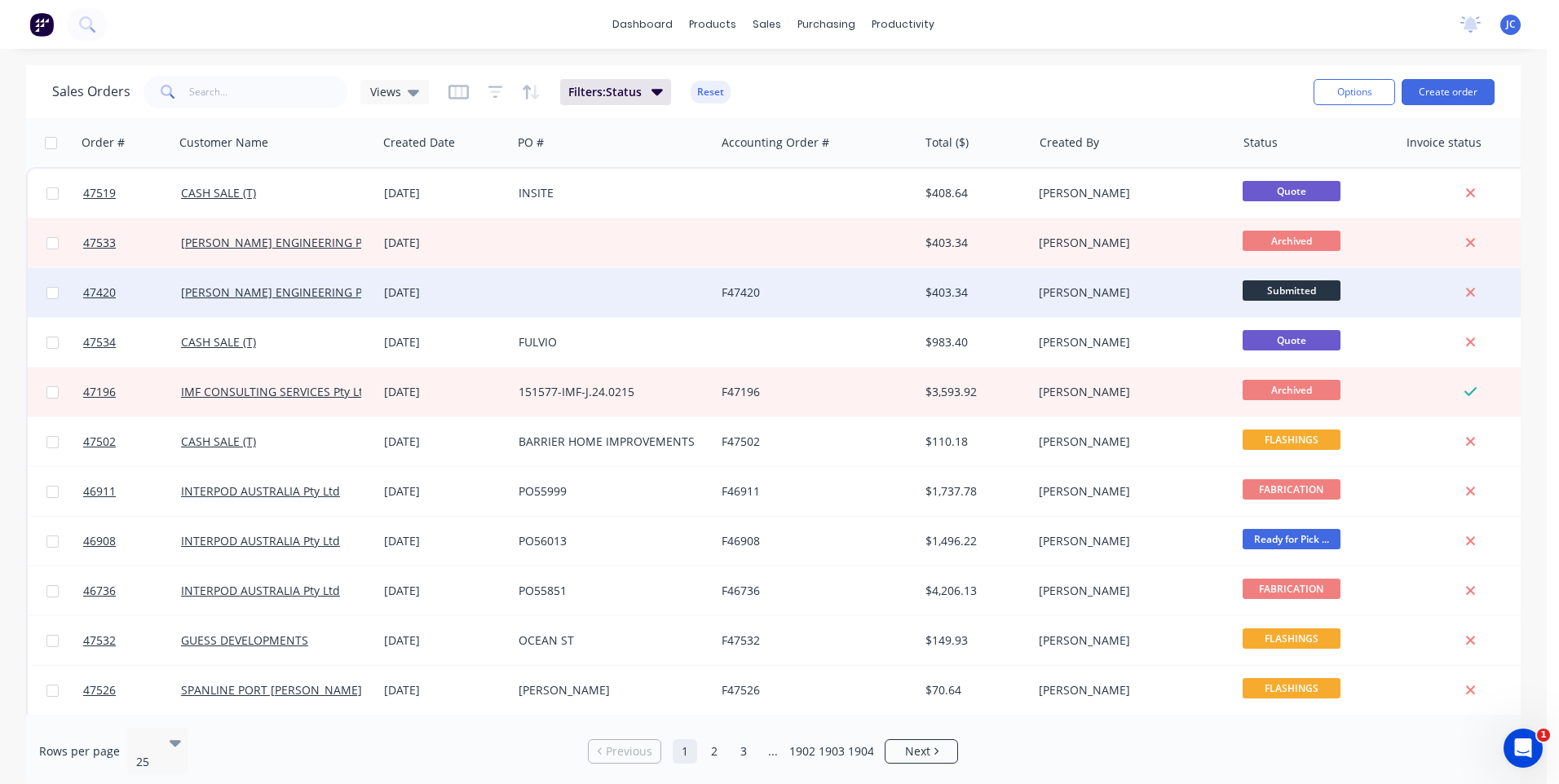
click at [530, 295] on div at bounding box center [613, 291] width 203 height 49
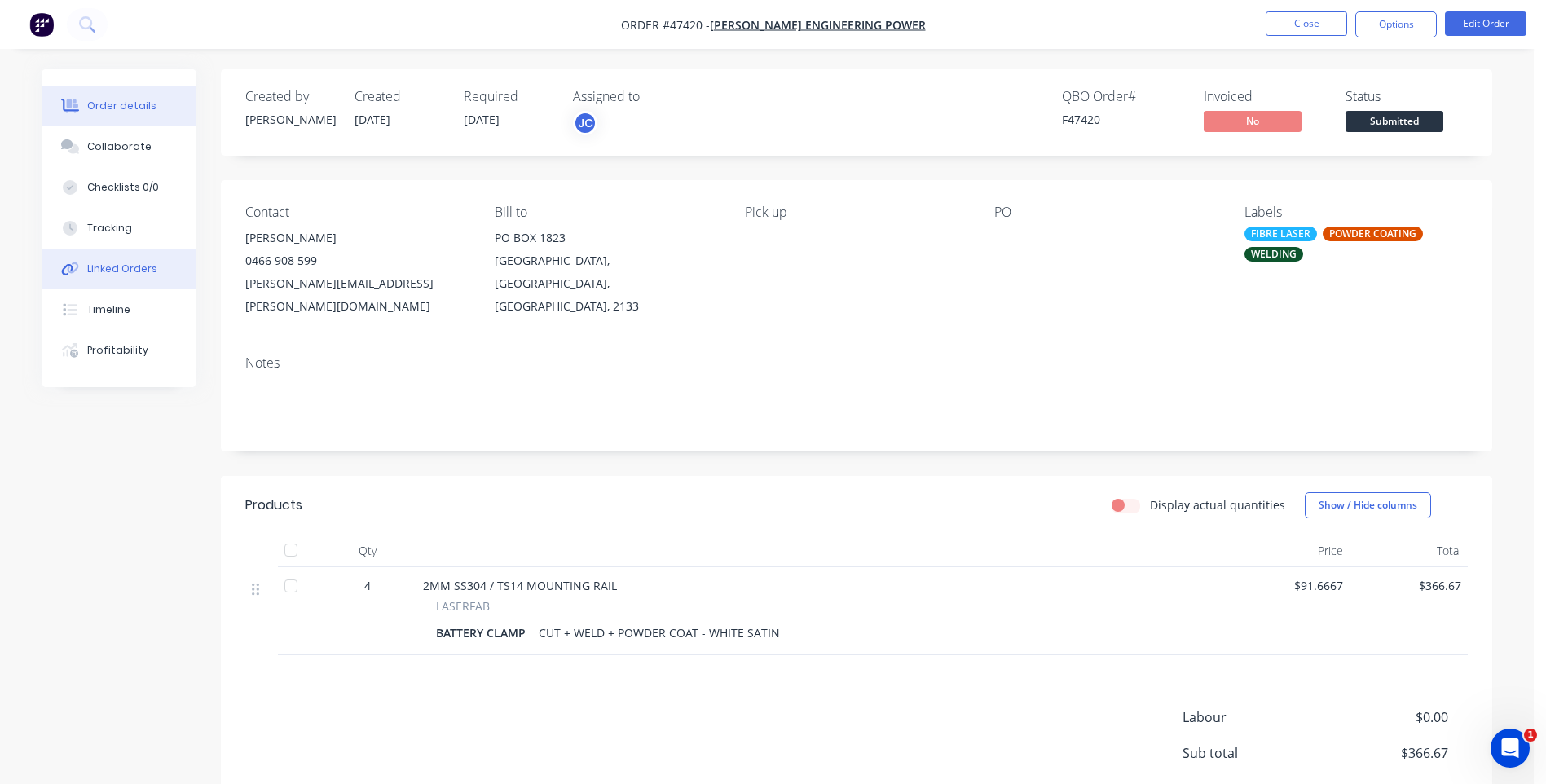
click at [101, 272] on div "Linked Orders" at bounding box center [122, 269] width 70 height 15
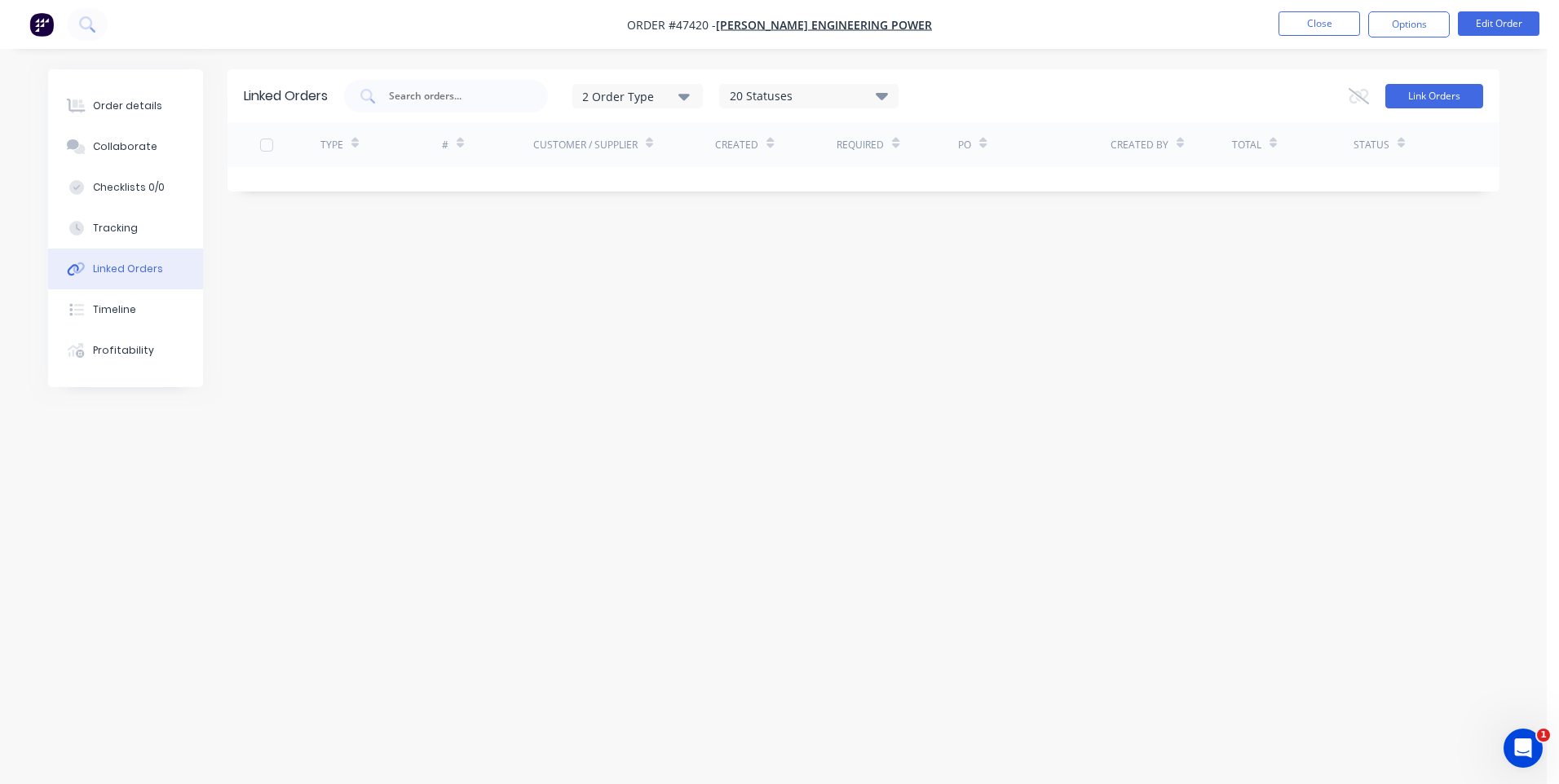
click at [1457, 94] on button "Link Orders" at bounding box center [1434, 96] width 98 height 25
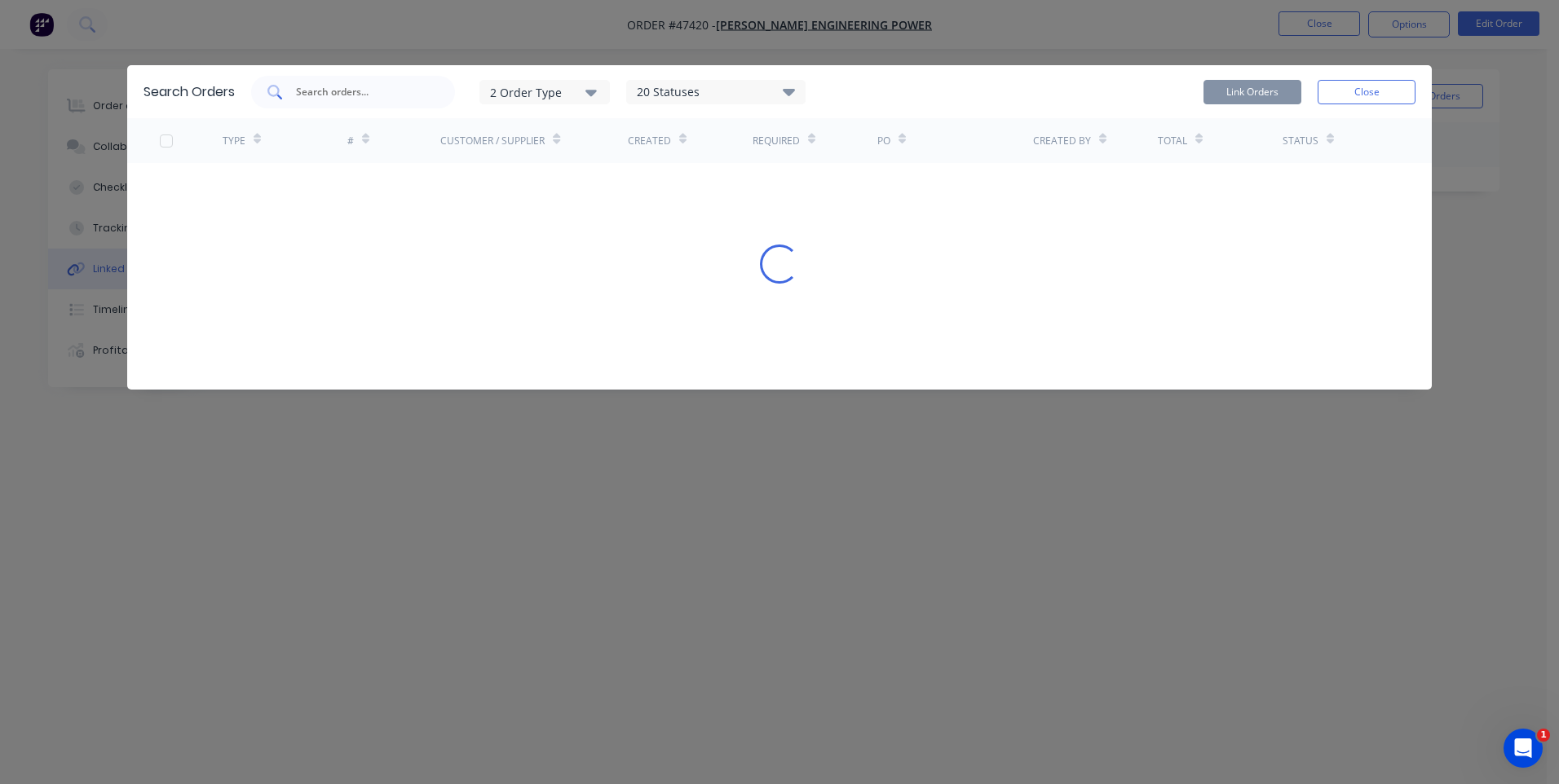
click at [333, 94] on input "text" at bounding box center [362, 92] width 135 height 16
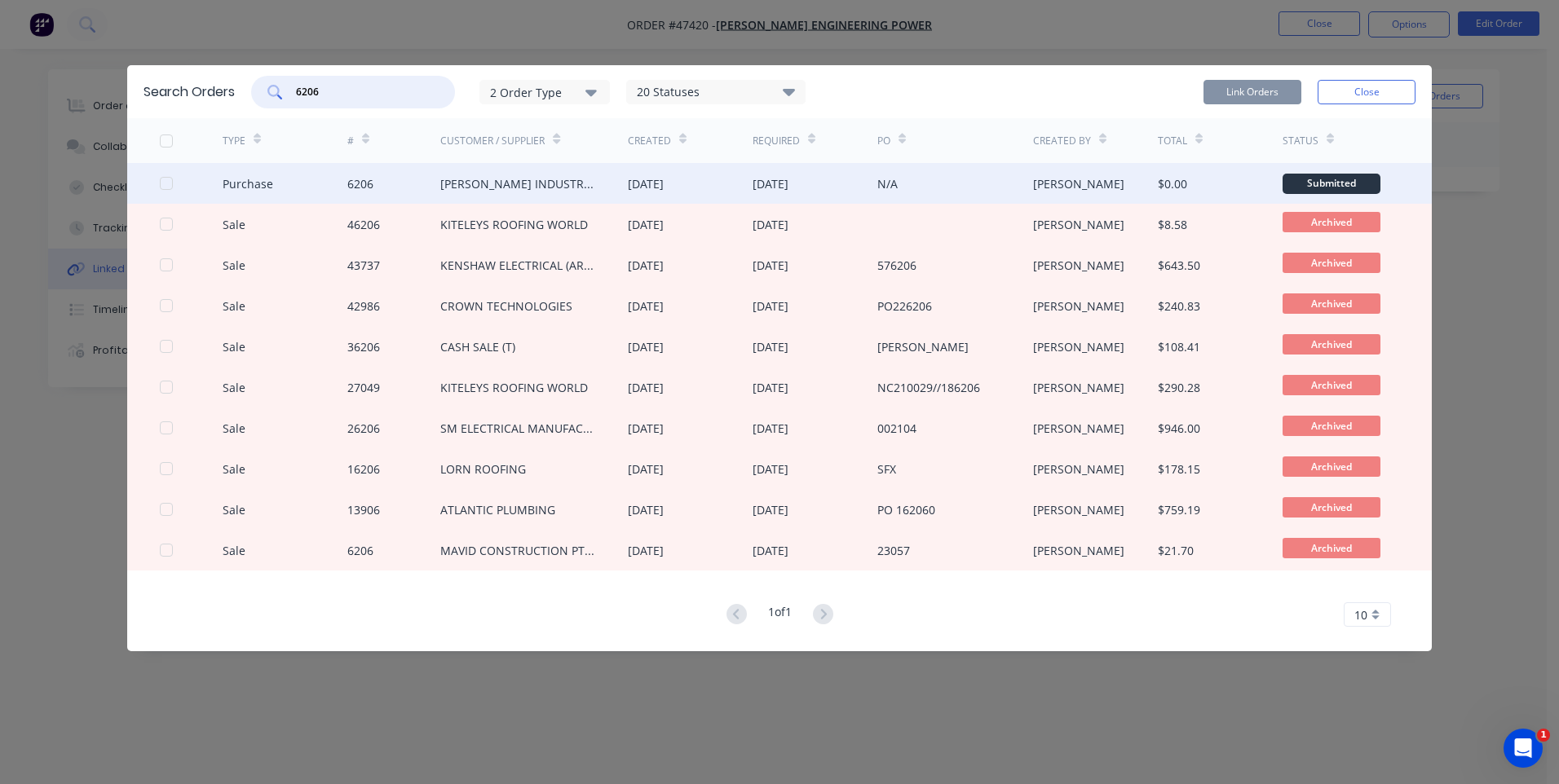
type input "6206"
click at [525, 181] on div "[PERSON_NAME] INDUSTRIES" at bounding box center [518, 183] width 155 height 17
click at [1209, 176] on div "$0.00" at bounding box center [1220, 182] width 125 height 41
click at [266, 176] on div "Purchase" at bounding box center [247, 183] width 51 height 17
click at [161, 181] on div at bounding box center [166, 183] width 33 height 33
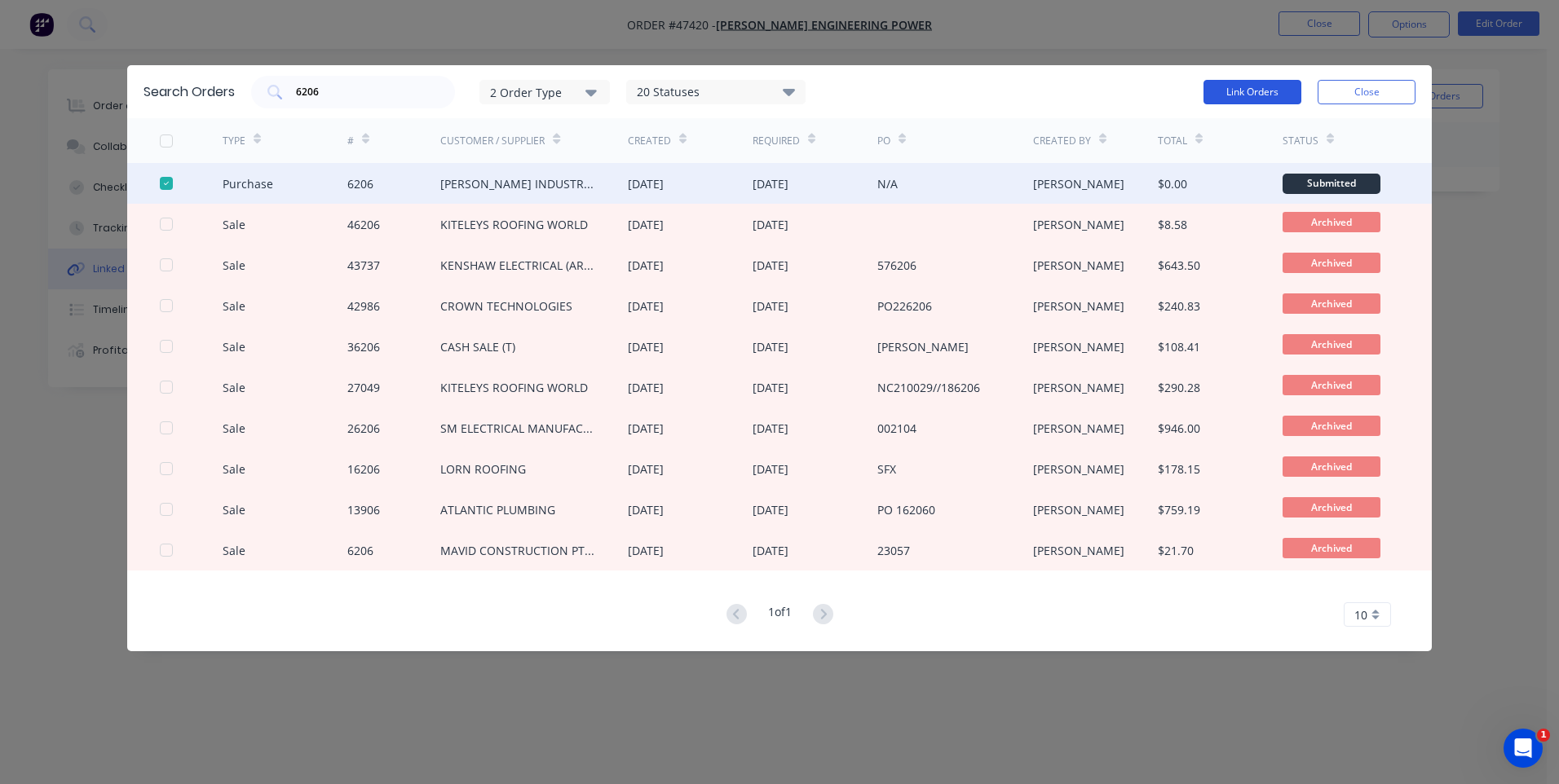
click at [1254, 90] on button "Link Orders" at bounding box center [1252, 92] width 98 height 25
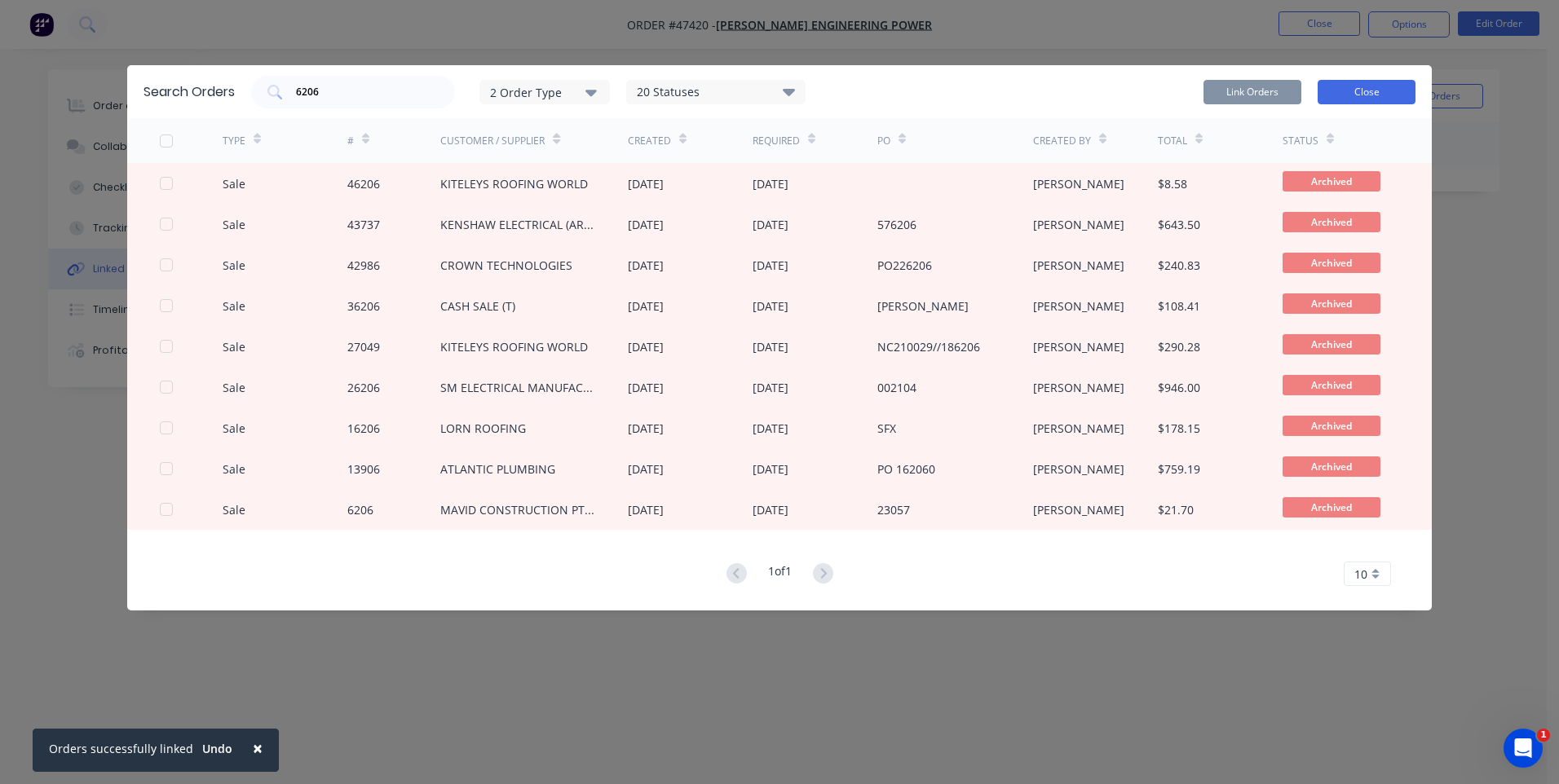
click at [1365, 98] on button "Close" at bounding box center [1366, 92] width 98 height 25
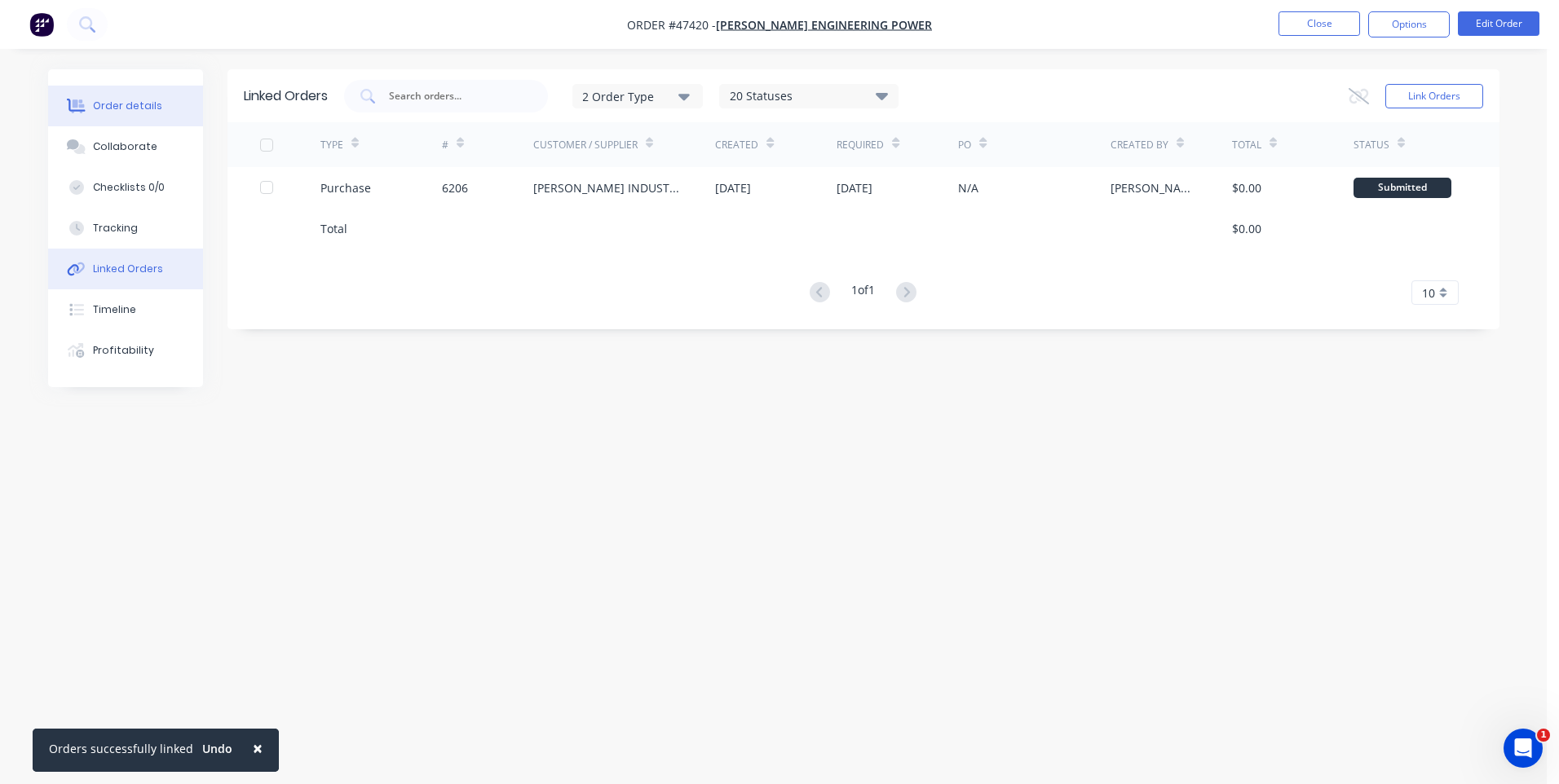
click at [126, 103] on div "Order details" at bounding box center [128, 105] width 69 height 15
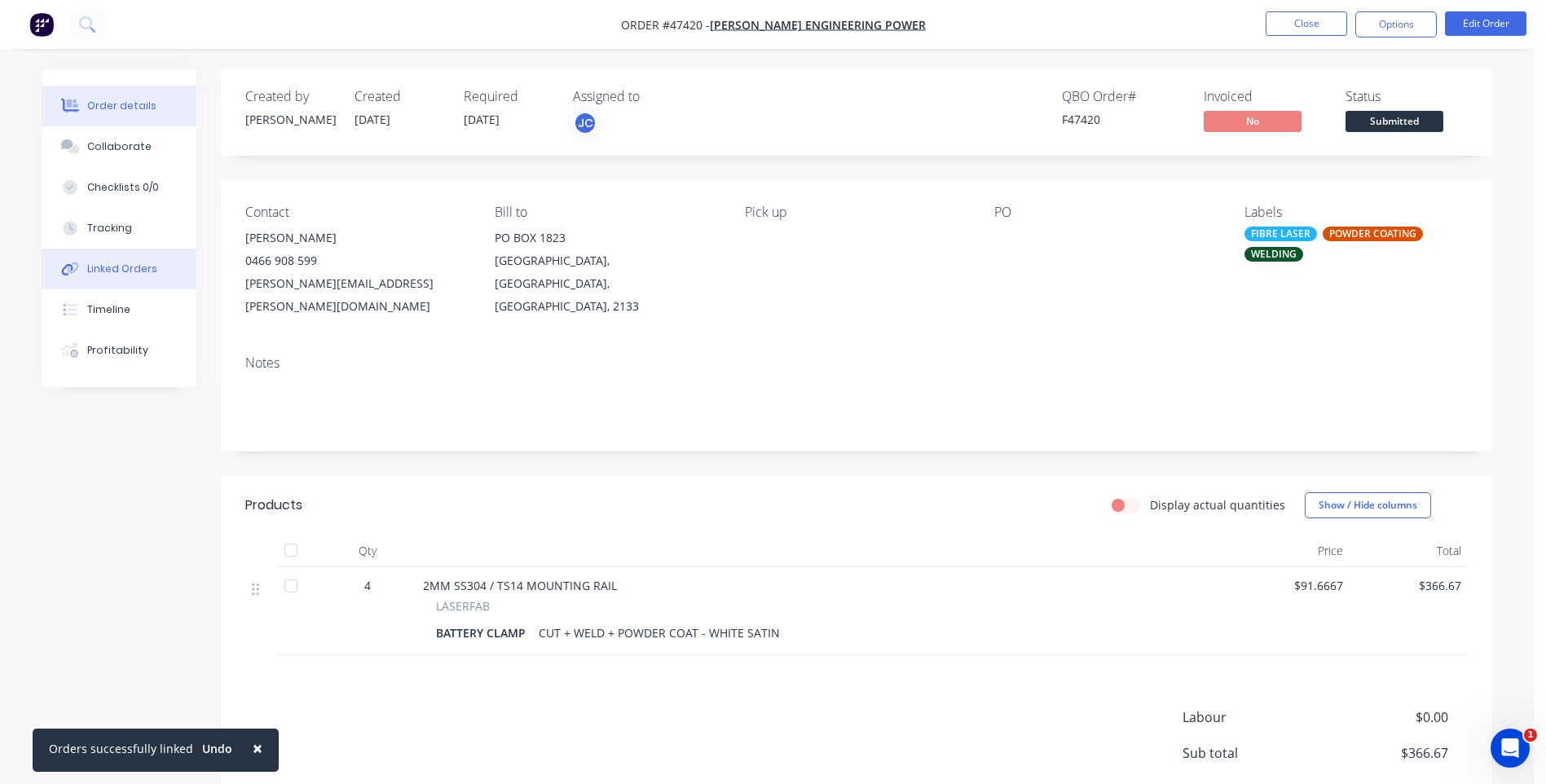
click at [132, 264] on div "Linked Orders" at bounding box center [122, 269] width 70 height 15
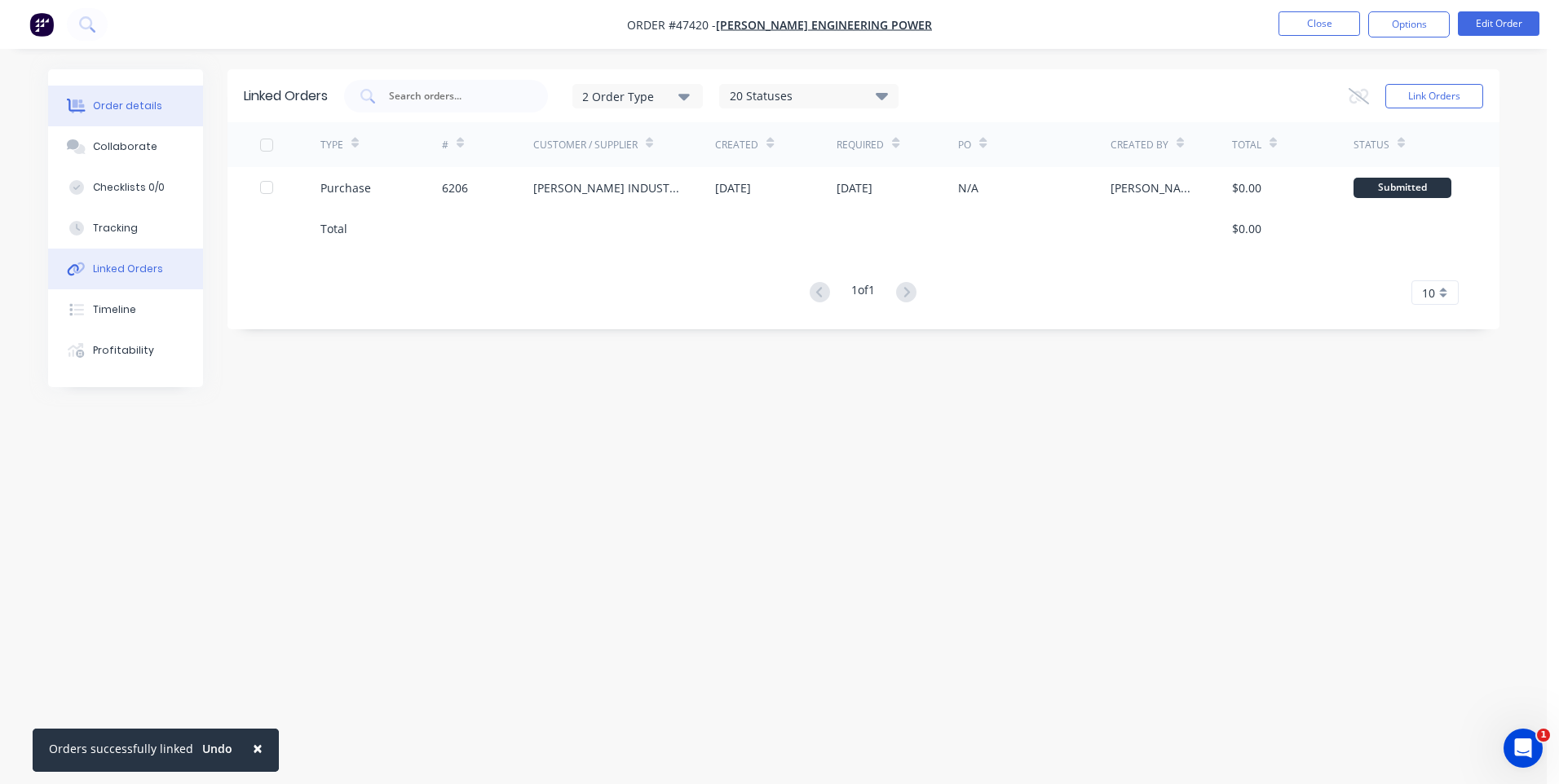
click at [120, 108] on div "Order details" at bounding box center [128, 105] width 69 height 15
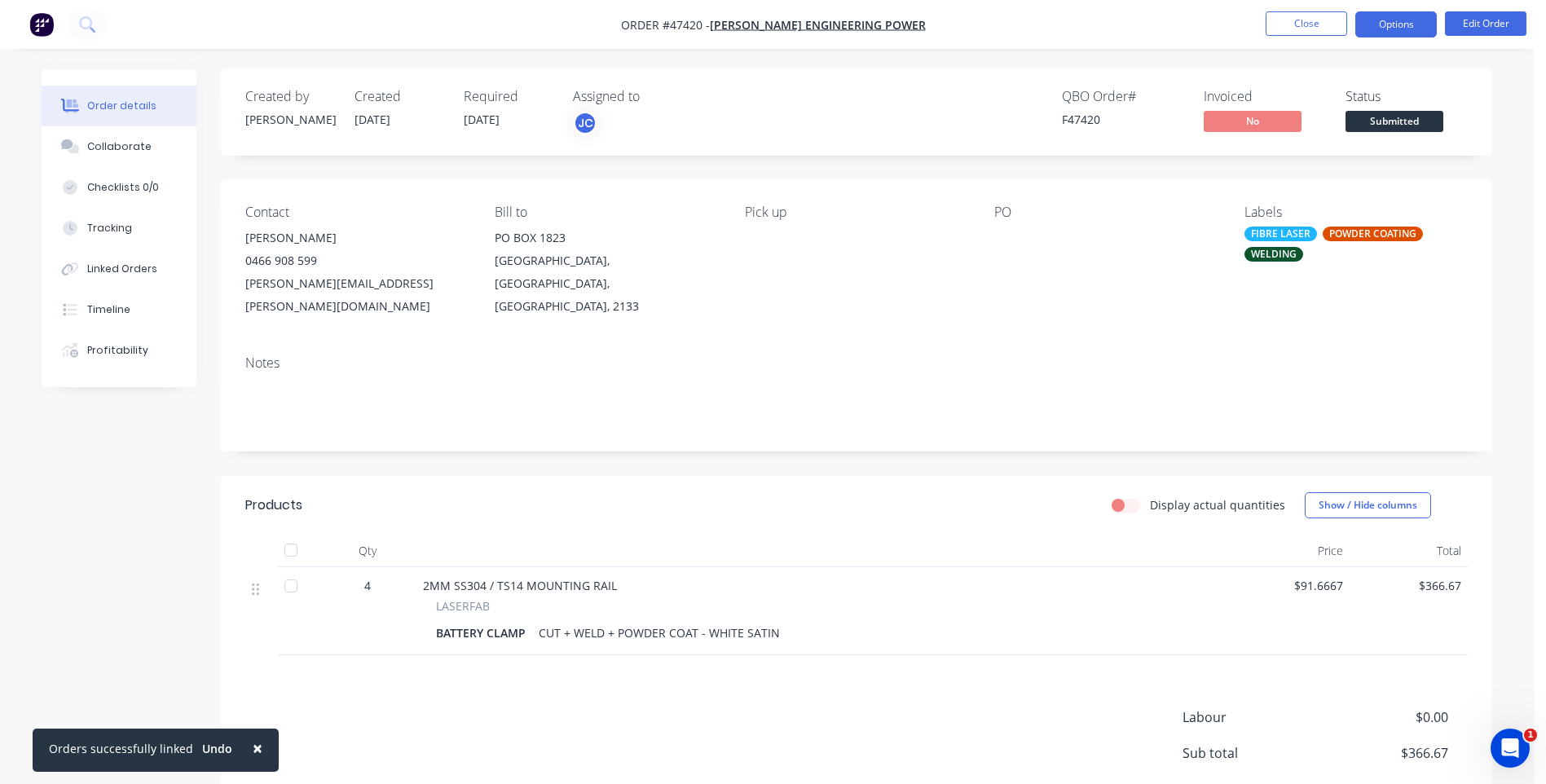
click at [1405, 21] on button "Options" at bounding box center [1396, 25] width 81 height 26
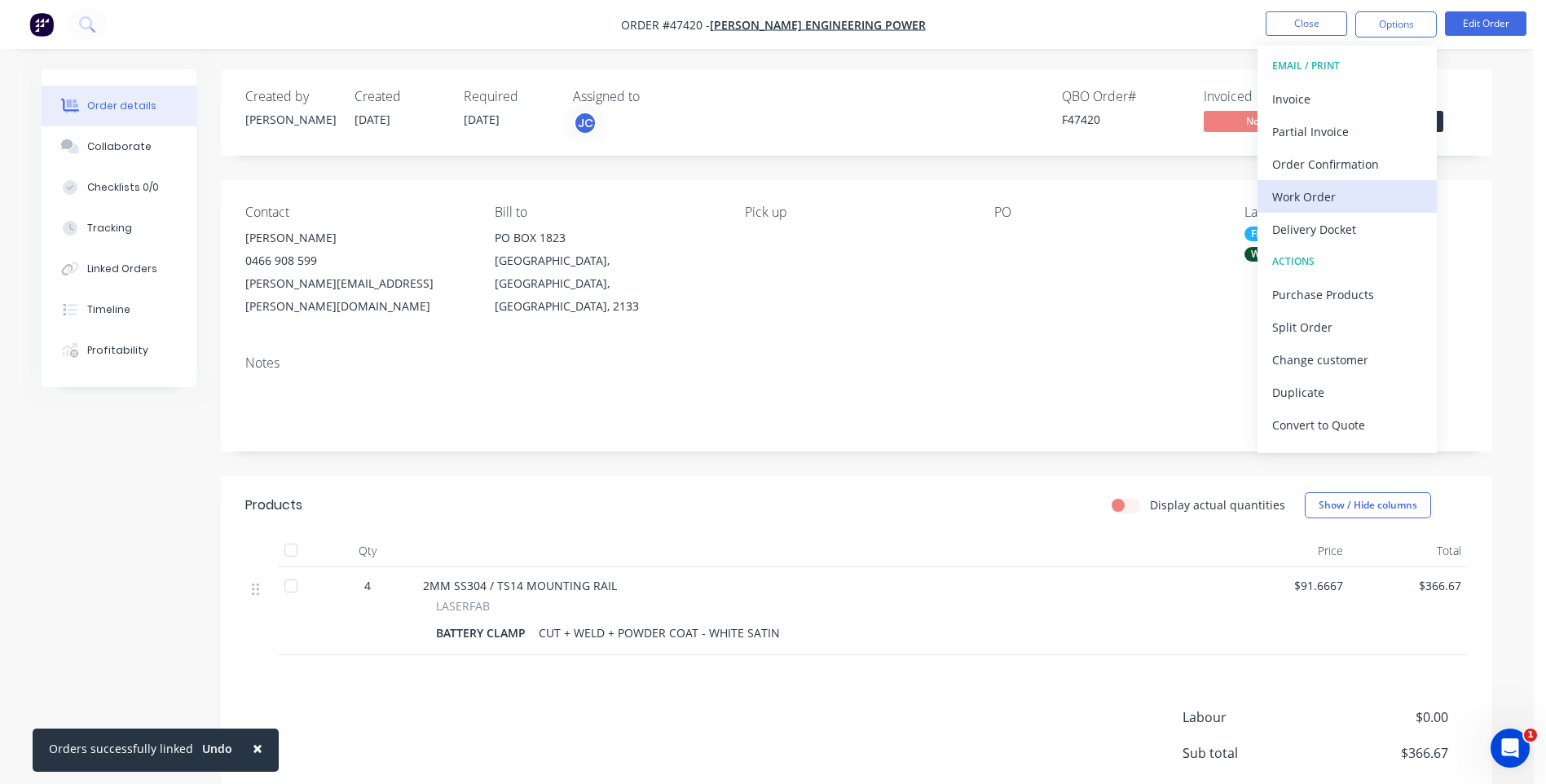
click at [1311, 194] on div "Work Order" at bounding box center [1347, 197] width 150 height 24
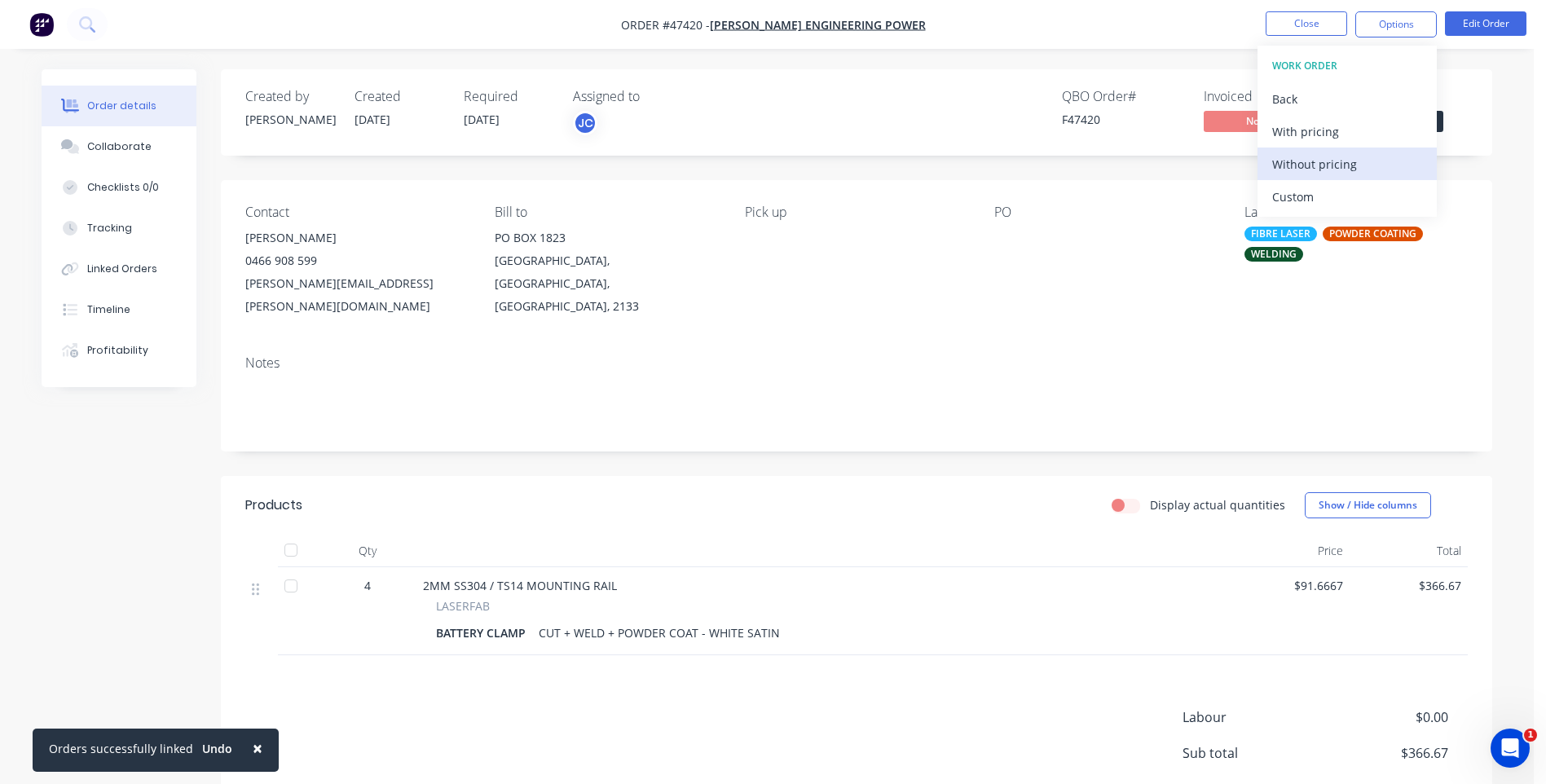
click at [1283, 171] on div "Without pricing" at bounding box center [1347, 165] width 150 height 24
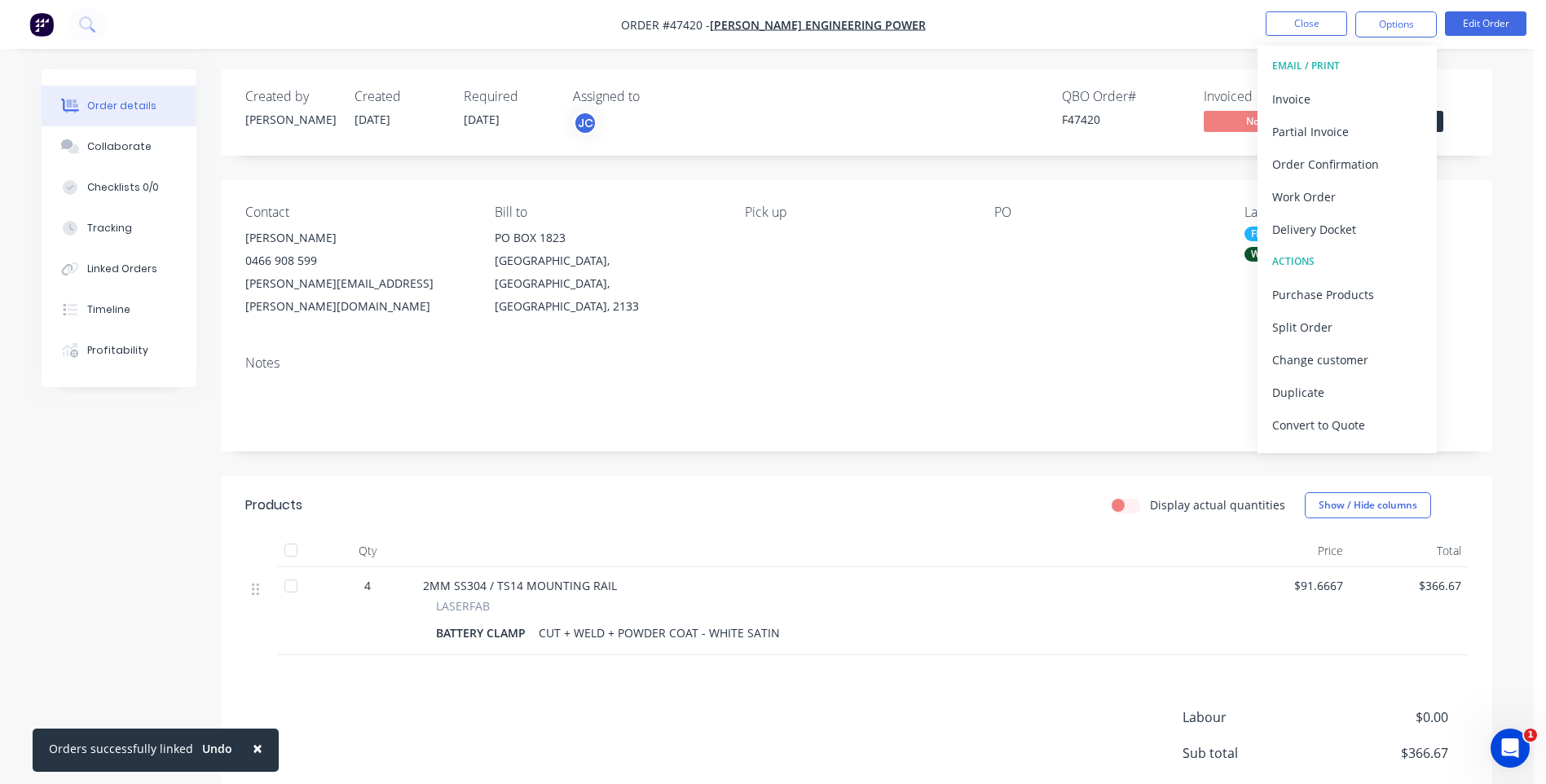
click at [1014, 172] on div "Created by [PERSON_NAME] Created [DATE] Required [DATE] Assigned to JC QBO Orde…" at bounding box center [857, 477] width 1271 height 816
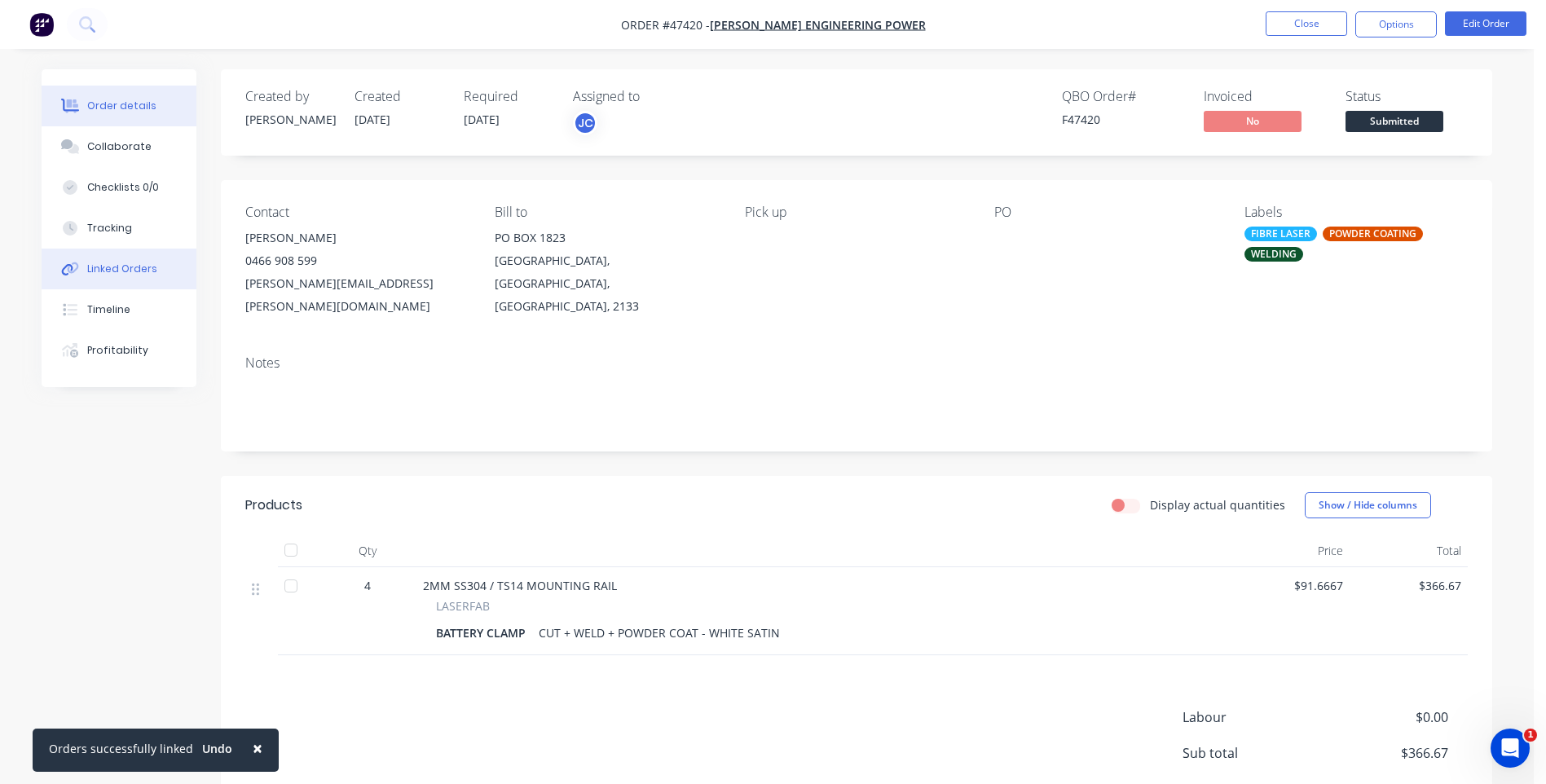
click at [110, 278] on button "Linked Orders" at bounding box center [119, 269] width 155 height 41
